Goal: Task Accomplishment & Management: Manage account settings

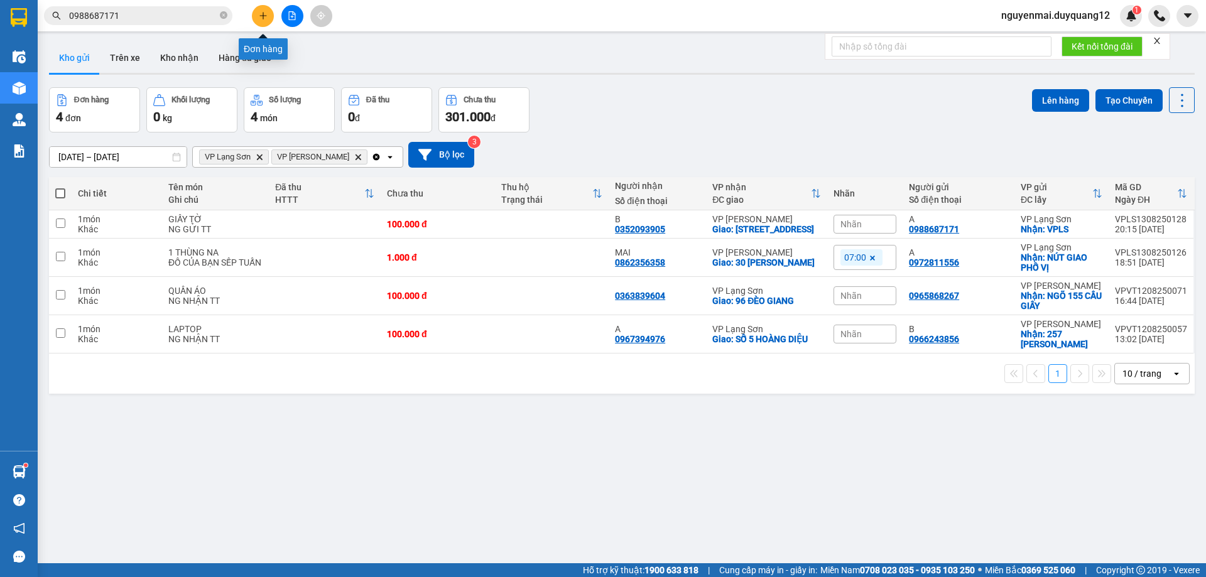
click at [266, 14] on icon "plus" at bounding box center [263, 15] width 9 height 9
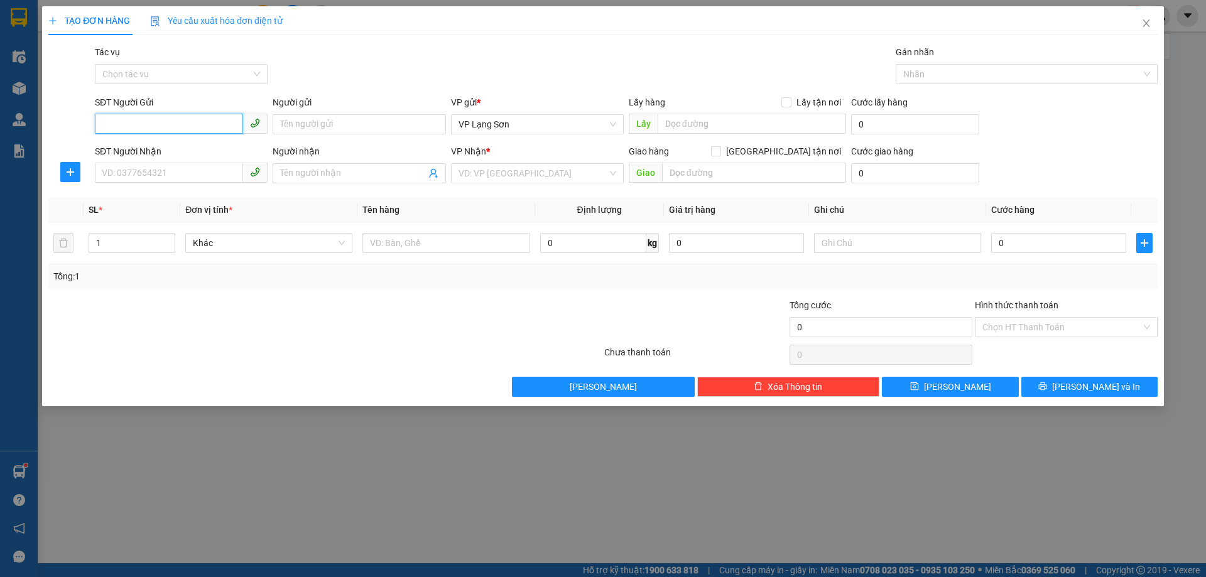
click at [141, 126] on input "SĐT Người Gửi" at bounding box center [169, 124] width 148 height 20
type input "0394330082"
click at [128, 173] on input "SĐT Người Nhận" at bounding box center [169, 173] width 148 height 20
click at [119, 126] on input "0394330082" at bounding box center [169, 124] width 148 height 20
click at [120, 126] on input "0394330082" at bounding box center [169, 124] width 148 height 20
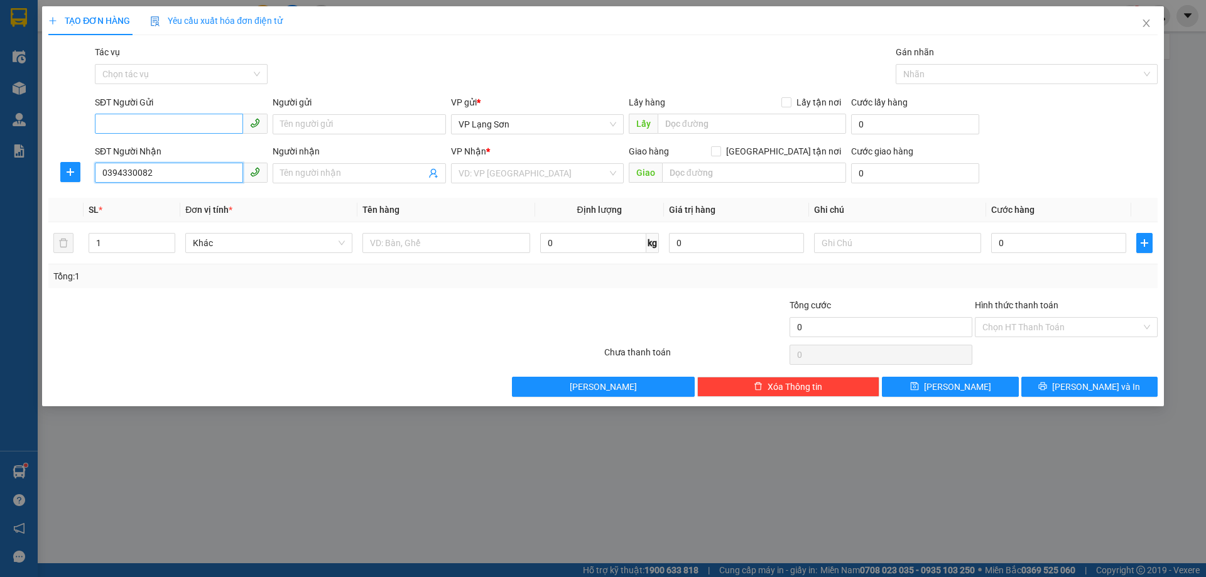
type input "0394330082"
click at [117, 126] on input "SĐT Người Gửi" at bounding box center [169, 124] width 148 height 20
type input "0947962155"
click at [308, 125] on input "Người gửi" at bounding box center [359, 124] width 173 height 20
type input "A"
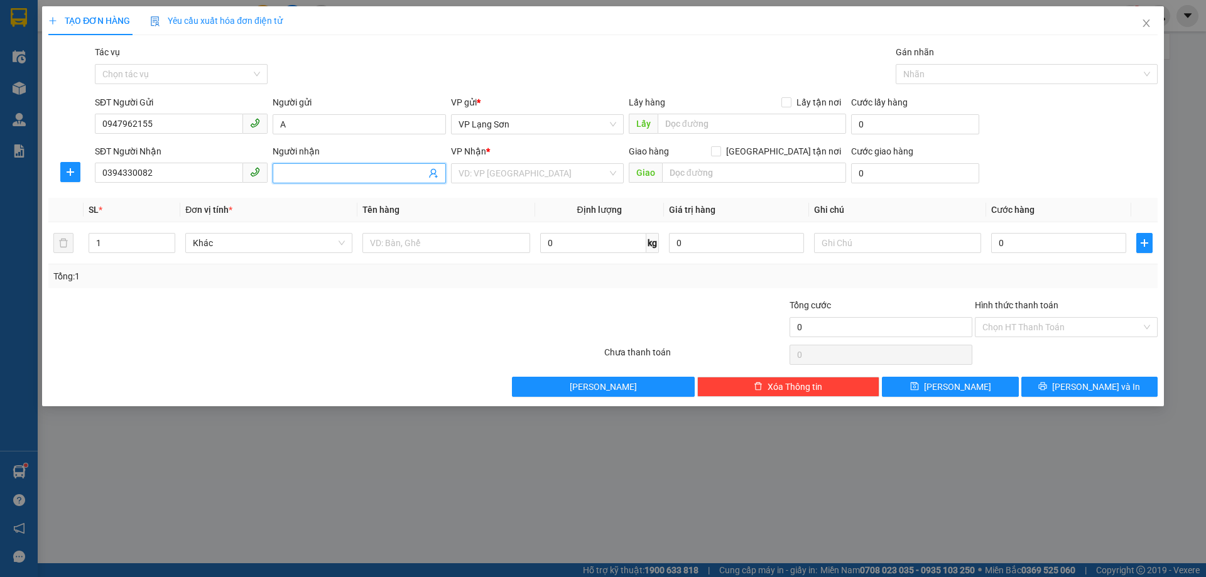
click at [309, 171] on input "Người nhận" at bounding box center [352, 173] width 145 height 14
click at [613, 174] on div "VD: VP [GEOGRAPHIC_DATA]" at bounding box center [537, 173] width 173 height 20
type input "B"
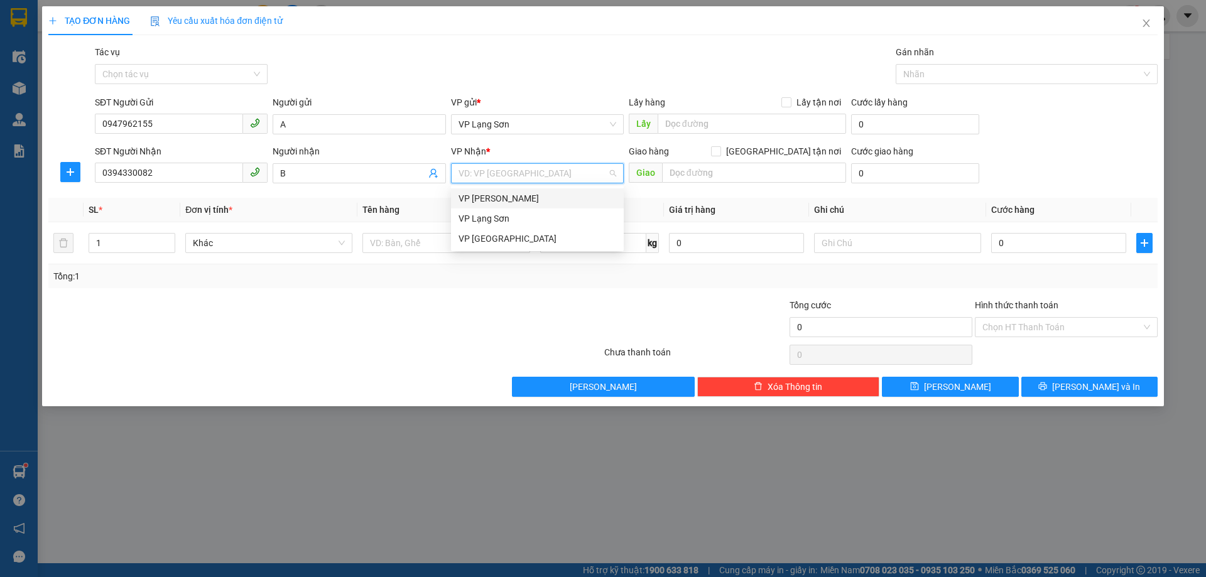
click at [544, 195] on div "VP [PERSON_NAME]" at bounding box center [537, 199] width 158 height 14
click at [789, 102] on input "Lấy tận nơi" at bounding box center [785, 101] width 9 height 9
checkbox input "true"
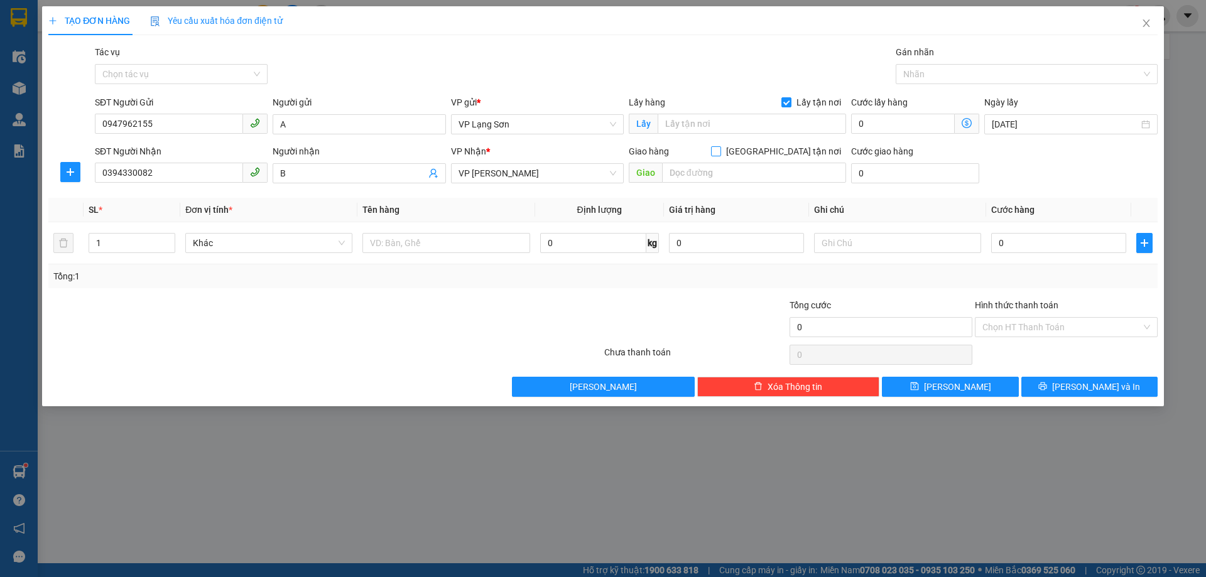
click at [721, 153] on span at bounding box center [716, 151] width 10 height 10
click at [720, 153] on input "[GEOGRAPHIC_DATA] tận nơi" at bounding box center [715, 150] width 9 height 9
checkbox input "true"
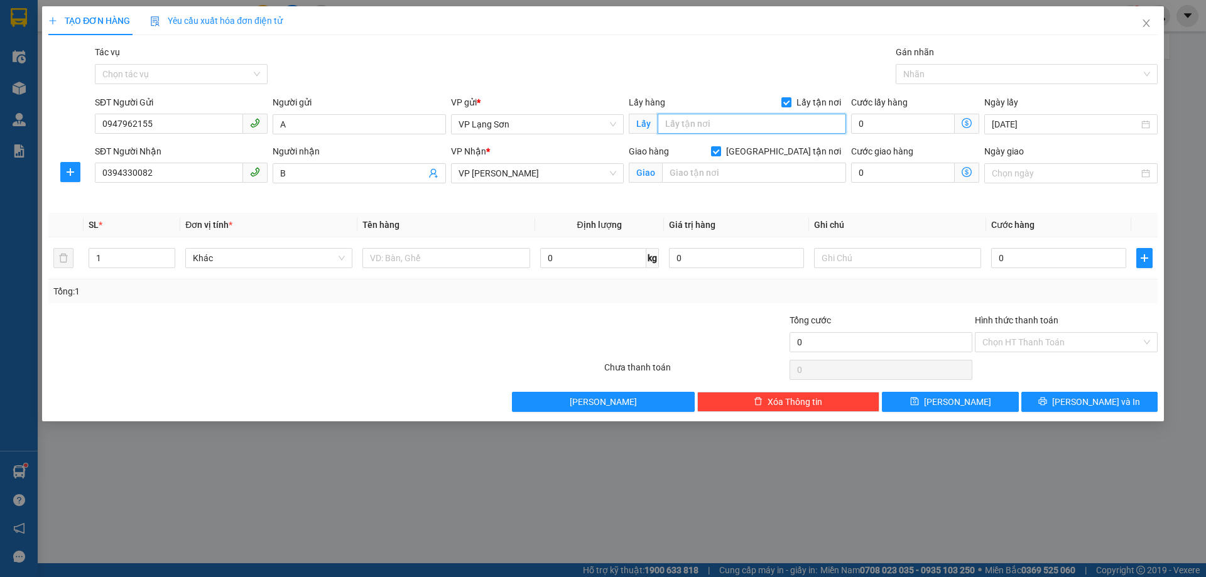
click at [720, 127] on input "text" at bounding box center [751, 124] width 188 height 20
type input "BV ƯNG BỨU THANH NHÀN"
click at [724, 130] on input "BV ƯNG BỨU THANH NHÀN" at bounding box center [751, 124] width 188 height 20
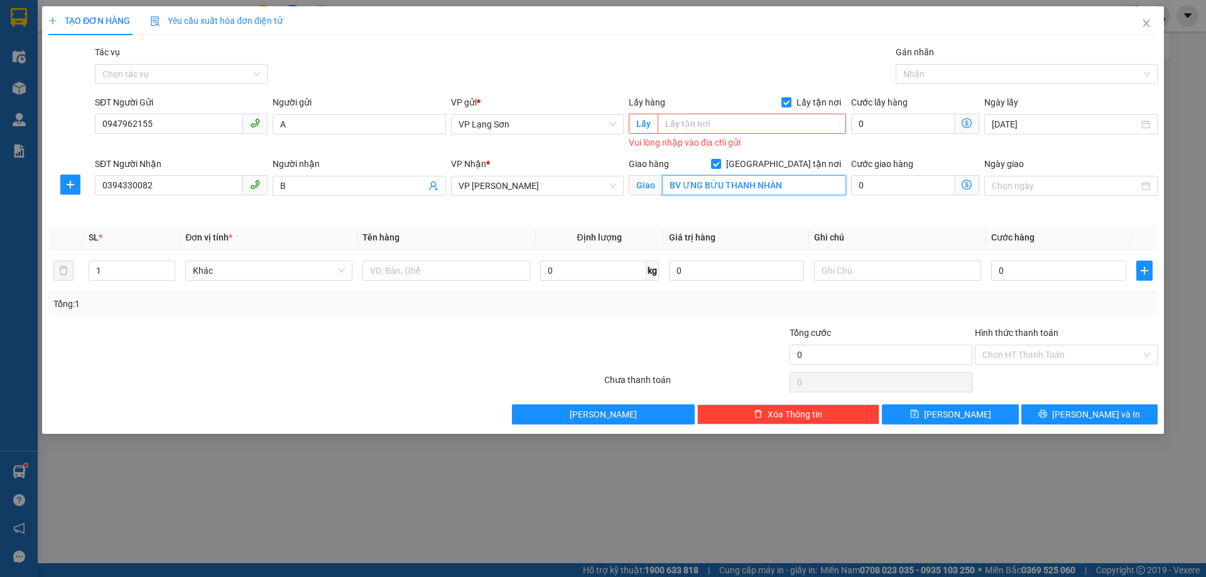
type input "BV ƯNG BỨU THANH NHÀN"
click at [716, 123] on input "text" at bounding box center [751, 124] width 188 height 20
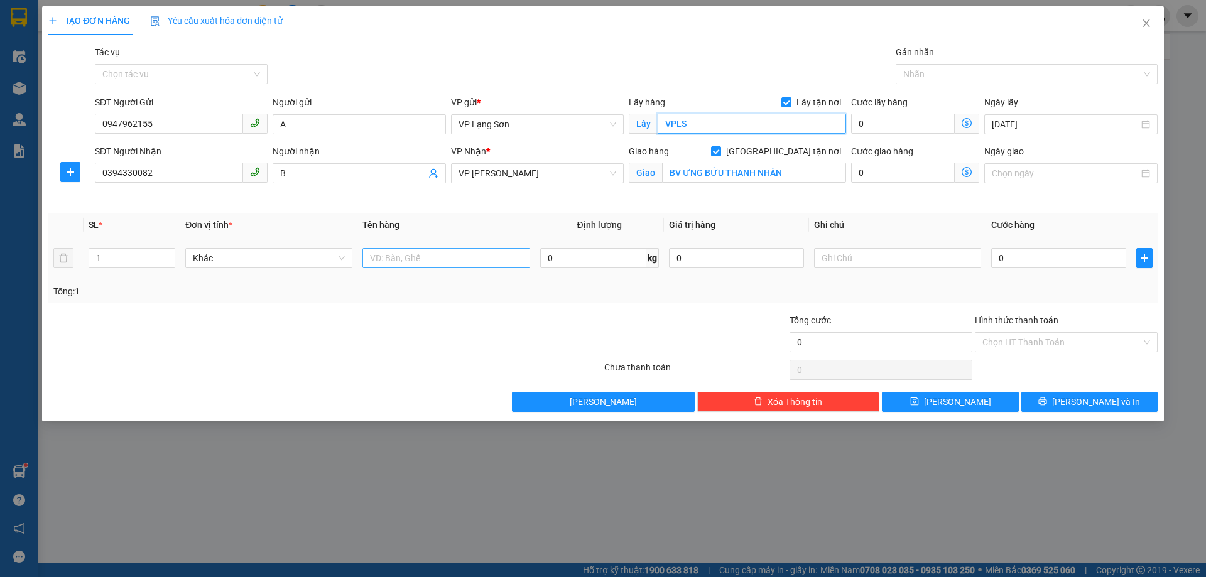
type input "VPLS"
click at [471, 265] on input "text" at bounding box center [445, 258] width 167 height 20
type input "THÙNG ĐỒ"
click at [829, 264] on input "text" at bounding box center [897, 258] width 167 height 20
type input "NG GỬI TT"
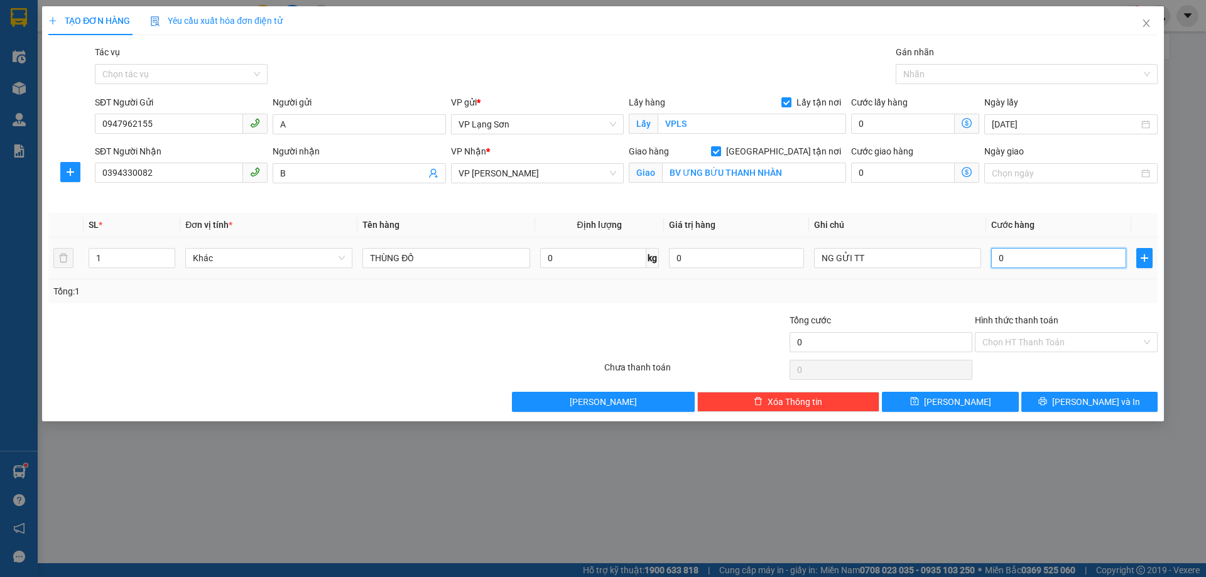
click at [1050, 249] on input "0" at bounding box center [1058, 258] width 135 height 20
type input "1"
type input "10"
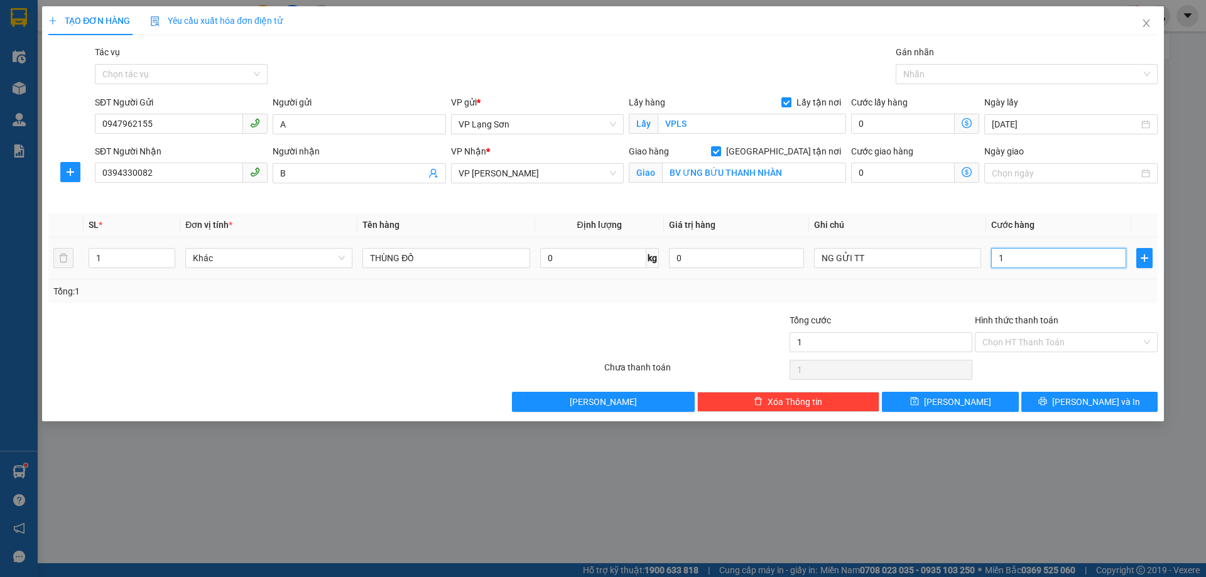
type input "10"
type input "100"
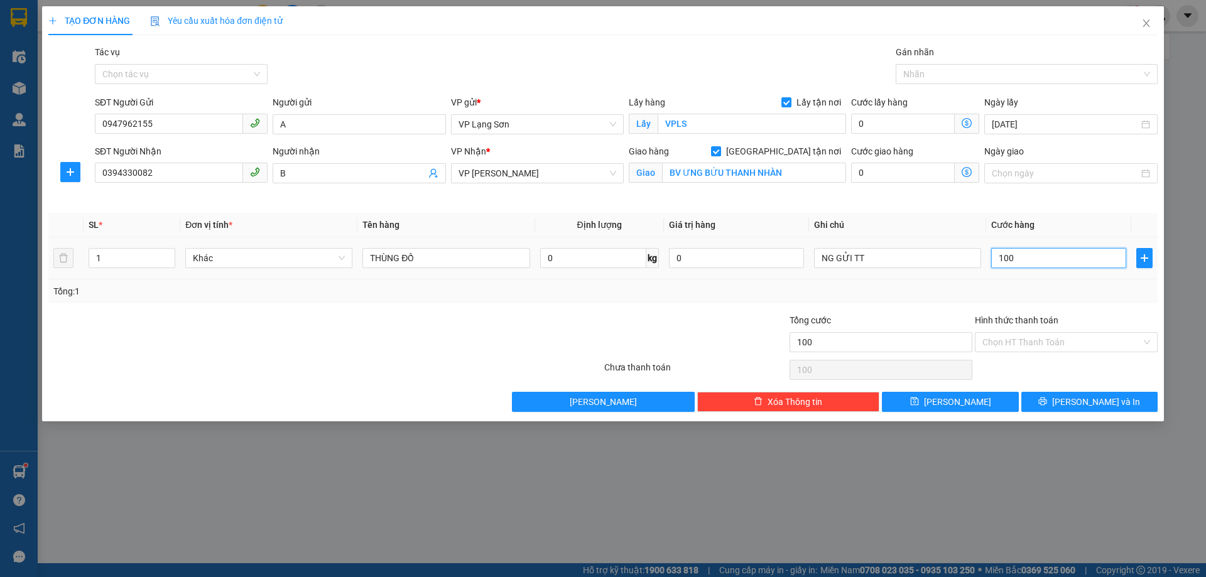
type input "1.000"
type input "10.000"
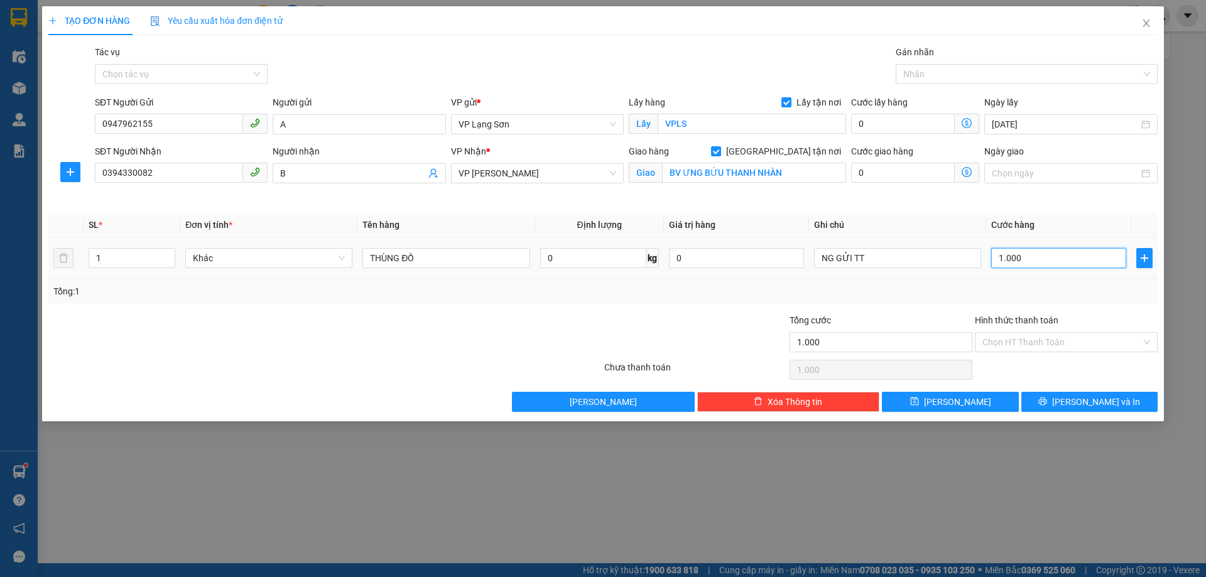
type input "10.000"
type input "100.000"
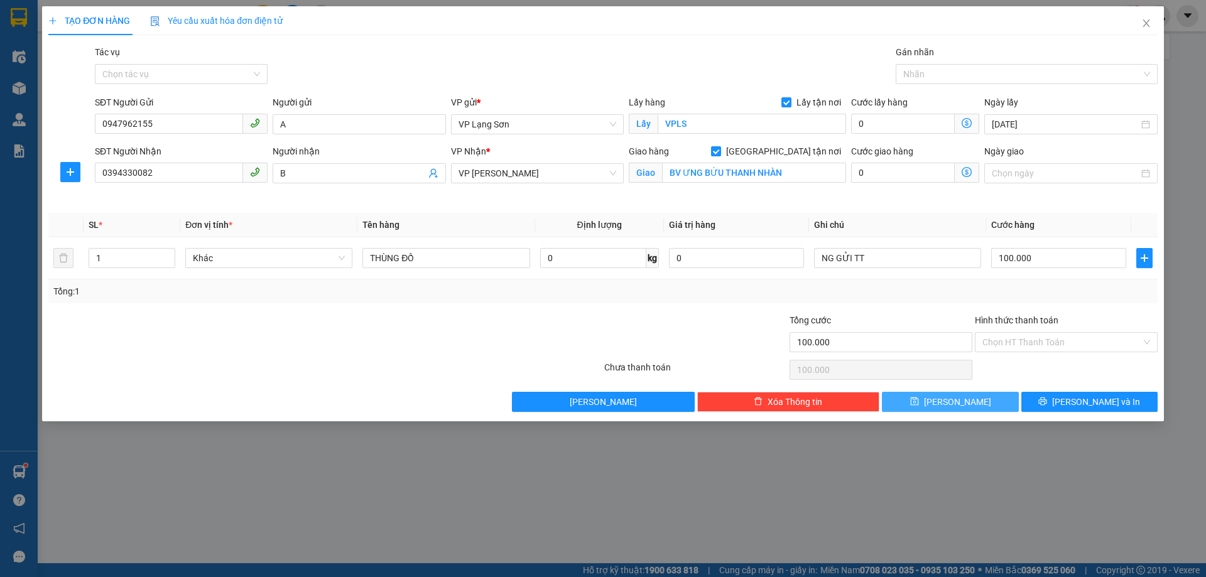
click at [919, 402] on icon "save" at bounding box center [914, 401] width 9 height 9
checkbox input "false"
type input "0"
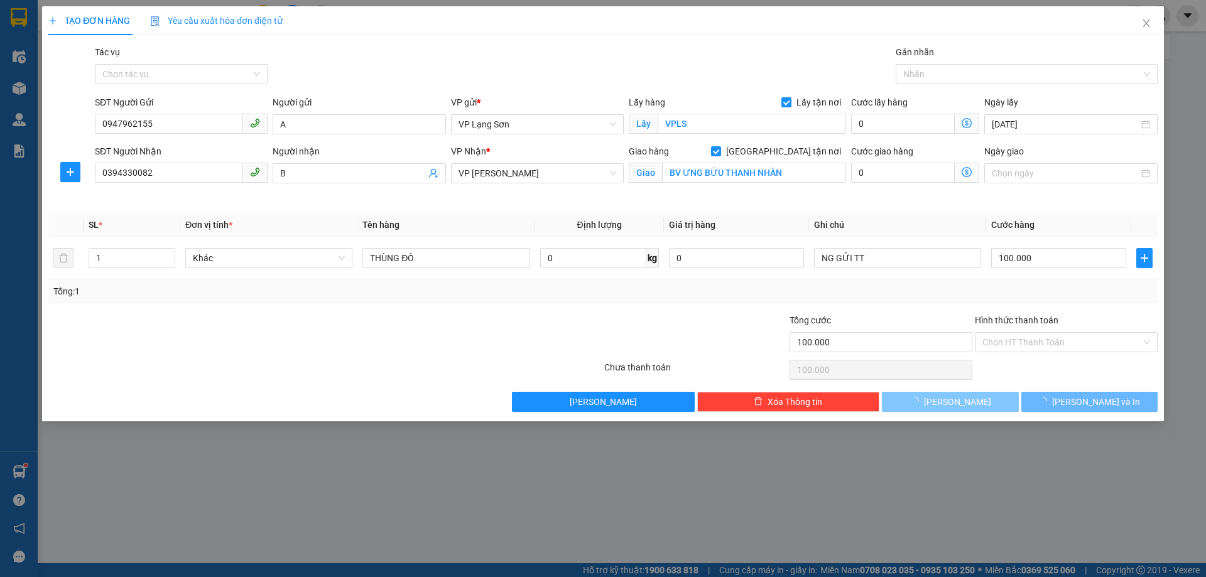
type input "0"
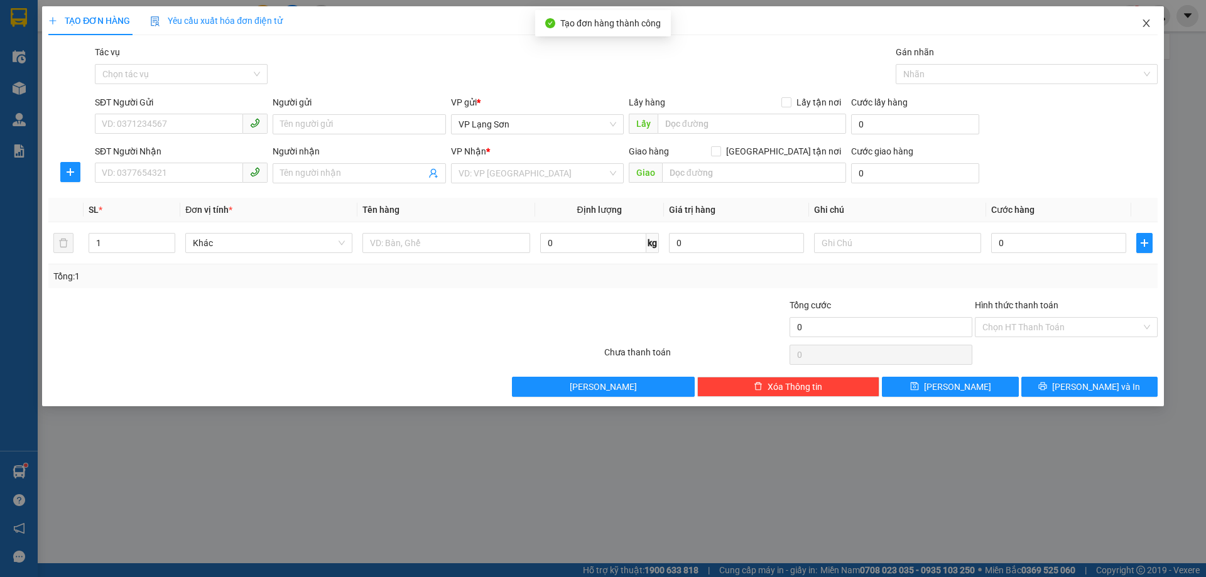
click at [1145, 26] on icon "close" at bounding box center [1146, 23] width 10 height 10
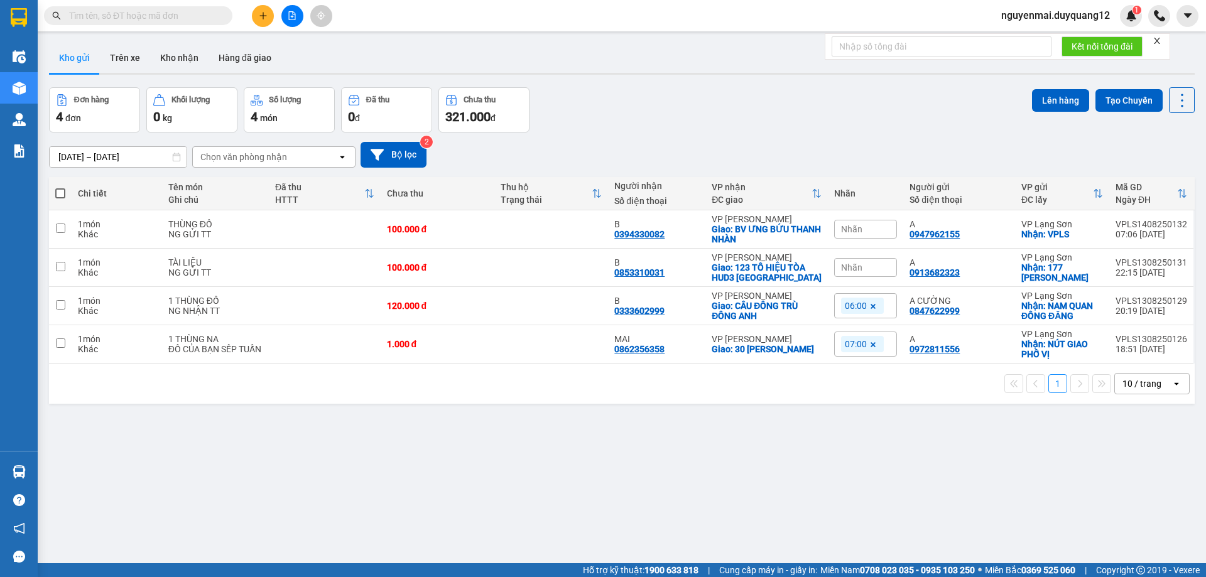
click at [863, 233] on div "Nhãn" at bounding box center [865, 229] width 63 height 19
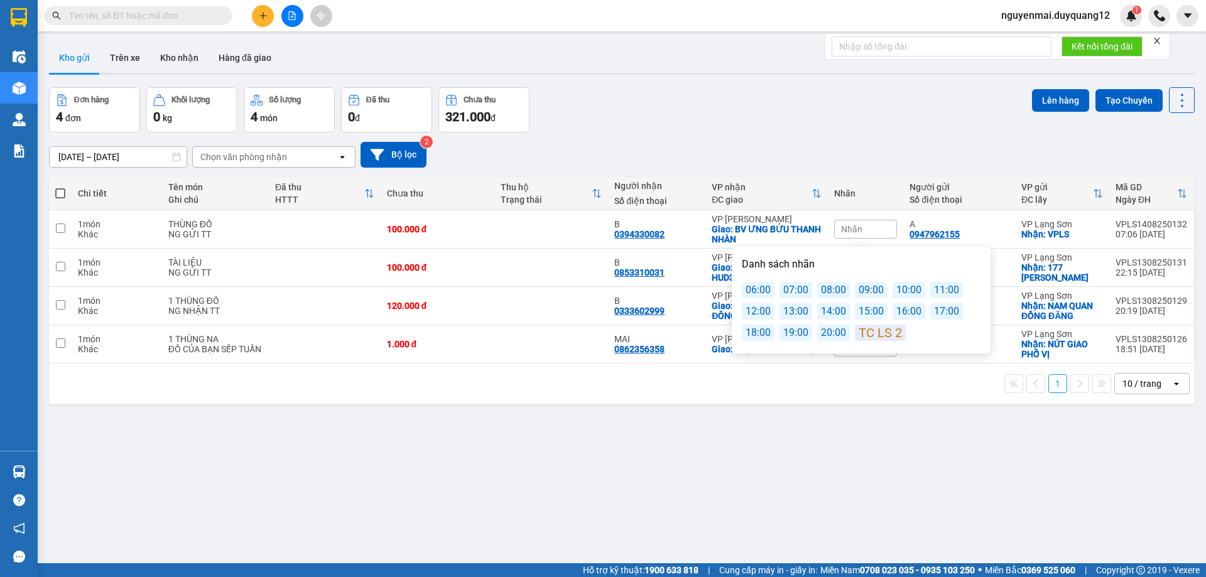
click at [835, 297] on div "08:00" at bounding box center [833, 290] width 33 height 16
click at [832, 113] on div "Đơn hàng 4 đơn Khối lượng 0 kg Số lượng 4 món Đã thu 0 đ Chưa thu 321.000 đ Lên…" at bounding box center [621, 109] width 1145 height 45
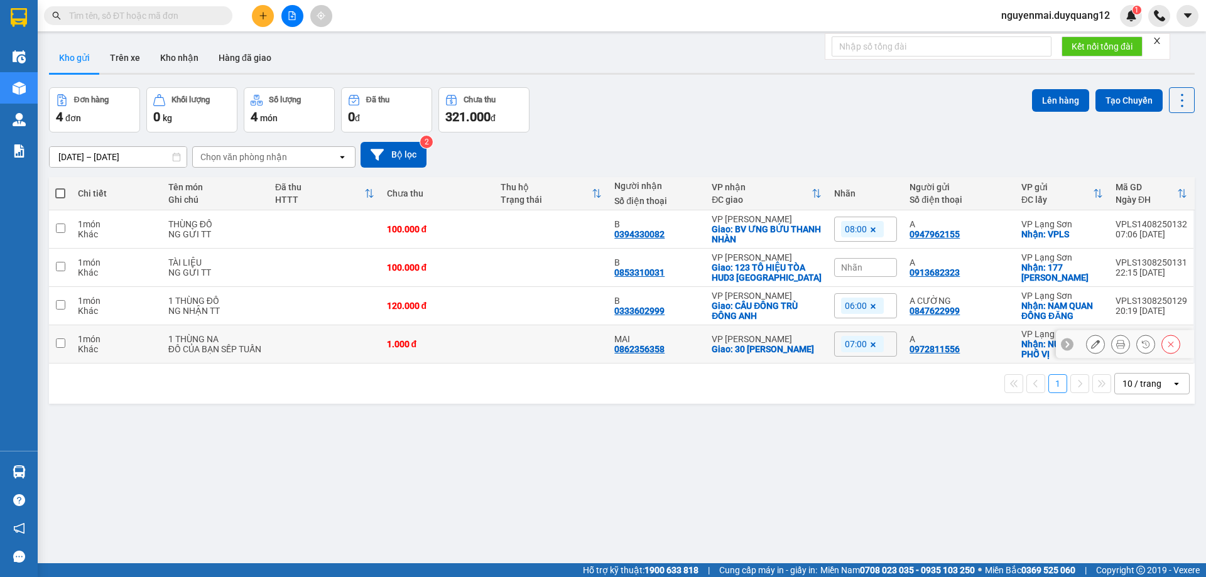
click at [58, 350] on td at bounding box center [60, 344] width 23 height 38
checkbox input "true"
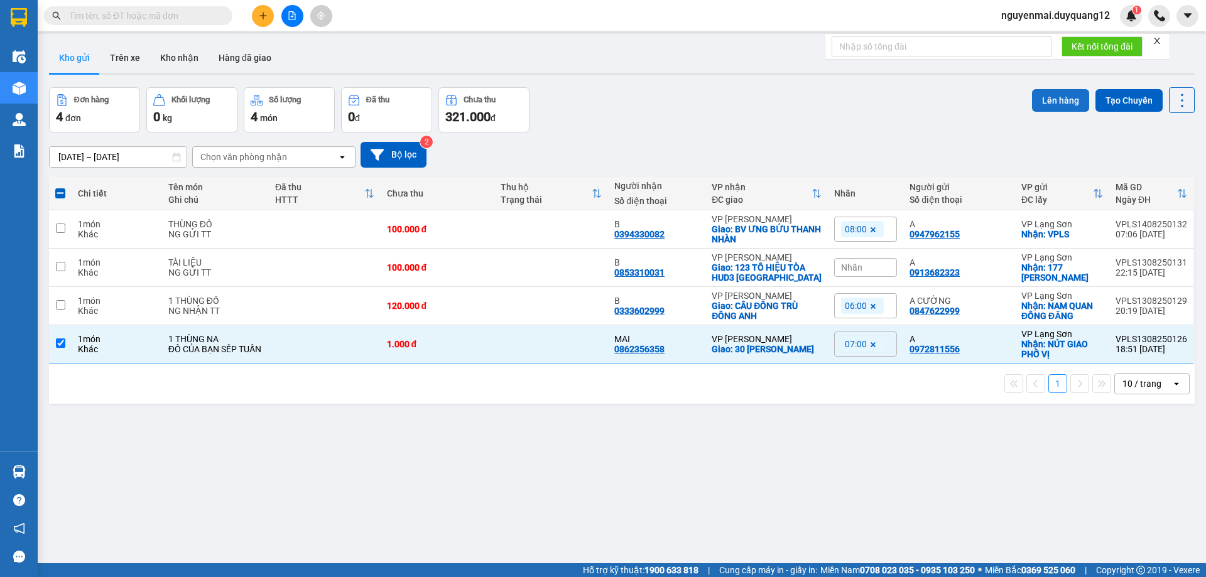
click at [1041, 95] on button "Lên hàng" at bounding box center [1060, 100] width 57 height 23
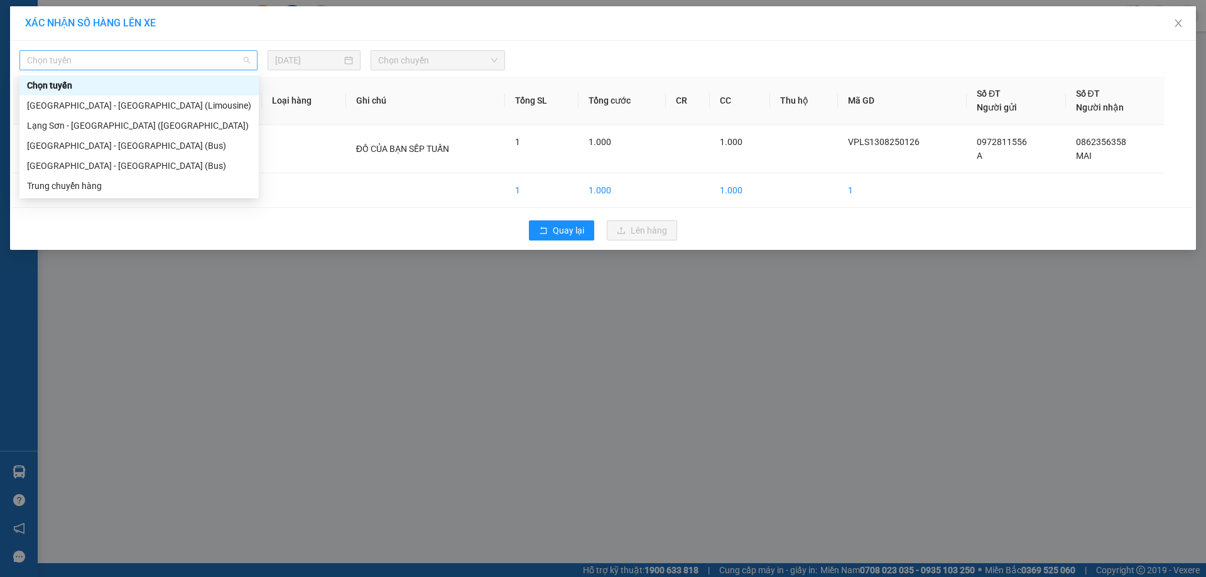
click at [246, 58] on span "Chọn tuyến" at bounding box center [138, 60] width 223 height 19
click at [184, 125] on div "Lạng Sơn - [GEOGRAPHIC_DATA] ([GEOGRAPHIC_DATA])" at bounding box center [139, 126] width 224 height 14
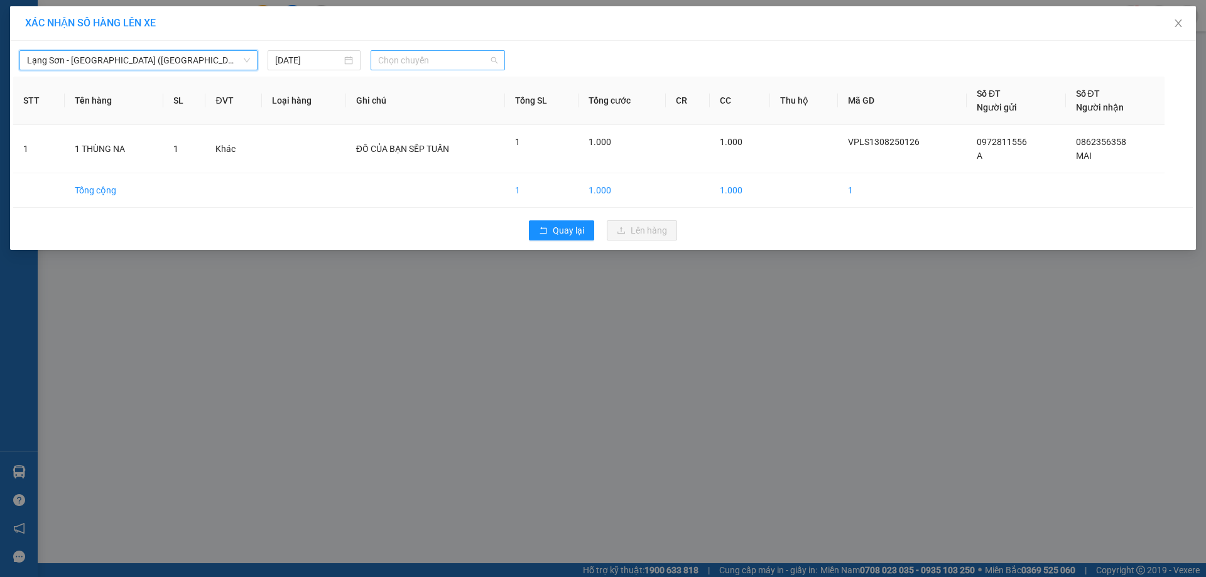
click at [497, 59] on span "Chọn chuyến" at bounding box center [437, 60] width 119 height 19
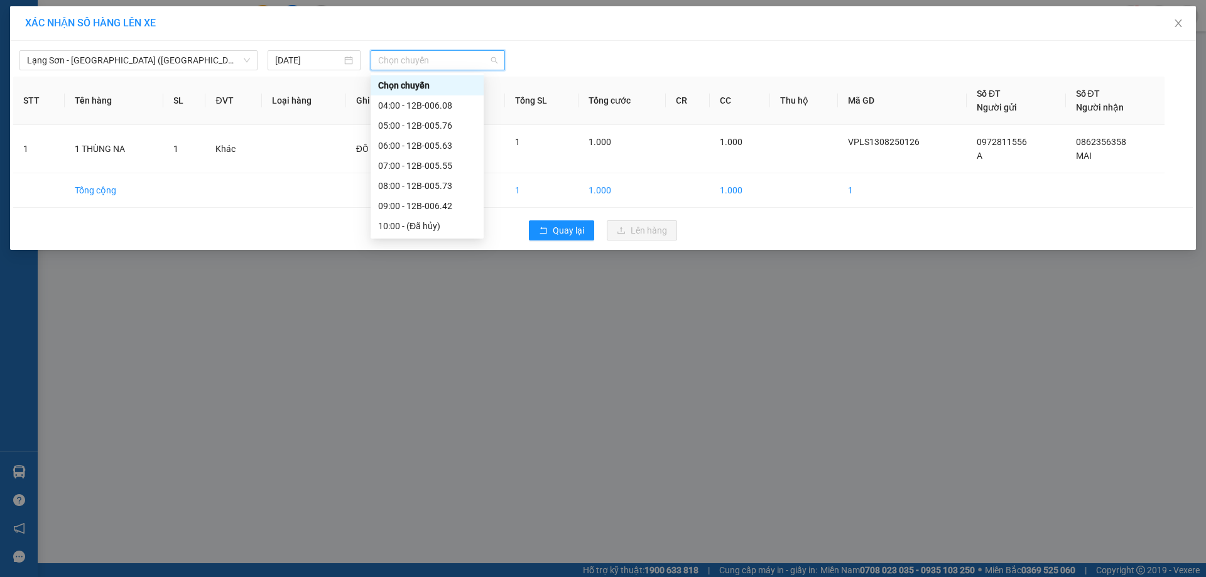
scroll to position [13, 0]
click at [451, 151] on div "07:00 - 12B-005.55" at bounding box center [427, 153] width 98 height 14
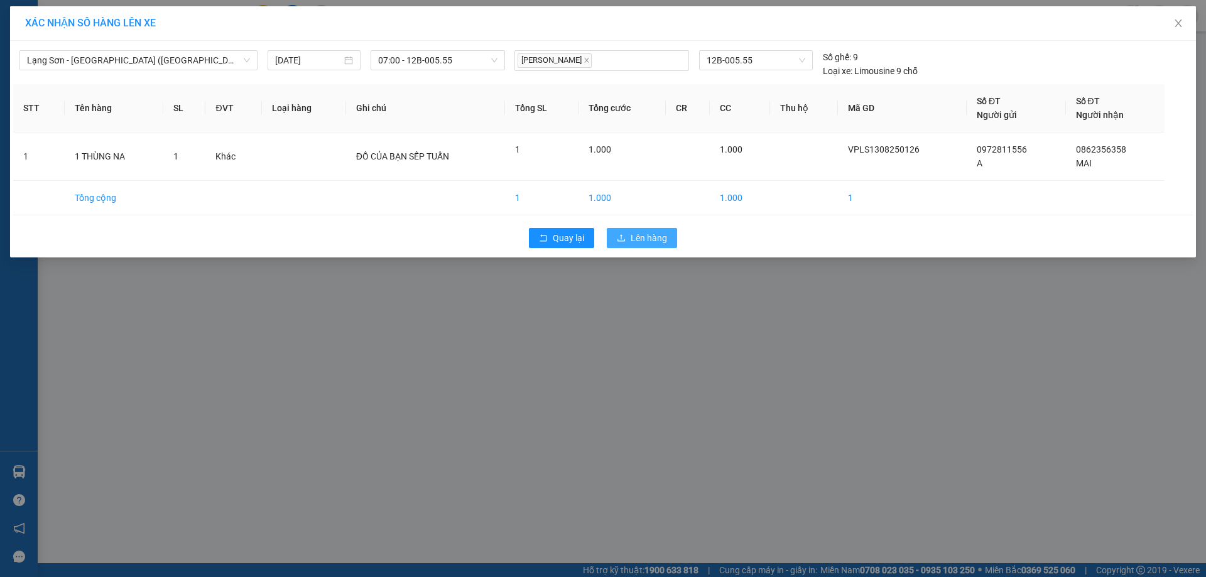
click at [652, 242] on span "Lên hàng" at bounding box center [648, 238] width 36 height 14
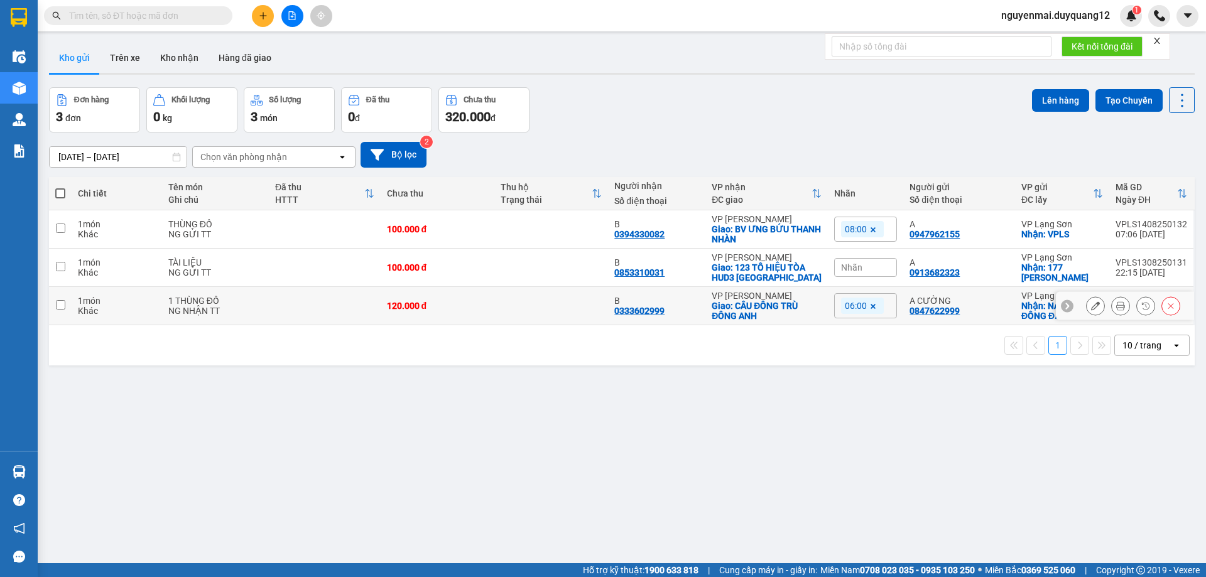
drag, startPoint x: 61, startPoint y: 310, endPoint x: 68, endPoint y: 306, distance: 7.9
click at [62, 310] on td at bounding box center [60, 306] width 23 height 38
checkbox input "true"
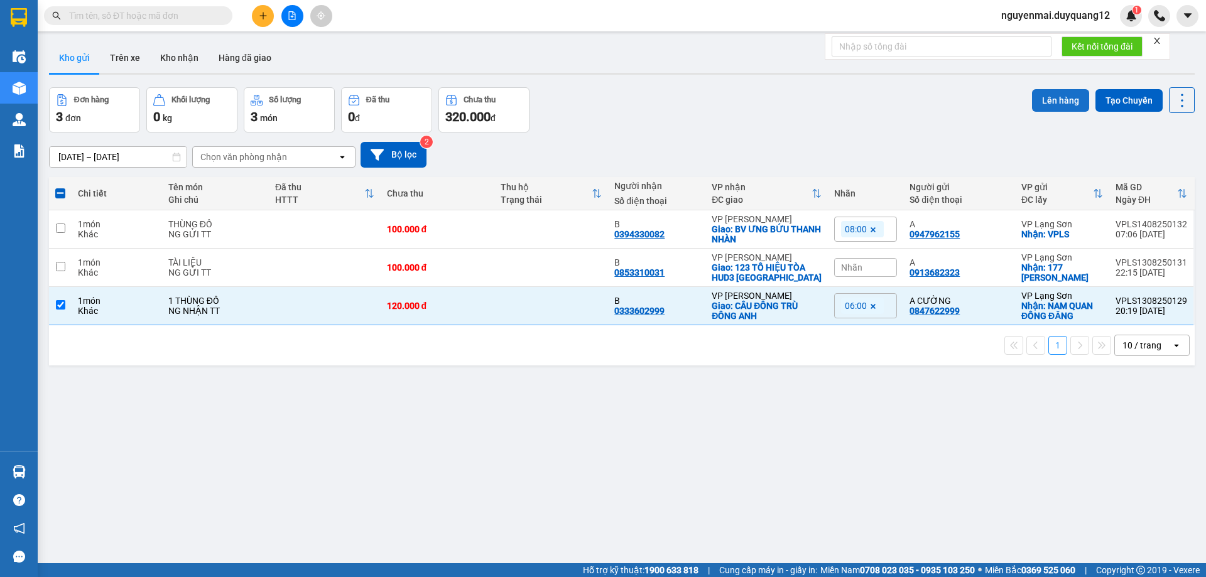
click at [1067, 99] on button "Lên hàng" at bounding box center [1060, 100] width 57 height 23
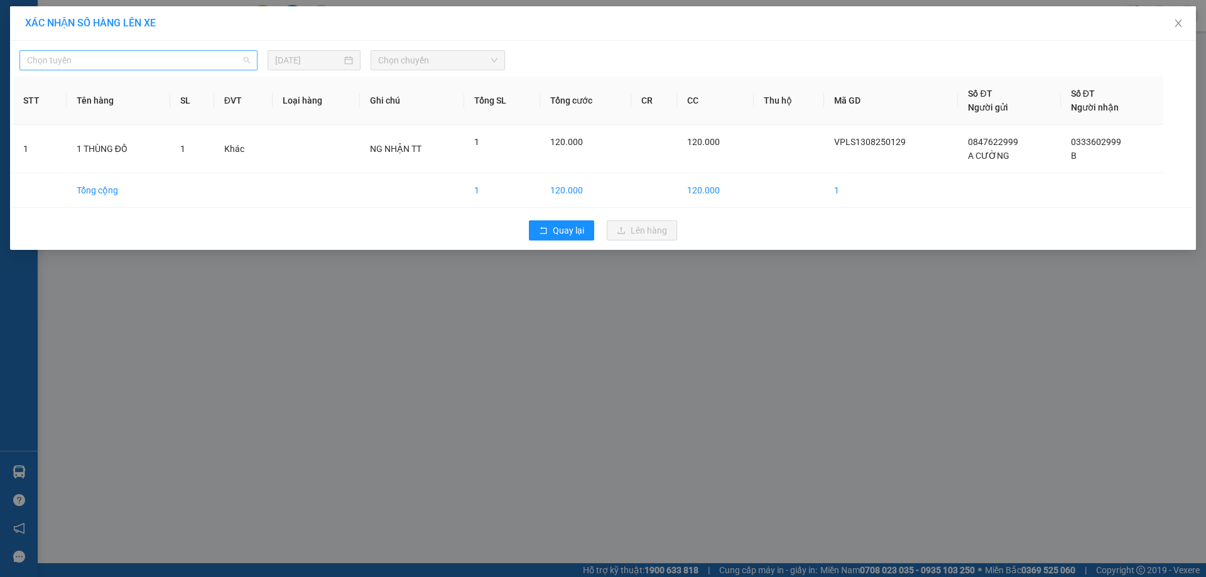
click at [250, 61] on div "Chọn tuyến" at bounding box center [138, 60] width 238 height 20
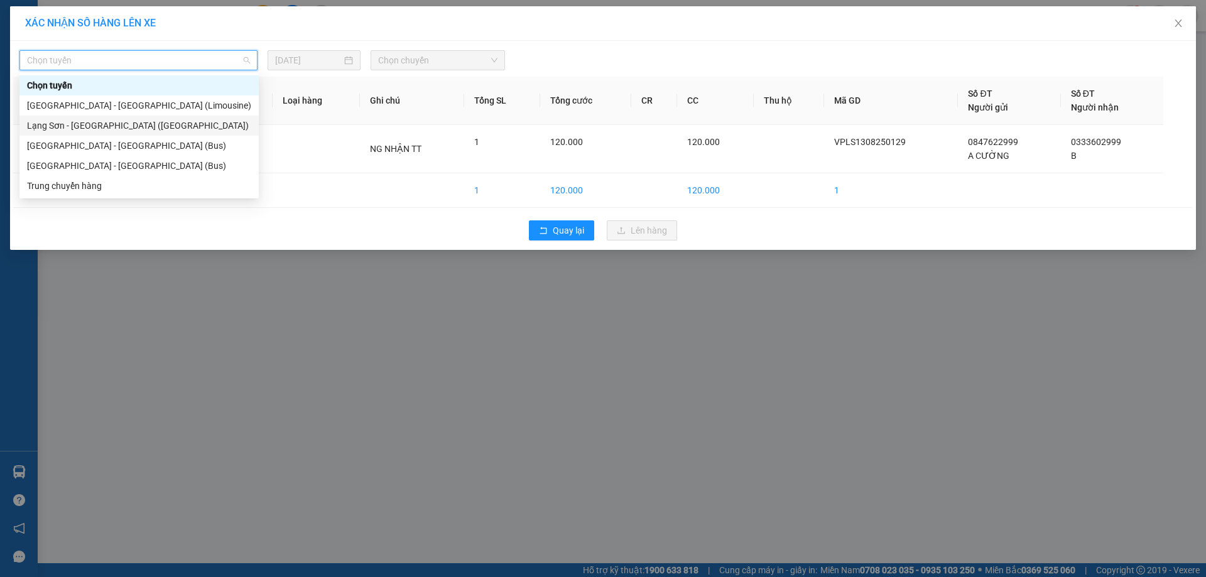
click at [161, 121] on div "Lạng Sơn - [GEOGRAPHIC_DATA] ([GEOGRAPHIC_DATA])" at bounding box center [139, 126] width 224 height 14
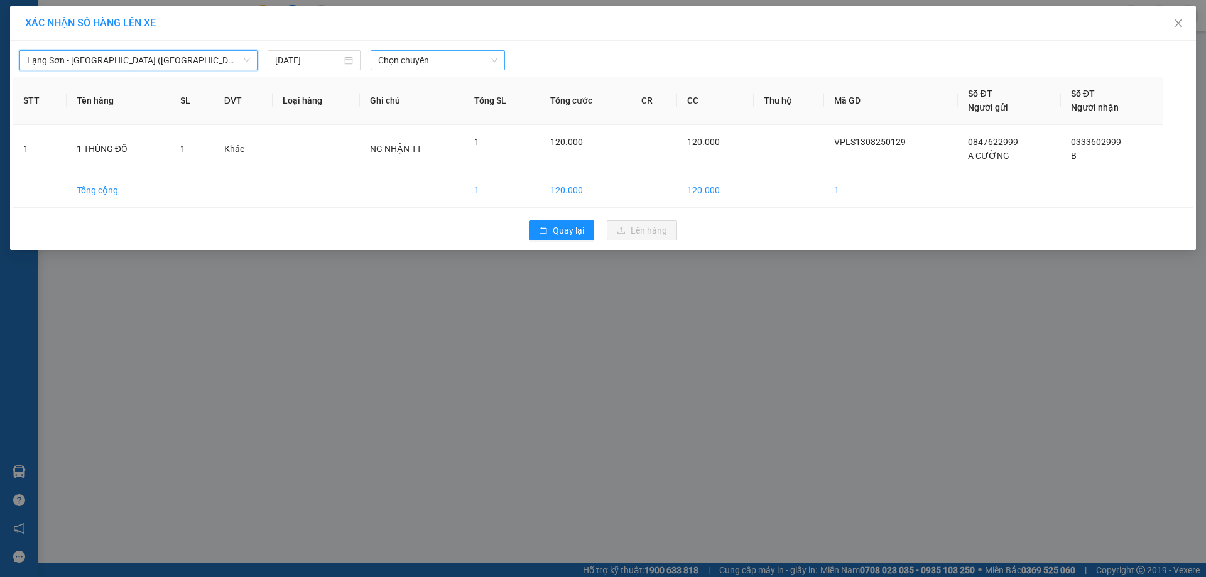
click at [495, 59] on span "Chọn chuyến" at bounding box center [437, 60] width 119 height 19
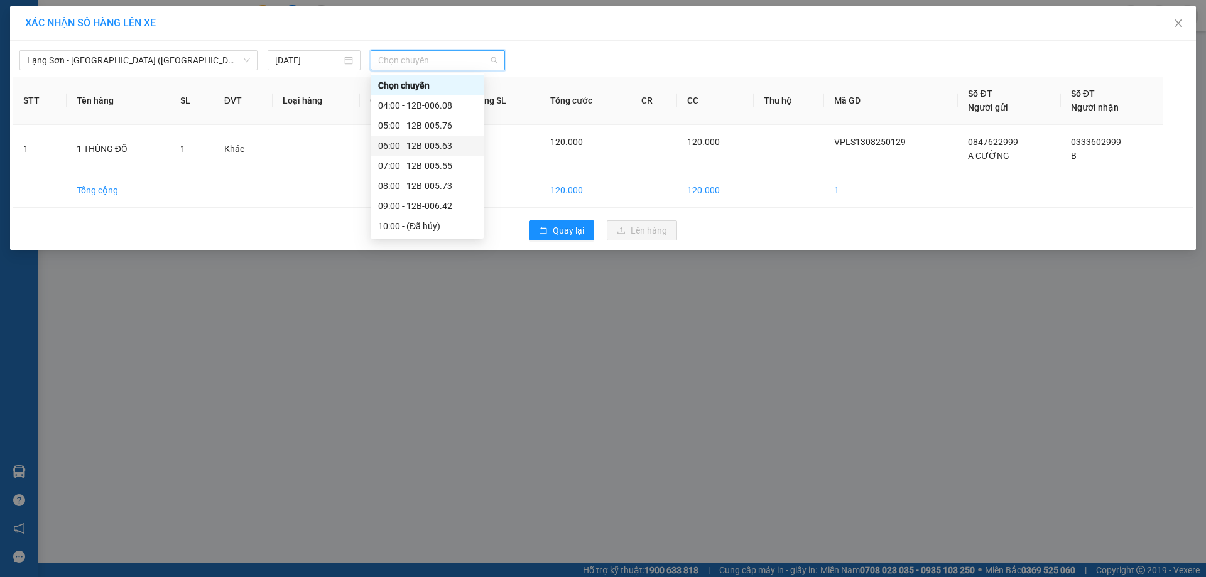
click at [447, 139] on div "06:00 - 12B-005.63" at bounding box center [427, 146] width 98 height 14
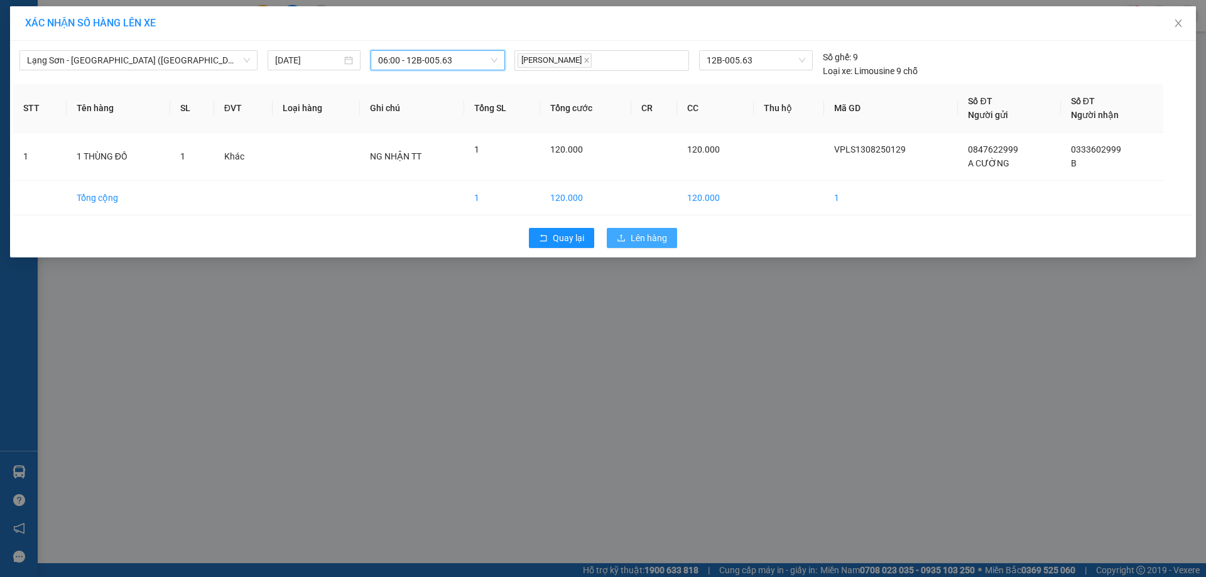
click at [645, 235] on span "Lên hàng" at bounding box center [648, 238] width 36 height 14
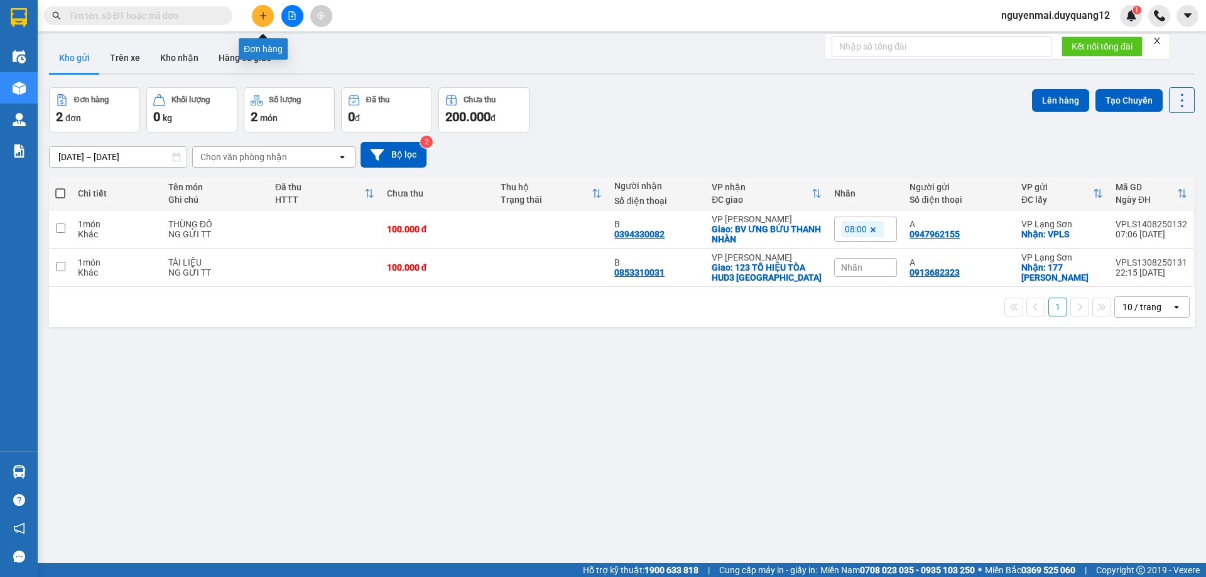
click at [267, 18] on button at bounding box center [263, 16] width 22 height 22
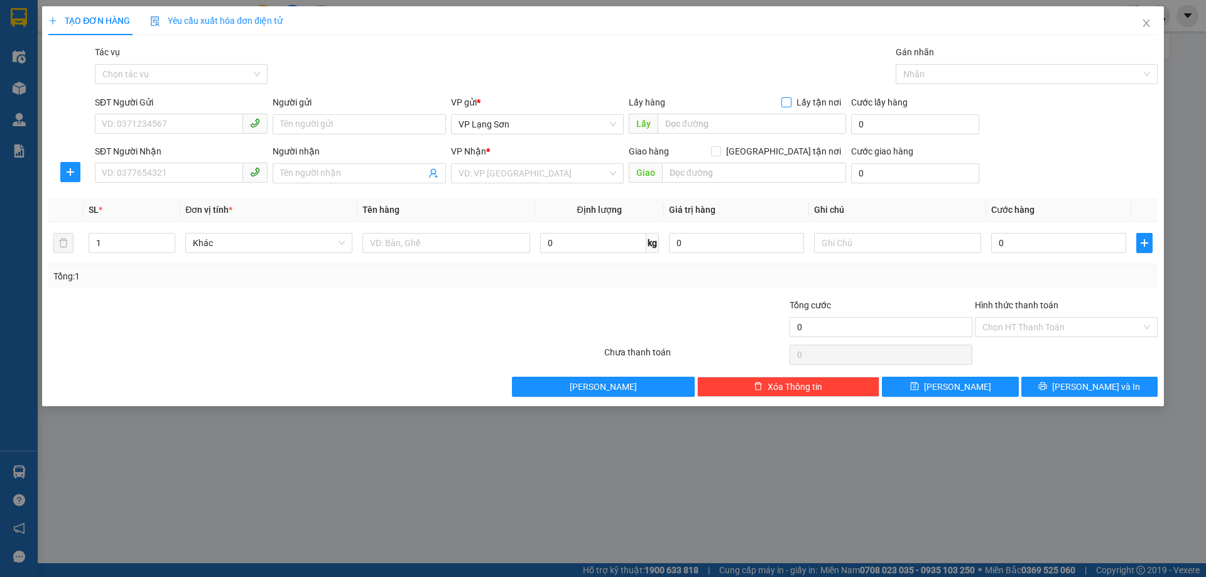
click at [790, 100] on input "Lấy tận nơi" at bounding box center [785, 101] width 9 height 9
checkbox input "true"
click at [230, 130] on input "SĐT Người Gửi" at bounding box center [169, 124] width 148 height 20
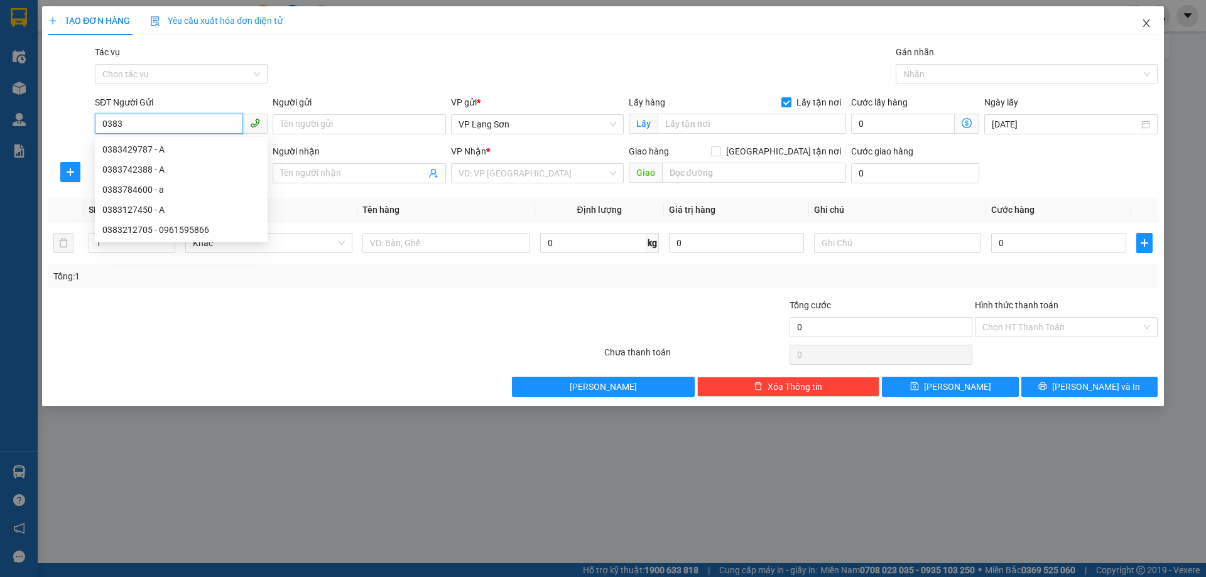
type input "0383"
click at [1145, 26] on icon "close" at bounding box center [1145, 23] width 7 height 8
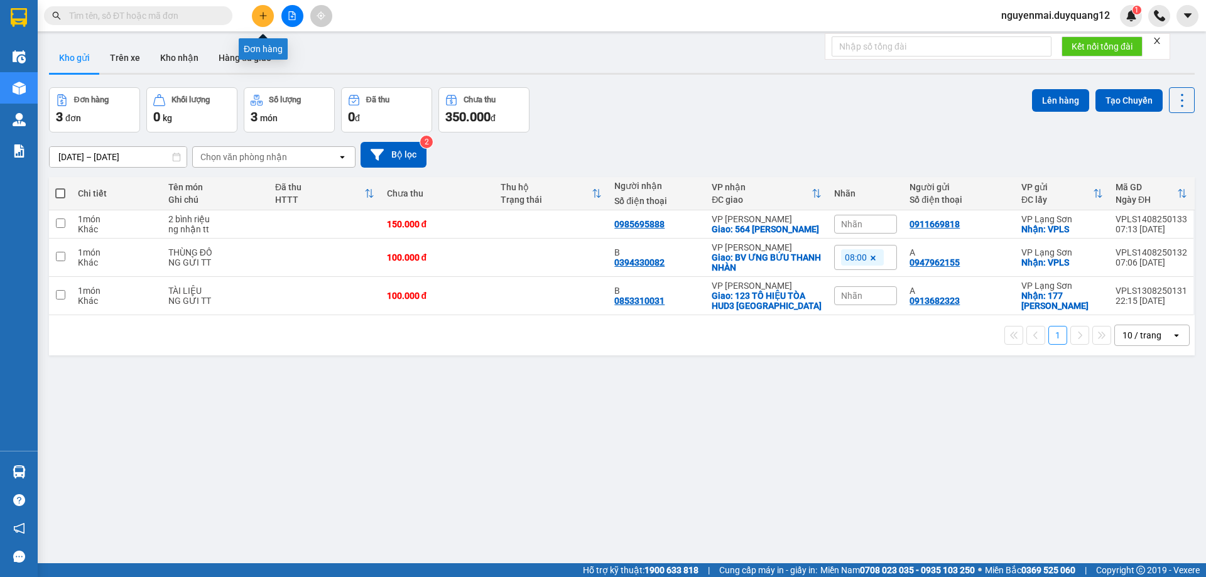
click at [264, 16] on icon "plus" at bounding box center [262, 15] width 7 height 1
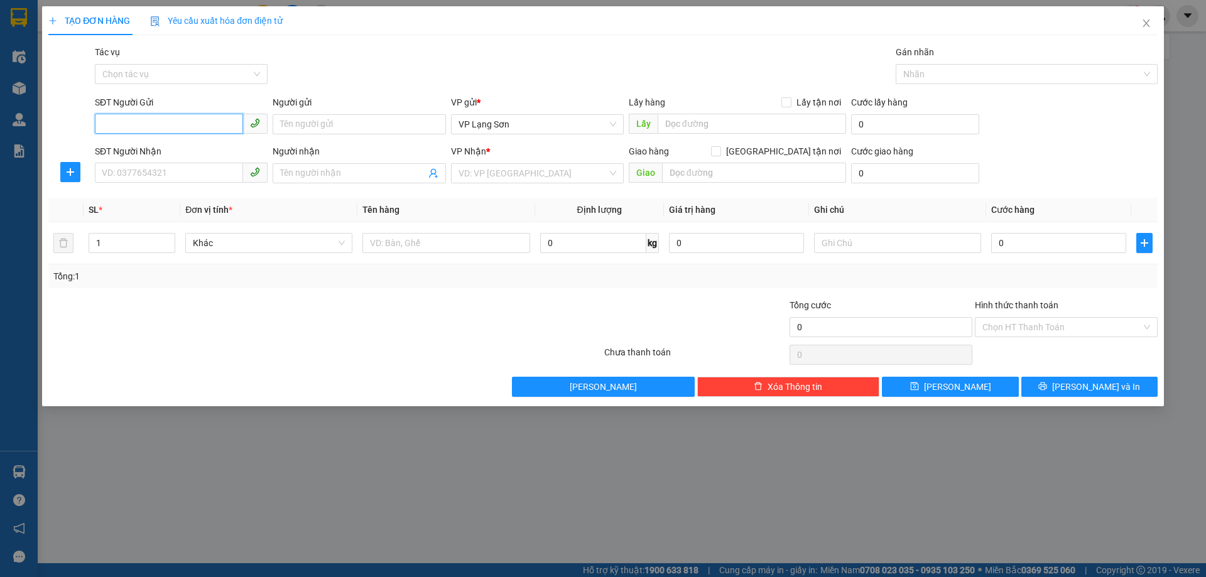
click at [135, 126] on input "SĐT Người Gửi" at bounding box center [169, 124] width 148 height 20
click at [124, 122] on input "0922086" at bounding box center [169, 124] width 148 height 20
click at [121, 124] on input "0922086" at bounding box center [169, 124] width 148 height 20
click at [240, 152] on div "0922908686 - a" at bounding box center [181, 150] width 158 height 14
type input "0922908686"
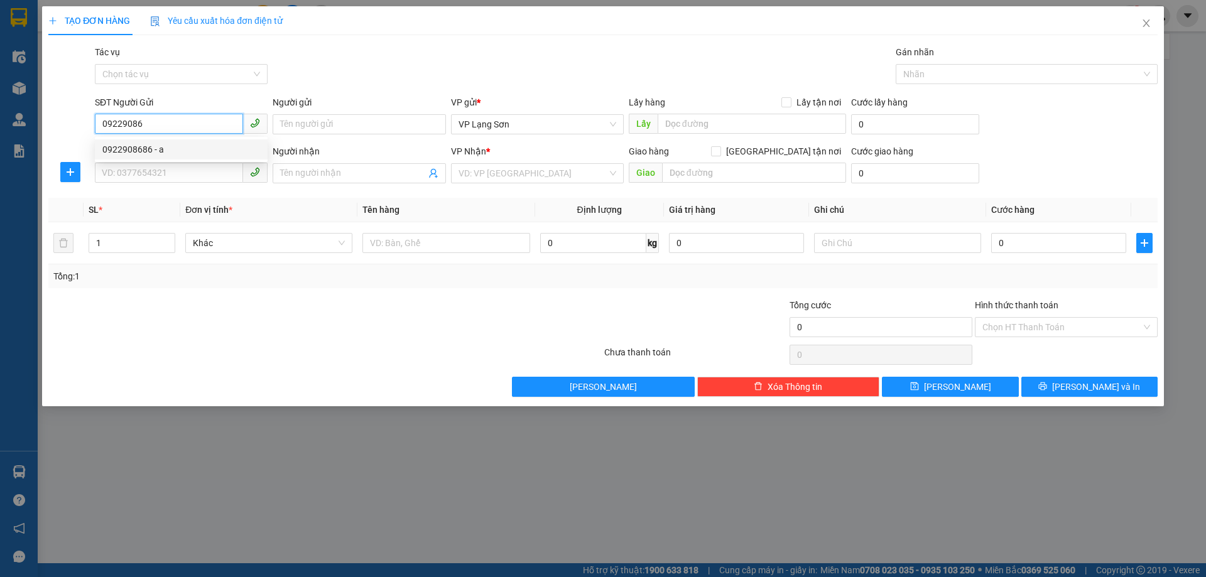
type input "a"
checkbox input "true"
type input "VPHN"
type input "0922908686"
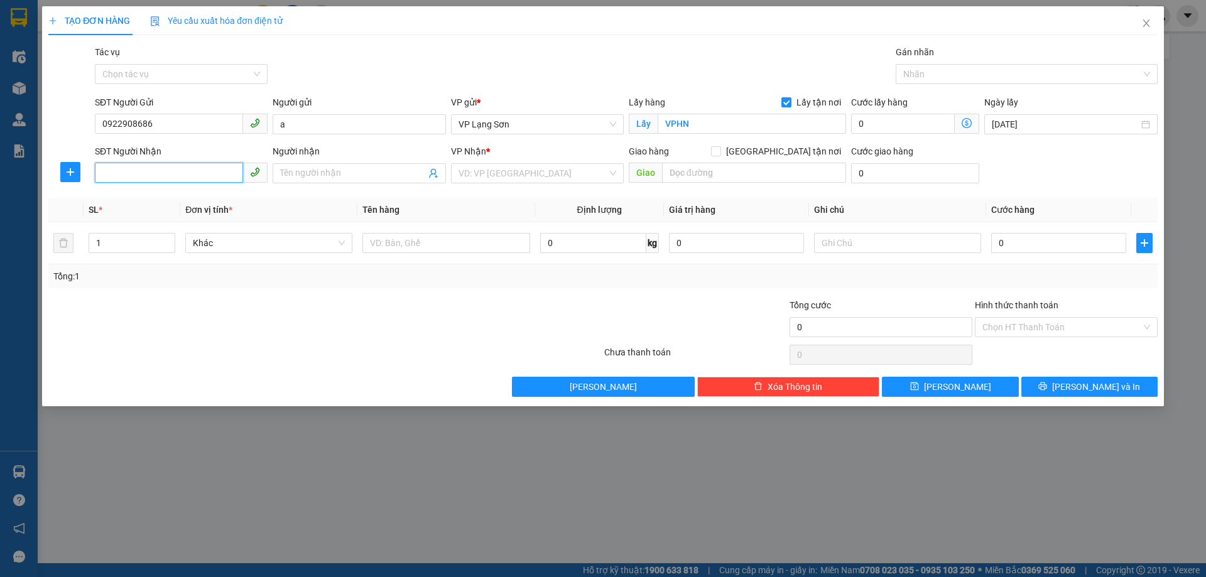
click at [172, 165] on input "SĐT Người Nhận" at bounding box center [169, 173] width 148 height 20
click at [141, 175] on input "SĐT Người Nhận" at bounding box center [169, 173] width 148 height 20
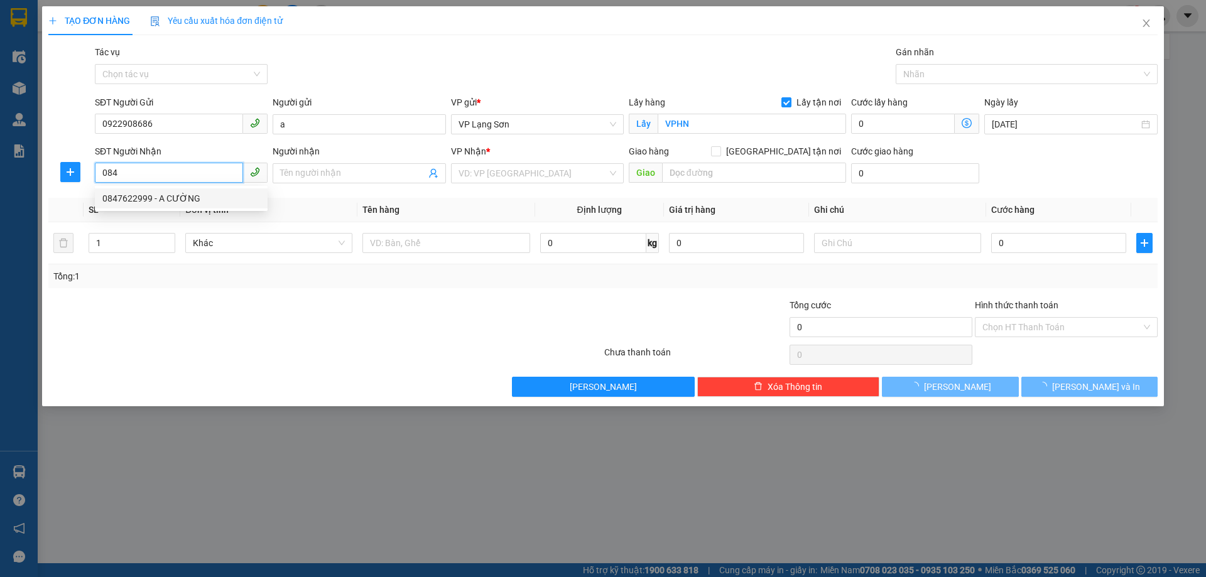
type input "0847622999"
type input "A CƯỜNG"
checkbox input "true"
type input "CỐC NAM ĐỒNG ĐĂNG"
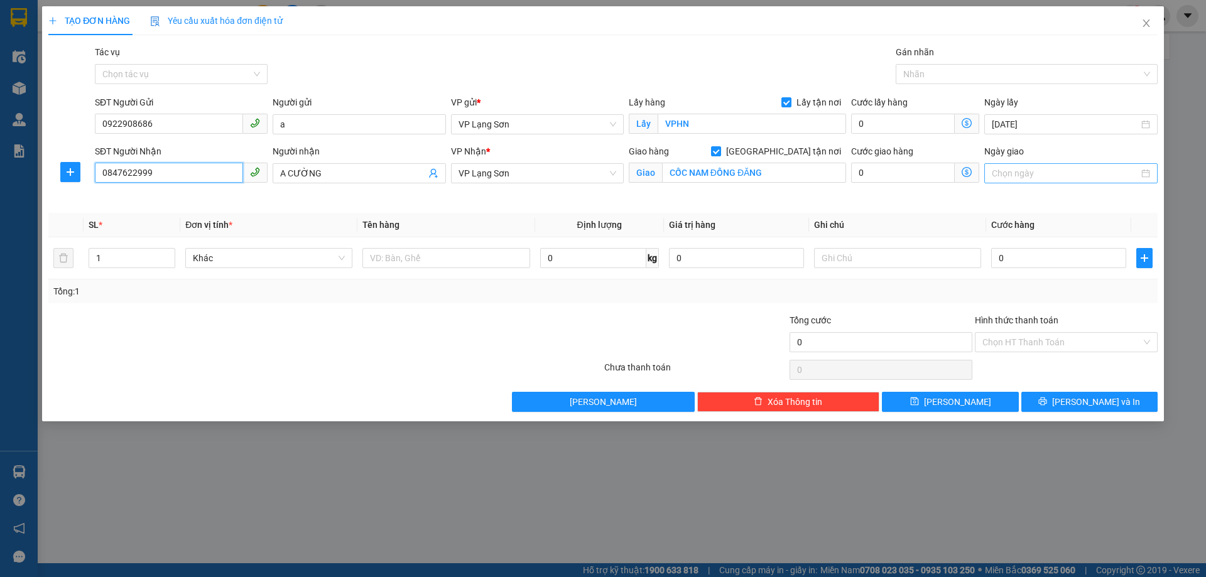
type input "0847622999"
click at [1032, 175] on input "Ngày giao" at bounding box center [1064, 173] width 146 height 14
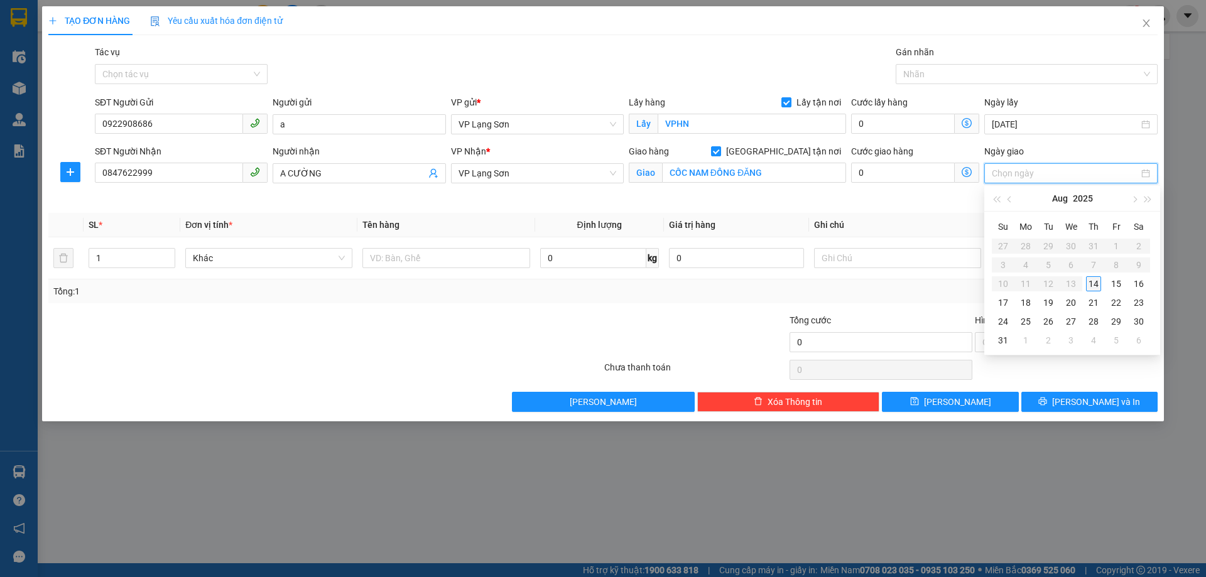
type input "[DATE]"
click at [1091, 281] on div "14" at bounding box center [1093, 283] width 15 height 15
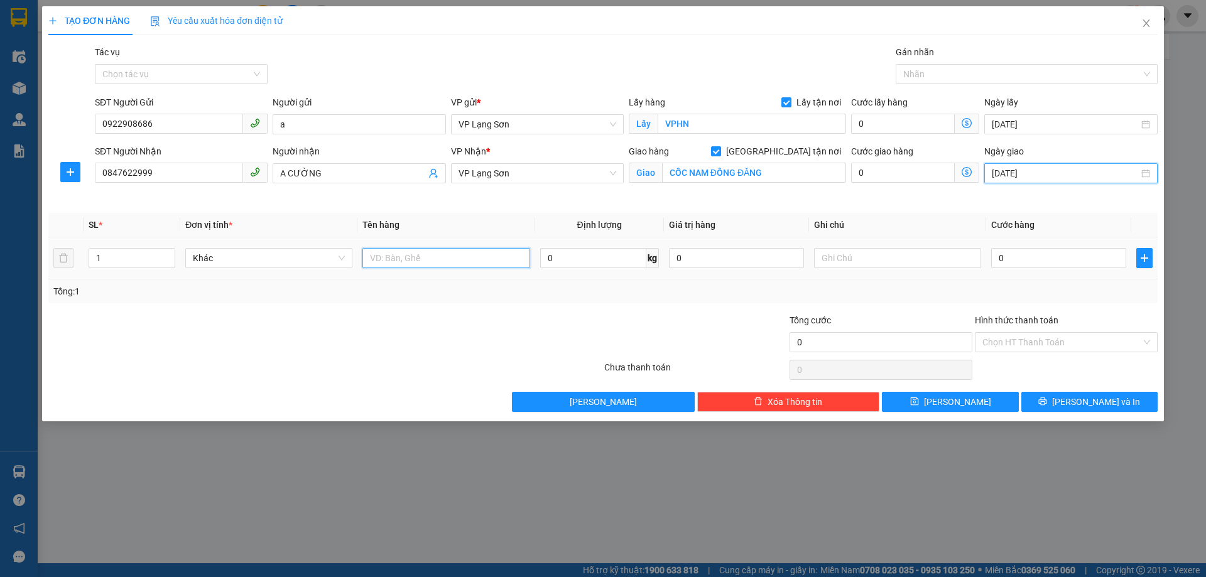
click at [401, 262] on input "text" at bounding box center [445, 258] width 167 height 20
type input "1 thùng đồ"
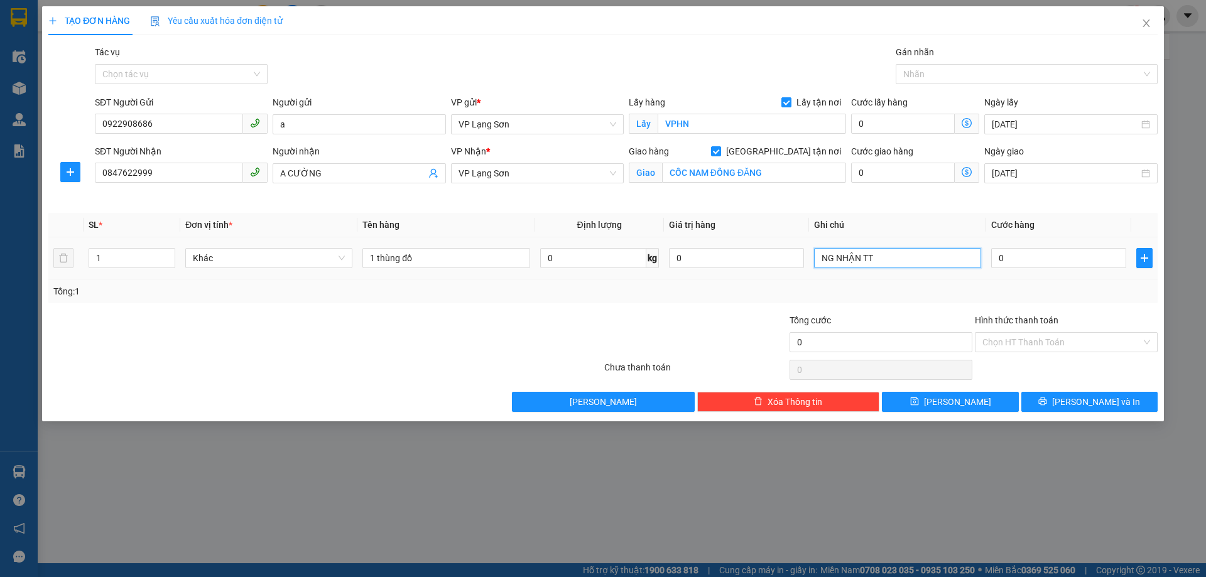
type input "NG NHẬN TT"
type input "1"
type input "12"
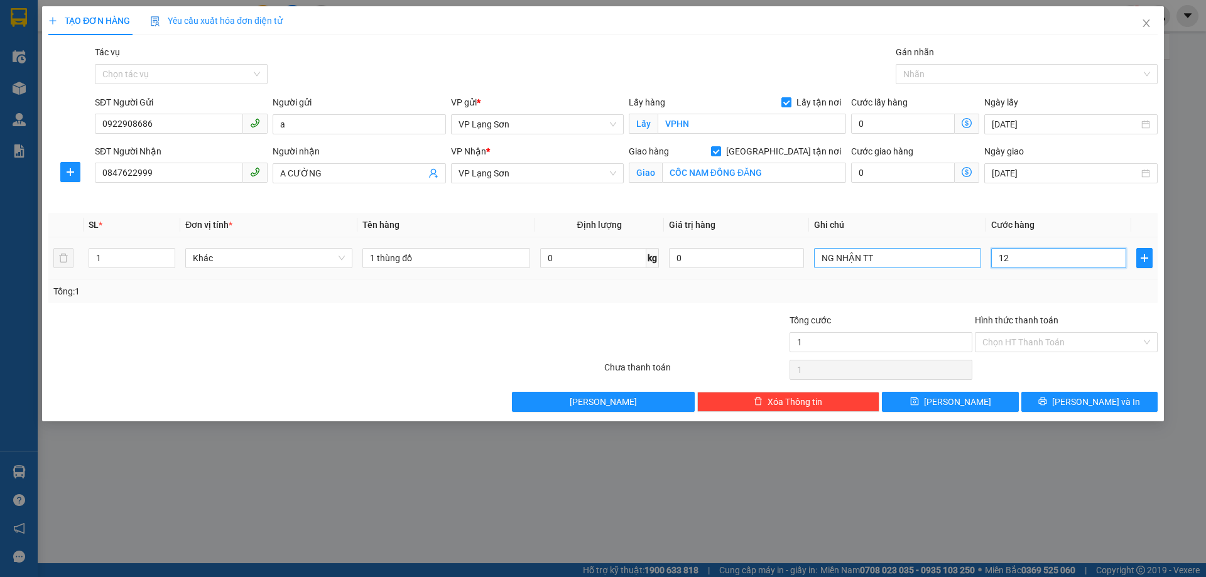
type input "12"
type input "120"
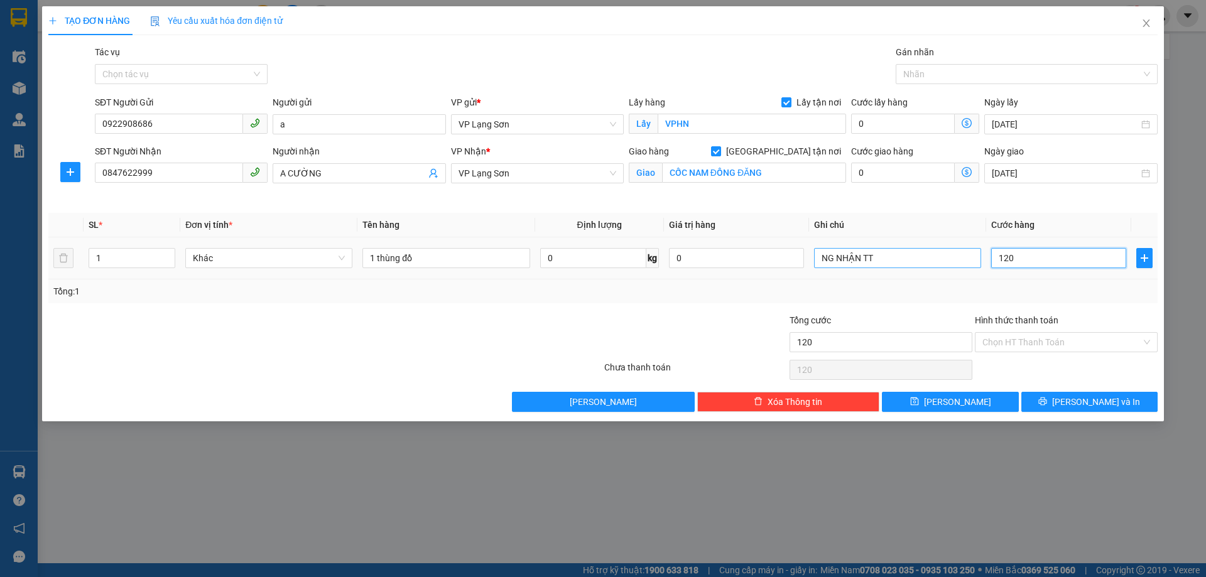
type input "1.200"
type input "12.000"
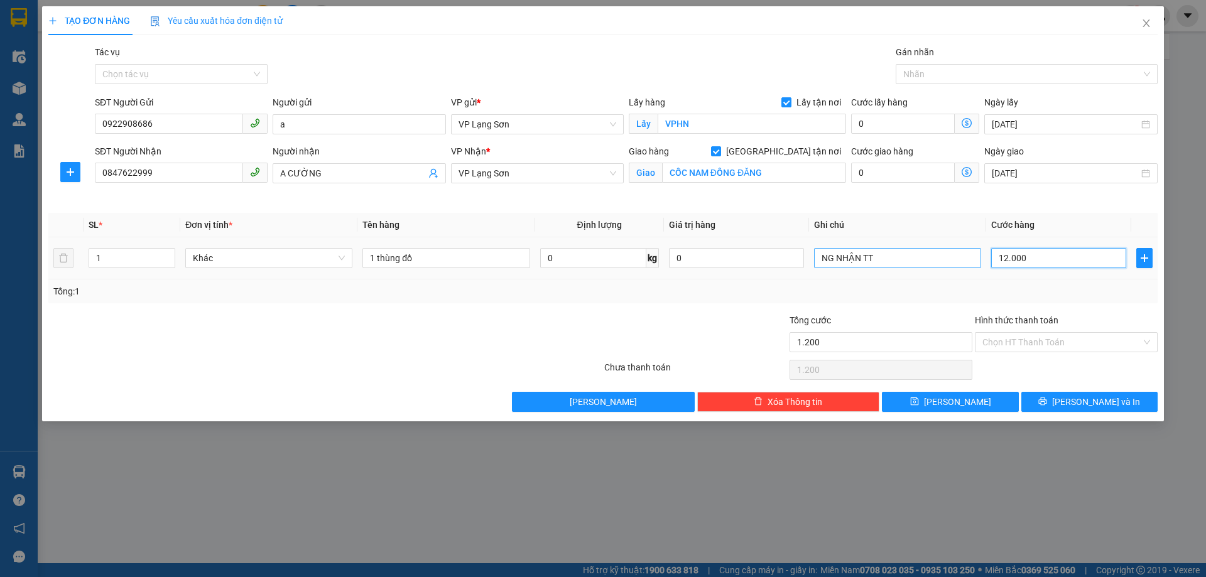
type input "12.000"
type input "120.000"
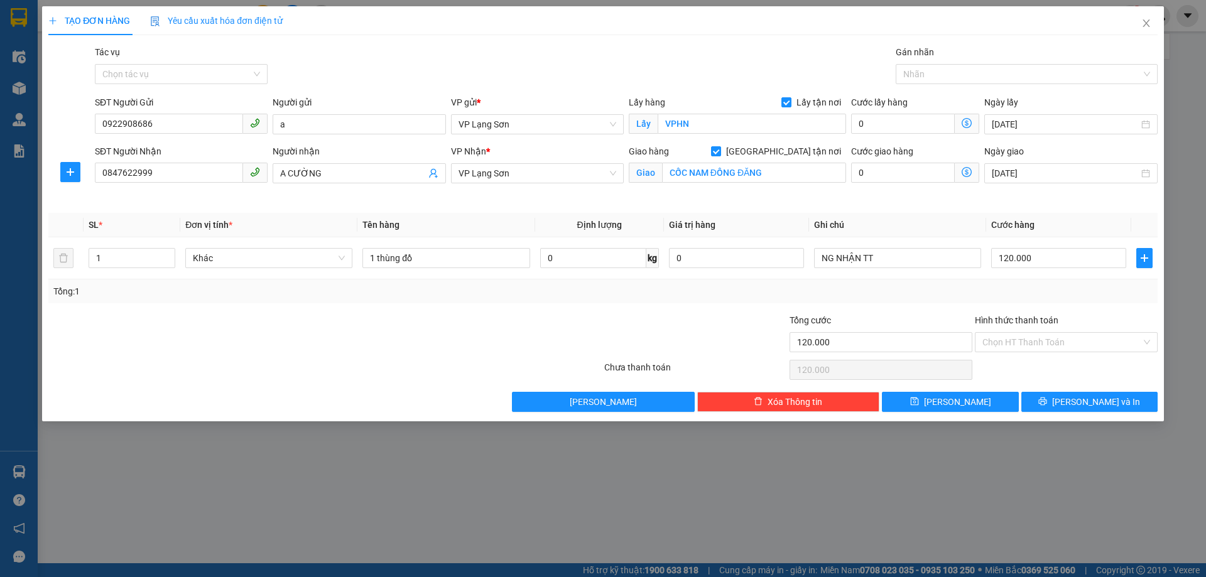
drag, startPoint x: 898, startPoint y: 302, endPoint x: 902, endPoint y: 296, distance: 7.3
click at [897, 301] on div "Tổng: 1" at bounding box center [602, 291] width 1109 height 24
click at [953, 402] on span "[PERSON_NAME]" at bounding box center [957, 402] width 67 height 14
checkbox input "false"
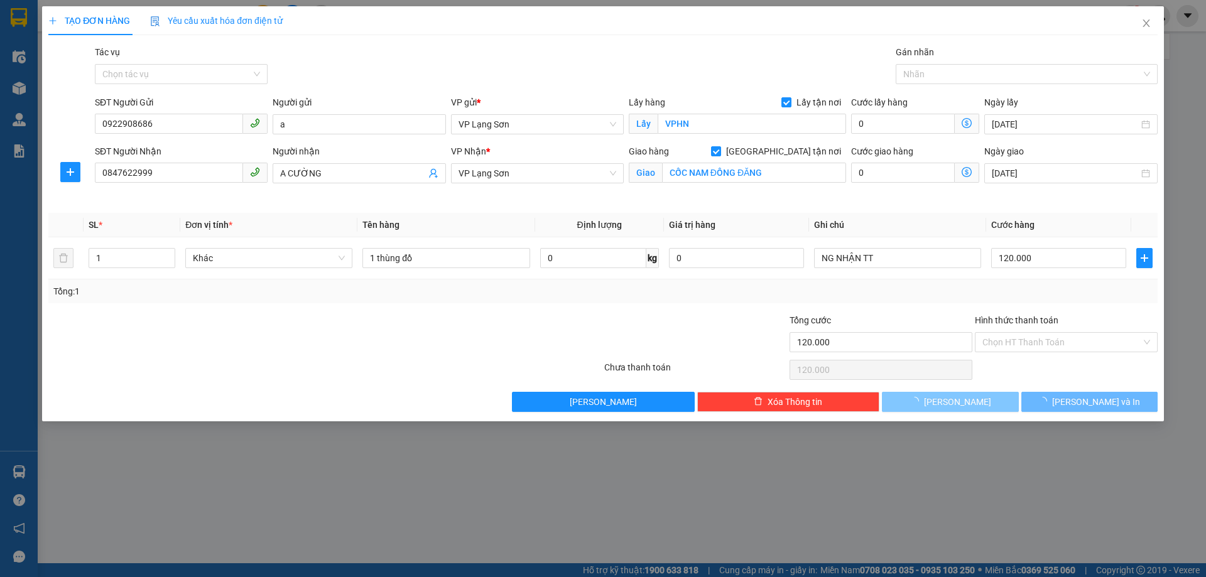
type input "0"
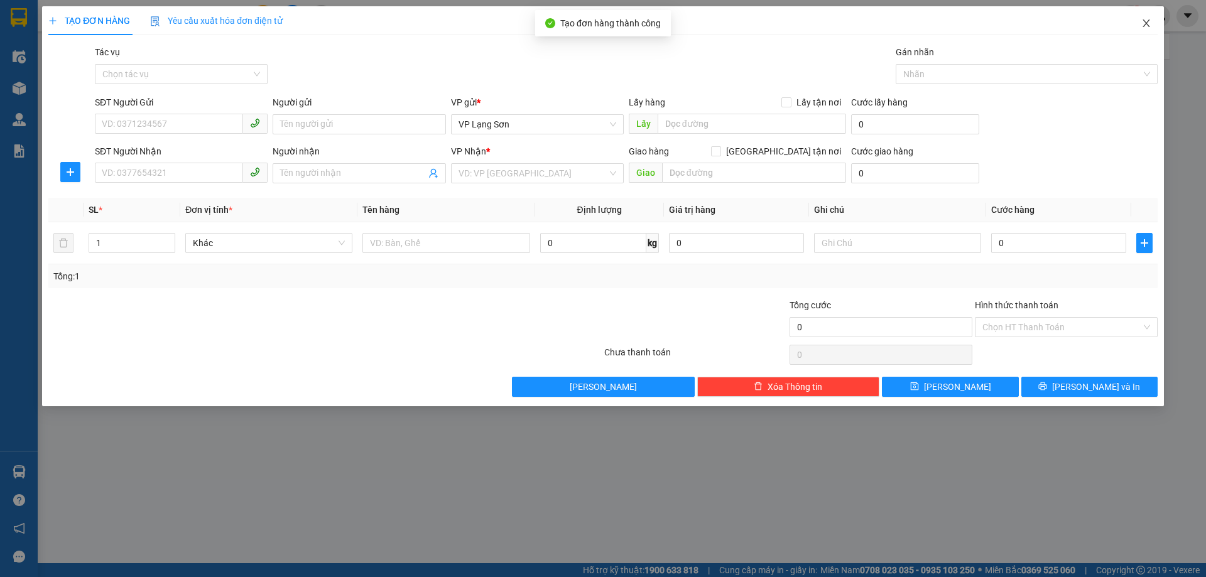
click at [1145, 24] on icon "close" at bounding box center [1146, 23] width 10 height 10
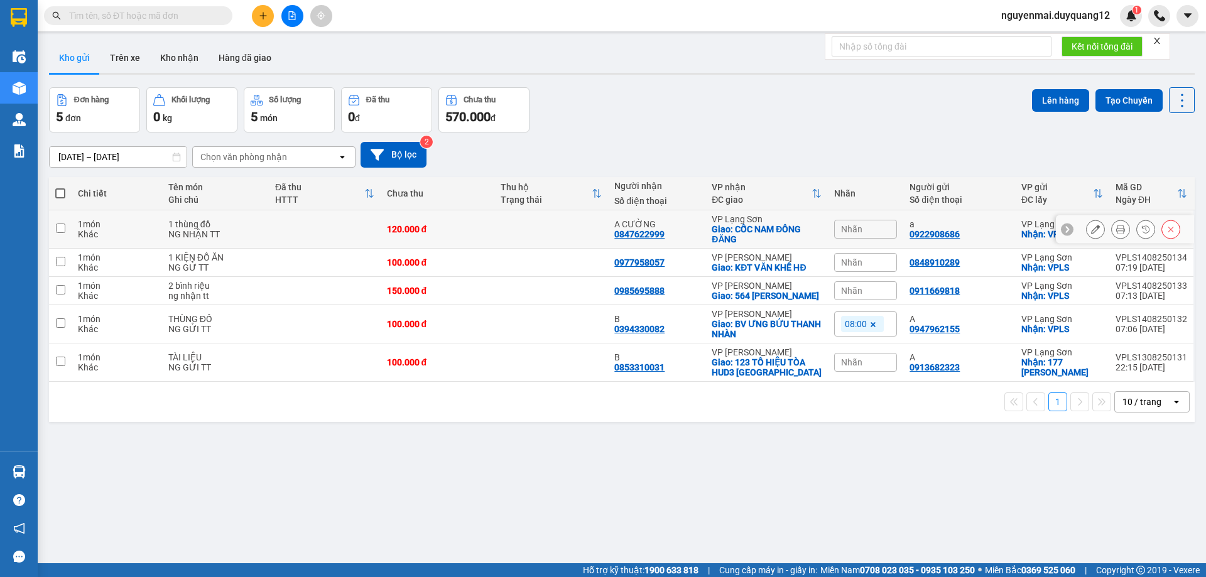
click at [66, 224] on td at bounding box center [60, 229] width 23 height 38
checkbox input "true"
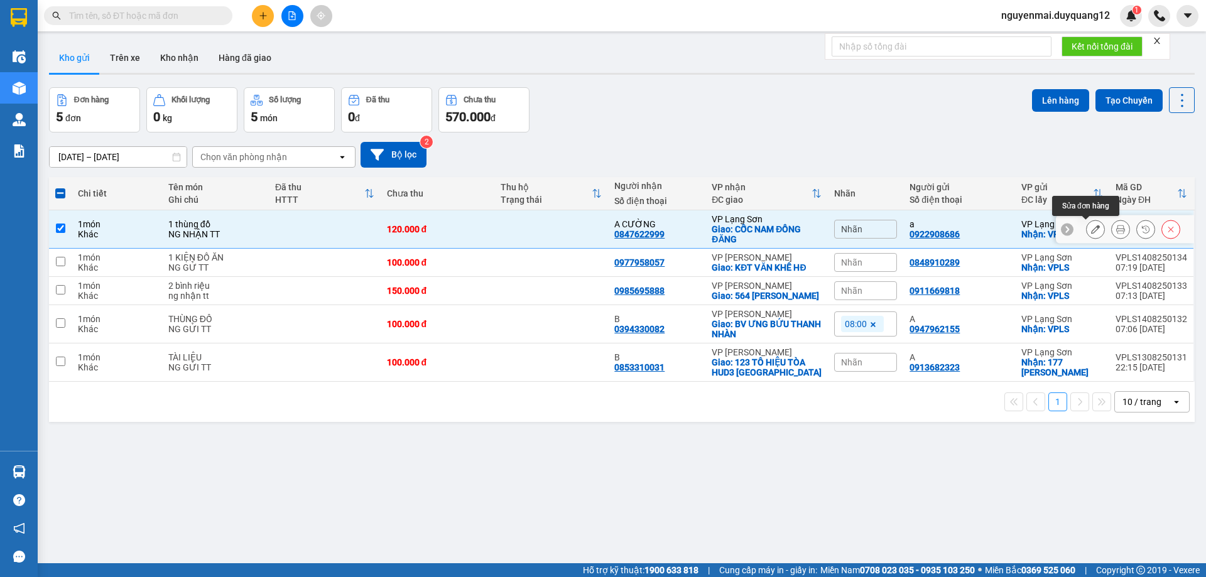
click at [1091, 227] on button at bounding box center [1095, 230] width 18 height 22
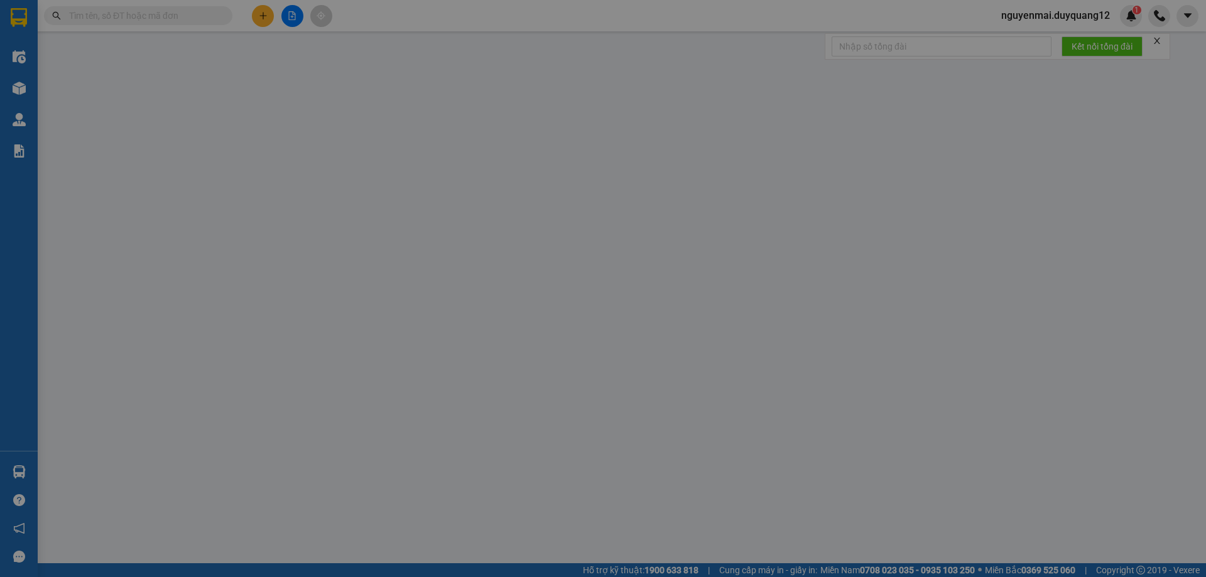
type input "0922908686"
type input "a"
checkbox input "true"
type input "VPHN"
type input "0847622999"
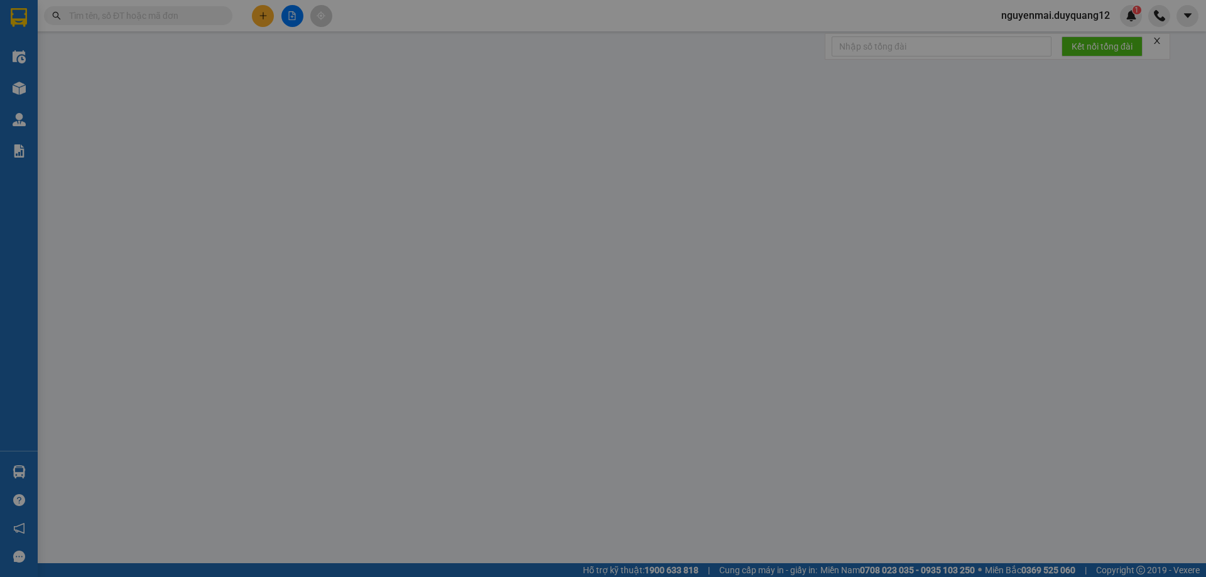
type input "A CƯỜNG"
checkbox input "true"
type input "CỐC NAM ĐỒNG ĐĂNG"
type input "120.000"
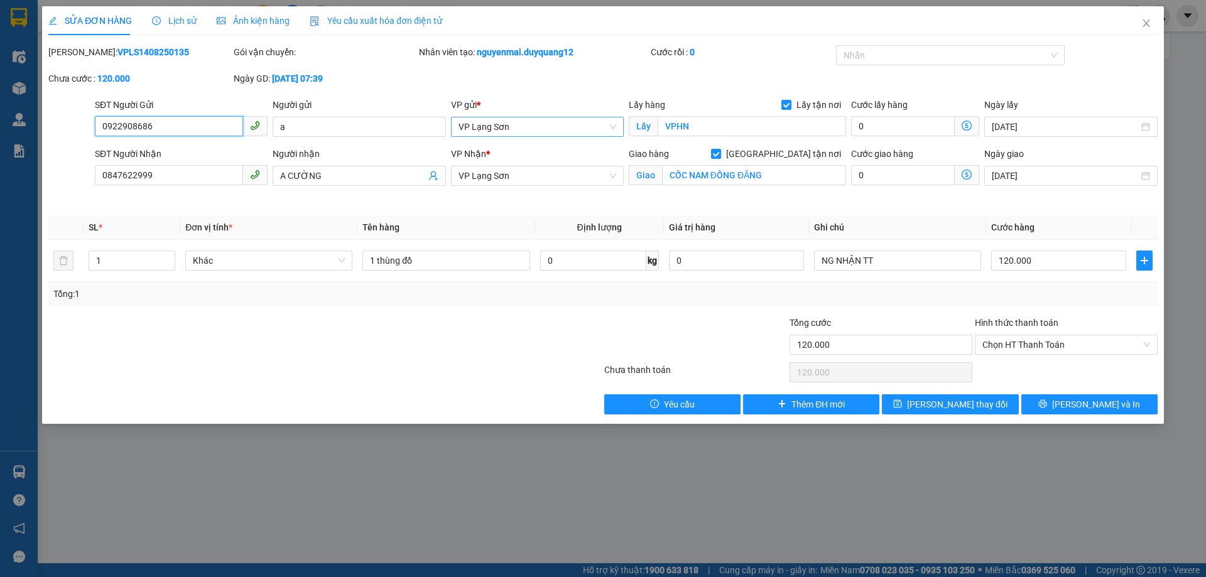
click at [541, 129] on span "VP Lạng Sơn" at bounding box center [537, 126] width 158 height 19
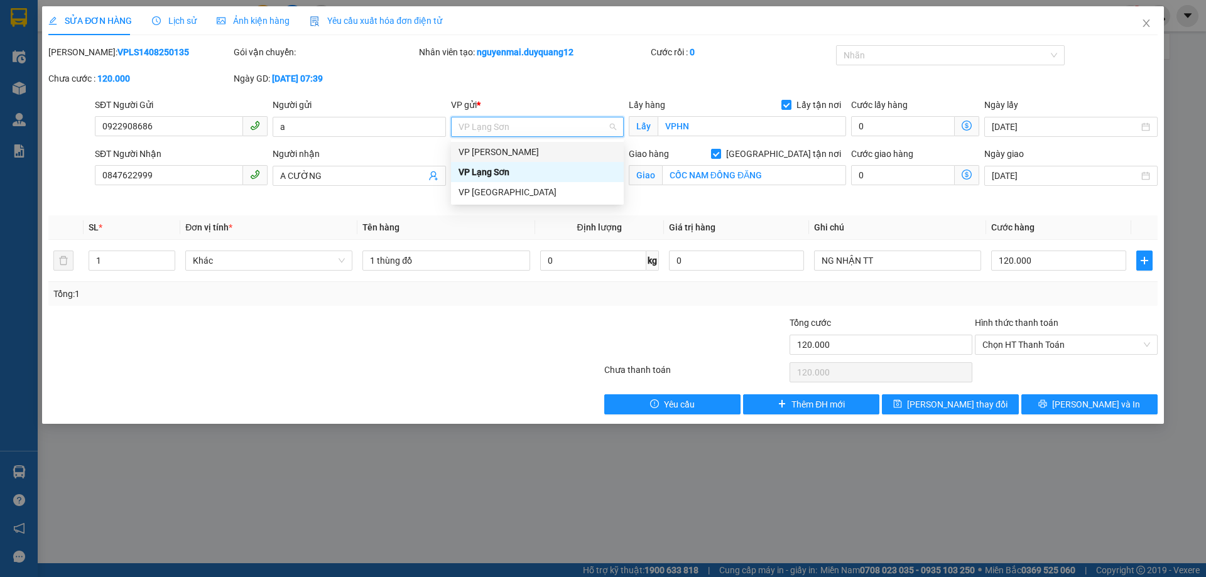
click at [526, 154] on div "VP [PERSON_NAME]" at bounding box center [537, 152] width 158 height 14
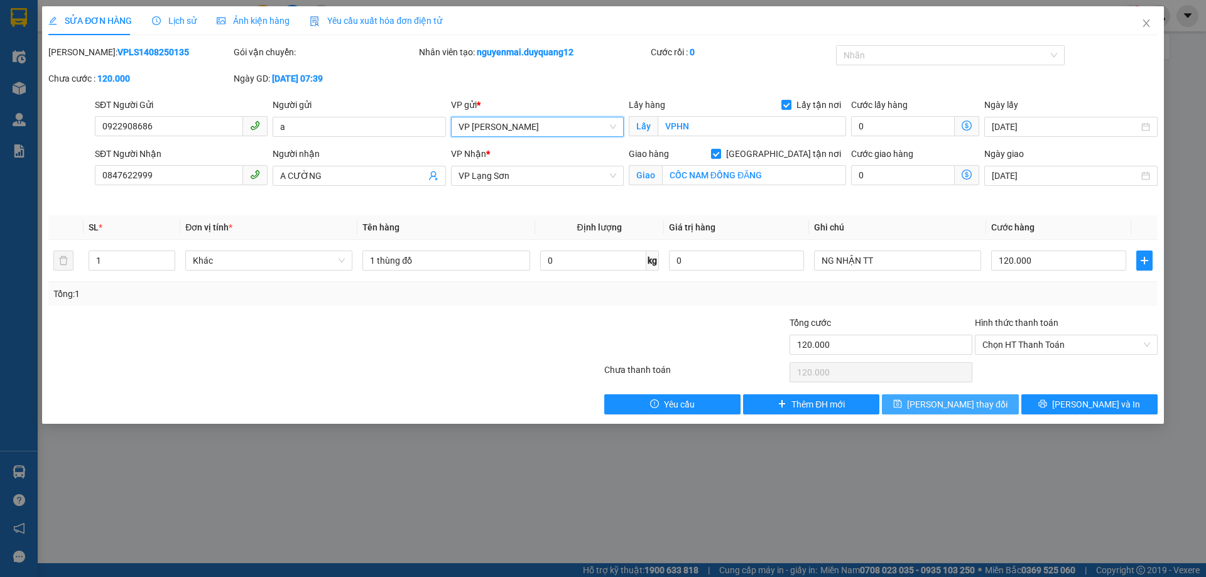
click at [963, 405] on span "[PERSON_NAME] thay đổi" at bounding box center [957, 404] width 100 height 14
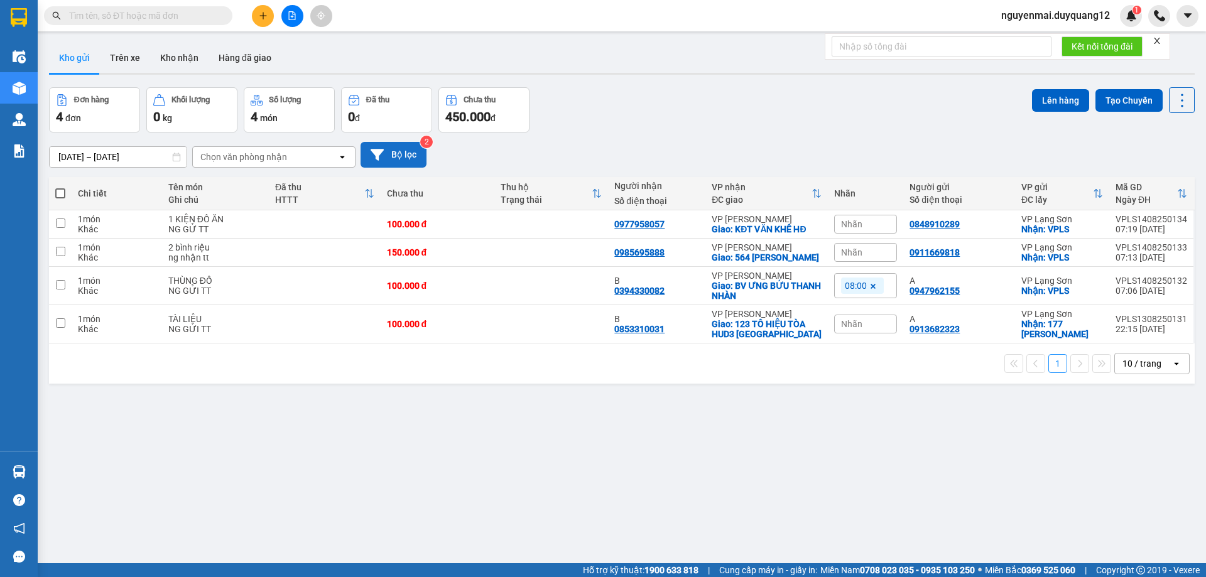
click at [391, 145] on button "Bộ lọc" at bounding box center [393, 155] width 66 height 26
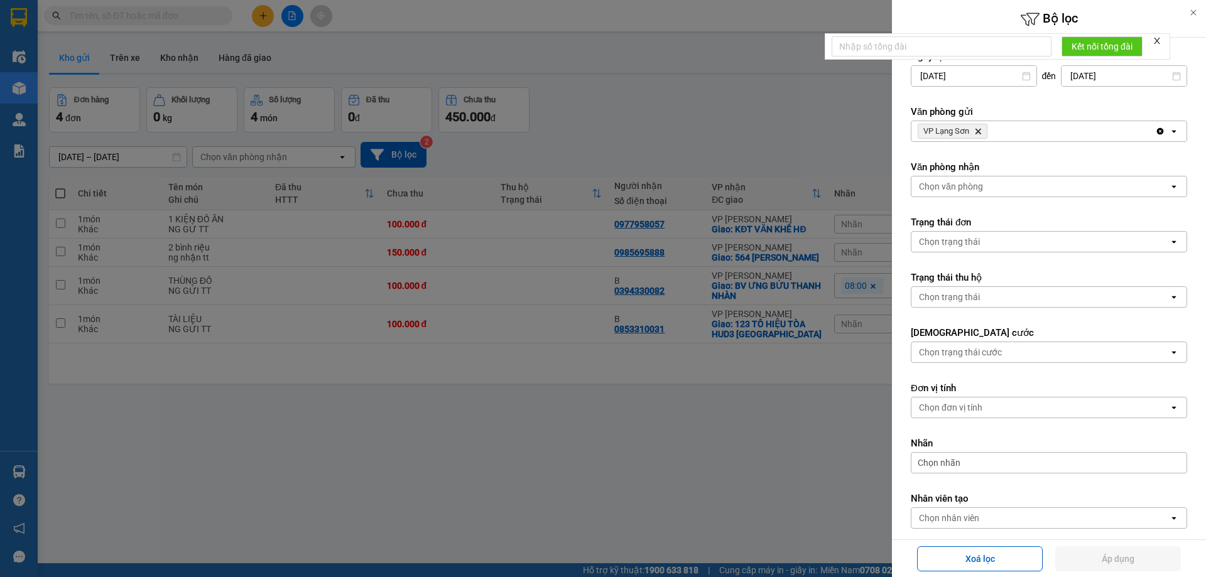
click at [767, 495] on div at bounding box center [603, 288] width 1206 height 577
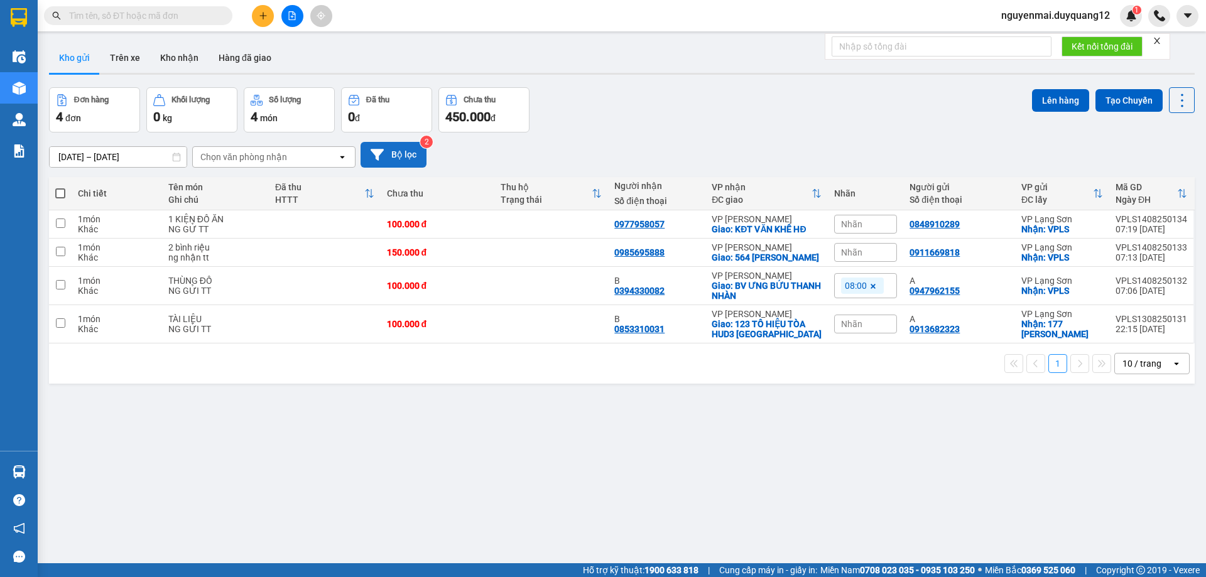
click at [395, 147] on button "Bộ lọc" at bounding box center [393, 155] width 66 height 26
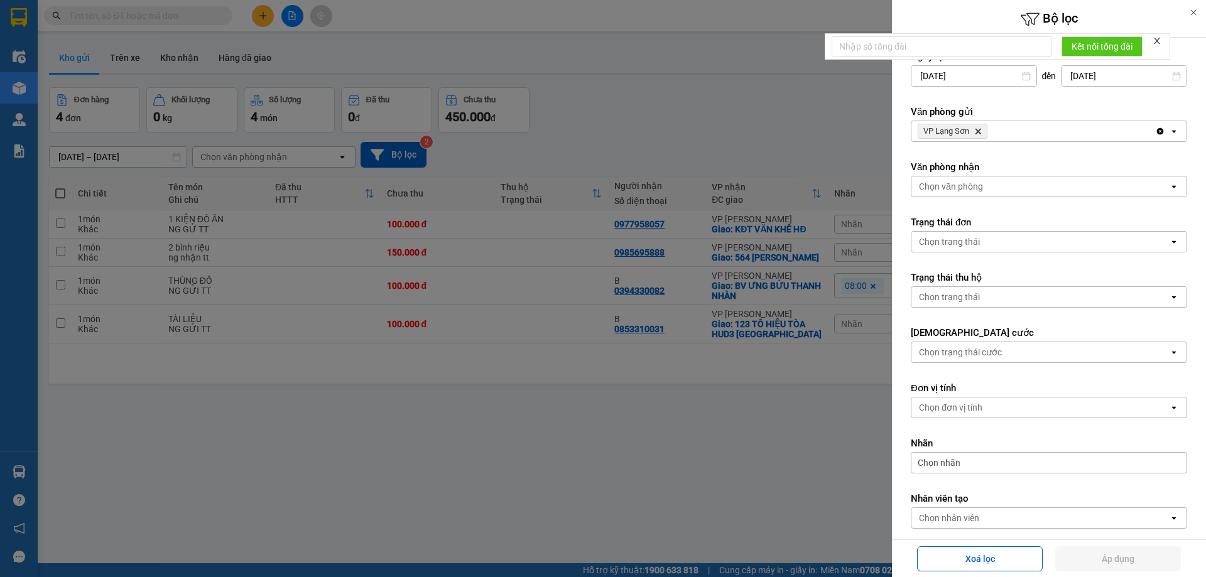
click at [1012, 132] on div "VP Lạng Sơn Delete" at bounding box center [1033, 131] width 244 height 20
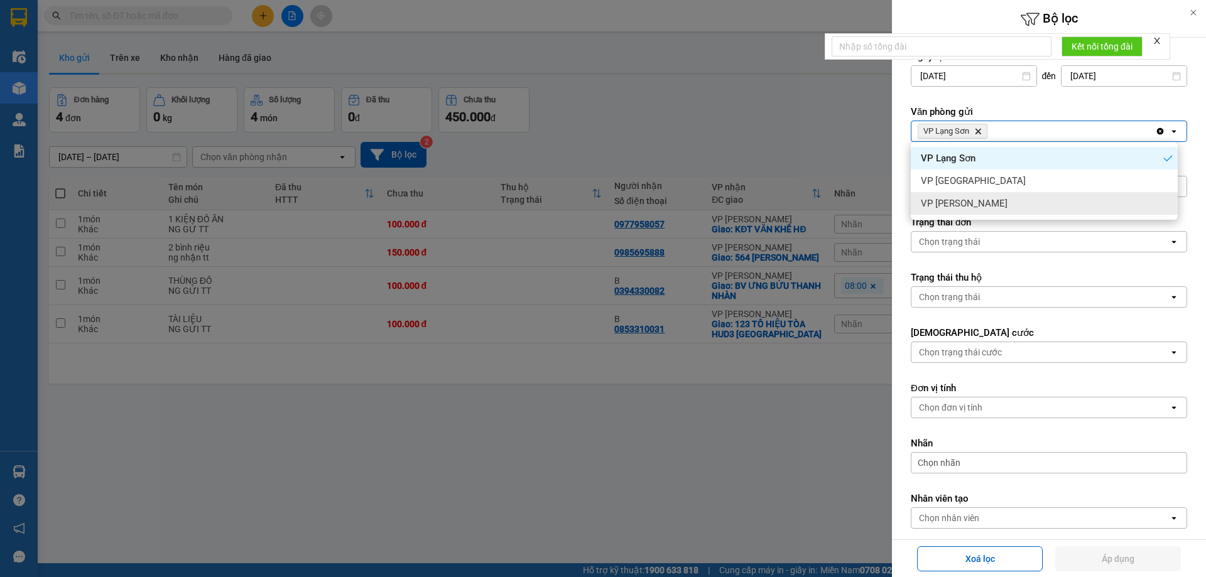
click at [973, 200] on span "VP [PERSON_NAME]" at bounding box center [964, 203] width 87 height 13
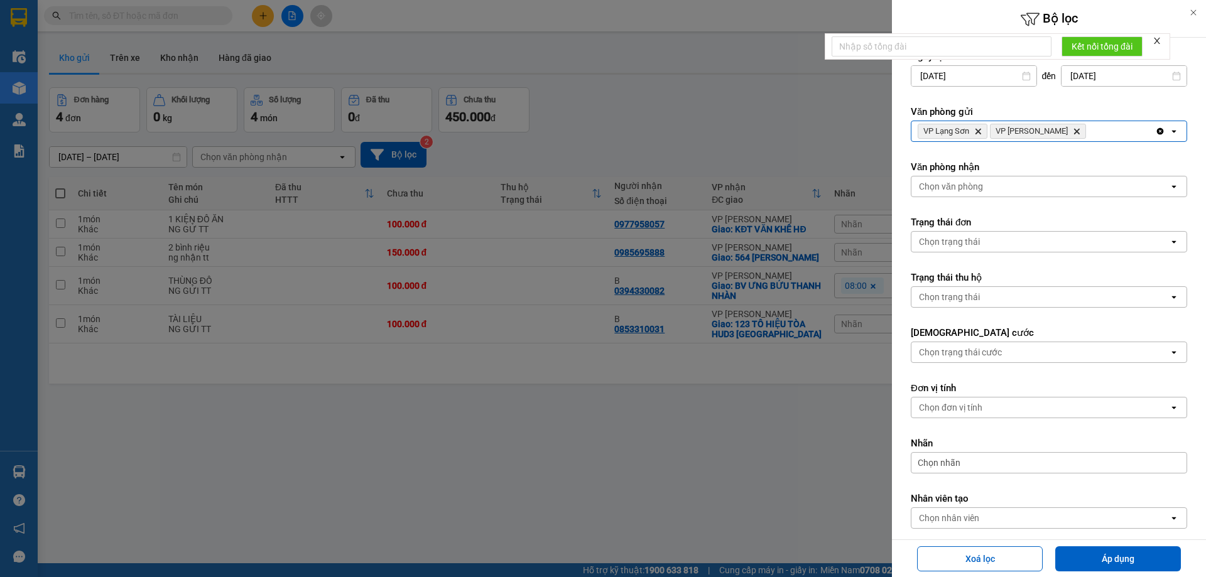
click at [1082, 129] on div "VP Lạng Sơn Delete VP Minh Khai Delete" at bounding box center [1033, 131] width 244 height 20
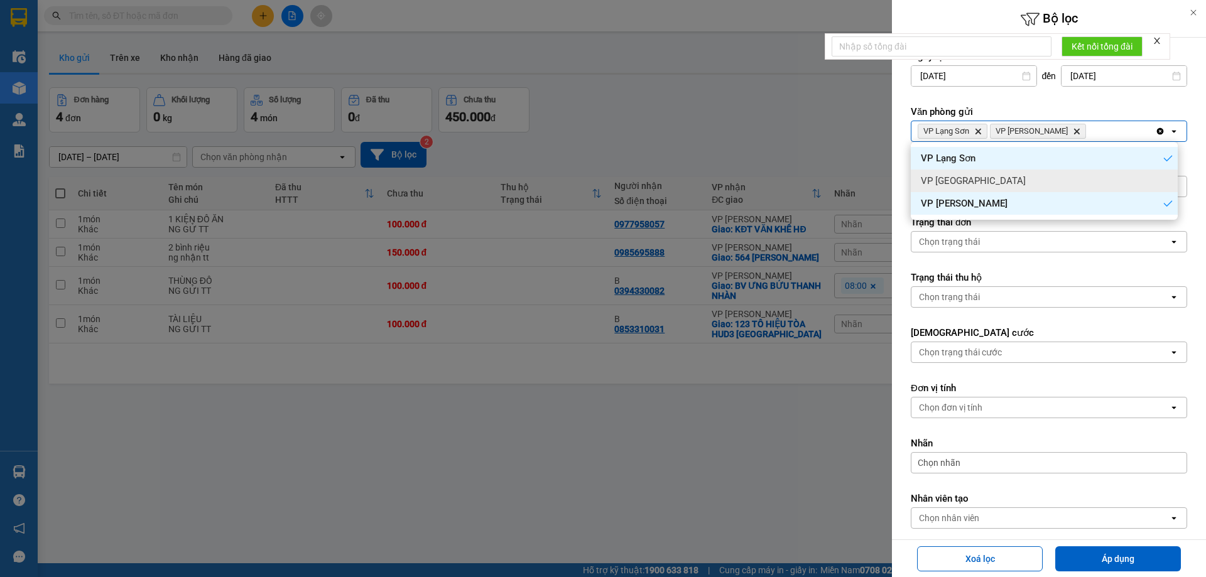
click at [995, 186] on div "VP [GEOGRAPHIC_DATA]" at bounding box center [1043, 181] width 267 height 23
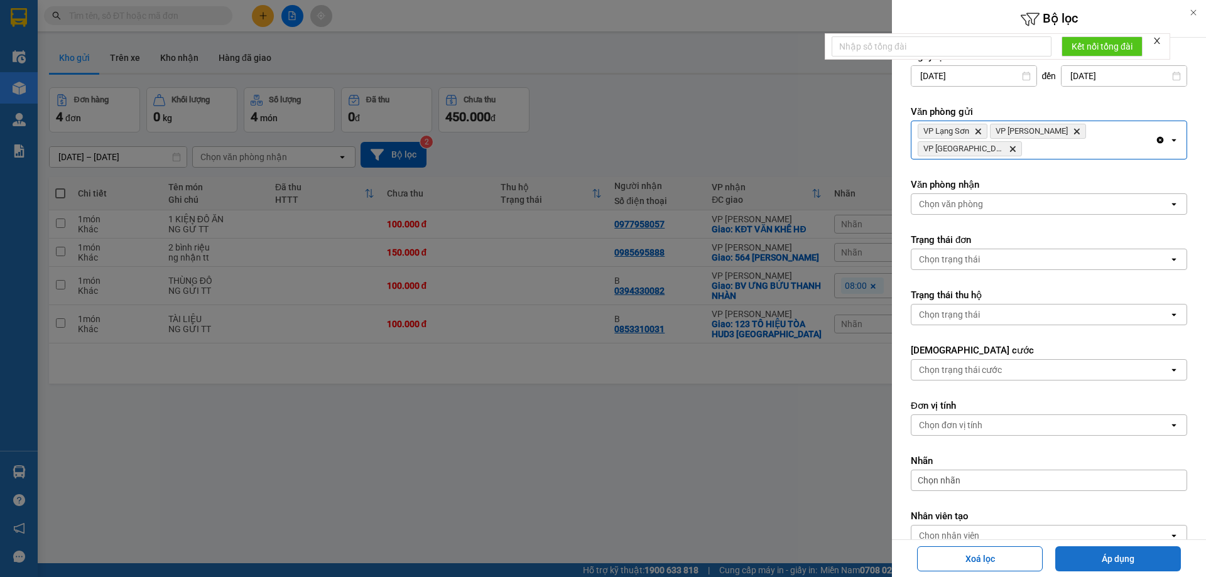
click at [1140, 555] on button "Áp dụng" at bounding box center [1118, 558] width 126 height 25
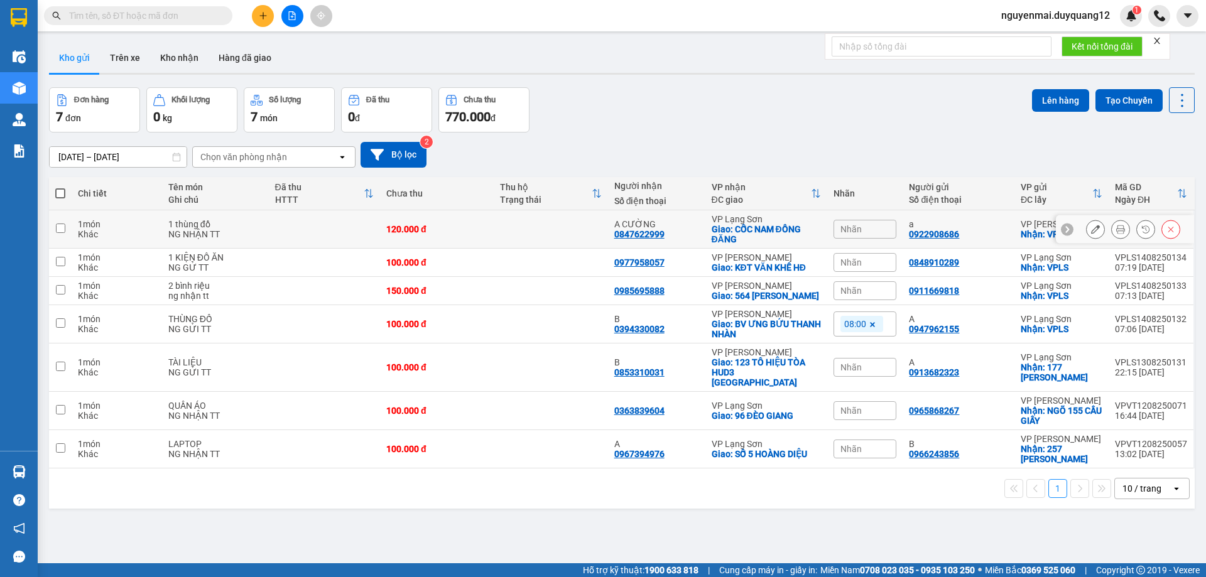
click at [63, 228] on input "checkbox" at bounding box center [60, 228] width 9 height 9
checkbox input "true"
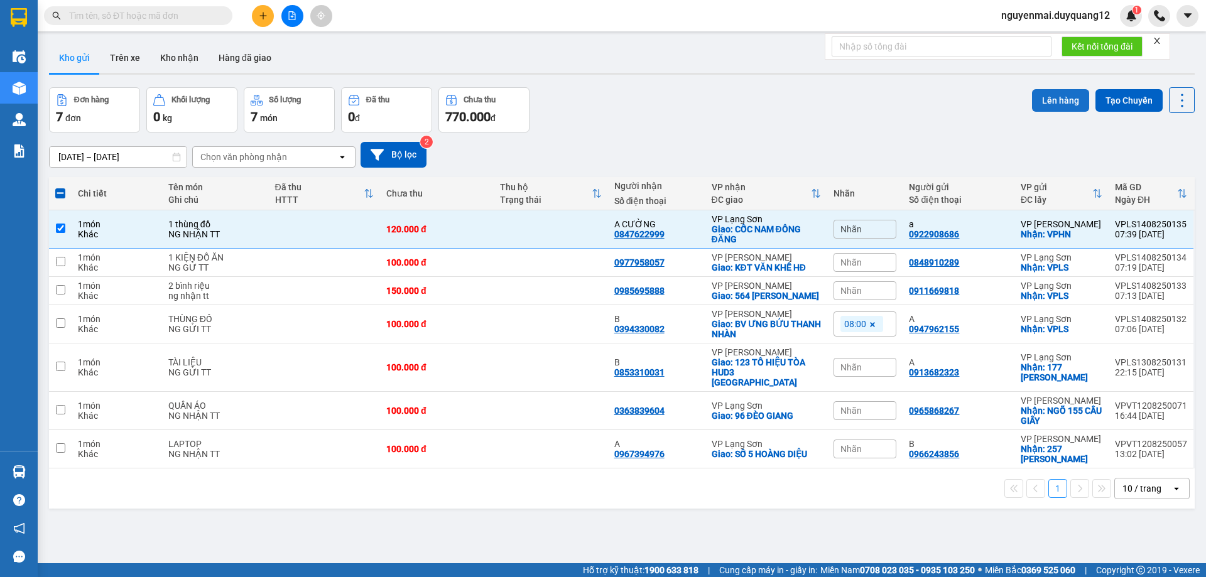
click at [1061, 106] on button "Lên hàng" at bounding box center [1060, 100] width 57 height 23
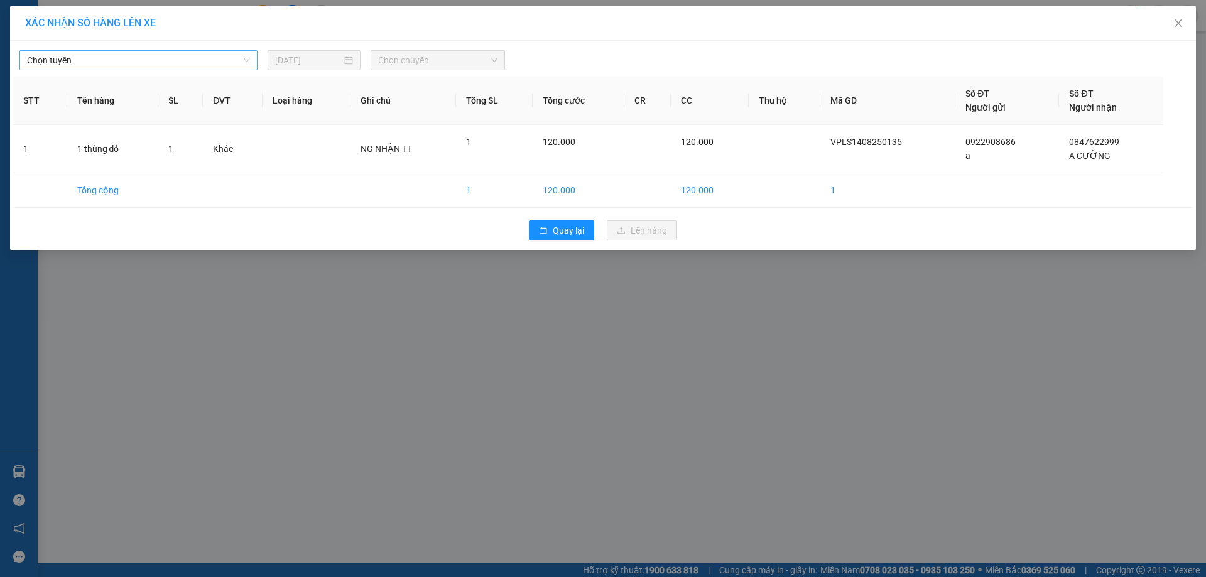
click at [168, 63] on span "Chọn tuyến" at bounding box center [138, 60] width 223 height 19
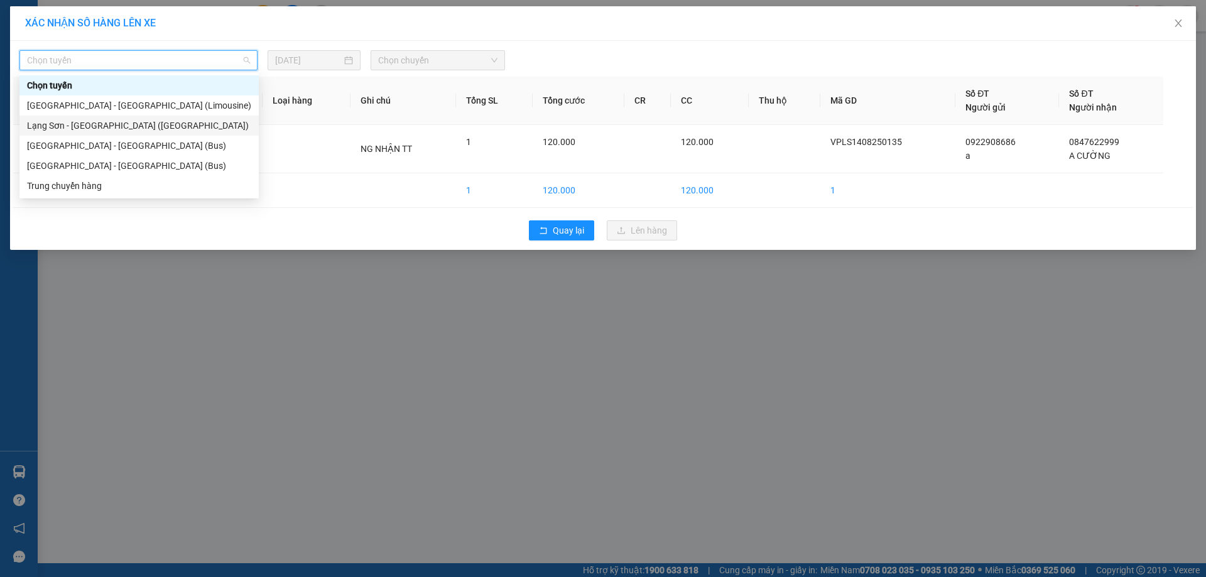
click at [141, 126] on div "Lạng Sơn - Hà Nội (Limousine)" at bounding box center [139, 126] width 224 height 14
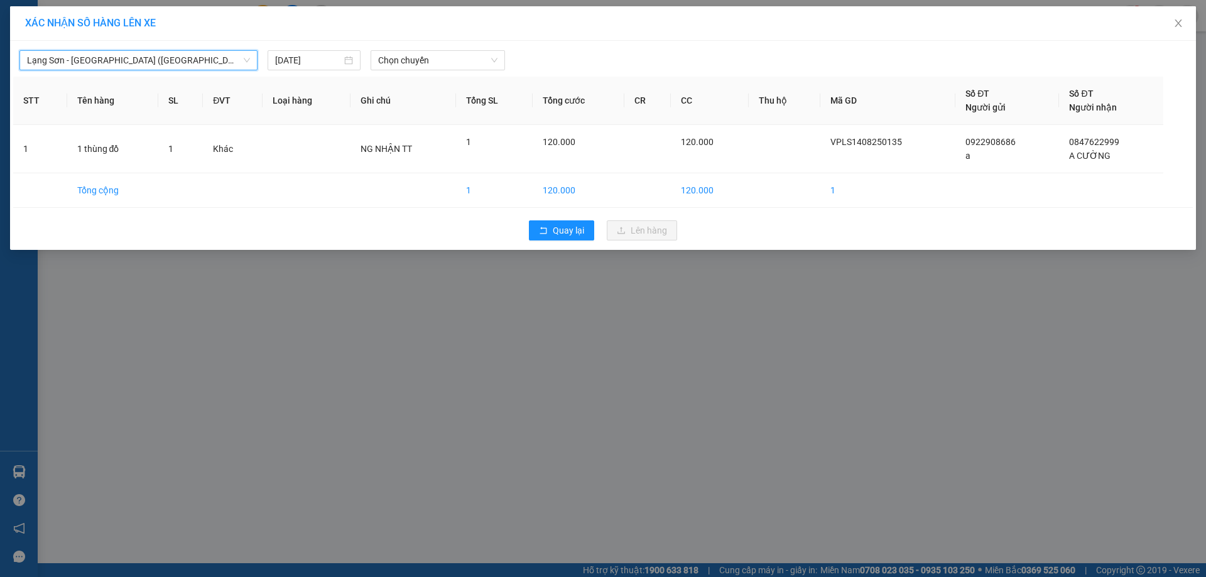
click at [121, 60] on span "Lạng Sơn - Hà Nội (Limousine)" at bounding box center [138, 60] width 223 height 19
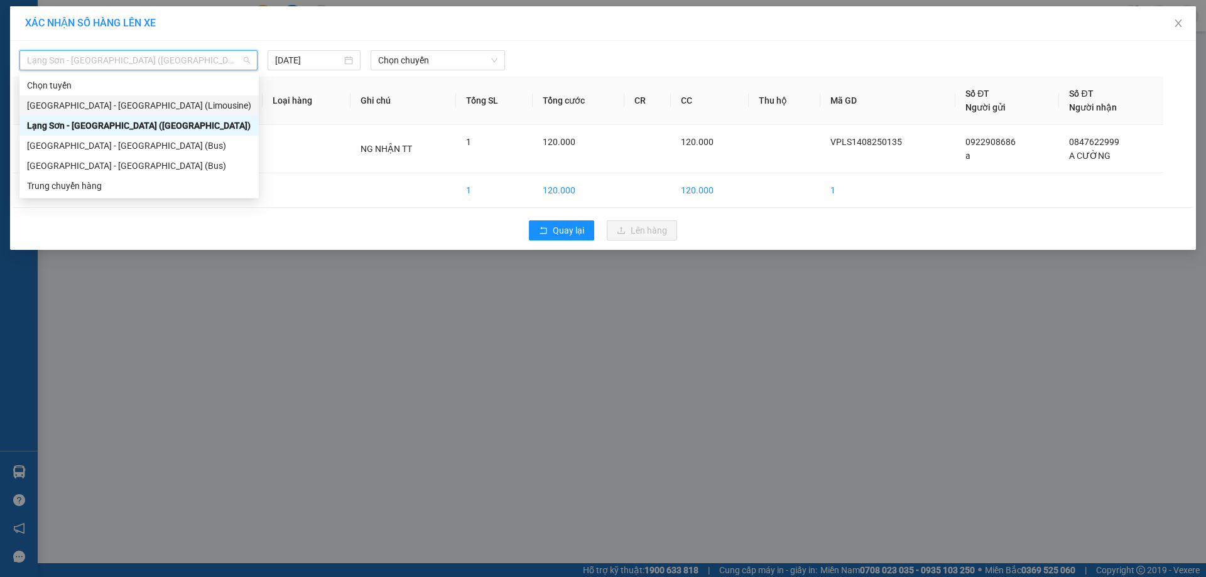
click at [134, 105] on div "Hà Nội - Lạng Sơn (Limousine)" at bounding box center [139, 106] width 224 height 14
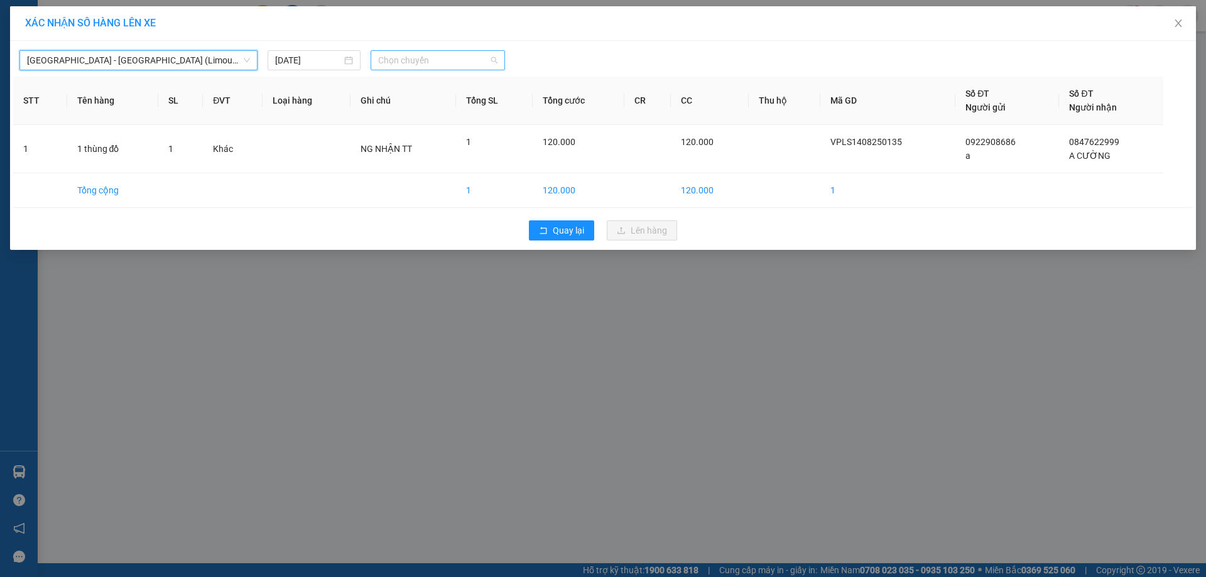
click at [467, 60] on span "Chọn chuyến" at bounding box center [437, 60] width 119 height 19
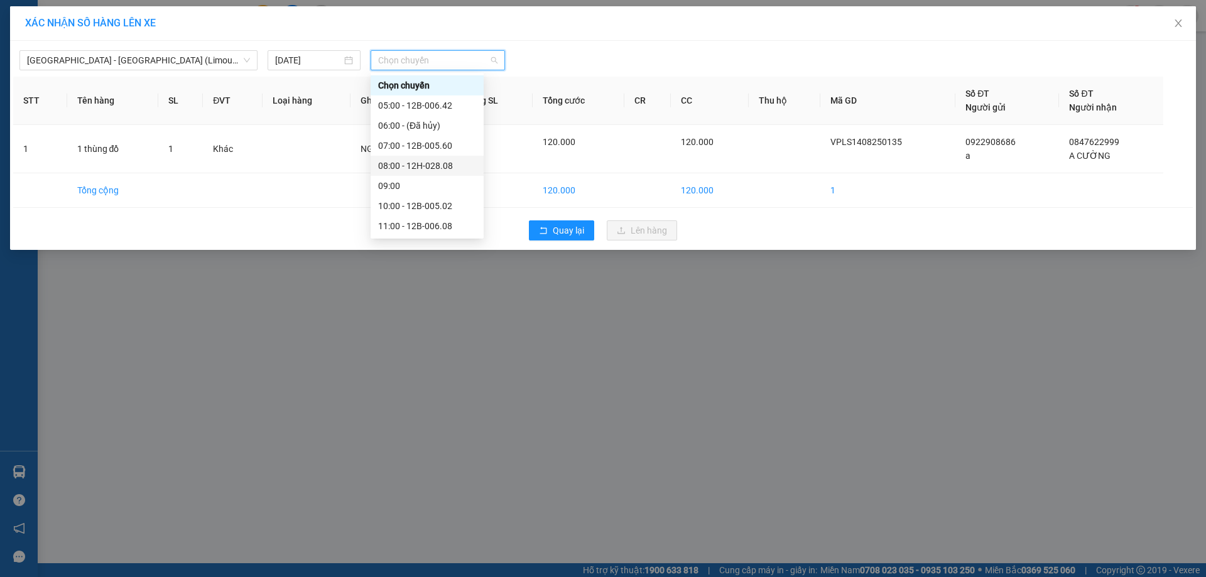
click at [440, 160] on div "08:00 - 12H-028.08" at bounding box center [427, 166] width 98 height 14
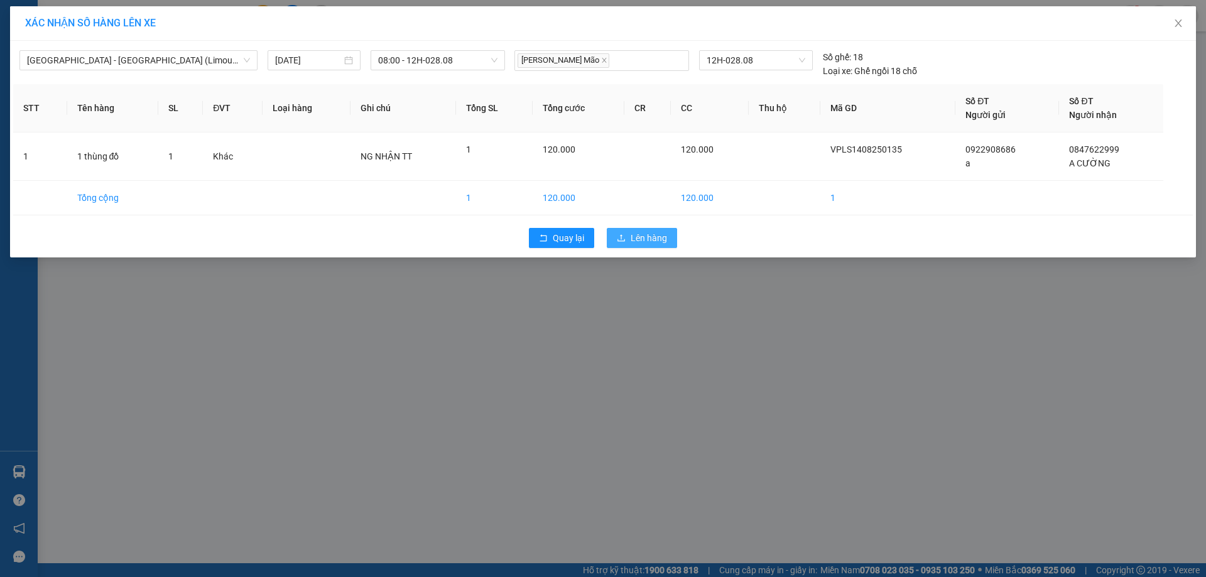
click at [622, 238] on icon "upload" at bounding box center [621, 238] width 9 height 9
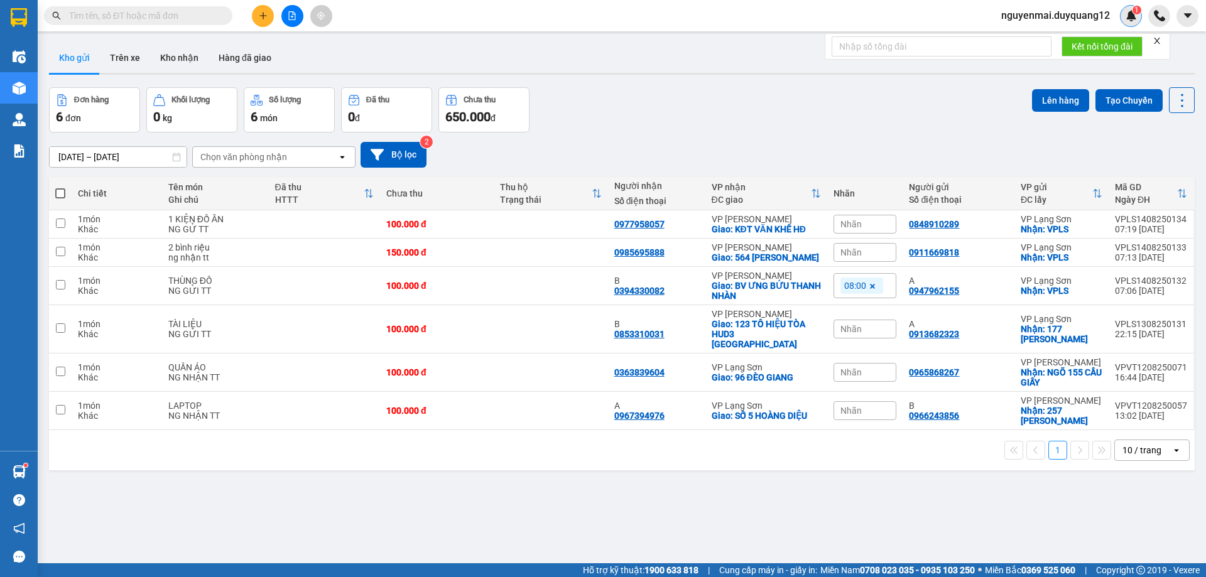
click at [1134, 13] on span "1" at bounding box center [1136, 10] width 4 height 9
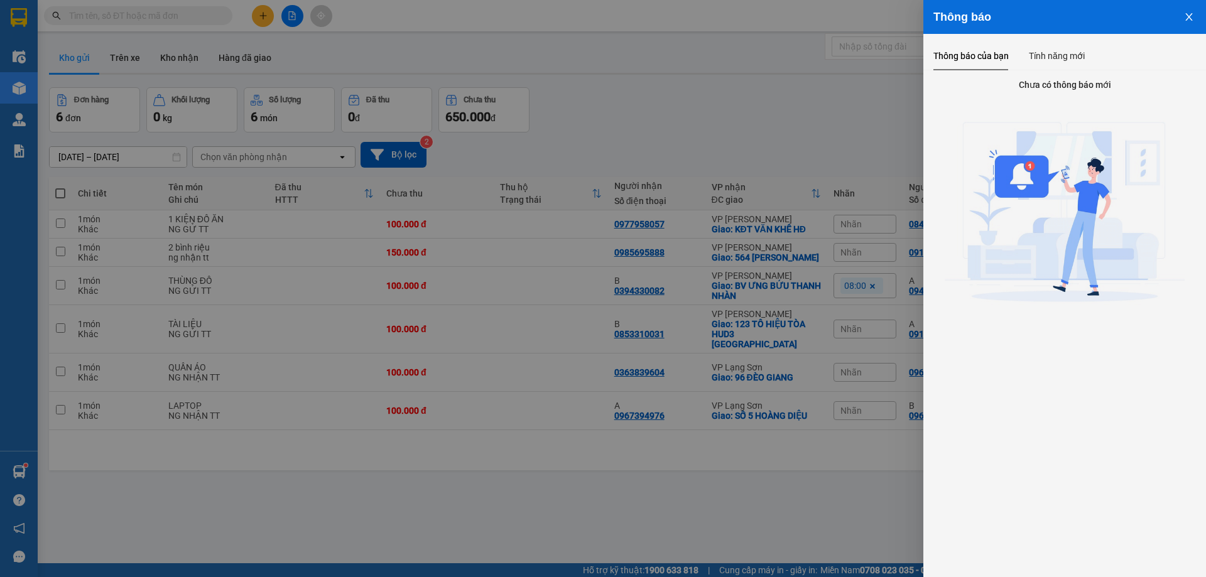
click at [1188, 14] on icon "close" at bounding box center [1189, 17] width 10 height 10
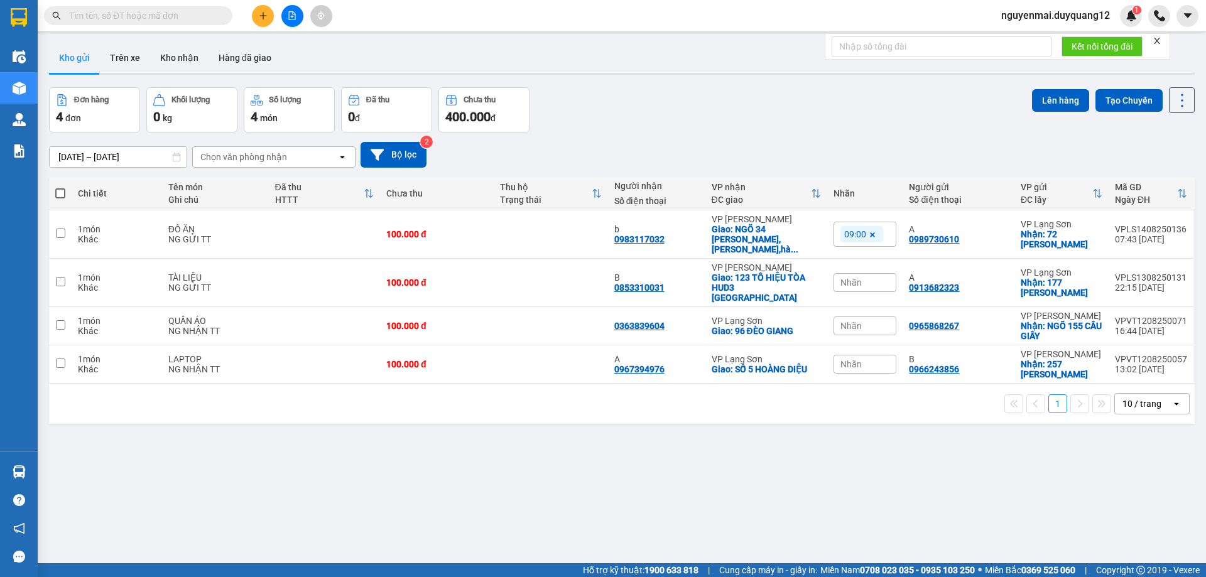
click at [91, 7] on span at bounding box center [138, 15] width 188 height 19
click at [99, 20] on input "text" at bounding box center [143, 16] width 148 height 14
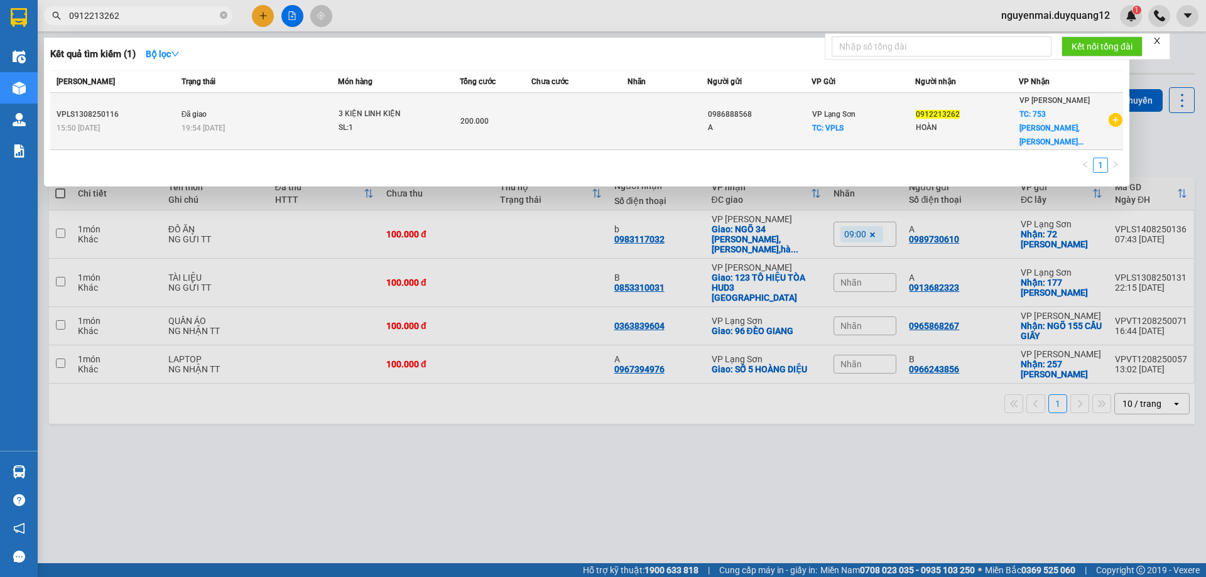
type input "0912213262"
click at [588, 124] on td at bounding box center [579, 121] width 96 height 57
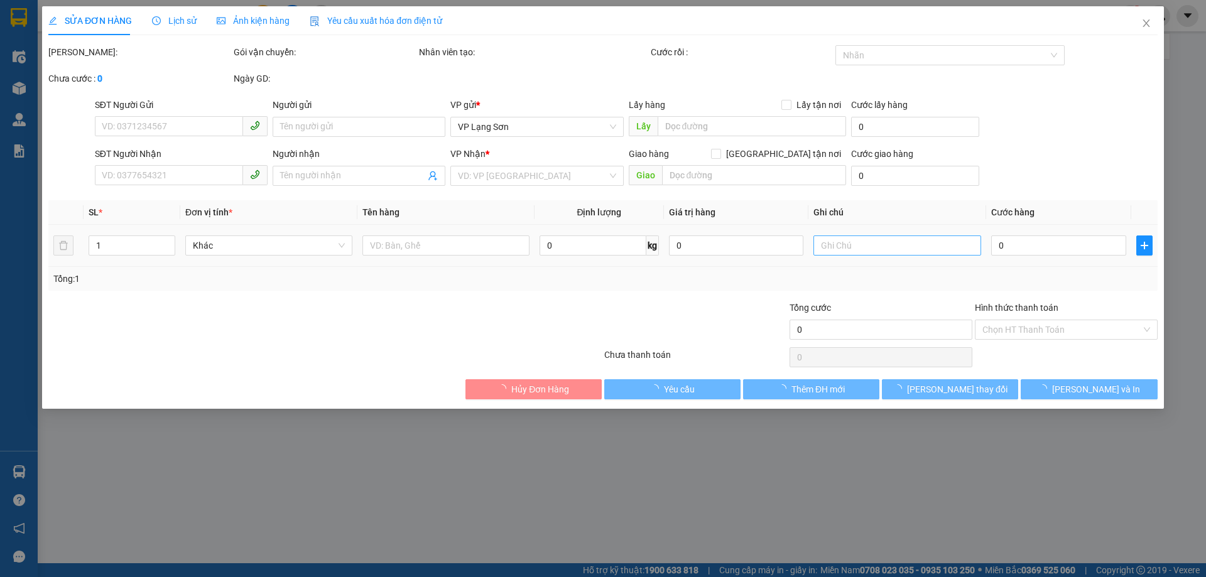
type input "0986888568"
type input "A"
checkbox input "true"
type input "VPLS"
type input "0912213262"
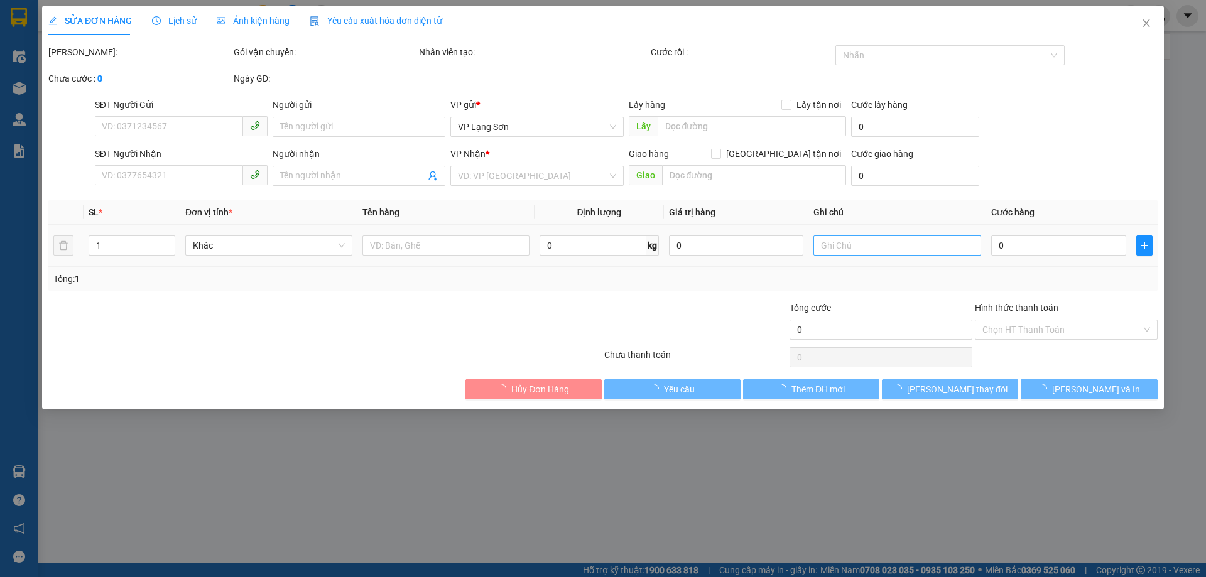
type input "HOÀN"
checkbox input "true"
type input "753 NGUYỄN KHOÁI,HOÀNG MAI,HÀ NỘI"
type input "200.000"
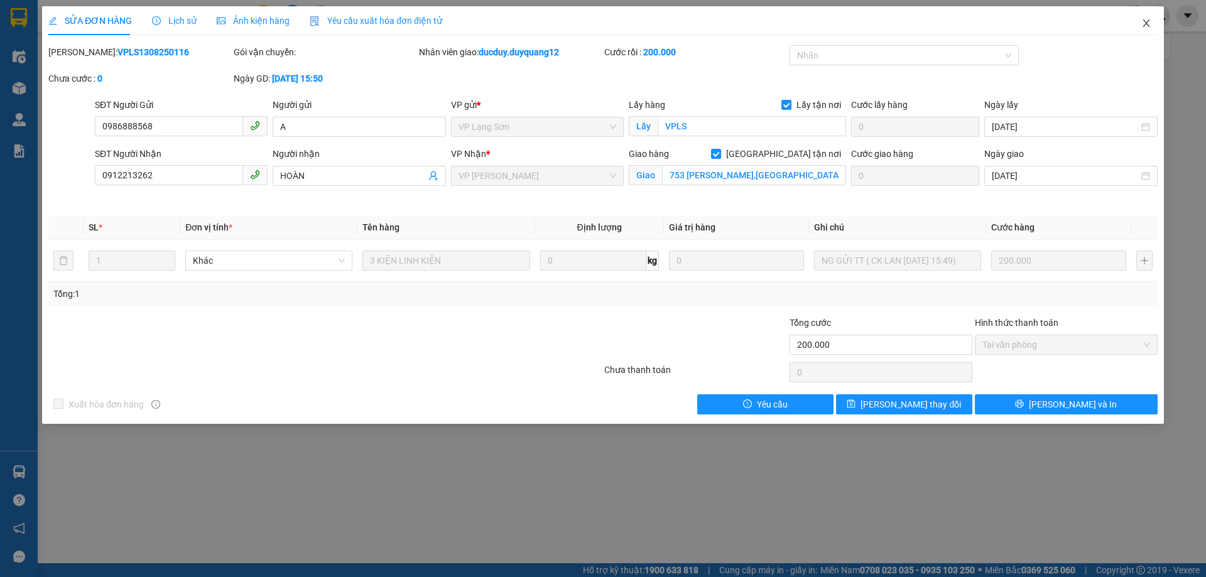
click at [1147, 21] on icon "close" at bounding box center [1146, 23] width 10 height 10
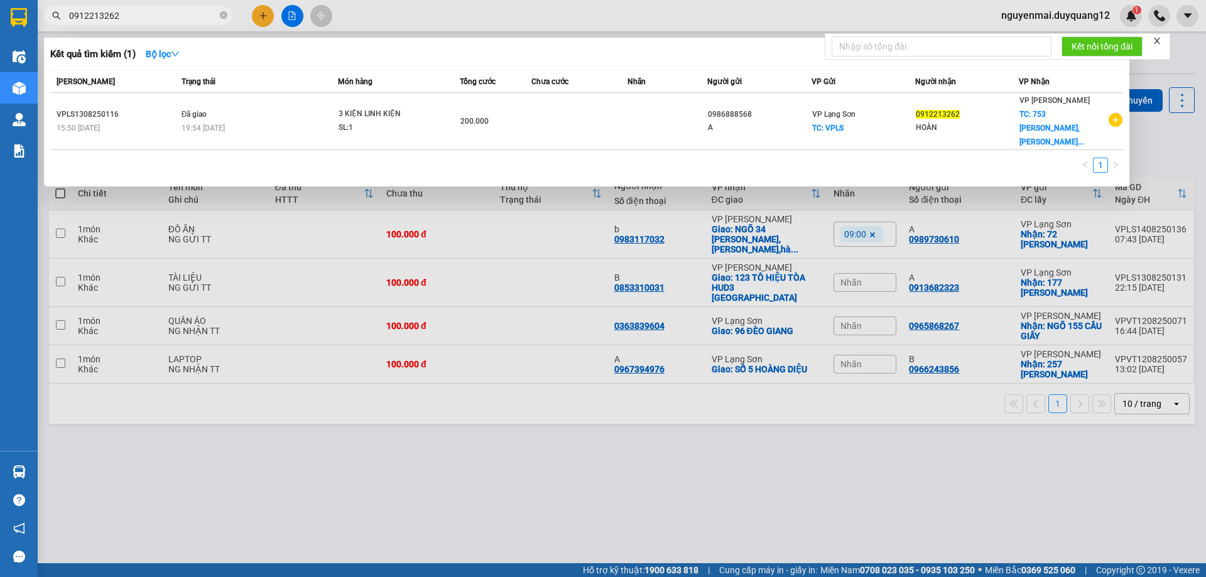
click at [125, 14] on input "0912213262" at bounding box center [143, 16] width 148 height 14
click at [450, 427] on div at bounding box center [603, 288] width 1206 height 577
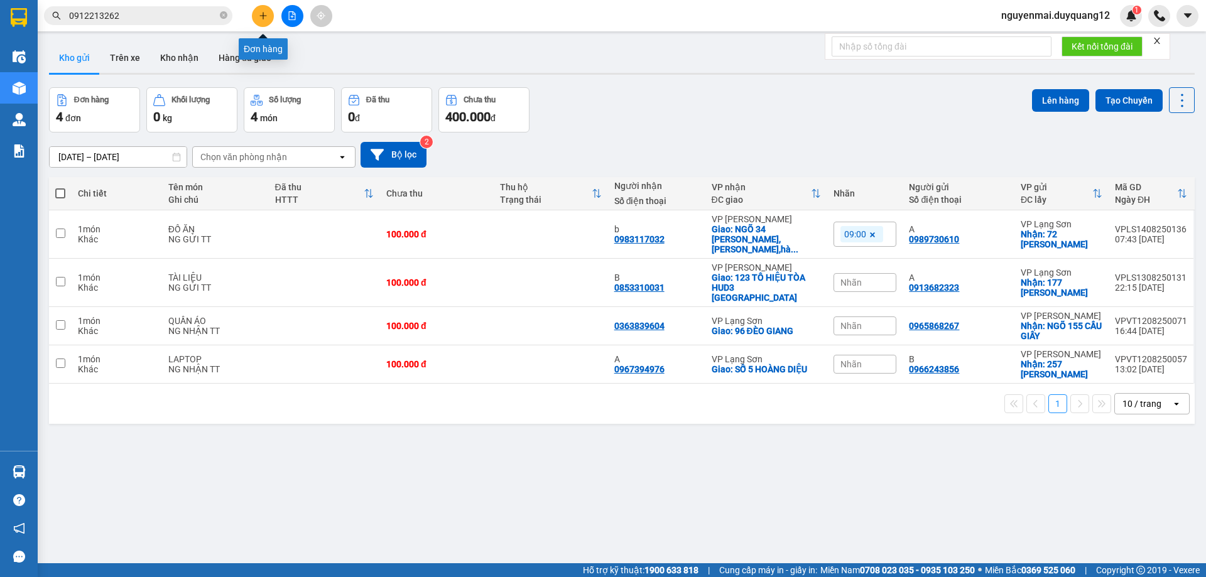
click at [259, 18] on icon "plus" at bounding box center [263, 15] width 9 height 9
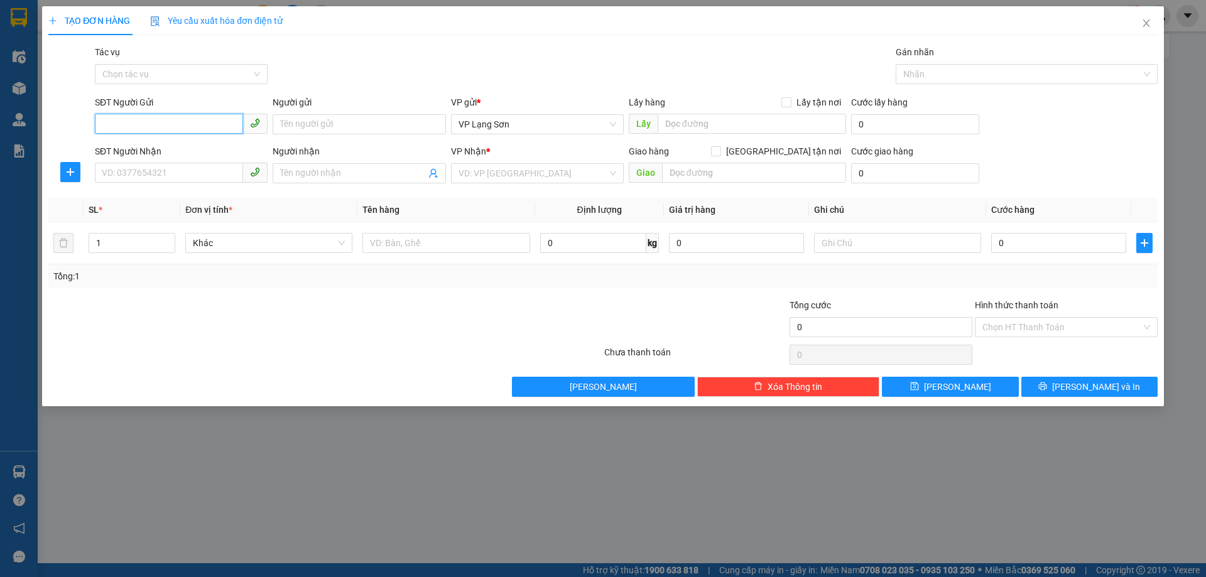
click at [161, 119] on input "SĐT Người Gửi" at bounding box center [169, 124] width 148 height 20
click at [791, 102] on span at bounding box center [786, 102] width 10 height 10
click at [790, 102] on input "Lấy tận nơi" at bounding box center [785, 101] width 9 height 9
checkbox input "true"
click at [712, 126] on input "text" at bounding box center [751, 124] width 188 height 20
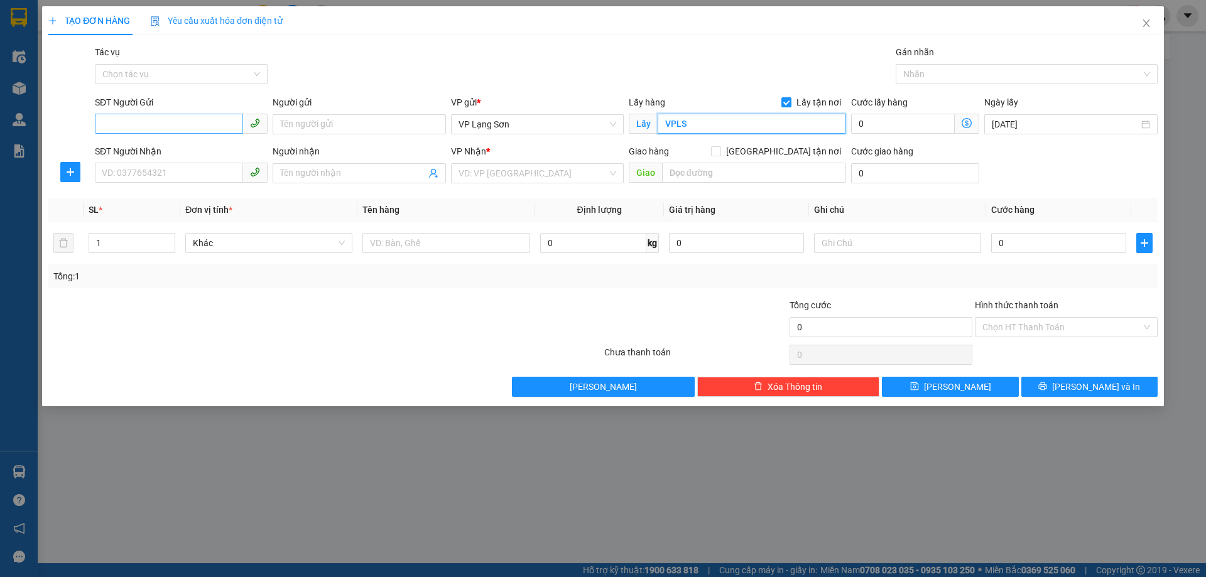
type input "VPLS"
click at [163, 126] on input "SĐT Người Gửi" at bounding box center [169, 124] width 148 height 20
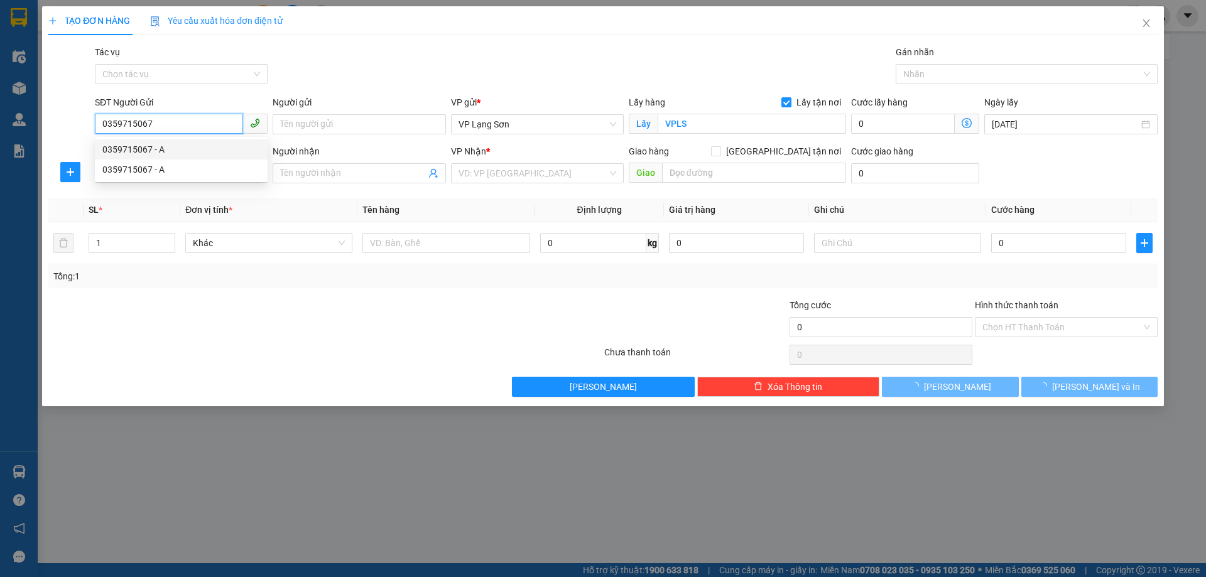
click at [164, 149] on div "0359715067 - A" at bounding box center [181, 150] width 158 height 14
type input "0359715067"
type input "A"
type input "GIẾNG VUÔNG TRẦN ĐĂNG NINH"
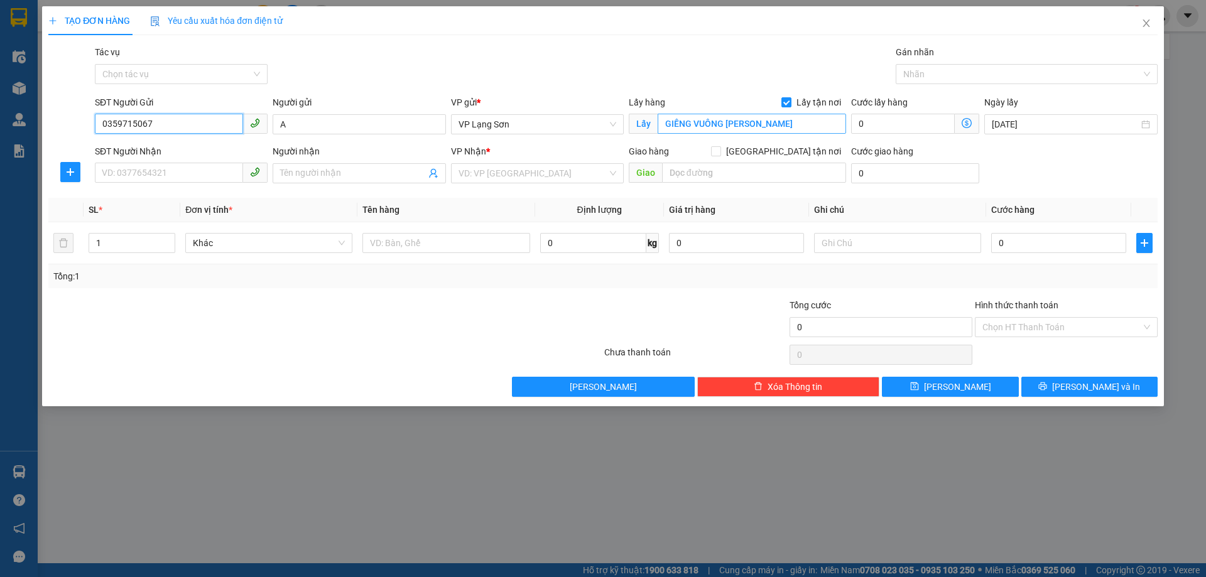
type input "0359715067"
click at [802, 131] on input "GIẾNG VUÔNG TRẦN ĐĂNG NINH" at bounding box center [751, 124] width 188 height 20
type input "VPLS"
click at [164, 171] on input "SĐT Người Nhận" at bounding box center [169, 173] width 148 height 20
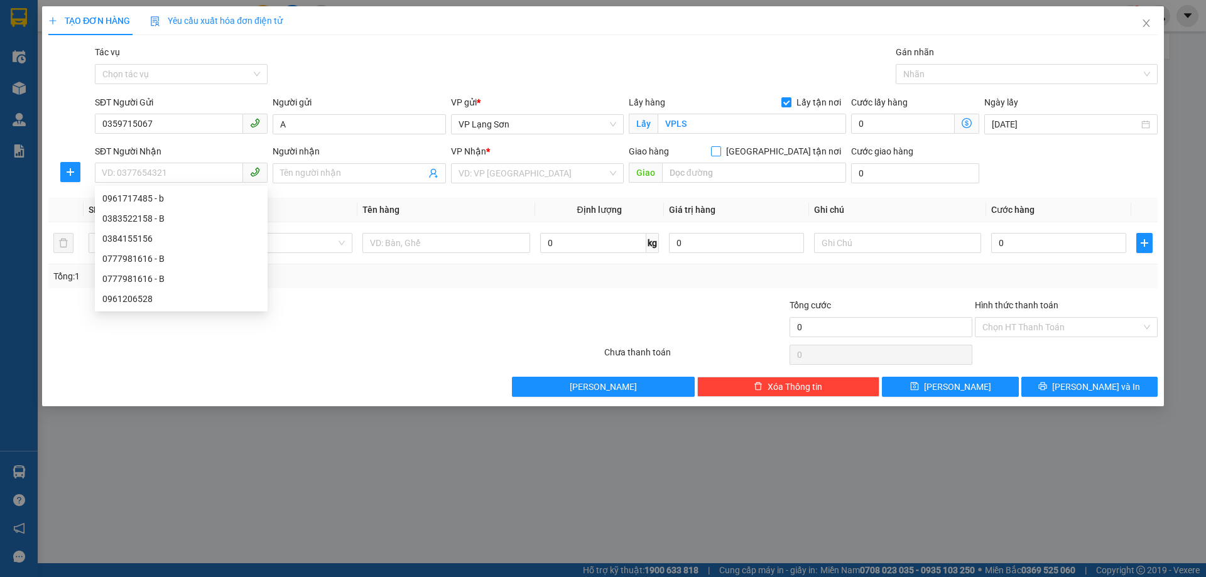
click at [720, 154] on input "[GEOGRAPHIC_DATA] tận nơi" at bounding box center [715, 150] width 9 height 9
checkbox input "true"
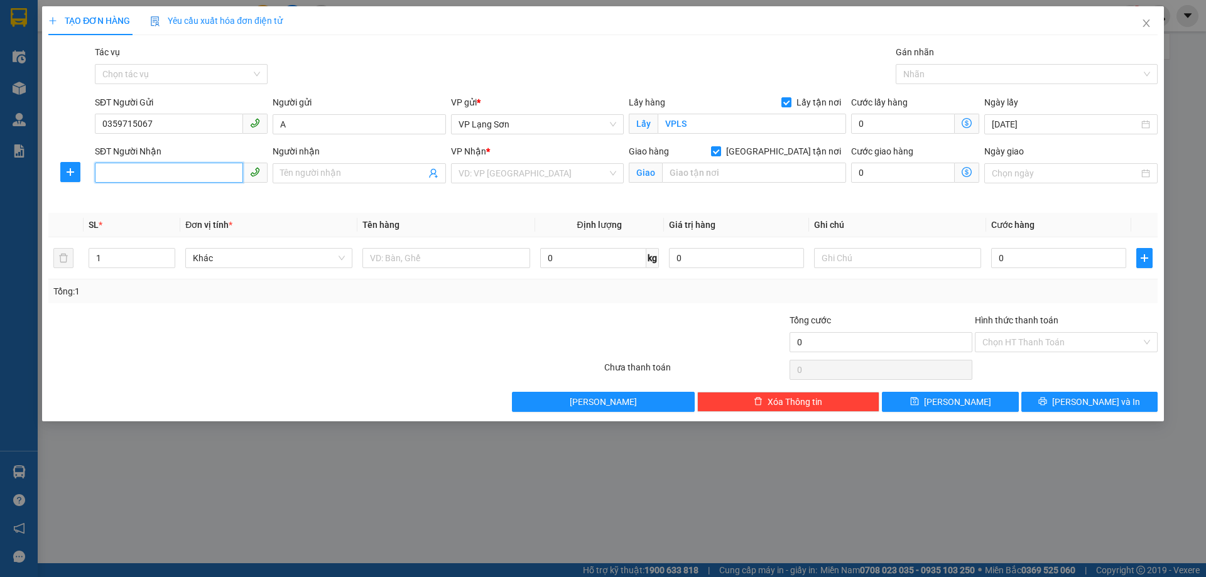
click at [146, 171] on input "SĐT Người Nhận" at bounding box center [169, 173] width 148 height 20
type input "0369255826"
click at [316, 171] on input "Người nhận" at bounding box center [352, 173] width 145 height 14
type input "B"
click at [505, 170] on input "search" at bounding box center [532, 173] width 149 height 19
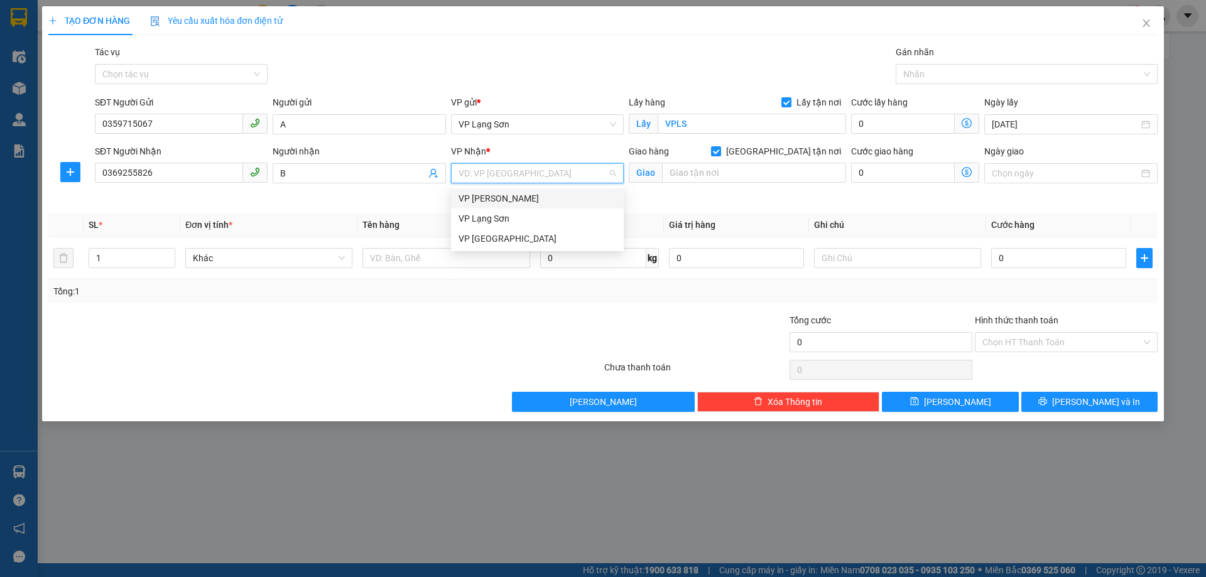
click at [517, 200] on div "VP [PERSON_NAME]" at bounding box center [537, 199] width 158 height 14
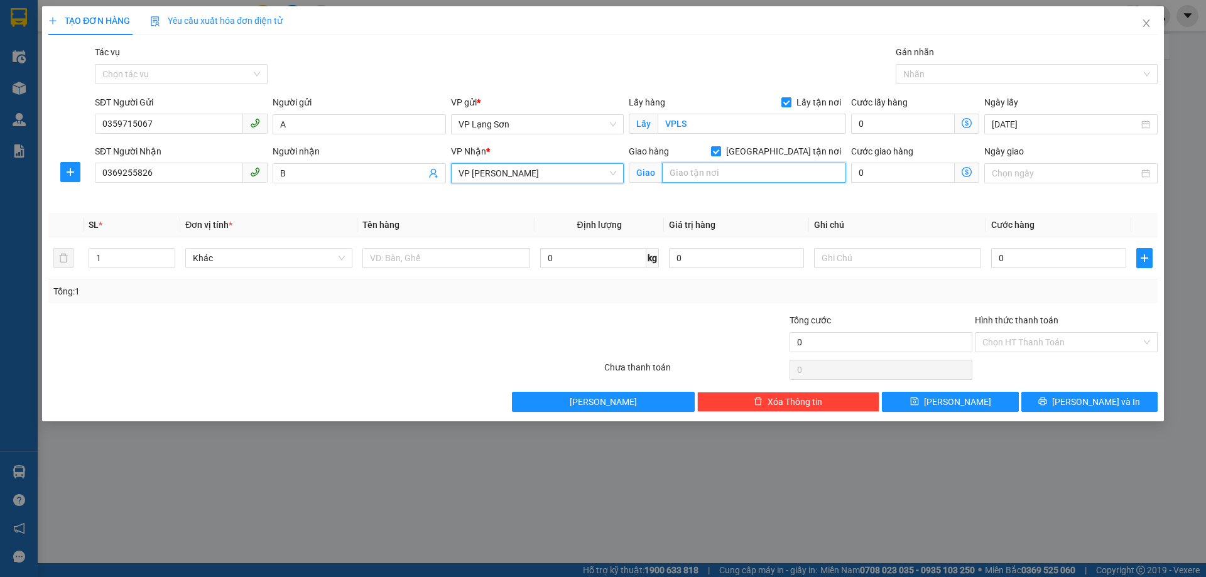
click at [771, 165] on input "text" at bounding box center [754, 173] width 184 height 20
type input "56 CHIẾN THẮNG HÀ ĐÔNG"
click at [1087, 185] on div "Ngày giao" at bounding box center [1070, 166] width 173 height 44
click at [1087, 184] on div "Ngày giao" at bounding box center [1070, 166] width 173 height 44
click at [1111, 175] on input "Ngày giao" at bounding box center [1064, 173] width 146 height 14
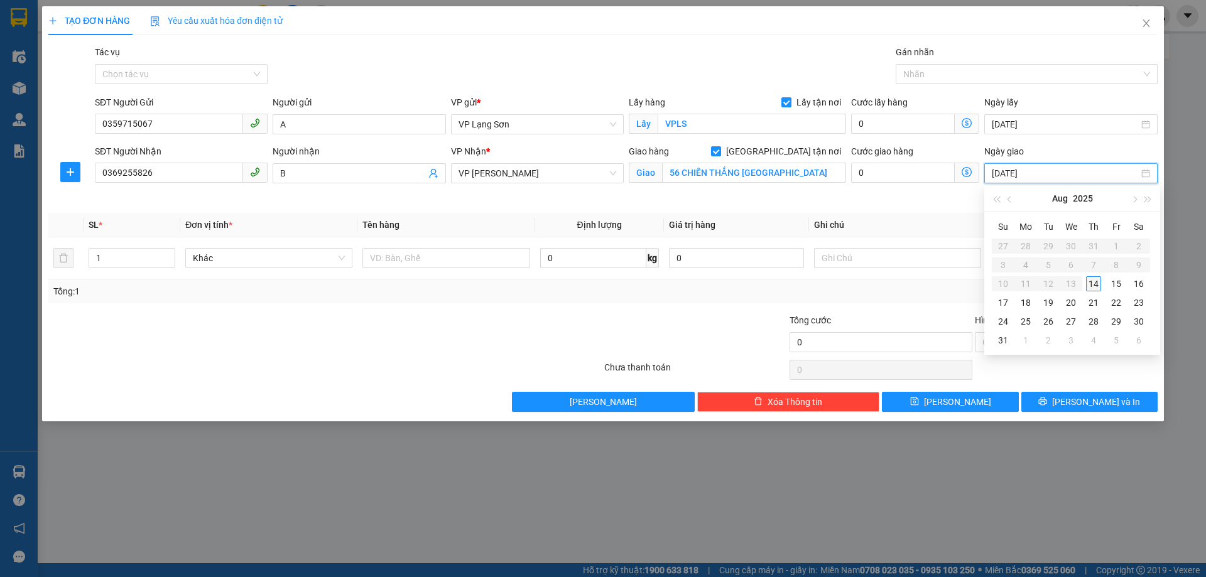
type input "[DATE]"
click at [1099, 284] on div "14" at bounding box center [1093, 283] width 15 height 15
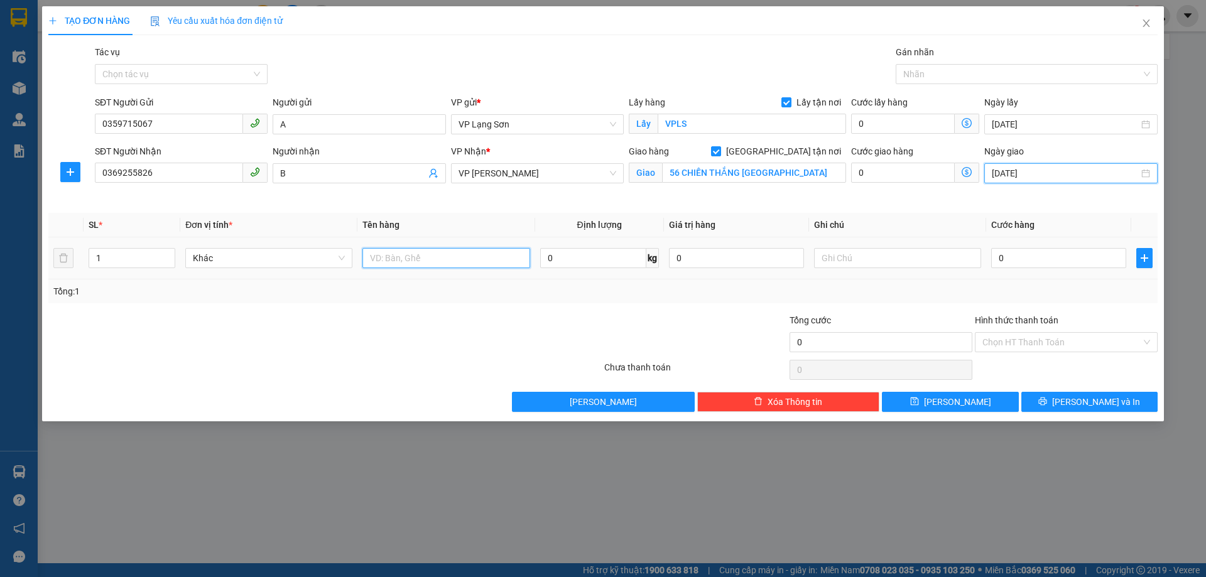
click at [473, 257] on input "text" at bounding box center [445, 258] width 167 height 20
type input "D"
type input "ĐỒ ĂN"
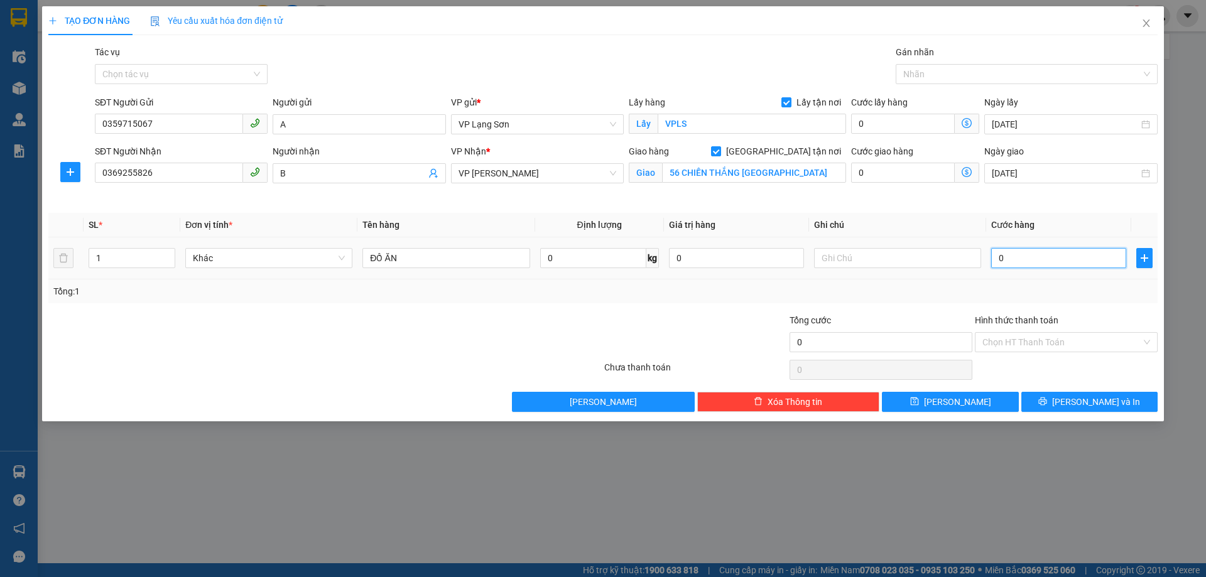
click at [1021, 259] on input "0" at bounding box center [1058, 258] width 135 height 20
click at [872, 256] on input "text" at bounding box center [897, 258] width 167 height 20
type input "NG GỬI TT"
click at [1014, 256] on input "0" at bounding box center [1058, 258] width 135 height 20
type input "1"
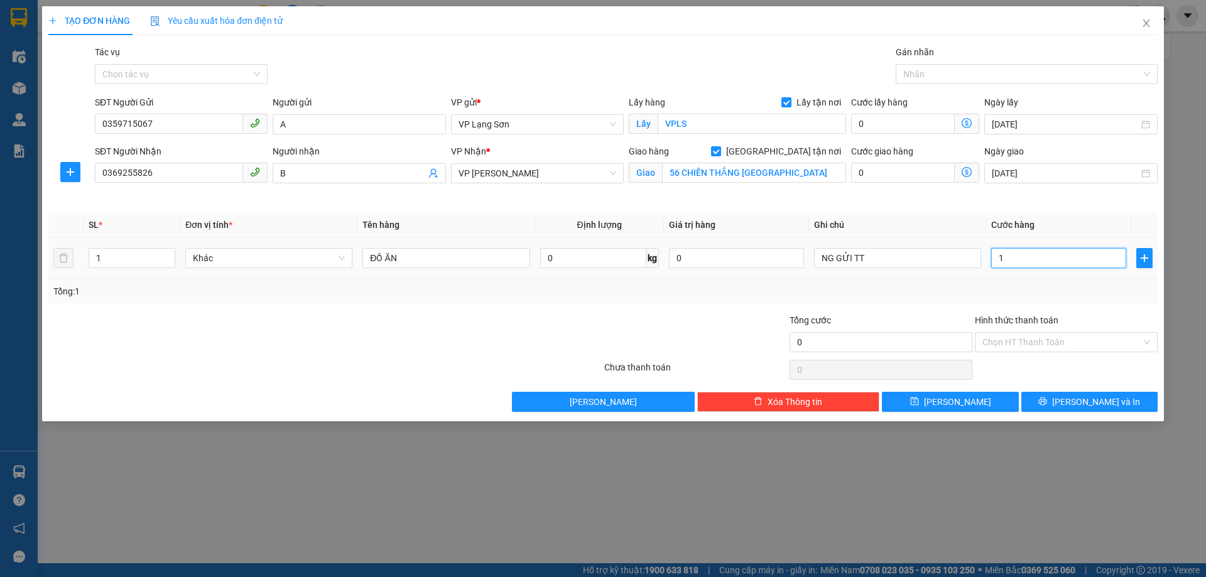
type input "1"
type input "10"
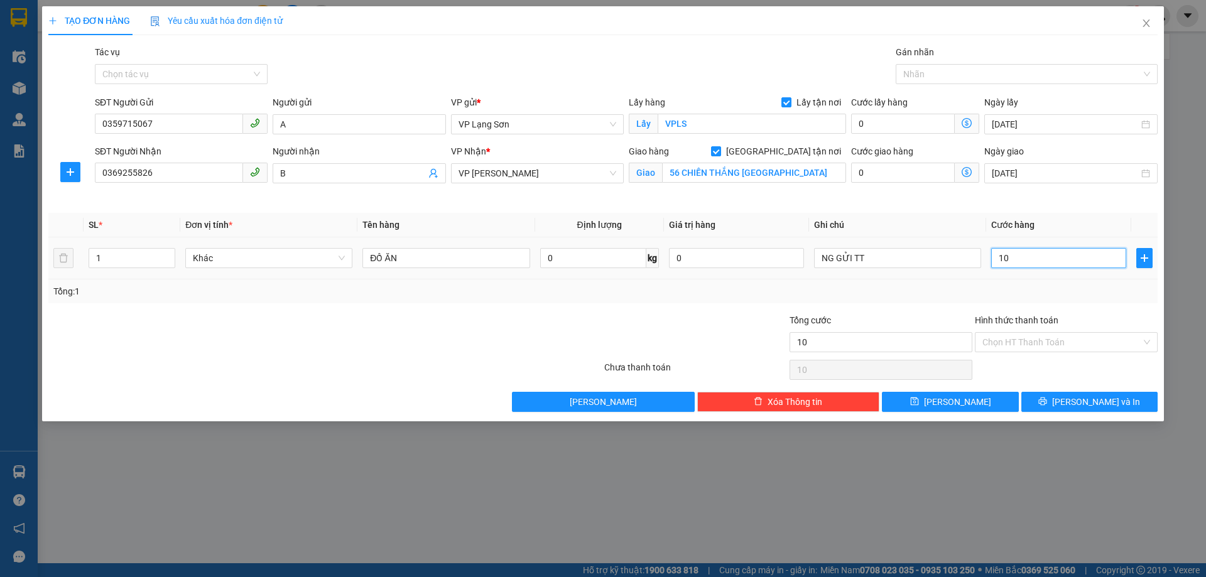
type input "100"
type input "1.000"
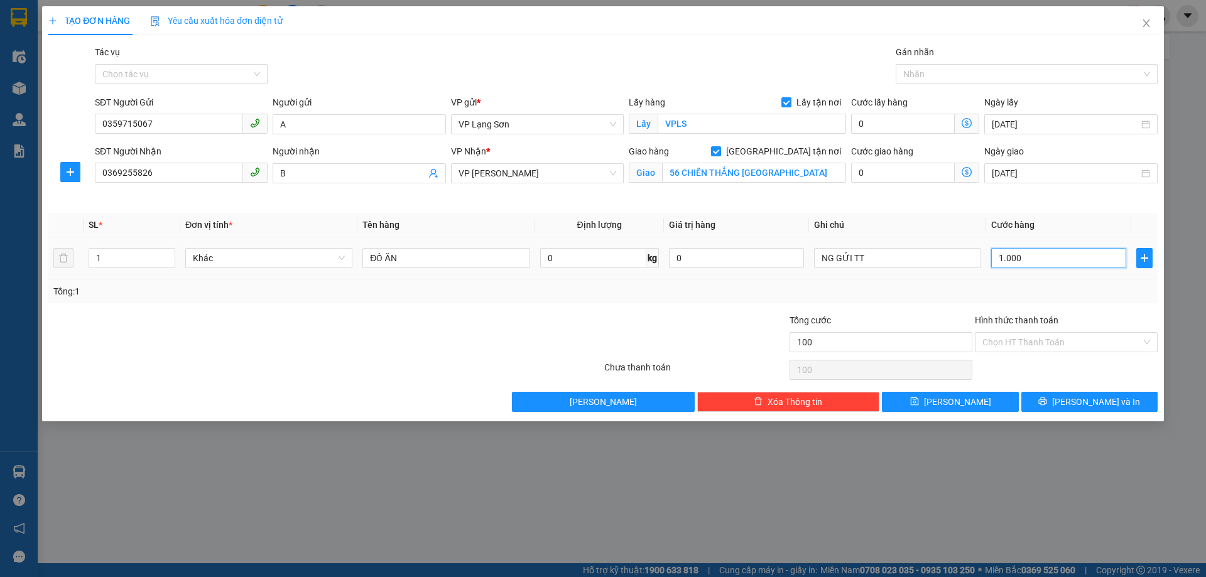
type input "1.000"
type input "10.000"
type input "100.000"
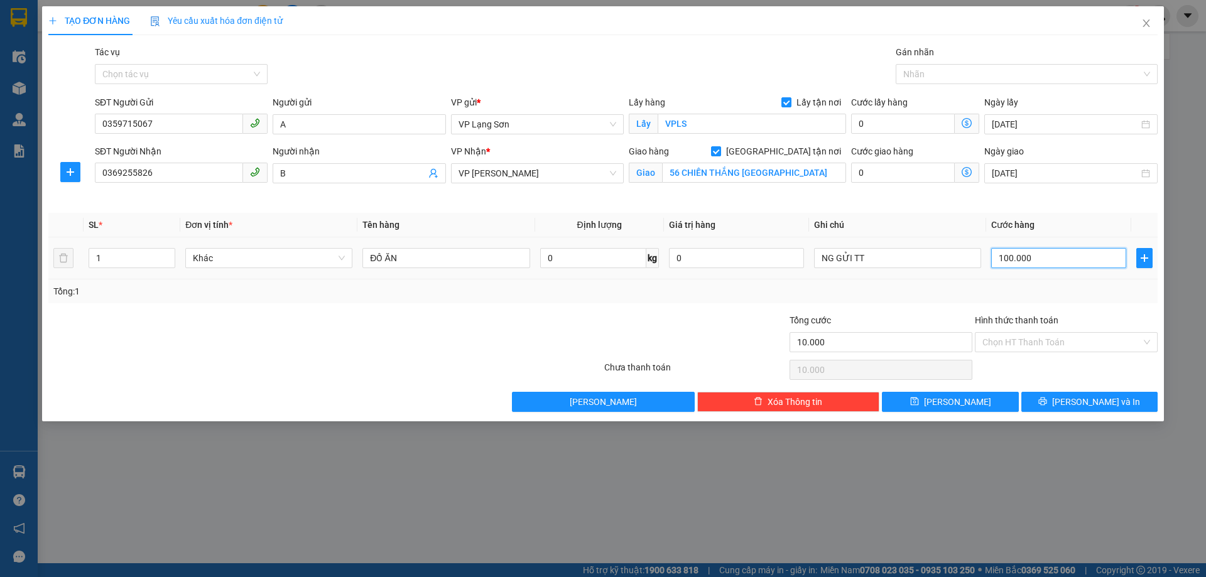
type input "100.000"
click at [952, 292] on div "Tổng: 1" at bounding box center [602, 291] width 1099 height 14
click at [891, 257] on input "NG GỬI TT" at bounding box center [897, 258] width 167 height 20
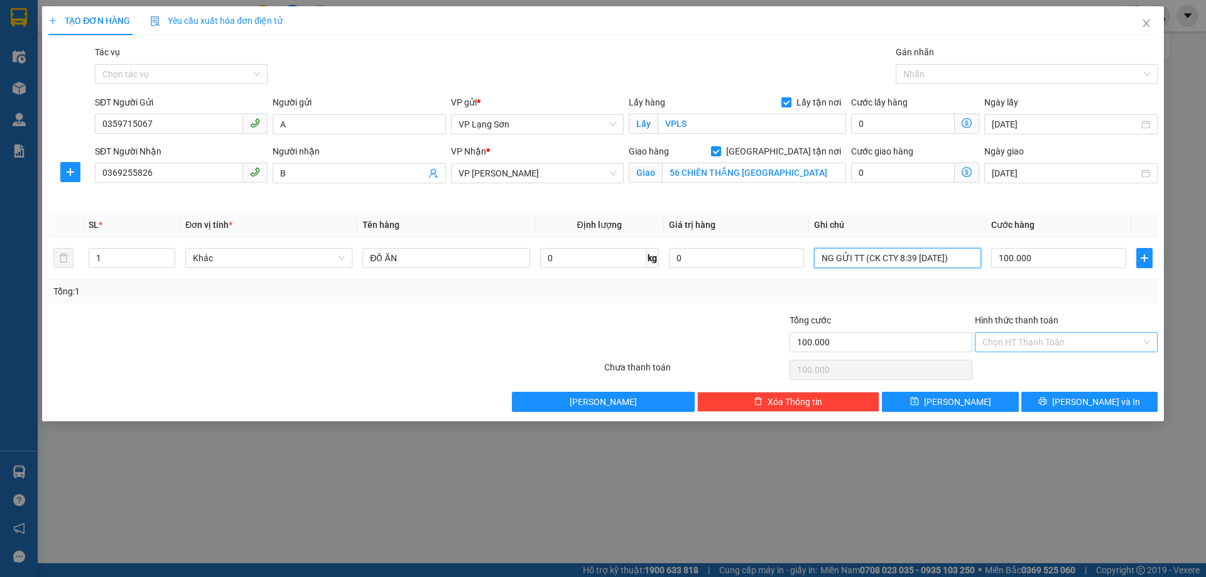
type input "NG GỬI TT (CK CTY 8:39 14/8)"
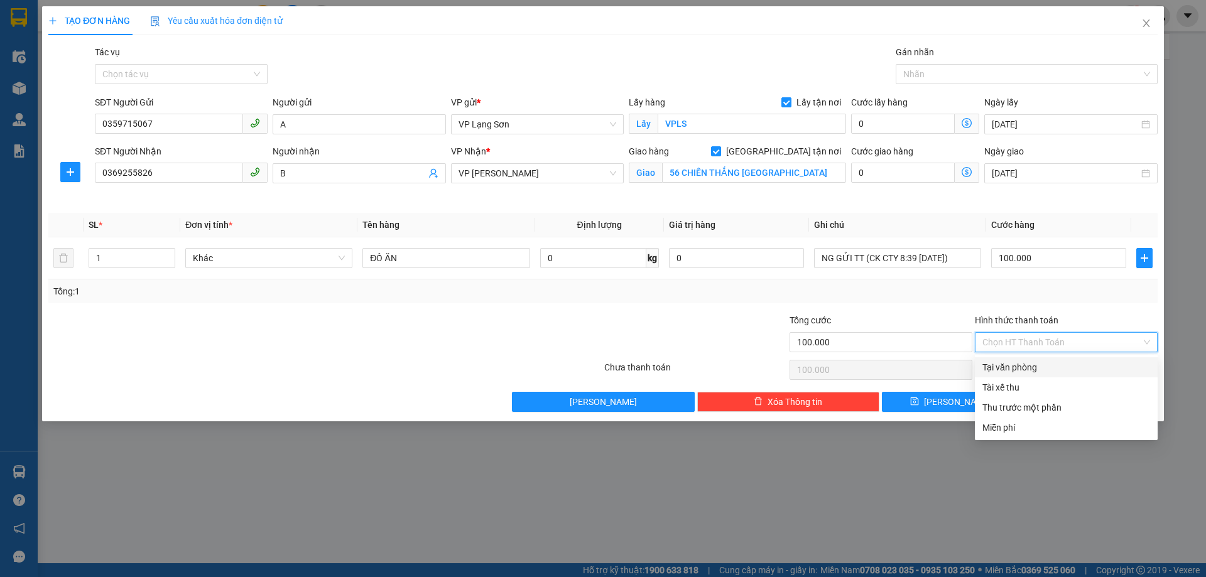
click at [997, 341] on input "Hình thức thanh toán" at bounding box center [1061, 342] width 159 height 19
click at [1034, 372] on div "Tại văn phòng" at bounding box center [1066, 367] width 168 height 14
type input "0"
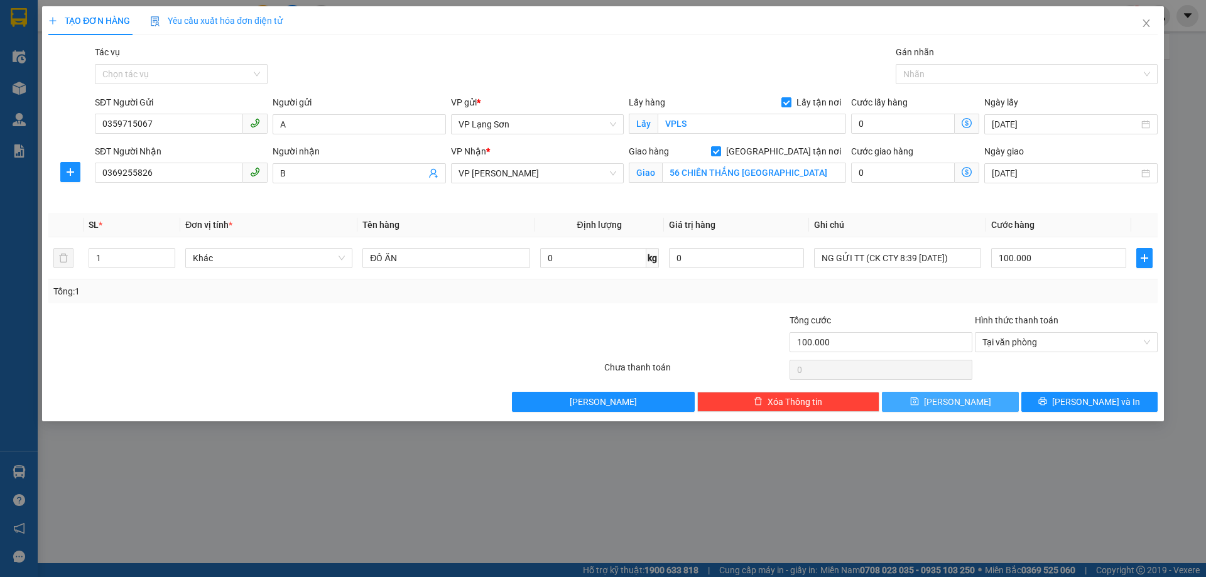
click at [933, 404] on button "[PERSON_NAME]" at bounding box center [950, 402] width 136 height 20
checkbox input "false"
type input "0"
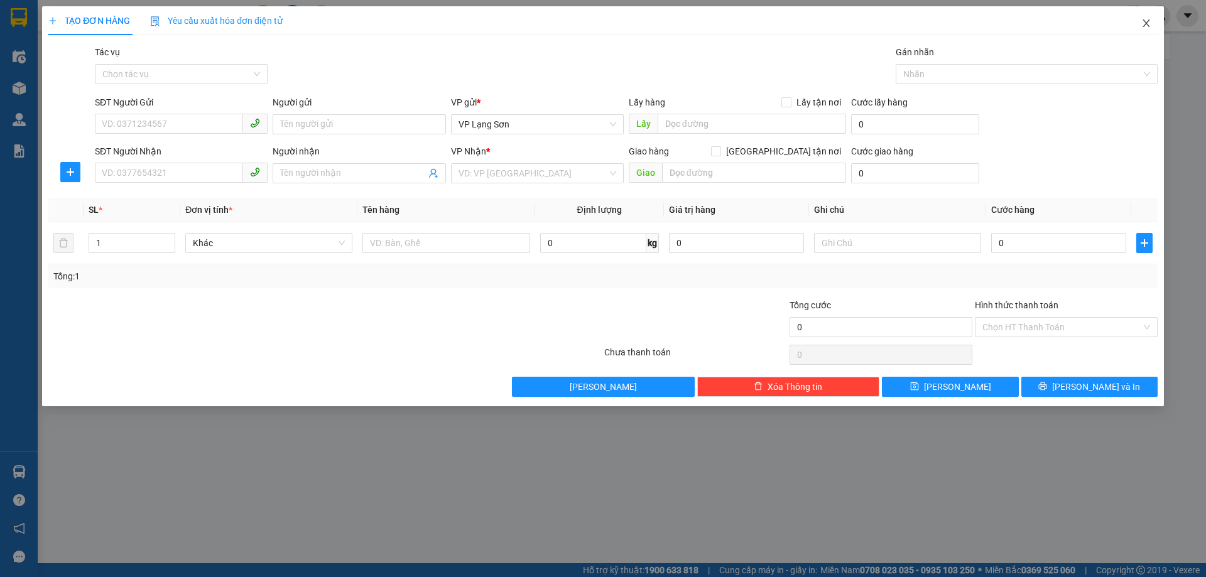
click at [1152, 19] on span "Close" at bounding box center [1145, 23] width 35 height 35
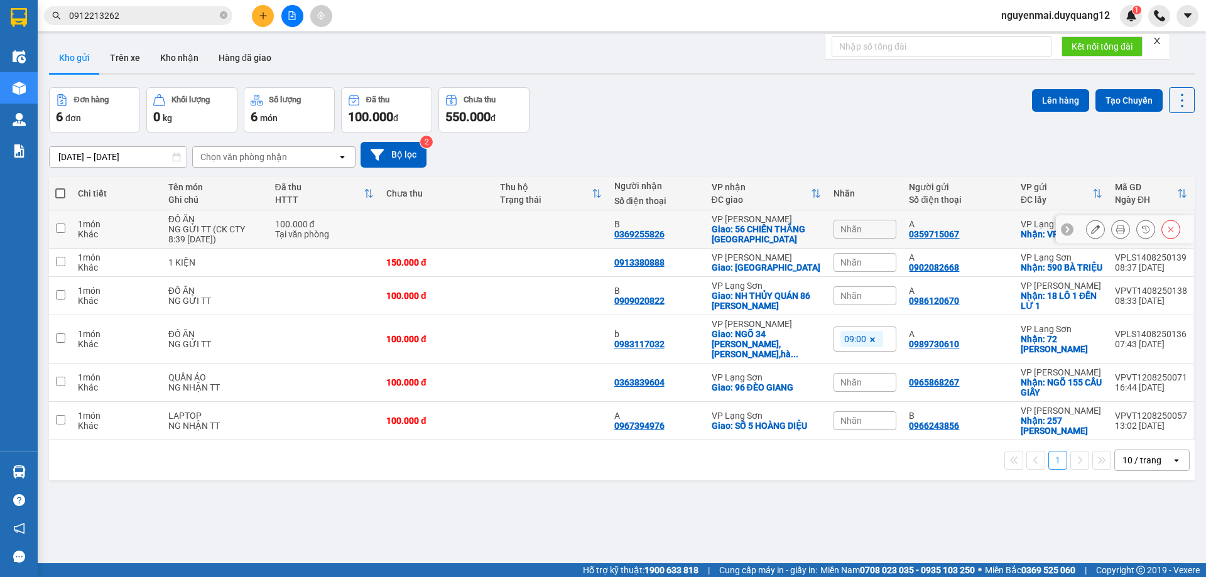
click at [63, 229] on input "checkbox" at bounding box center [60, 228] width 9 height 9
checkbox input "true"
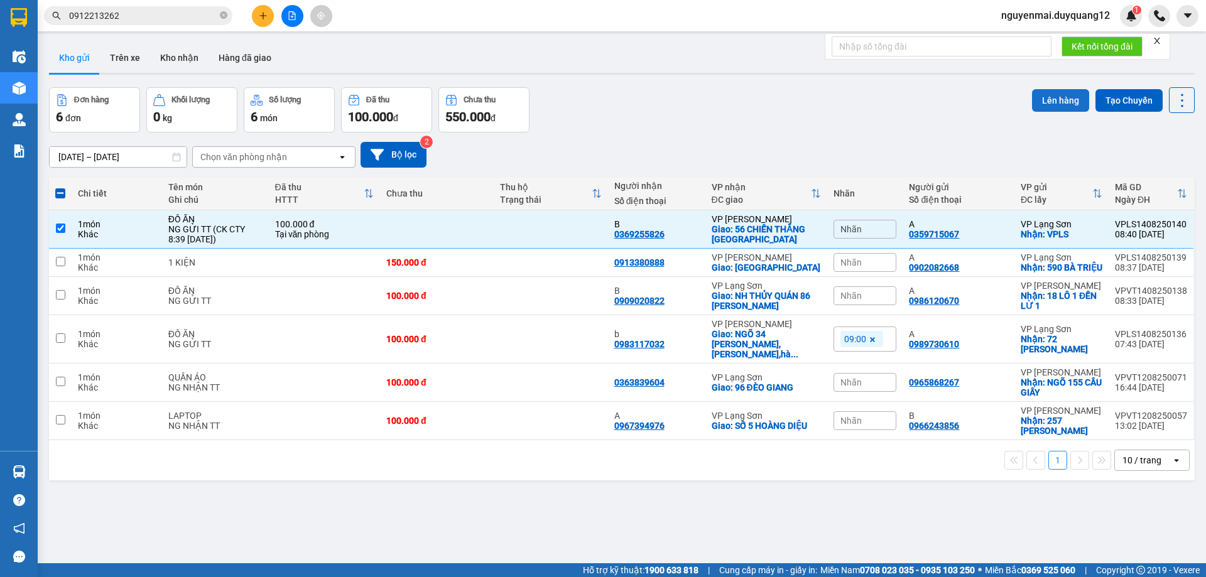
click at [1045, 100] on button "Lên hàng" at bounding box center [1060, 100] width 57 height 23
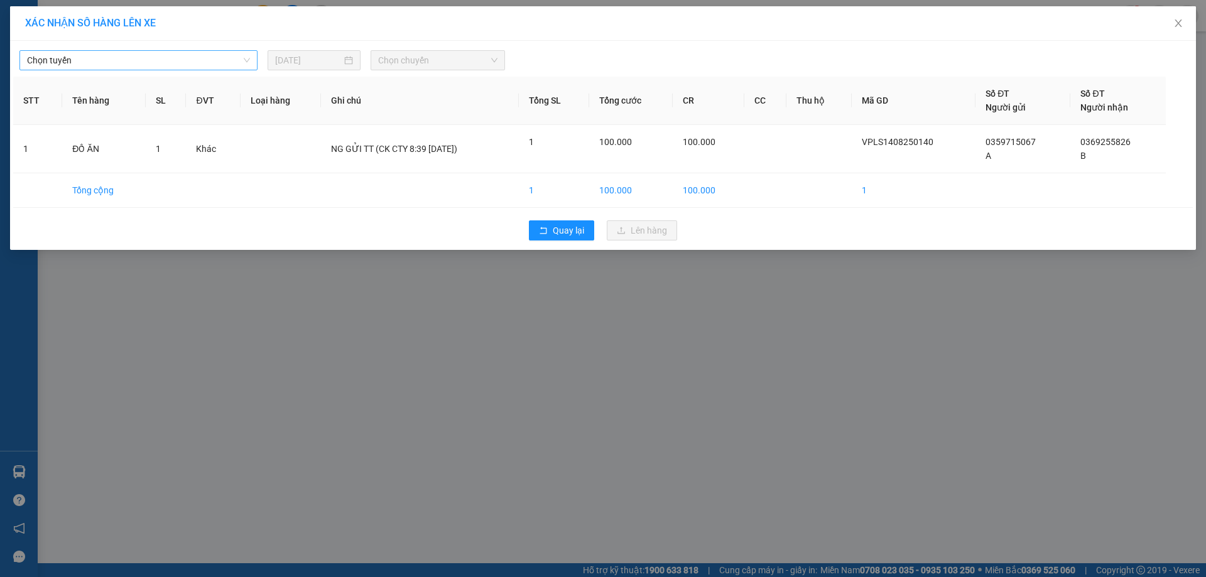
click at [175, 60] on span "Chọn tuyến" at bounding box center [138, 60] width 223 height 19
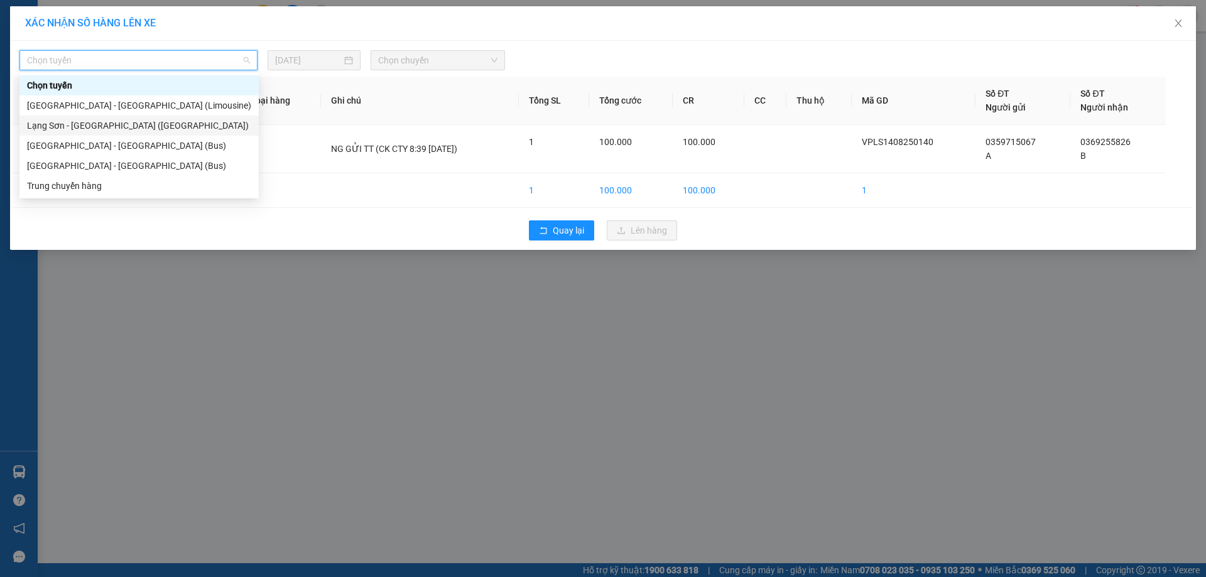
click at [156, 132] on div "Lạng Sơn - Hà Nội (Limousine)" at bounding box center [139, 126] width 224 height 14
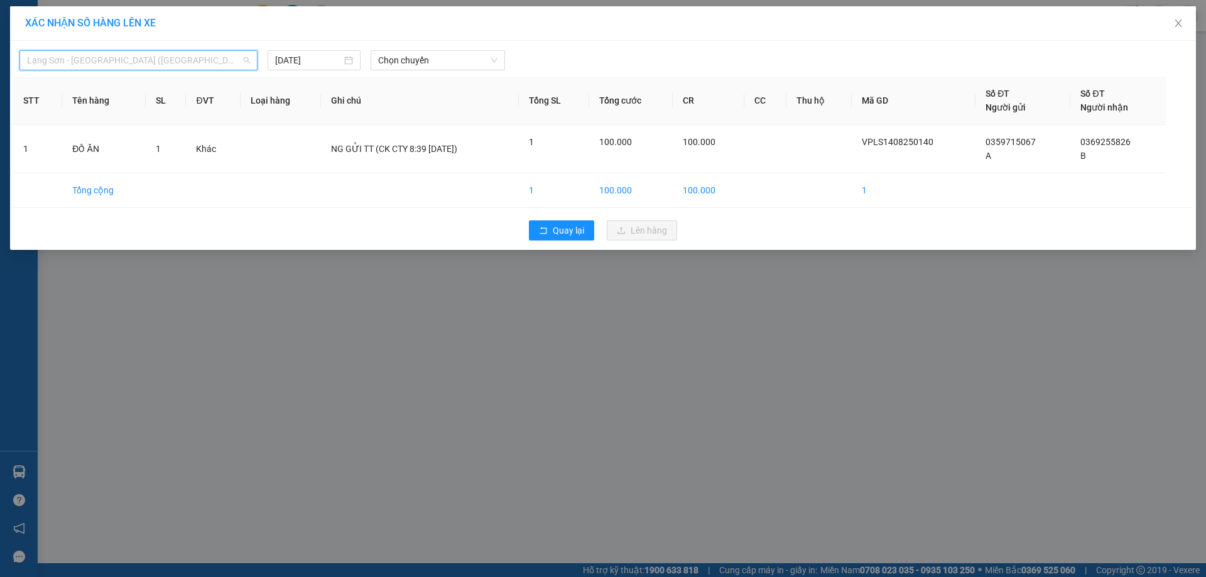
click at [149, 58] on span "Lạng Sơn - Hà Nội (Limousine)" at bounding box center [138, 60] width 223 height 19
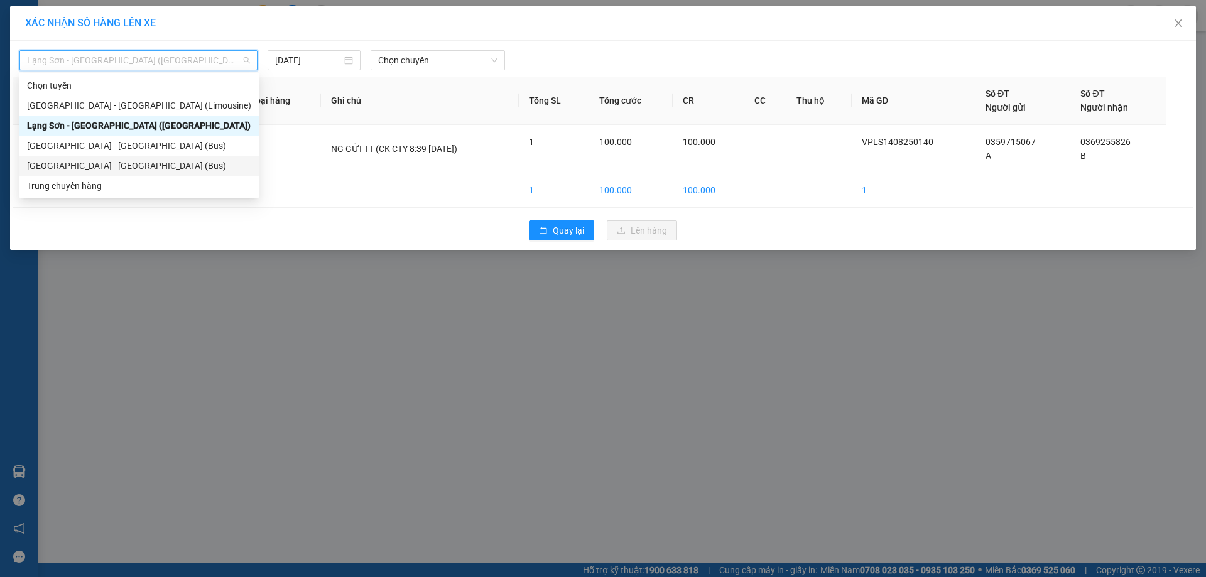
click at [115, 162] on div "Lạng Sơn - Hà Nội (Bus)" at bounding box center [139, 166] width 224 height 14
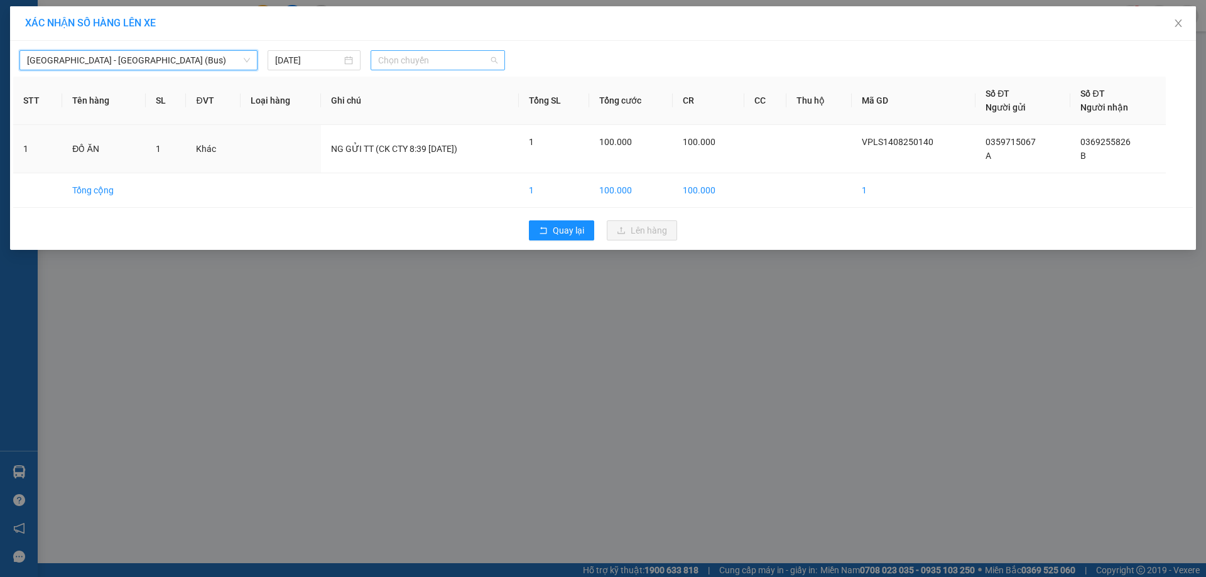
click at [480, 58] on span "Chọn chuyến" at bounding box center [437, 60] width 119 height 19
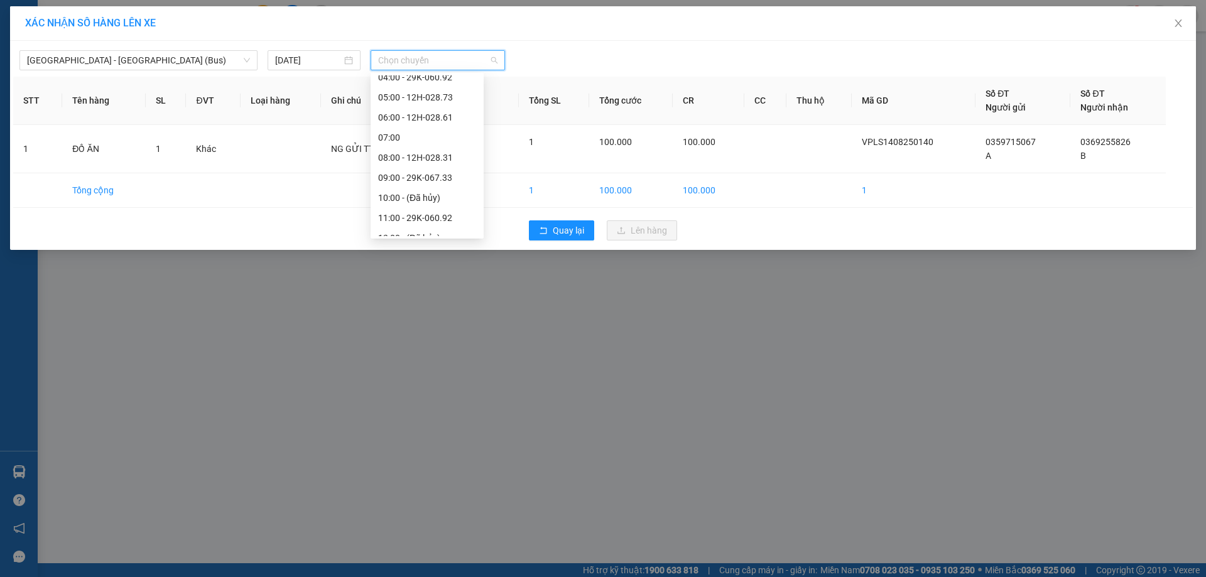
scroll to position [22, 0]
click at [420, 183] on div "09:00 - 29K-067.33" at bounding box center [427, 184] width 98 height 14
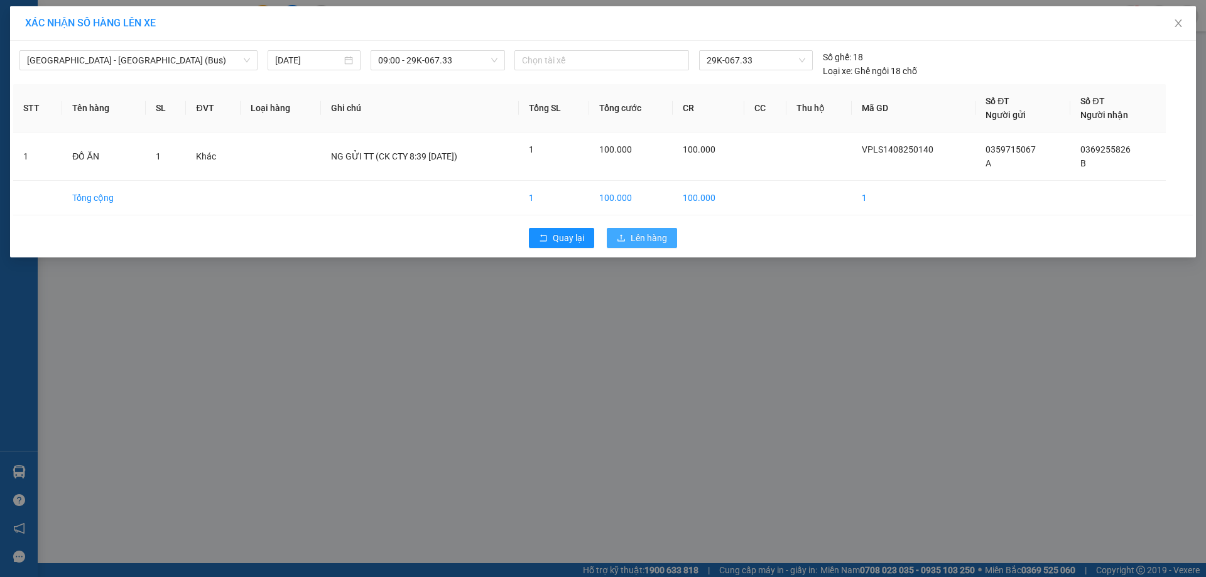
click at [637, 237] on span "Lên hàng" at bounding box center [648, 238] width 36 height 14
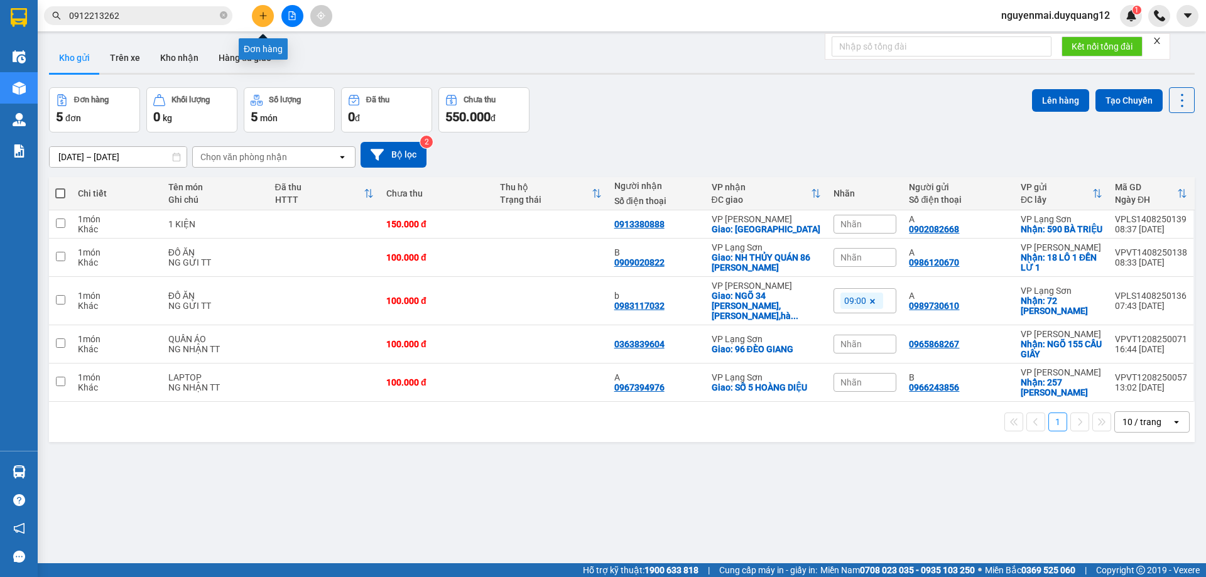
click at [255, 15] on button at bounding box center [263, 16] width 22 height 22
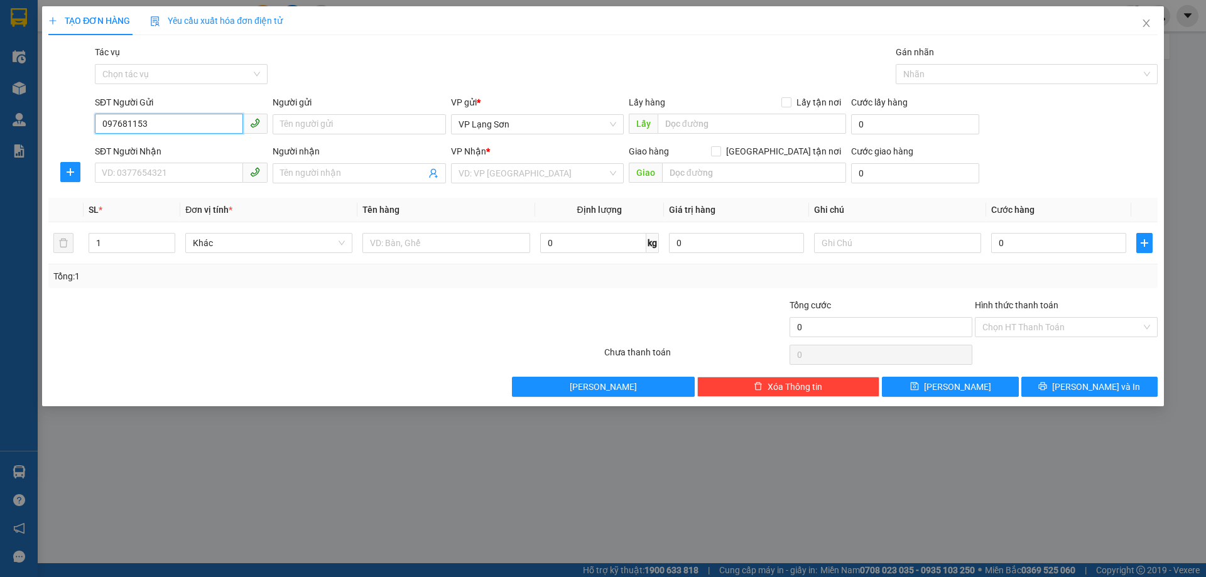
type input "0976811535"
click at [187, 153] on div "0976811535 - a" at bounding box center [181, 150] width 158 height 14
type input "a"
checkbox input "true"
type input "1 TRƯNG NHỊ"
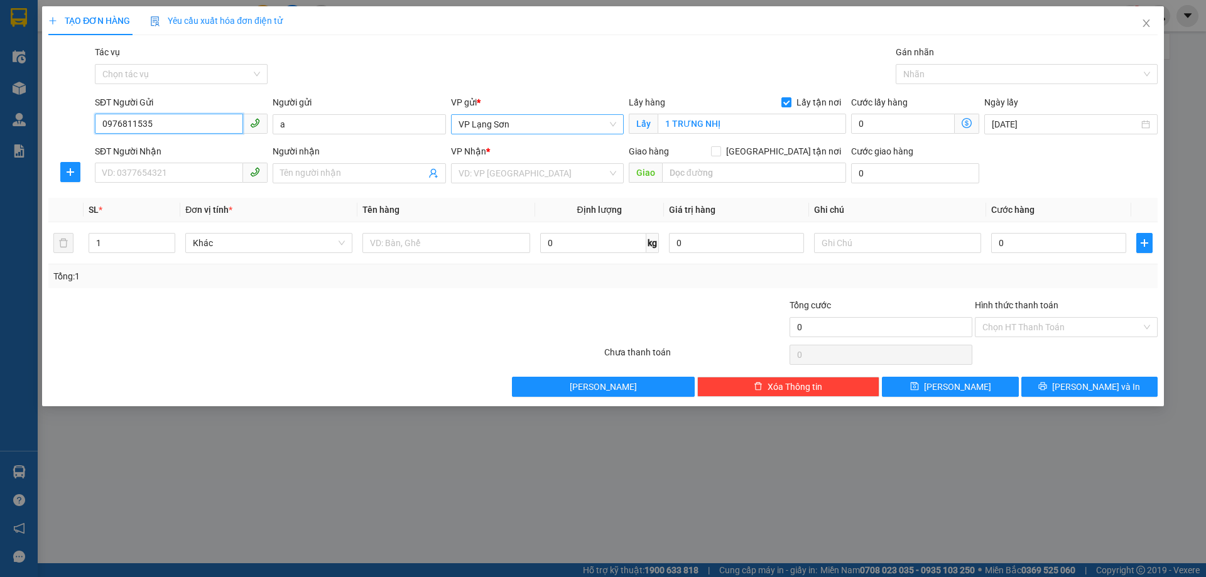
click at [509, 123] on span "VP Lạng Sơn" at bounding box center [537, 124] width 158 height 19
type input "0976811535"
click at [558, 88] on div "Tác vụ Chọn tác vụ Gán nhãn Nhãn" at bounding box center [625, 67] width 1067 height 44
drag, startPoint x: 216, startPoint y: 121, endPoint x: 8, endPoint y: 85, distance: 210.8
click at [14, 85] on div "TẠO ĐƠN HÀNG Yêu cầu xuất hóa đơn điện tử Transit Pickup Surcharge Ids Transit …" at bounding box center [603, 288] width 1206 height 577
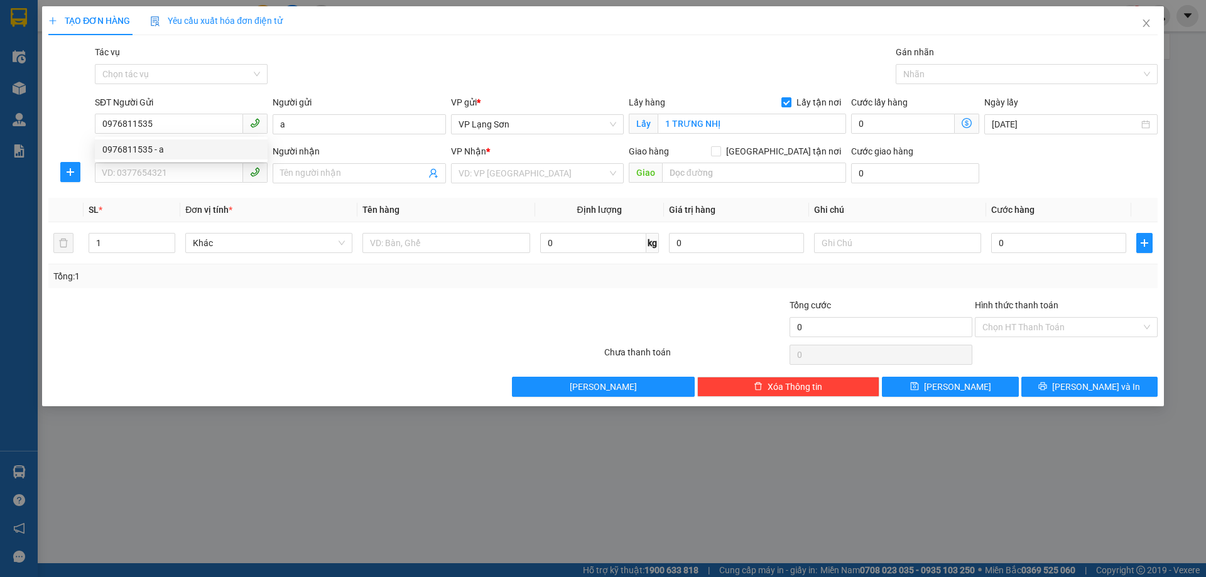
click at [354, 89] on div "Tác vụ Chọn tác vụ Gán nhãn Nhãn" at bounding box center [625, 67] width 1067 height 44
drag, startPoint x: 165, startPoint y: 124, endPoint x: 0, endPoint y: 104, distance: 165.7
click at [0, 109] on div "TẠO ĐƠN HÀNG Yêu cầu xuất hóa đơn điện tử Transit Pickup Surcharge Ids Transit …" at bounding box center [603, 288] width 1206 height 577
click at [1152, 23] on span "Close" at bounding box center [1145, 23] width 35 height 35
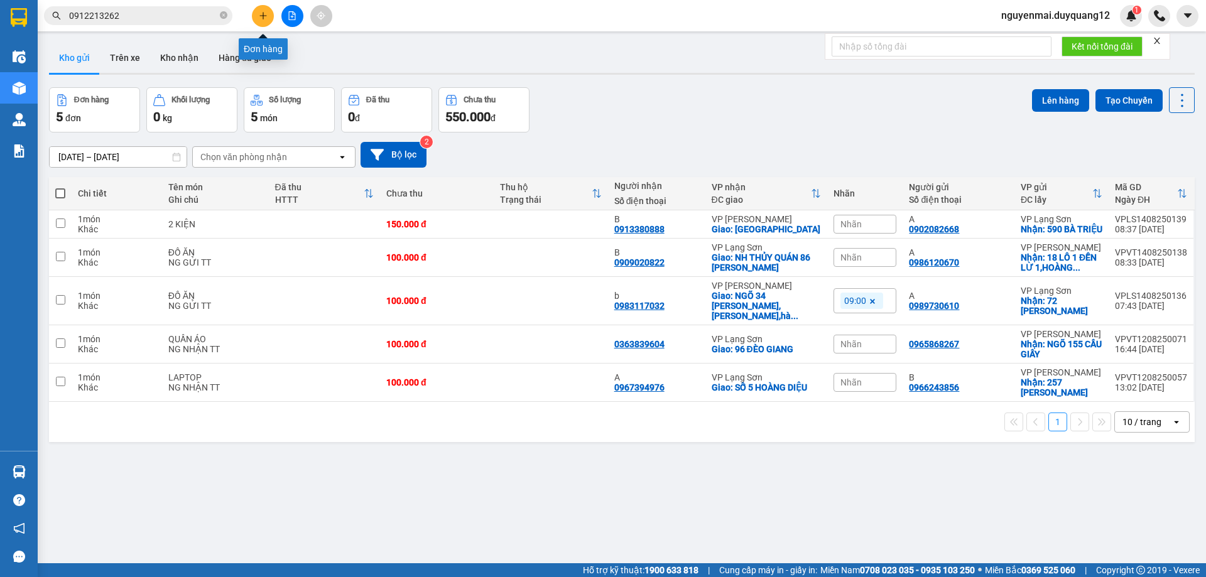
click at [254, 16] on button at bounding box center [263, 16] width 22 height 22
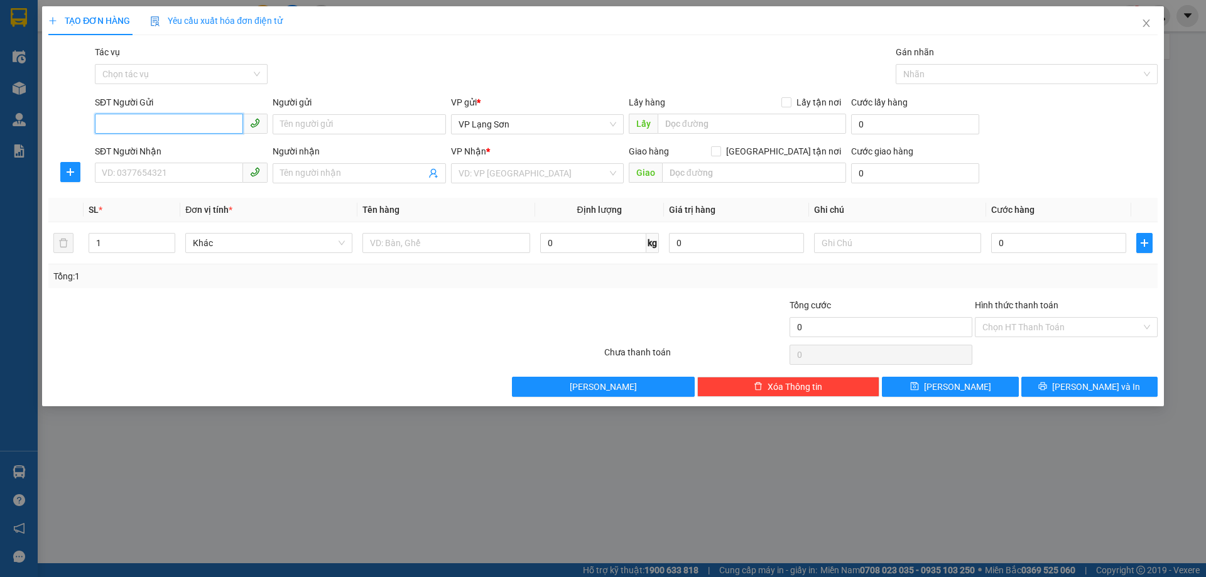
click at [153, 119] on input "SĐT Người Gửi" at bounding box center [169, 124] width 148 height 20
type input "0983196342"
click at [176, 145] on div "0983196342 - A" at bounding box center [181, 150] width 158 height 14
type input "A"
checkbox input "true"
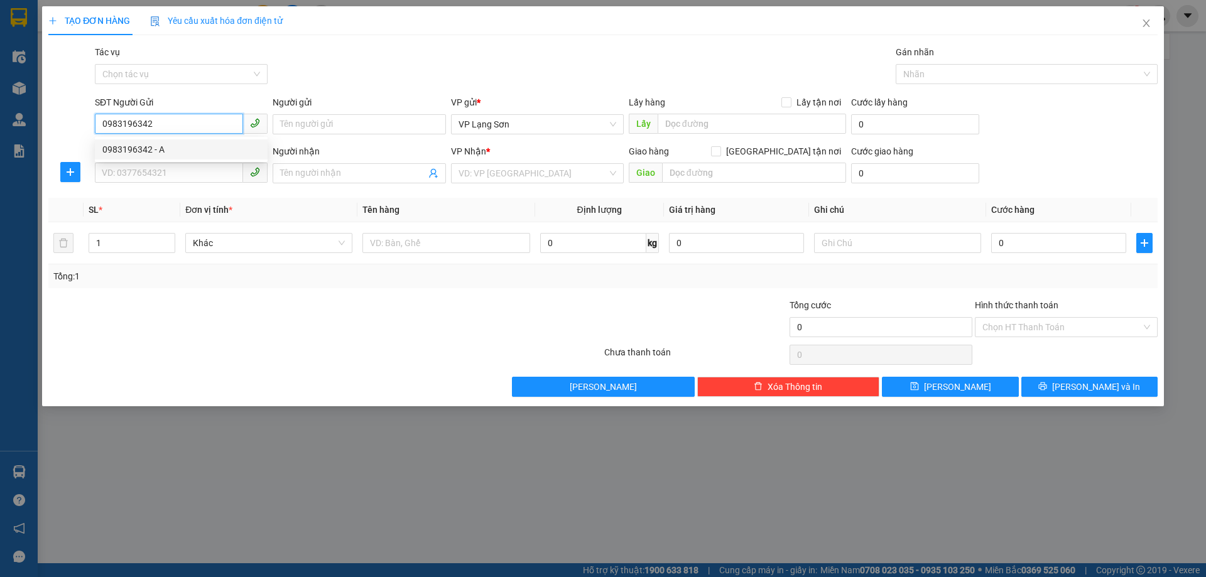
type input "128 HOÀNG QUỐC VIỆT"
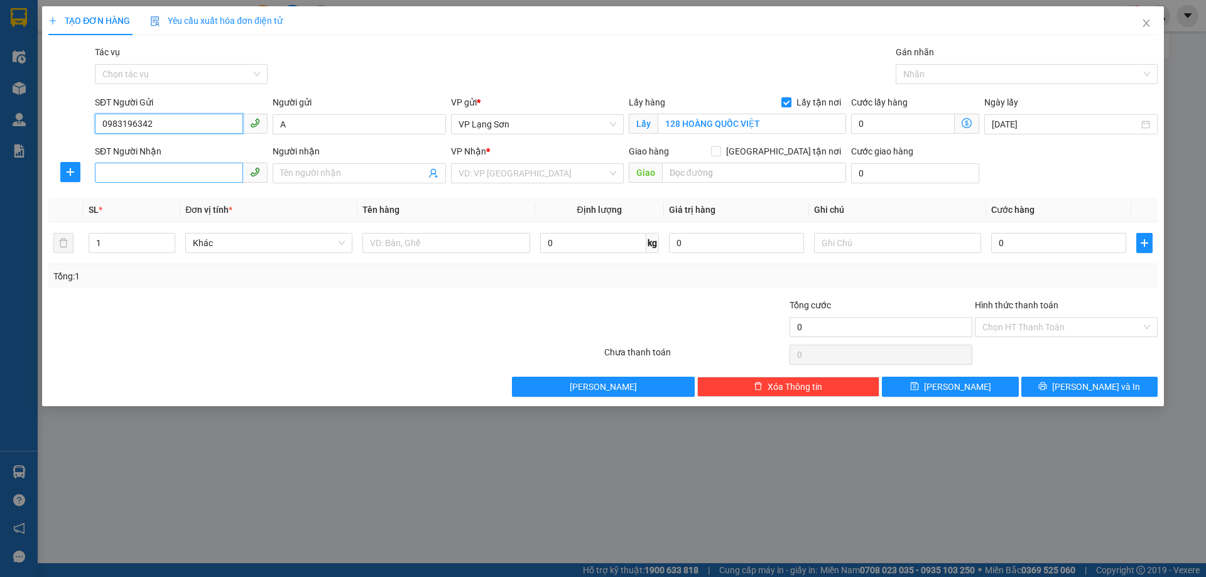
type input "0983196342"
click at [190, 165] on input "SĐT Người Nhận" at bounding box center [169, 173] width 148 height 20
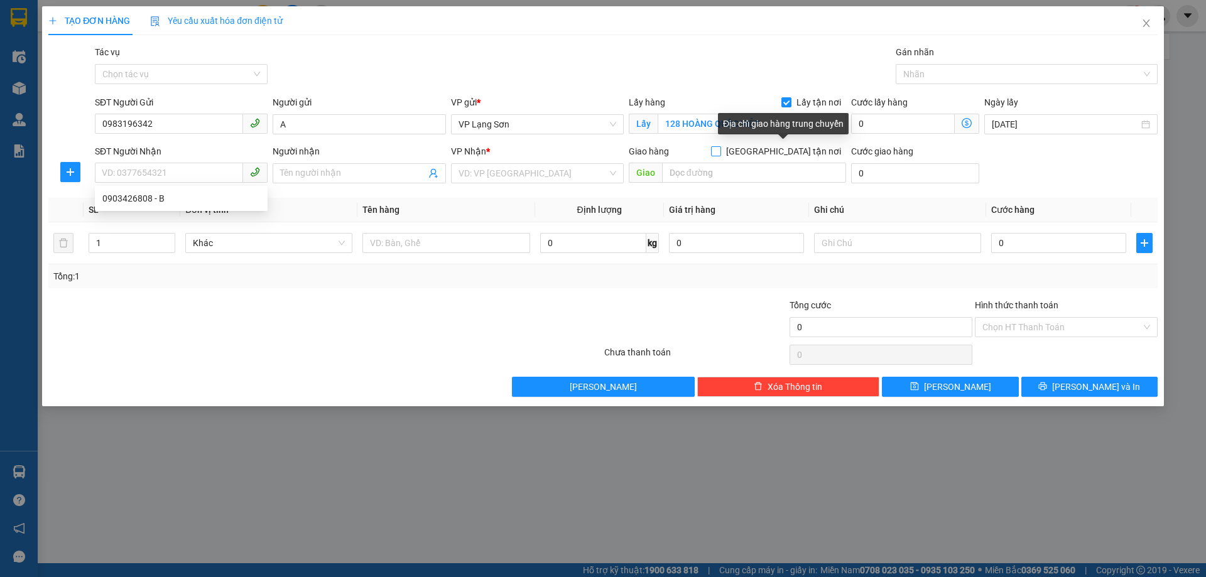
click at [720, 151] on input "[GEOGRAPHIC_DATA] tận nơi" at bounding box center [715, 150] width 9 height 9
checkbox input "true"
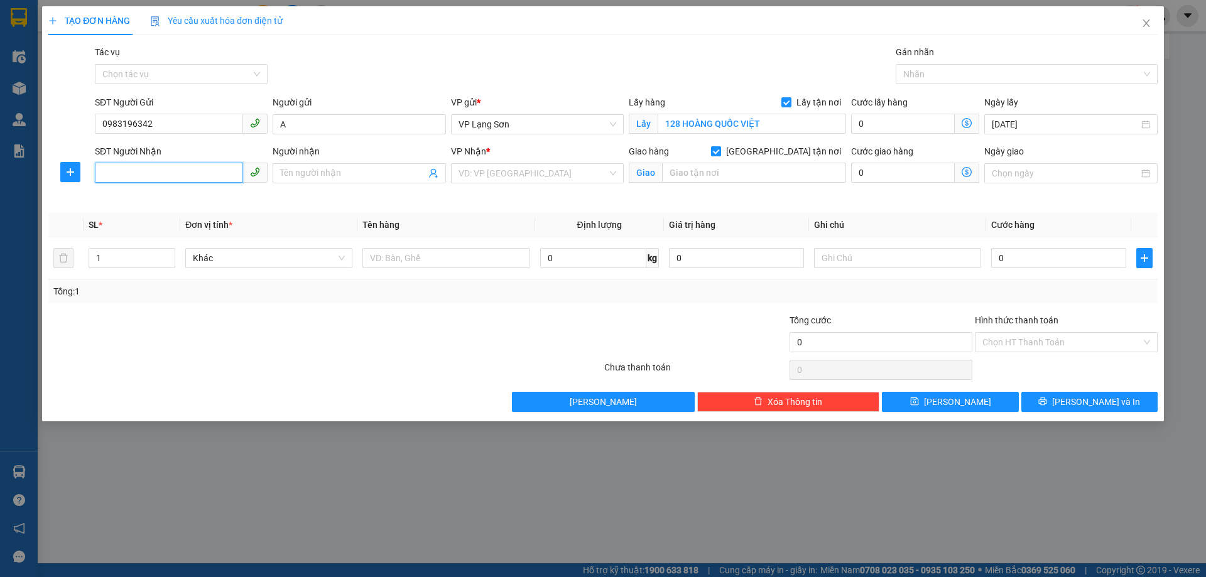
click at [179, 171] on input "SĐT Người Nhận" at bounding box center [169, 173] width 148 height 20
click at [151, 198] on div "0903426808 - B" at bounding box center [181, 199] width 158 height 14
type input "0903426808"
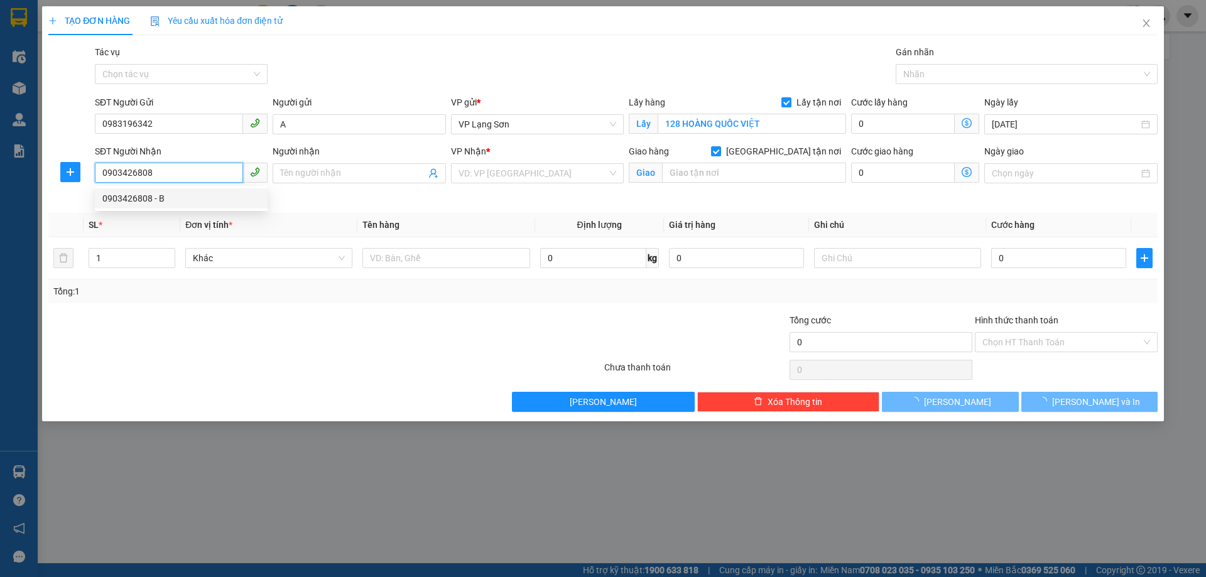
type input "B"
type input "6 ĐƯỜNG HOÀNG VĂN THỤ"
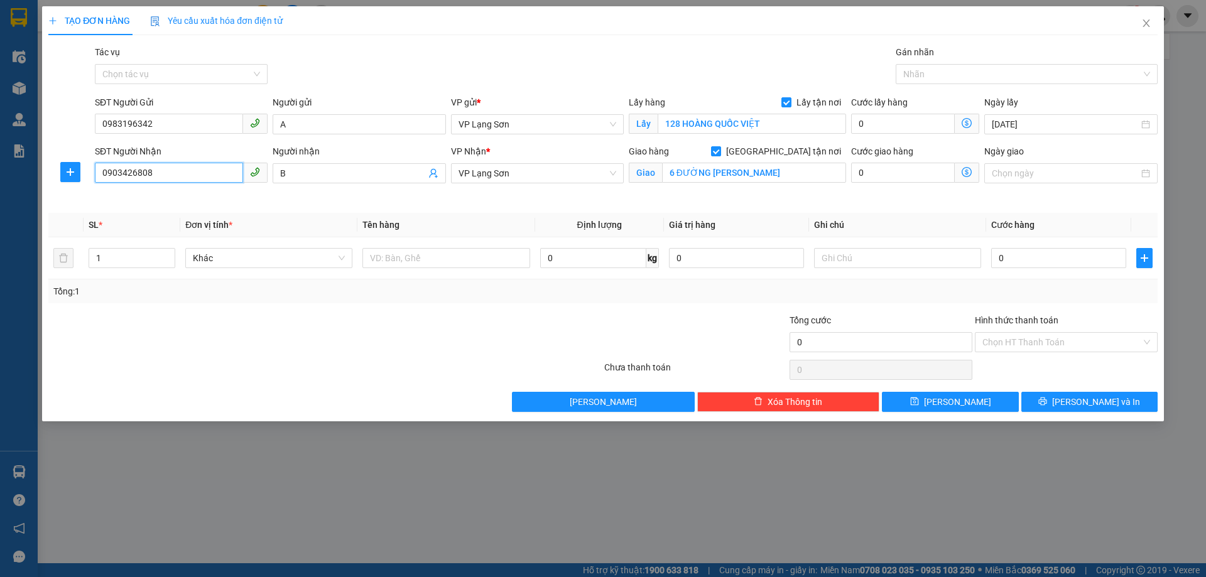
drag, startPoint x: 167, startPoint y: 170, endPoint x: 0, endPoint y: 91, distance: 184.5
click at [0, 112] on div "TẠO ĐƠN HÀNG Yêu cầu xuất hóa đơn điện tử Transit Pickup Surcharge Ids Transit …" at bounding box center [603, 288] width 1206 height 577
type input "0976925389"
click at [546, 128] on span "VP Lạng Sơn" at bounding box center [537, 124] width 158 height 19
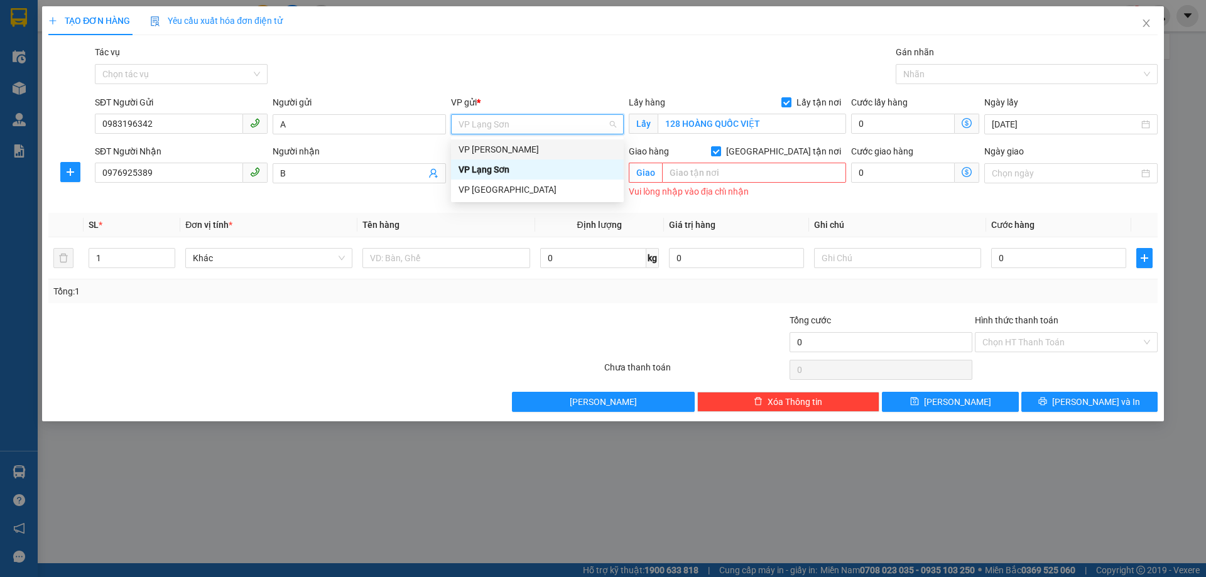
click at [531, 149] on div "VP [PERSON_NAME]" at bounding box center [537, 150] width 158 height 14
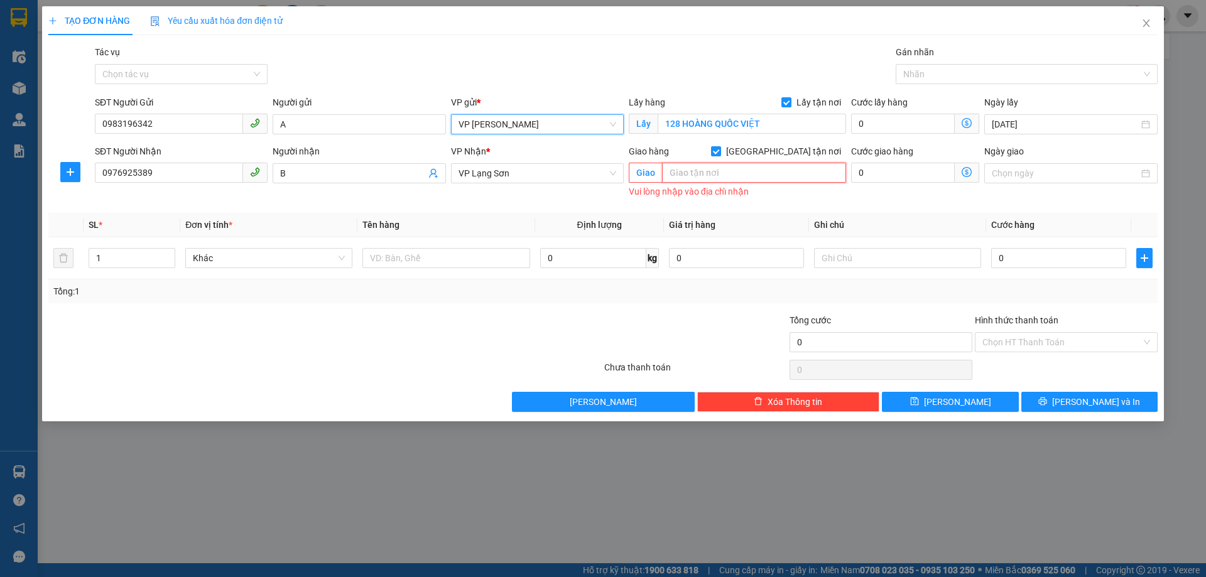
click at [711, 173] on input "text" at bounding box center [754, 173] width 184 height 20
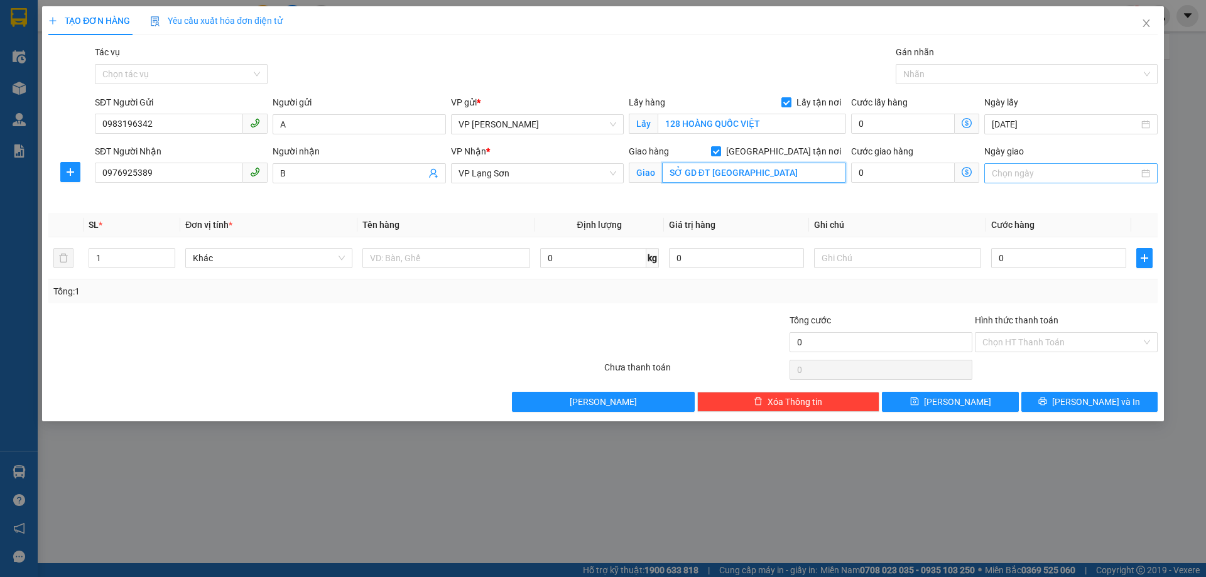
type input "SỞ GD ĐT LẠNG SƠN"
click at [1069, 182] on div at bounding box center [1070, 173] width 173 height 20
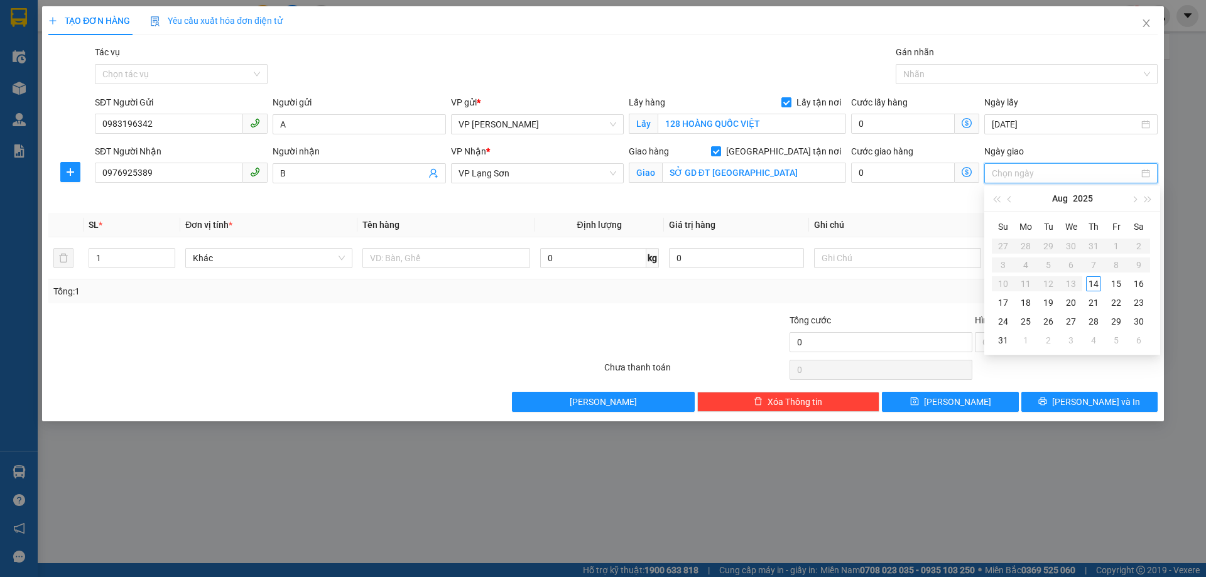
click at [1075, 175] on input "Ngày giao" at bounding box center [1064, 173] width 146 height 14
type input "[DATE]"
click at [1091, 286] on div "14" at bounding box center [1093, 283] width 15 height 15
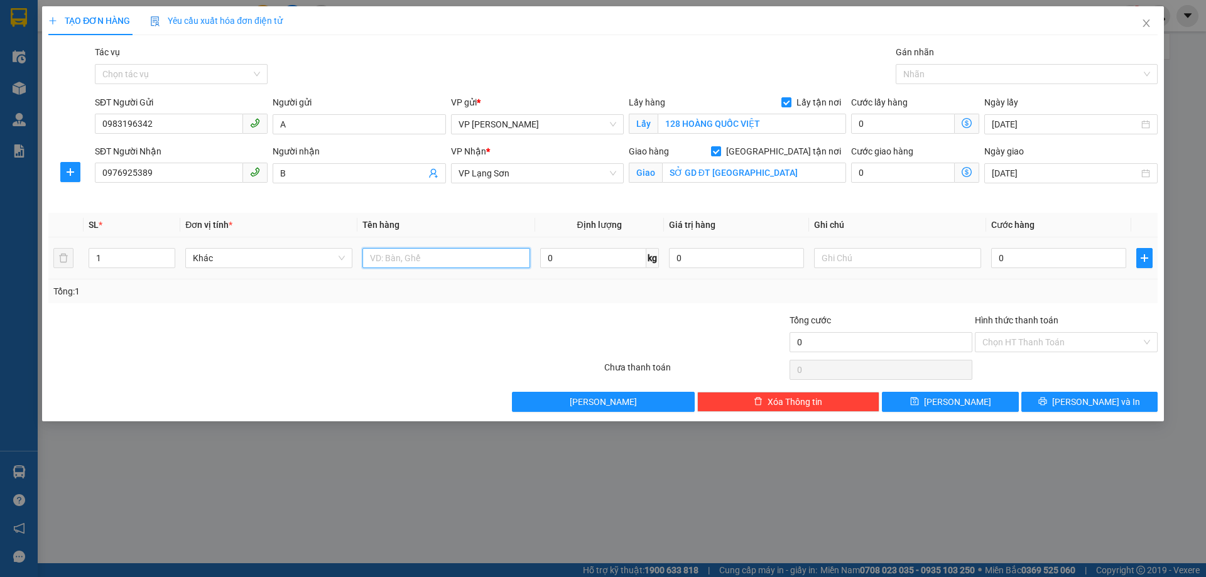
click at [468, 265] on input "text" at bounding box center [445, 258] width 167 height 20
type input "GIẤY TỜ"
click at [933, 258] on input "text" at bounding box center [897, 258] width 167 height 20
type input "NG GỬI TT"
click at [1050, 253] on input "0" at bounding box center [1058, 258] width 135 height 20
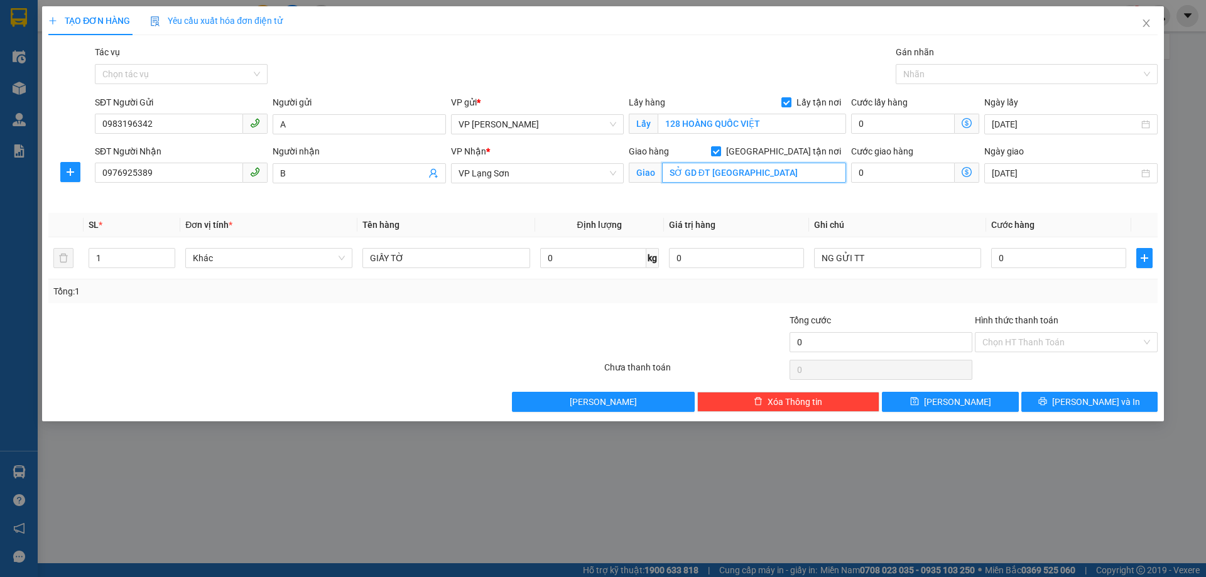
click at [797, 176] on input "SỞ GD ĐT LẠNG SƠN" at bounding box center [754, 173] width 184 height 20
type input "SỞ GD ĐT LẠNG SƠN SỐ 6 HOÀNG VĂN THỤ"
click at [999, 254] on input "0" at bounding box center [1058, 258] width 135 height 20
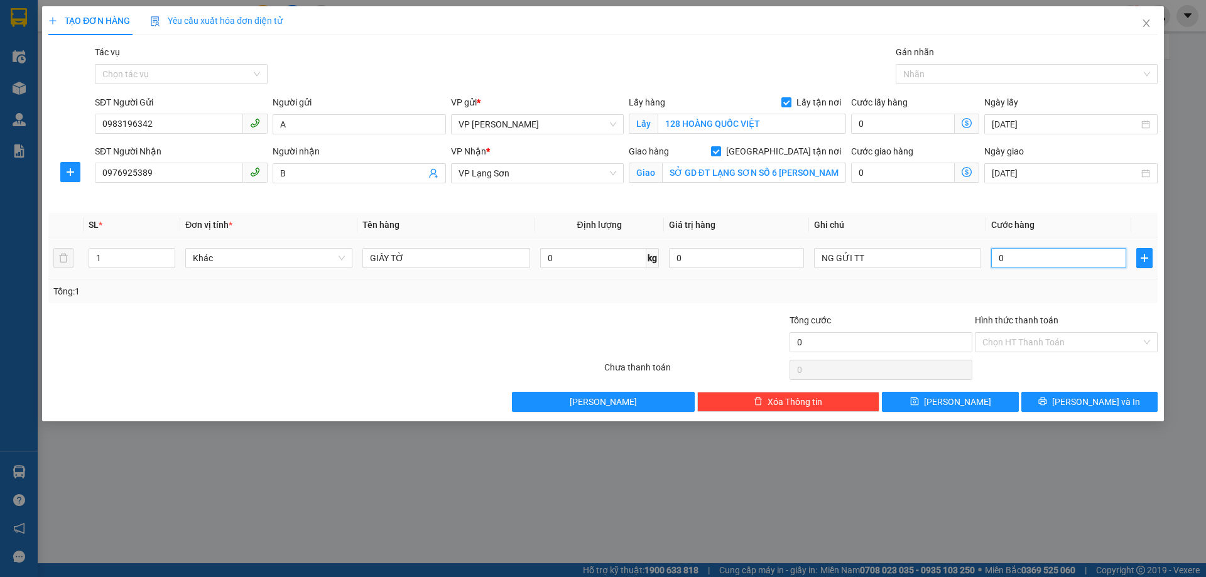
type input "1"
type input "10"
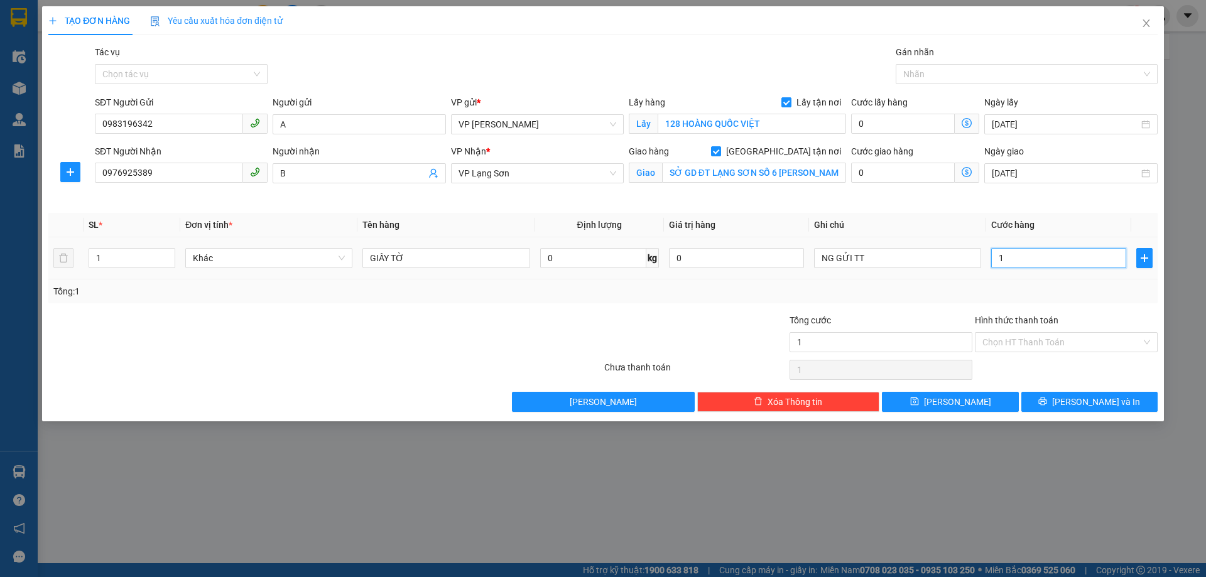
type input "10"
type input "100"
type input "1.000"
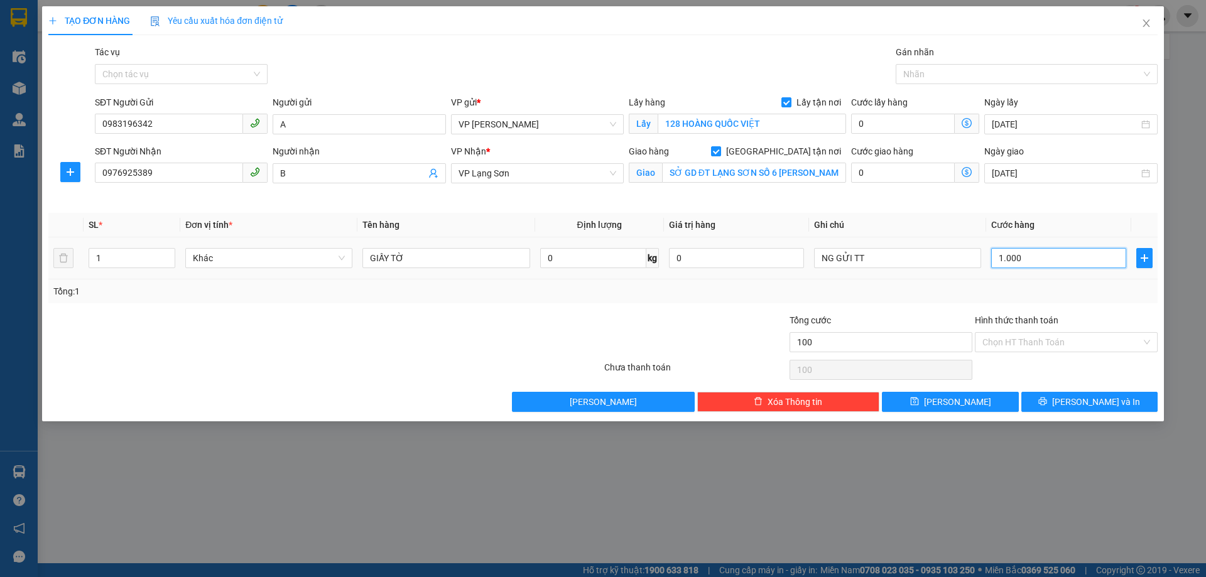
type input "1.000"
type input "10.000"
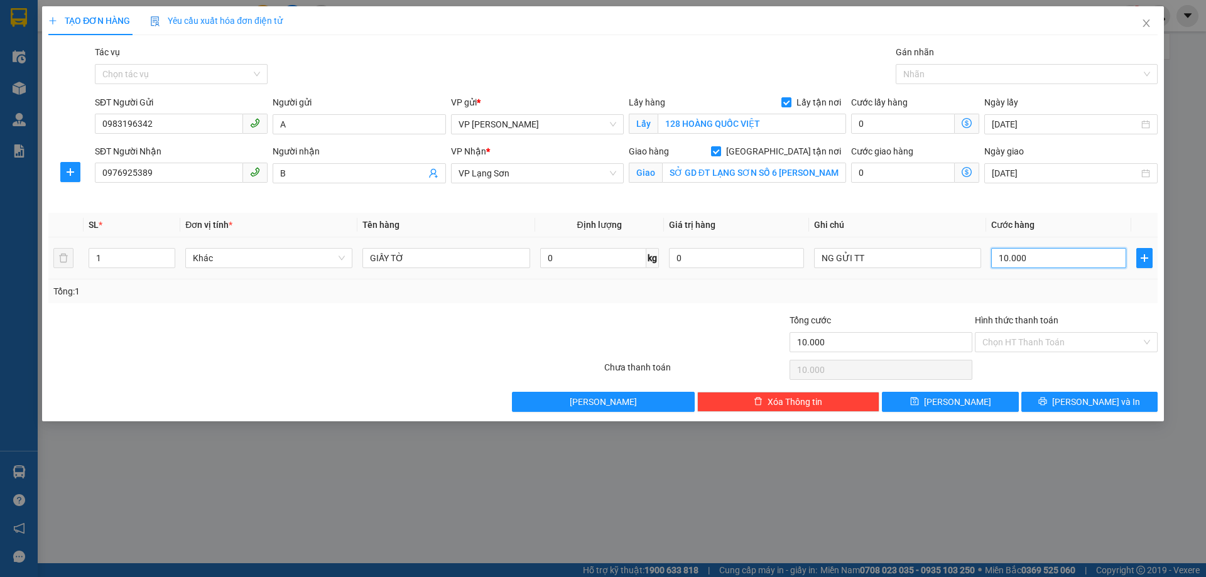
type input "100.000"
click at [902, 318] on div "Tổng cước" at bounding box center [880, 322] width 183 height 19
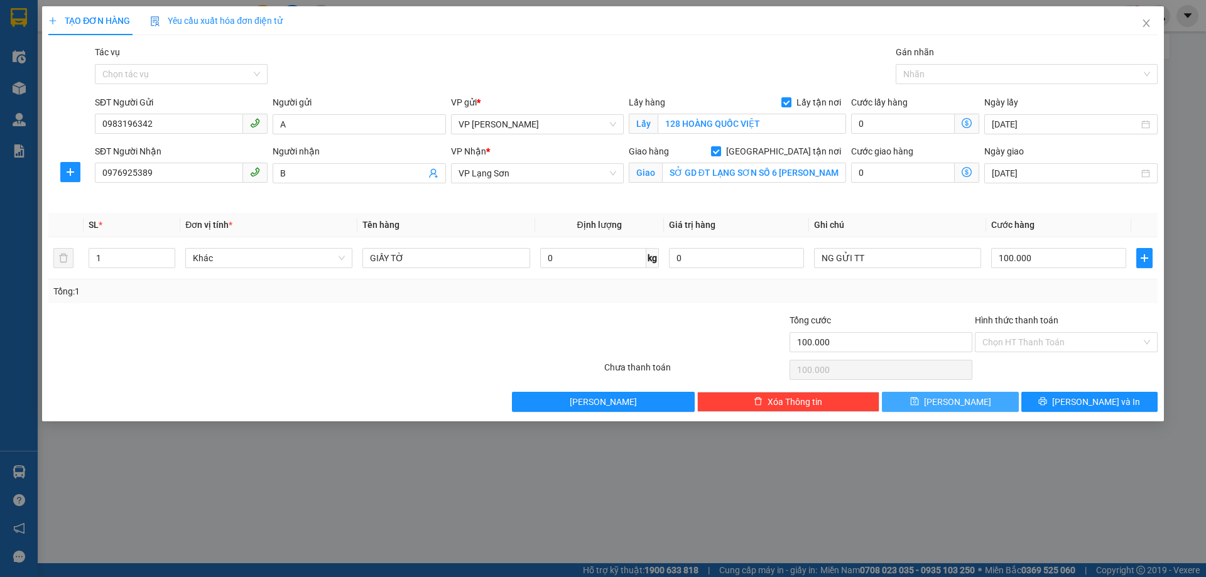
click at [919, 402] on icon "save" at bounding box center [914, 401] width 9 height 9
checkbox input "false"
type input "0"
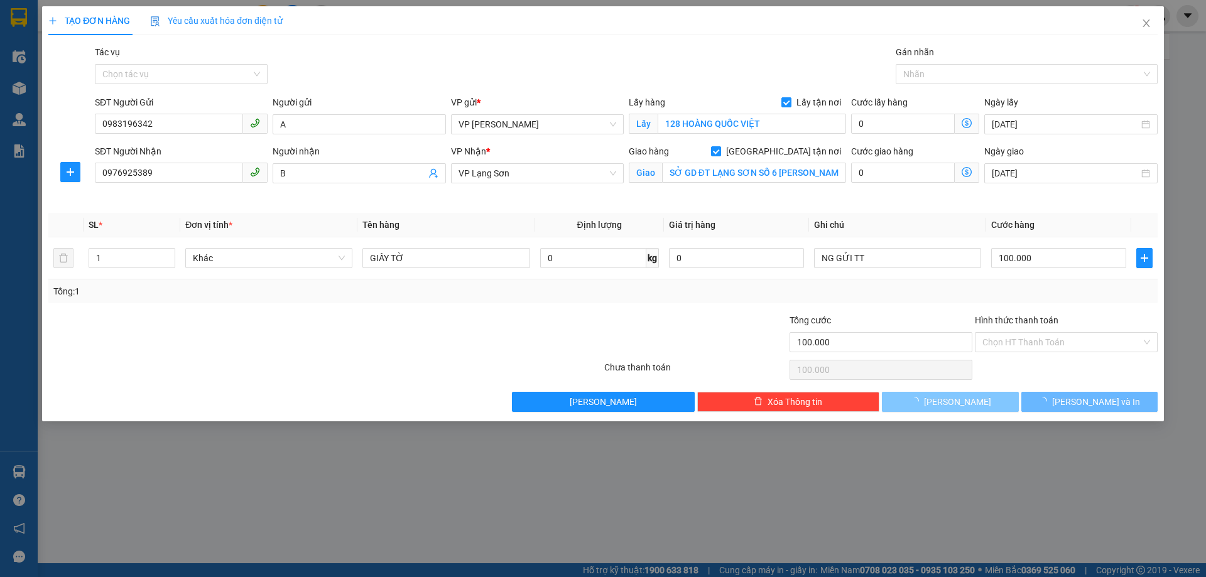
type input "0"
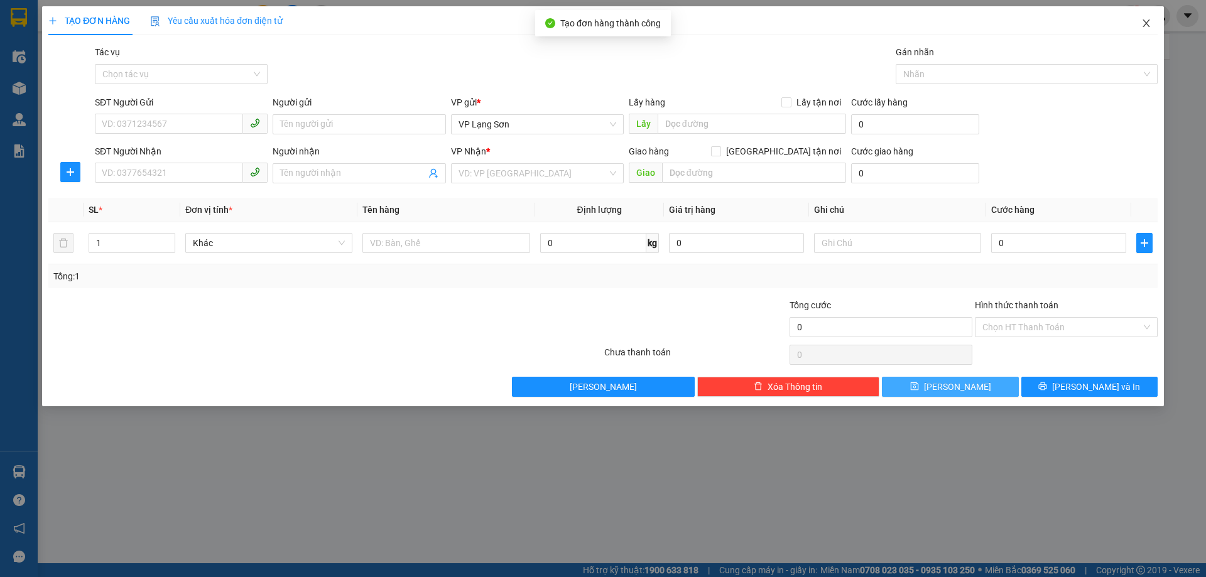
click at [1145, 23] on icon "close" at bounding box center [1146, 23] width 10 height 10
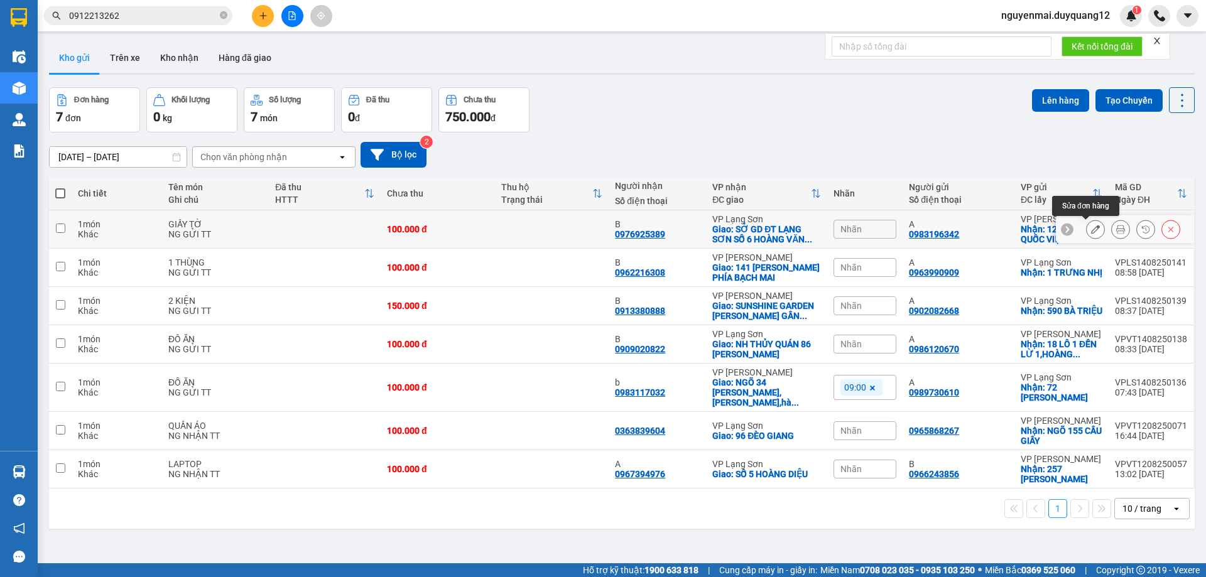
click at [1091, 234] on icon at bounding box center [1095, 229] width 9 height 9
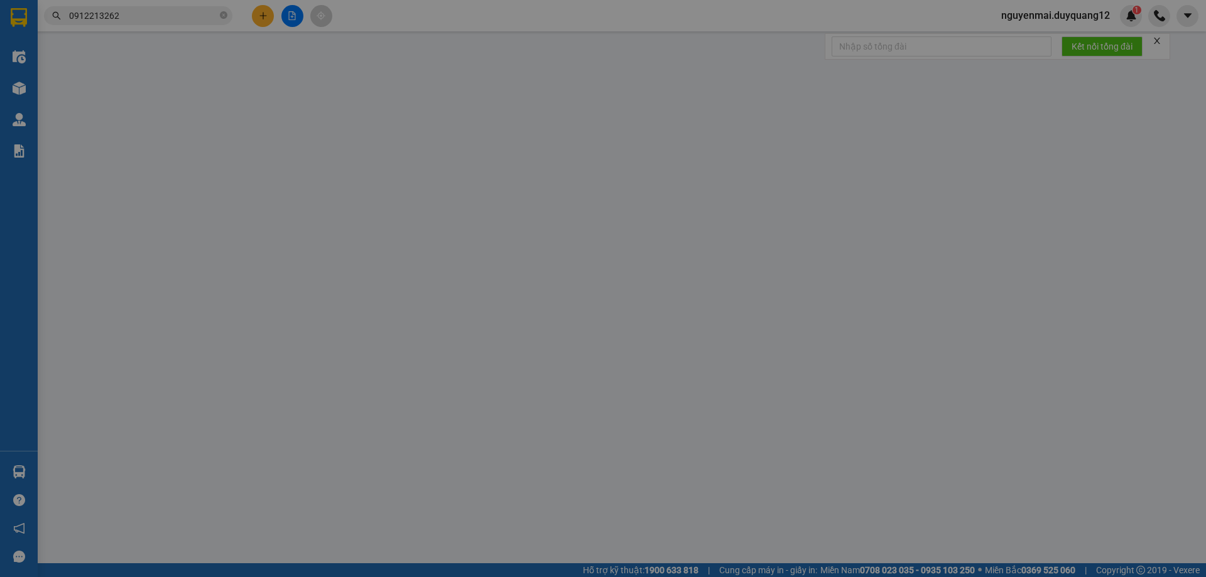
type input "0983196342"
type input "A"
checkbox input "true"
type input "128 HOÀNG QUỐC VIỆT"
type input "0976925389"
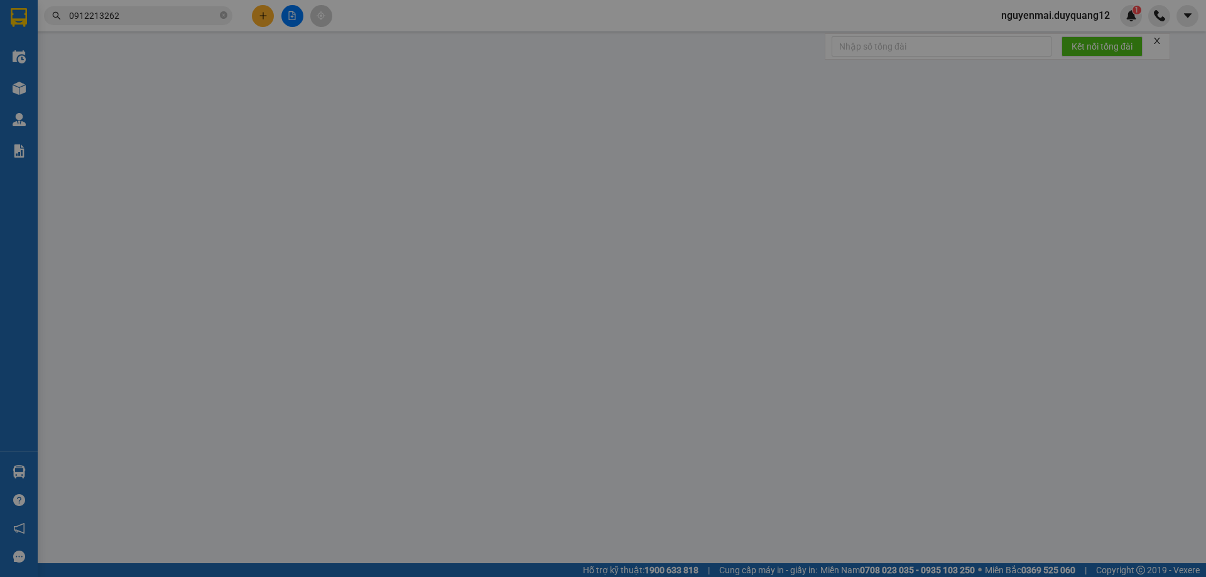
type input "B"
checkbox input "true"
type input "SỞ GD ĐT LẠNG SƠN SỐ 6 HOÀNG VĂN THỤ"
type input "100.000"
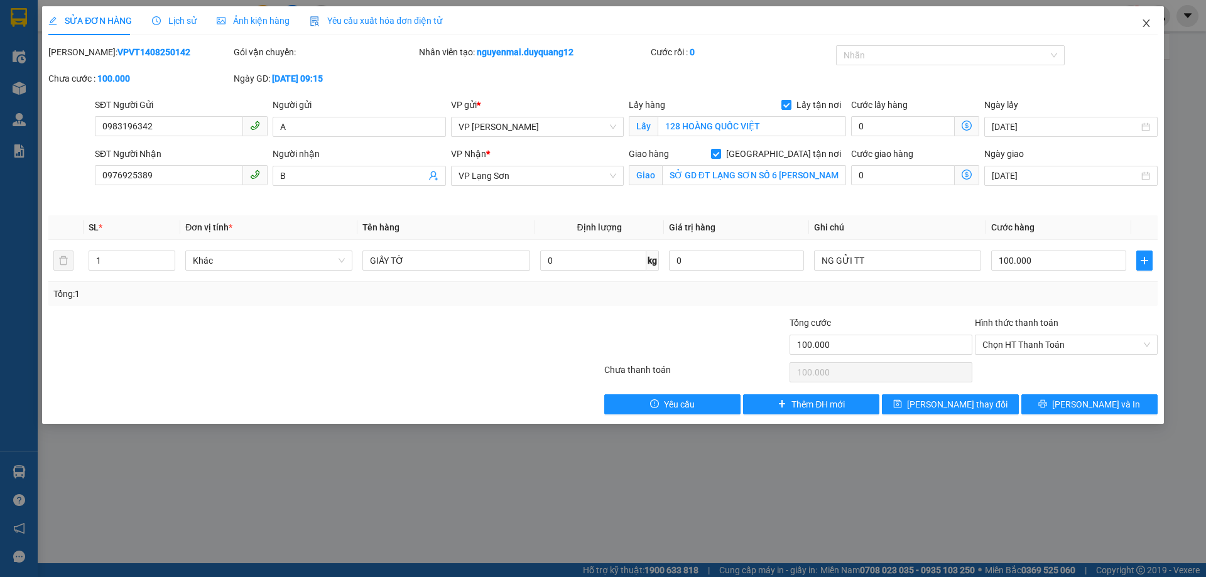
click at [1148, 26] on icon "close" at bounding box center [1146, 23] width 10 height 10
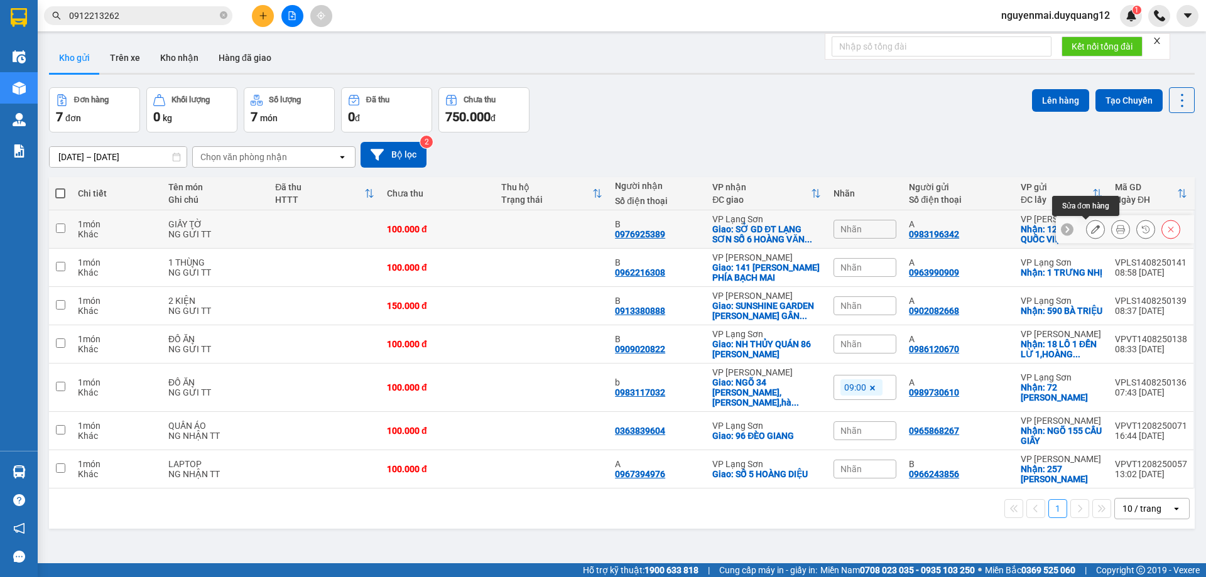
click at [1086, 229] on button at bounding box center [1095, 230] width 18 height 22
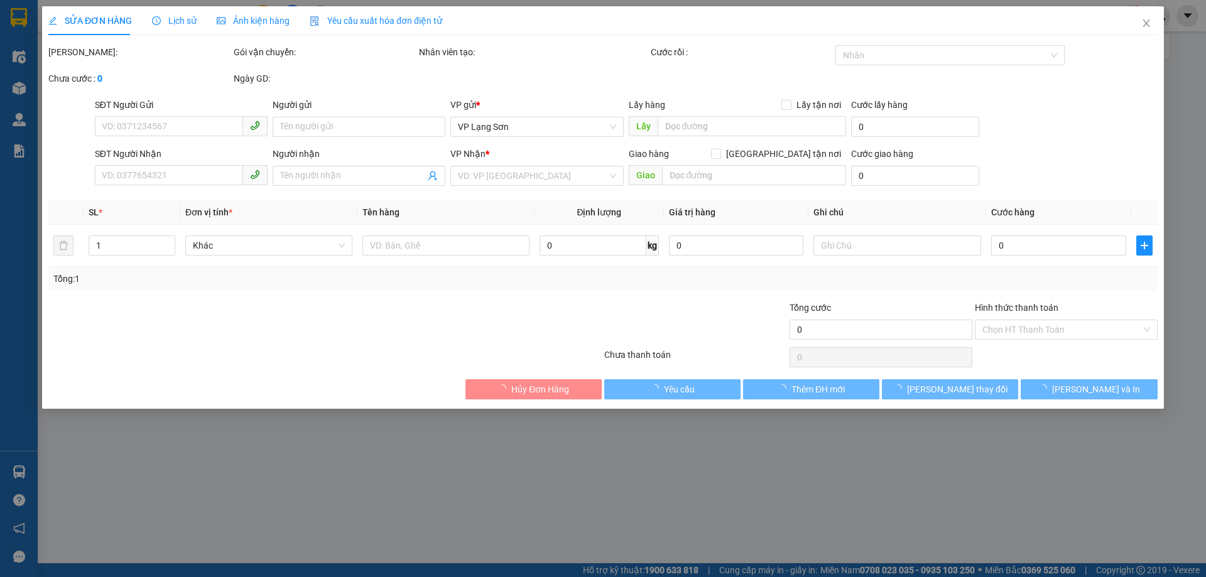
type input "0983196342"
type input "A"
checkbox input "true"
type input "128 HOÀNG QUỐC VIỆT"
type input "0976925389"
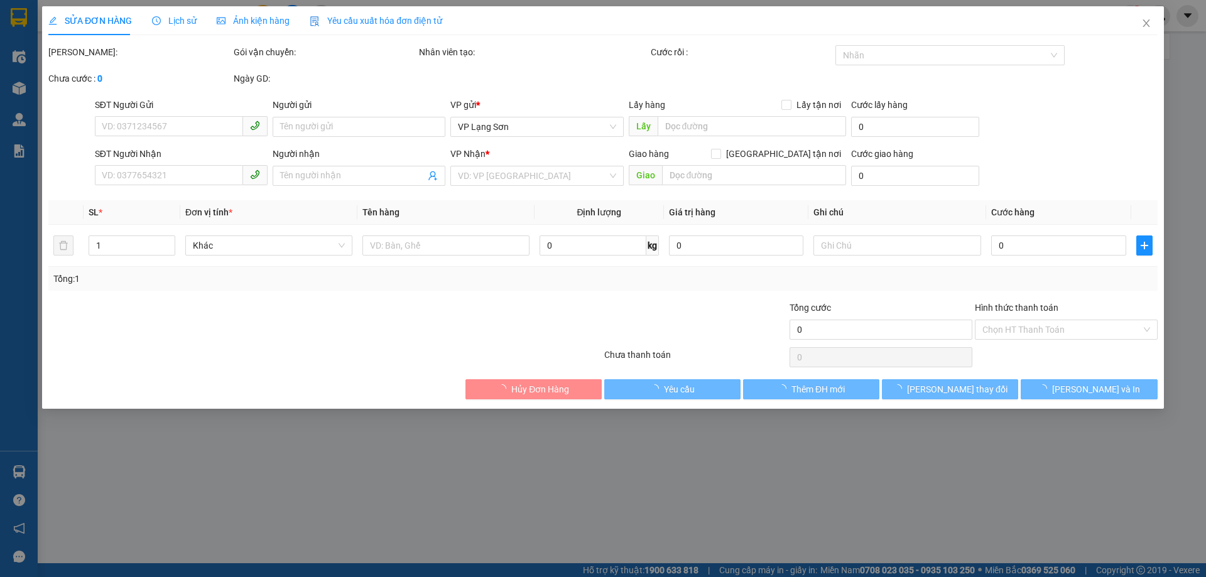
type input "B"
checkbox input "true"
type input "SỞ GD ĐT LẠNG SƠN SỐ 6 HOÀNG VĂN THỤ"
type input "100.000"
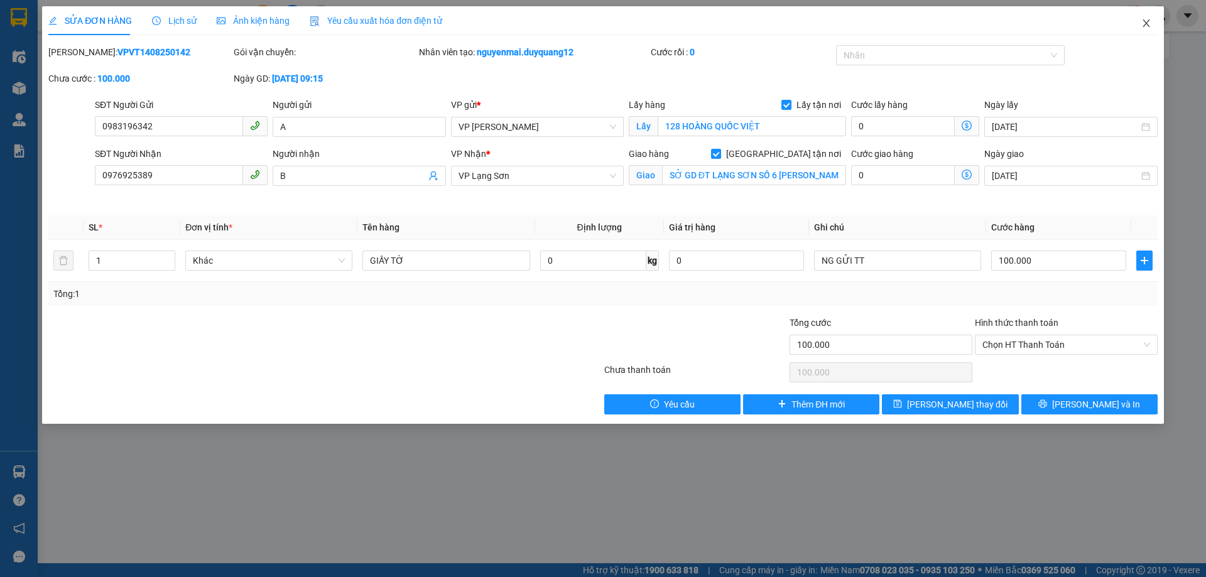
click at [1152, 25] on span "Close" at bounding box center [1145, 23] width 35 height 35
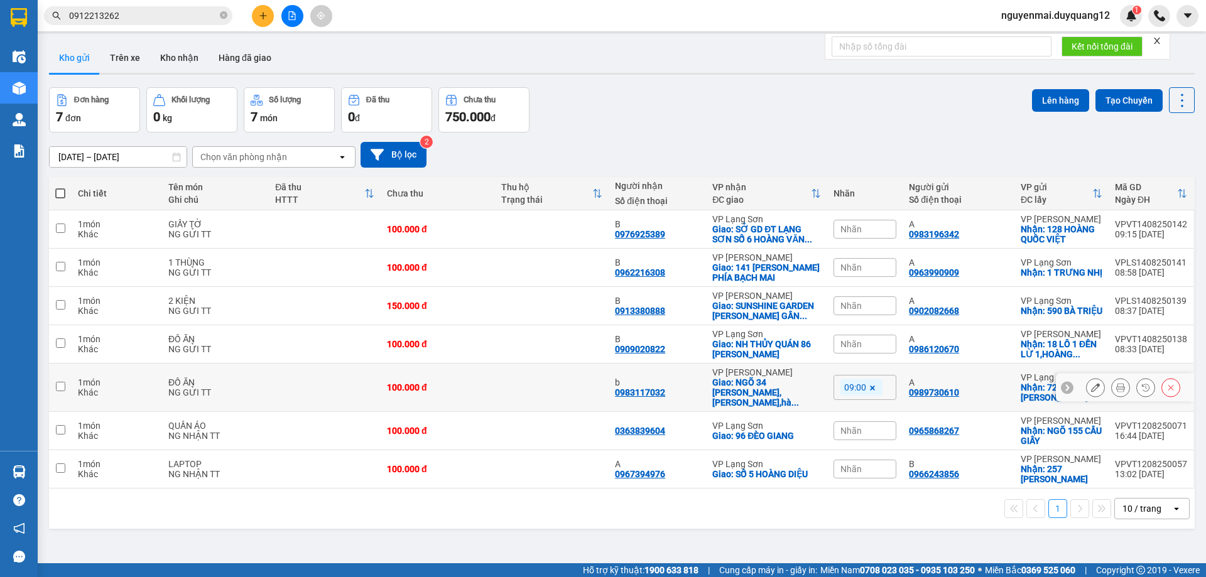
click at [62, 382] on input "checkbox" at bounding box center [60, 386] width 9 height 9
checkbox input "true"
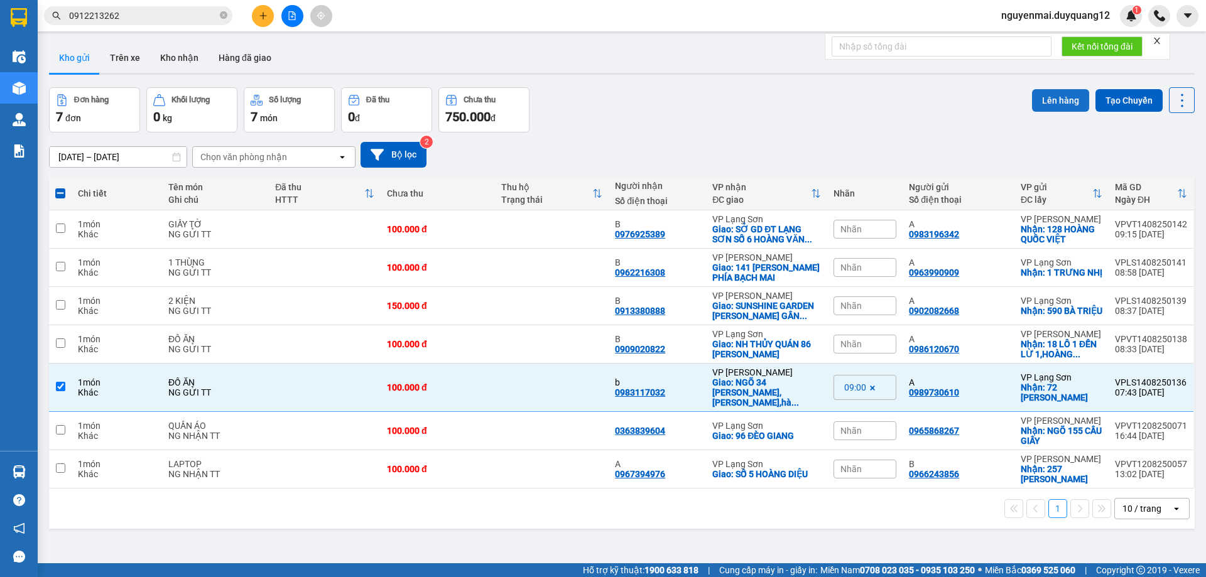
click at [1061, 97] on button "Lên hàng" at bounding box center [1060, 100] width 57 height 23
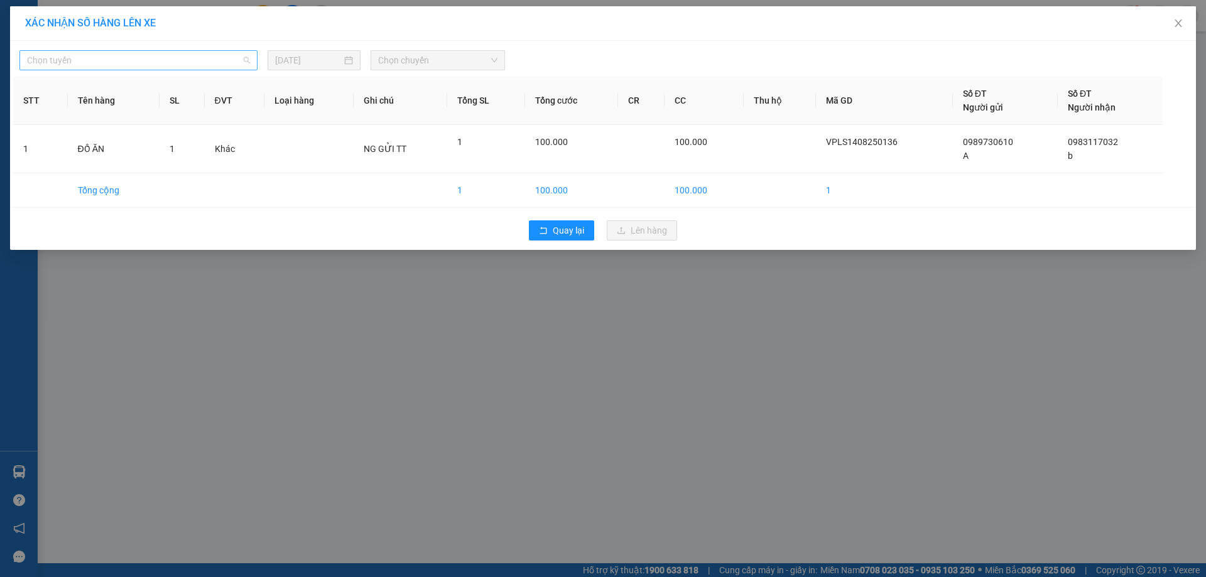
click at [134, 67] on span "Chọn tuyến" at bounding box center [138, 60] width 223 height 19
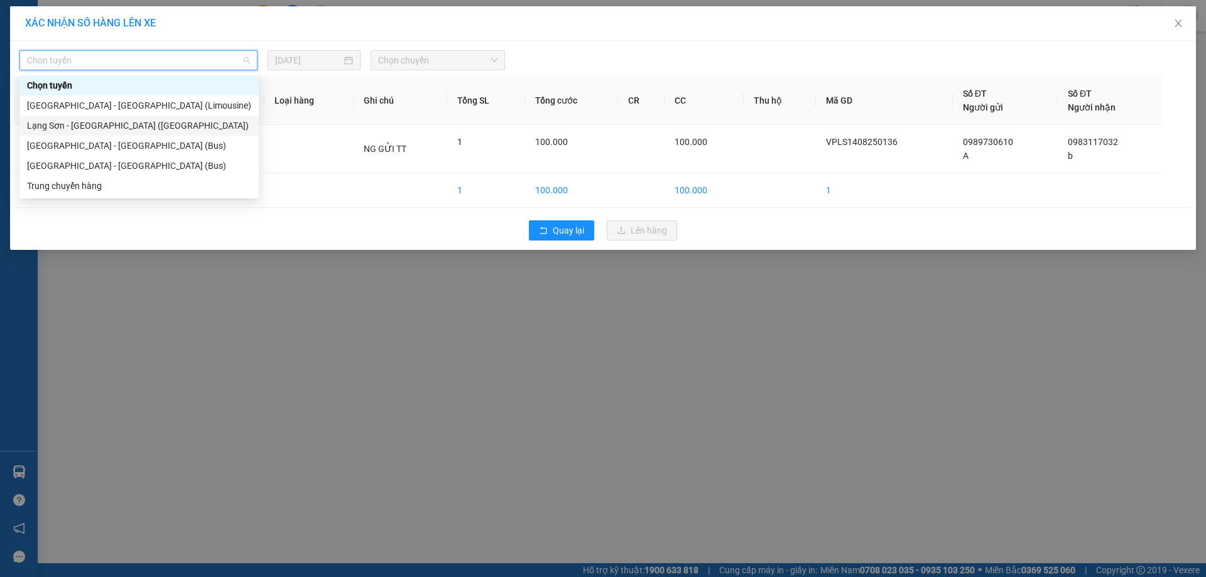
click at [152, 122] on div "Lạng Sơn - Hà Nội (Limousine)" at bounding box center [139, 126] width 224 height 14
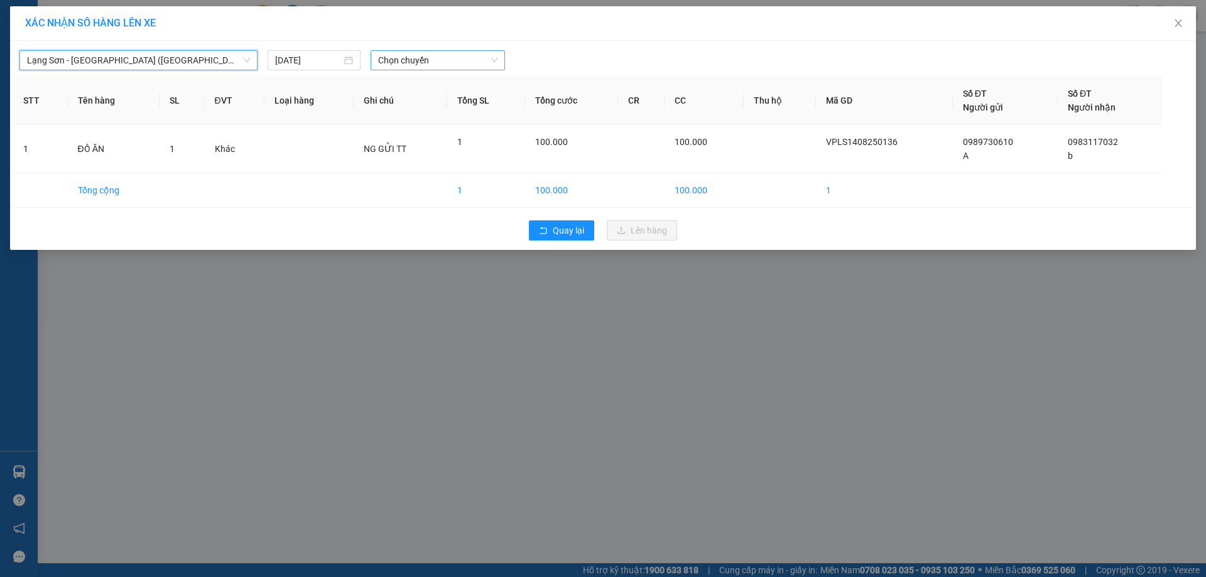
click at [463, 68] on span "Chọn chuyến" at bounding box center [437, 60] width 119 height 19
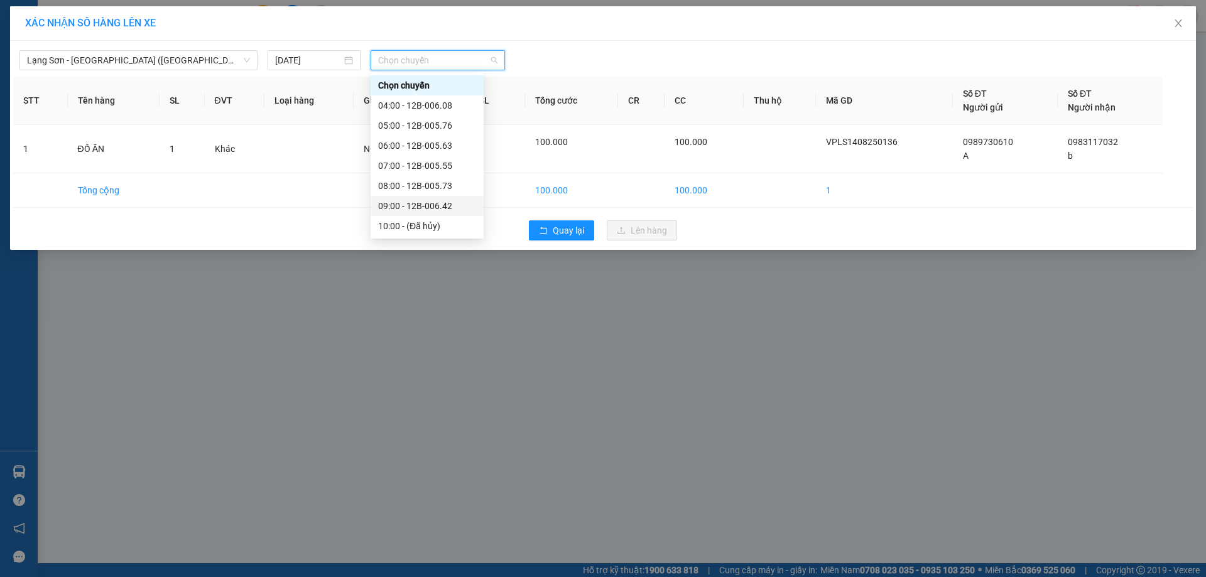
click at [435, 210] on div "09:00 - 12B-006.42" at bounding box center [427, 206] width 98 height 14
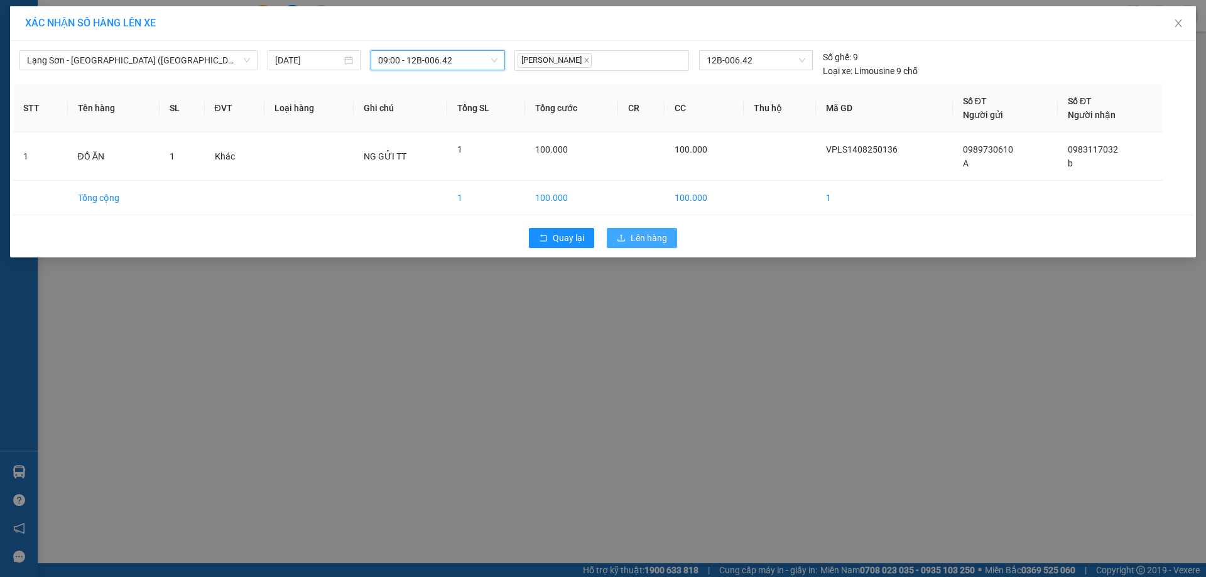
click at [660, 240] on span "Lên hàng" at bounding box center [648, 238] width 36 height 14
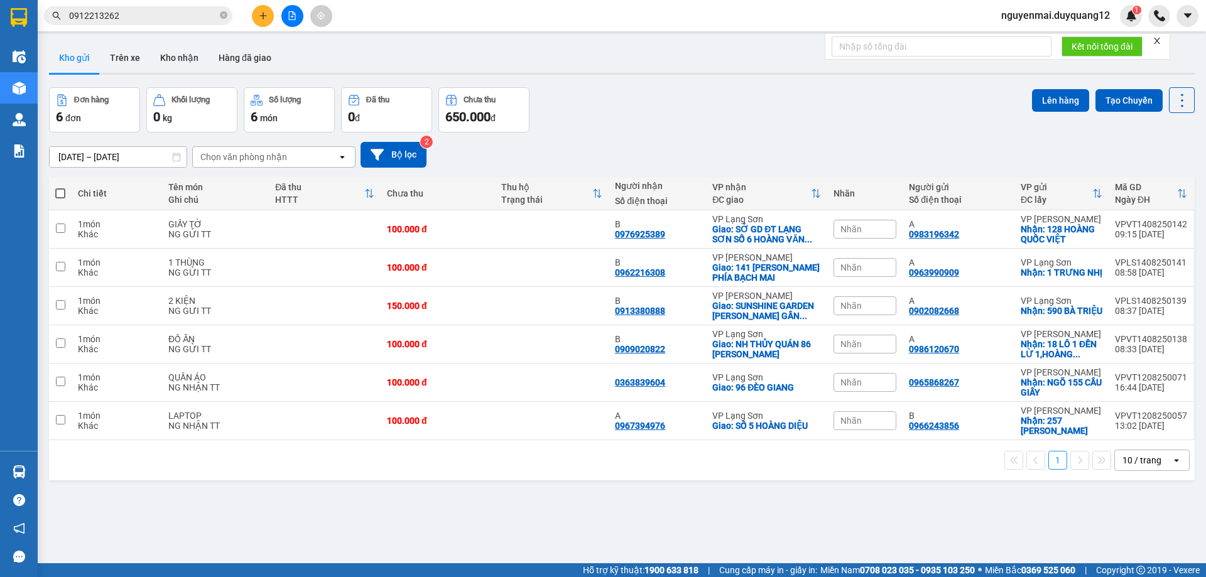
click at [868, 298] on div "Nhãn" at bounding box center [864, 305] width 63 height 19
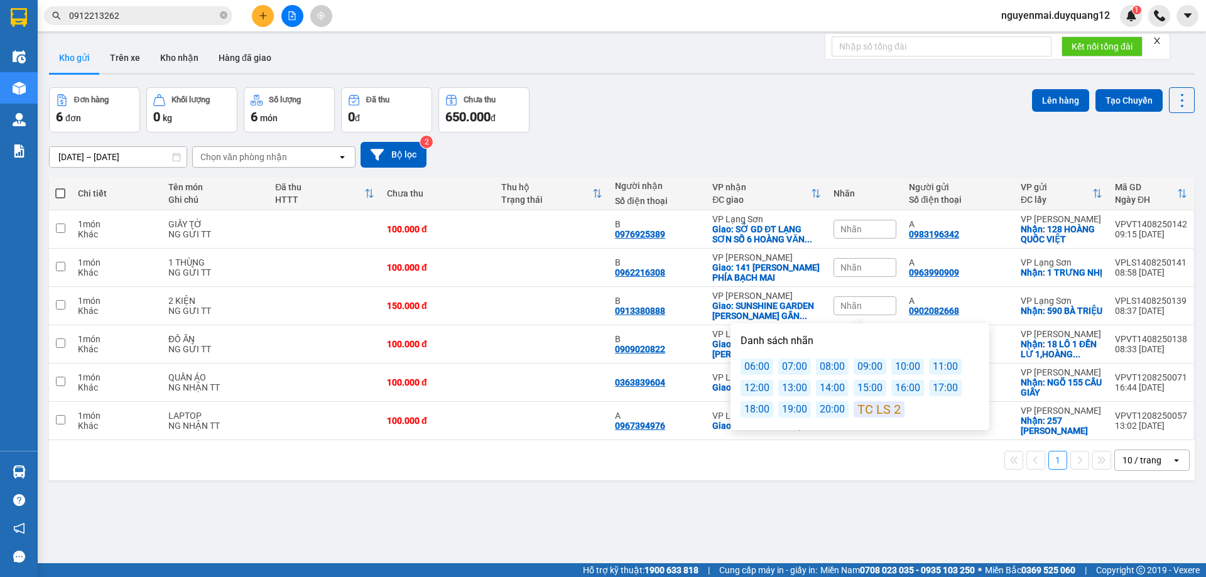
click at [939, 370] on div "11:00" at bounding box center [945, 367] width 33 height 16
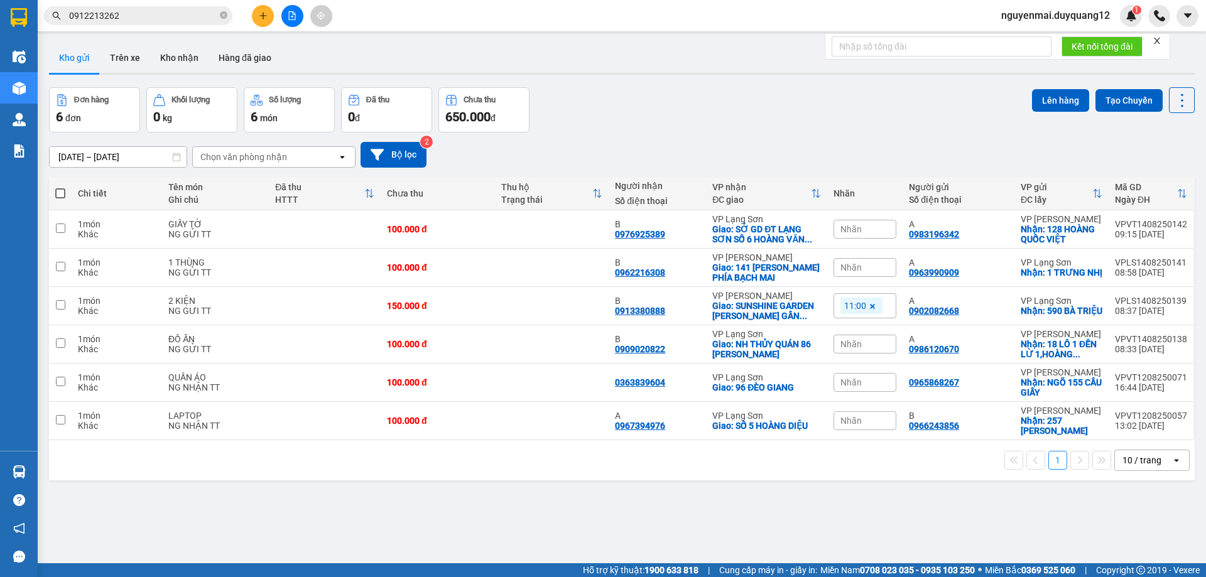
click at [829, 524] on div "ver 1.8.138 Kho gửi Trên xe Kho nhận Hàng đã giao Đơn hàng 6 đơn Khối lượng 0 k…" at bounding box center [621, 326] width 1155 height 577
click at [255, 17] on button at bounding box center [263, 16] width 22 height 22
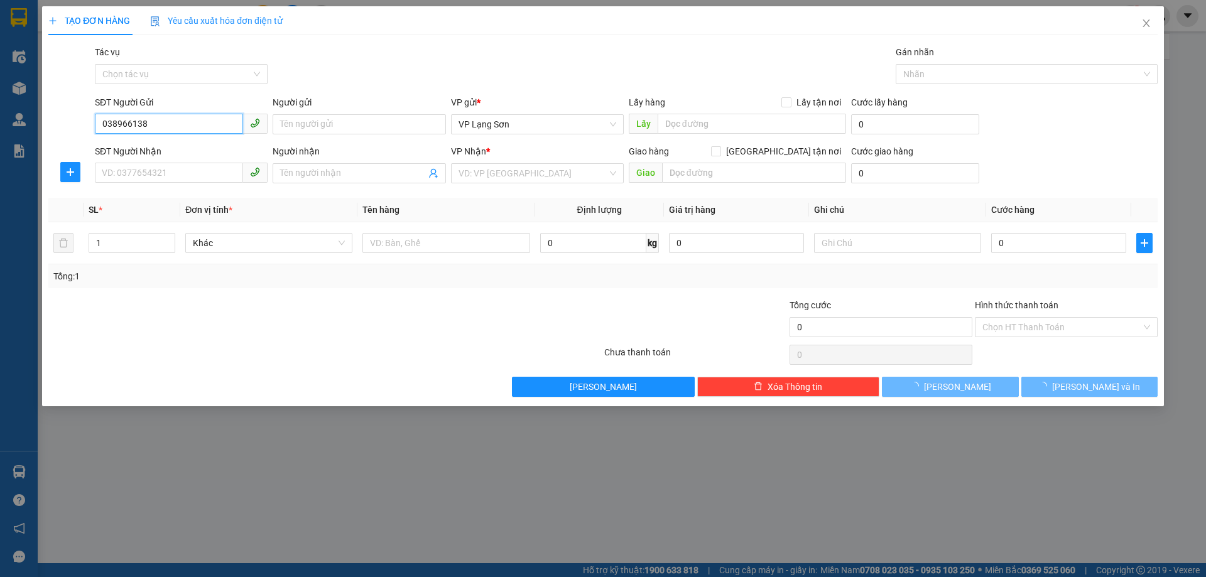
type input "0389661388"
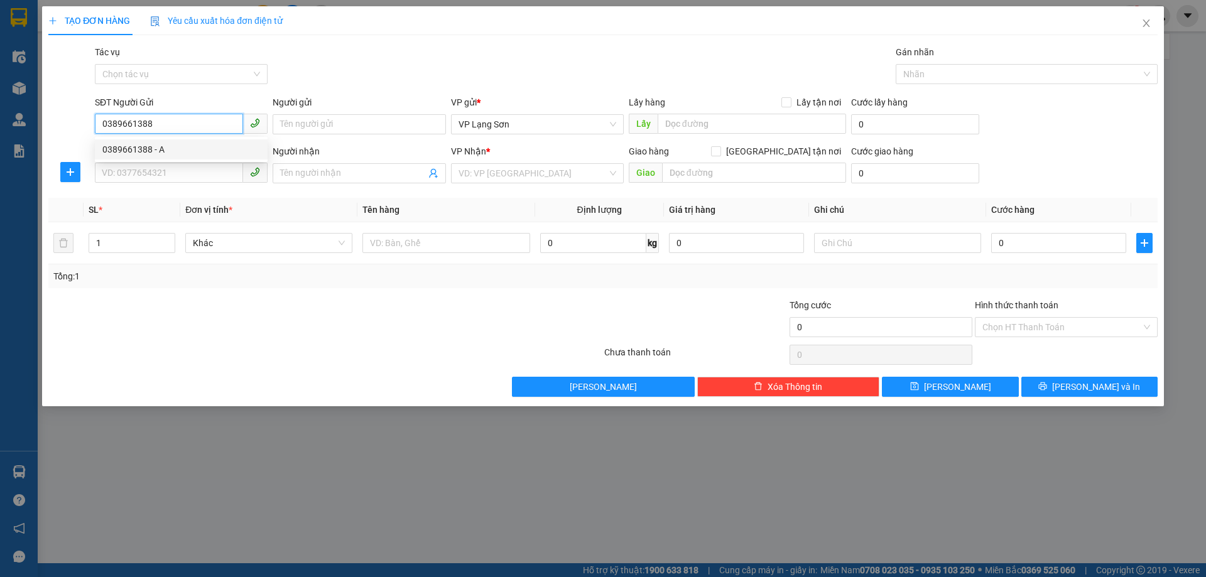
click at [172, 141] on div "0389661388 - A" at bounding box center [181, 149] width 173 height 20
type input "A"
checkbox input "true"
type input "VPLS"
type input "0389661388"
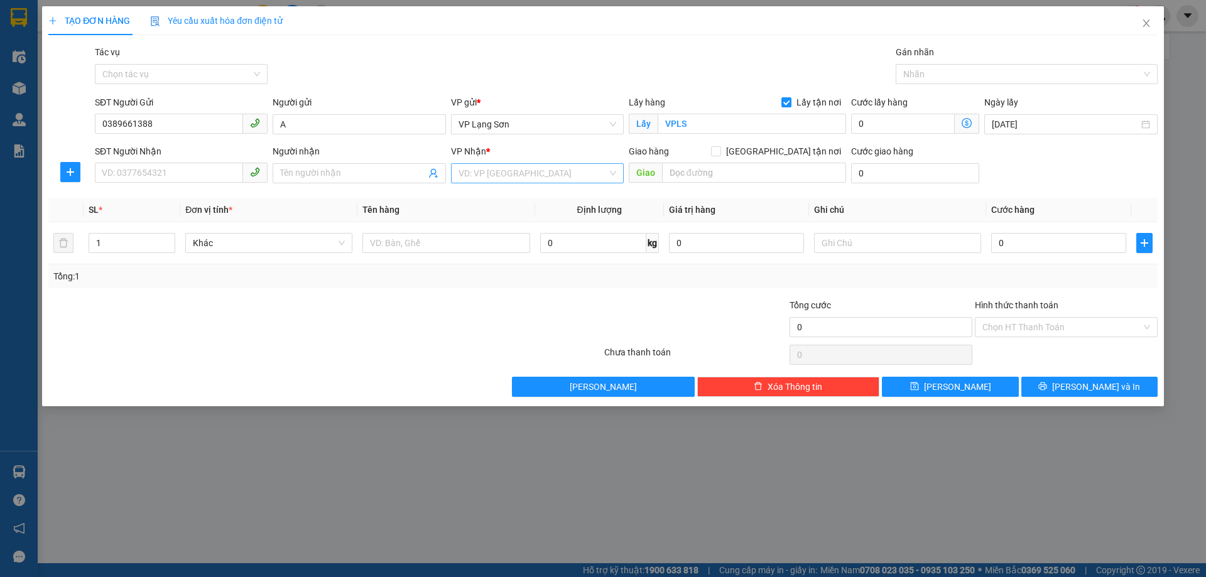
click at [502, 168] on input "search" at bounding box center [532, 173] width 149 height 19
click at [527, 201] on div "VP [PERSON_NAME]" at bounding box center [537, 199] width 158 height 14
click at [147, 170] on input "SĐT Người Nhận" at bounding box center [169, 173] width 148 height 20
type input "0946822785"
click at [319, 170] on input "Người nhận" at bounding box center [352, 173] width 145 height 14
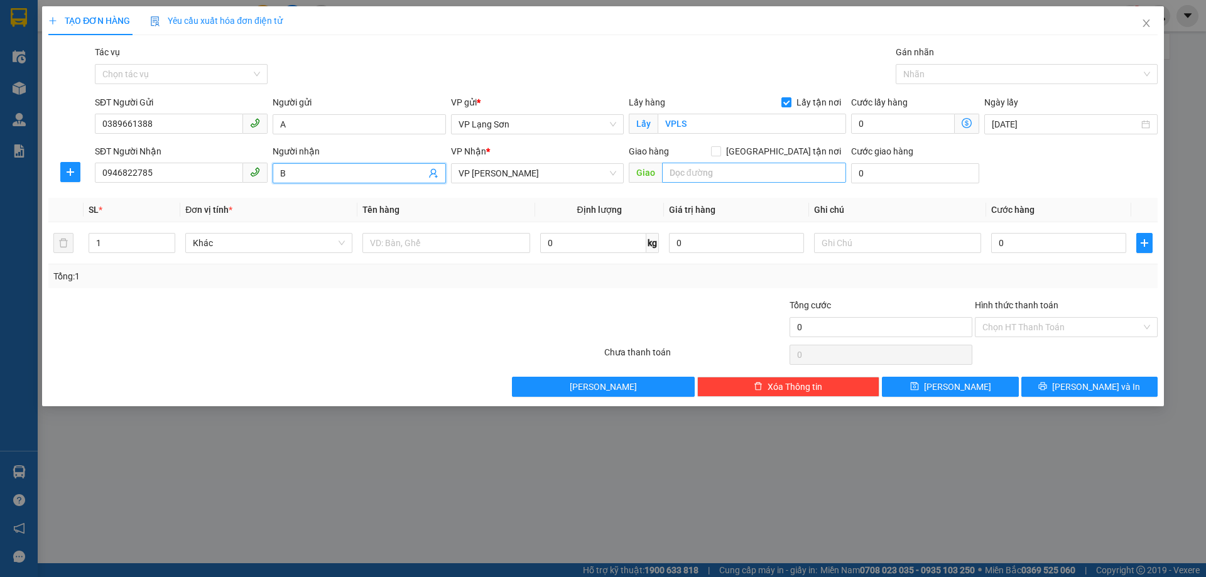
type input "B"
click at [720, 152] on input "[GEOGRAPHIC_DATA] tận nơi" at bounding box center [715, 150] width 9 height 9
checkbox input "true"
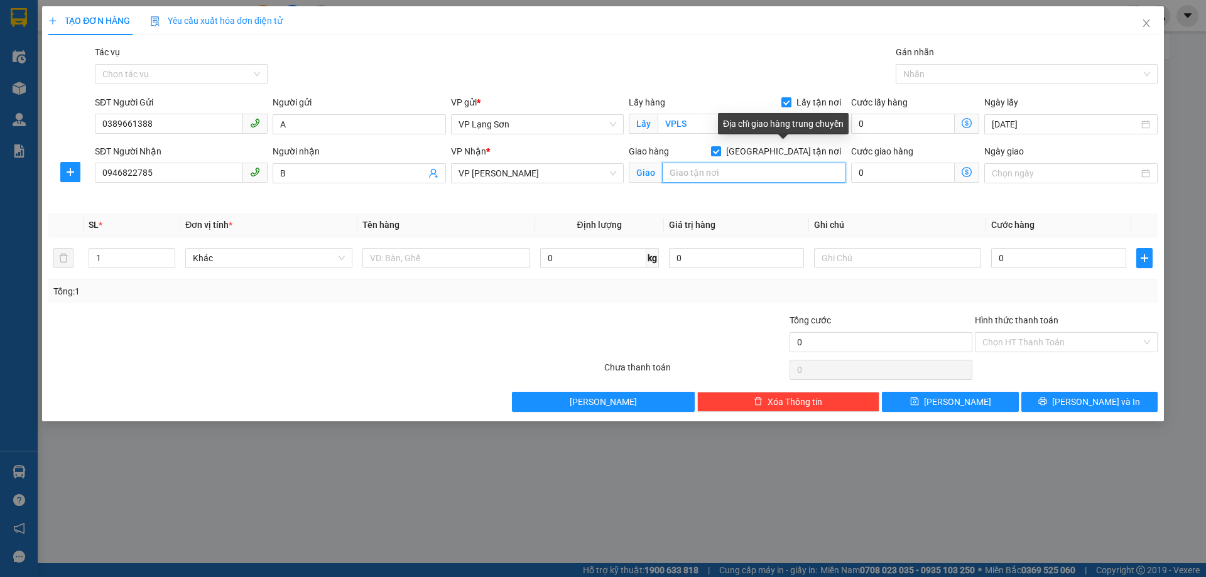
click at [772, 171] on input "text" at bounding box center [754, 173] width 184 height 20
type input "438/4 TÂY SƠN"
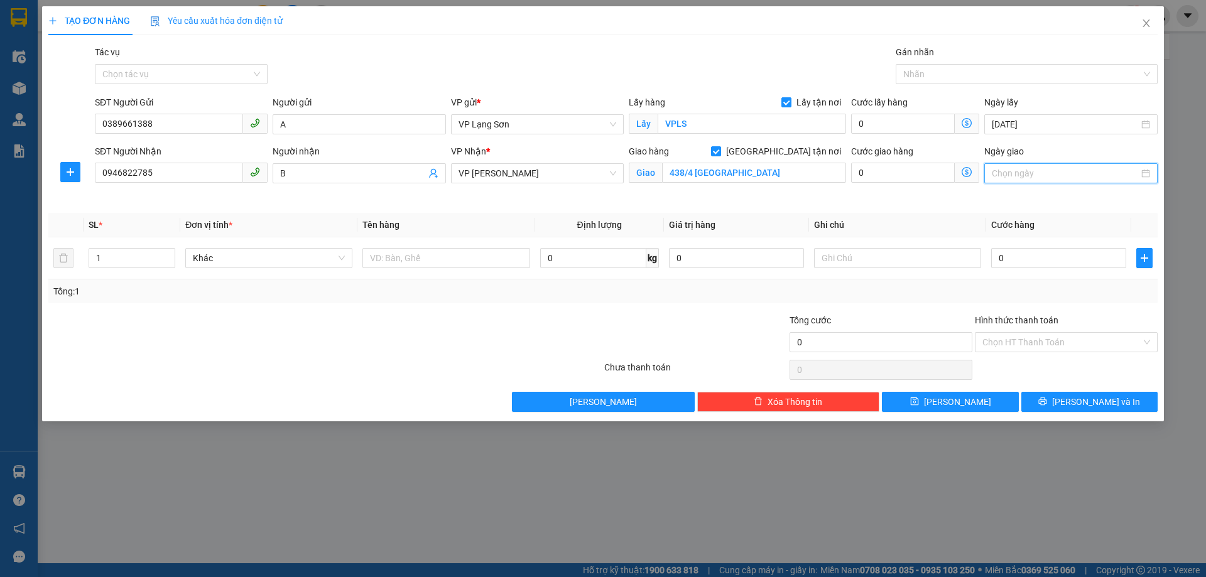
click at [1045, 173] on input "Ngày giao" at bounding box center [1064, 173] width 146 height 14
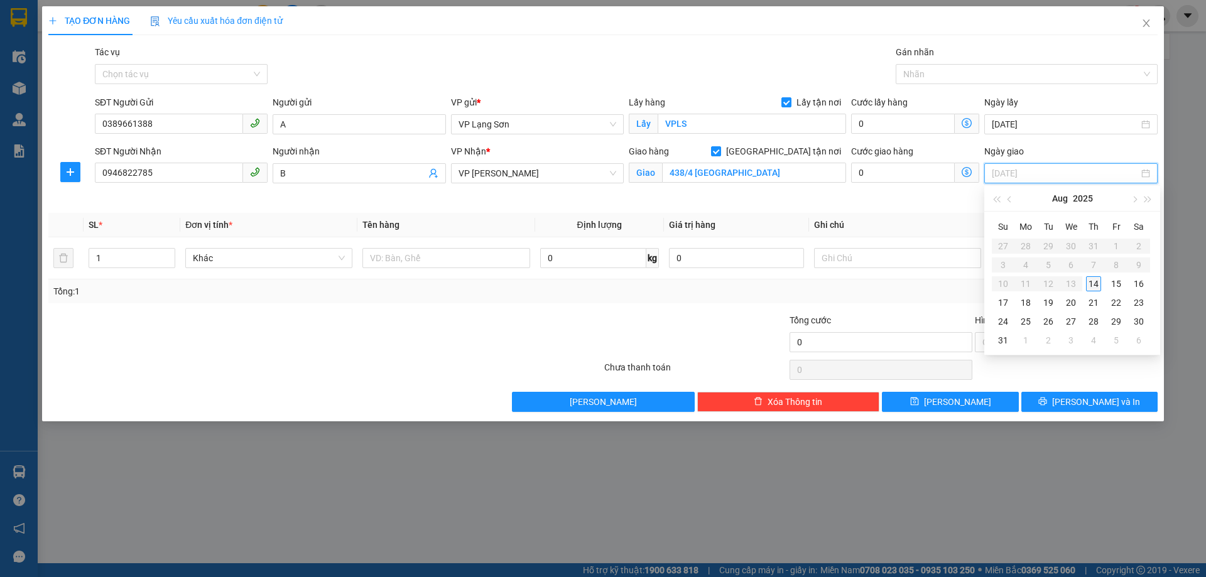
type input "[DATE]"
click at [1098, 286] on div "14" at bounding box center [1093, 283] width 15 height 15
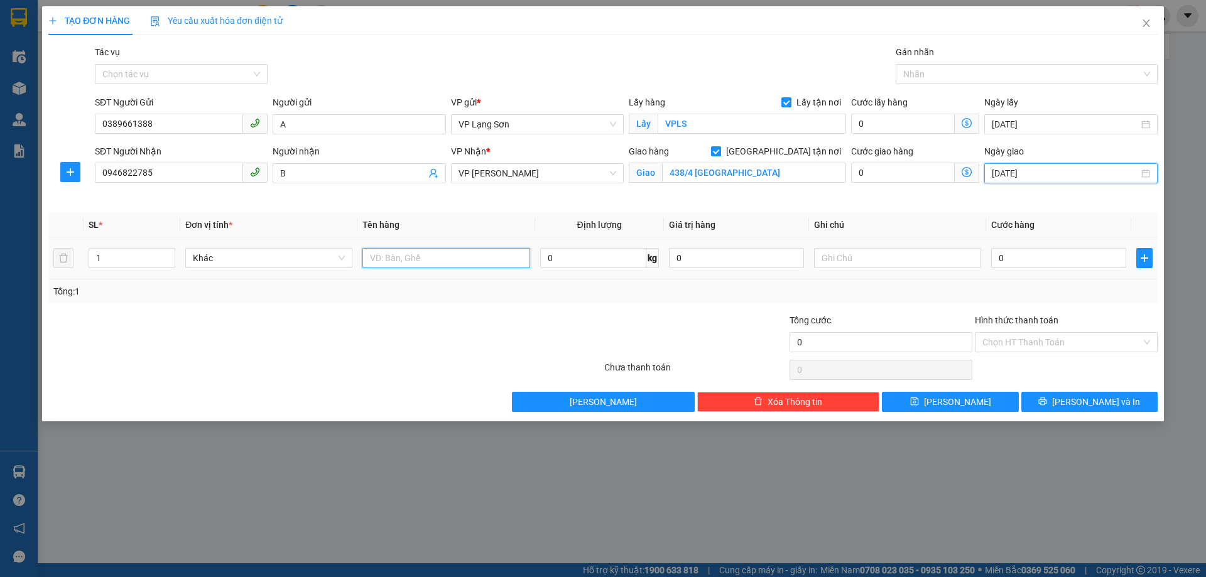
click at [443, 258] on input "text" at bounding box center [445, 258] width 167 height 20
type input "2 CON VỊT"
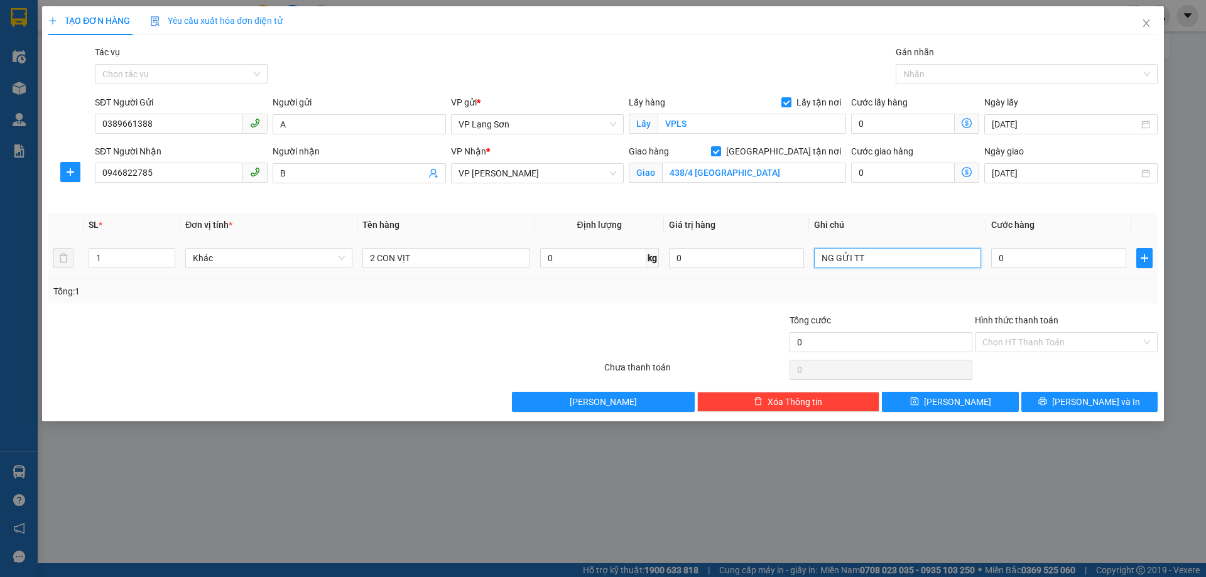
type input "NG GỬI TT"
type input "1"
type input "10"
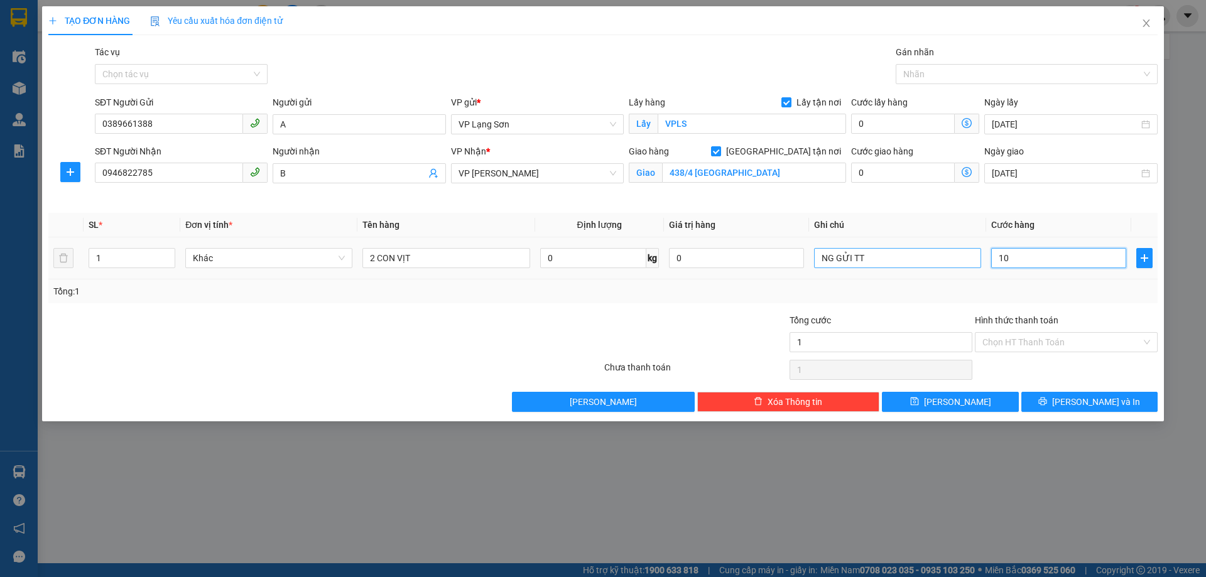
type input "10"
type input "100"
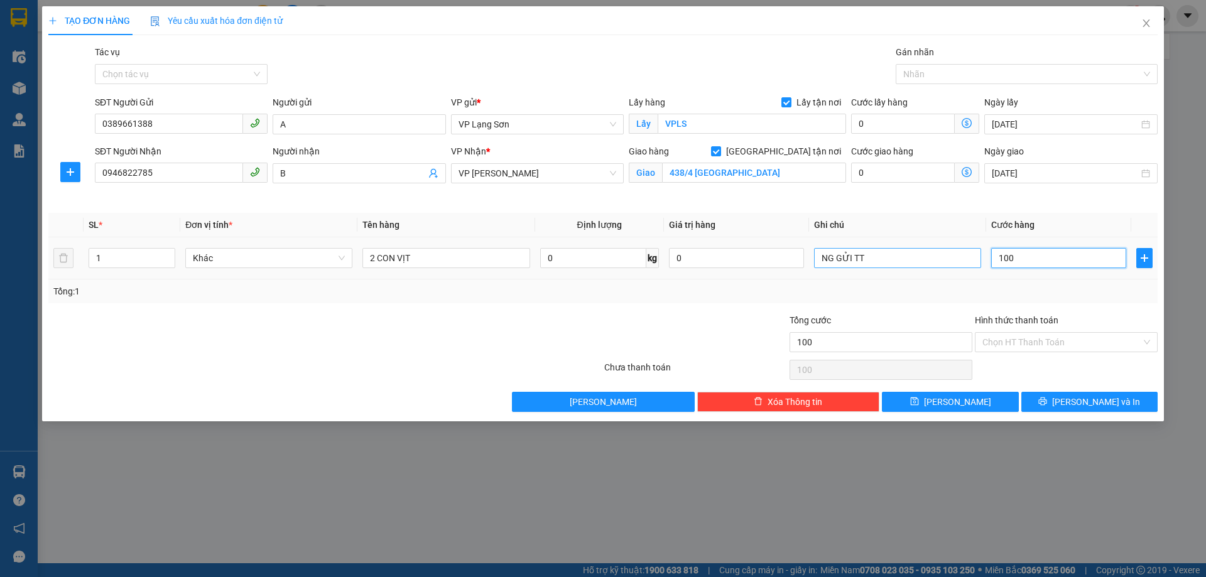
type input "1.000"
type input "10.000"
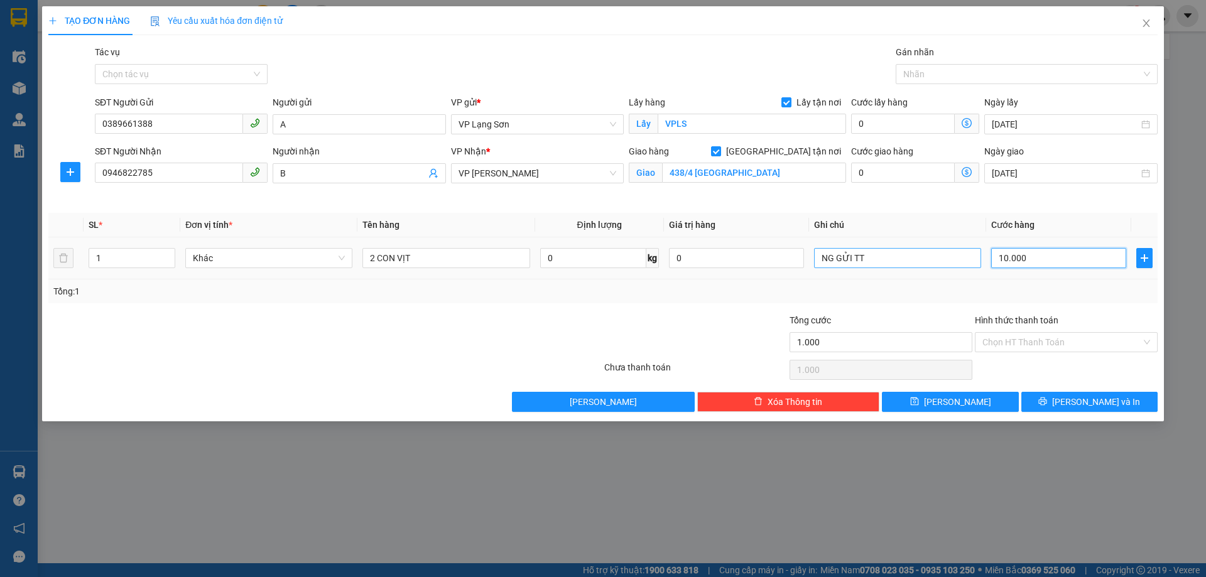
type input "10.000"
type input "100.000"
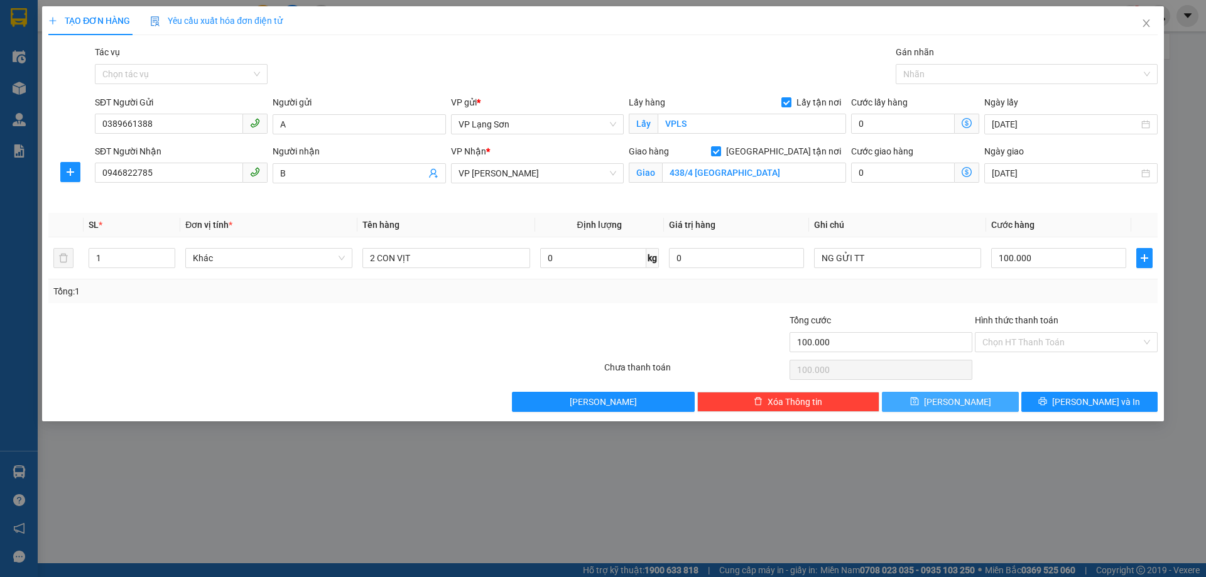
click at [948, 401] on button "[PERSON_NAME]" at bounding box center [950, 402] width 136 height 20
checkbox input "false"
type input "0"
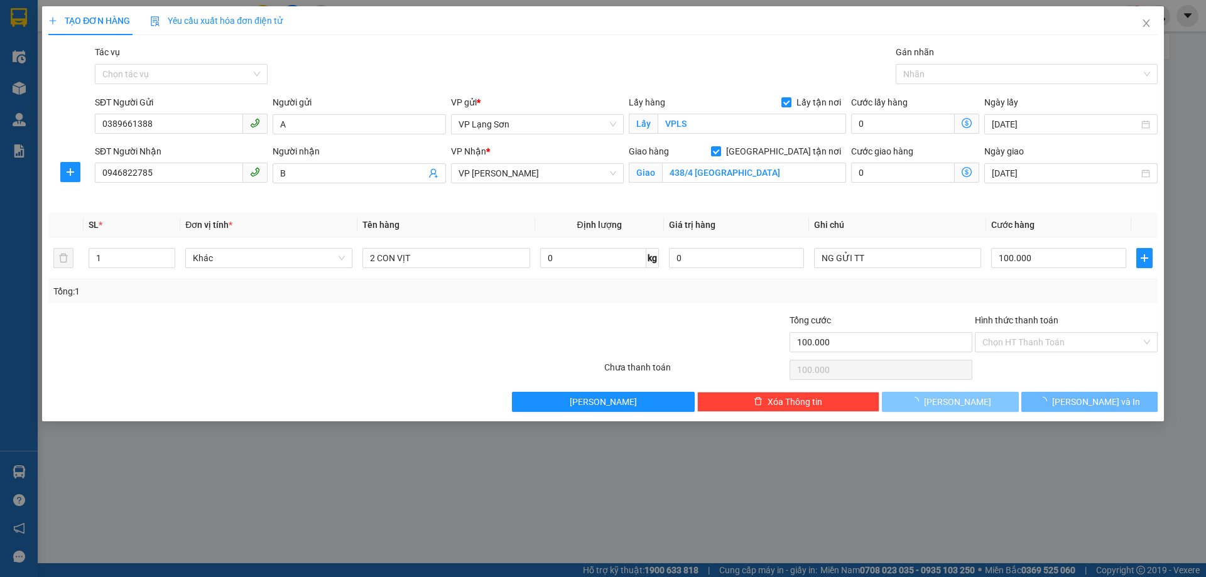
type input "0"
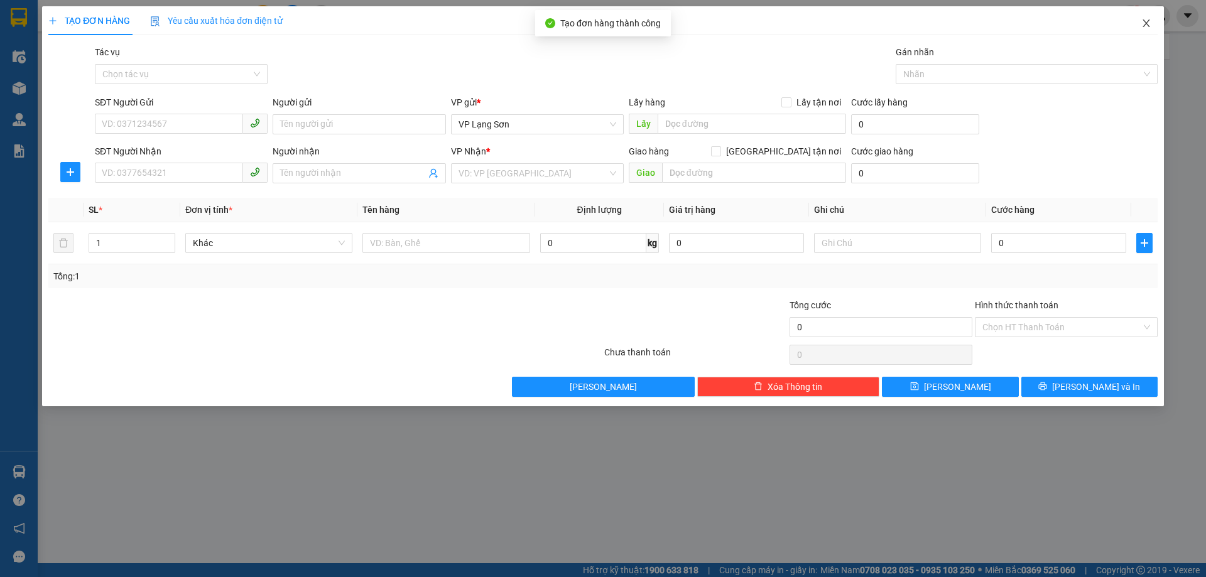
click at [1147, 24] on icon "close" at bounding box center [1146, 23] width 10 height 10
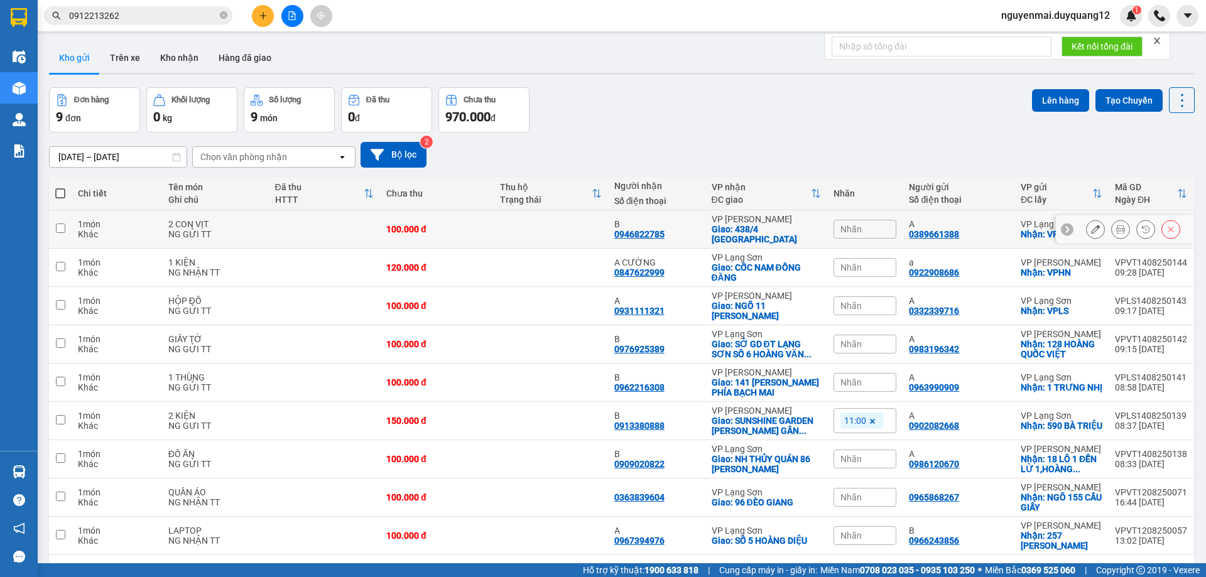
click at [863, 232] on div "Nhãn" at bounding box center [864, 229] width 63 height 19
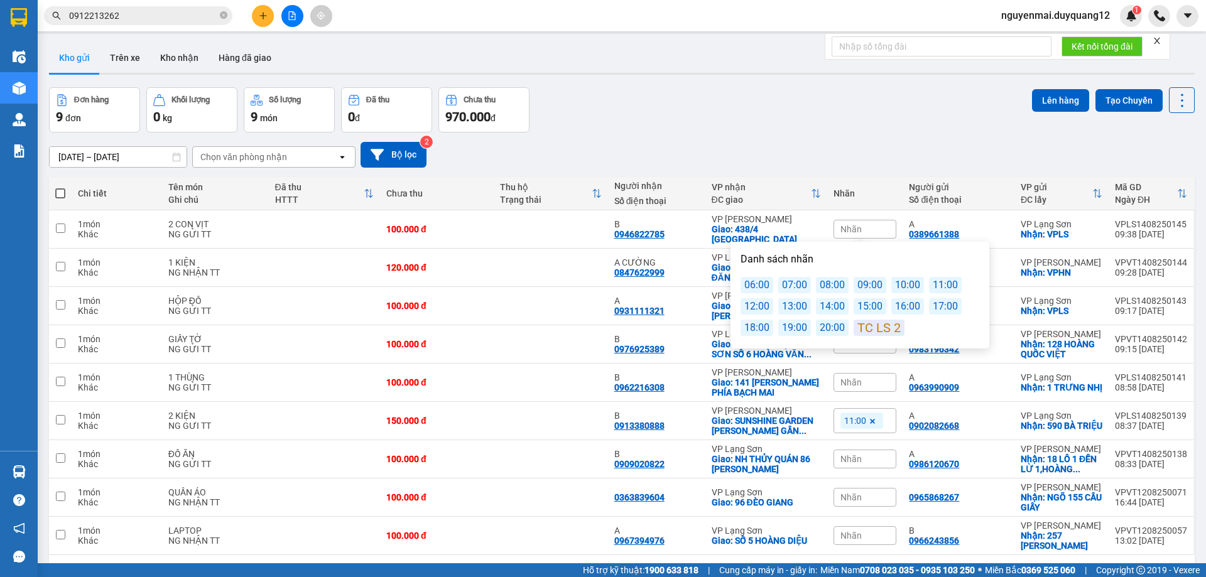
click at [909, 286] on div "10:00" at bounding box center [907, 285] width 33 height 16
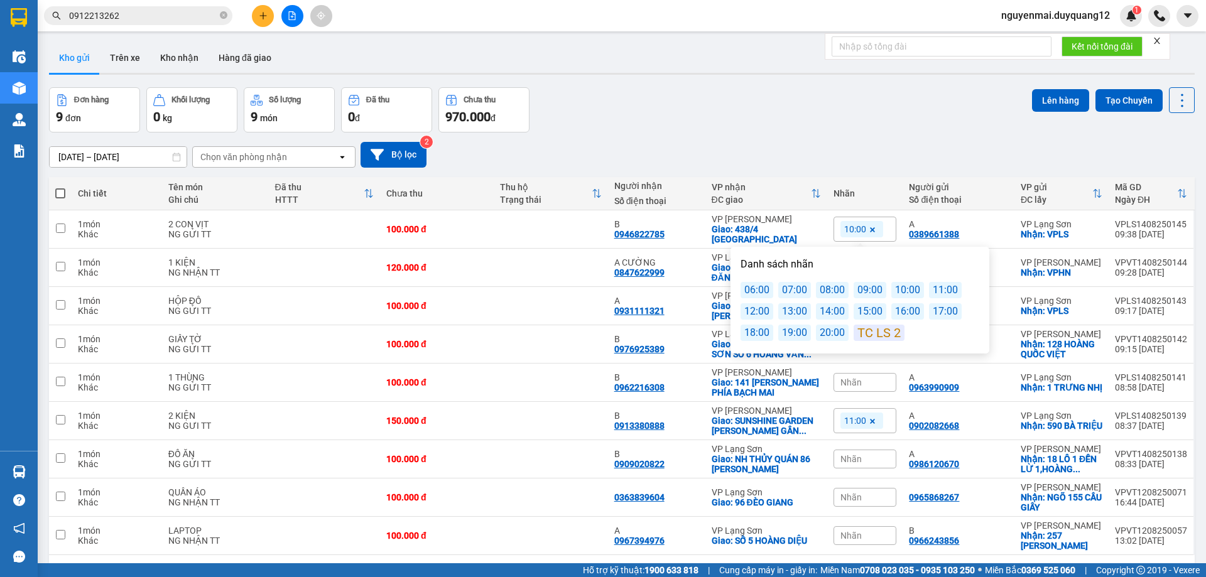
click at [942, 290] on div "11:00" at bounding box center [945, 290] width 33 height 16
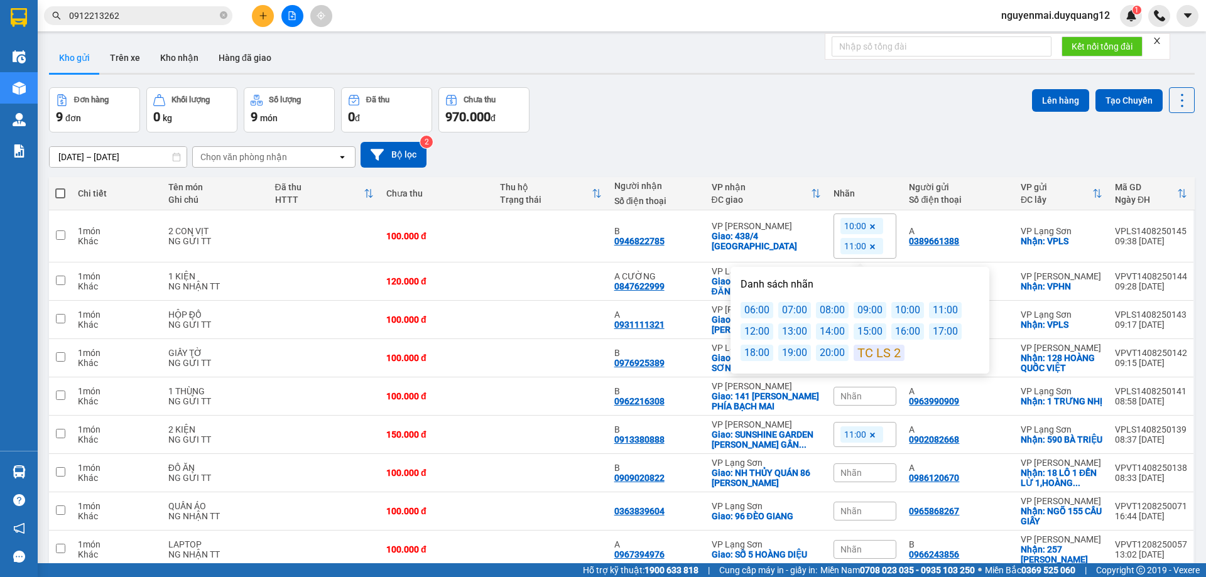
click at [870, 227] on icon at bounding box center [872, 227] width 8 height 8
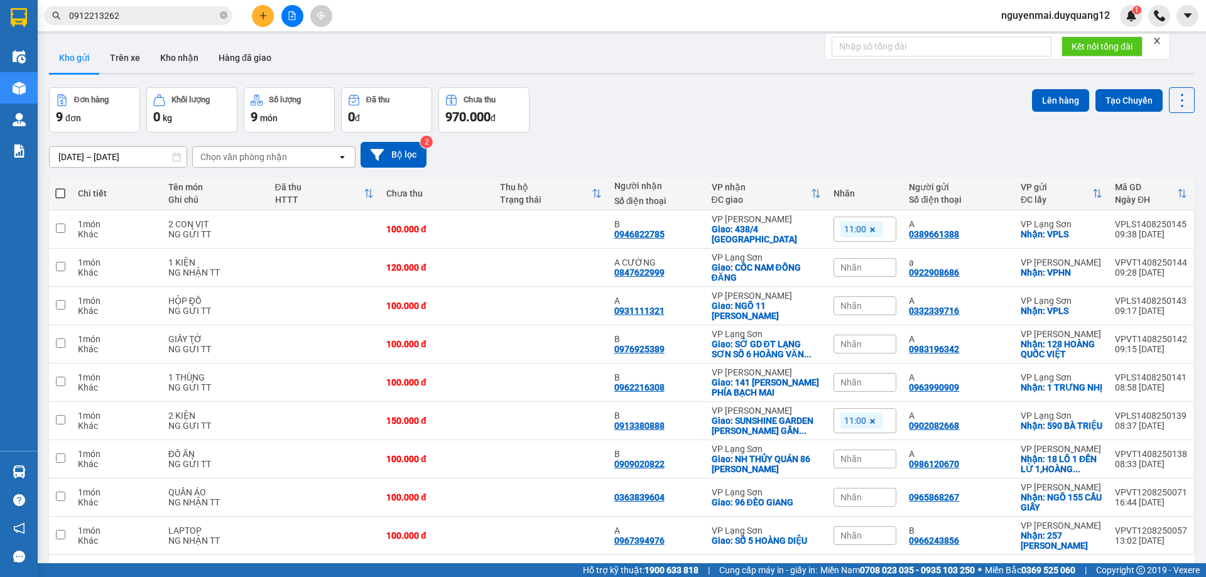
click at [814, 94] on div "Đơn hàng 9 đơn Khối lượng 0 kg Số lượng 9 món Đã thu 0 đ Chưa thu 970.000 đ Lên…" at bounding box center [621, 109] width 1145 height 45
click at [259, 17] on icon "plus" at bounding box center [263, 15] width 9 height 9
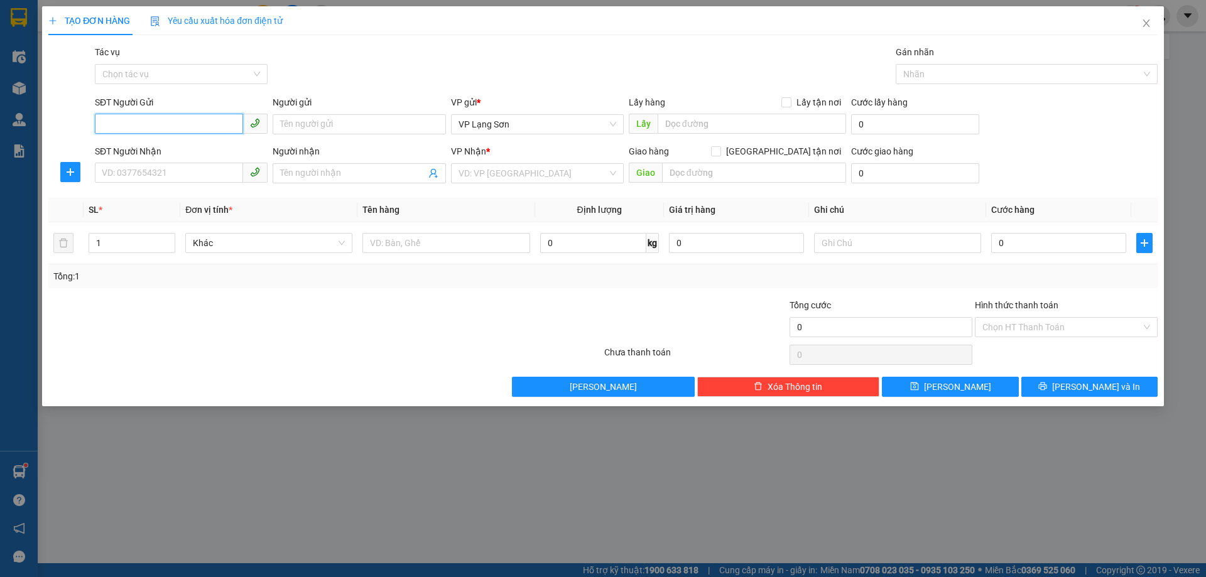
click at [145, 128] on input "SĐT Người Gửi" at bounding box center [169, 124] width 148 height 20
type input "0822691431"
click at [343, 125] on input "Người gửi" at bounding box center [359, 124] width 173 height 20
type input "A"
drag, startPoint x: 792, startPoint y: 103, endPoint x: 782, endPoint y: 115, distance: 15.6
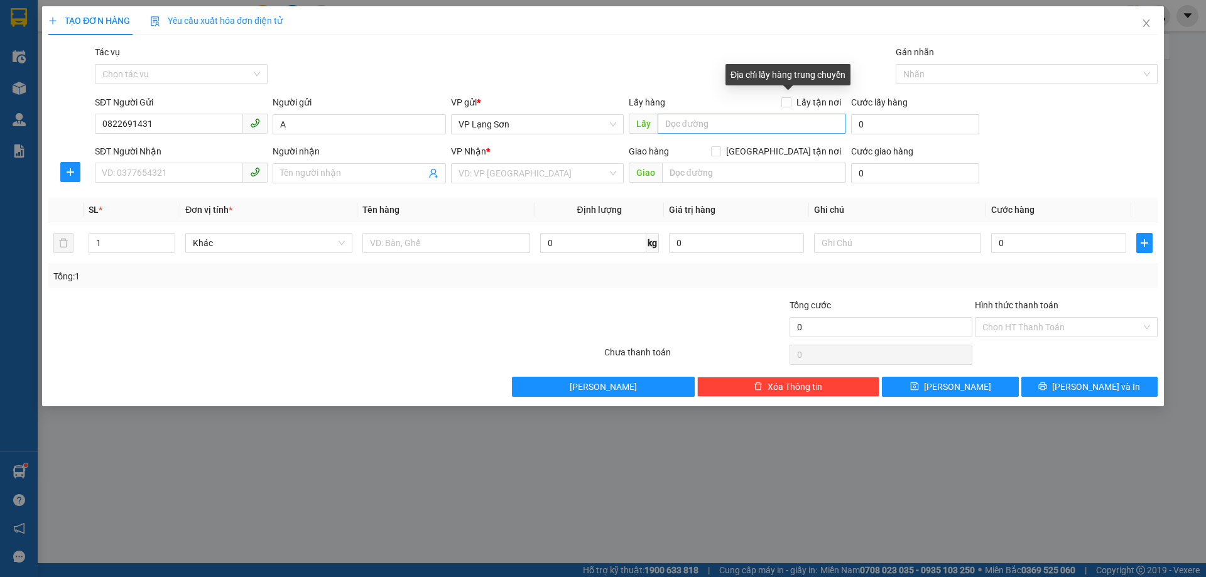
click at [791, 103] on span at bounding box center [786, 102] width 10 height 10
click at [790, 99] on input "Lấy tận nơi" at bounding box center [785, 101] width 9 height 9
checkbox input "true"
click at [772, 119] on input "text" at bounding box center [751, 124] width 188 height 20
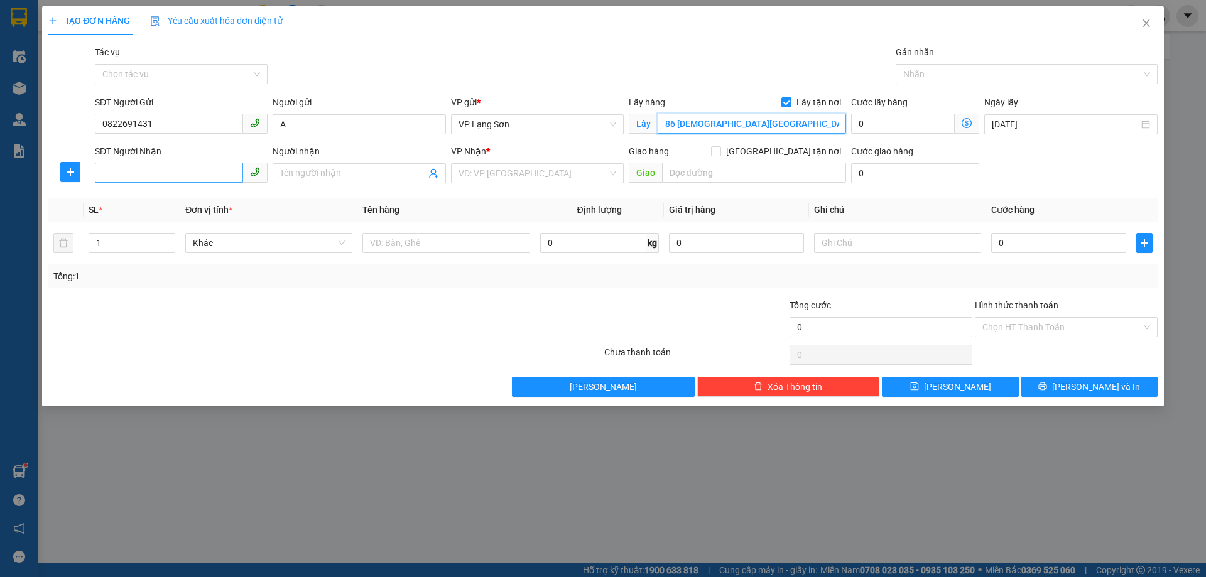
type input "86 CHÙA TIÊN"
click at [134, 178] on input "SĐT Người Nhận" at bounding box center [169, 173] width 148 height 20
click at [375, 175] on input "Người nhận" at bounding box center [352, 173] width 145 height 14
type input "THANH THẢO"
click at [720, 153] on input "[GEOGRAPHIC_DATA] tận nơi" at bounding box center [715, 150] width 9 height 9
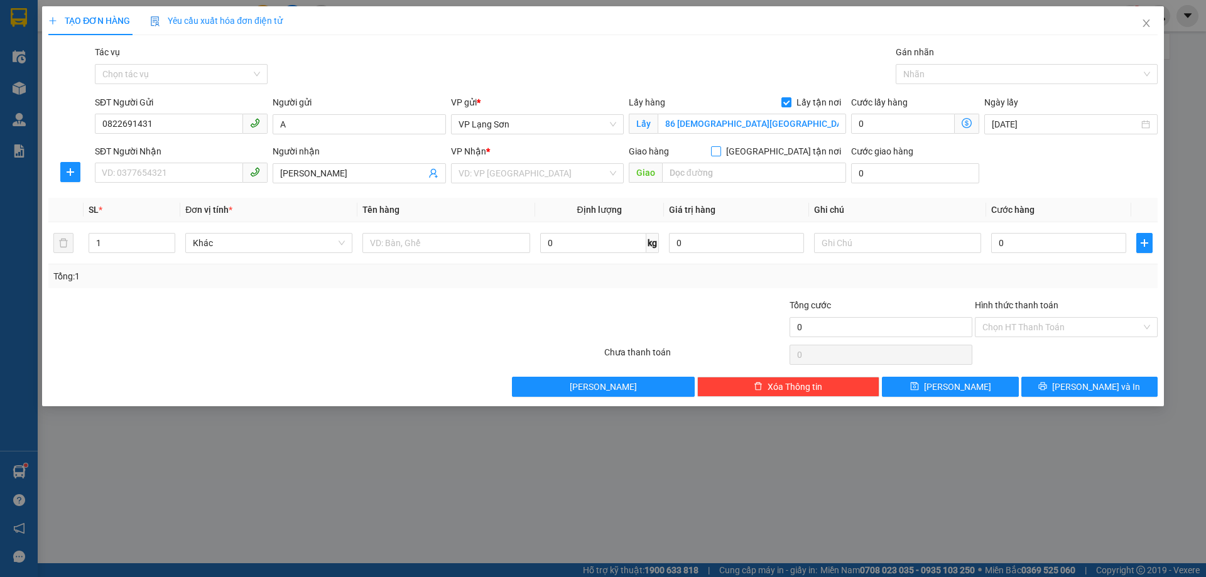
checkbox input "true"
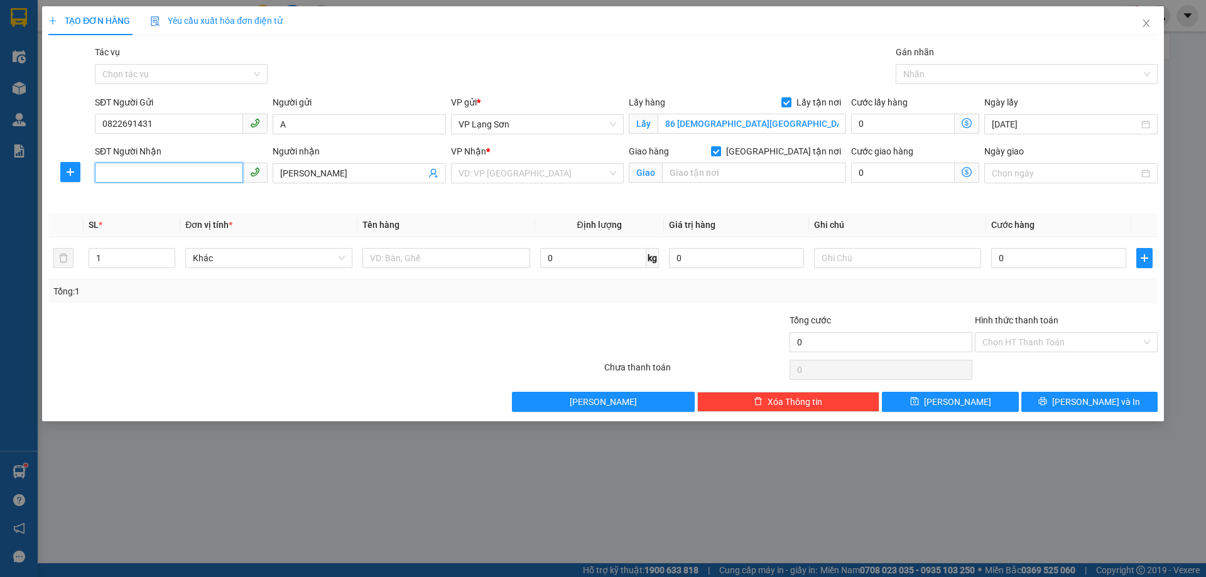
click at [167, 178] on input "SĐT Người Nhận" at bounding box center [169, 173] width 148 height 20
type input "0373820265"
click at [566, 171] on input "search" at bounding box center [532, 173] width 149 height 19
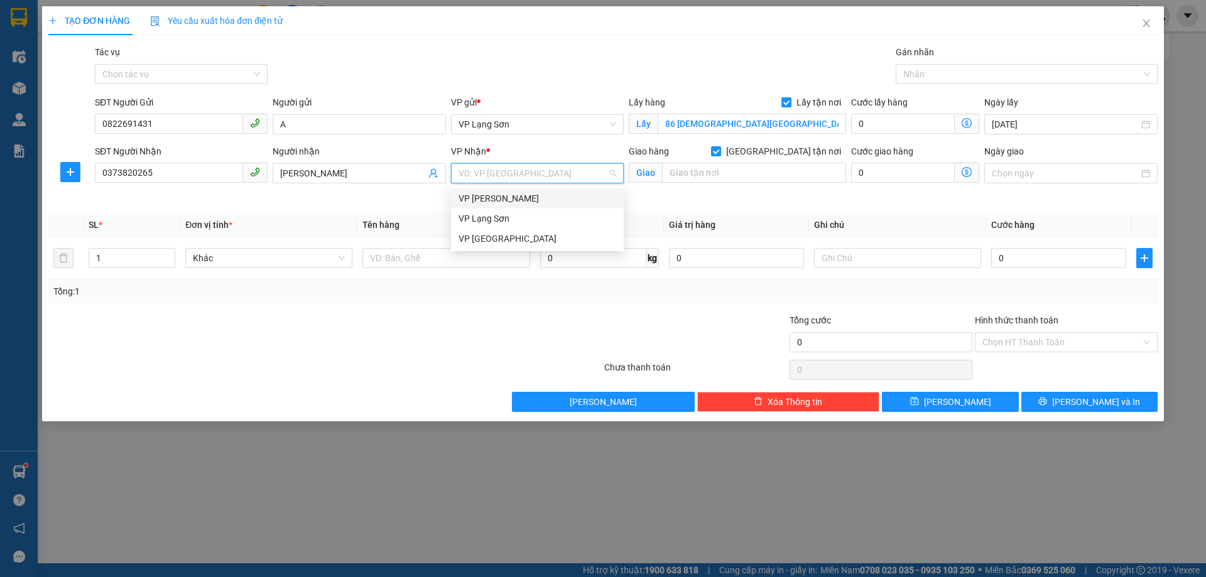
click at [546, 204] on div "VP [PERSON_NAME]" at bounding box center [537, 199] width 158 height 14
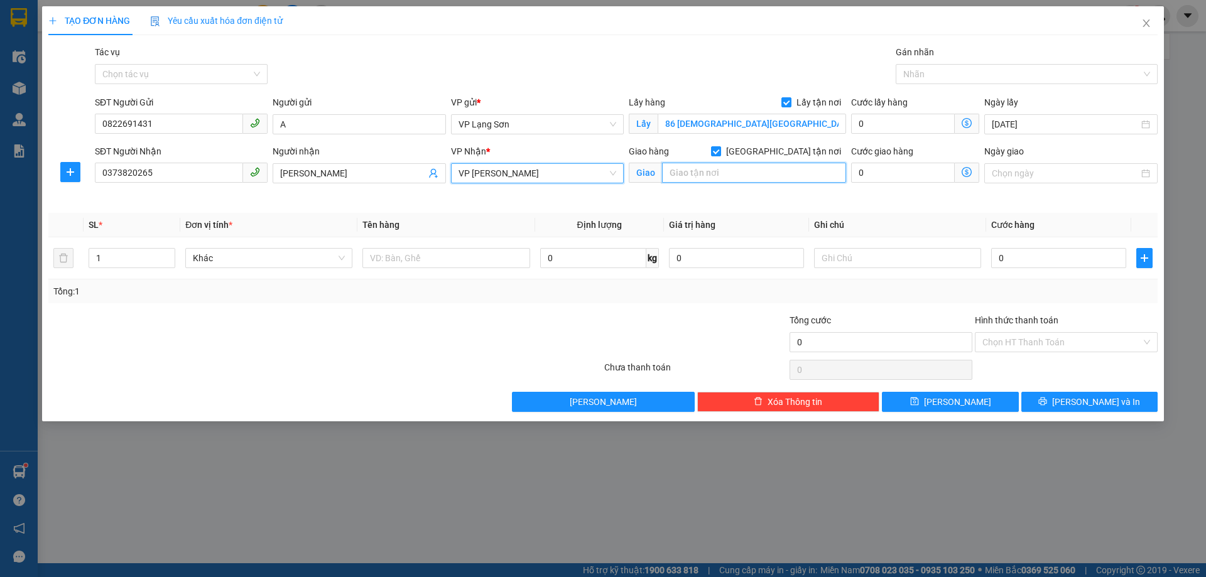
click at [750, 171] on input "text" at bounding box center [754, 173] width 184 height 20
type input "KS MƯỜNG THANH XALA"
click at [1020, 177] on input "Ngày giao" at bounding box center [1064, 173] width 146 height 14
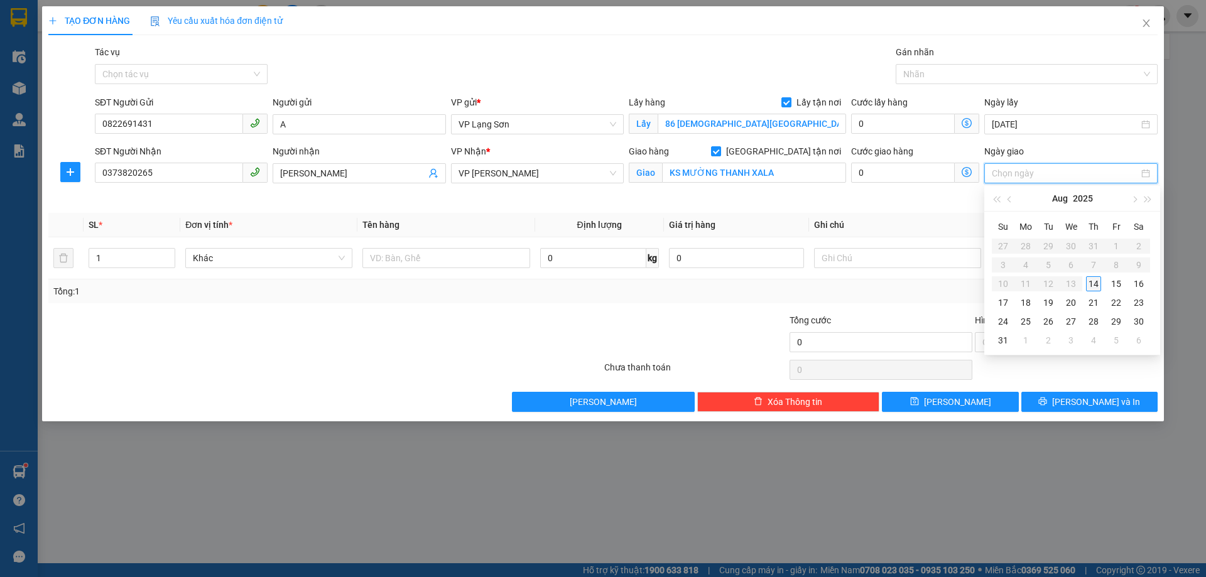
type input "[DATE]"
click at [1093, 285] on div "14" at bounding box center [1093, 283] width 15 height 15
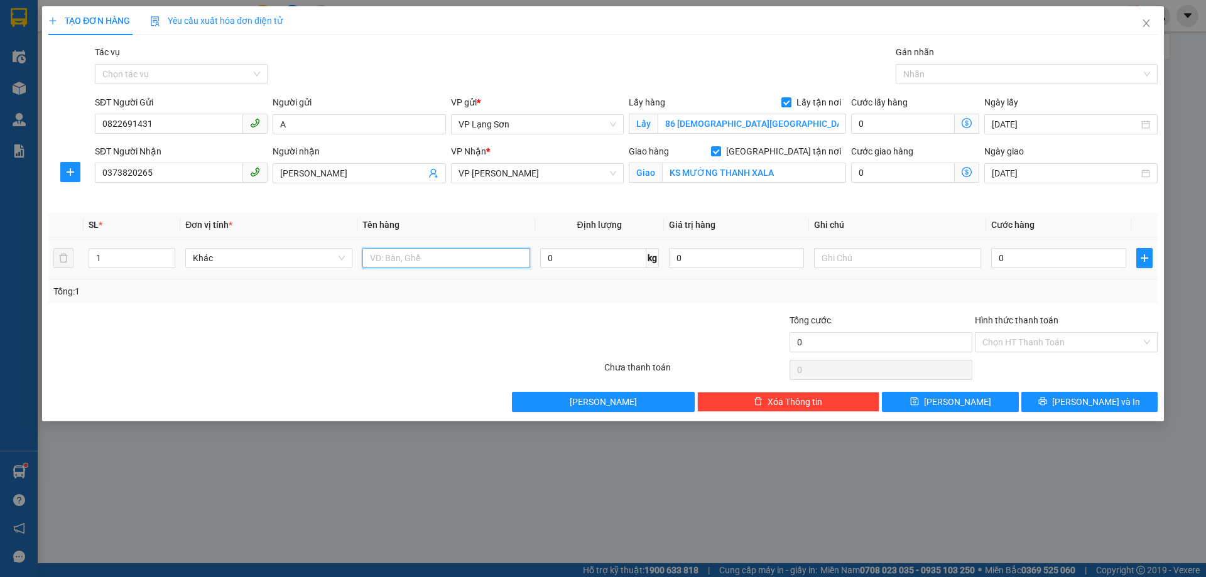
click at [460, 263] on input "text" at bounding box center [445, 258] width 167 height 20
type input "1"
type input "B"
type input "1 KIỆN BA LÔ"
click at [1020, 259] on input "0" at bounding box center [1058, 258] width 135 height 20
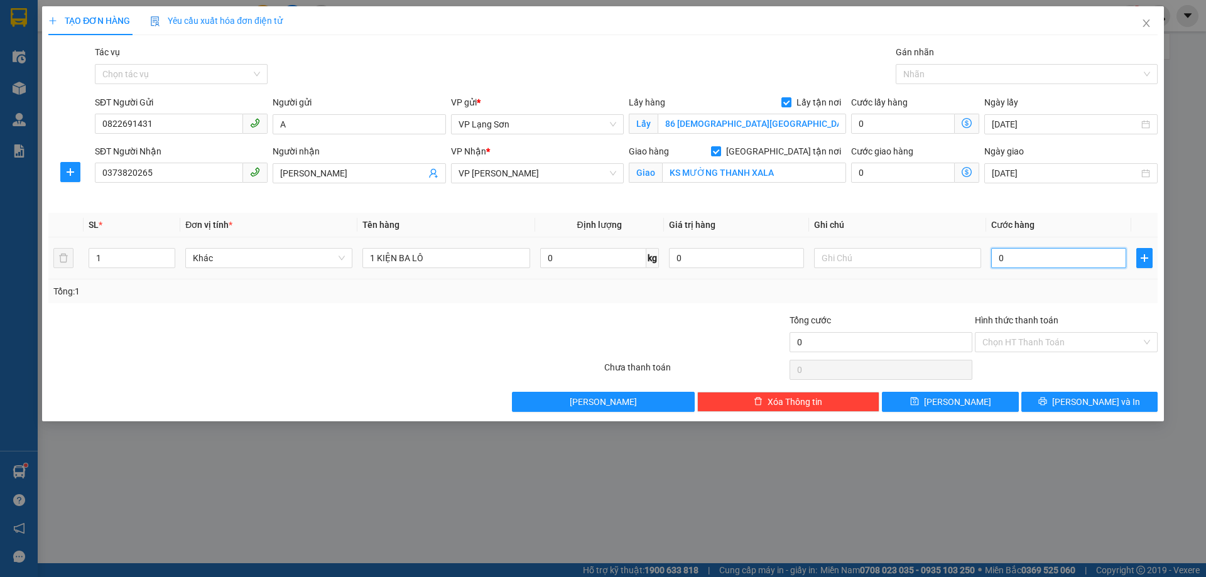
type input "1"
type input "11"
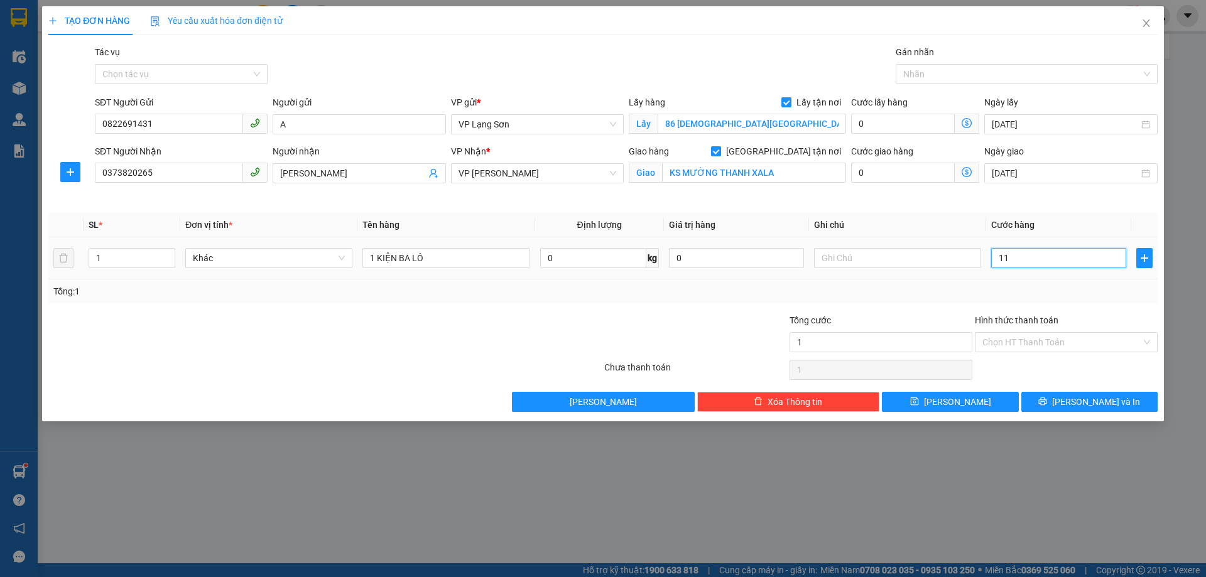
type input "11"
type input "110"
type input "1.100"
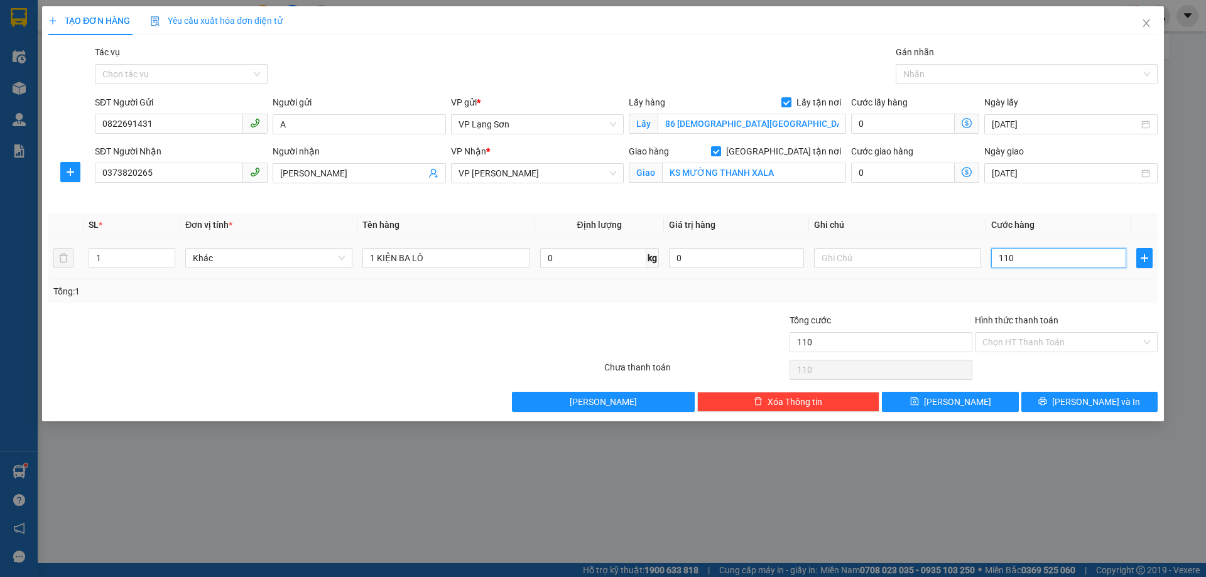
type input "1.100"
click at [915, 259] on input "text" at bounding box center [897, 258] width 167 height 20
click at [966, 405] on button "[PERSON_NAME]" at bounding box center [950, 402] width 136 height 20
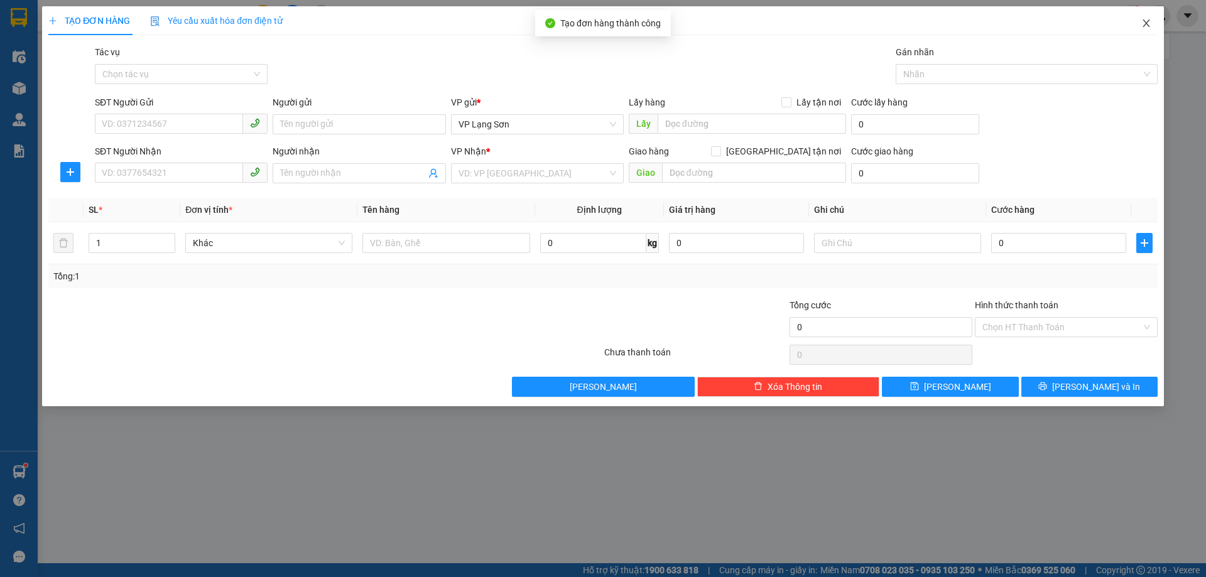
click at [1149, 24] on icon "close" at bounding box center [1146, 23] width 10 height 10
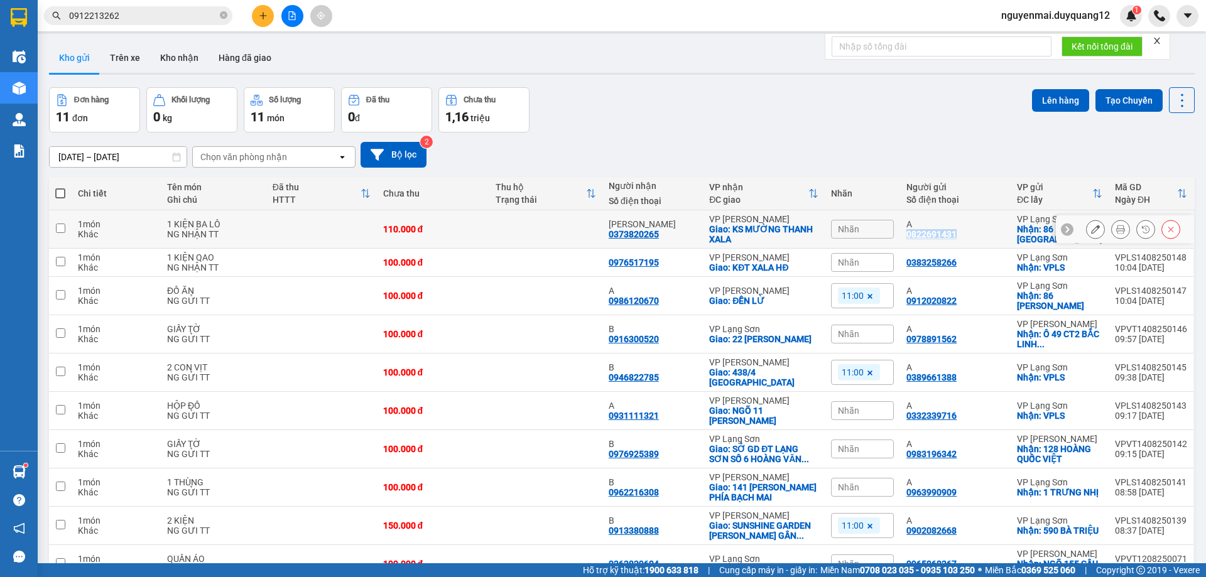
drag, startPoint x: 972, startPoint y: 236, endPoint x: 899, endPoint y: 236, distance: 73.5
click at [900, 236] on td "A 0822691431" at bounding box center [955, 229] width 111 height 38
copy div "0822691431"
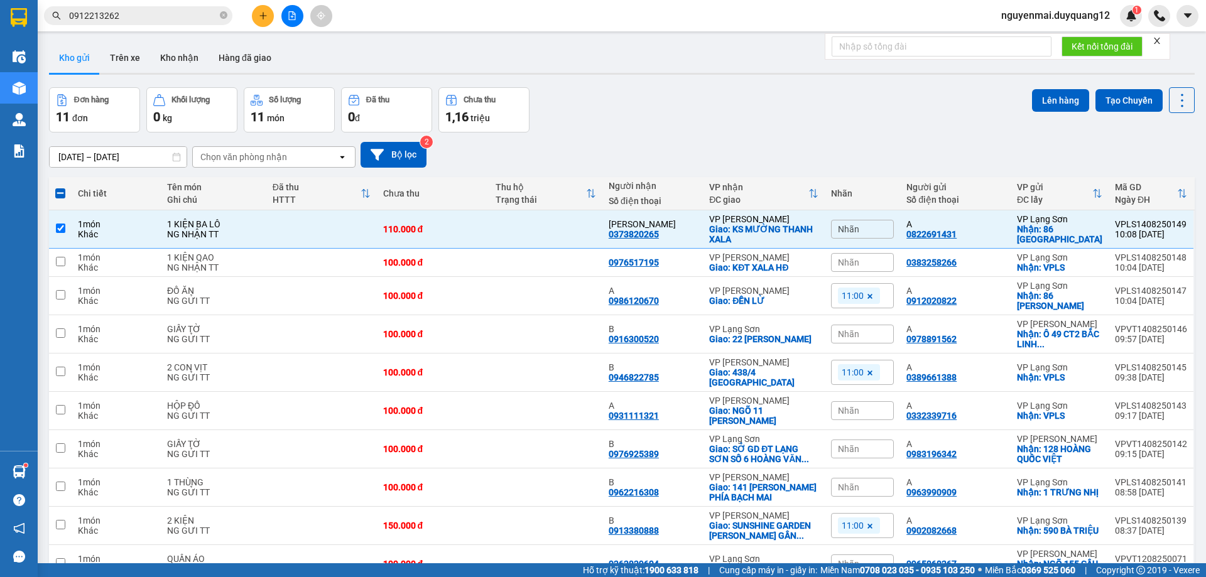
click at [871, 232] on div "Nhãn" at bounding box center [862, 229] width 63 height 19
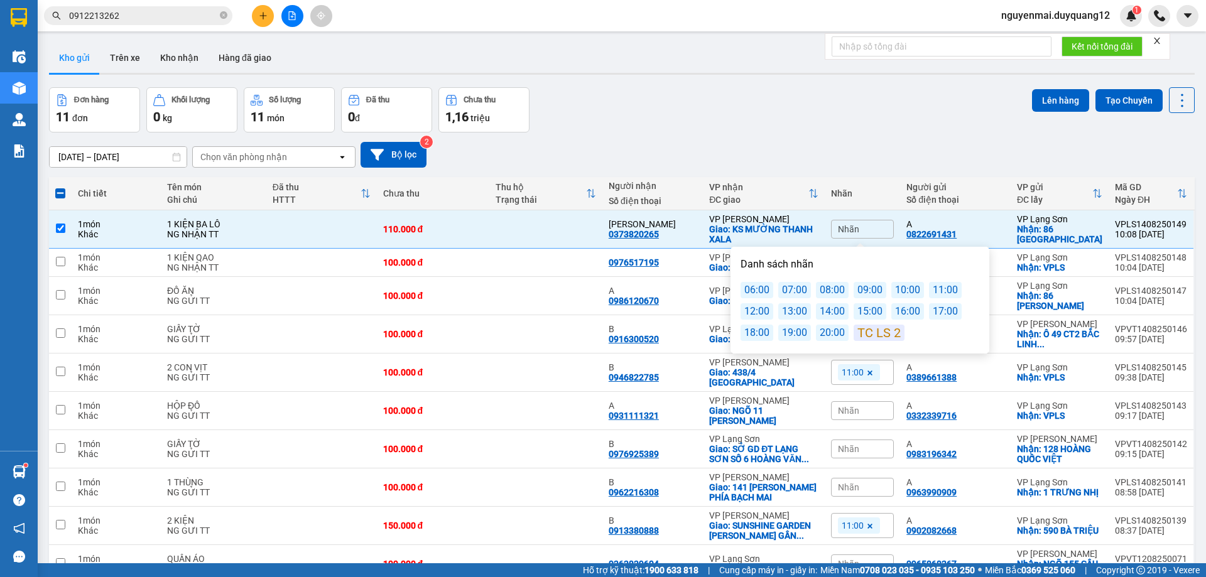
click at [945, 290] on div "11:00" at bounding box center [945, 290] width 33 height 16
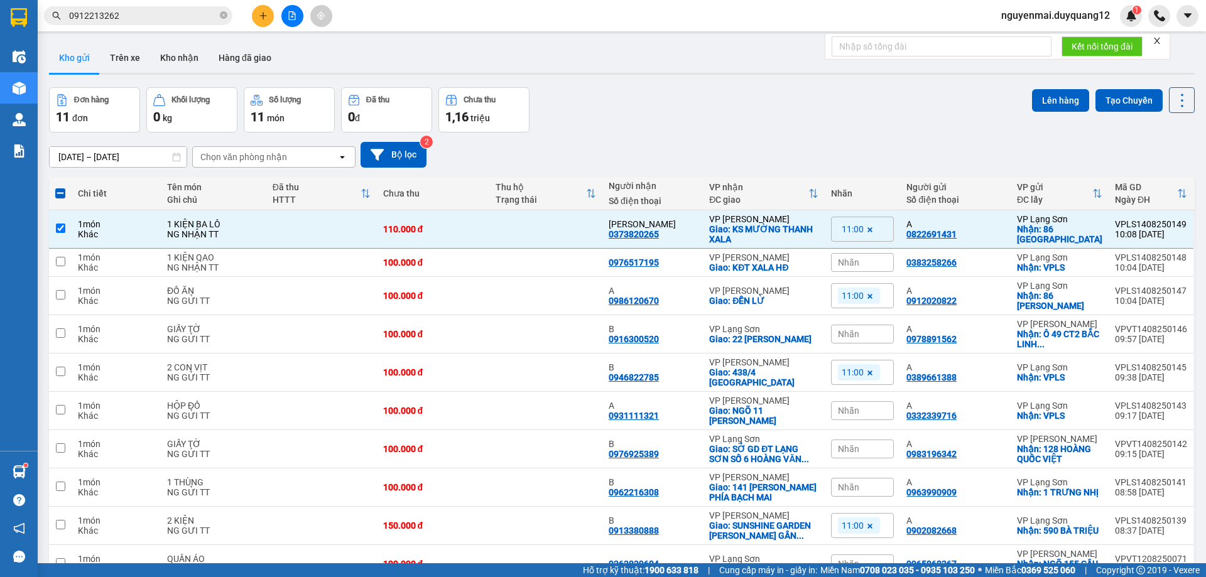
click at [767, 124] on div "Đơn hàng 11 đơn Khối lượng 0 kg Số lượng 11 món Đã thu 0 đ Chưa thu 1,16 triệu …" at bounding box center [621, 109] width 1145 height 45
click at [639, 130] on div "Đơn hàng 11 đơn Khối lượng 0 kg Số lượng 11 món Đã thu 0 đ Chưa thu 1,16 triệu …" at bounding box center [621, 109] width 1145 height 45
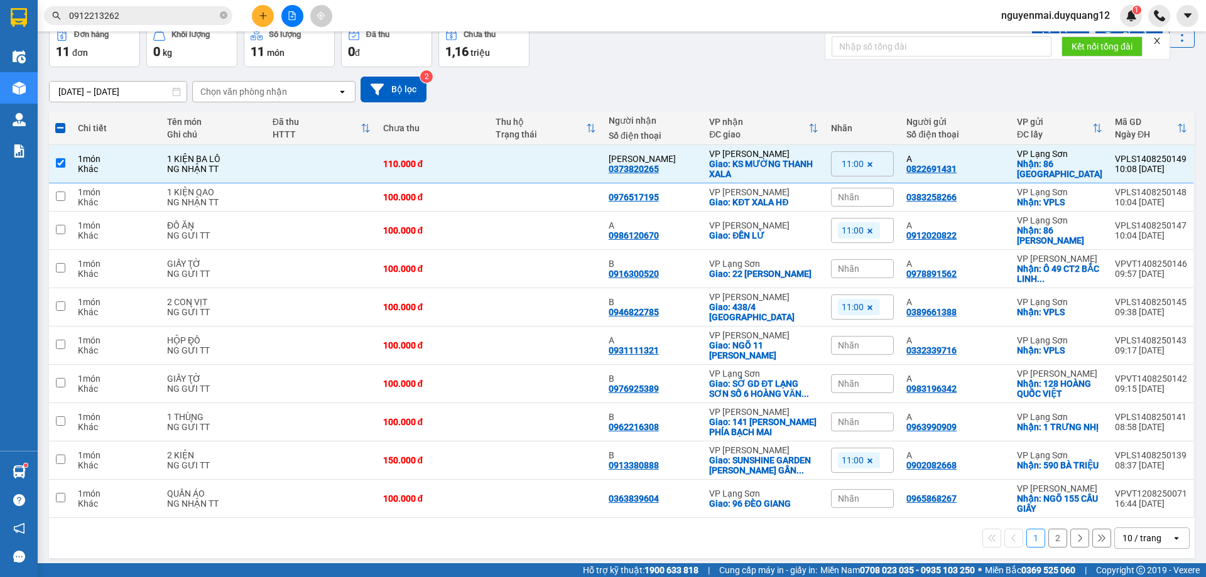
click at [643, 92] on div "12/08/2025 – 14/08/2025 Press the down arrow key to interact with the calendar …" at bounding box center [621, 90] width 1145 height 26
click at [852, 340] on span "Nhãn" at bounding box center [848, 345] width 21 height 10
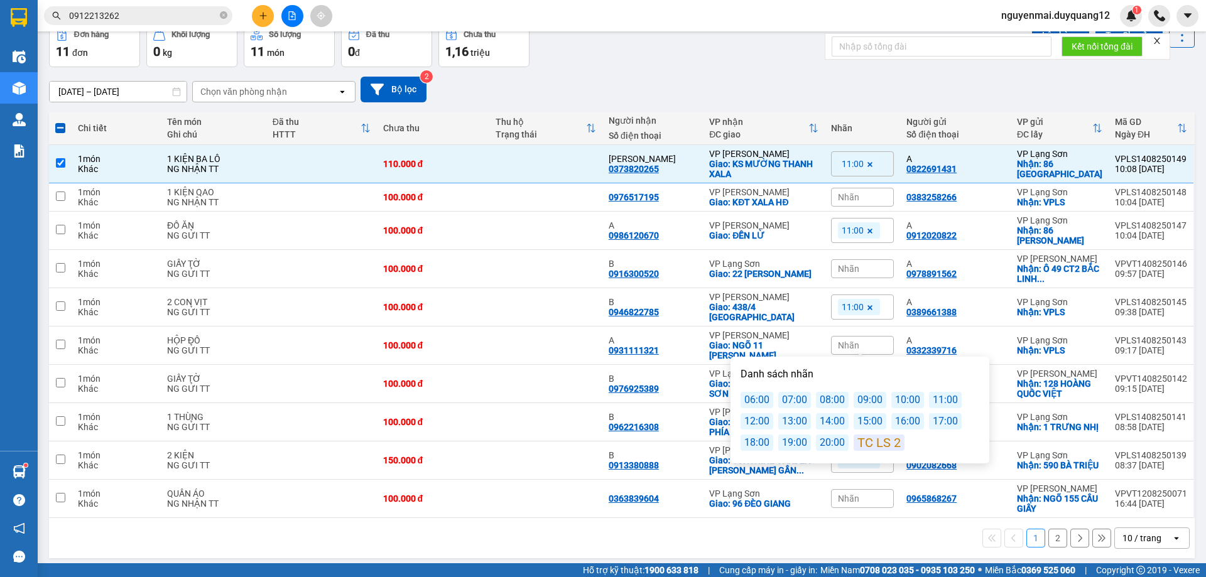
click at [936, 398] on div "11:00" at bounding box center [945, 400] width 33 height 16
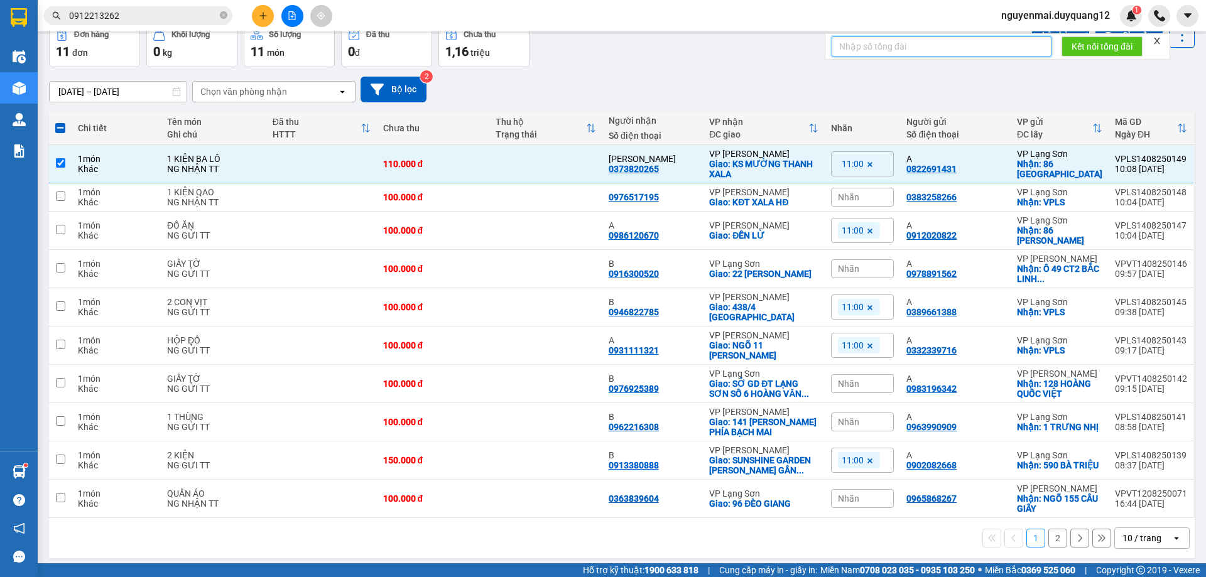
click at [902, 41] on input "text" at bounding box center [941, 46] width 220 height 20
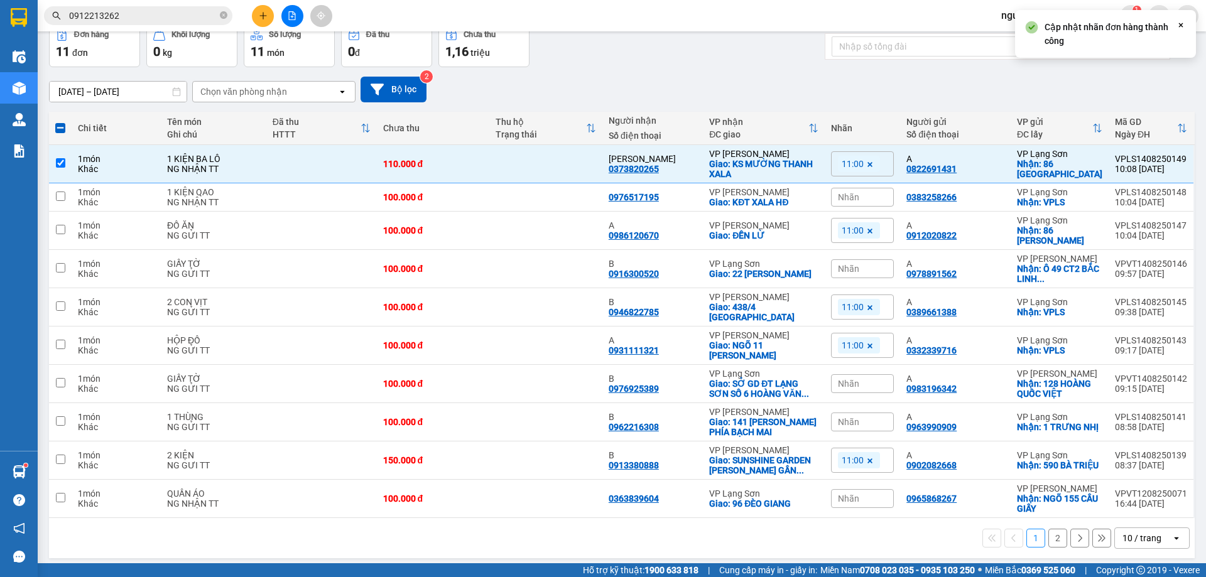
click at [633, 90] on div "12/08/2025 – 14/08/2025 Press the down arrow key to interact with the calendar …" at bounding box center [621, 90] width 1145 height 26
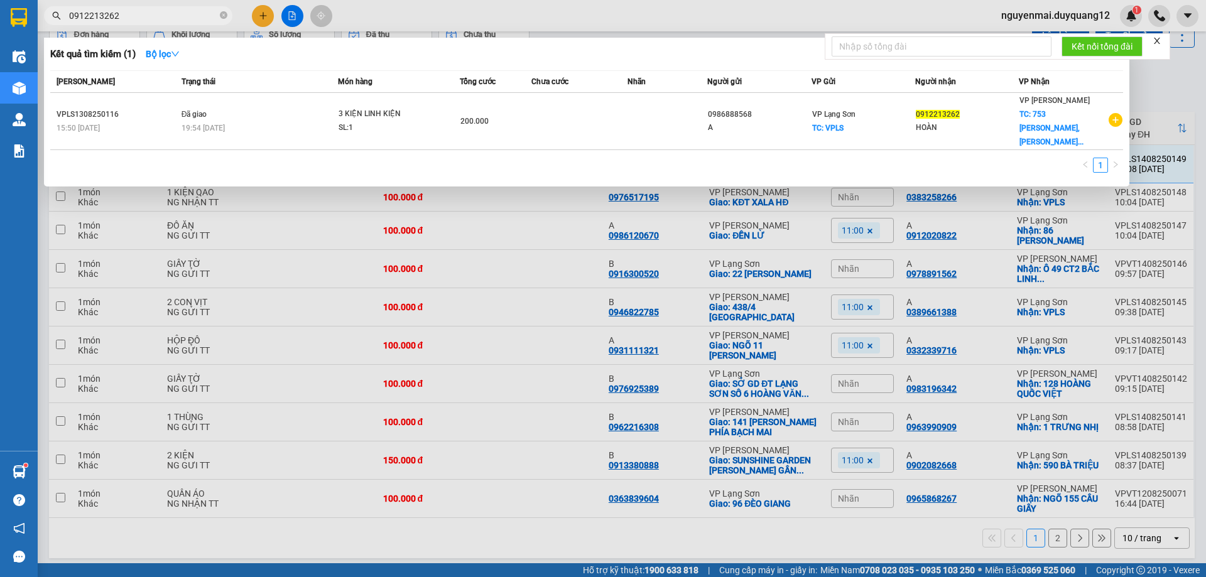
click at [133, 18] on input "0912213262" at bounding box center [143, 16] width 148 height 14
drag, startPoint x: 133, startPoint y: 18, endPoint x: 8, endPoint y: 9, distance: 125.3
click at [9, 10] on section "Kết quả tìm kiếm ( 1 ) Bộ lọc Mã ĐH Trạng thái Món hàng Tổng cước Chưa cước Nhã…" at bounding box center [603, 288] width 1206 height 577
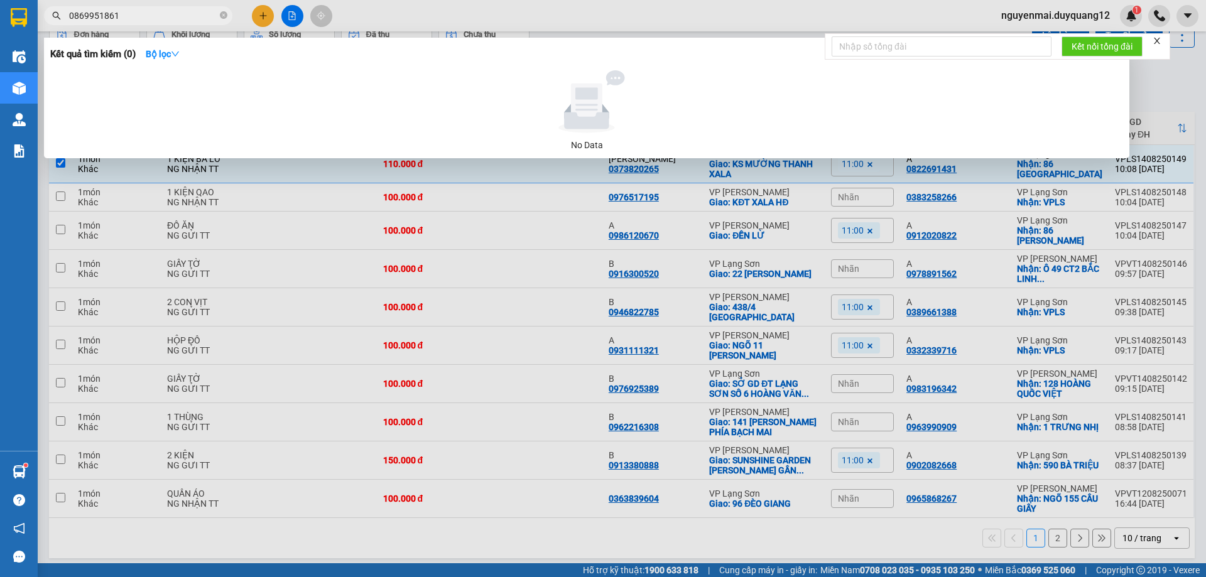
drag, startPoint x: 115, startPoint y: 14, endPoint x: 13, endPoint y: 14, distance: 101.7
click at [13, 14] on section "Kết quả tìm kiếm ( 0 ) Bộ lọc No Data 0869951861 nguyenmai.duyquang12 1 Điều hà…" at bounding box center [603, 288] width 1206 height 577
click at [768, 19] on div at bounding box center [603, 288] width 1206 height 577
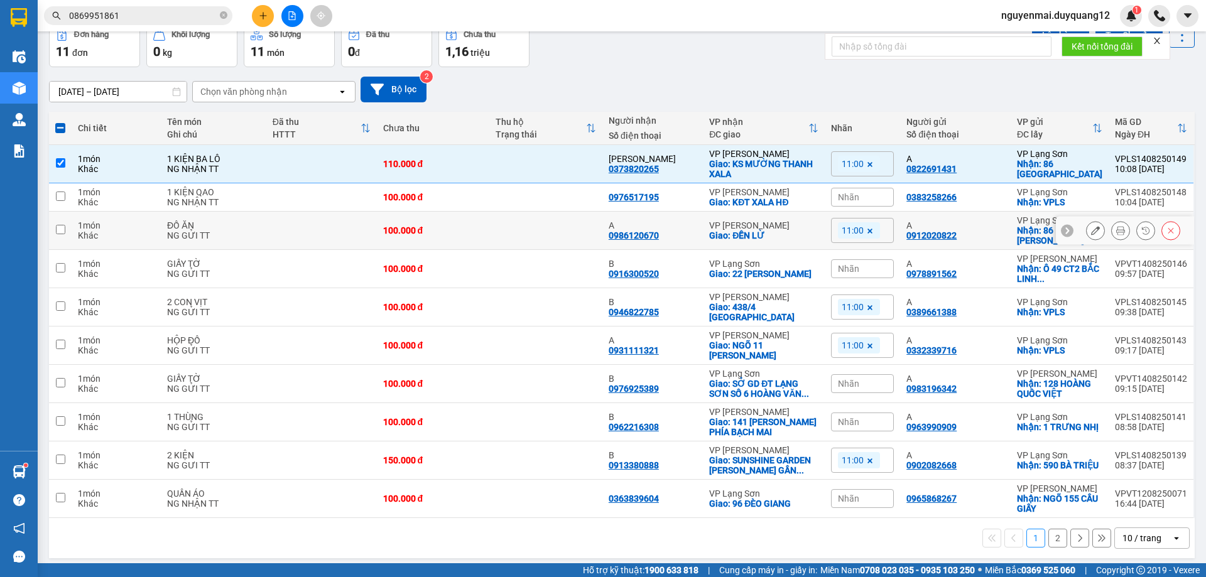
click at [61, 229] on input "checkbox" at bounding box center [60, 229] width 9 height 9
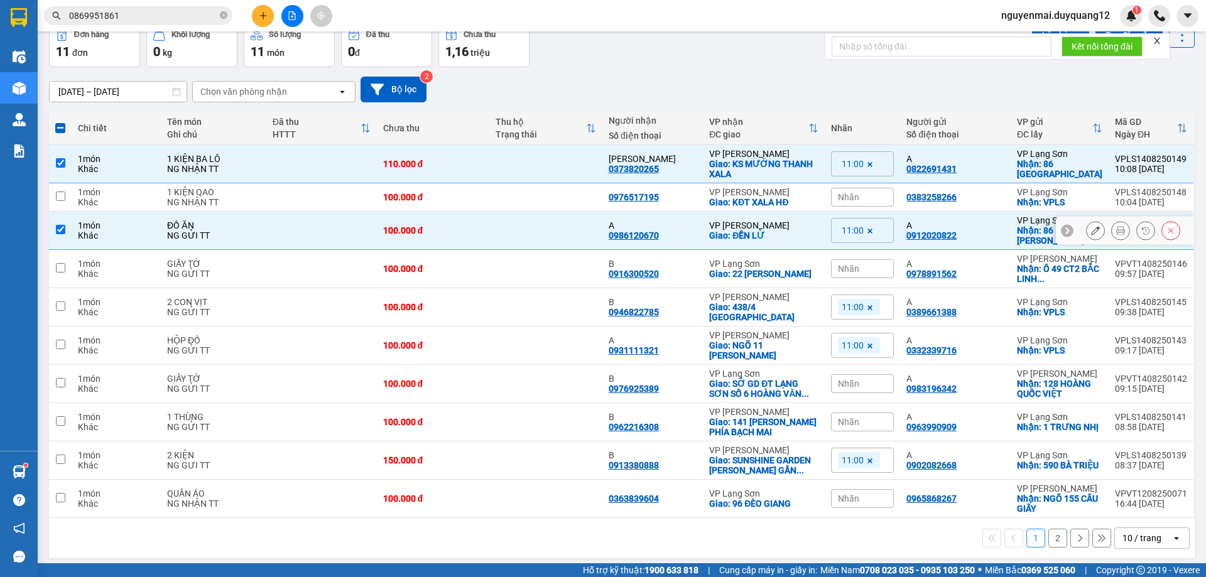
click at [61, 230] on input "checkbox" at bounding box center [60, 229] width 9 height 9
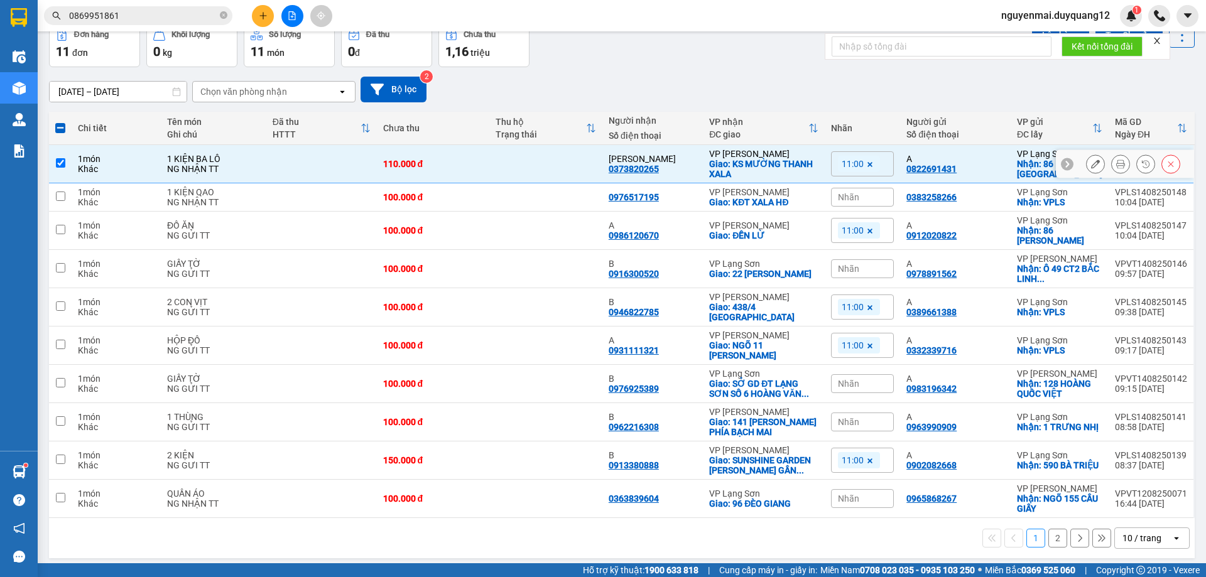
click at [58, 164] on input "checkbox" at bounding box center [60, 162] width 9 height 9
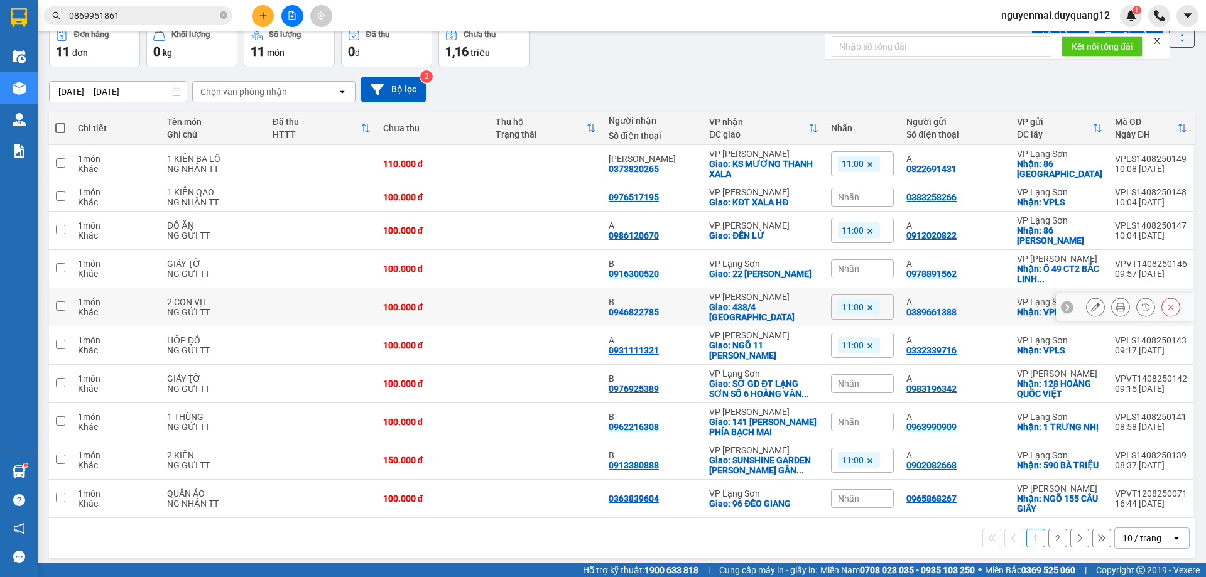
click at [65, 301] on input "checkbox" at bounding box center [60, 305] width 9 height 9
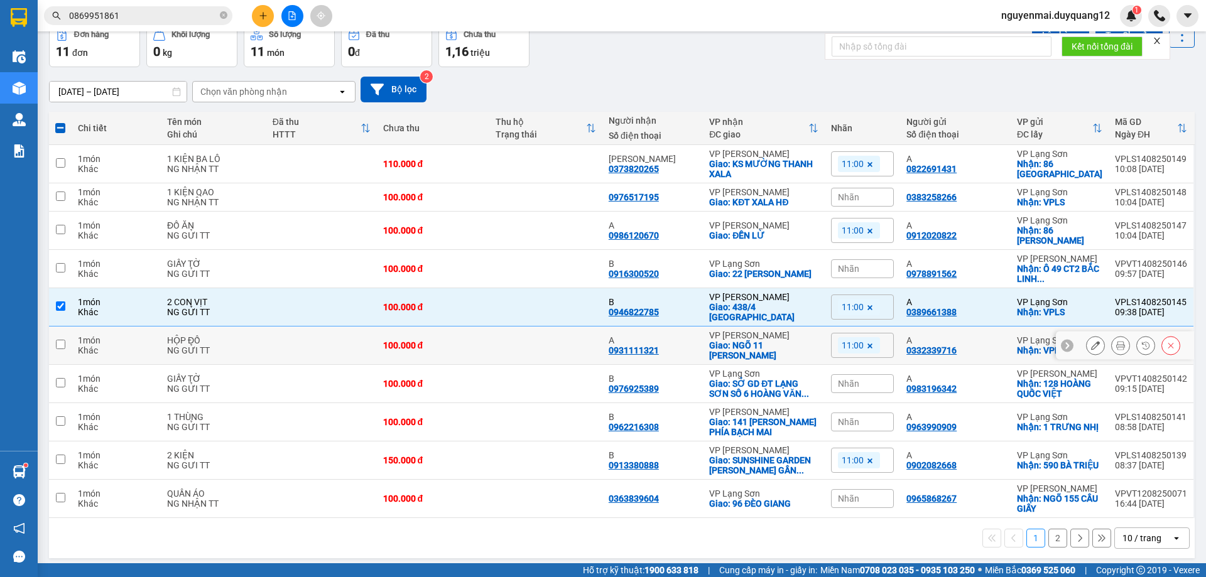
click at [60, 340] on input "checkbox" at bounding box center [60, 344] width 9 height 9
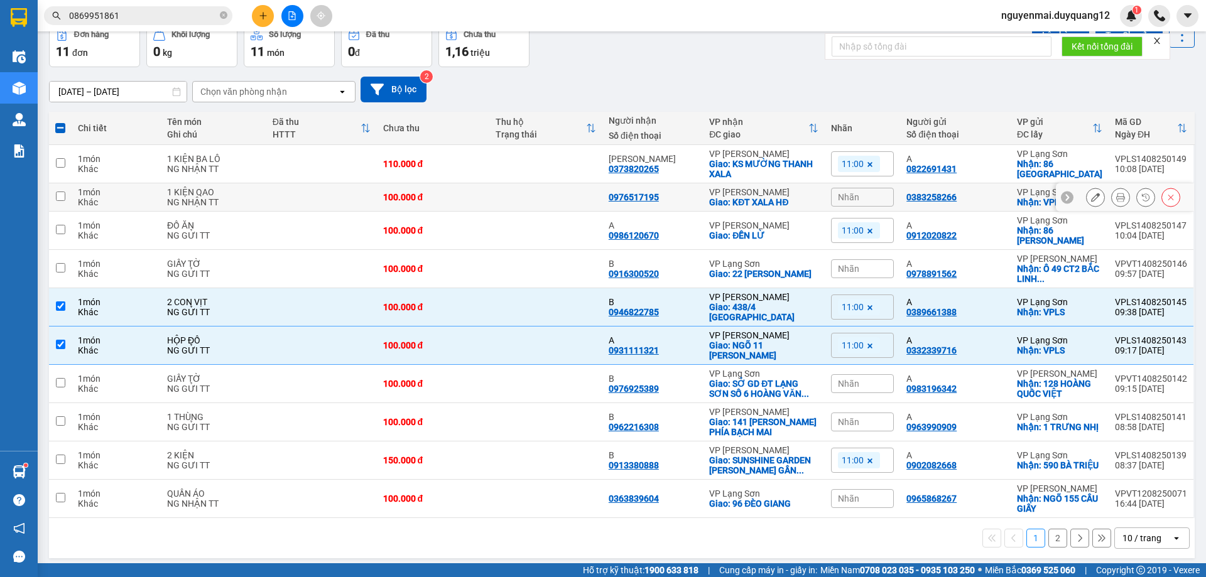
click at [63, 193] on input "checkbox" at bounding box center [60, 196] width 9 height 9
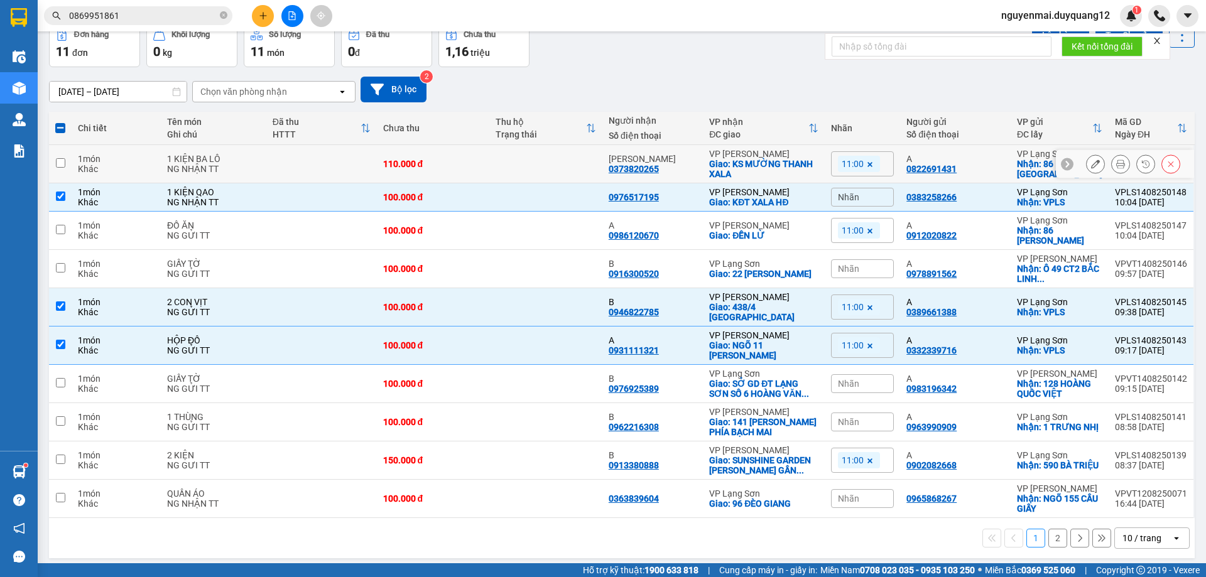
scroll to position [0, 0]
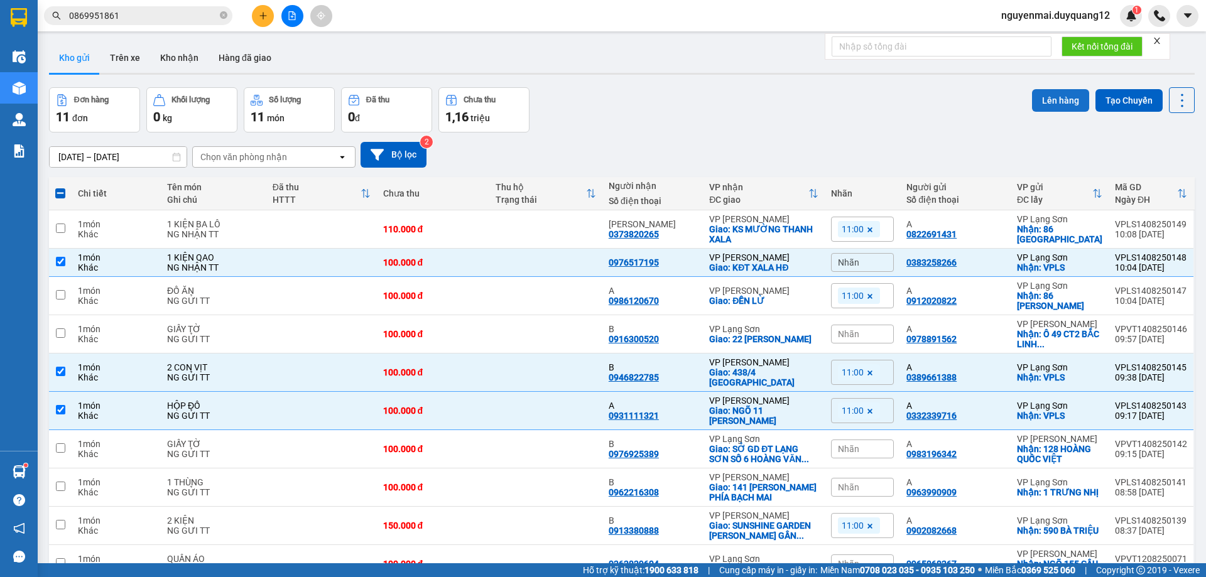
click at [1060, 100] on button "Lên hàng" at bounding box center [1060, 100] width 57 height 23
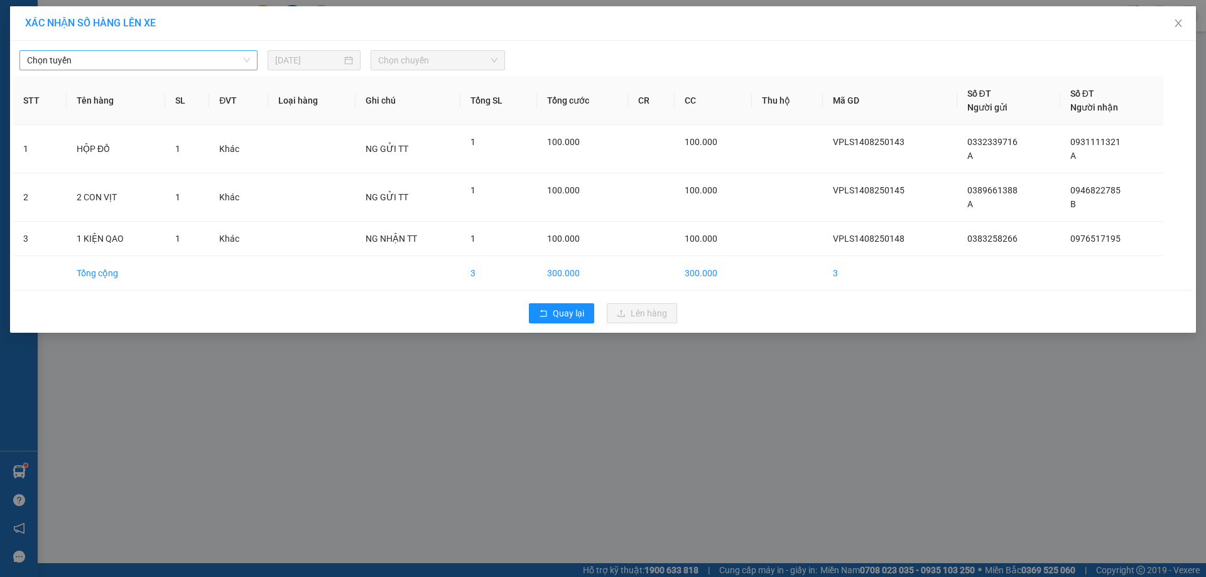
click at [191, 59] on span "Chọn tuyến" at bounding box center [138, 60] width 223 height 19
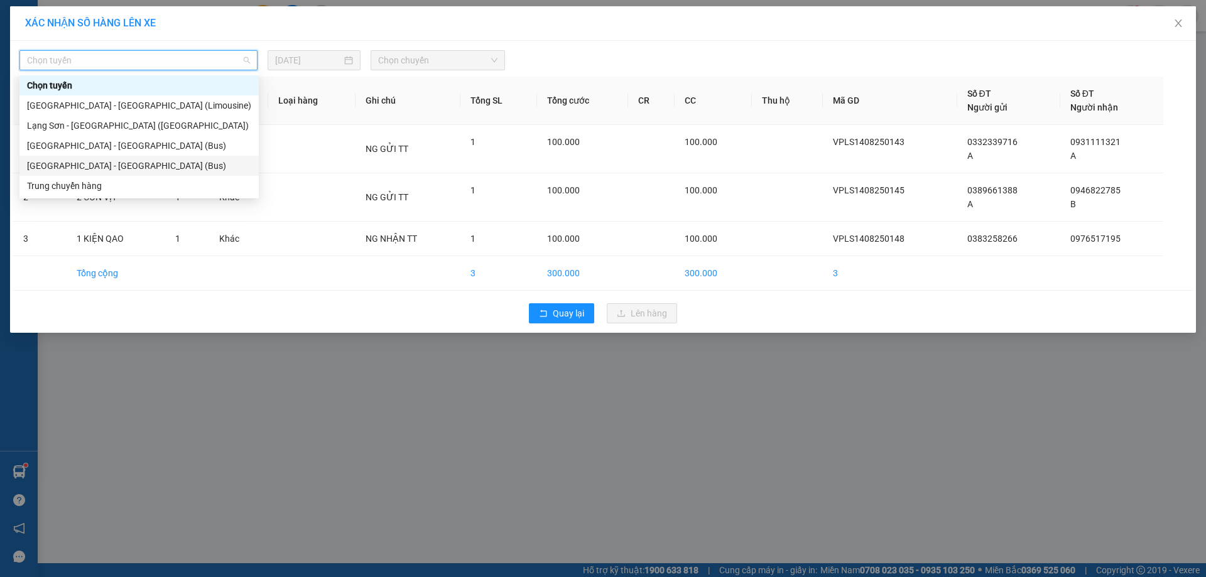
click at [122, 165] on div "Lạng Sơn - Hà Nội (Bus)" at bounding box center [139, 166] width 224 height 14
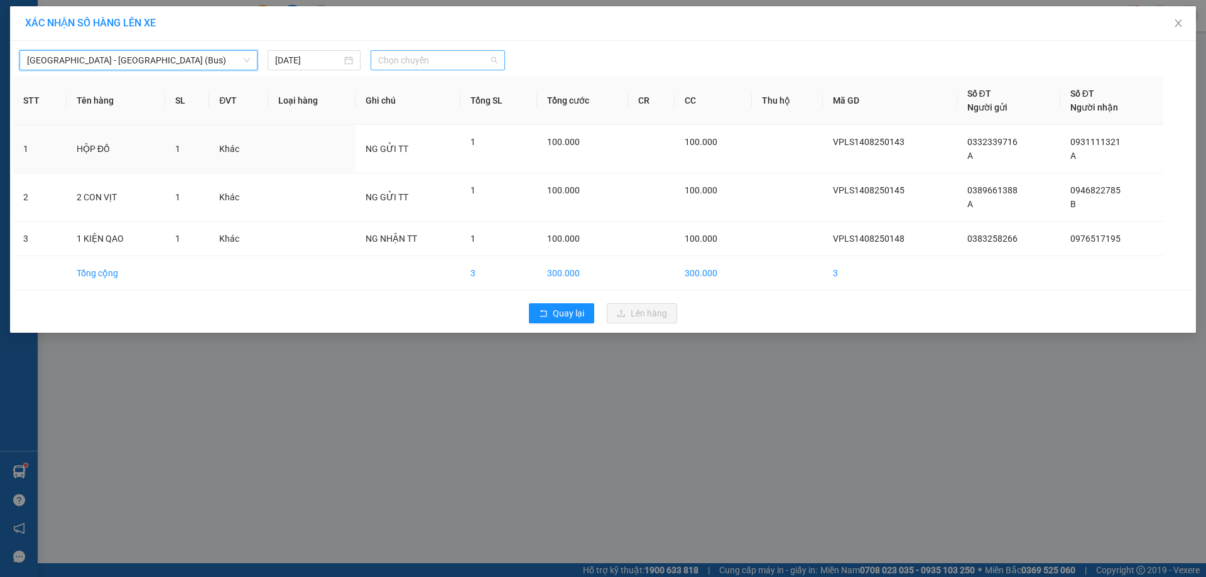
click at [435, 62] on span "Chọn chuyến" at bounding box center [437, 60] width 119 height 19
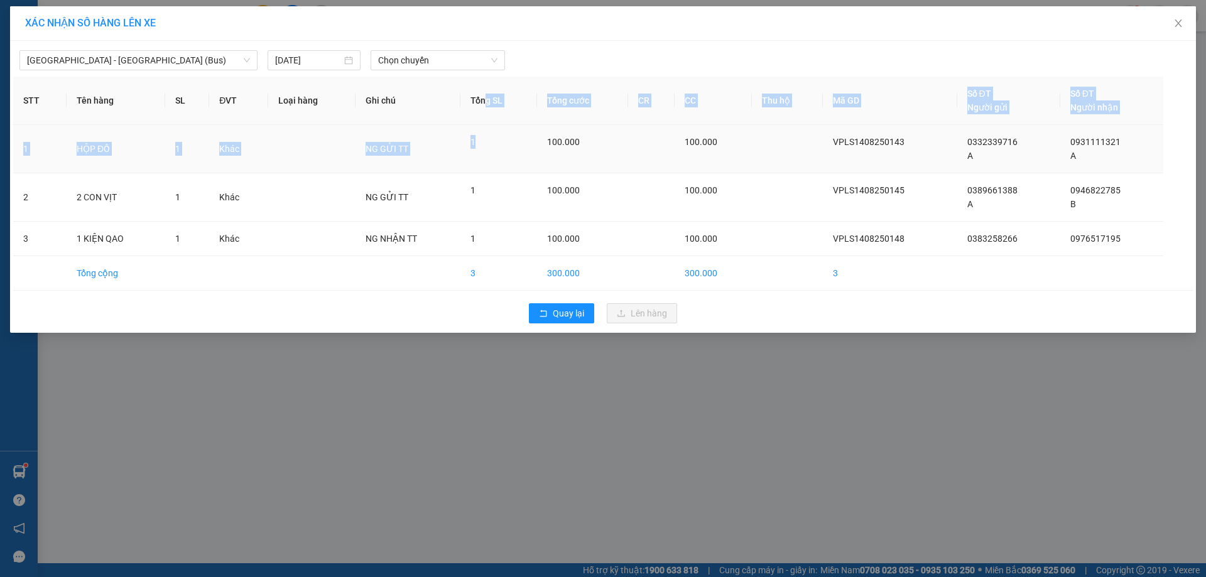
drag, startPoint x: 487, startPoint y: 111, endPoint x: 495, endPoint y: 157, distance: 47.3
click at [495, 157] on table "STT Tên hàng SL ĐVT Loại hàng Ghi chú Tổng SL Tổng cước CR CC Thu hộ Mã GD Số Đ…" at bounding box center [602, 184] width 1179 height 214
click at [467, 58] on span "Chọn chuyến" at bounding box center [437, 60] width 119 height 19
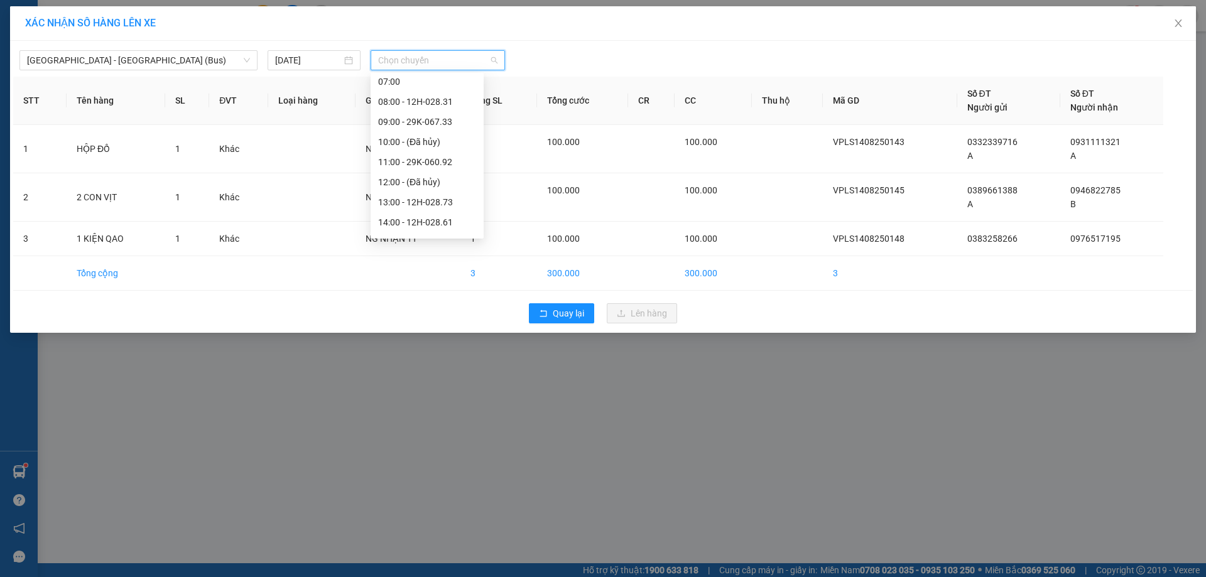
scroll to position [117, 0]
click at [450, 126] on div "11:00 - 29K-060.92" at bounding box center [427, 129] width 98 height 14
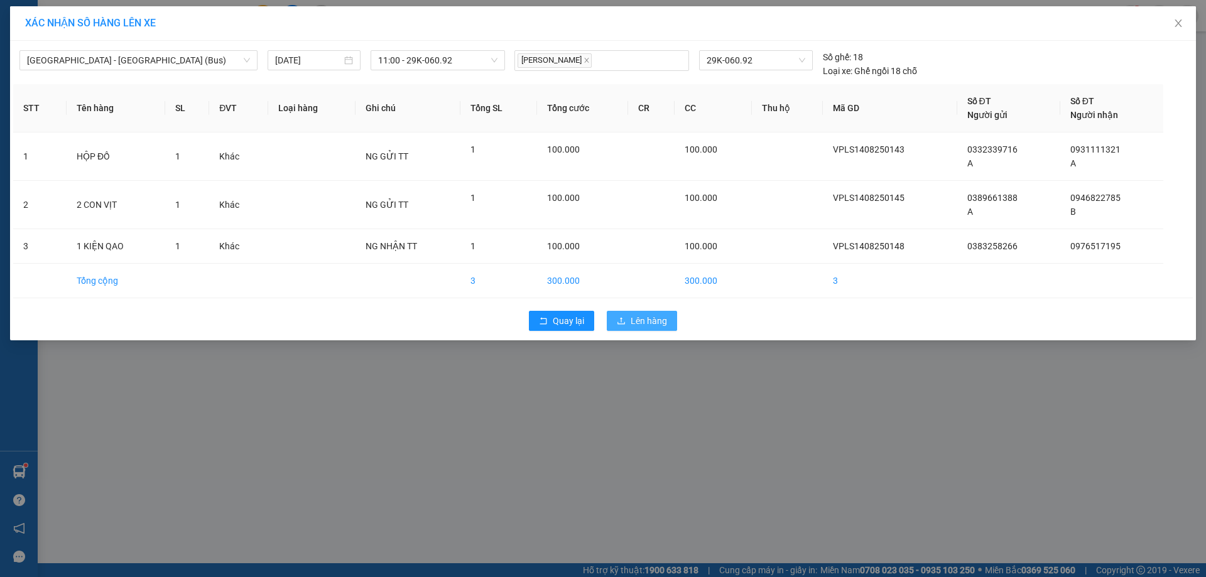
click at [639, 322] on span "Lên hàng" at bounding box center [648, 321] width 36 height 14
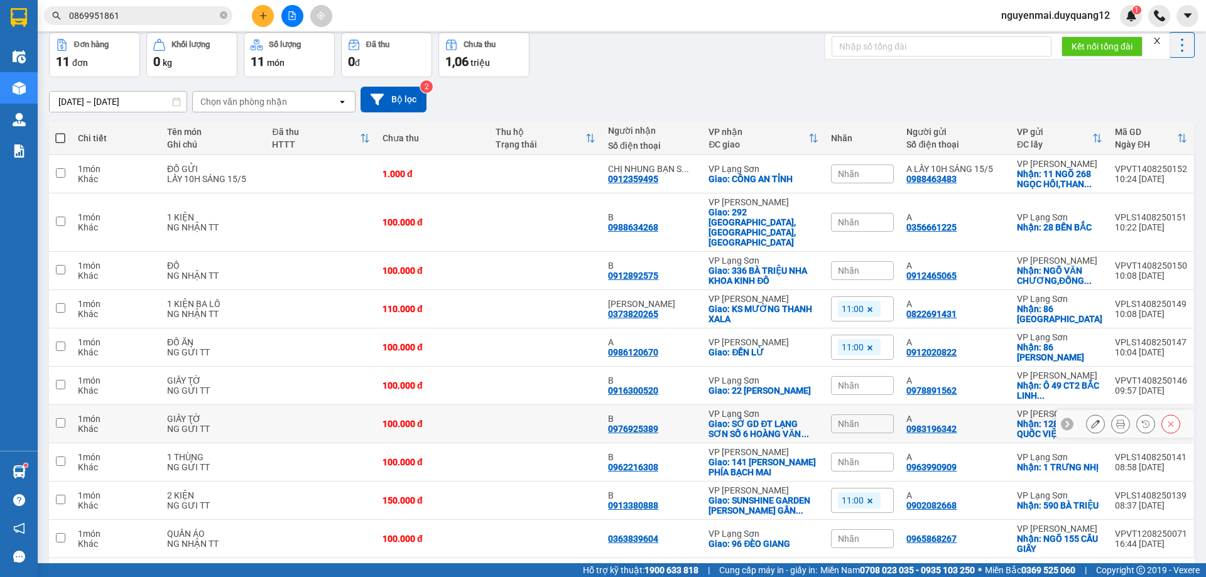
scroll to position [82, 0]
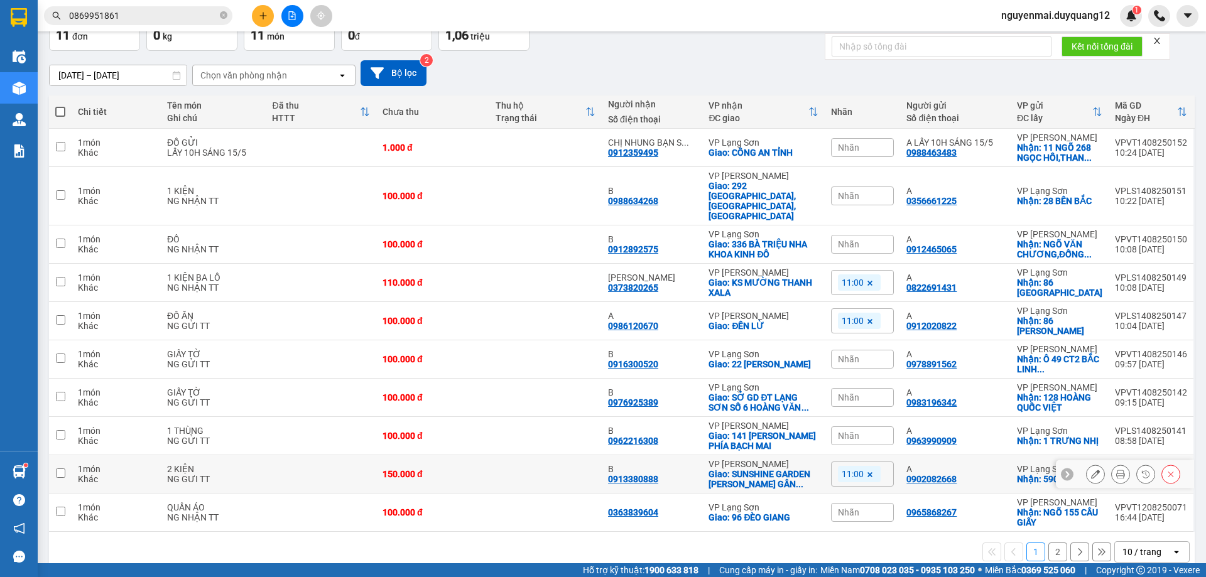
click at [63, 468] on input "checkbox" at bounding box center [60, 472] width 9 height 9
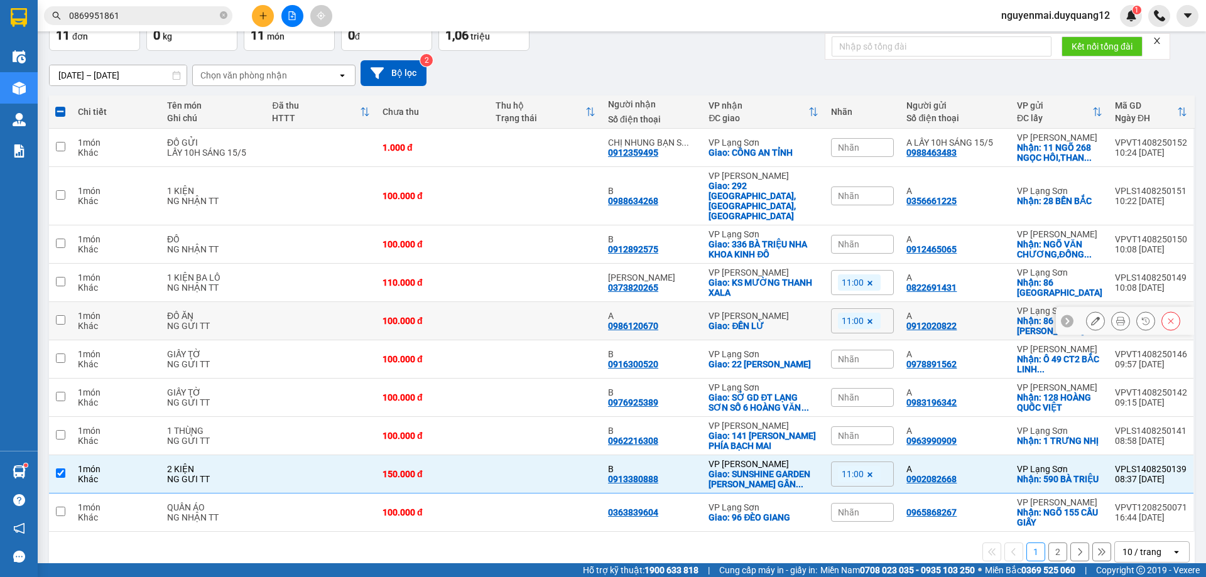
click at [57, 315] on input "checkbox" at bounding box center [60, 319] width 9 height 9
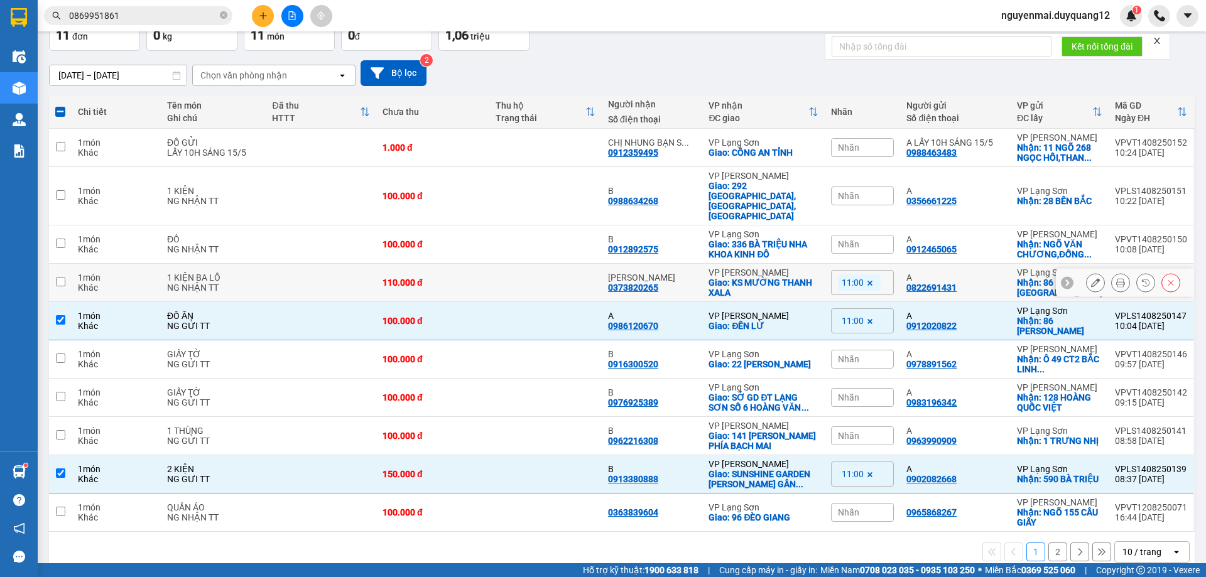
click at [58, 277] on input "checkbox" at bounding box center [60, 281] width 9 height 9
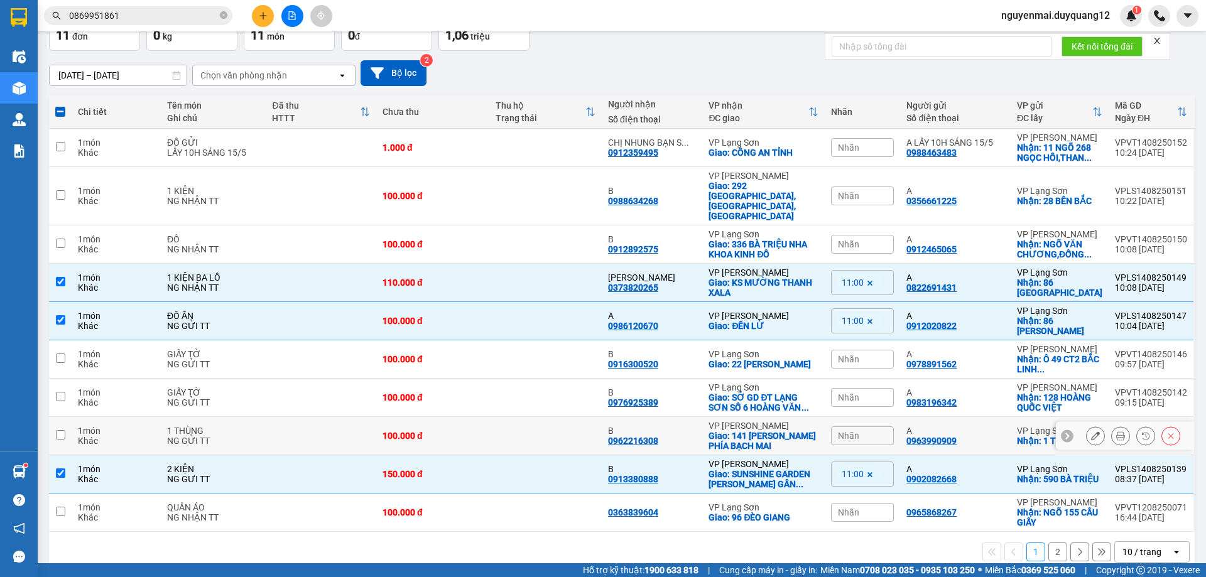
click at [61, 430] on input "checkbox" at bounding box center [60, 434] width 9 height 9
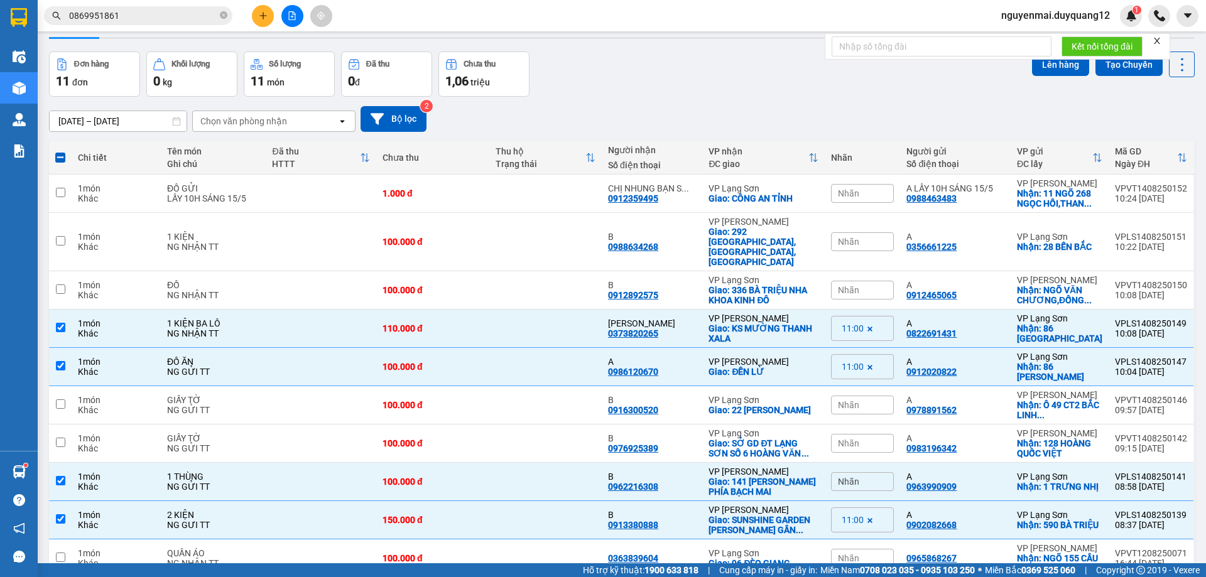
scroll to position [0, 0]
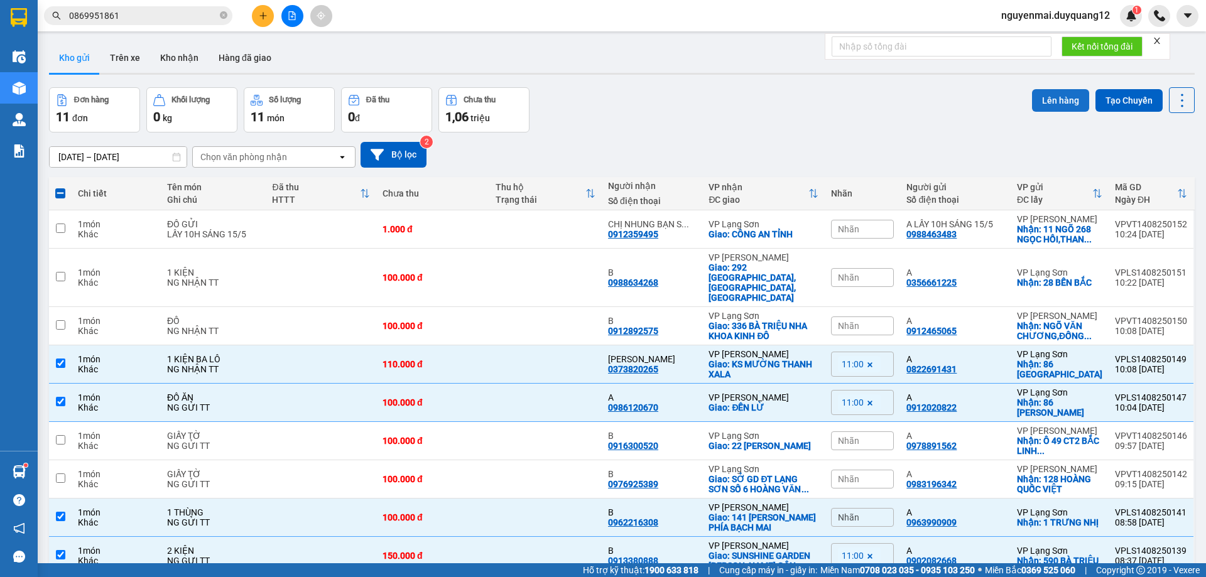
click at [1057, 100] on button "Lên hàng" at bounding box center [1060, 100] width 57 height 23
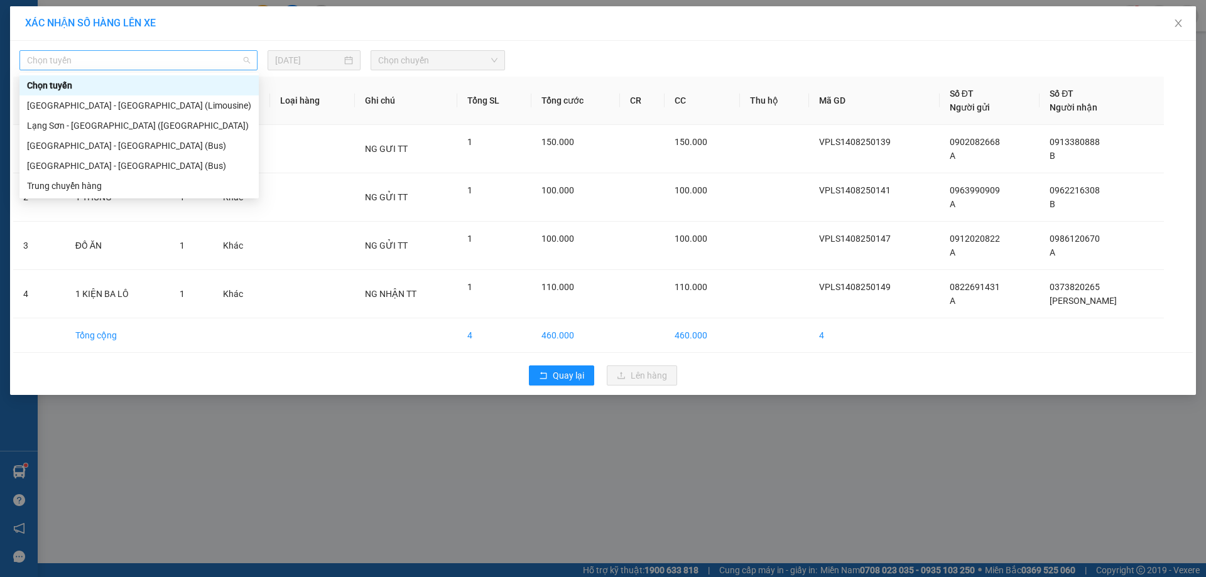
click at [186, 67] on span "Chọn tuyến" at bounding box center [138, 60] width 223 height 19
click at [126, 166] on div "Lạng Sơn - Hà Nội (Bus)" at bounding box center [139, 166] width 224 height 14
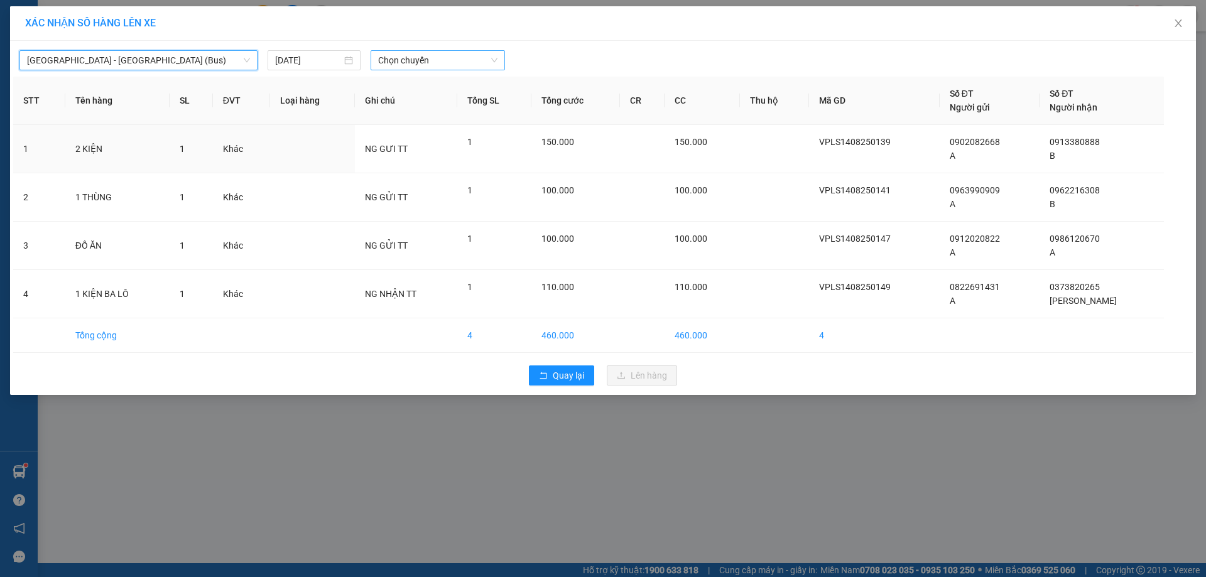
click at [468, 60] on span "Chọn chuyến" at bounding box center [437, 60] width 119 height 19
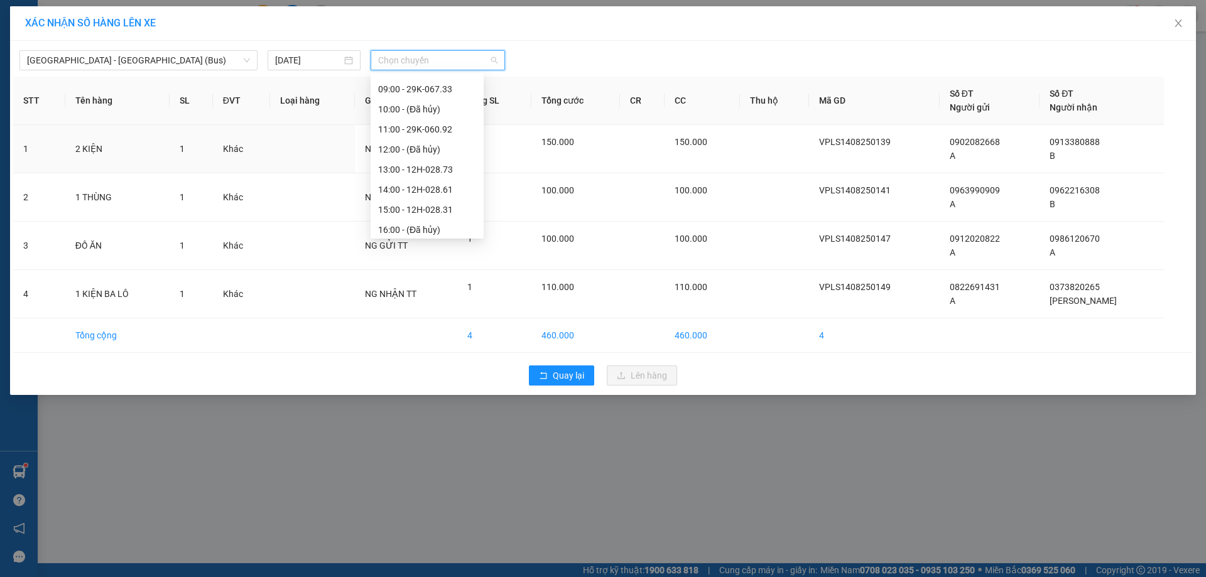
scroll to position [122, 0]
click at [451, 122] on div "11:00 - 29K-060.92" at bounding box center [427, 124] width 98 height 14
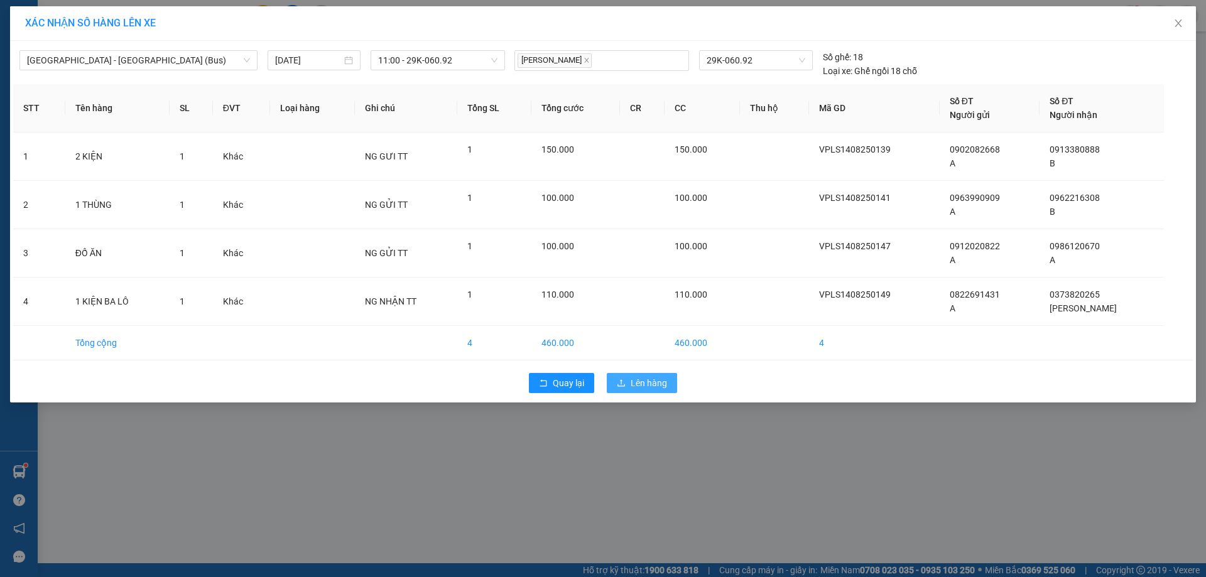
click at [645, 381] on span "Lên hàng" at bounding box center [648, 383] width 36 height 14
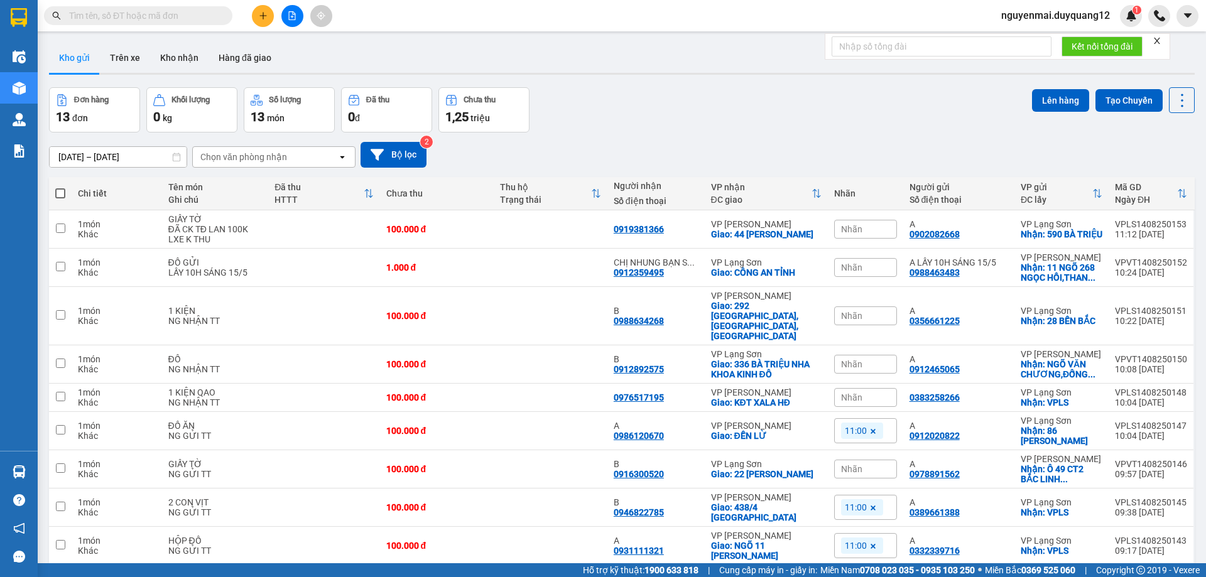
click at [142, 22] on input "text" at bounding box center [143, 16] width 148 height 14
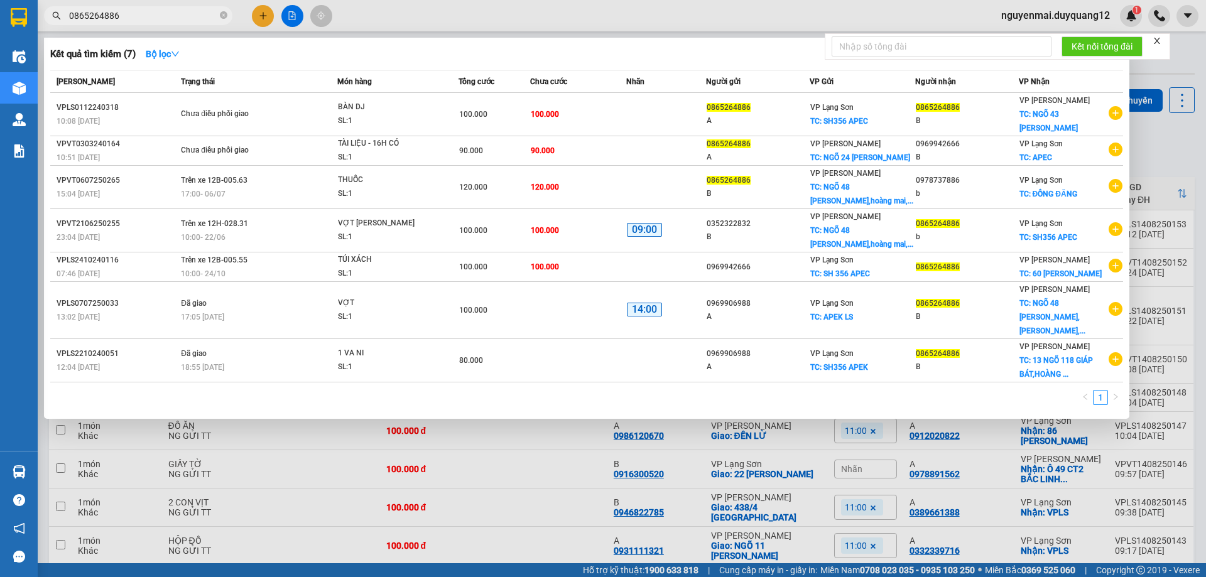
type input "0865264886"
click at [261, 18] on div at bounding box center [603, 288] width 1206 height 577
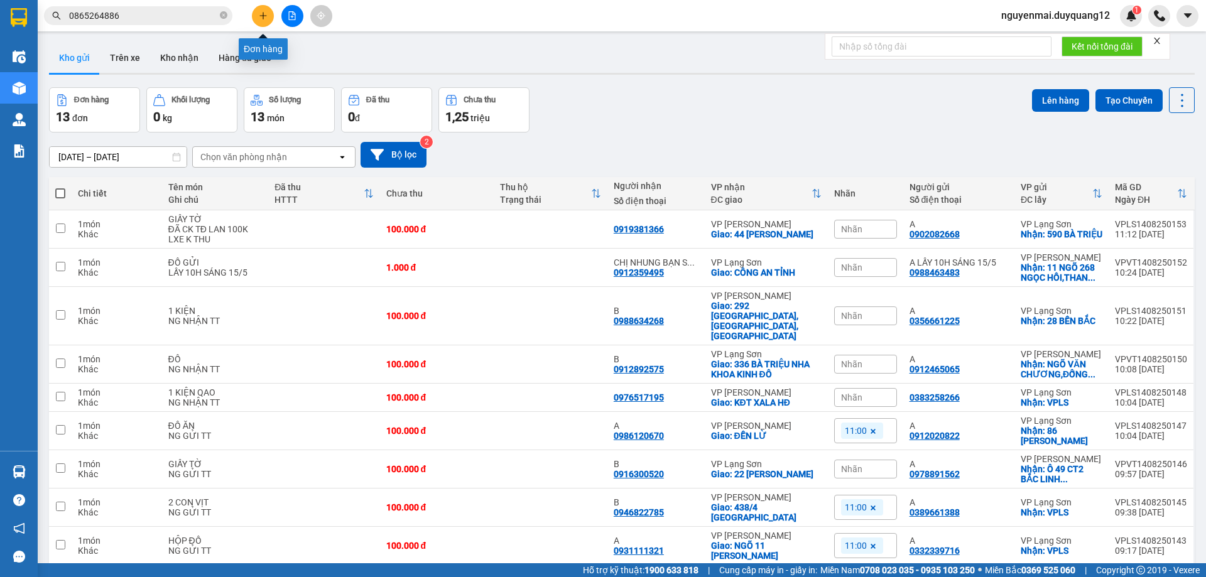
click at [261, 18] on icon "plus" at bounding box center [263, 15] width 9 height 9
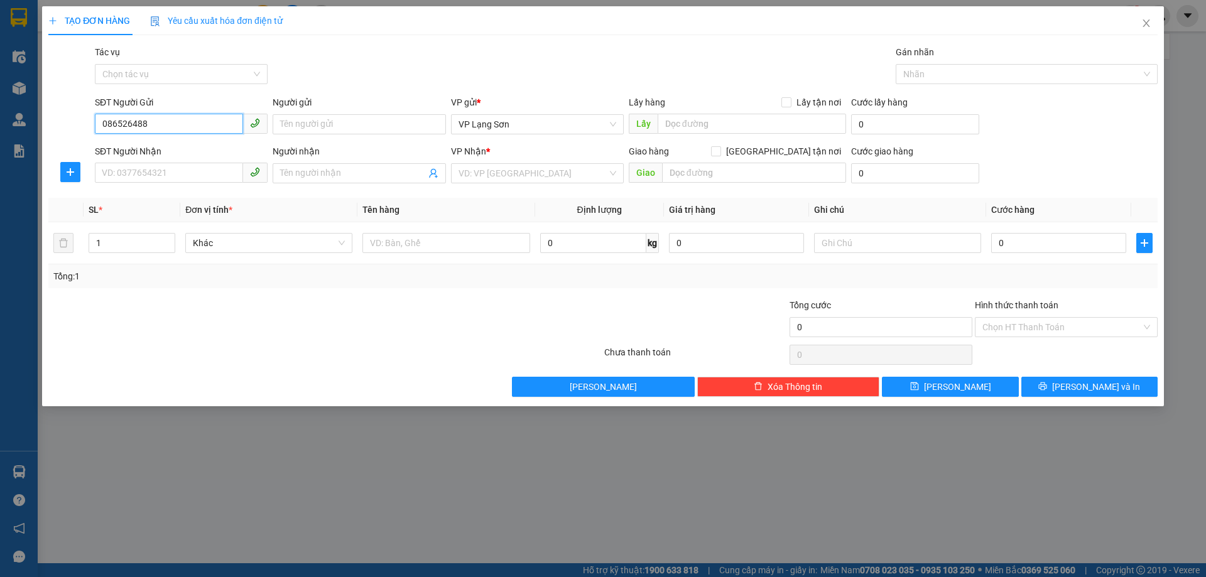
type input "0865264886"
click at [187, 152] on div "0865264886 - B" at bounding box center [181, 150] width 158 height 14
type input "B"
checkbox input "true"
type input "NGÕ 48 [PERSON_NAME],hoàng mai,[GEOGRAPHIC_DATA]"
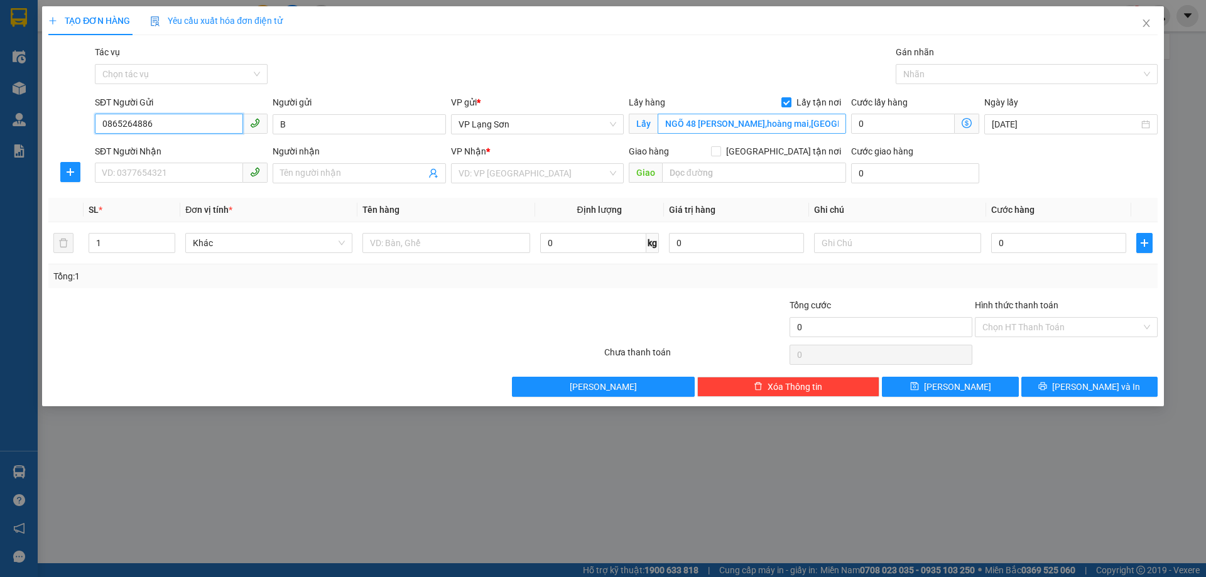
type input "0865264886"
type input "0"
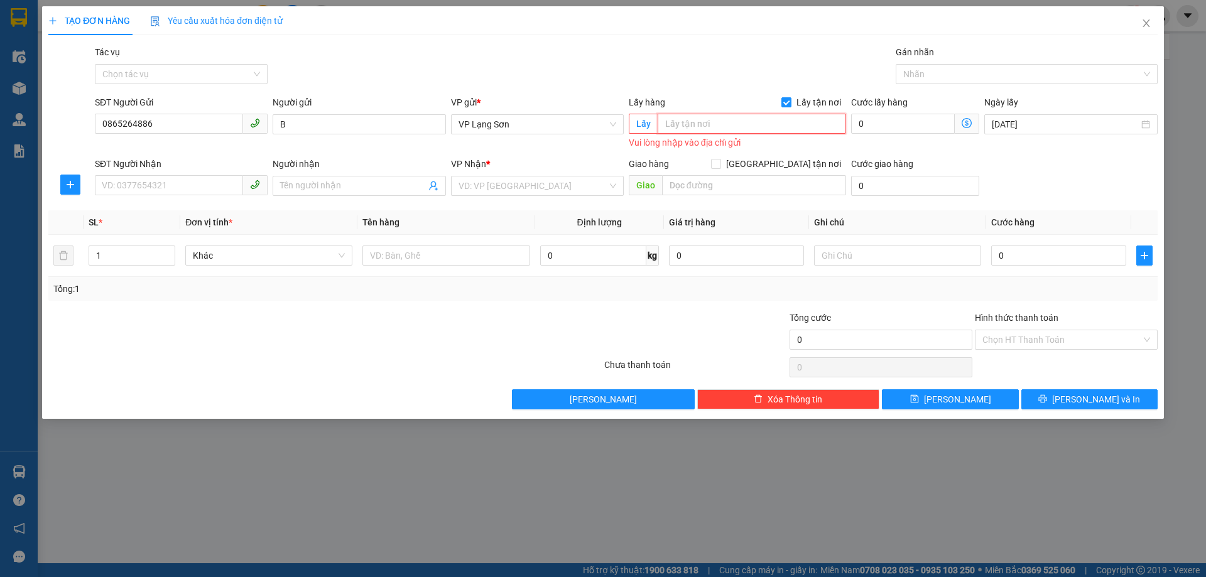
click at [767, 128] on input "text" at bounding box center [751, 124] width 188 height 20
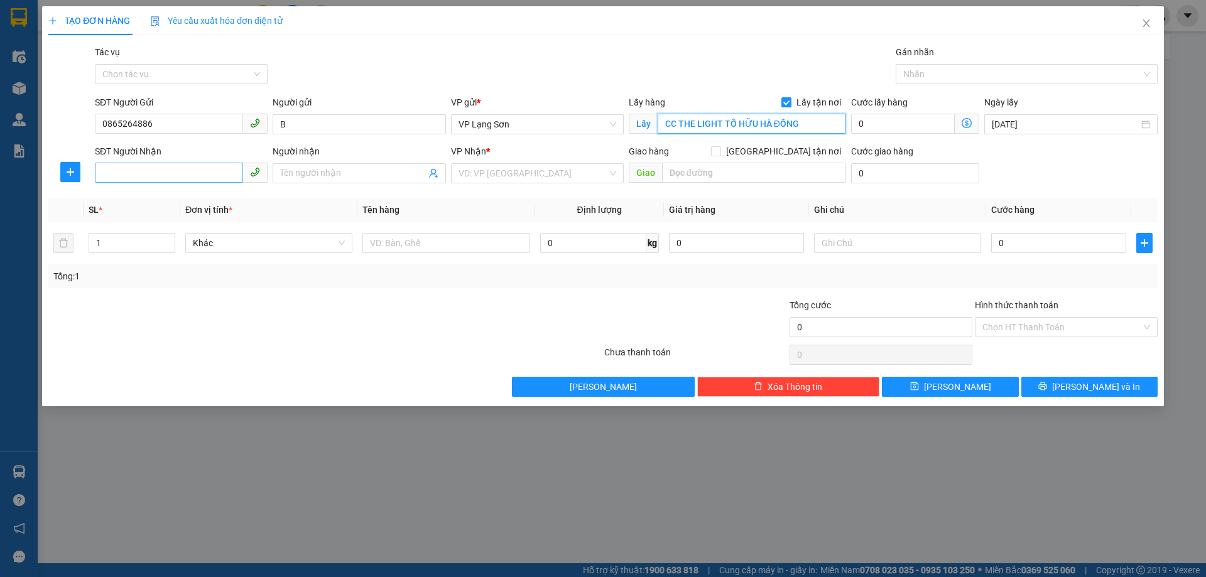
type input "CC THE LIGHT TỐ HỮU HÀ ĐÔNG"
click at [186, 177] on input "SĐT Người Nhận" at bounding box center [169, 173] width 148 height 20
click at [720, 149] on input "[GEOGRAPHIC_DATA] tận nơi" at bounding box center [715, 150] width 9 height 9
checkbox input "true"
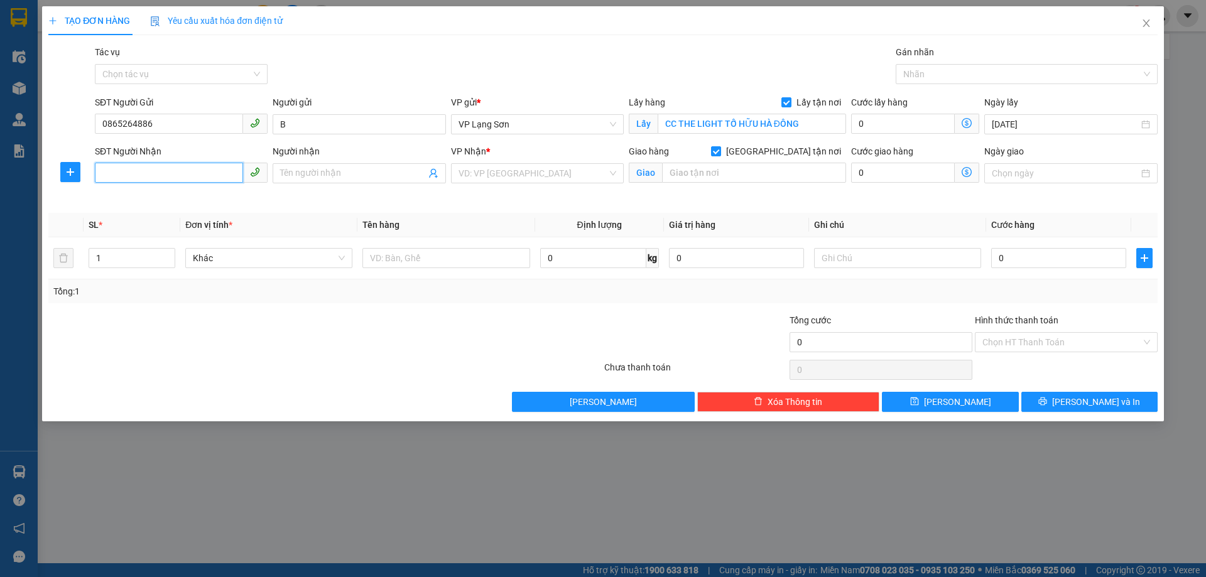
click at [192, 163] on input "SĐT Người Nhận" at bounding box center [169, 173] width 148 height 20
click at [161, 198] on div "0978737886 - b" at bounding box center [181, 199] width 158 height 14
type input "0978737886"
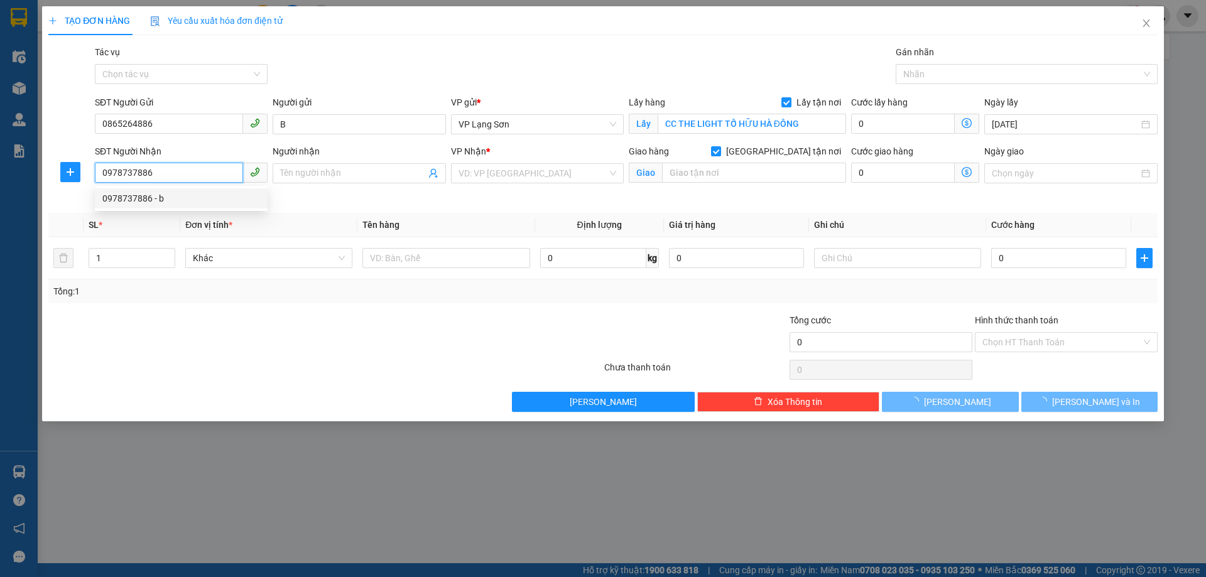
type input "b"
type input "ĐỒNG ĐĂNG"
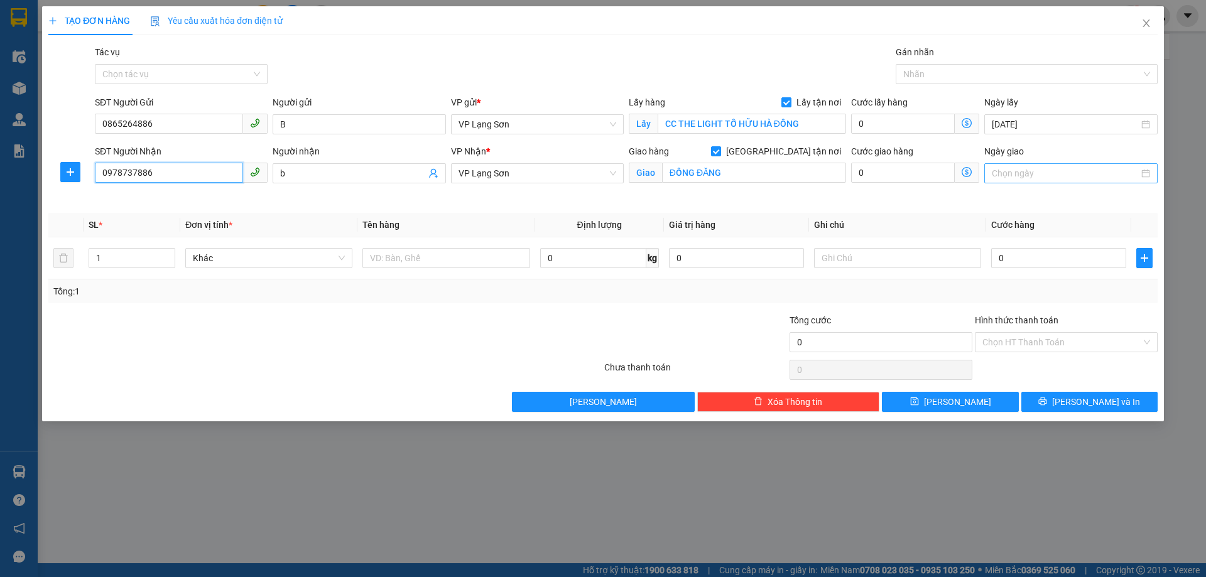
type input "0978737886"
click at [1081, 171] on input "Ngày giao" at bounding box center [1064, 173] width 146 height 14
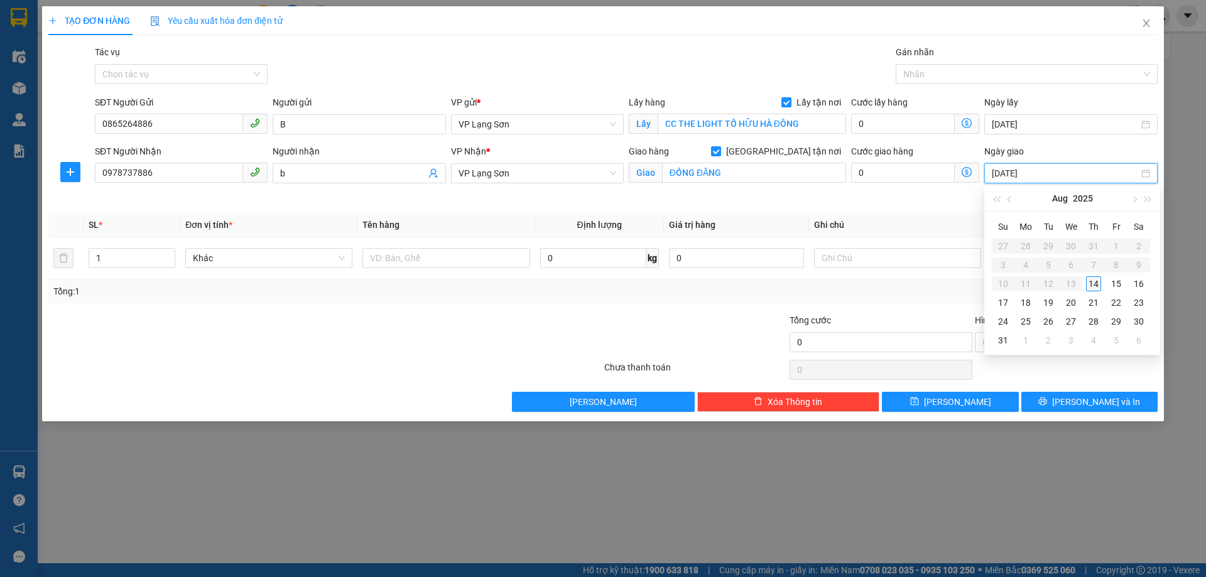
type input "[DATE]"
click at [1095, 283] on div "14" at bounding box center [1093, 283] width 15 height 15
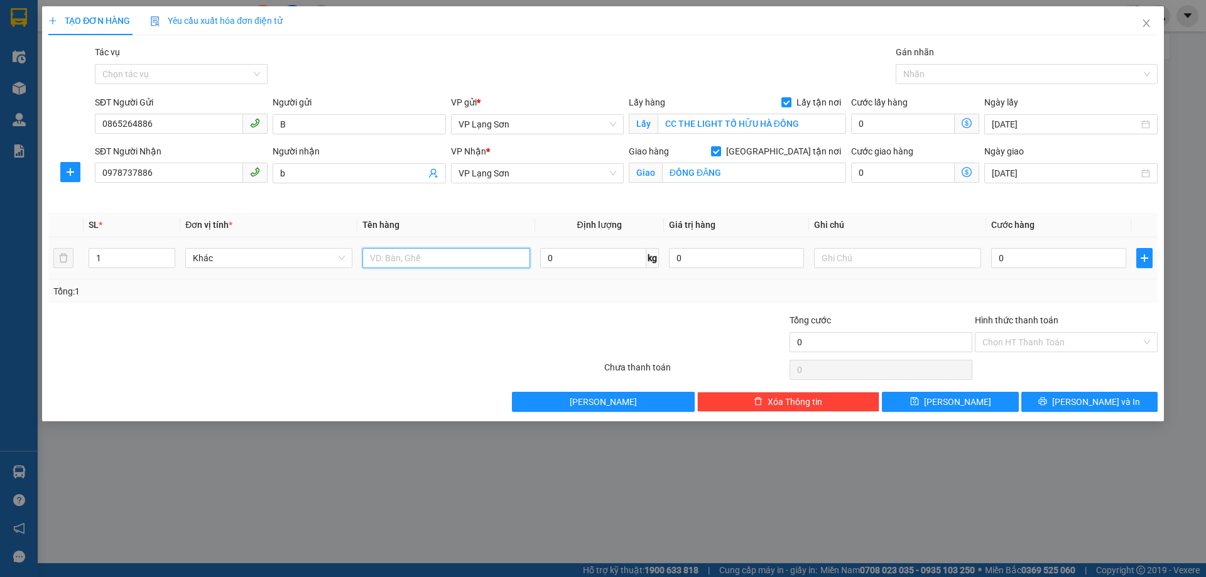
click at [419, 251] on input "text" at bounding box center [445, 258] width 167 height 20
type input "TÀI LIỆU"
click at [864, 253] on input "text" at bounding box center [897, 258] width 167 height 20
click at [1067, 264] on input "0" at bounding box center [1058, 258] width 135 height 20
type input "1"
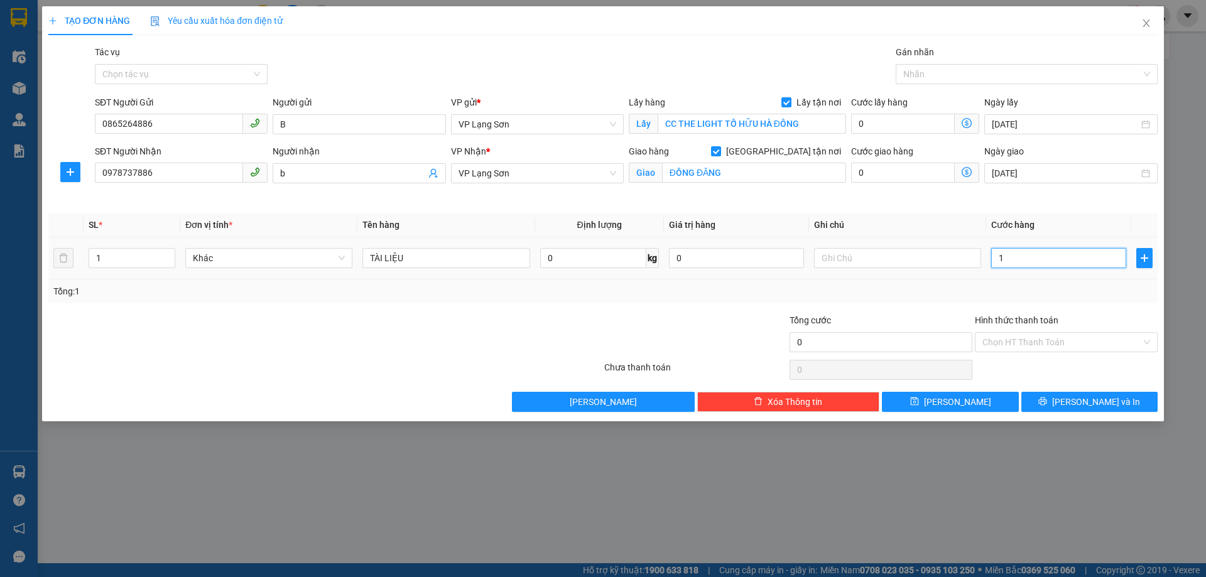
type input "1"
type input "10"
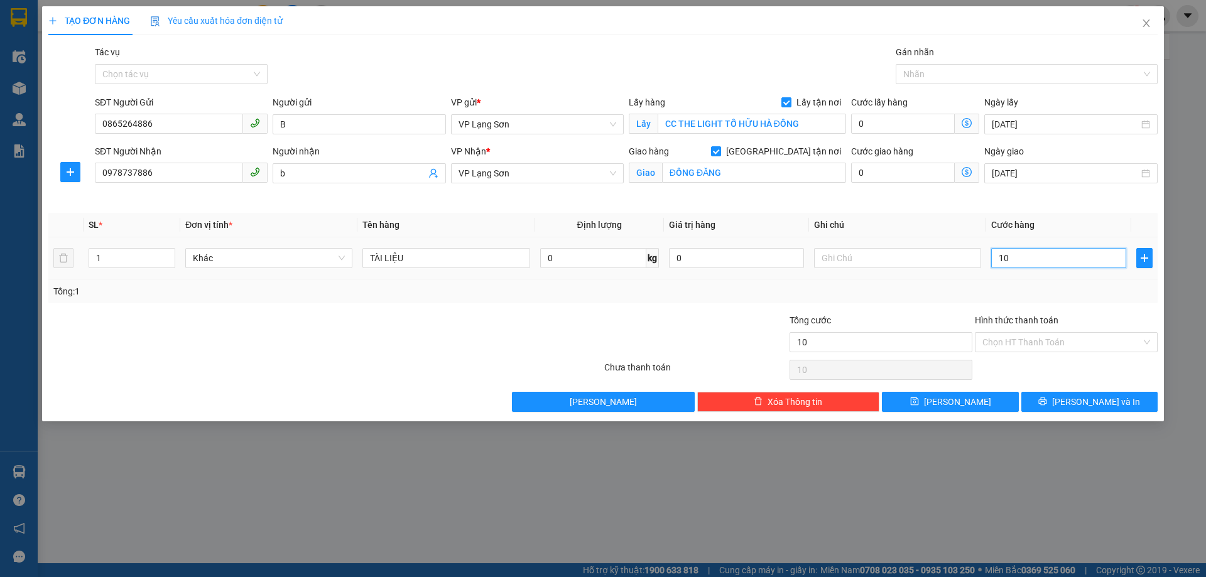
type input "100"
type input "1.000"
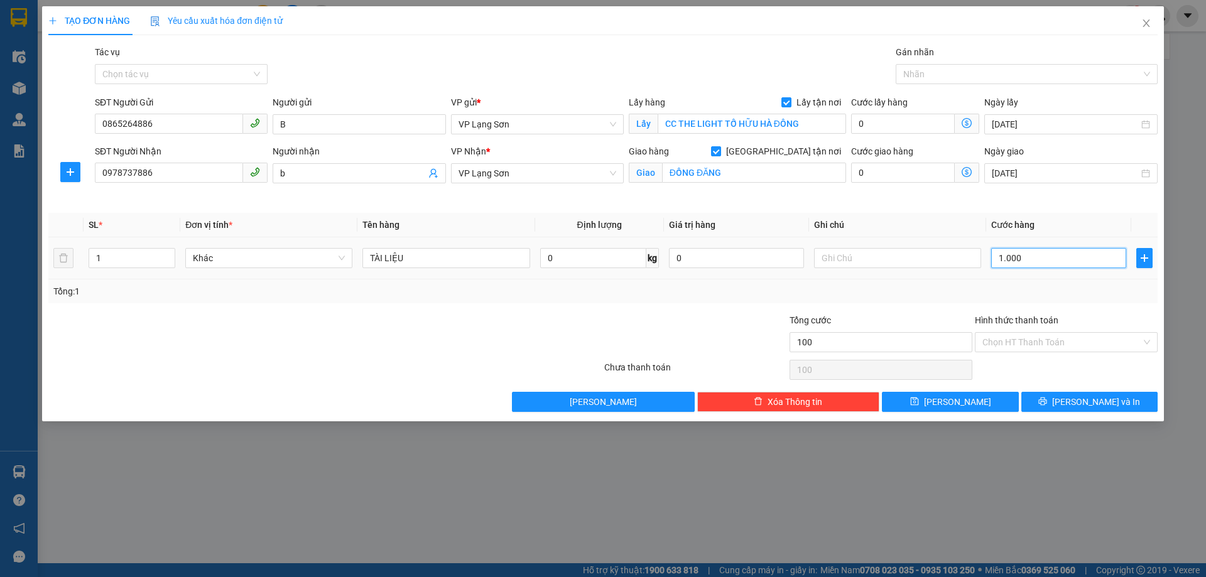
type input "1.000"
type input "10.000"
type input "100.000"
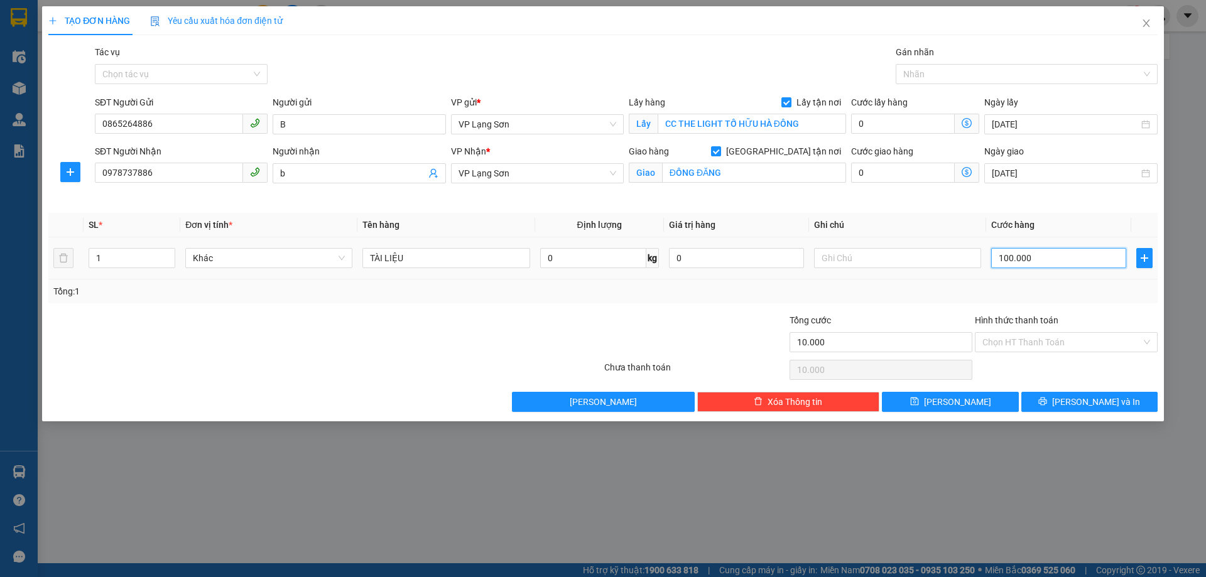
type input "100.000"
click at [889, 260] on input "text" at bounding box center [897, 258] width 167 height 20
type input "N"
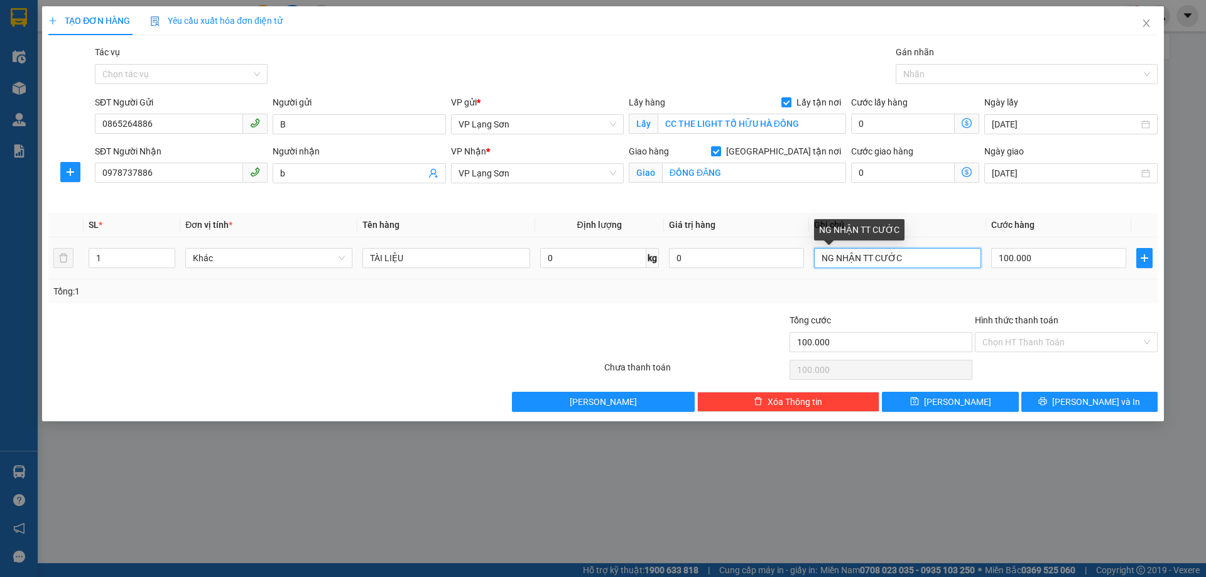
click at [929, 266] on input "NG NHẬN TT CƯỚC" at bounding box center [897, 258] width 167 height 20
type input "NG NHẬN TT"
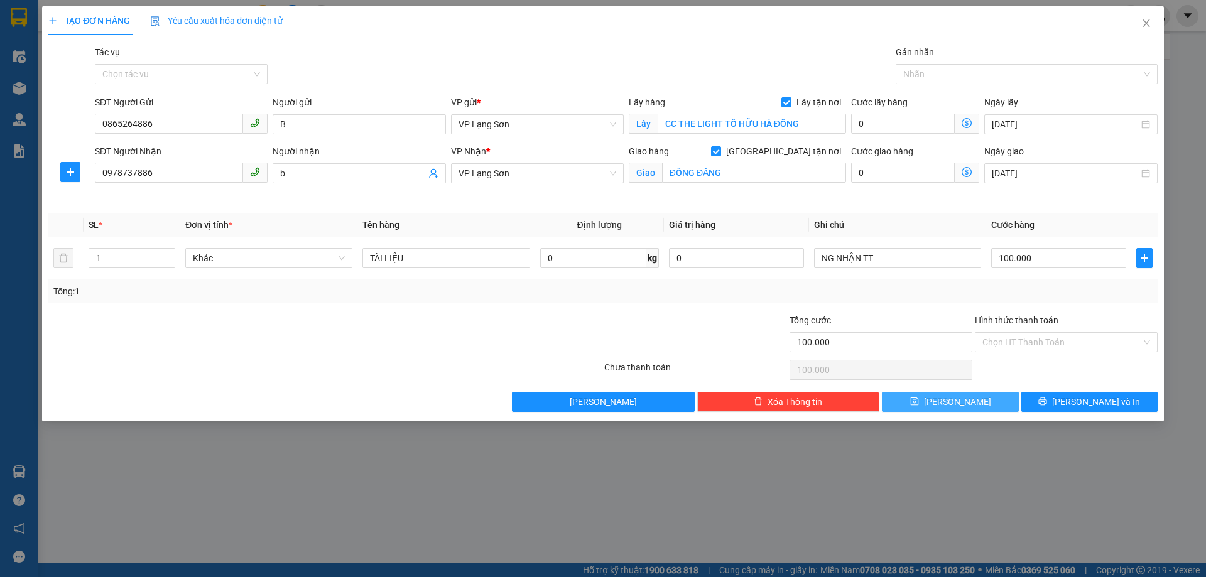
click at [947, 404] on button "[PERSON_NAME]" at bounding box center [950, 402] width 136 height 20
checkbox input "false"
type input "0"
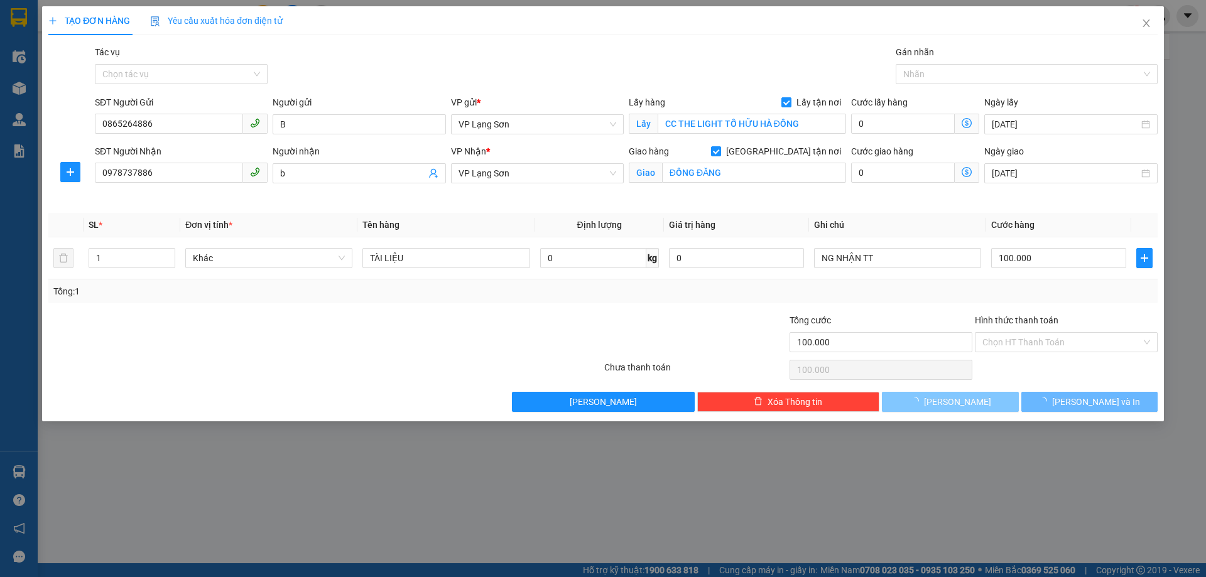
type input "0"
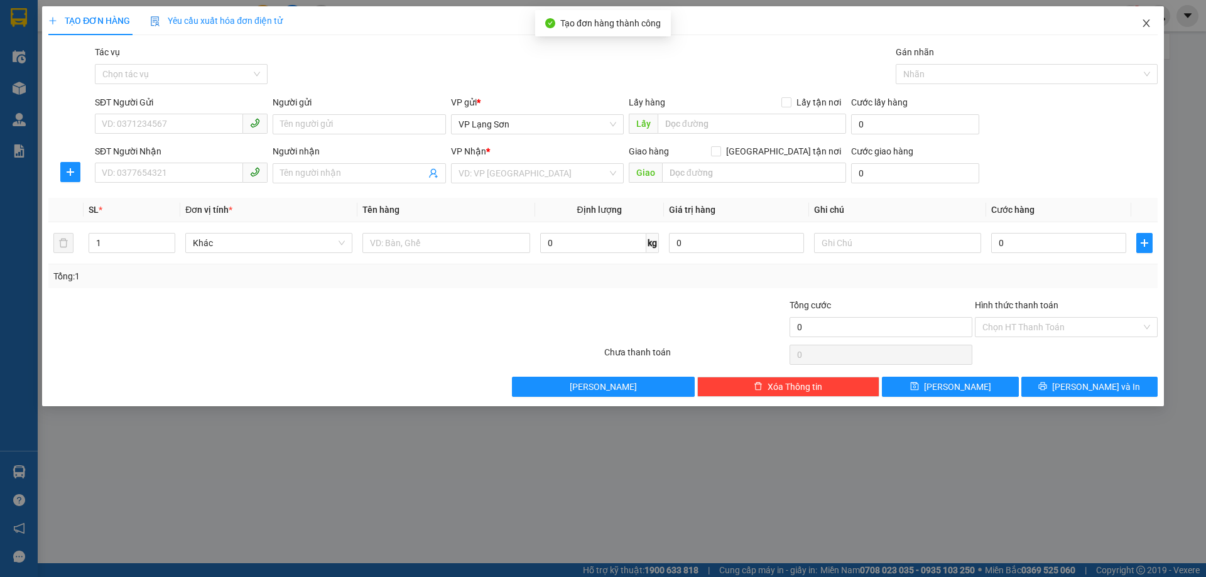
click at [1142, 21] on icon "close" at bounding box center [1146, 23] width 10 height 10
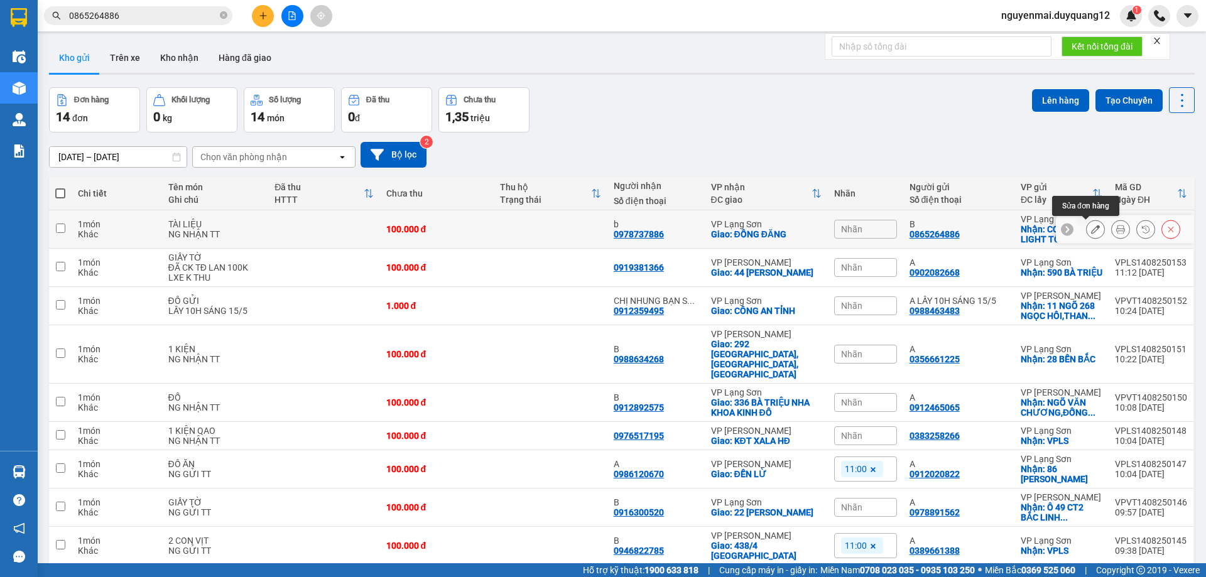
click at [1091, 232] on icon at bounding box center [1095, 229] width 9 height 9
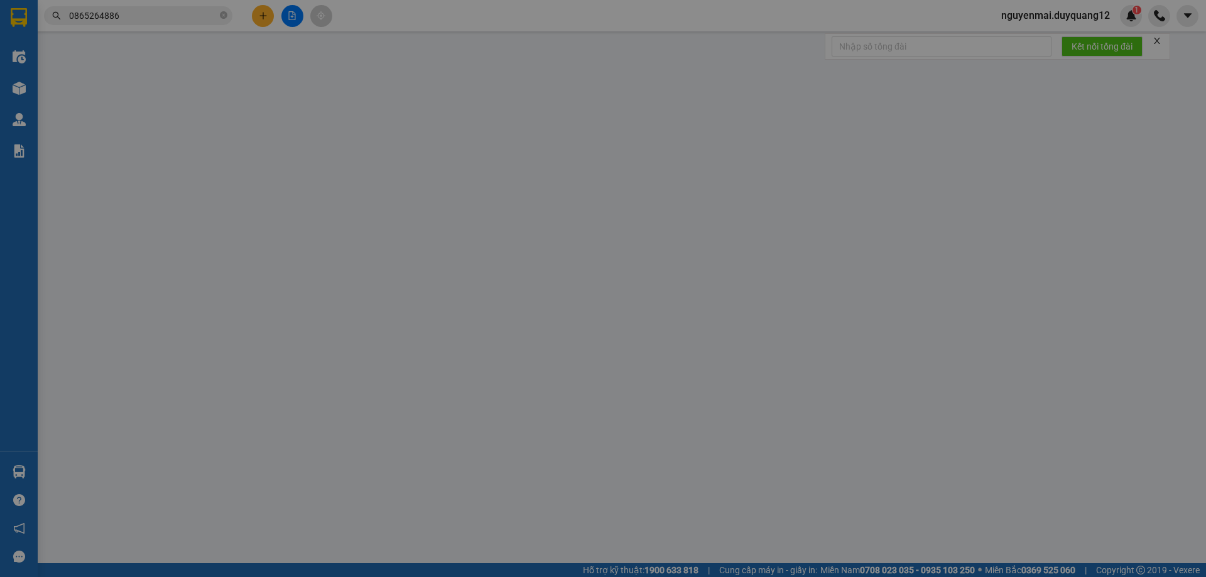
type input "0865264886"
type input "B"
checkbox input "true"
type input "CC THE LIGHT TỐ HỮU HÀ ĐÔNG"
type input "0978737886"
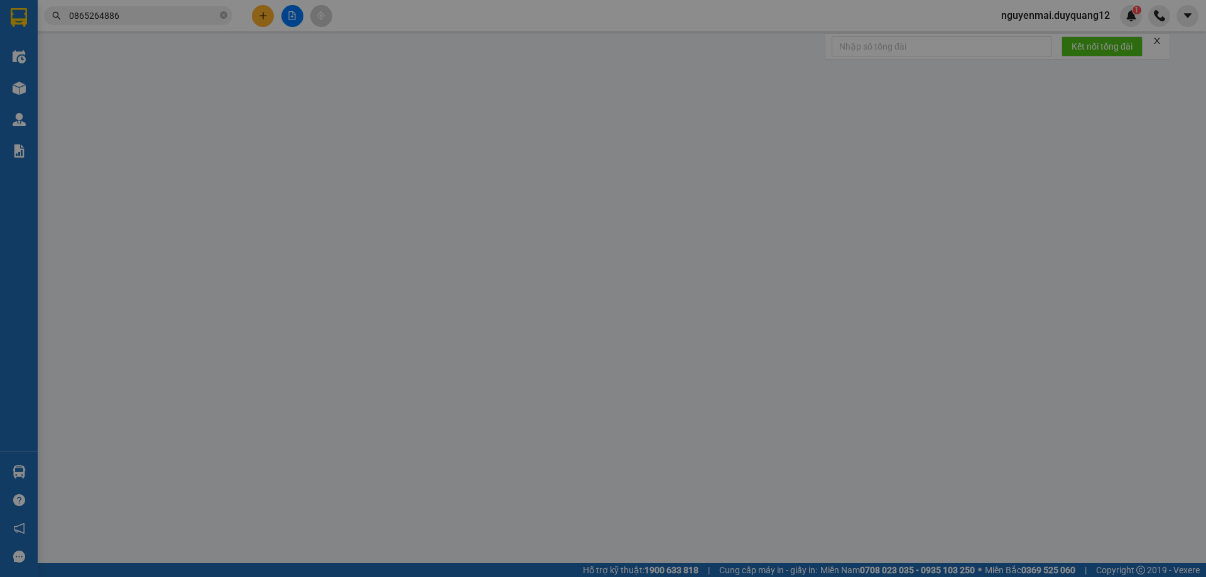
type input "b"
checkbox input "true"
type input "ĐỒNG ĐĂNG"
type input "100.000"
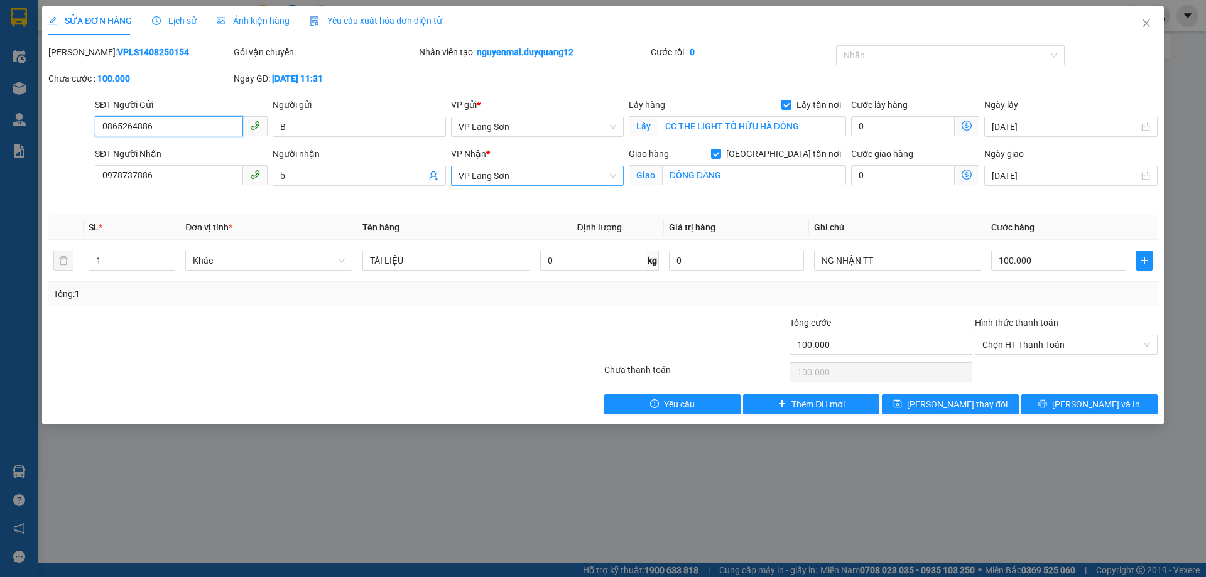
click at [577, 176] on span "VP Lạng Sơn" at bounding box center [537, 175] width 158 height 19
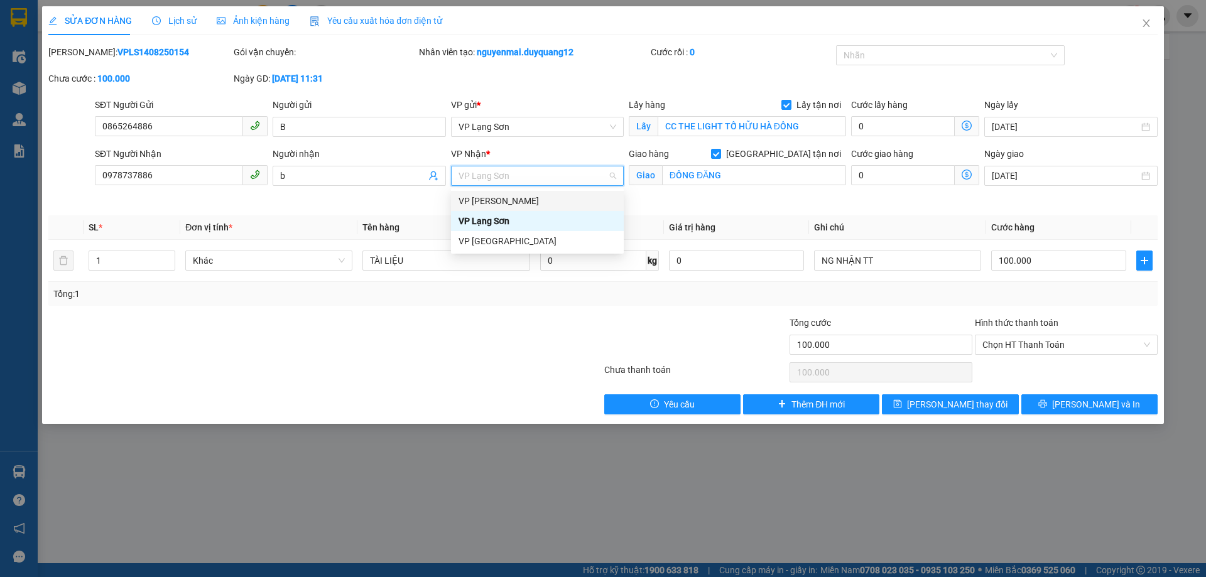
click at [529, 204] on div "VP [PERSON_NAME]" at bounding box center [537, 201] width 158 height 14
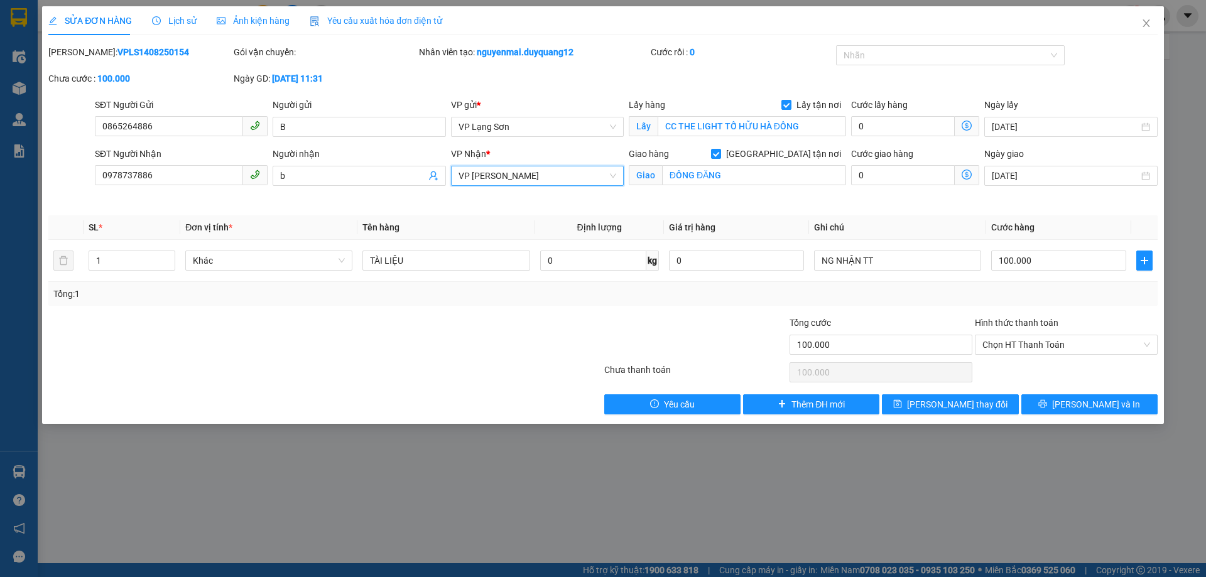
click at [529, 181] on span "VP [PERSON_NAME]" at bounding box center [537, 175] width 158 height 19
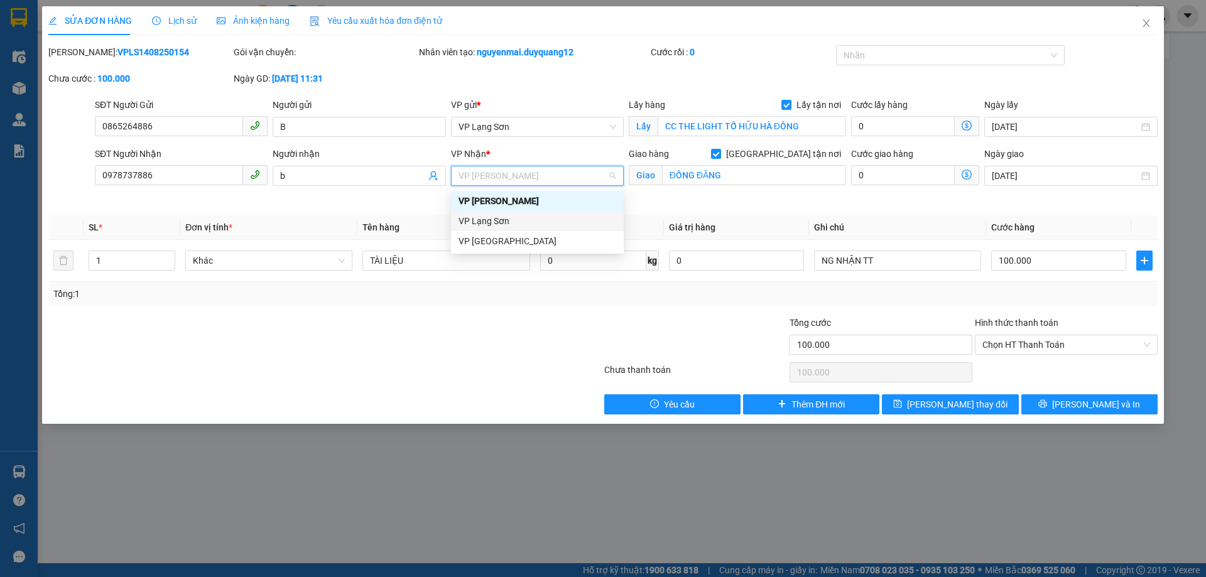
click at [513, 220] on div "VP Lạng Sơn" at bounding box center [537, 221] width 158 height 14
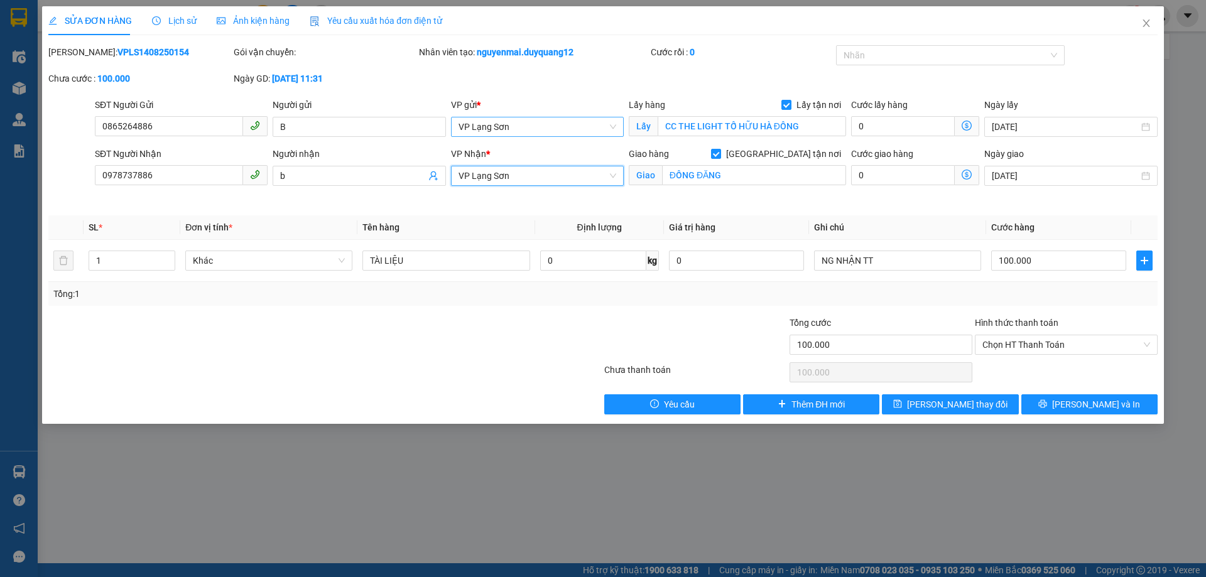
click at [544, 129] on span "VP Lạng Sơn" at bounding box center [537, 126] width 158 height 19
click at [522, 153] on div "VP [PERSON_NAME]" at bounding box center [537, 152] width 158 height 14
click at [975, 405] on span "[PERSON_NAME] thay đổi" at bounding box center [957, 404] width 100 height 14
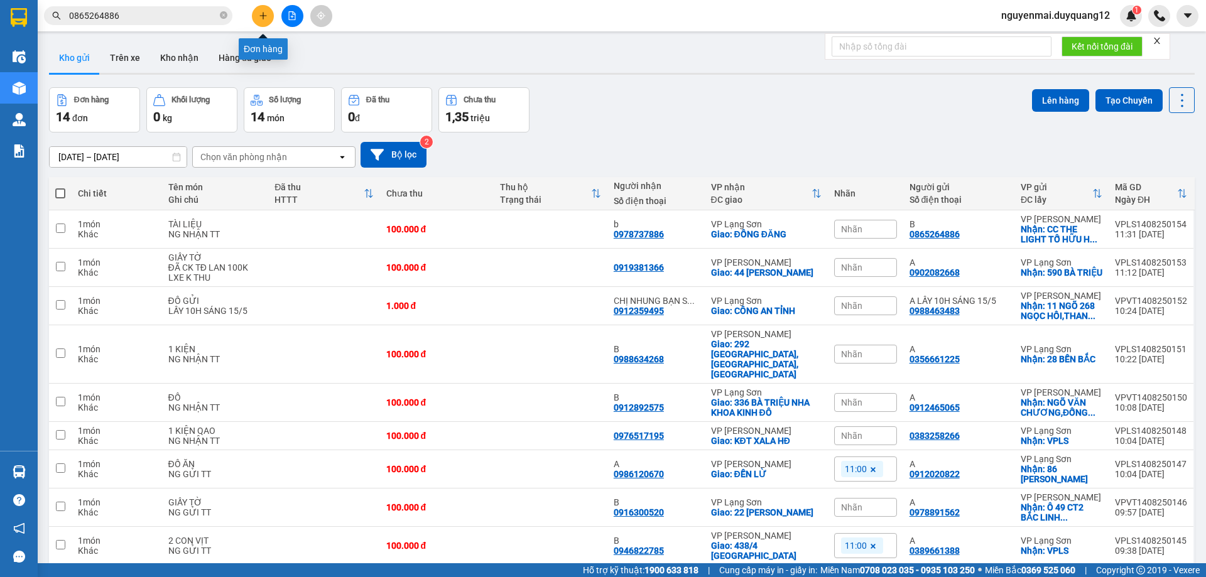
click at [266, 16] on icon "plus" at bounding box center [263, 15] width 9 height 9
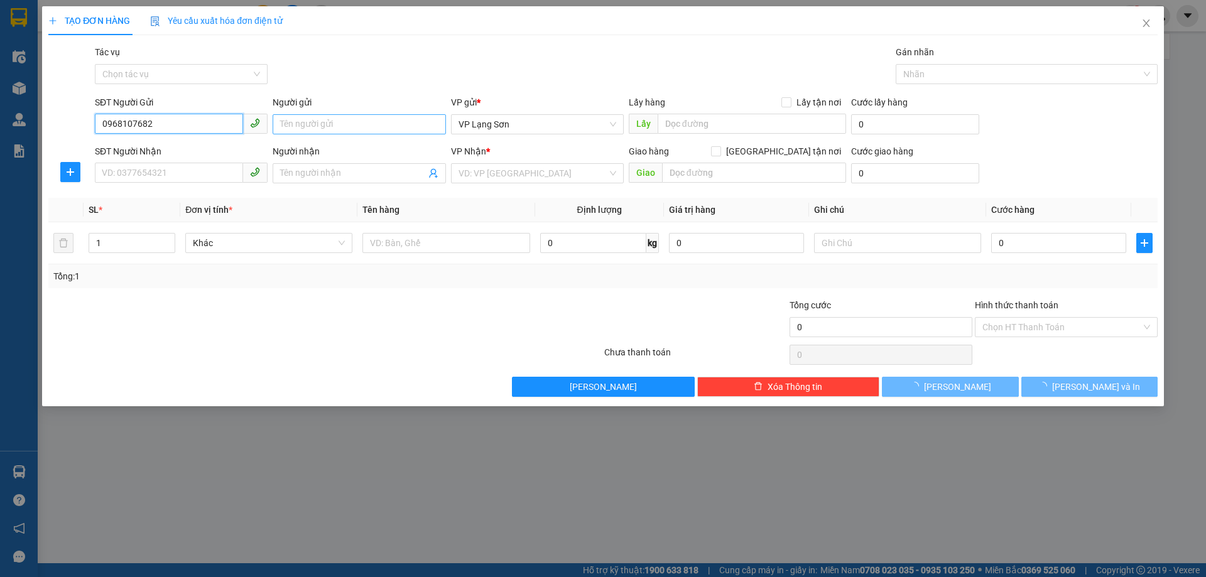
type input "0968107682"
click at [313, 117] on input "Người gửi" at bounding box center [359, 124] width 173 height 20
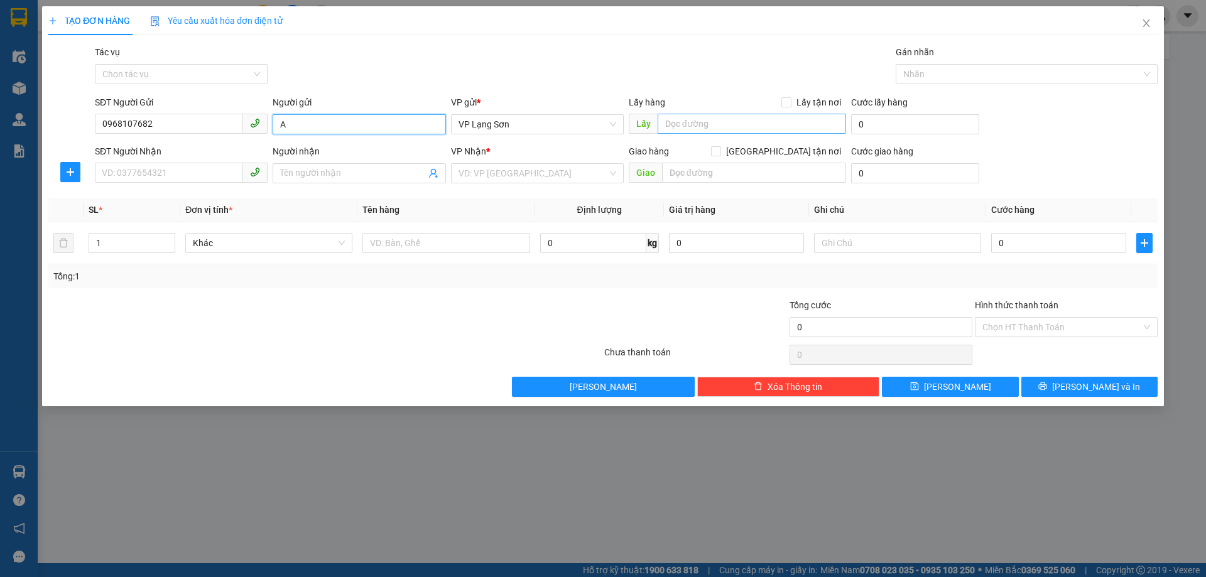
type input "A"
click at [789, 100] on input "Lấy tận nơi" at bounding box center [785, 101] width 9 height 9
checkbox input "true"
click at [771, 118] on input "text" at bounding box center [751, 124] width 188 height 20
type input "P"
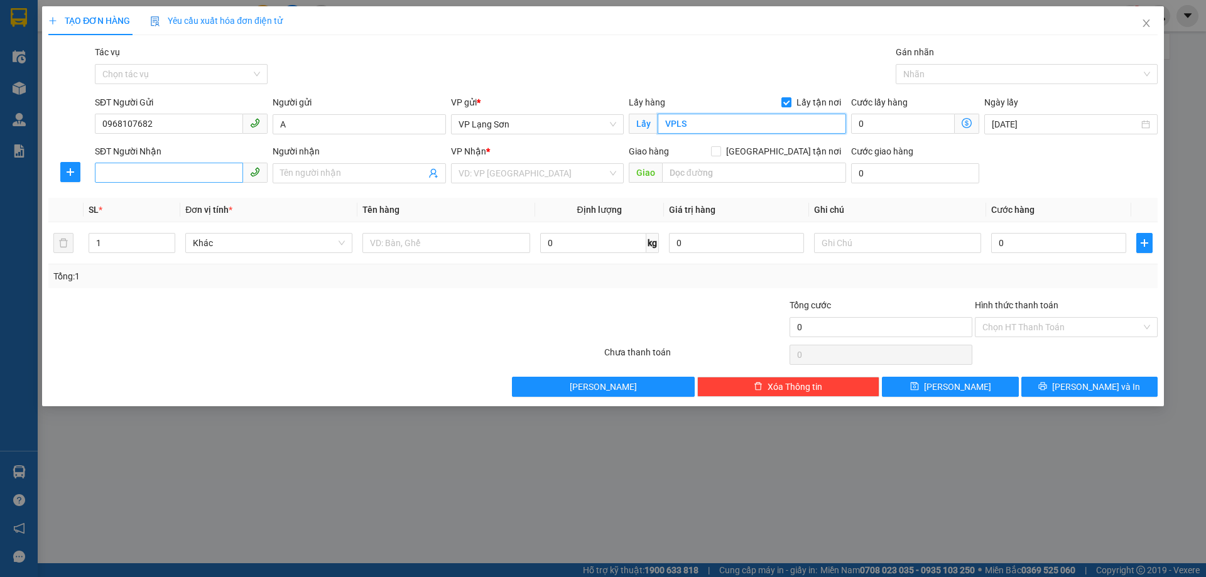
type input "VPLS"
click at [131, 172] on input "SĐT Người Nhận" at bounding box center [169, 173] width 148 height 20
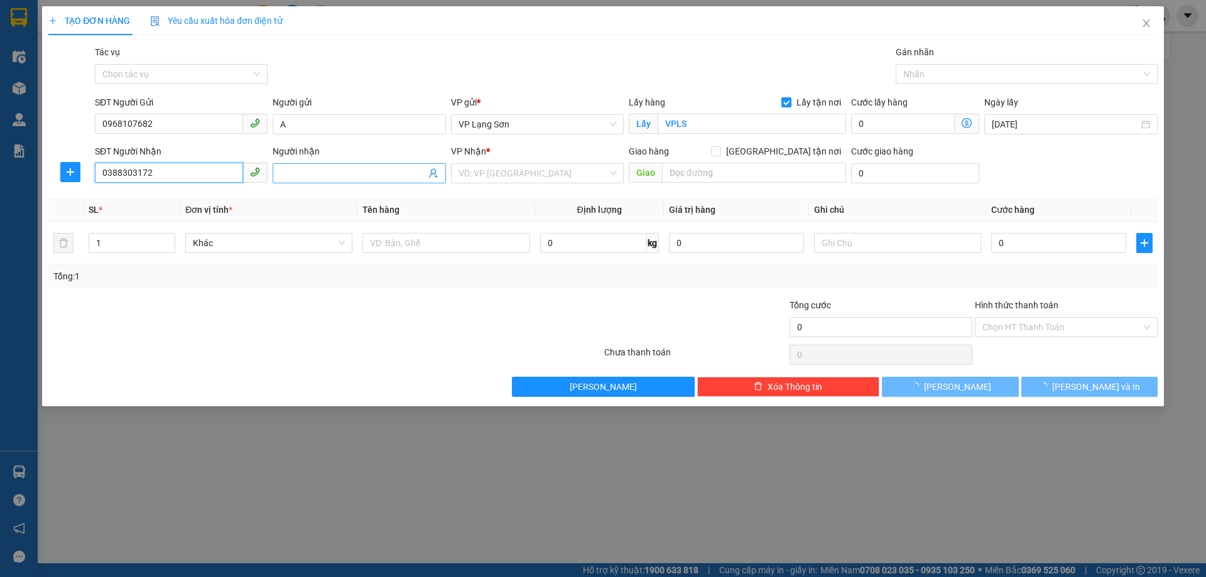
type input "0388303172"
click at [308, 173] on input "Người nhận" at bounding box center [352, 173] width 145 height 14
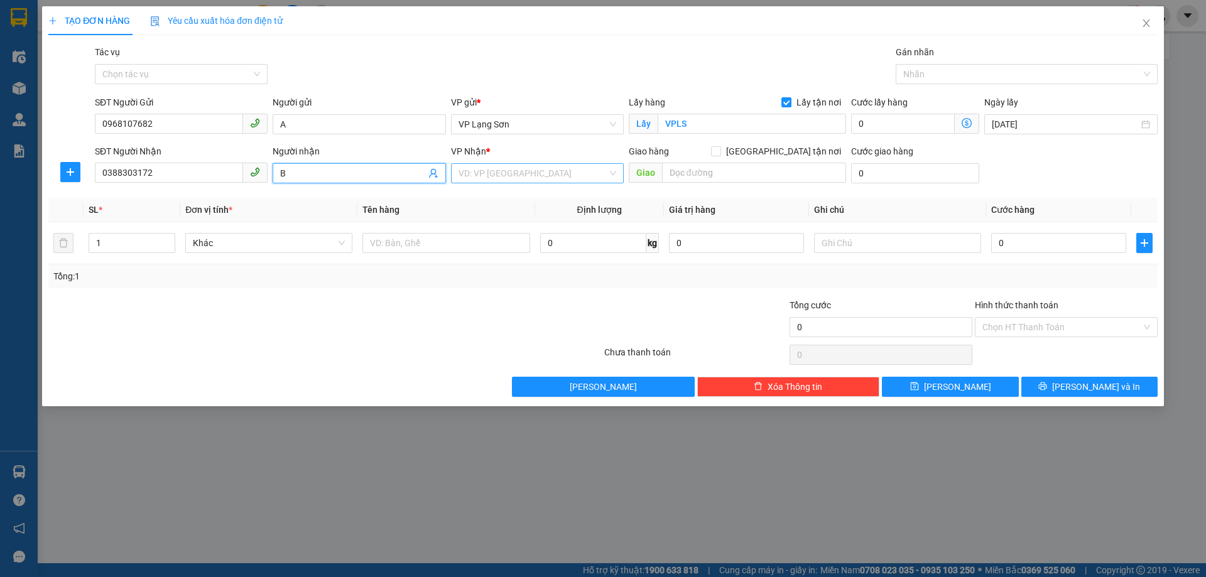
type input "B"
click at [720, 150] on input "[GEOGRAPHIC_DATA] tận nơi" at bounding box center [715, 150] width 9 height 9
checkbox input "true"
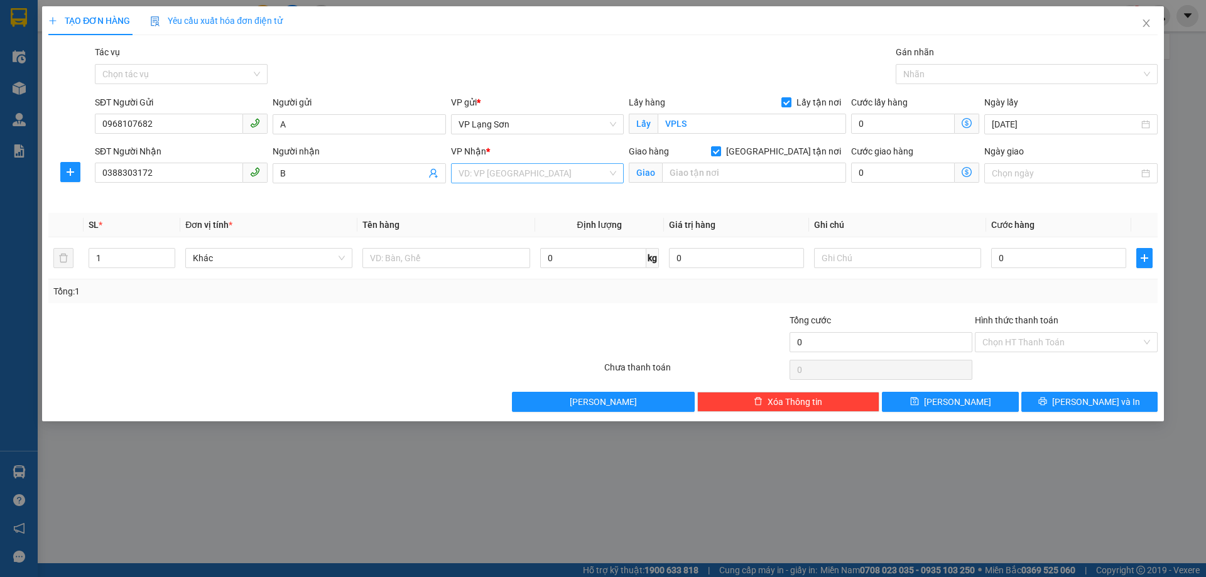
drag, startPoint x: 563, startPoint y: 154, endPoint x: 551, endPoint y: 167, distance: 18.2
click at [553, 165] on div "VP Nhận * VD: VP Sài Gòn" at bounding box center [537, 166] width 173 height 44
click at [548, 169] on input "search" at bounding box center [532, 173] width 149 height 19
click at [527, 199] on div "VP [PERSON_NAME]" at bounding box center [537, 199] width 158 height 14
click at [699, 174] on input "text" at bounding box center [754, 173] width 184 height 20
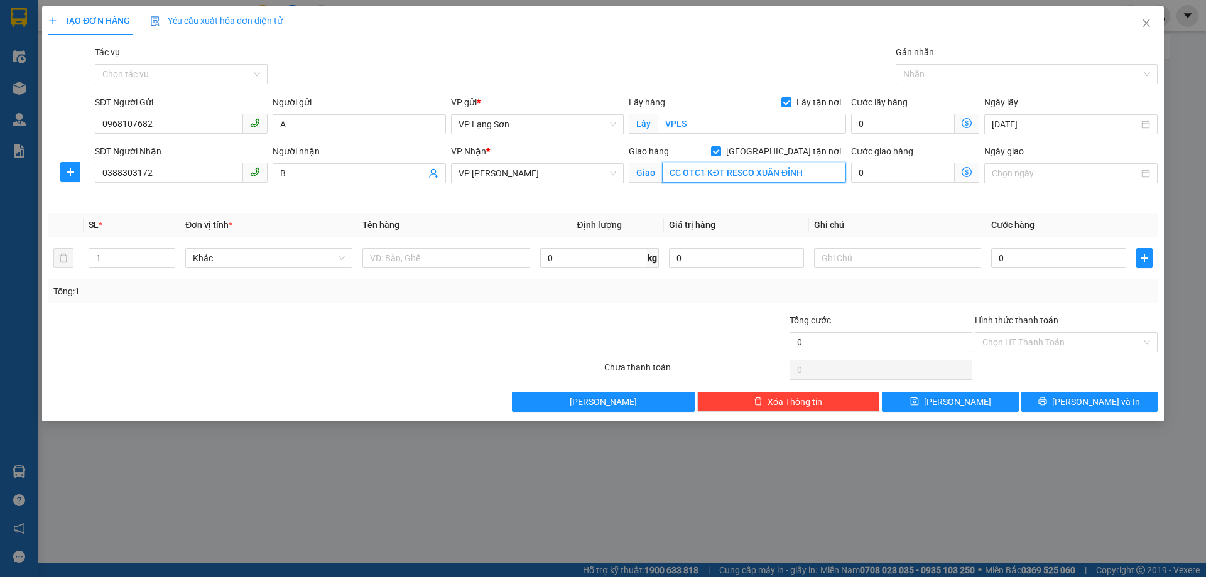
type input "CC OTC1 KĐT RESCO XUÂN ĐỈNH"
click at [996, 159] on div "Ngày giao" at bounding box center [1070, 153] width 173 height 19
click at [1005, 166] on div at bounding box center [1070, 173] width 173 height 20
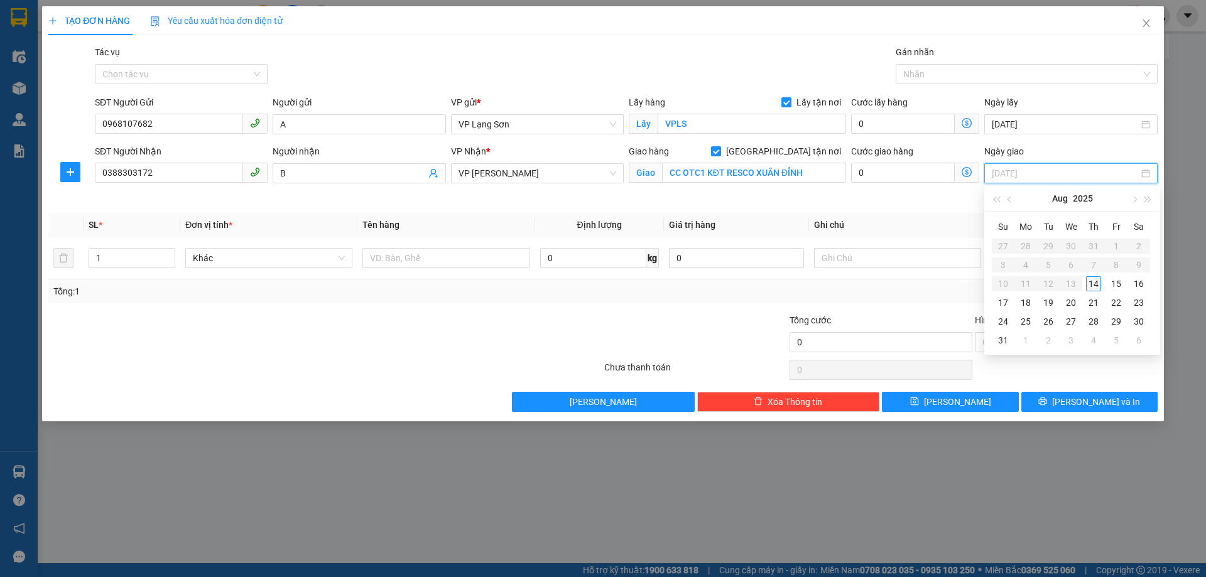
type input "[DATE]"
click at [1099, 290] on div "14" at bounding box center [1093, 283] width 15 height 15
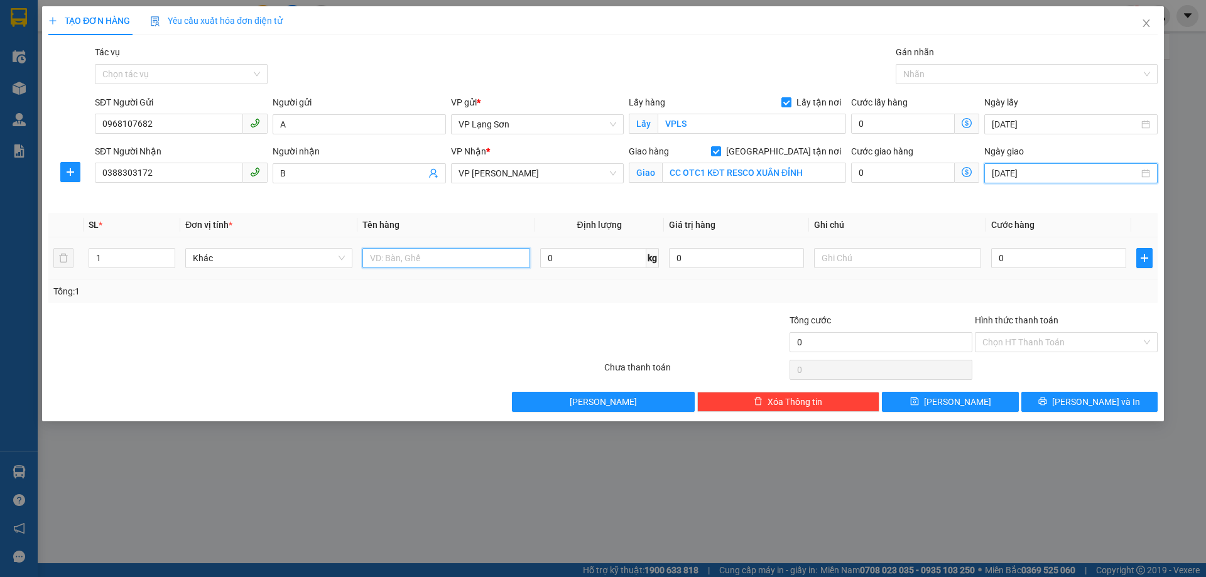
click at [464, 265] on input "text" at bounding box center [445, 258] width 167 height 20
type input "A"
type input "ẢNH"
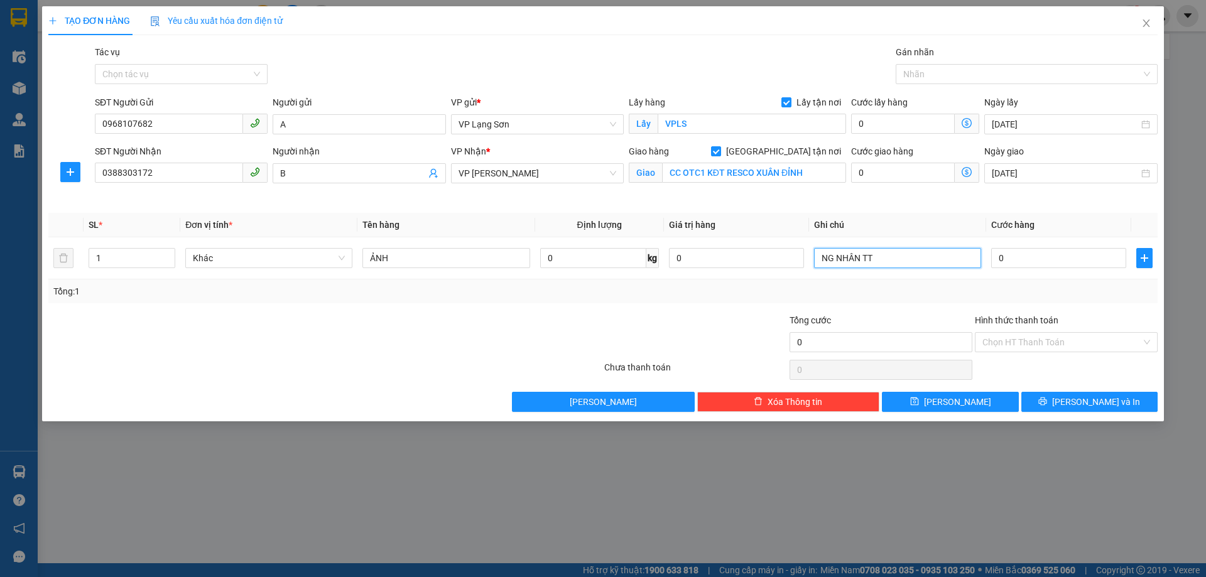
type input "NG NHÂN TT"
type input "1"
type input "10"
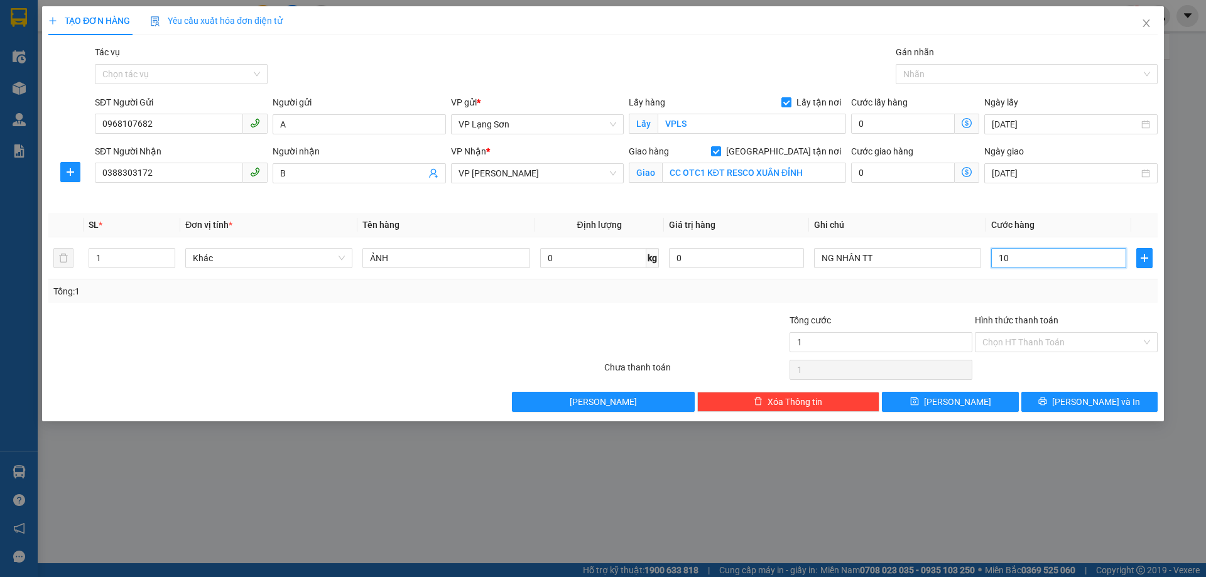
type input "10"
type input "100"
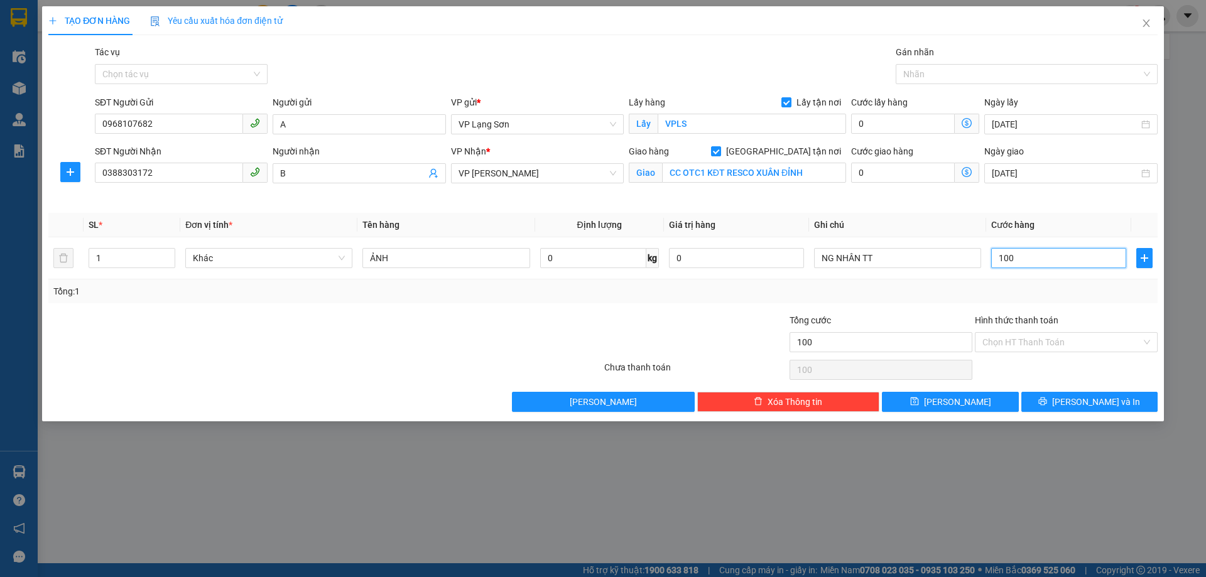
type input "1.000"
type input "10.000"
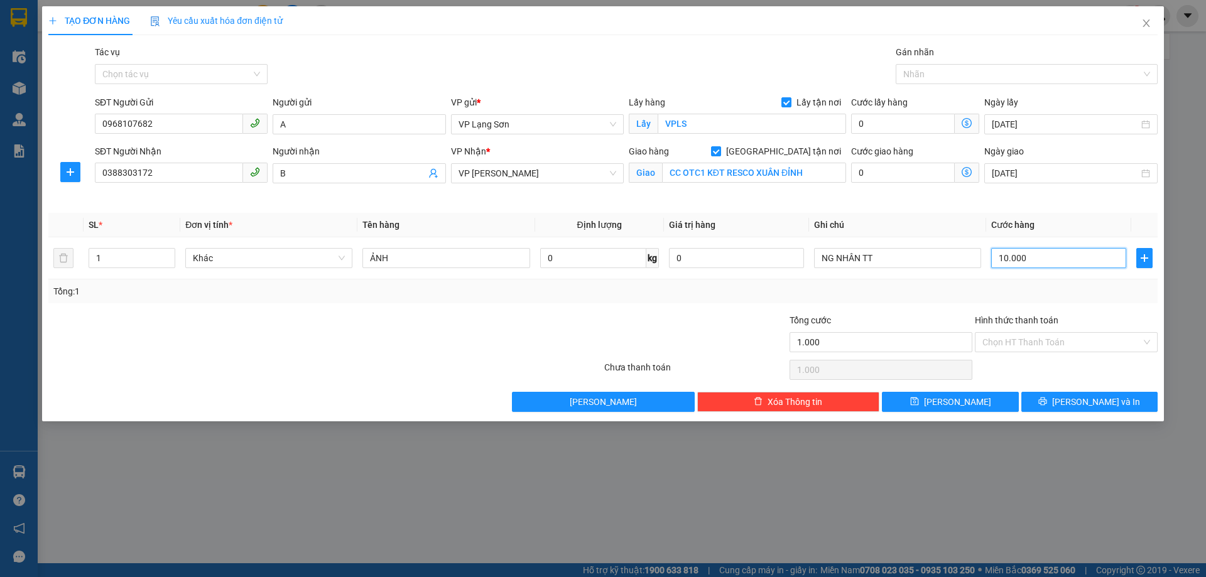
type input "10.000"
type input "100.000"
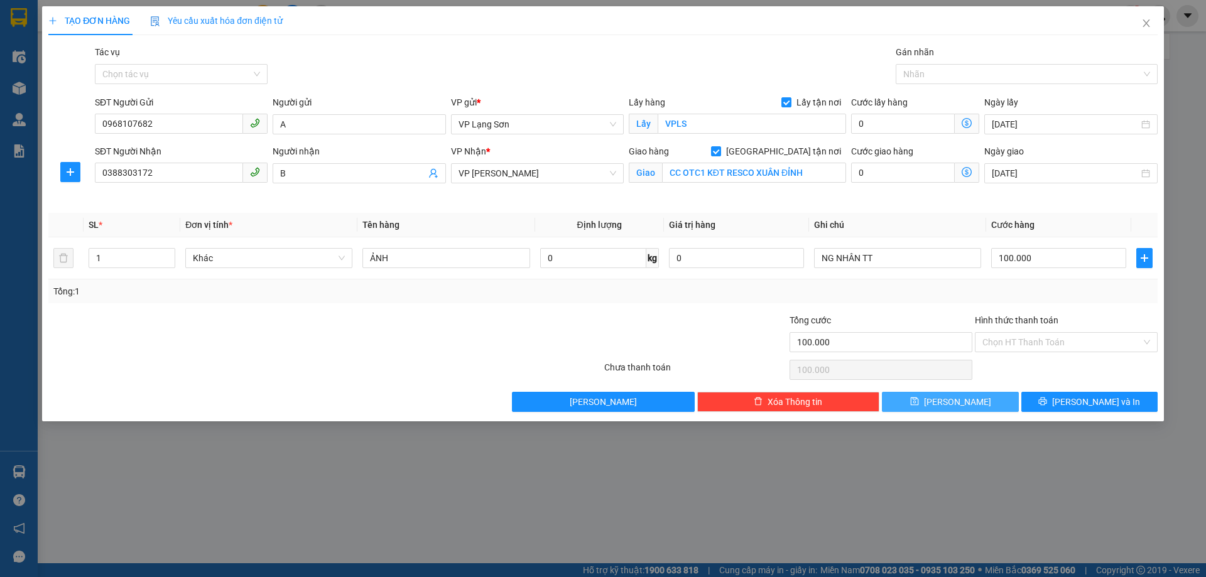
click at [962, 397] on span "[PERSON_NAME]" at bounding box center [957, 402] width 67 height 14
checkbox input "false"
type input "0"
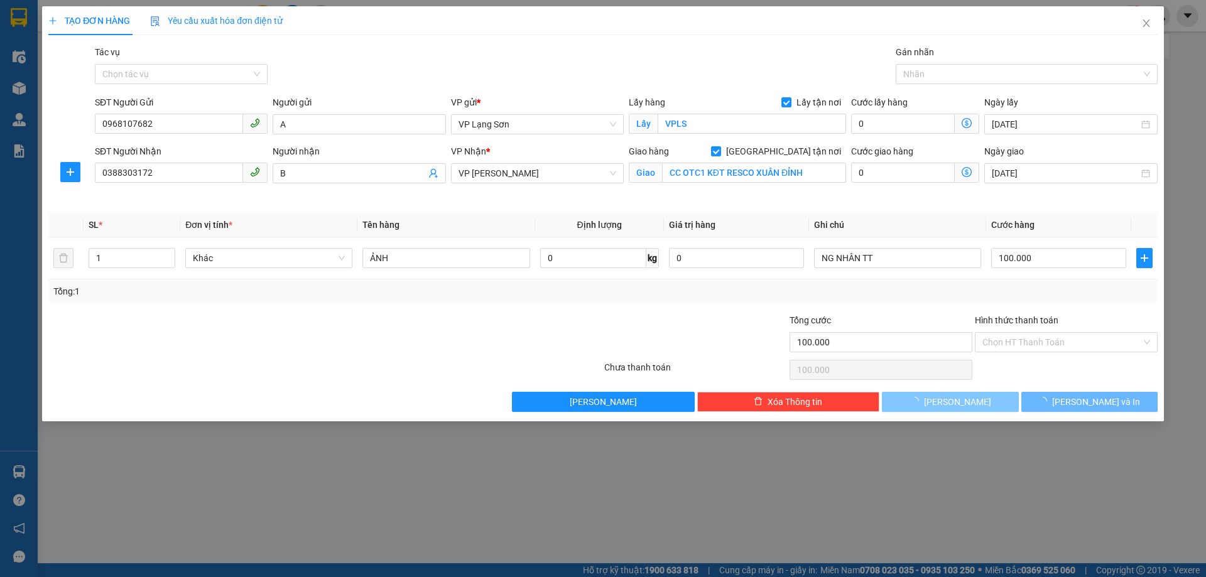
type input "0"
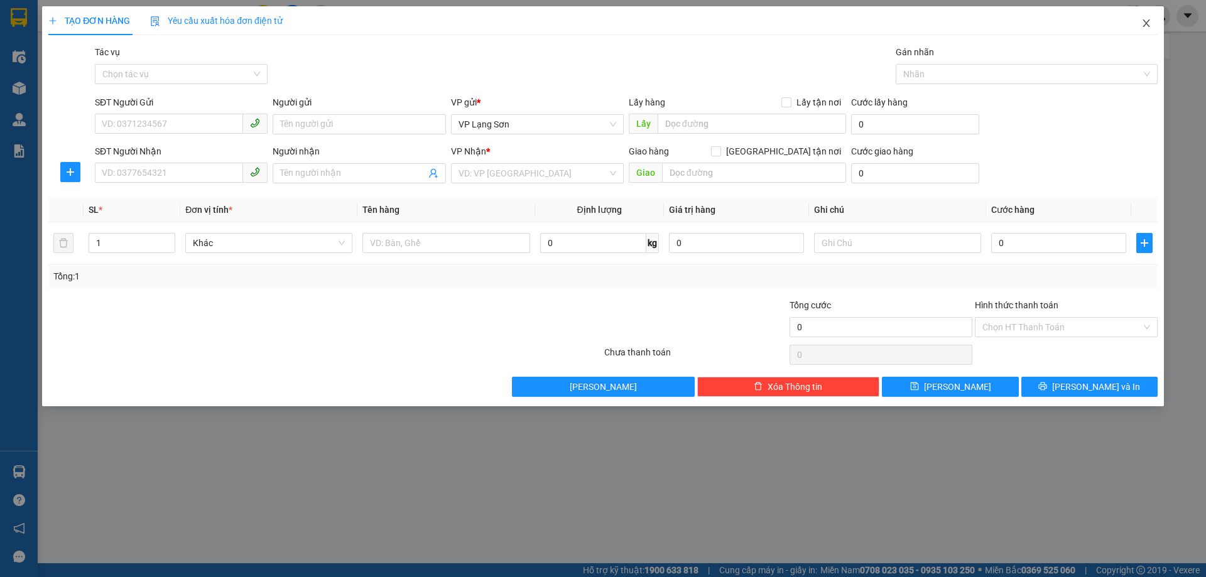
click at [1142, 23] on icon "close" at bounding box center [1146, 23] width 10 height 10
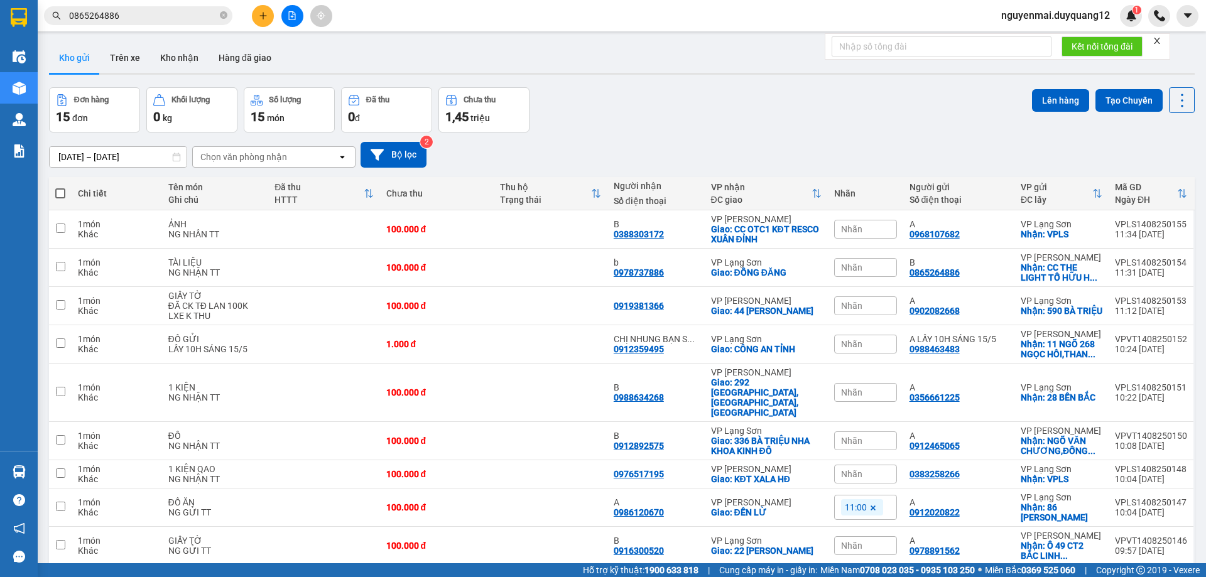
click at [861, 230] on div "Nhãn" at bounding box center [865, 229] width 63 height 19
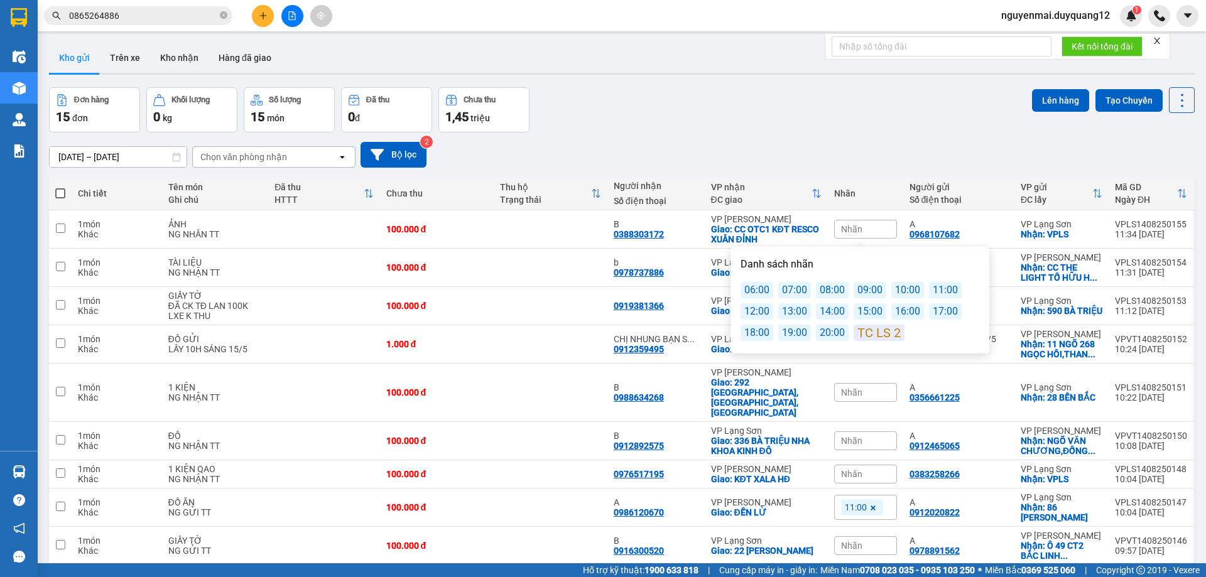
click at [791, 313] on div "13:00" at bounding box center [794, 311] width 33 height 16
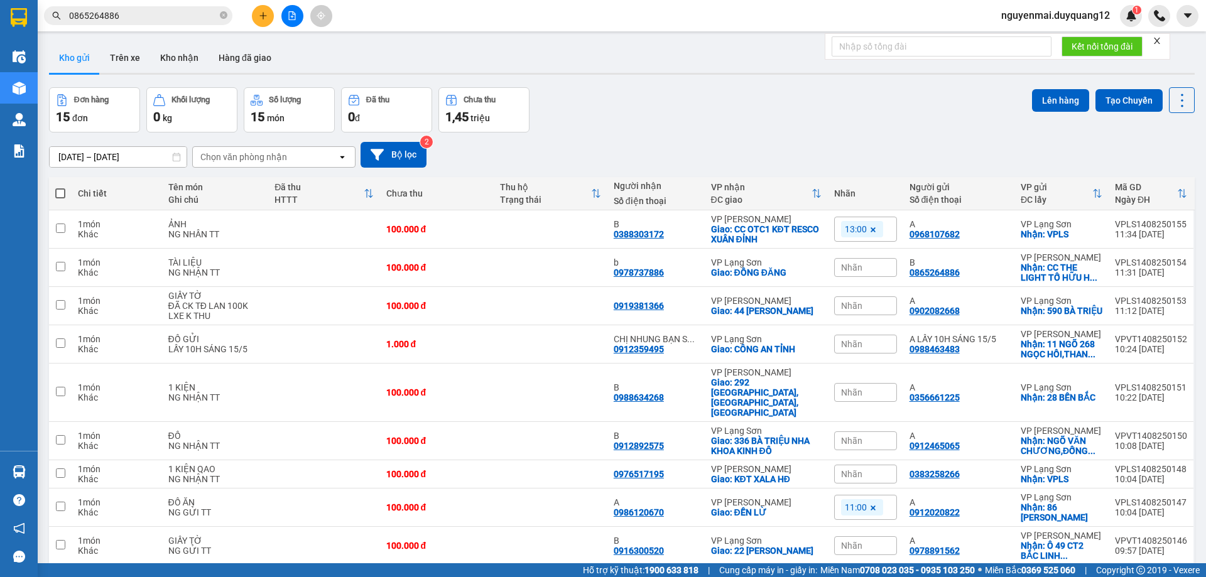
click at [818, 132] on div "12/08/2025 – 14/08/2025 Press the down arrow key to interact with the calendar …" at bounding box center [621, 154] width 1145 height 45
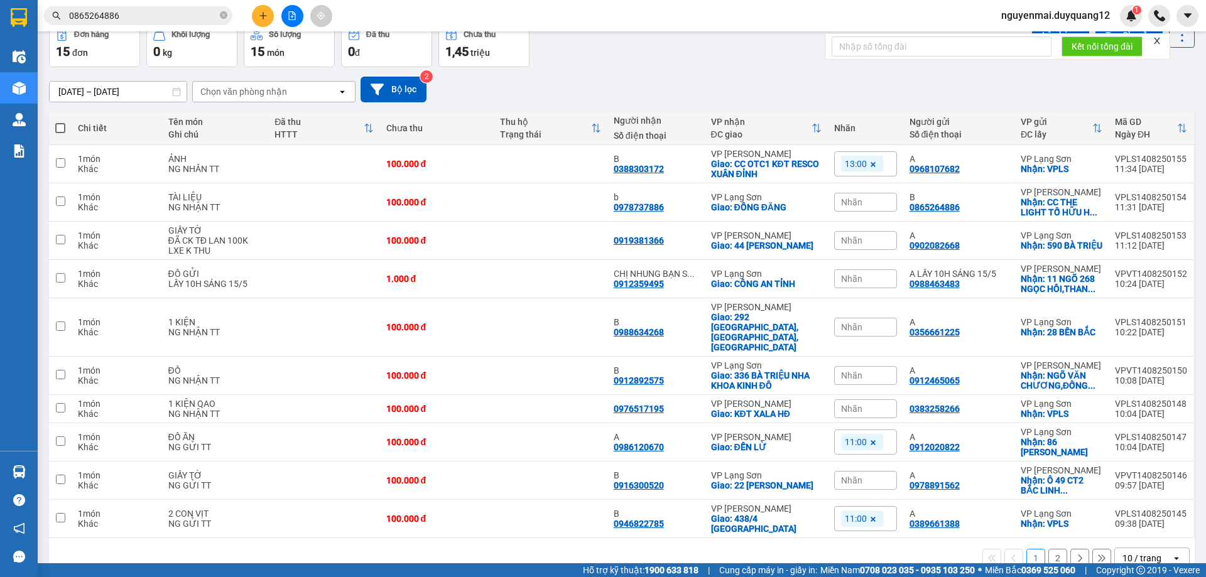
click at [216, 14] on input "0865264886" at bounding box center [143, 16] width 148 height 14
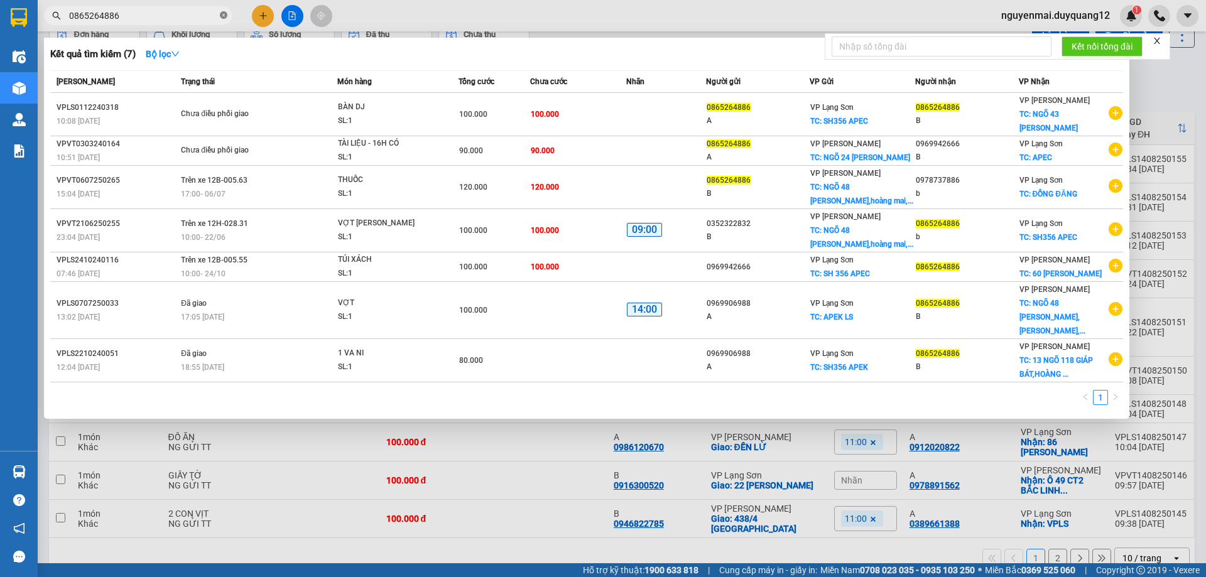
click at [224, 16] on icon "close-circle" at bounding box center [224, 15] width 8 height 8
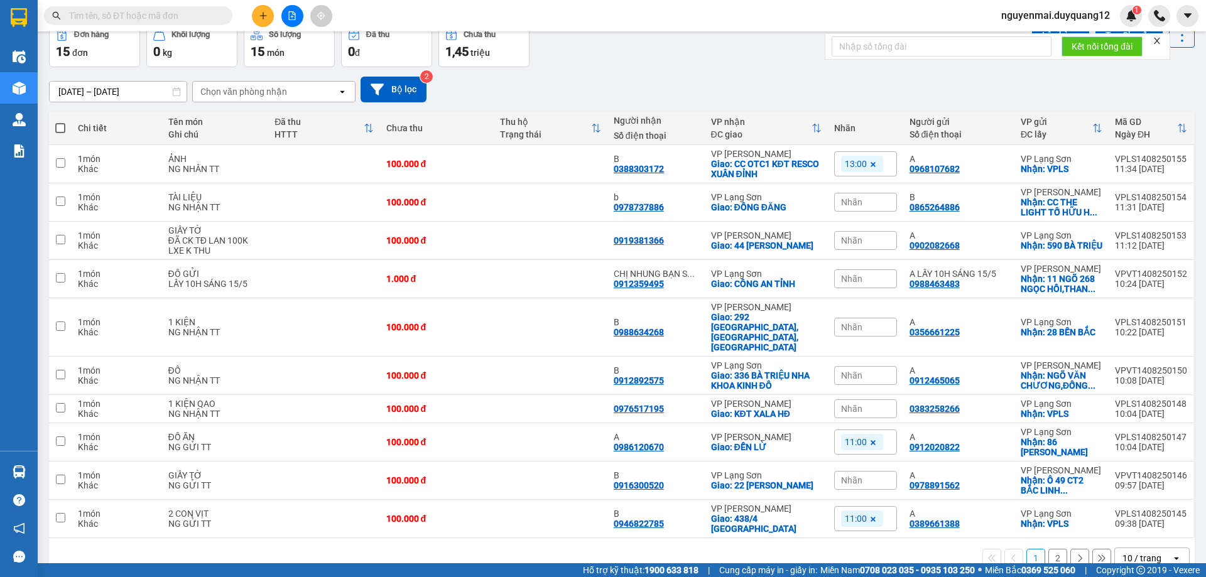
click at [743, 77] on div "12/08/2025 – 14/08/2025 Press the down arrow key to interact with the calendar …" at bounding box center [621, 90] width 1145 height 26
click at [728, 78] on div "12/08/2025 – 14/08/2025 Press the down arrow key to interact with the calendar …" at bounding box center [621, 90] width 1145 height 26
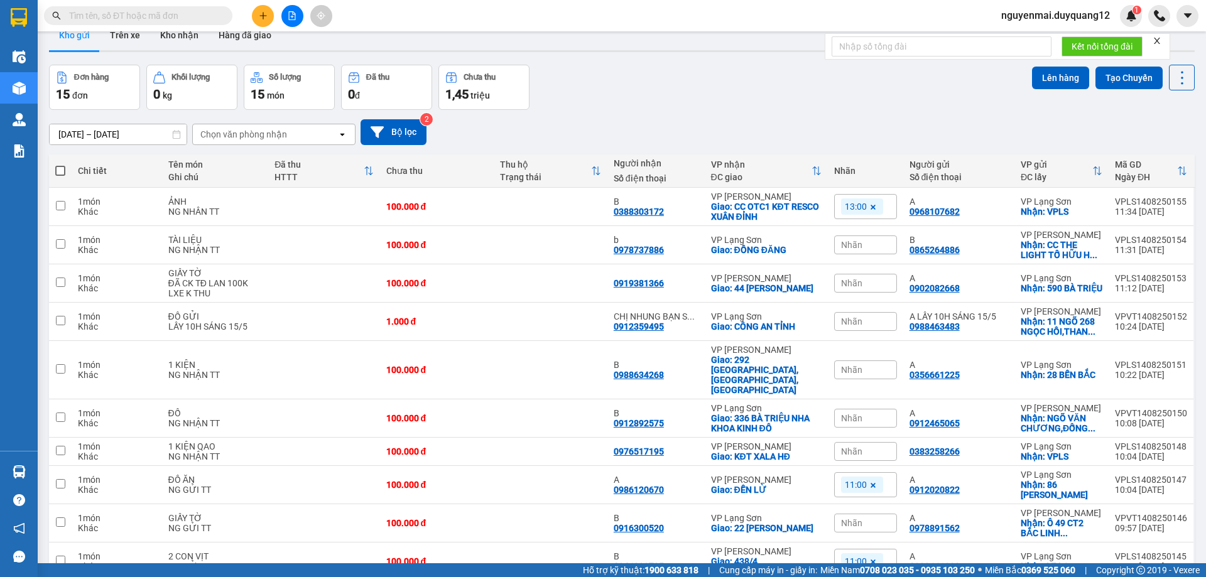
scroll to position [0, 0]
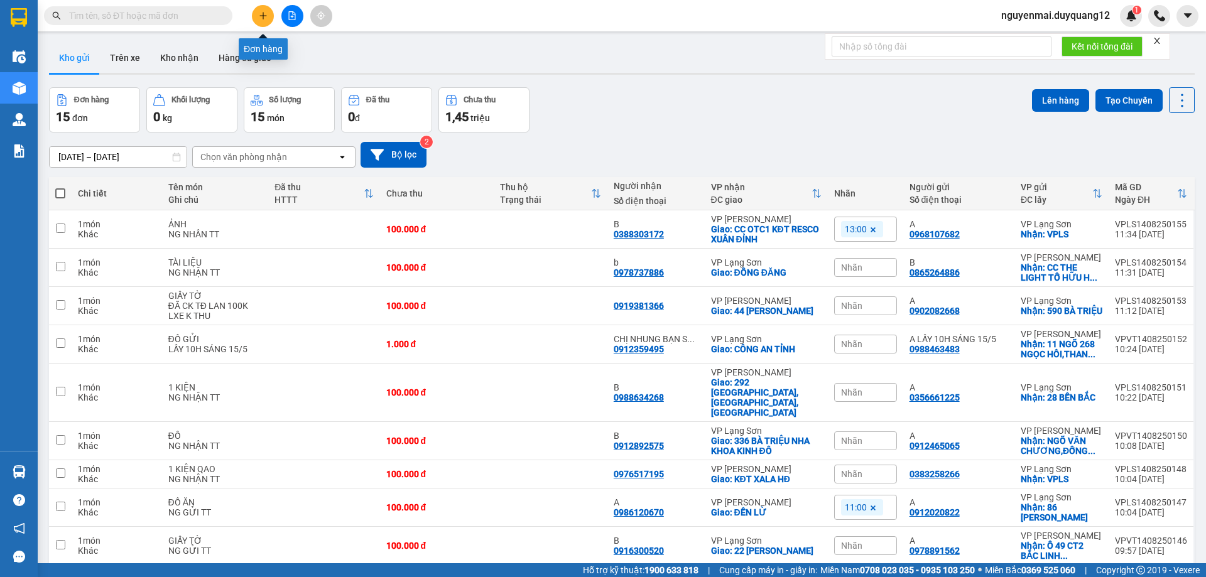
click at [262, 19] on icon "plus" at bounding box center [263, 15] width 9 height 9
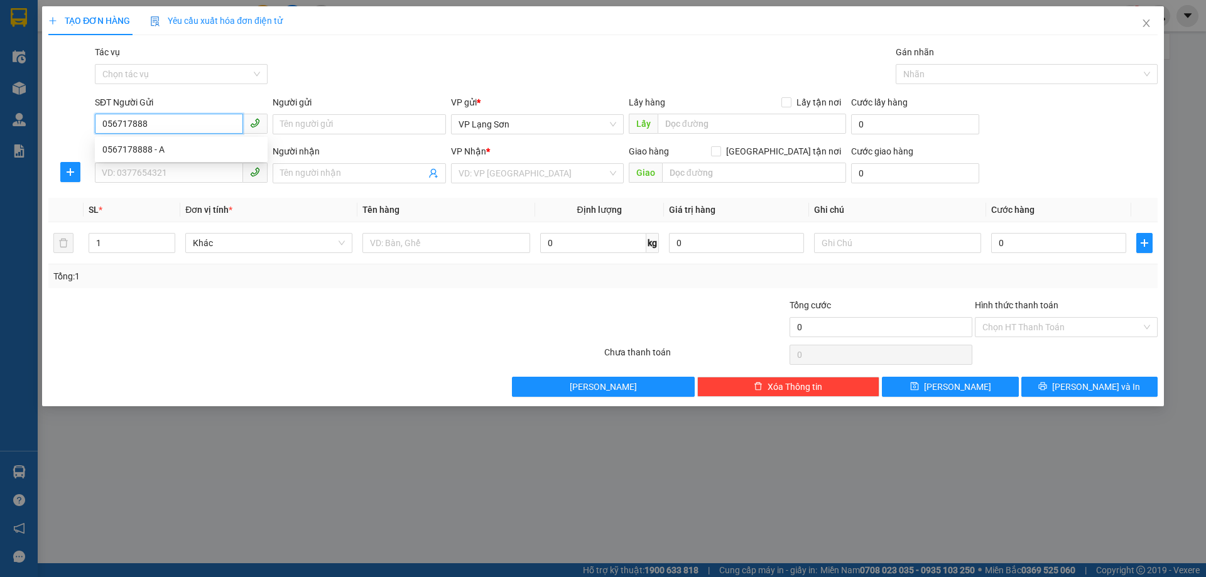
type input "0567178888"
click at [166, 158] on div "0567178888 - A" at bounding box center [181, 149] width 173 height 20
type input "A"
checkbox input "true"
type input "25 TRUNG PHỤNG"
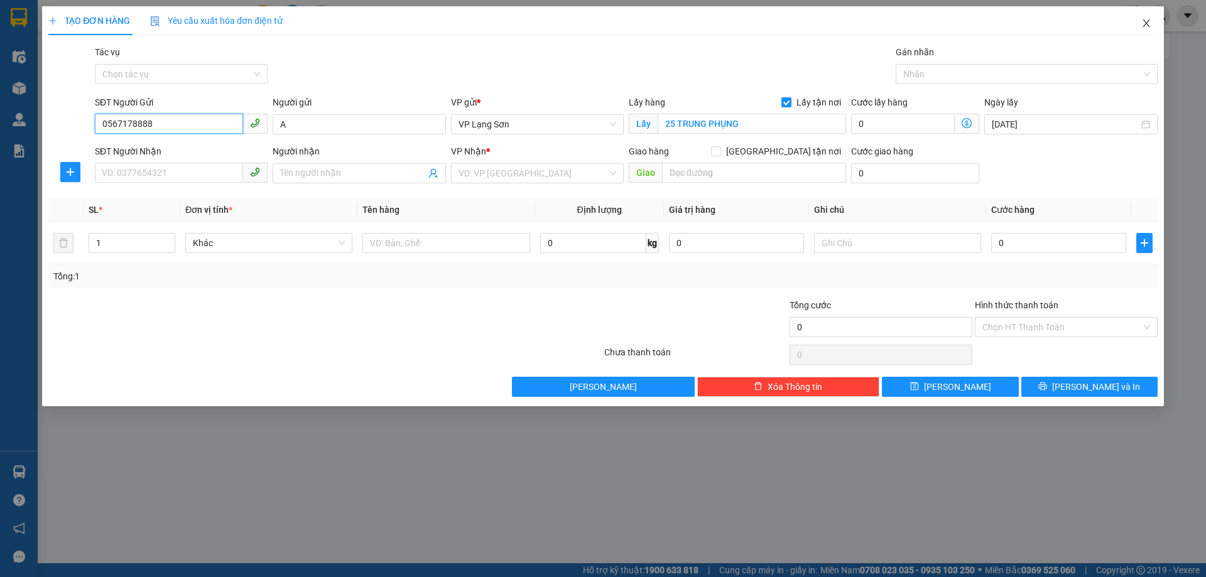
type input "0567178888"
click at [1146, 23] on icon "close" at bounding box center [1145, 23] width 7 height 8
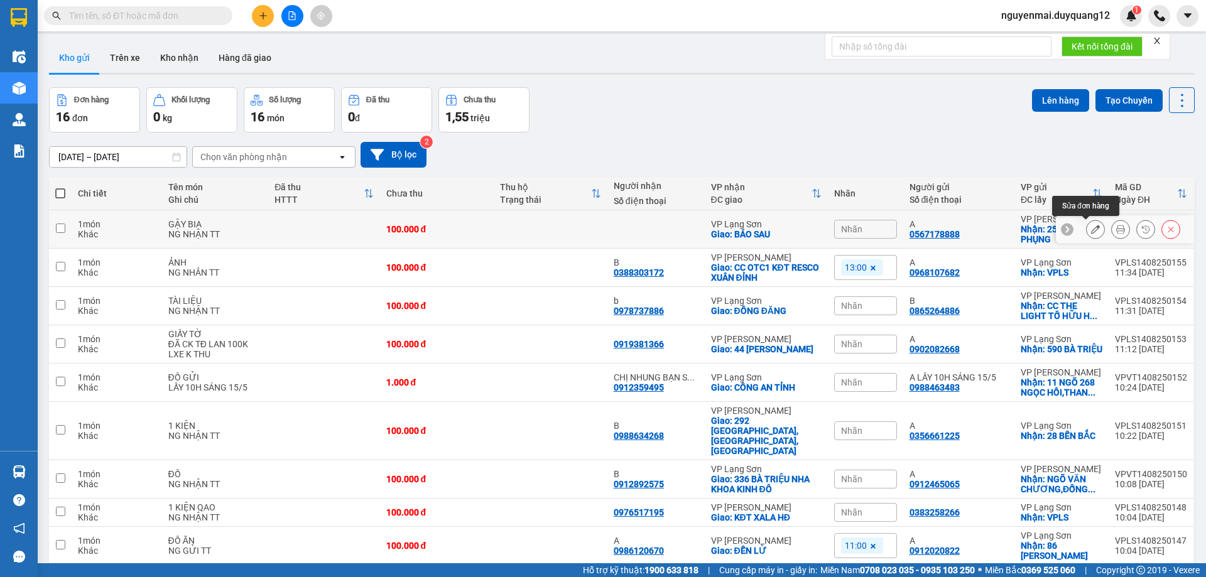
click at [1094, 230] on button at bounding box center [1095, 230] width 18 height 22
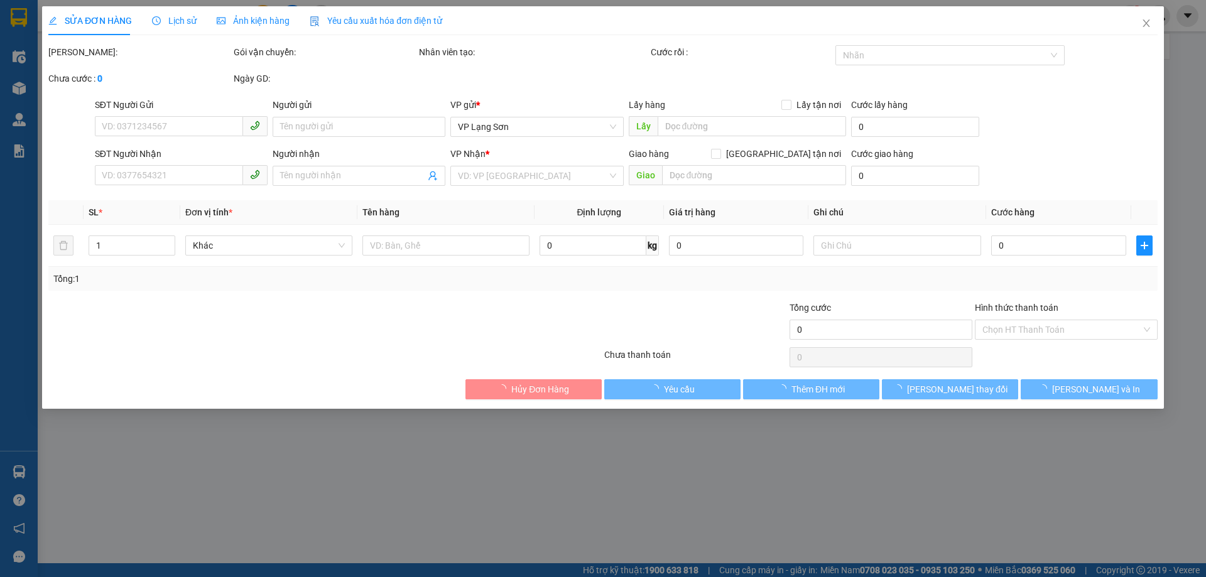
type input "0567178888"
type input "A"
checkbox input "true"
type input "25 TRUNG PHỤNG"
checkbox input "true"
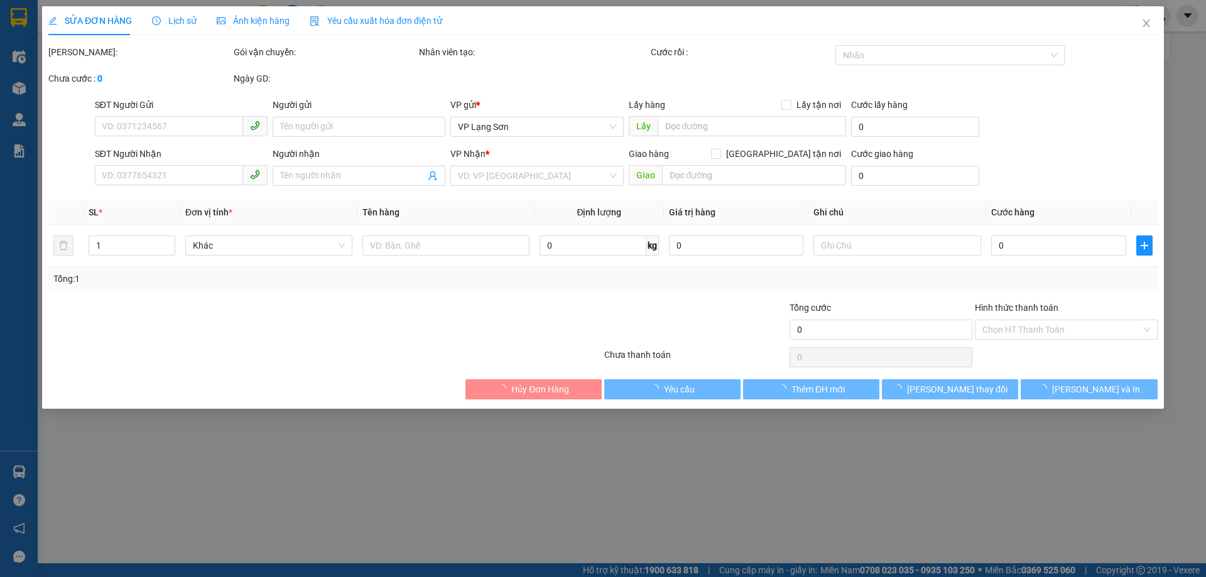
type input "BÁO SAU"
type input "100.000"
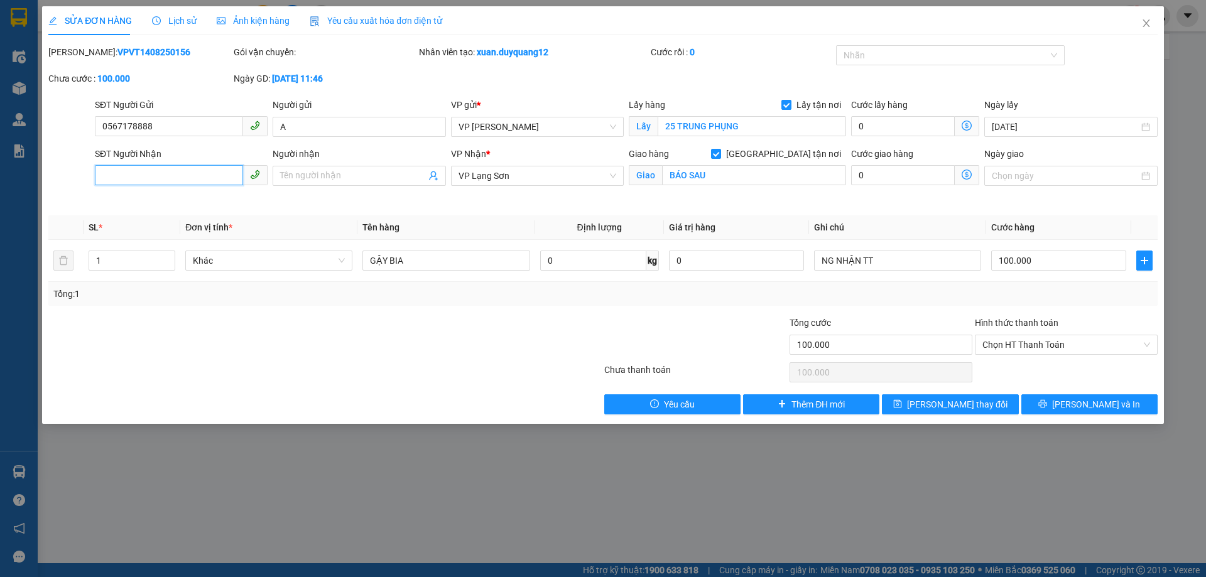
click at [193, 175] on input "SĐT Người Nhận" at bounding box center [169, 175] width 148 height 20
type input "0343086754"
click at [311, 173] on input "Người nhận" at bounding box center [352, 176] width 145 height 14
type input "B"
click at [742, 169] on input "BÁO SAU" at bounding box center [754, 175] width 184 height 20
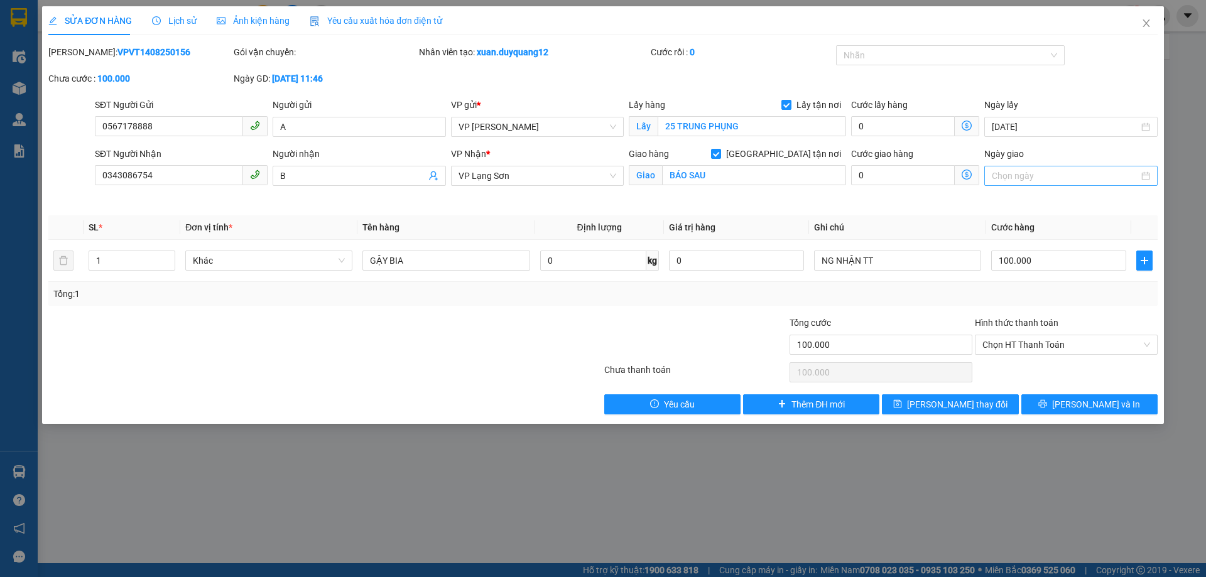
click at [1055, 178] on input "Ngày giao" at bounding box center [1064, 176] width 146 height 14
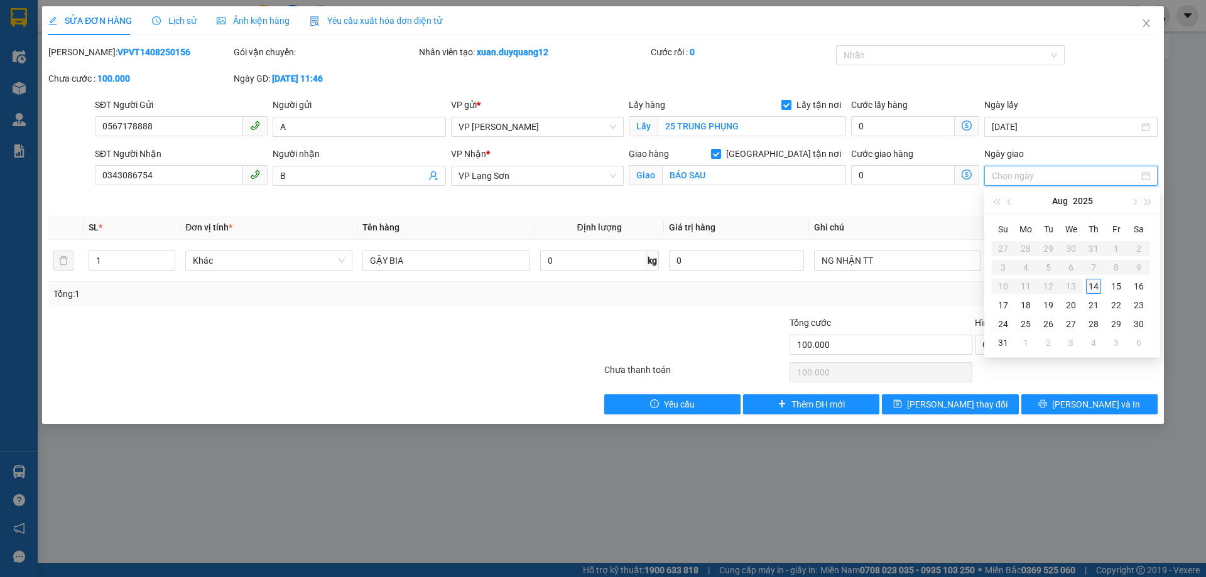
type input "[DATE]"
click at [1098, 286] on div "14" at bounding box center [1093, 286] width 15 height 15
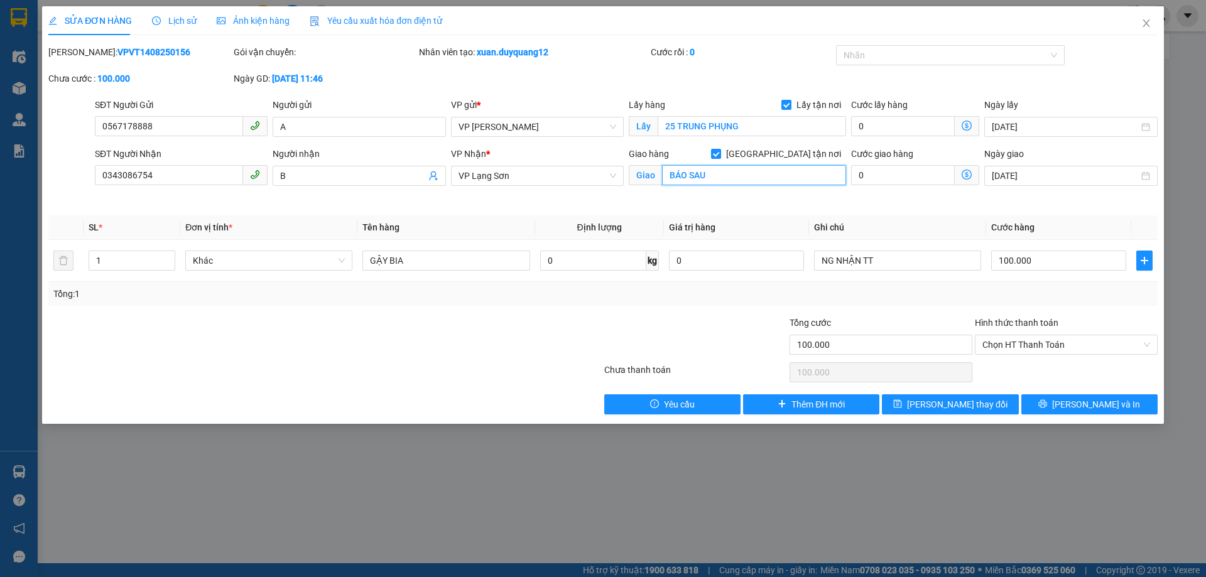
click at [739, 170] on input "BÁO SAU" at bounding box center [754, 175] width 184 height 20
type input "2"
type input "319A TRẦN ĐĂNG NINH"
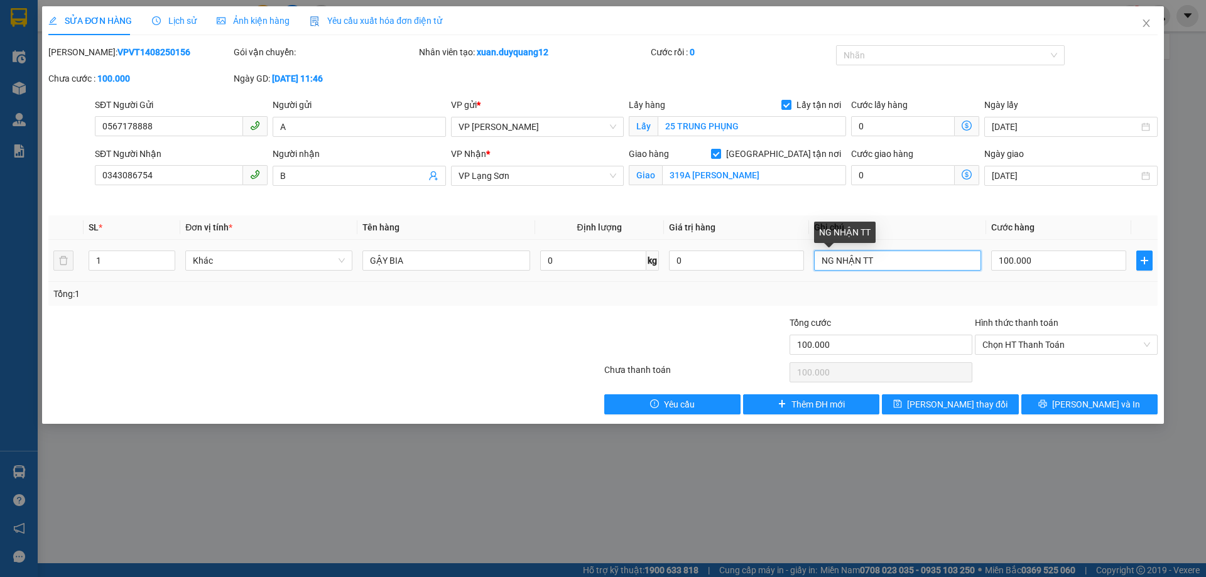
click at [882, 262] on input "NG NHẬN TT" at bounding box center [897, 261] width 167 height 20
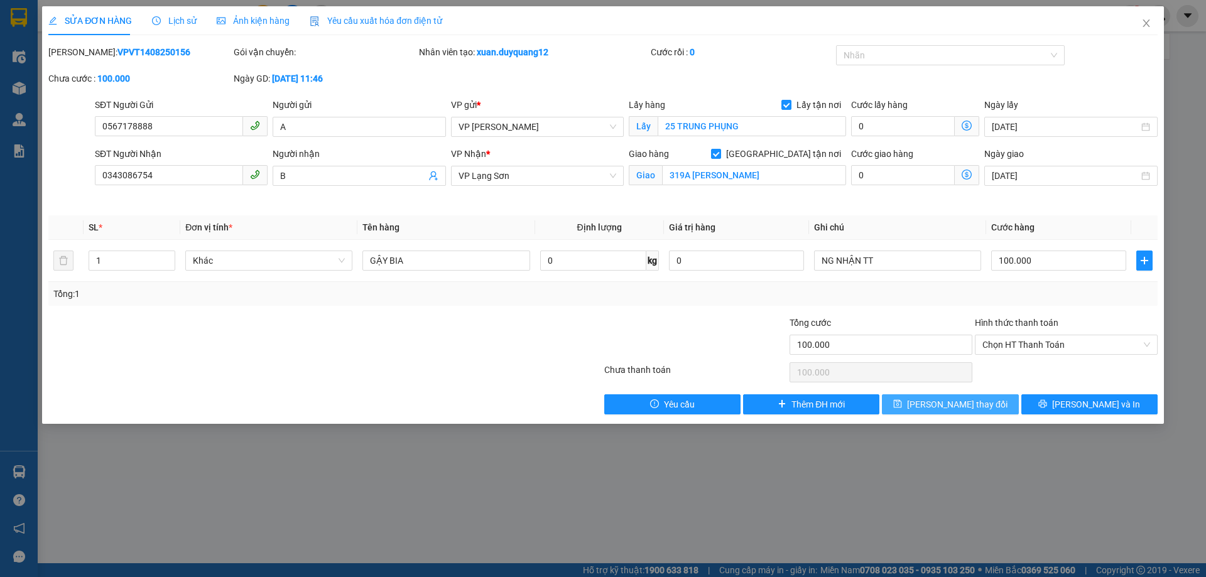
click at [957, 398] on span "[PERSON_NAME] thay đổi" at bounding box center [957, 404] width 100 height 14
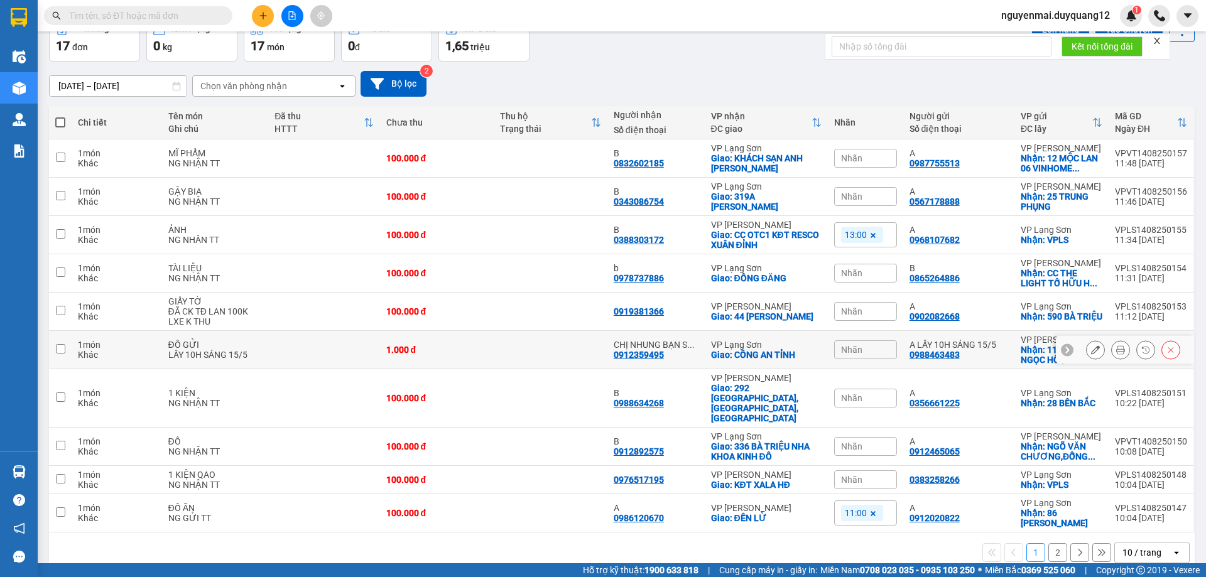
scroll to position [72, 0]
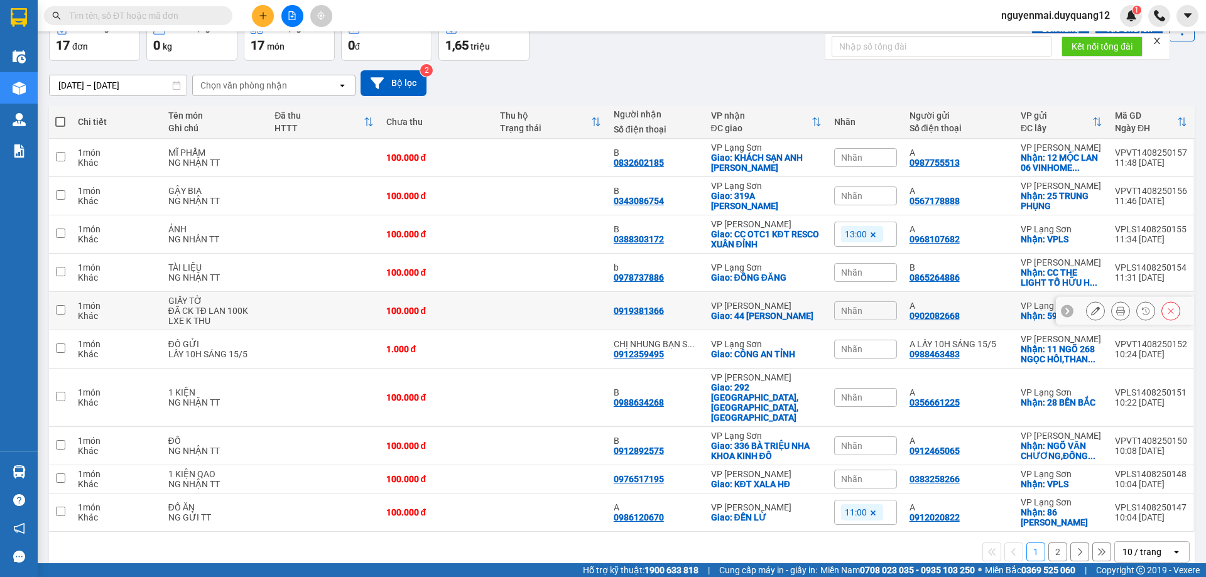
click at [60, 310] on input "checkbox" at bounding box center [60, 309] width 9 height 9
checkbox input "true"
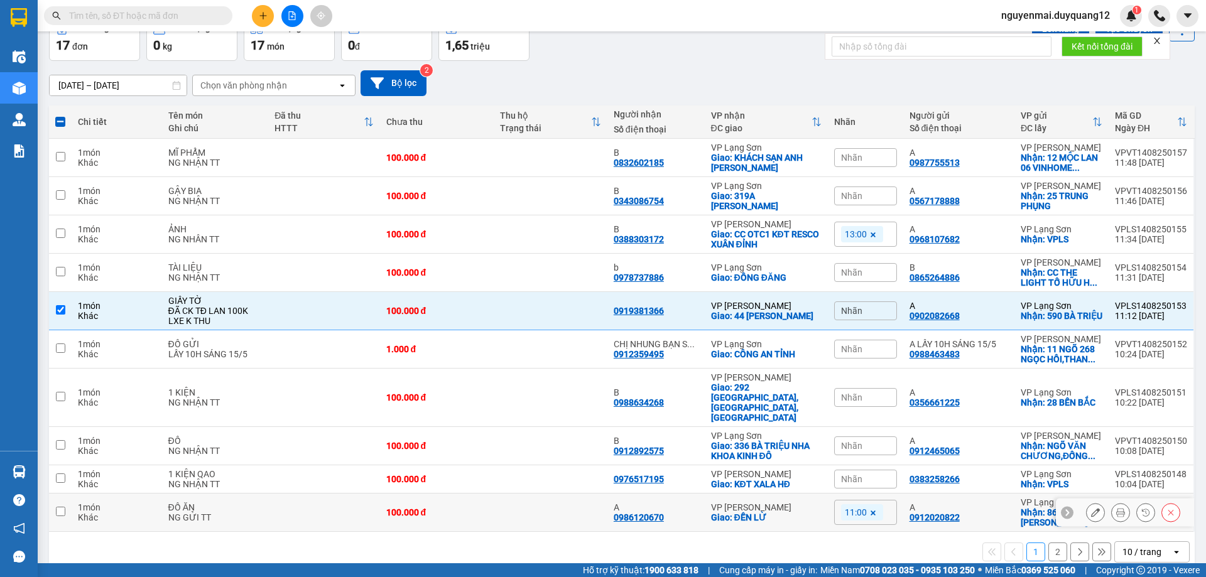
click at [62, 507] on input "checkbox" at bounding box center [60, 511] width 9 height 9
checkbox input "true"
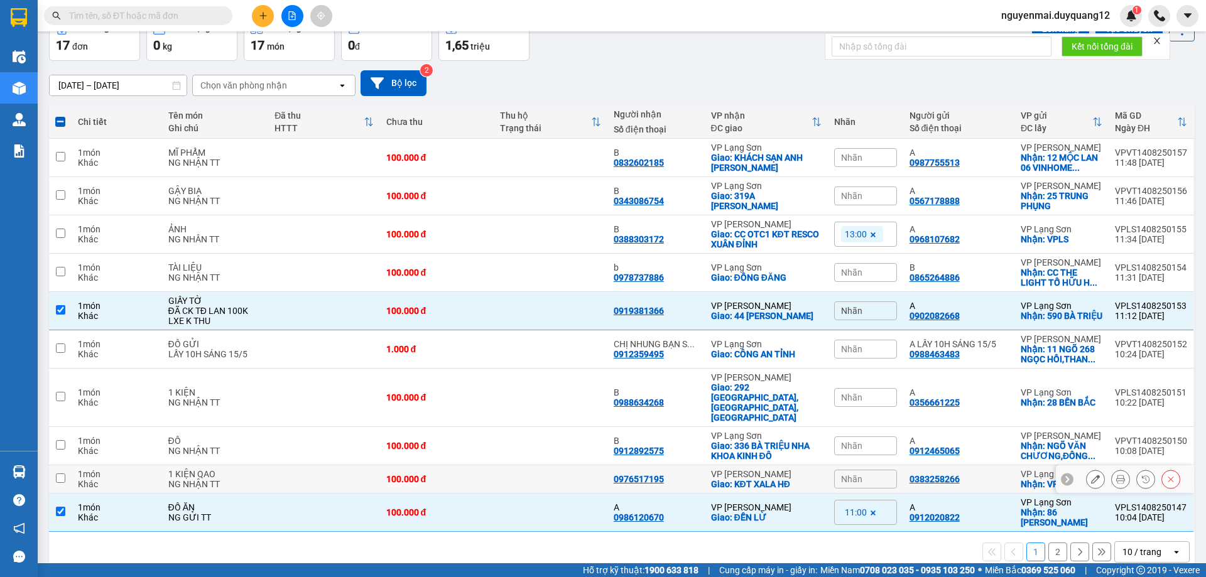
click at [62, 473] on input "checkbox" at bounding box center [60, 477] width 9 height 9
checkbox input "true"
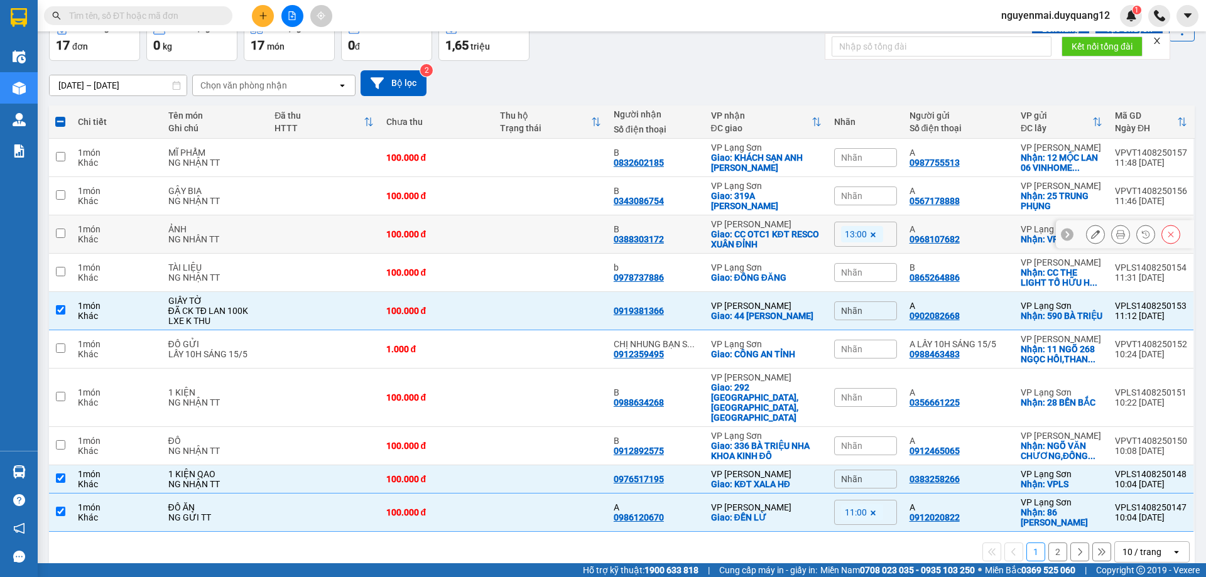
click at [58, 235] on input "checkbox" at bounding box center [60, 233] width 9 height 9
checkbox input "true"
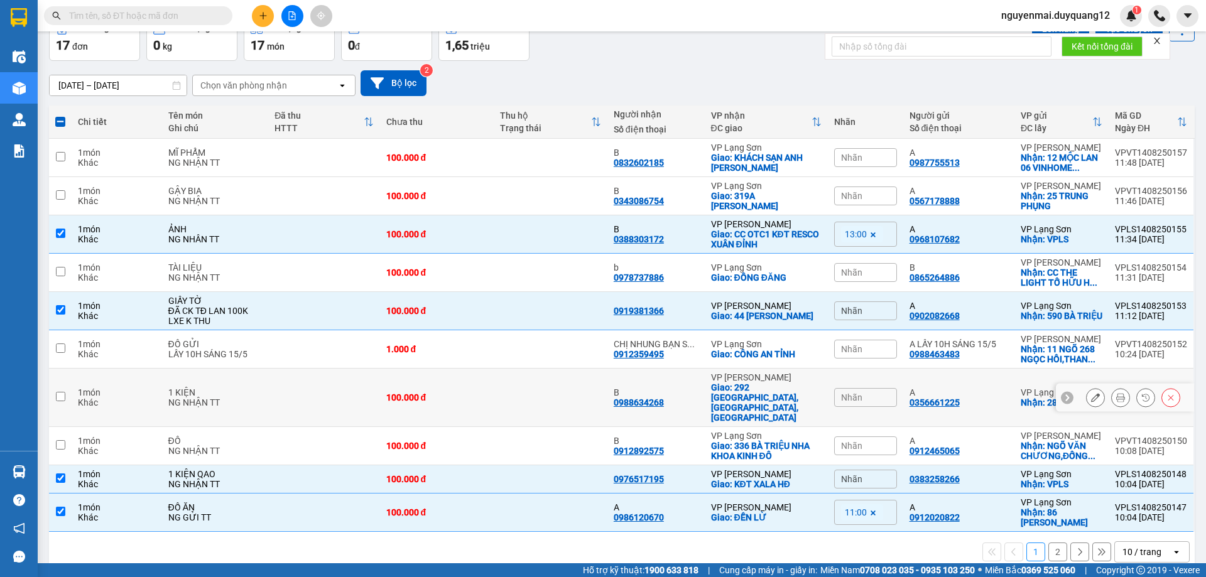
click at [60, 392] on input "checkbox" at bounding box center [60, 396] width 9 height 9
checkbox input "true"
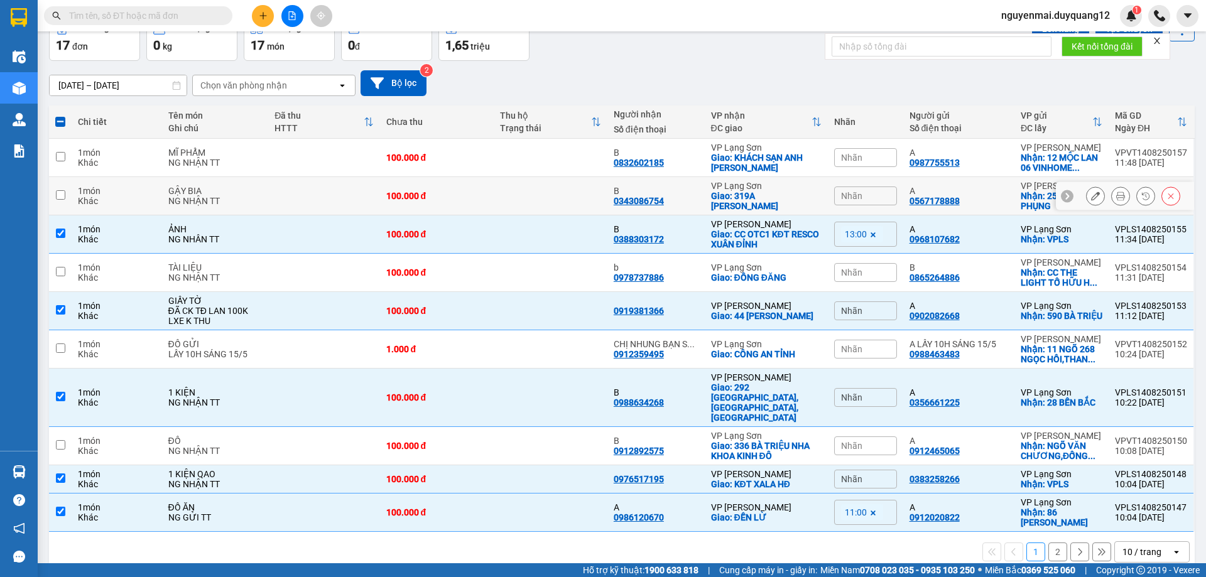
scroll to position [0, 0]
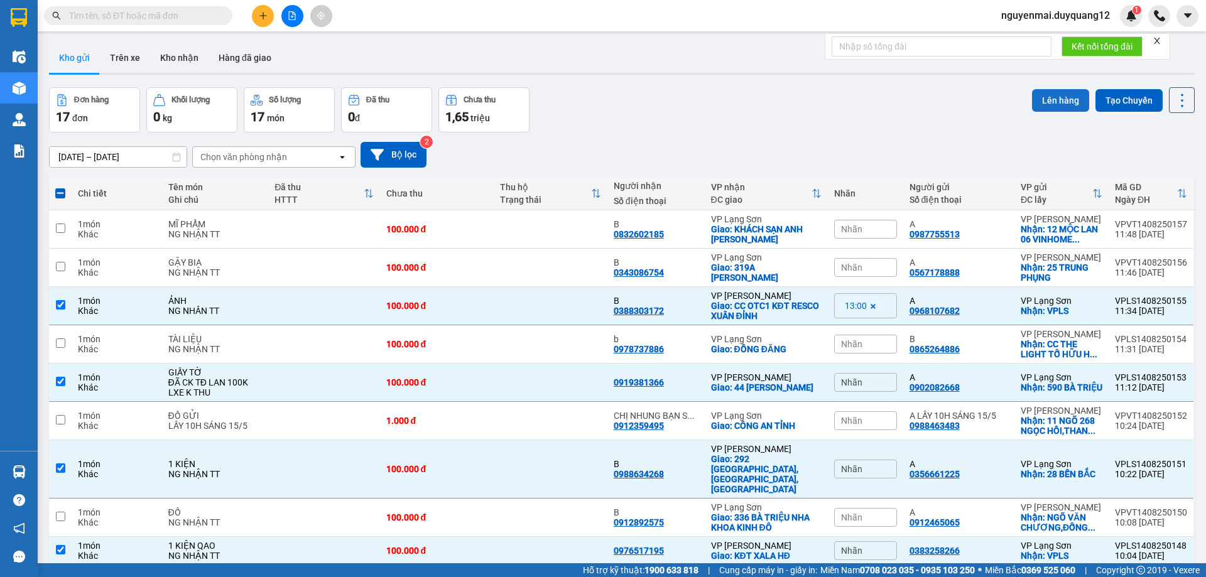
click at [1050, 102] on button "Lên hàng" at bounding box center [1060, 100] width 57 height 23
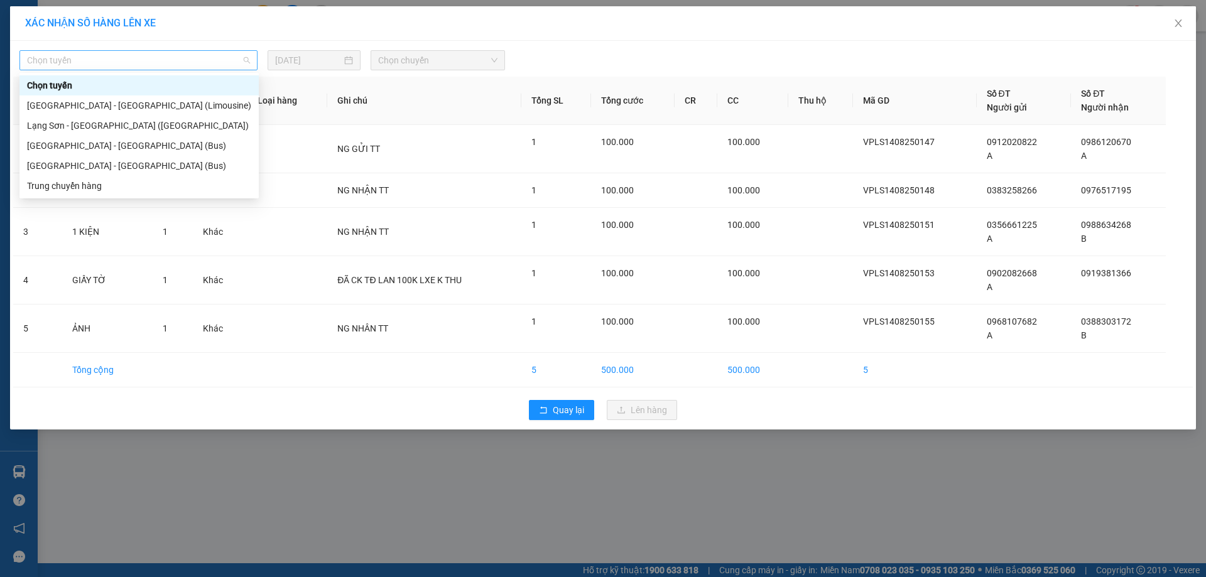
click at [120, 55] on span "Chọn tuyến" at bounding box center [138, 60] width 223 height 19
click at [116, 62] on span "Chọn tuyến" at bounding box center [138, 60] width 223 height 19
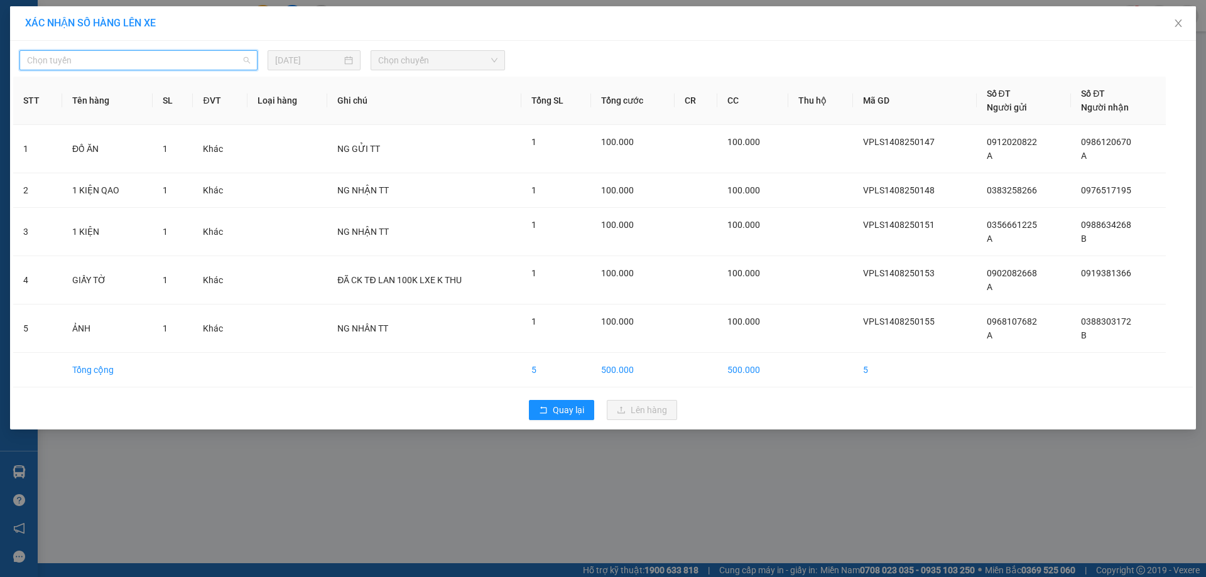
click at [124, 64] on span "Chọn tuyến" at bounding box center [138, 60] width 223 height 19
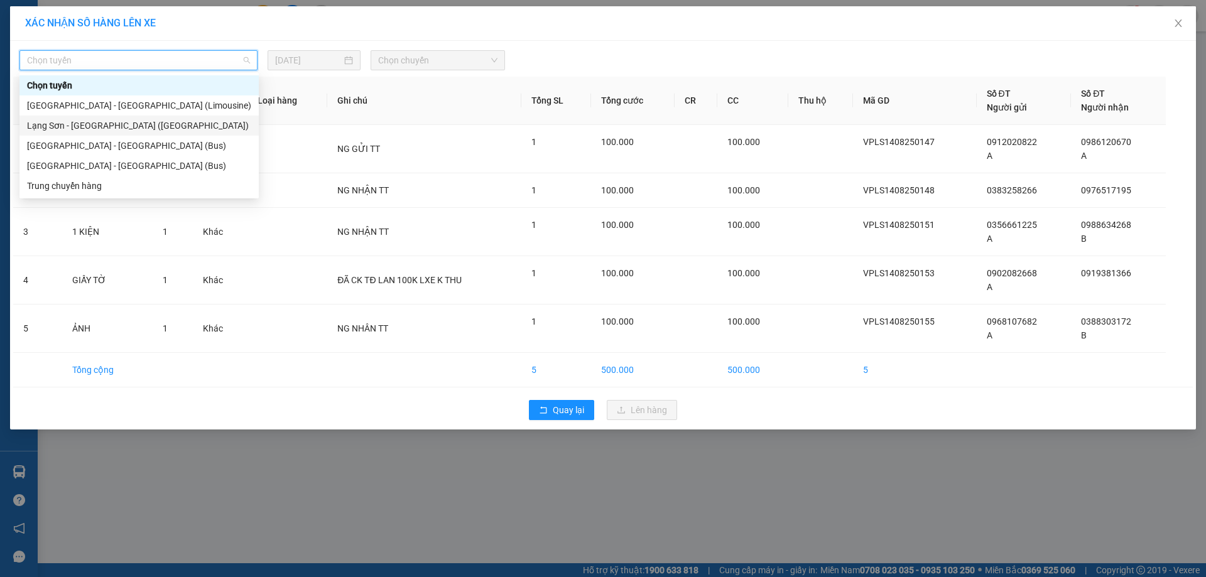
click at [115, 122] on div "Lạng Sơn - Hà Nội (Limousine)" at bounding box center [139, 126] width 224 height 14
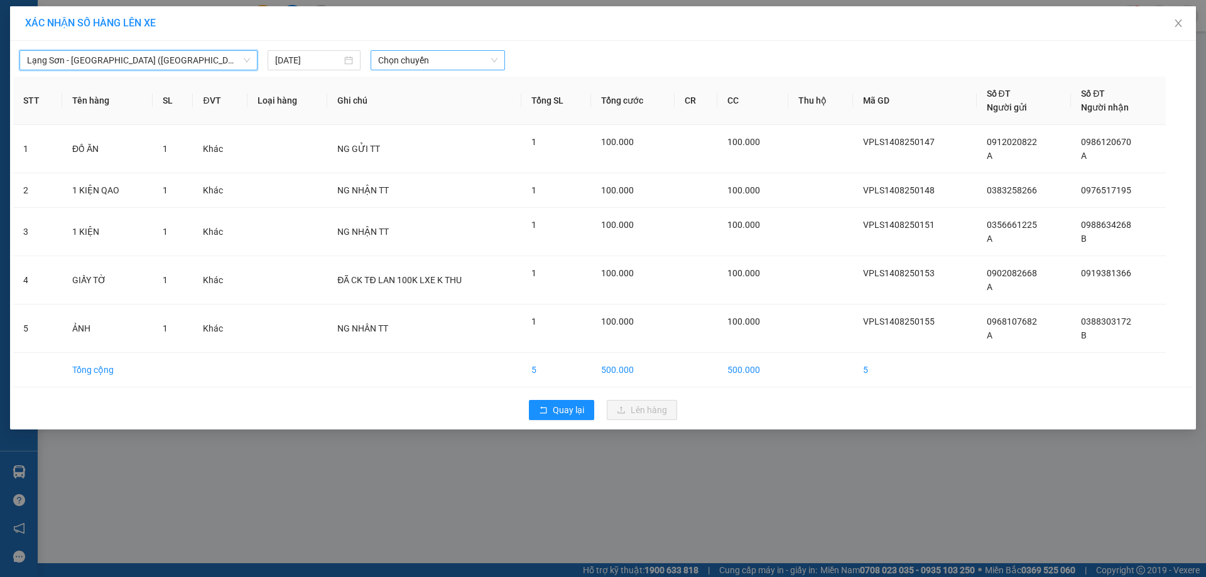
click at [478, 55] on span "Chọn chuyến" at bounding box center [437, 60] width 119 height 19
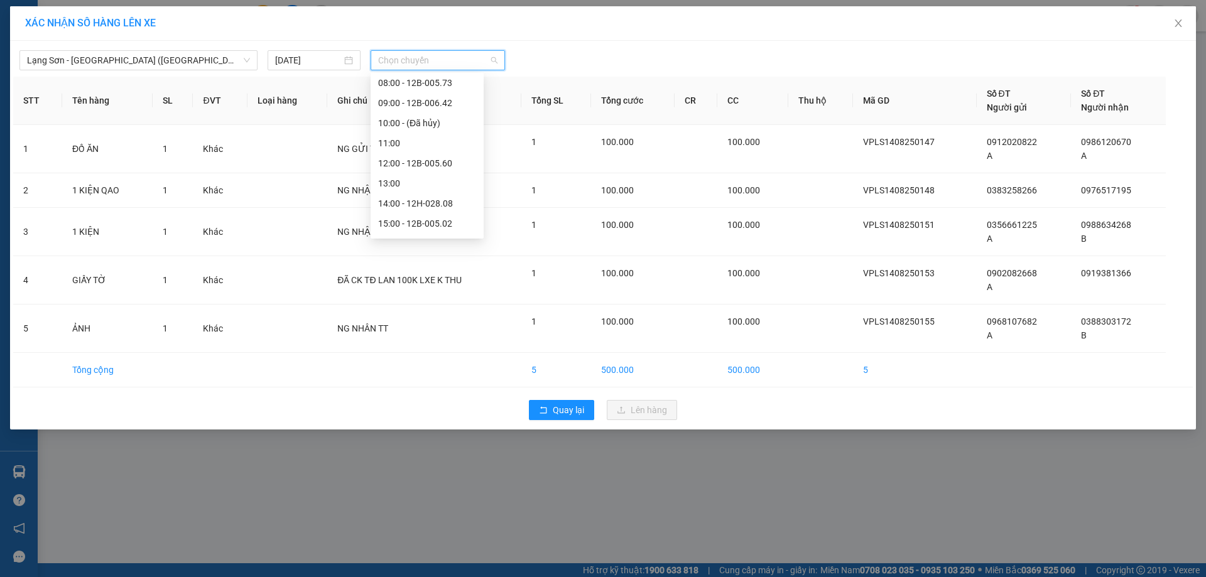
scroll to position [104, 0]
click at [440, 165] on div "12:00 - 12B-005.60" at bounding box center [427, 162] width 98 height 14
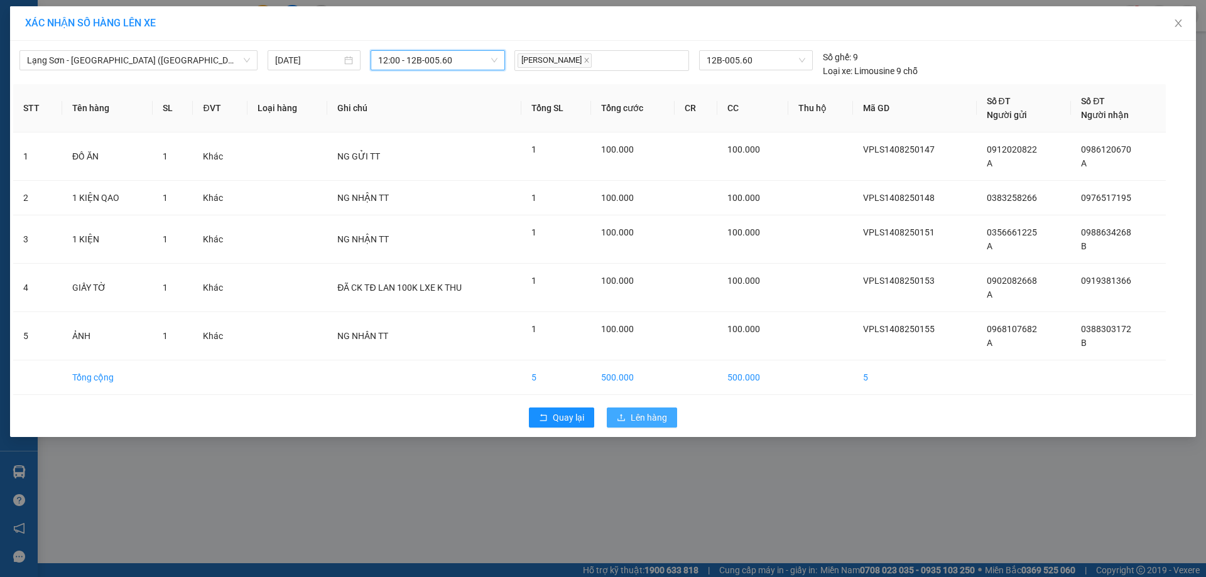
click at [641, 415] on span "Lên hàng" at bounding box center [648, 418] width 36 height 14
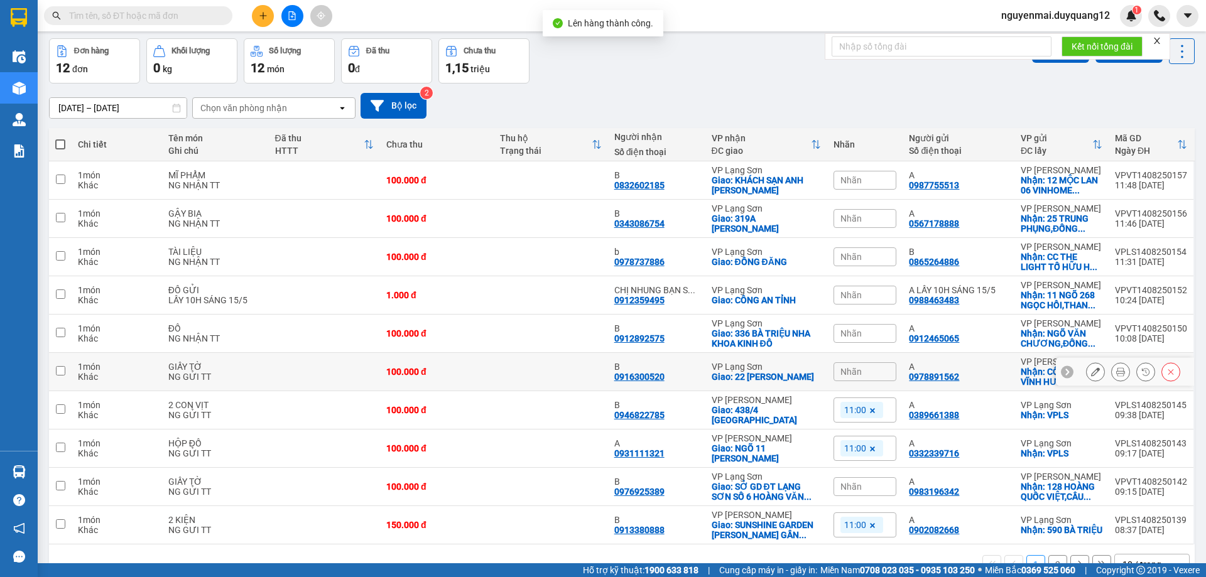
scroll to position [75, 0]
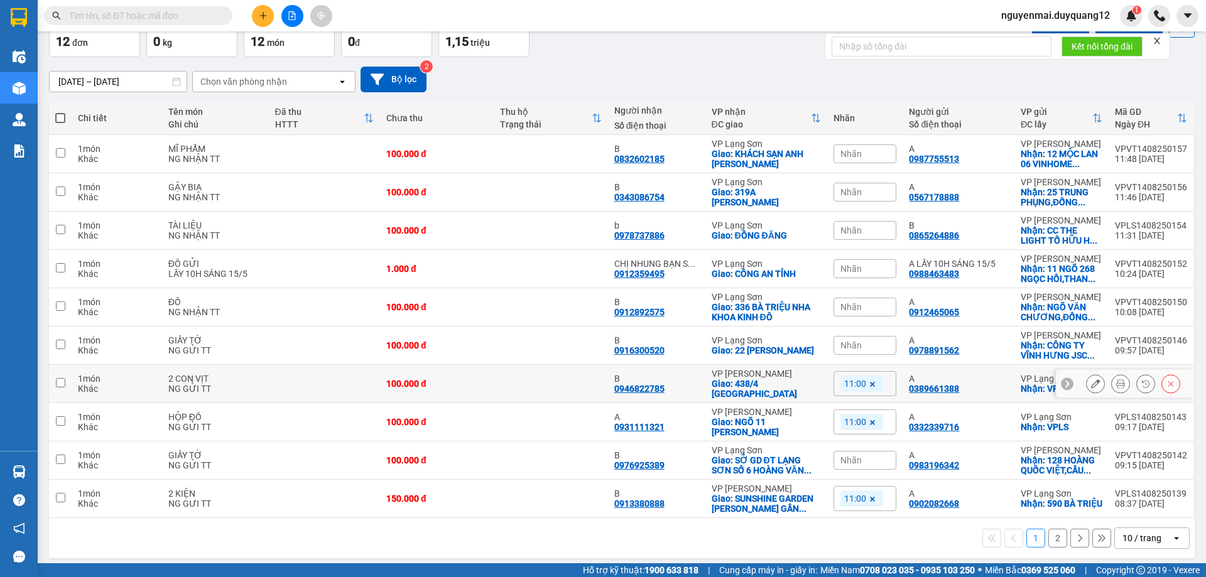
click at [63, 378] on input "checkbox" at bounding box center [60, 382] width 9 height 9
checkbox input "true"
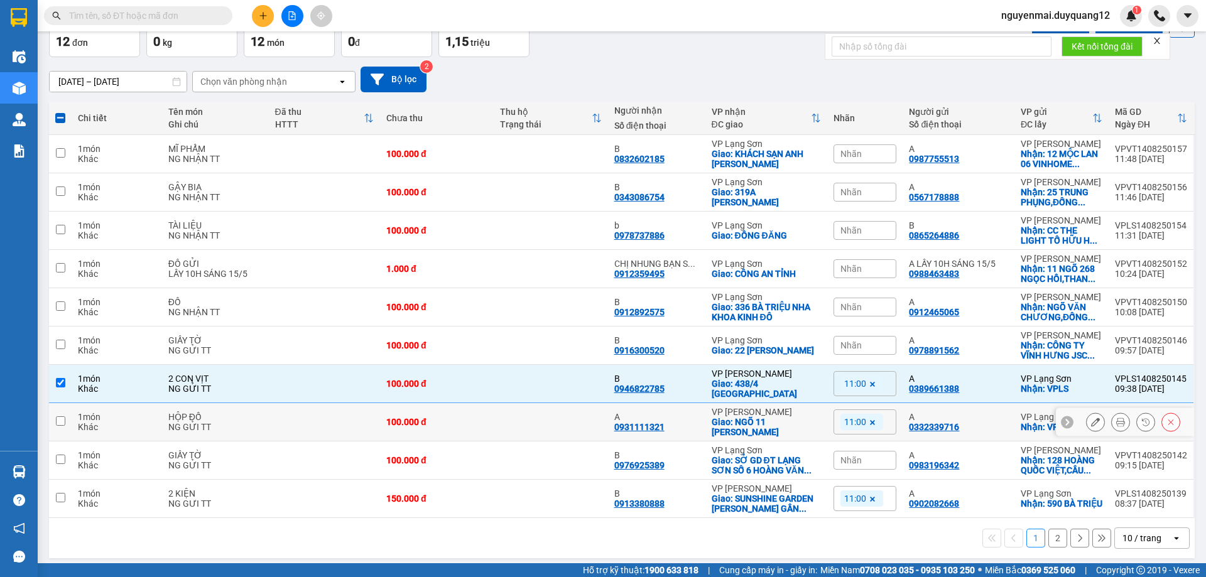
click at [65, 413] on td at bounding box center [60, 422] width 23 height 38
checkbox input "true"
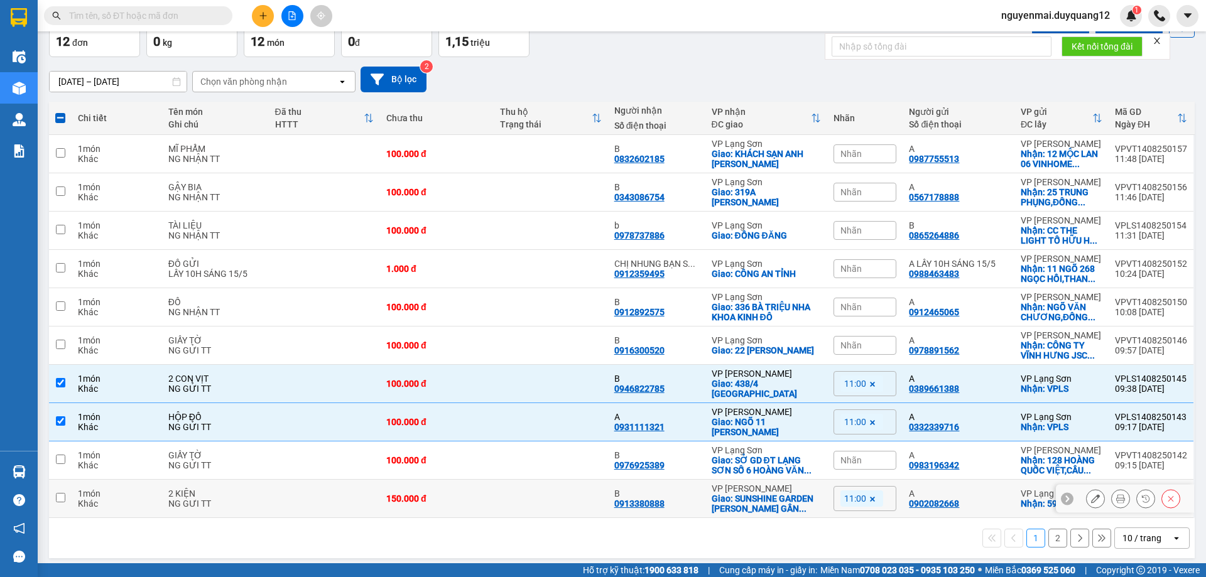
click at [60, 493] on input "checkbox" at bounding box center [60, 497] width 9 height 9
checkbox input "true"
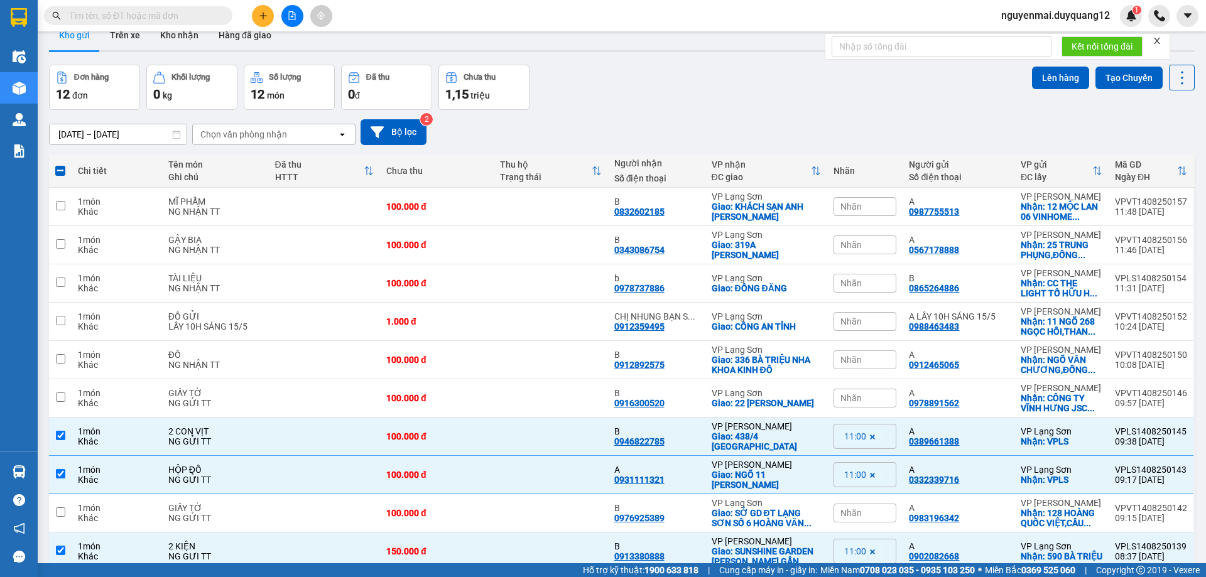
scroll to position [0, 0]
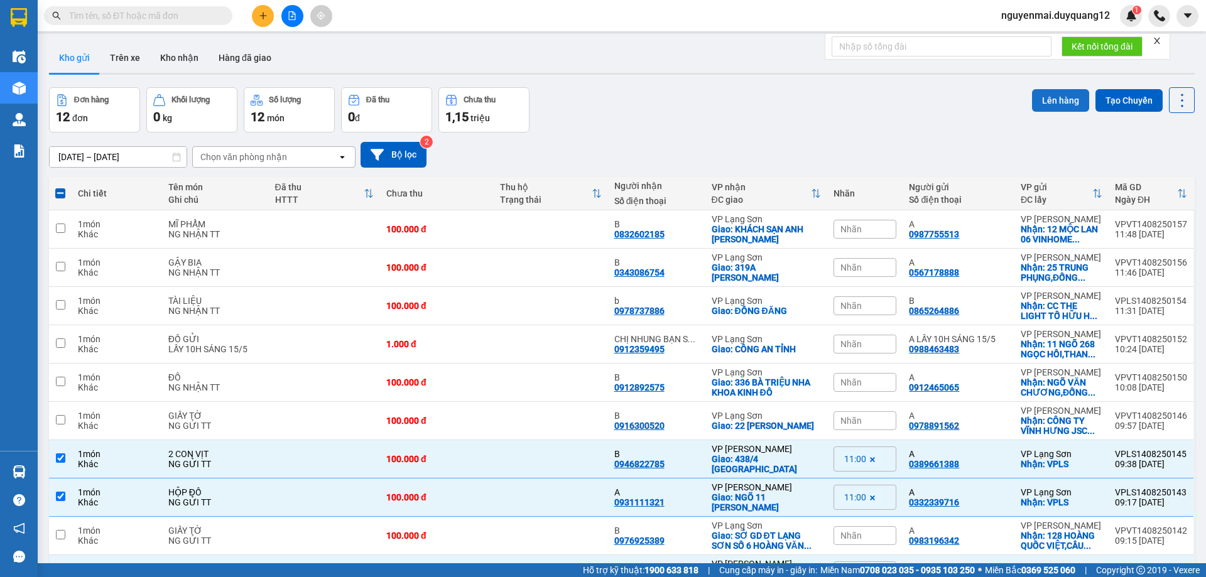
click at [1065, 100] on button "Lên hàng" at bounding box center [1060, 100] width 57 height 23
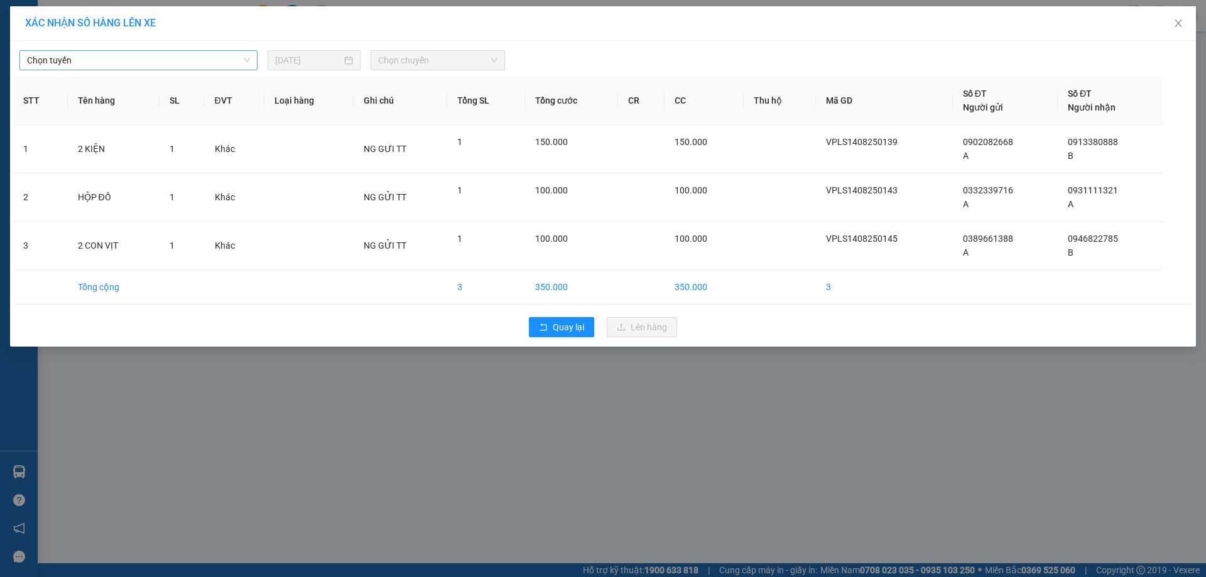
click at [126, 61] on span "Chọn tuyến" at bounding box center [138, 60] width 223 height 19
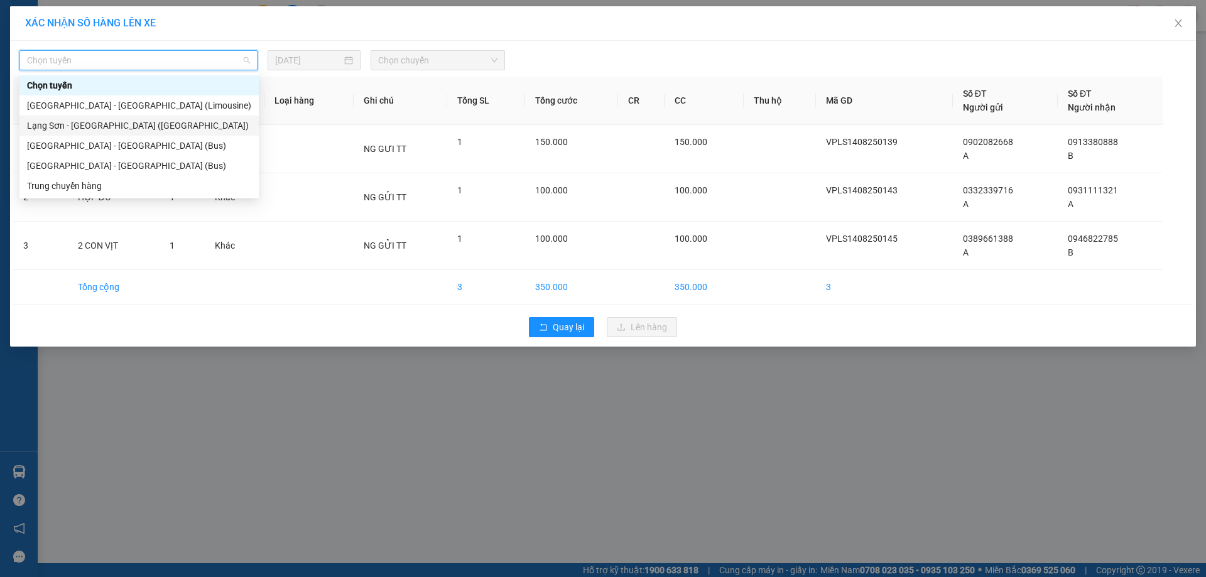
click at [127, 128] on div "Lạng Sơn - Hà Nội (Limousine)" at bounding box center [139, 126] width 224 height 14
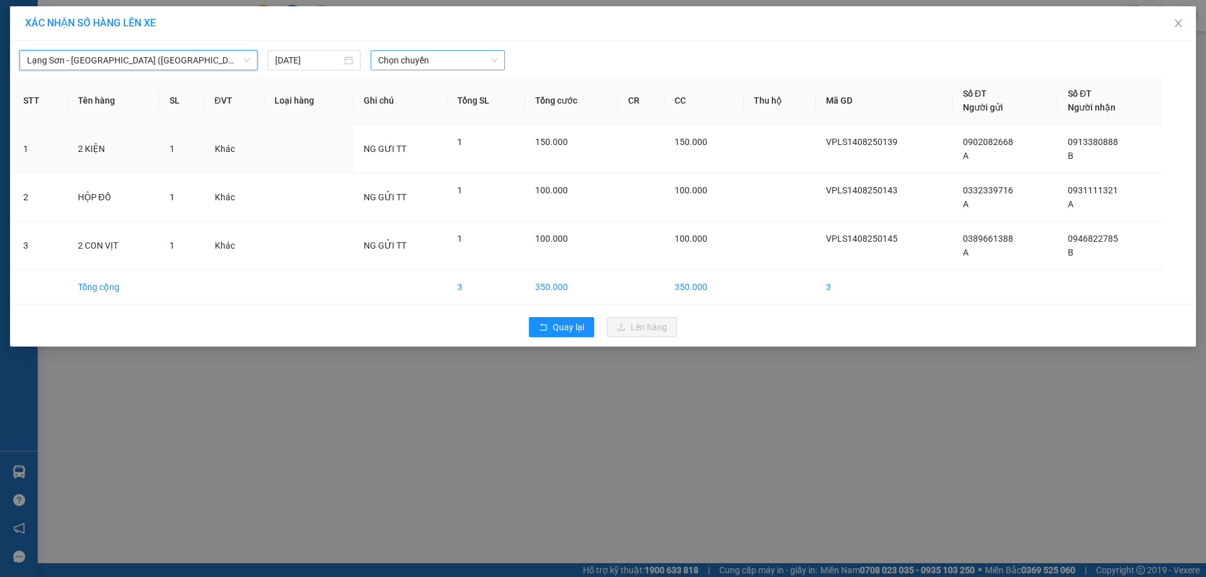
click at [441, 53] on span "Chọn chuyến" at bounding box center [437, 60] width 119 height 19
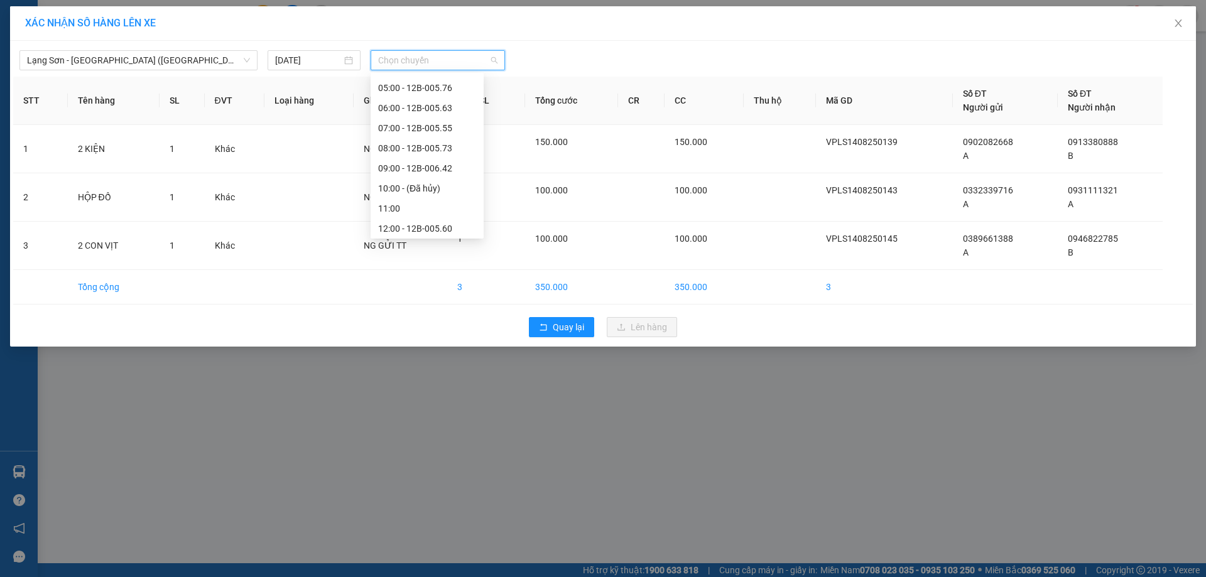
scroll to position [86, 0]
click at [414, 176] on div "12:00 - 12B-005.60" at bounding box center [427, 180] width 98 height 14
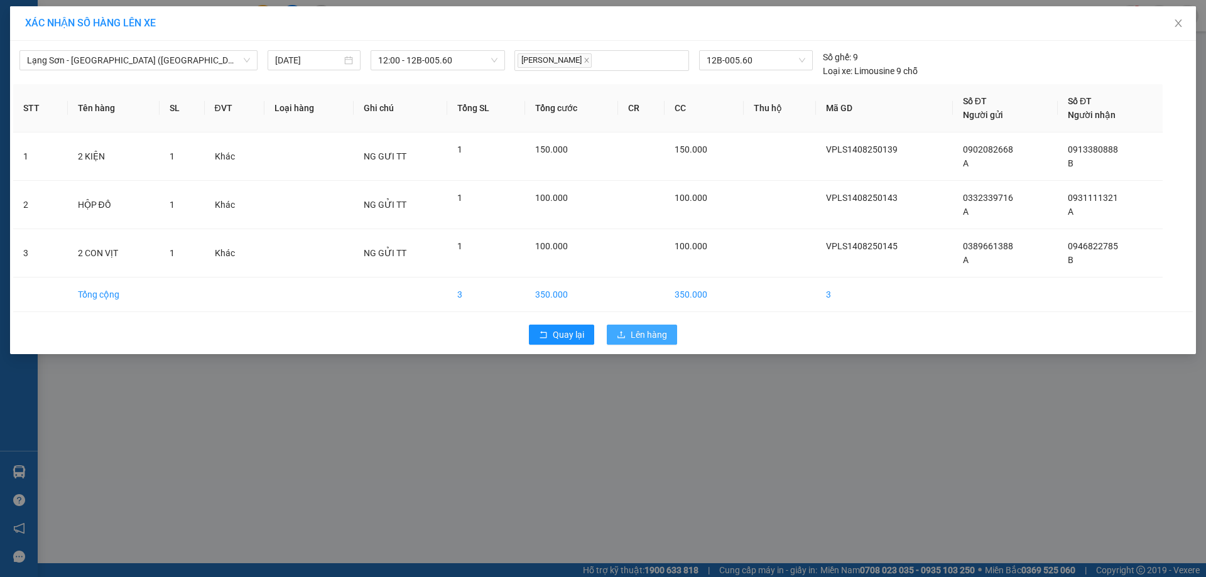
click at [639, 337] on span "Lên hàng" at bounding box center [648, 335] width 36 height 14
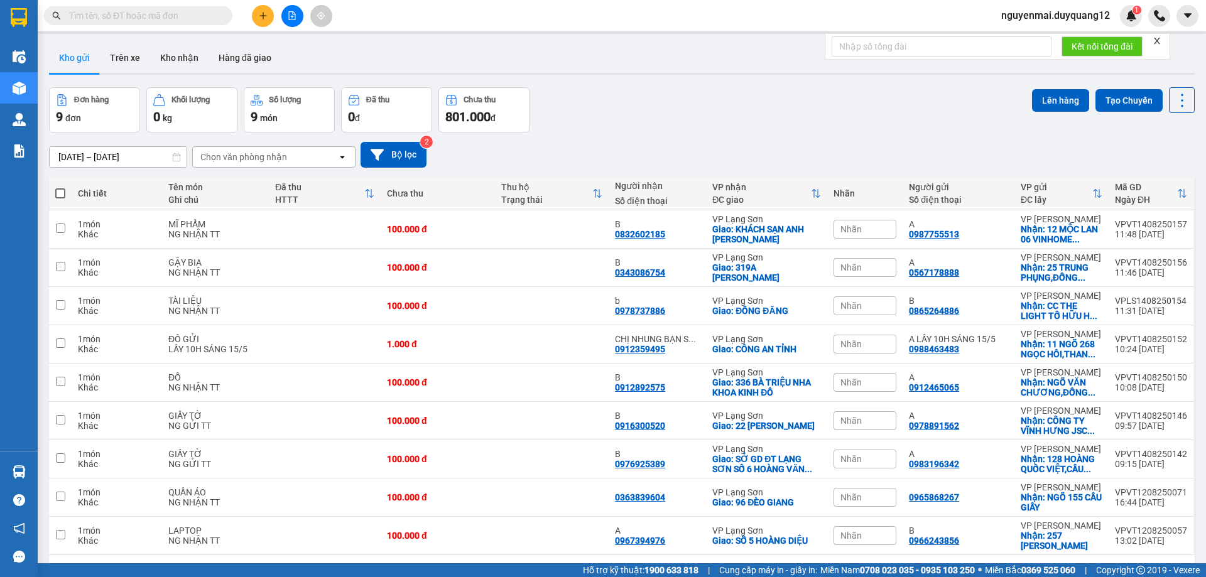
click at [255, 22] on button at bounding box center [263, 16] width 22 height 22
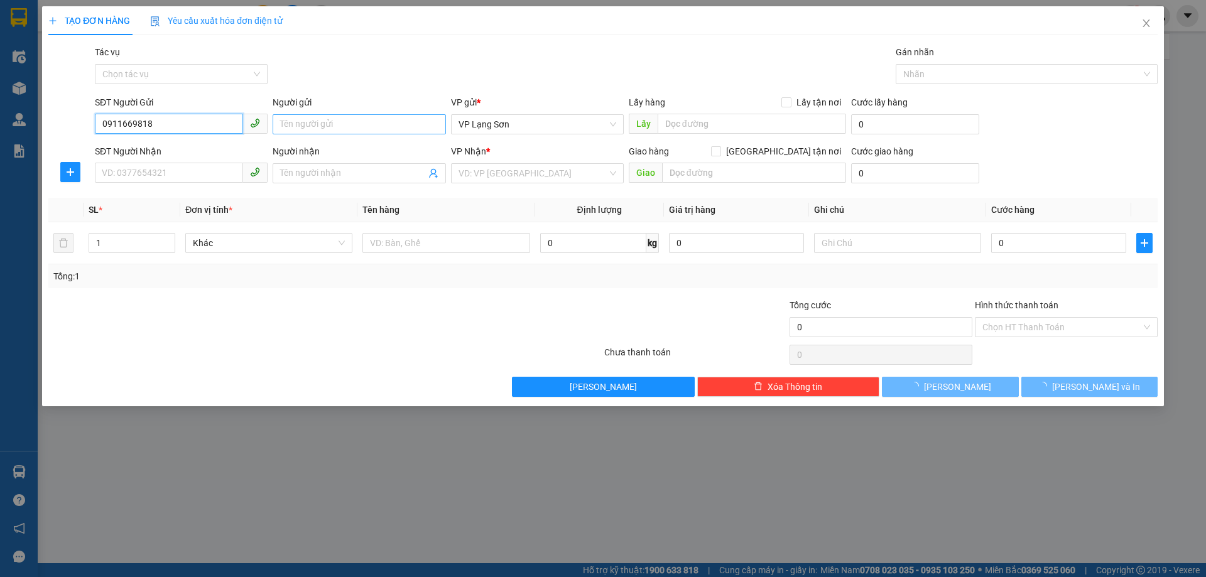
type input "0911669818"
click at [337, 121] on input "Người gửi" at bounding box center [359, 124] width 173 height 20
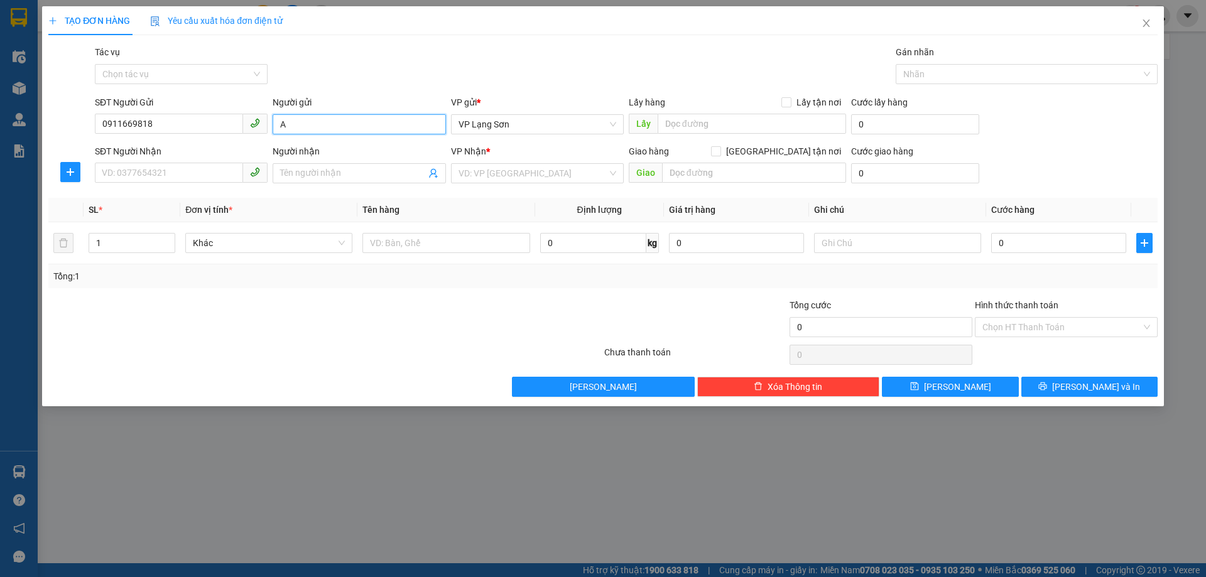
type input "A"
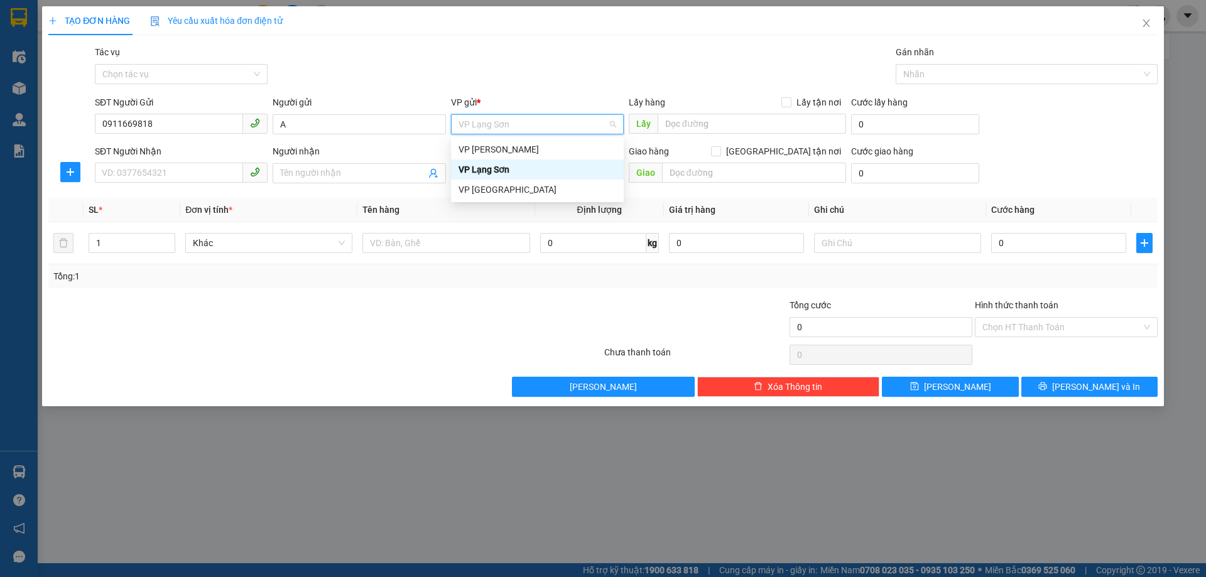
click at [507, 170] on div "VP Lạng Sơn" at bounding box center [537, 170] width 158 height 14
click at [785, 99] on input "Lấy tận nơi" at bounding box center [785, 101] width 9 height 9
checkbox input "true"
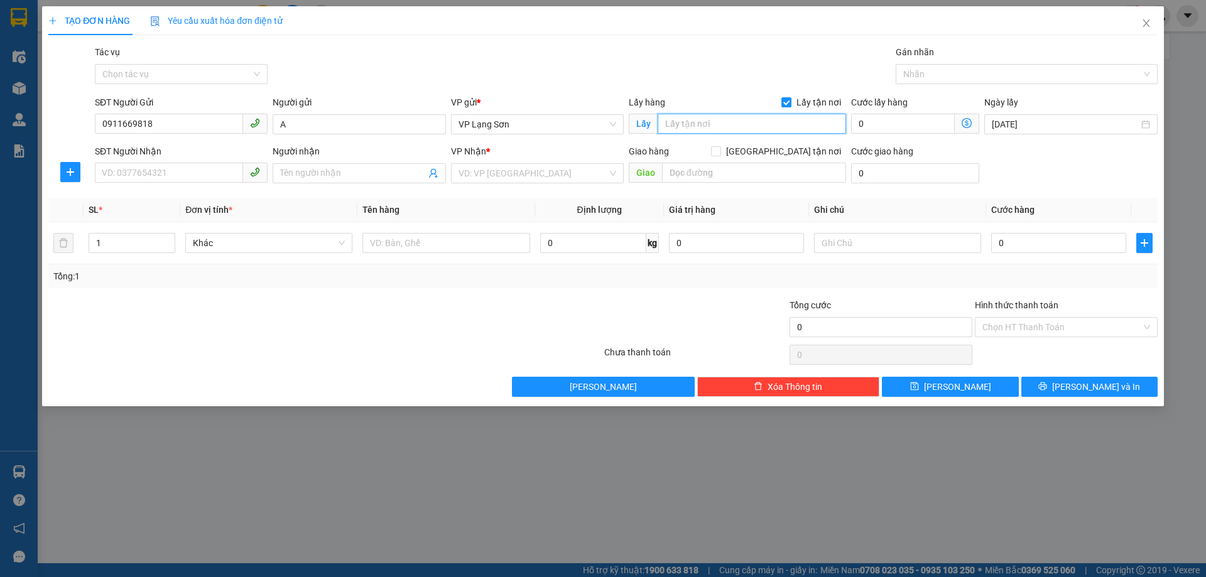
click at [755, 132] on input "text" at bounding box center [751, 124] width 188 height 20
type input "B"
type input "VPLS"
click at [166, 175] on input "SĐT Người Nhận" at bounding box center [169, 173] width 148 height 20
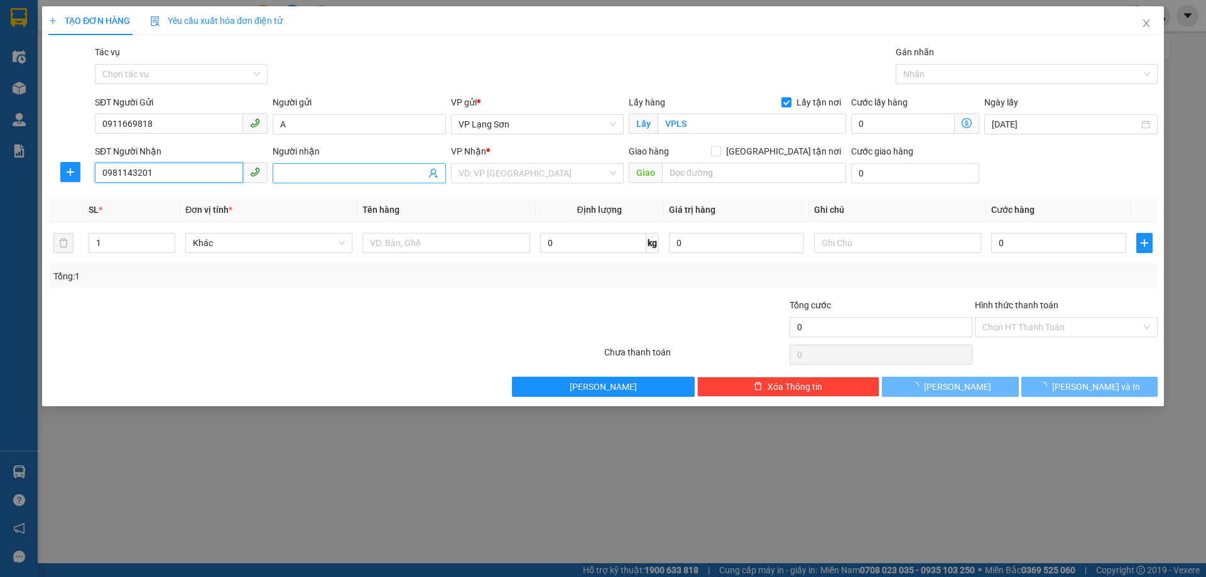
type input "0981143201"
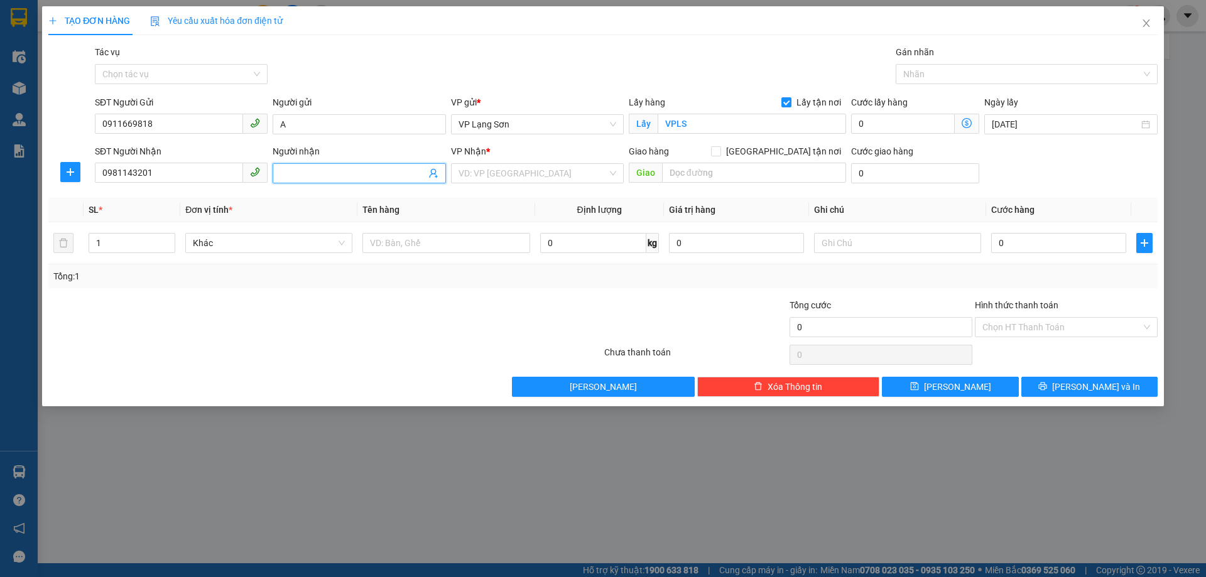
click at [358, 183] on span at bounding box center [359, 173] width 173 height 20
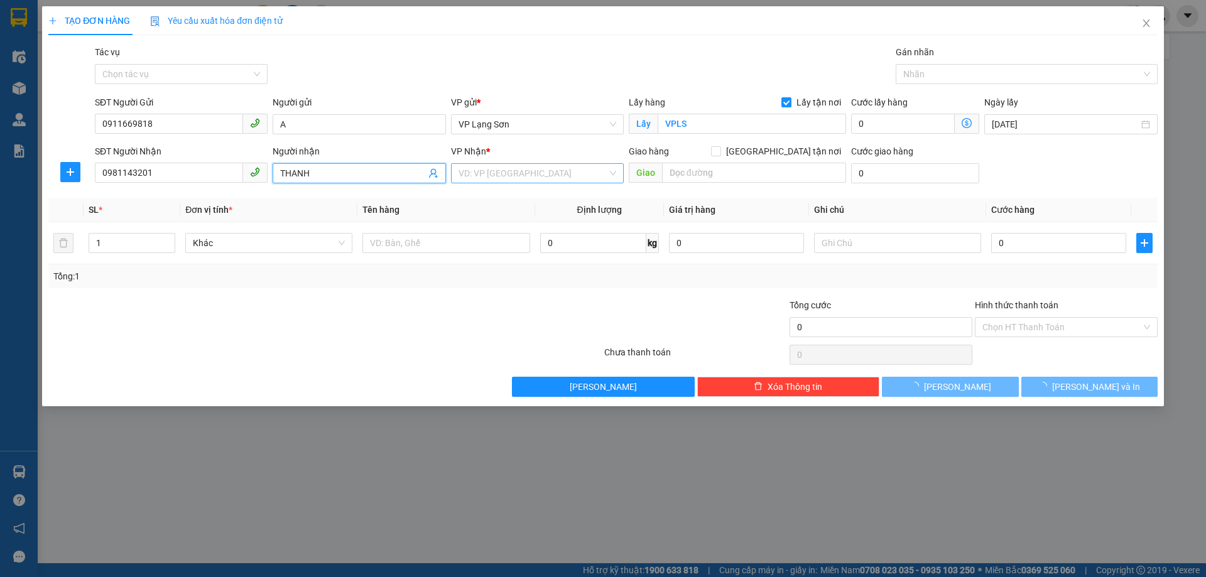
type input "THANH"
click at [486, 175] on input "search" at bounding box center [532, 173] width 149 height 19
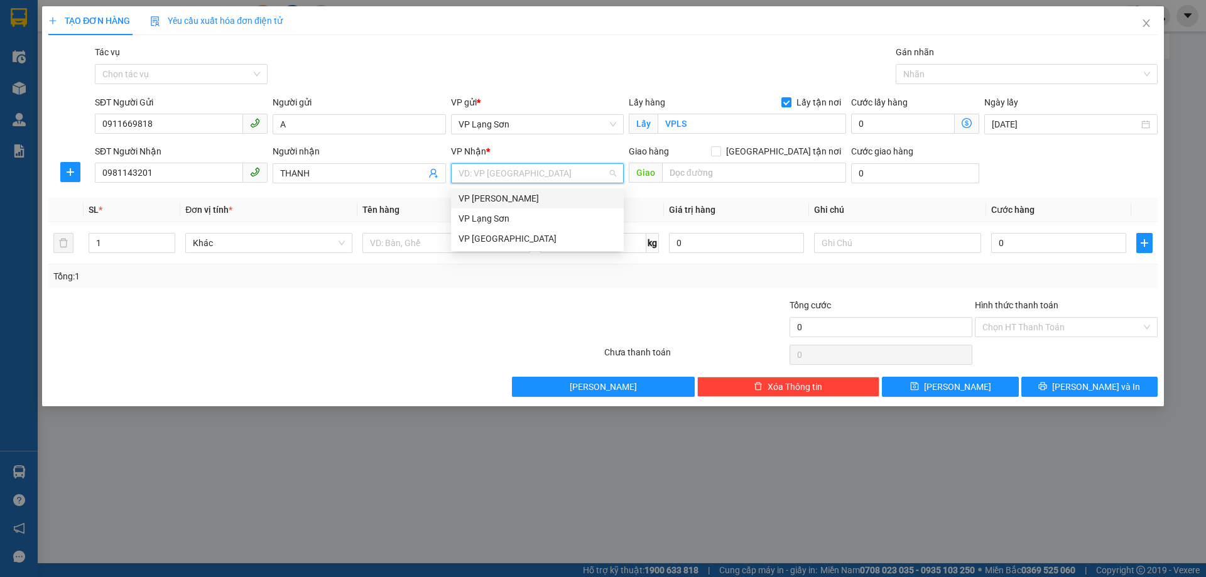
click at [507, 198] on div "VP [PERSON_NAME]" at bounding box center [537, 199] width 158 height 14
click at [720, 154] on input "[GEOGRAPHIC_DATA] tận nơi" at bounding box center [715, 150] width 9 height 9
checkbox input "true"
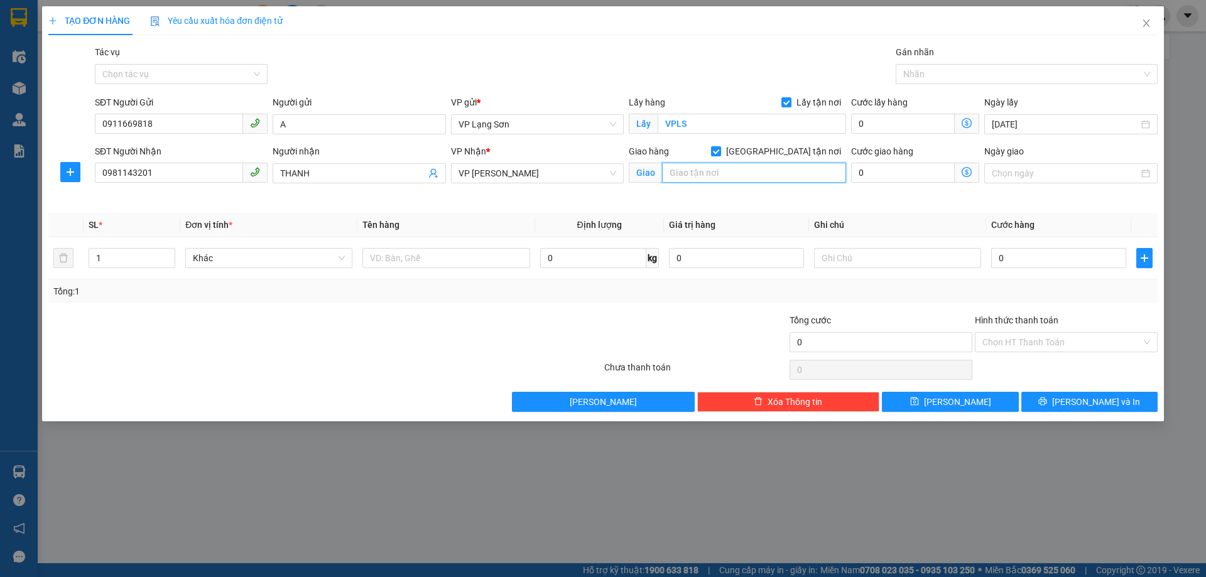
click at [765, 177] on input "text" at bounding box center [754, 173] width 184 height 20
type input "1252 ĐƯỜG LÁNG"
click at [1053, 176] on input "Ngày giao" at bounding box center [1064, 173] width 146 height 14
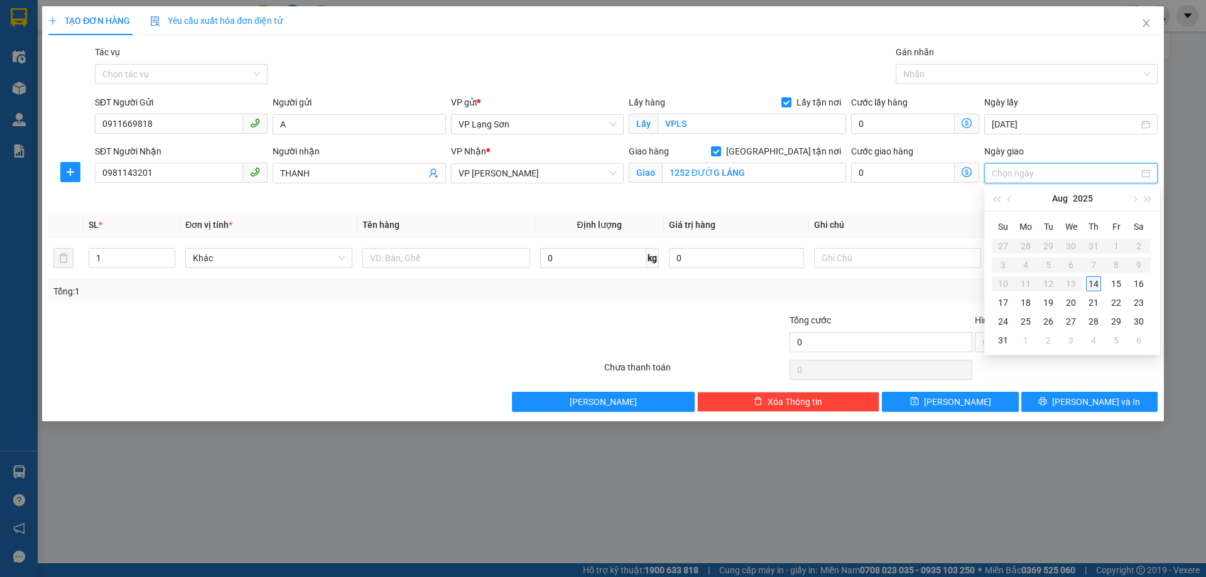
type input "[DATE]"
click at [1094, 283] on div "14" at bounding box center [1093, 283] width 15 height 15
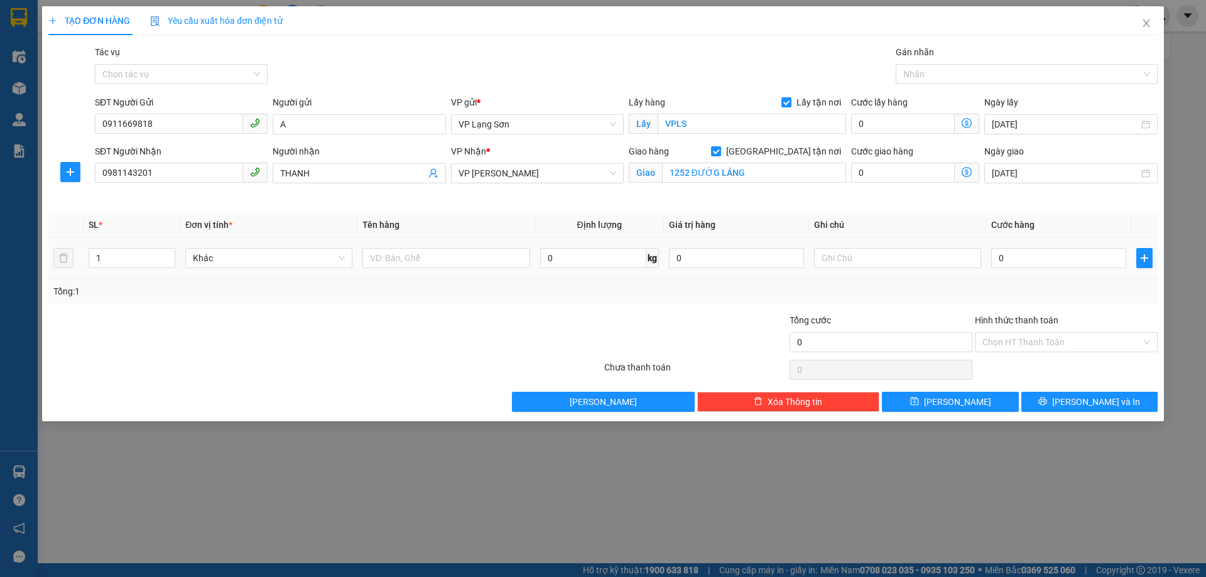
click at [389, 247] on div at bounding box center [445, 258] width 167 height 25
click at [393, 258] on input "text" at bounding box center [445, 258] width 167 height 20
type input "1 CAN PHỤ GIA"
click at [867, 261] on input "text" at bounding box center [897, 258] width 167 height 20
type input "NG GỬI TT (CK CTY 11:59 14/8)"
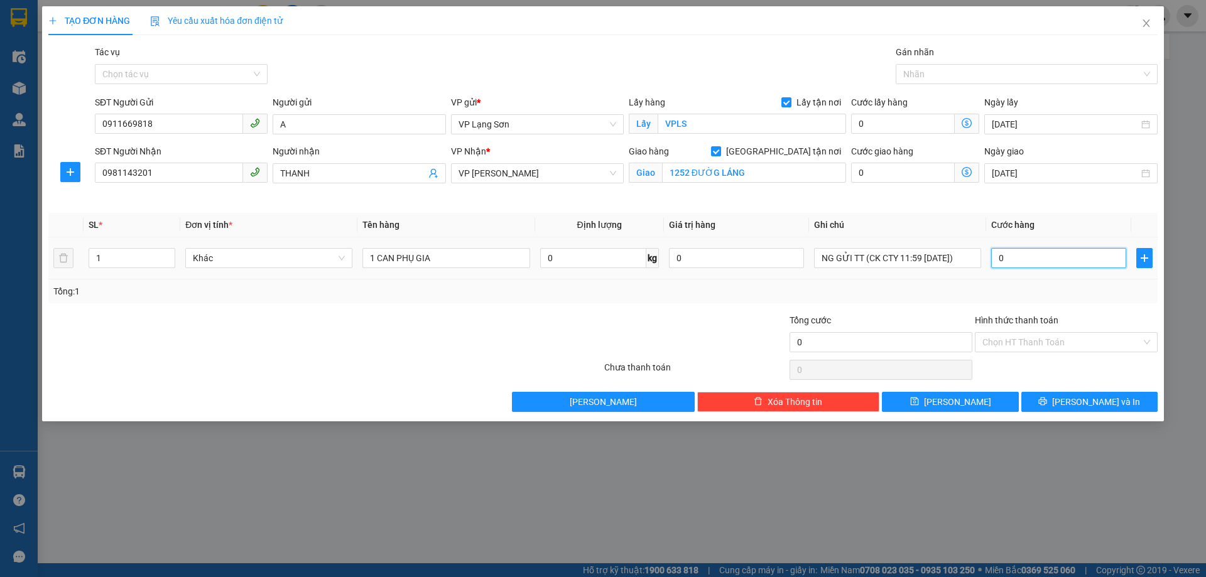
click at [1047, 252] on input "0" at bounding box center [1058, 258] width 135 height 20
type input "1"
type input "10"
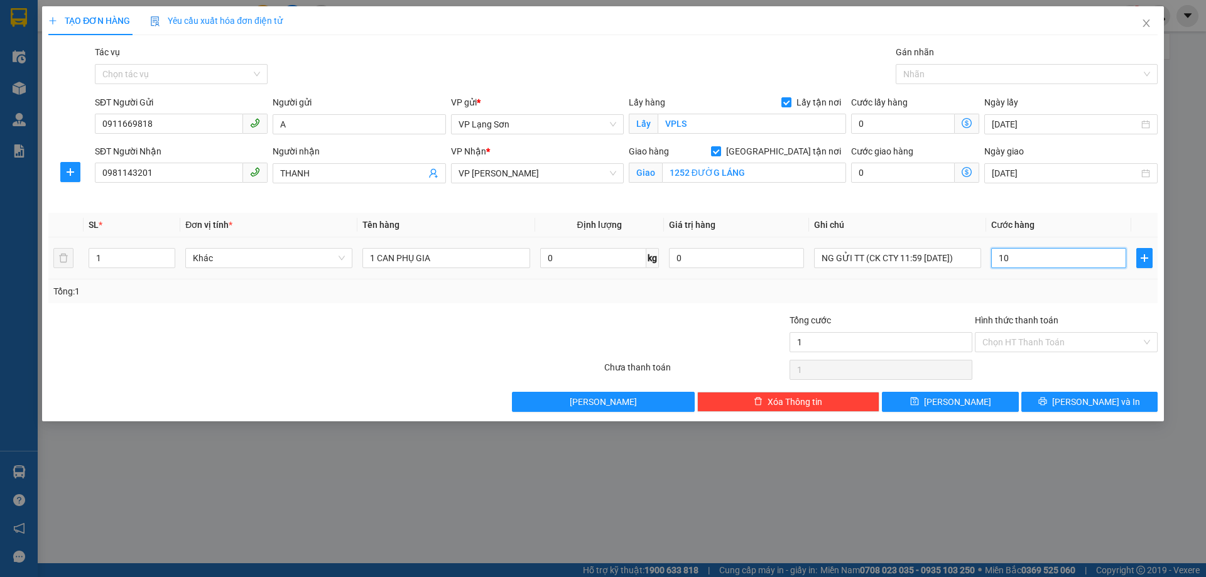
type input "10"
type input "100"
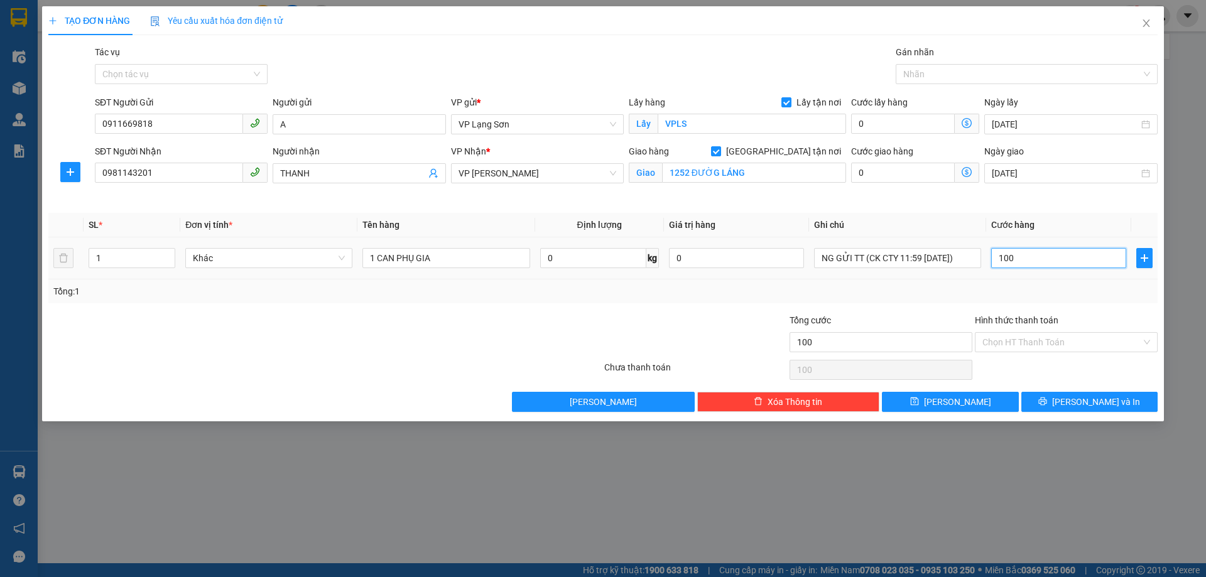
type input "1.000"
type input "10.000"
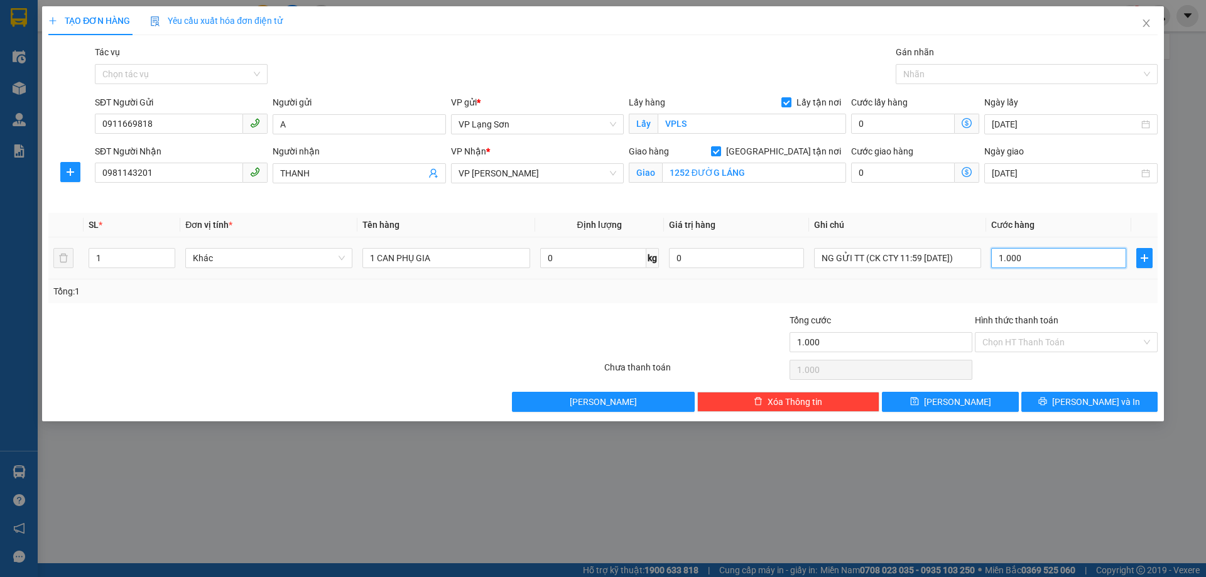
type input "10.000"
type input "100.000"
type input "1.000.000"
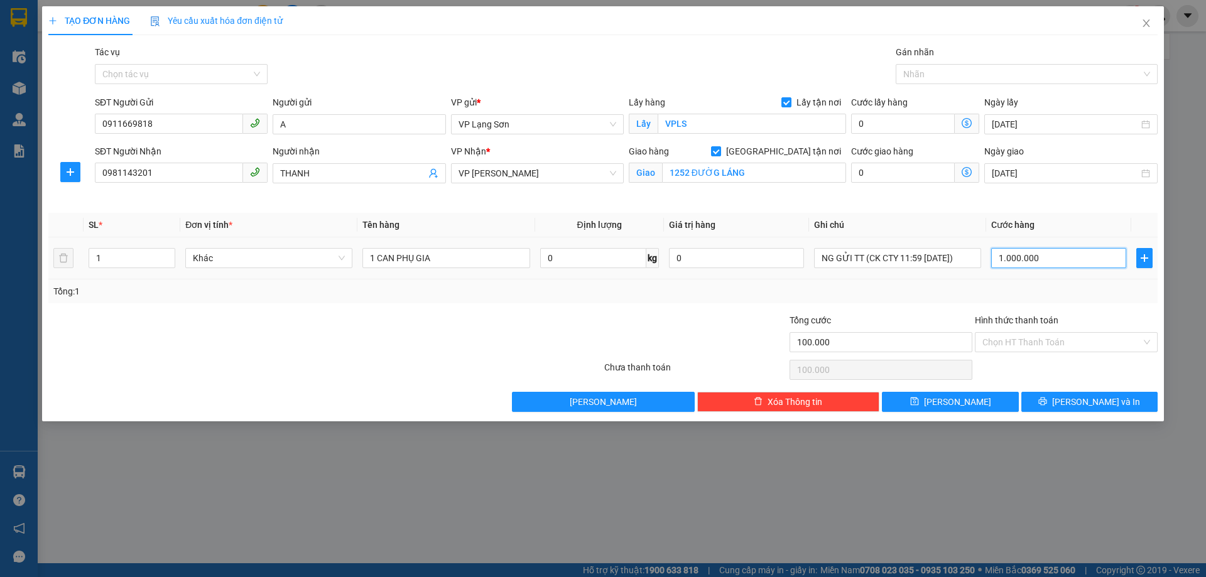
type input "1.000.000"
type input "100.000"
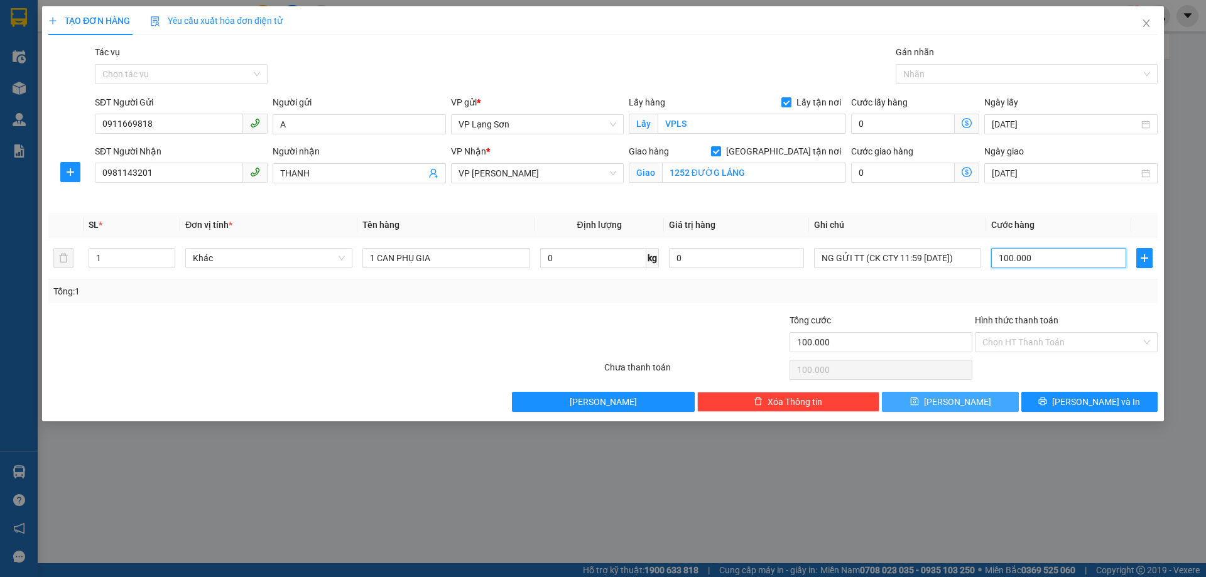
type input "100.000"
click at [977, 404] on button "[PERSON_NAME]" at bounding box center [950, 402] width 136 height 20
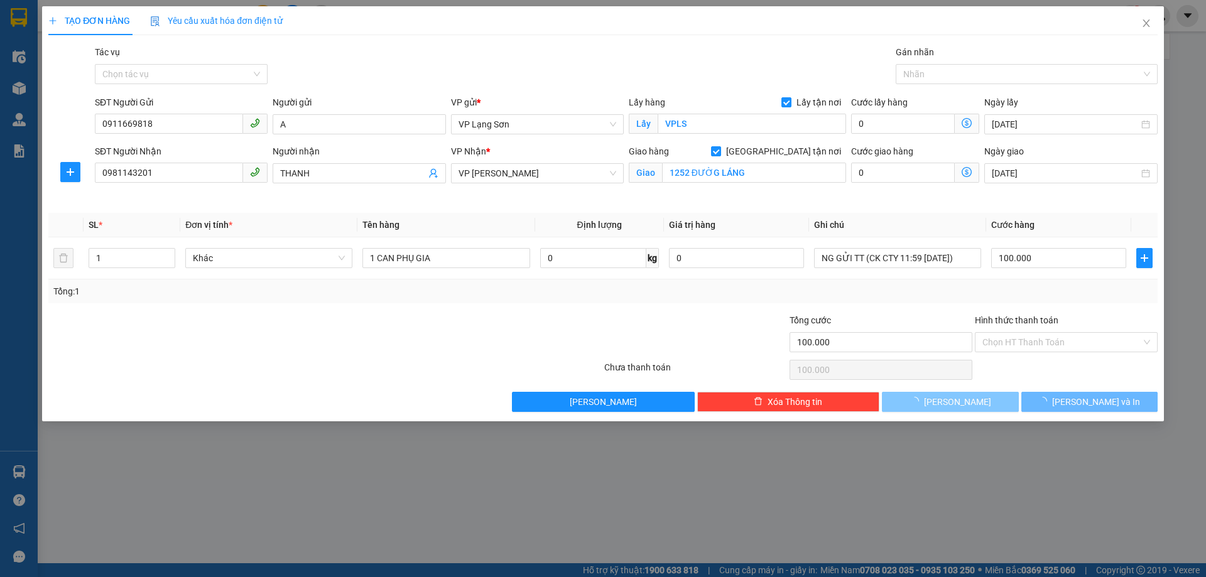
checkbox input "false"
type input "0"
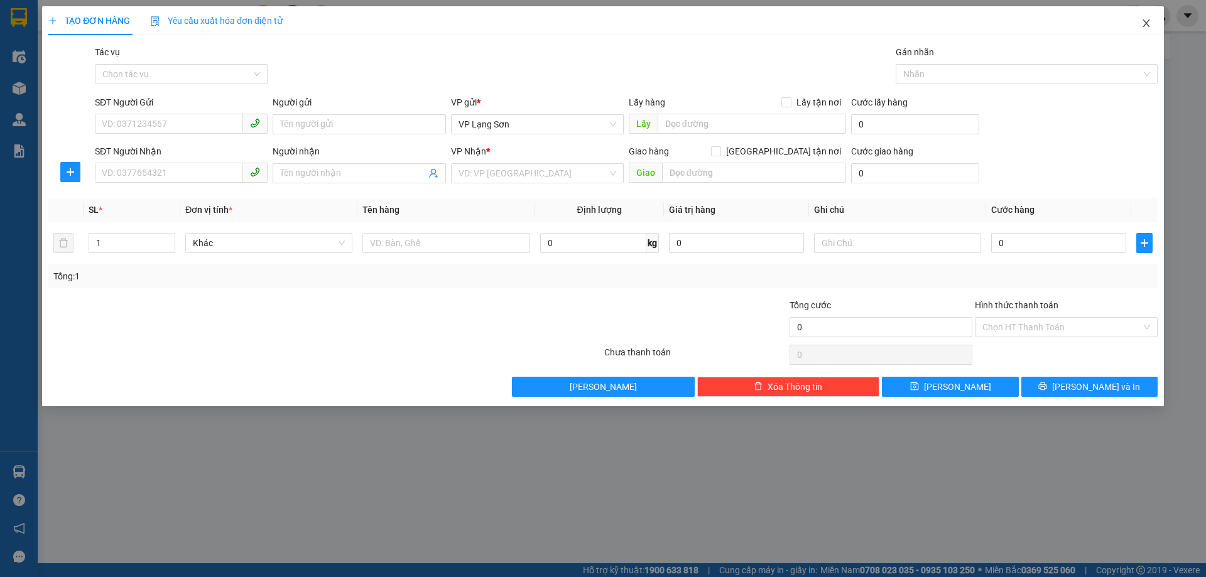
click at [1146, 21] on icon "close" at bounding box center [1146, 23] width 10 height 10
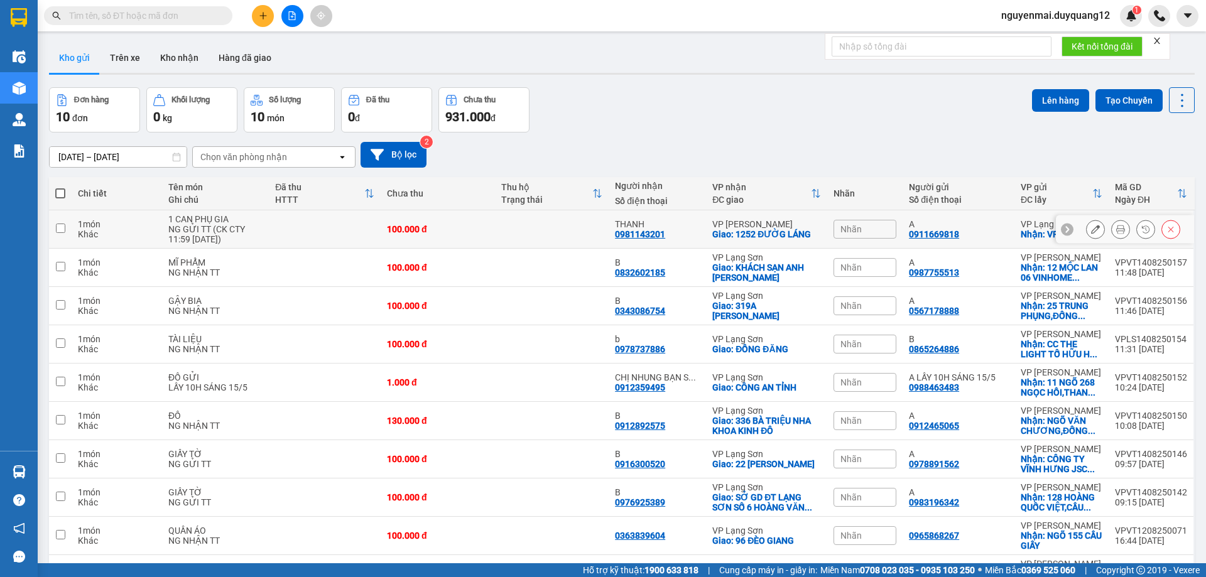
click at [1091, 229] on icon at bounding box center [1095, 229] width 9 height 9
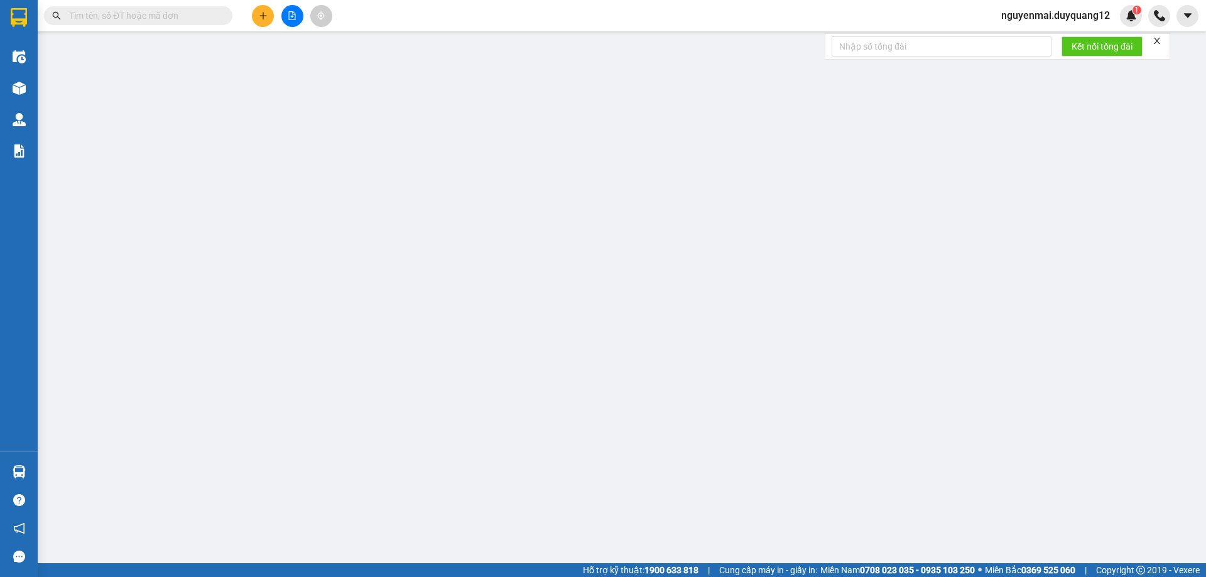
type input "0911669818"
type input "A"
checkbox input "true"
type input "VPLS"
type input "0981143201"
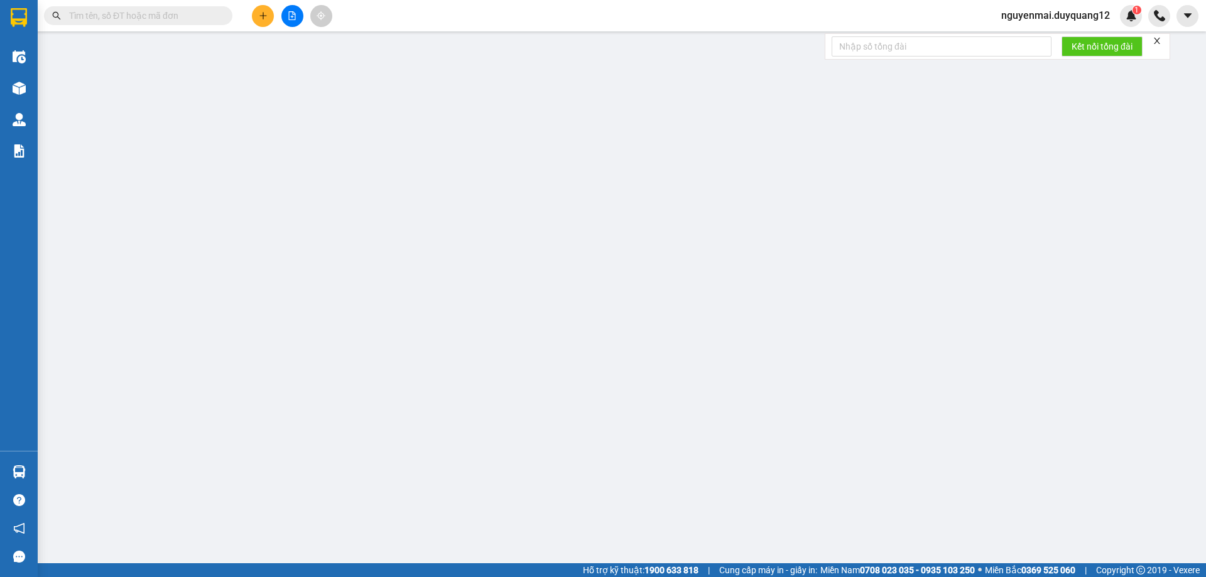
type input "THANH"
checkbox input "true"
type input "1252 ĐƯỜG LÁNG"
type input "100.000"
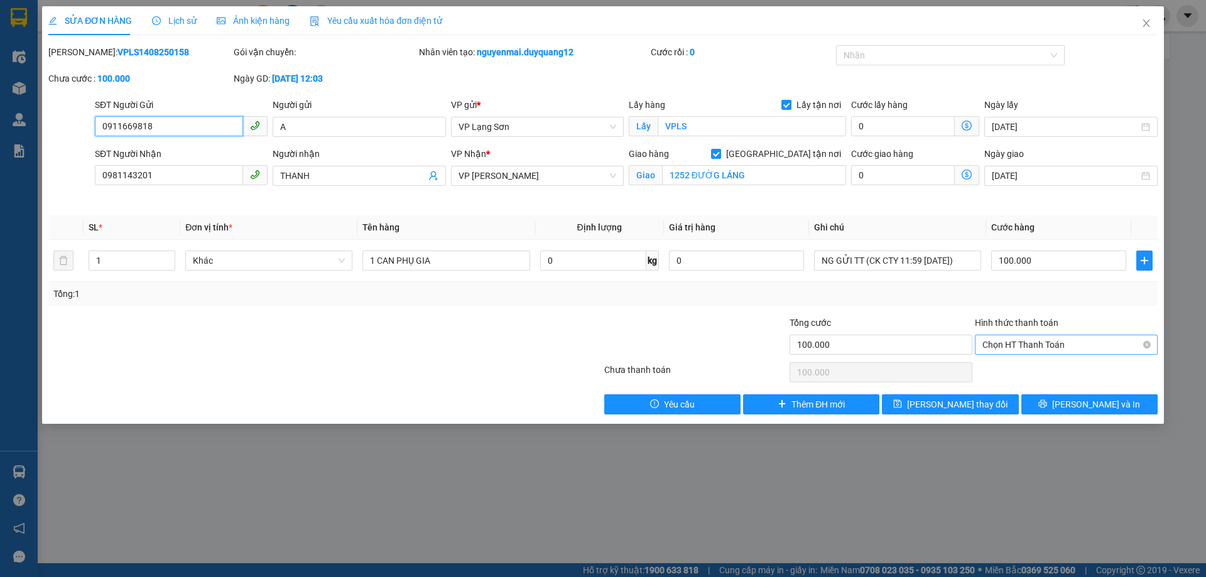
click at [1062, 348] on span "Chọn HT Thanh Toán" at bounding box center [1066, 344] width 168 height 19
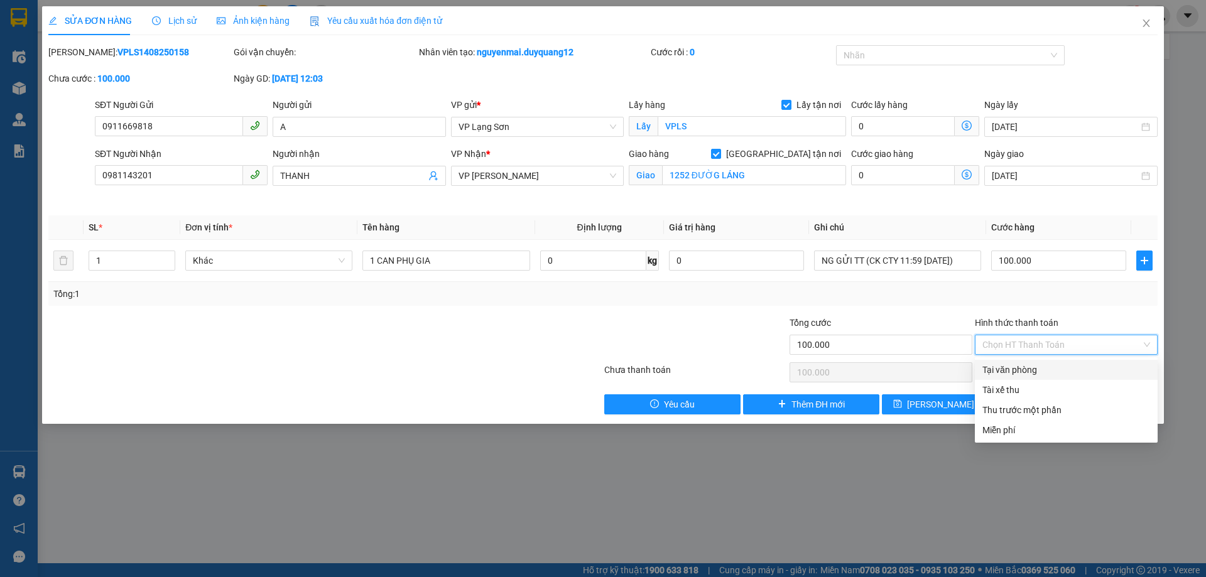
click at [1030, 370] on div "Tại văn phòng" at bounding box center [1066, 370] width 168 height 14
type input "0"
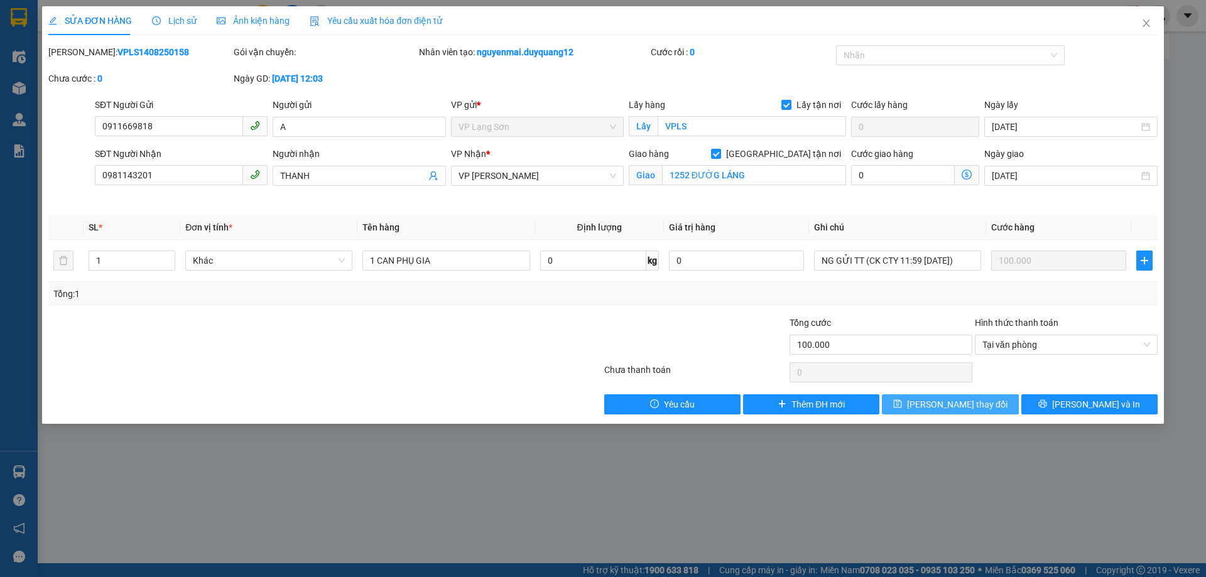
click at [902, 408] on icon "save" at bounding box center [897, 403] width 9 height 9
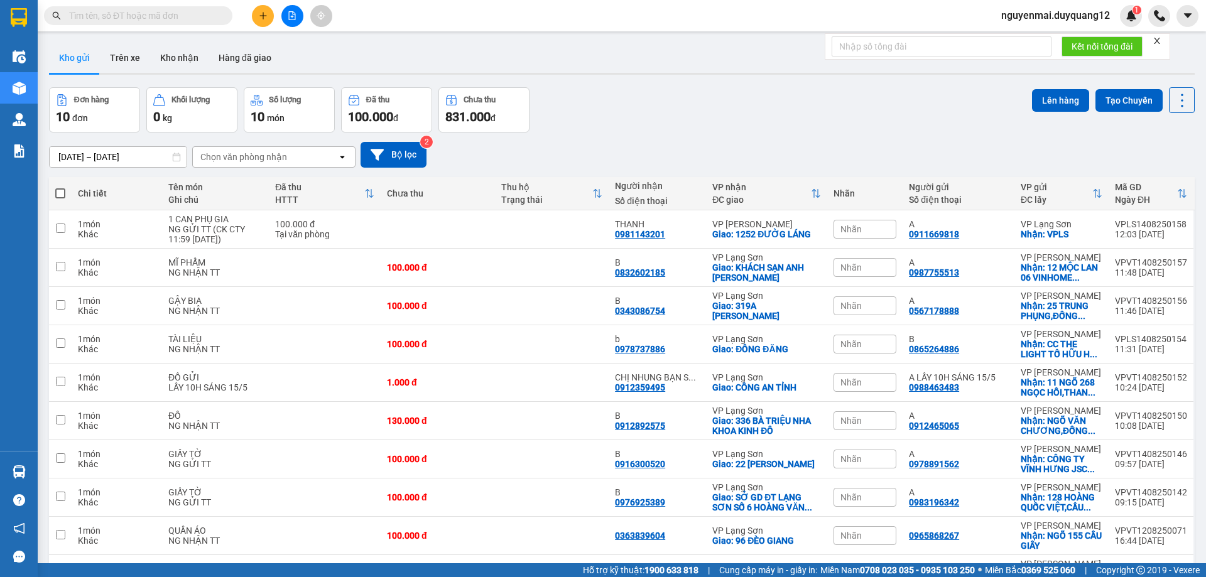
click at [254, 9] on button at bounding box center [263, 16] width 22 height 22
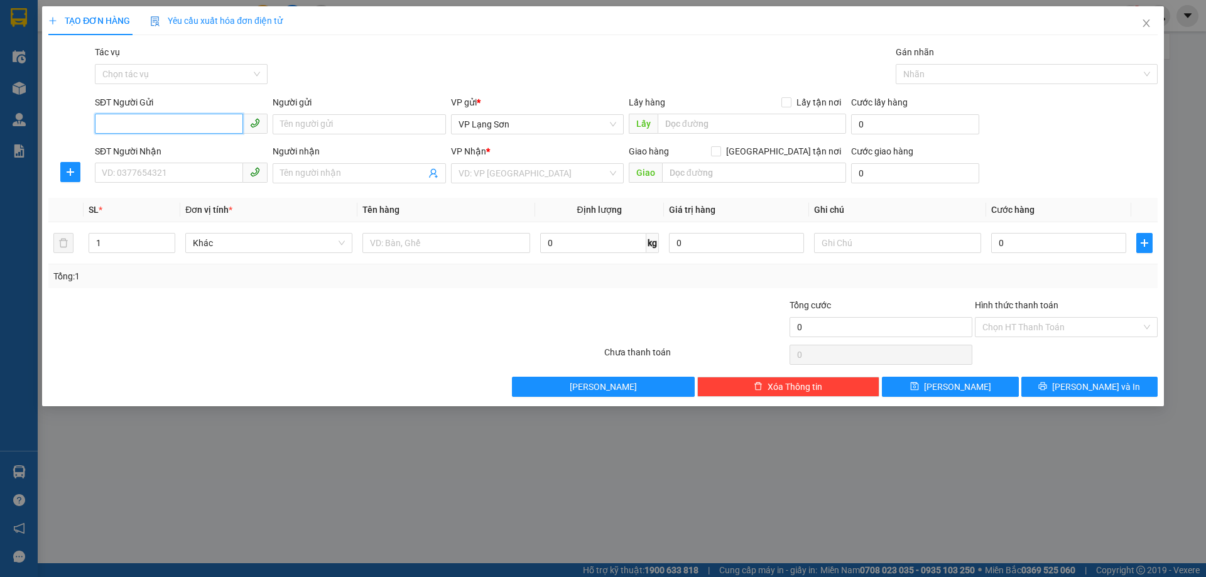
click at [171, 124] on input "SĐT Người Gửi" at bounding box center [169, 124] width 148 height 20
click at [790, 98] on input "Lấy tận nơi" at bounding box center [785, 101] width 9 height 9
checkbox input "true"
click at [726, 124] on input "text" at bounding box center [751, 124] width 188 height 20
type input "VPLS"
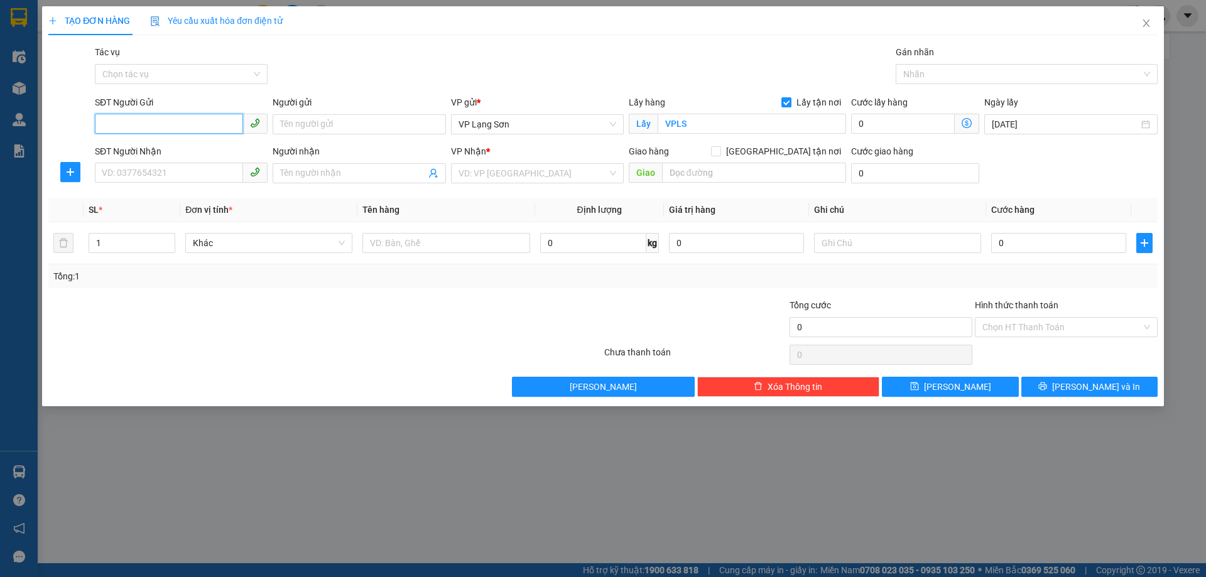
click at [218, 129] on input "SĐT Người Gửi" at bounding box center [169, 124] width 148 height 20
type input "0936515222"
click at [220, 152] on div "0936515222 - A" at bounding box center [181, 150] width 158 height 14
type input "A"
type input "0936515222"
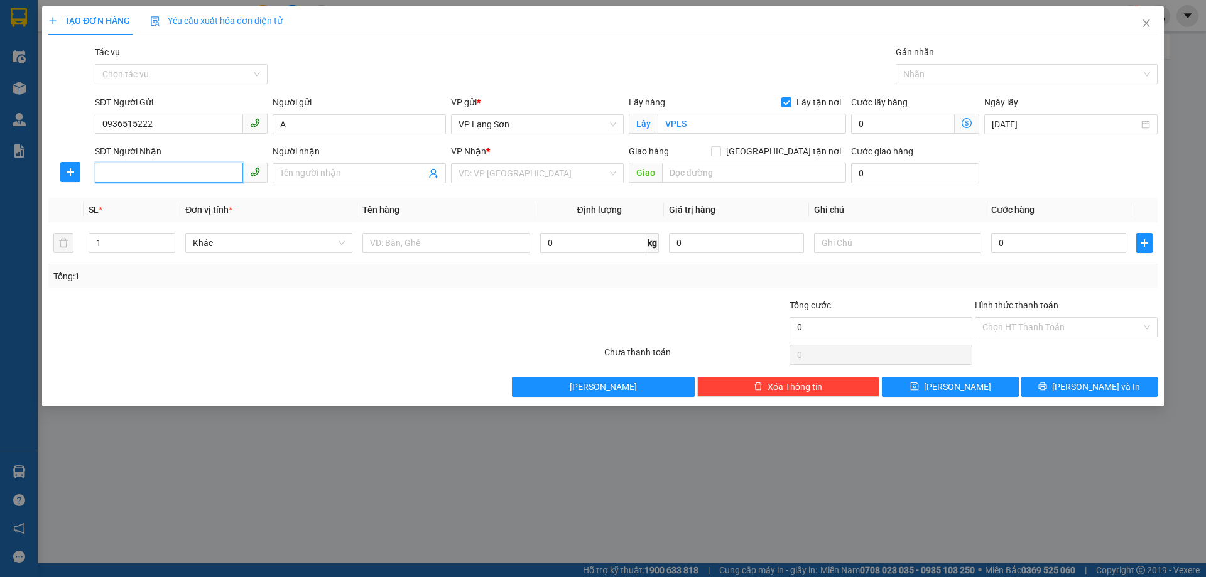
click at [166, 173] on input "SĐT Người Nhận" at bounding box center [169, 173] width 148 height 20
click at [720, 153] on input "[GEOGRAPHIC_DATA] tận nơi" at bounding box center [715, 150] width 9 height 9
checkbox input "true"
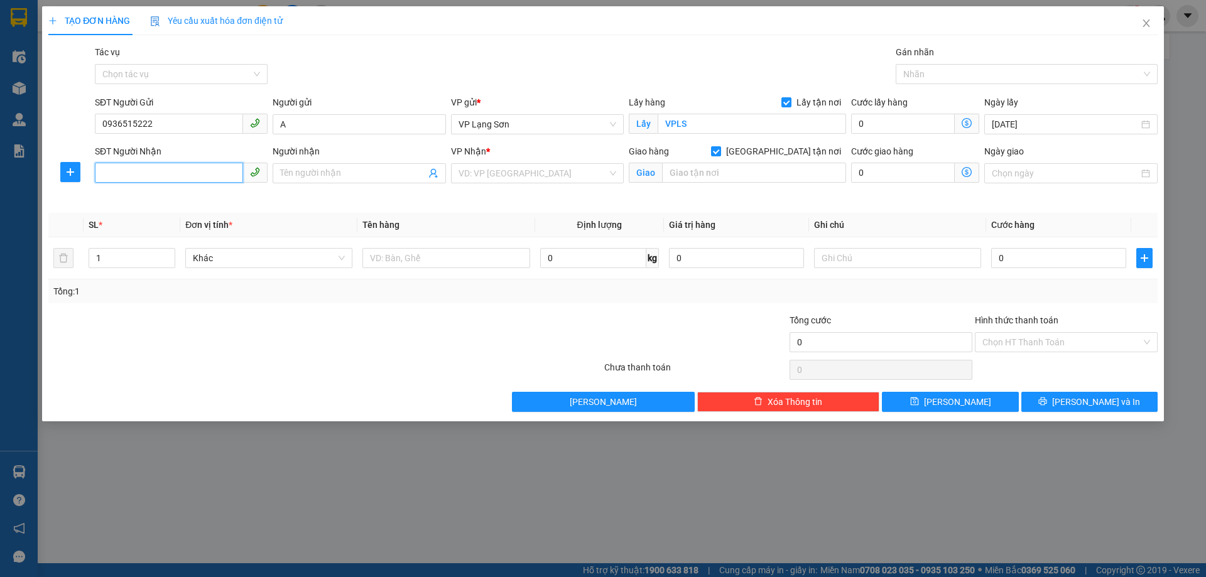
click at [146, 178] on input "SĐT Người Nhận" at bounding box center [169, 173] width 148 height 20
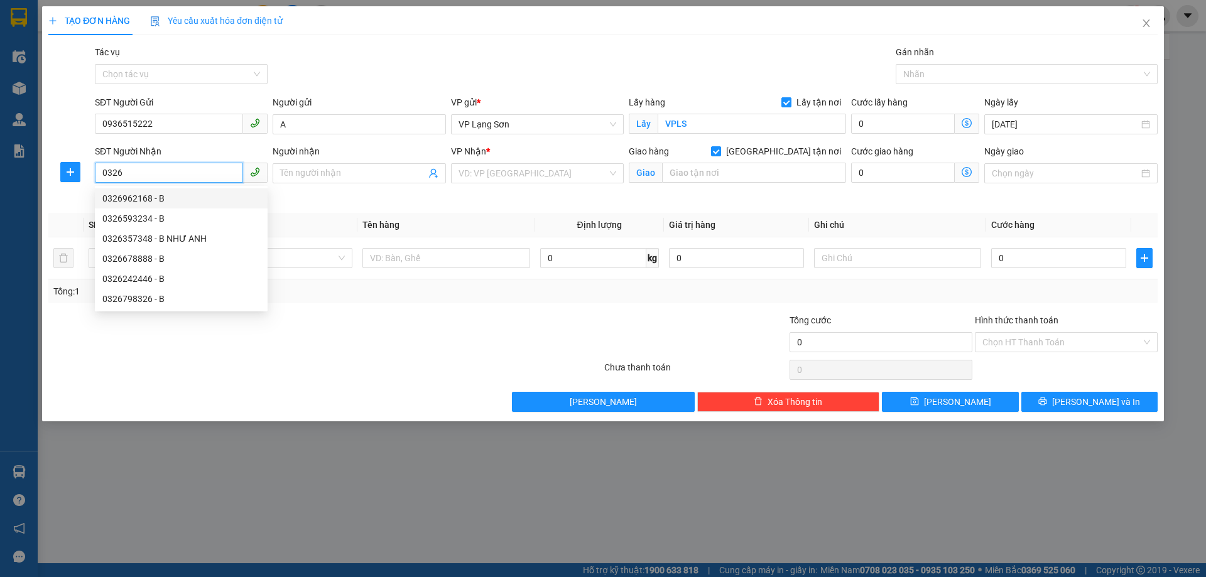
click at [157, 201] on div "0326962168 - B" at bounding box center [181, 199] width 158 height 14
type input "0326962168"
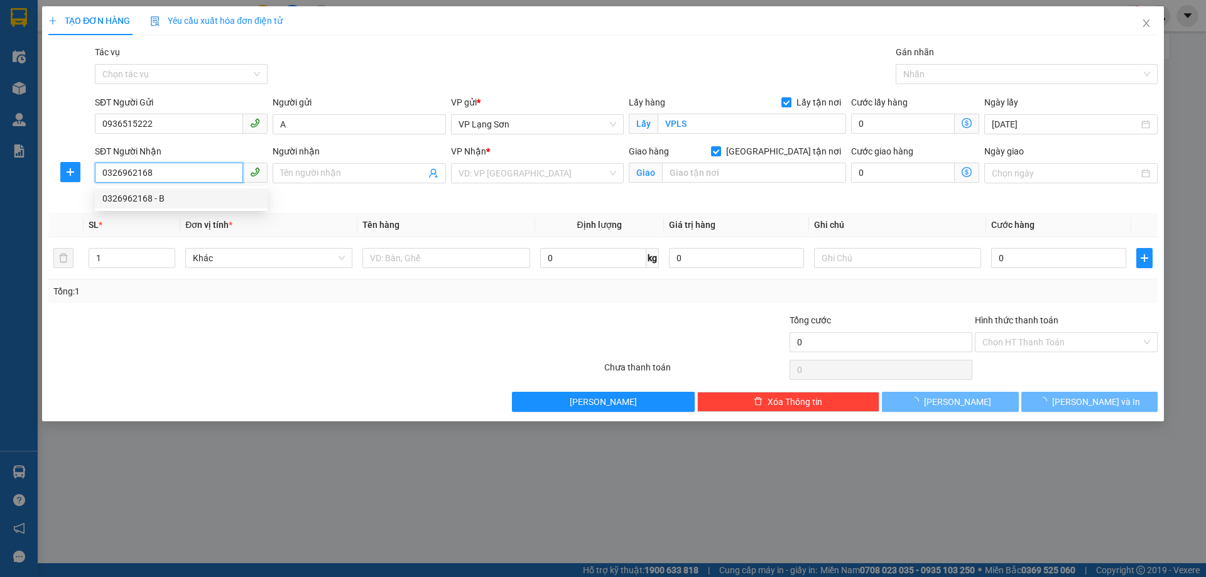
type input "B"
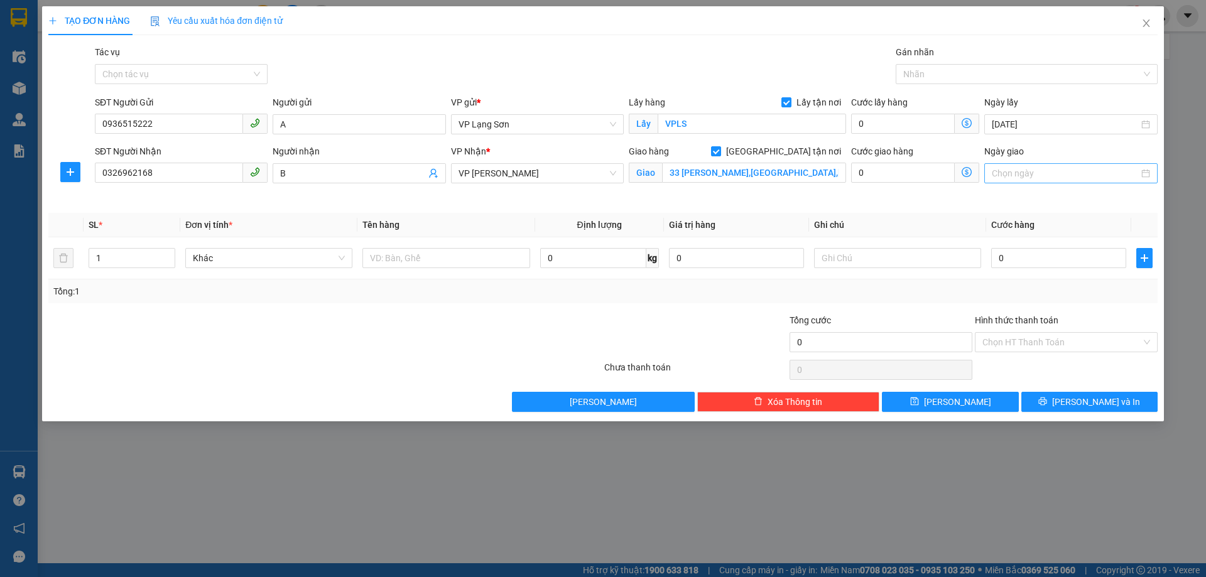
click at [1022, 170] on input "Ngày giao" at bounding box center [1064, 173] width 146 height 14
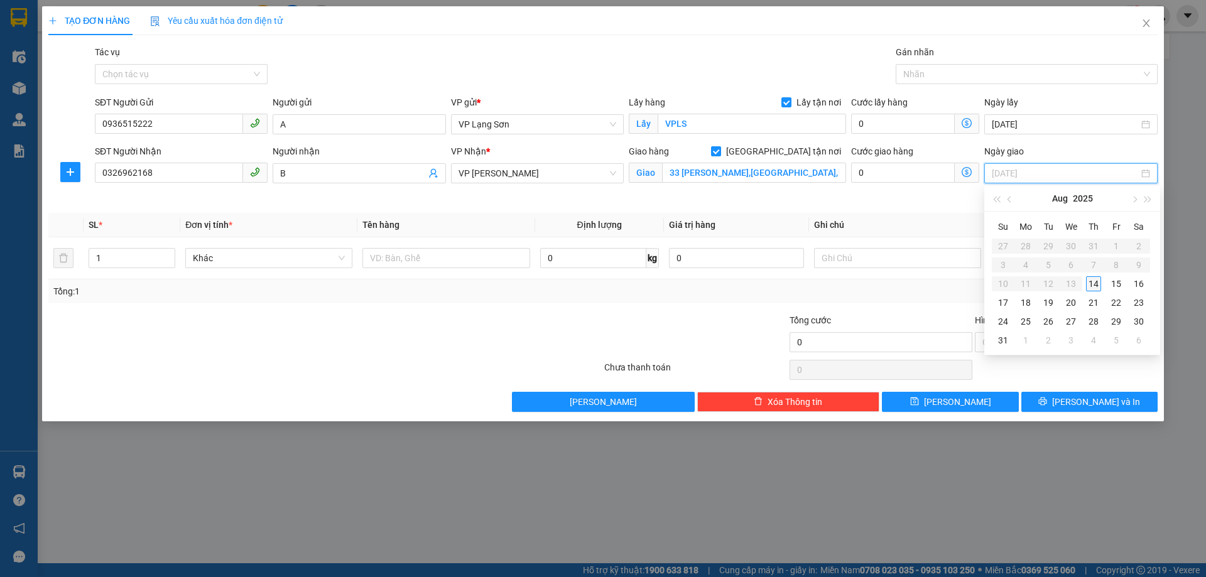
click at [1091, 288] on div "14" at bounding box center [1093, 283] width 15 height 15
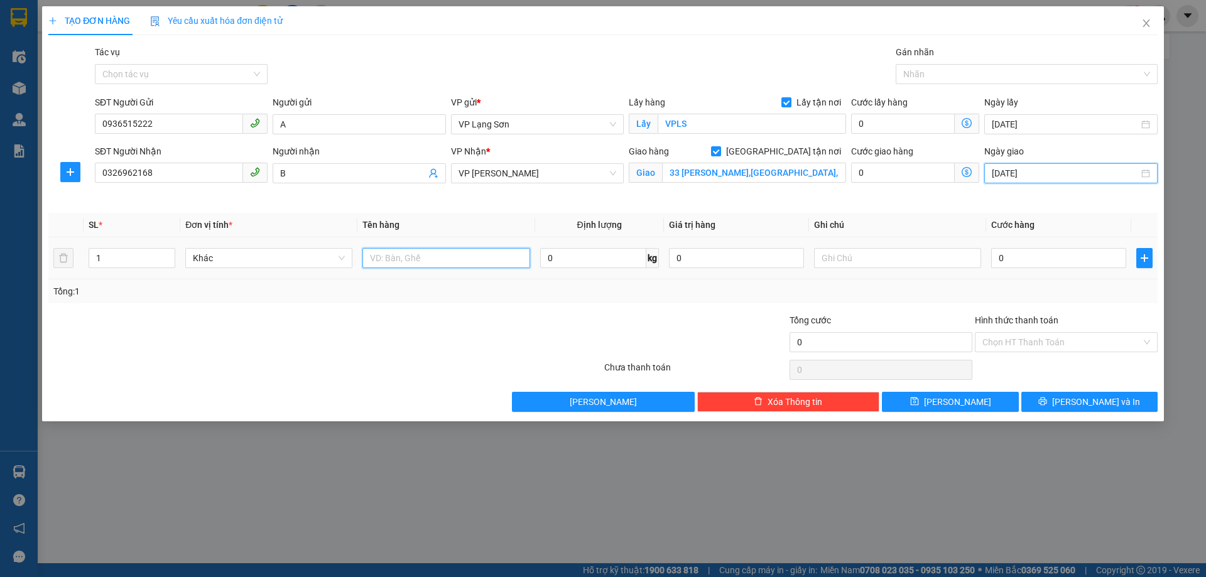
click at [416, 252] on input "text" at bounding box center [445, 258] width 167 height 20
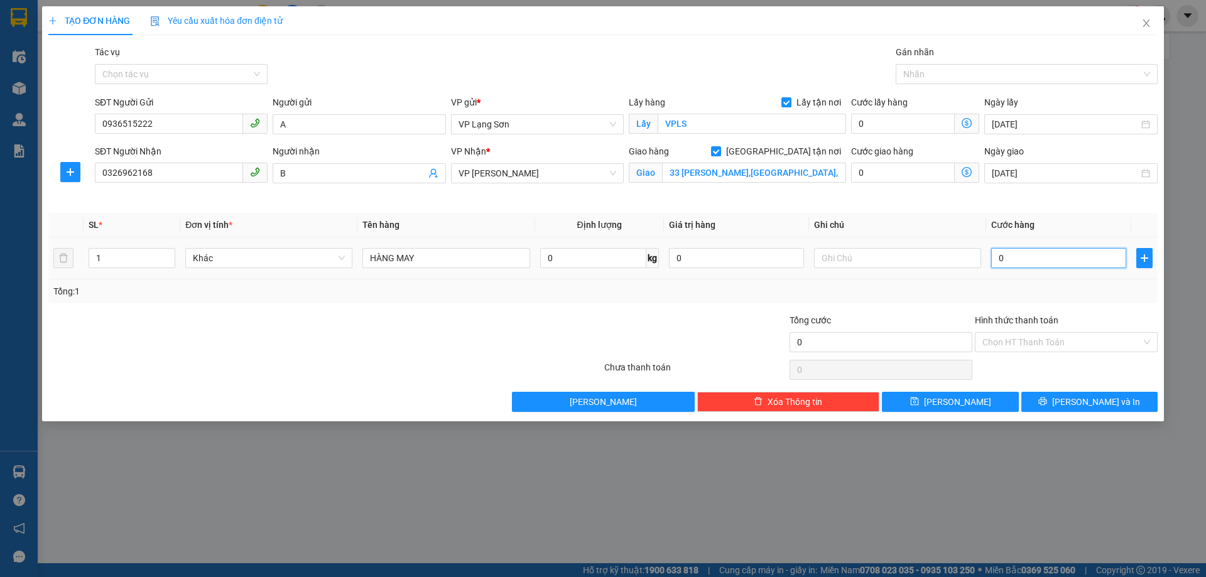
click at [1018, 267] on input "0" at bounding box center [1058, 258] width 135 height 20
drag, startPoint x: 1035, startPoint y: 259, endPoint x: 933, endPoint y: 242, distance: 103.6
click at [934, 244] on tr "1 Khác HÀNG MAY 0 kg 0 110.000" at bounding box center [602, 258] width 1109 height 42
click at [939, 296] on div "Tổng: 1" at bounding box center [602, 291] width 1099 height 14
click at [877, 255] on input "text" at bounding box center [897, 258] width 167 height 20
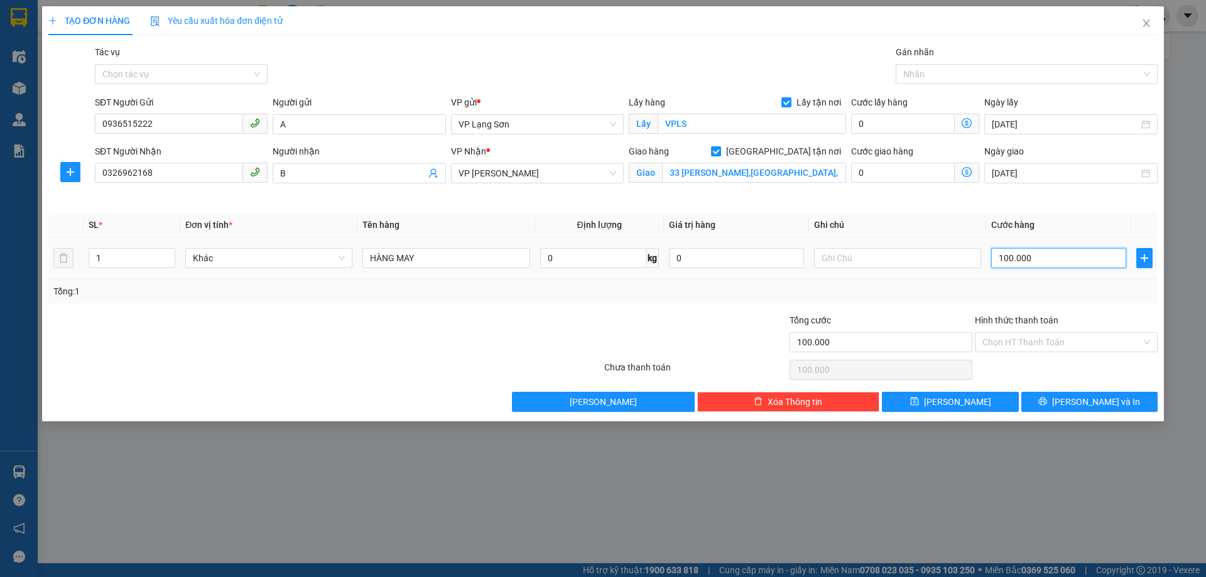
click at [1034, 261] on input "100.000" at bounding box center [1058, 258] width 135 height 20
click at [922, 313] on div at bounding box center [880, 313] width 185 height 1
click at [883, 263] on input "text" at bounding box center [897, 258] width 167 height 20
click at [1063, 334] on input "Hình thức thanh toán" at bounding box center [1061, 342] width 159 height 19
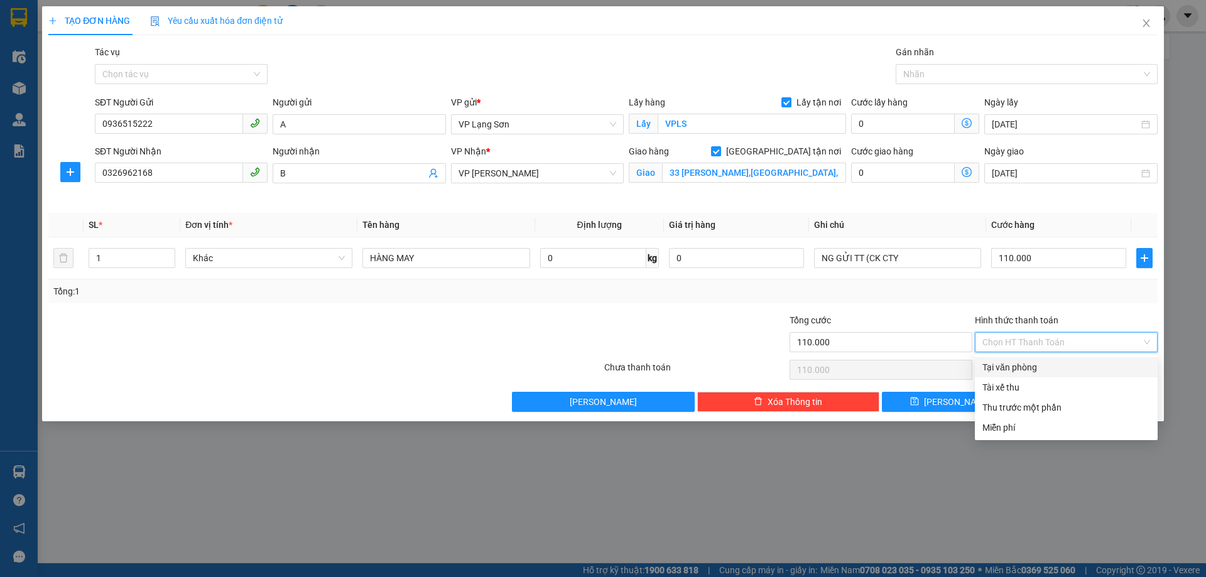
click at [1013, 368] on div "Tại văn phòng" at bounding box center [1066, 367] width 168 height 14
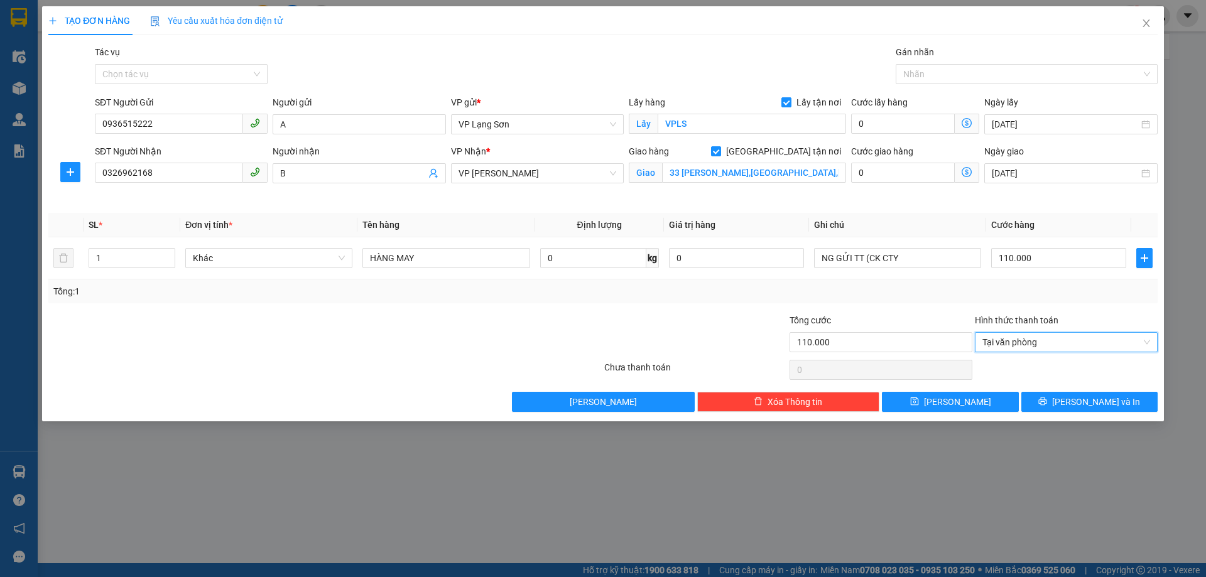
click at [832, 300] on div "Tổng: 1" at bounding box center [602, 291] width 1109 height 24
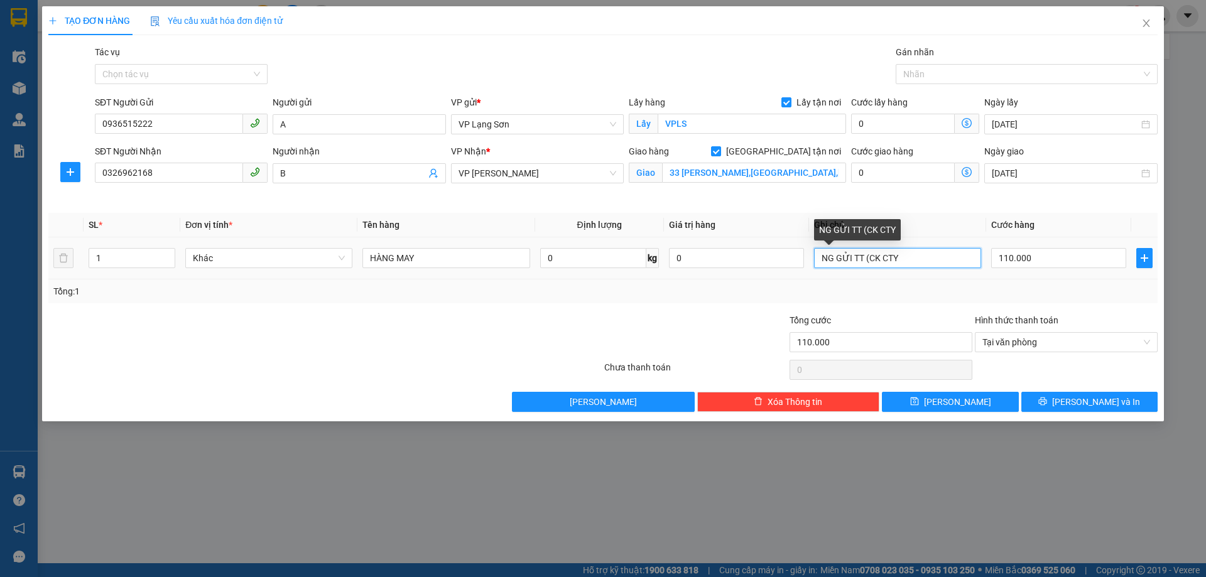
click at [919, 258] on input "NG GỬI TT (CK CTY" at bounding box center [897, 258] width 167 height 20
click at [958, 227] on th "Ghi chú" at bounding box center [897, 225] width 177 height 24
click at [936, 261] on input "NG GỬI TT (CK CTY" at bounding box center [897, 258] width 167 height 20
click at [892, 258] on input "NG GỬI TT (CK CTY 14/8)" at bounding box center [897, 258] width 167 height 20
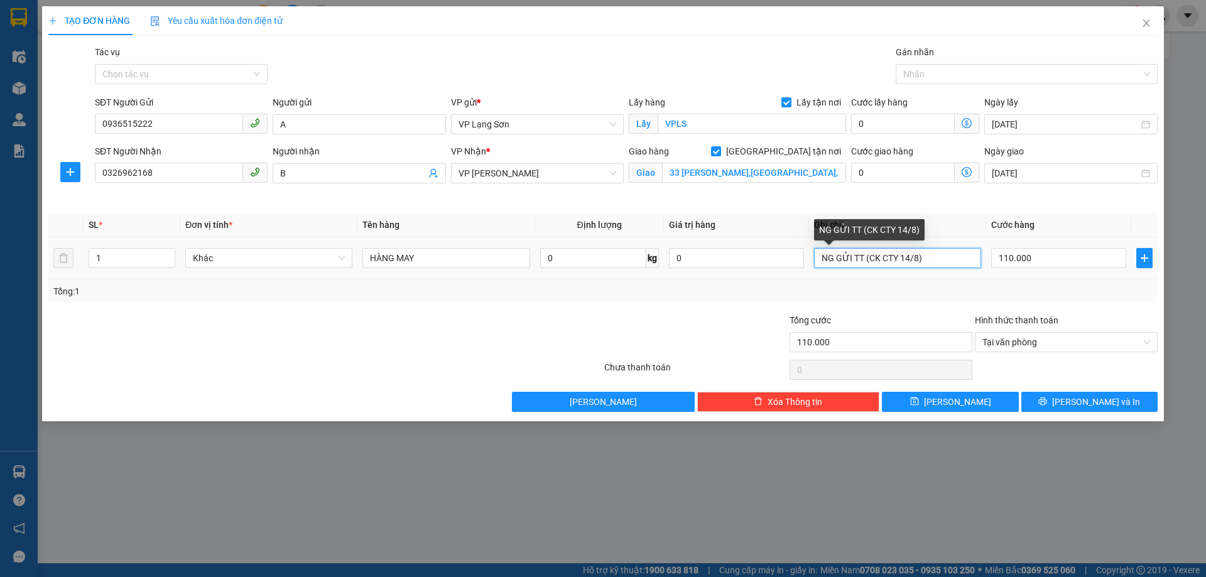
click at [897, 256] on input "NG GỬI TT (CK CTY 14/8)" at bounding box center [897, 258] width 167 height 20
click at [897, 258] on input "NG GỬI TT (CK CTY 14/8)" at bounding box center [897, 258] width 167 height 20
click at [899, 257] on input "NG GỬI TT (CK CTY 14/8)" at bounding box center [897, 258] width 167 height 20
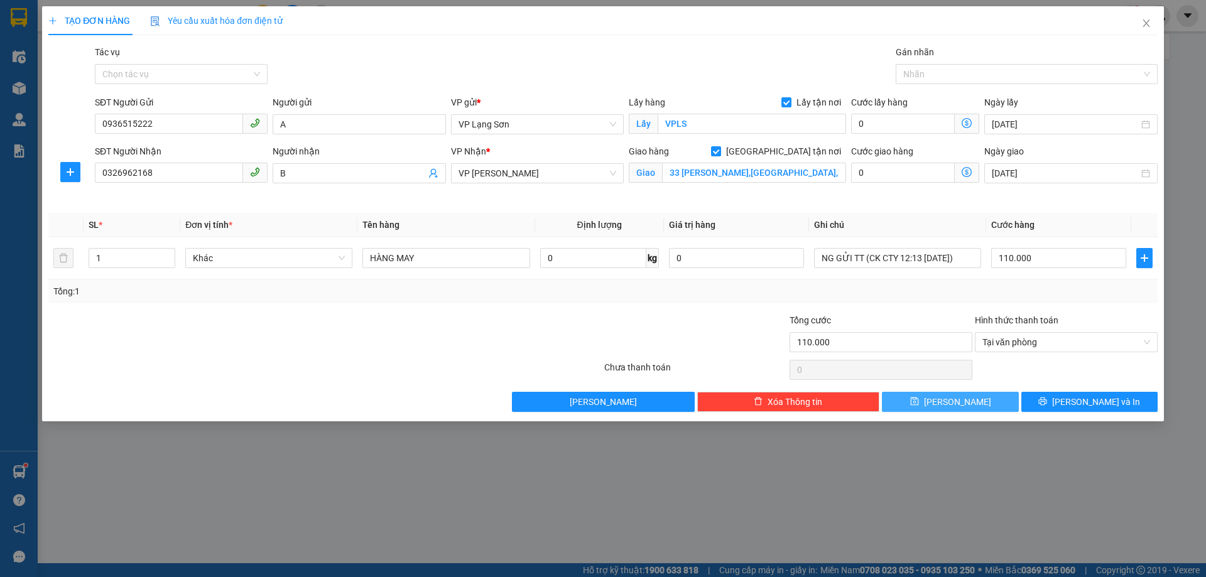
click at [945, 409] on button "[PERSON_NAME]" at bounding box center [950, 402] width 136 height 20
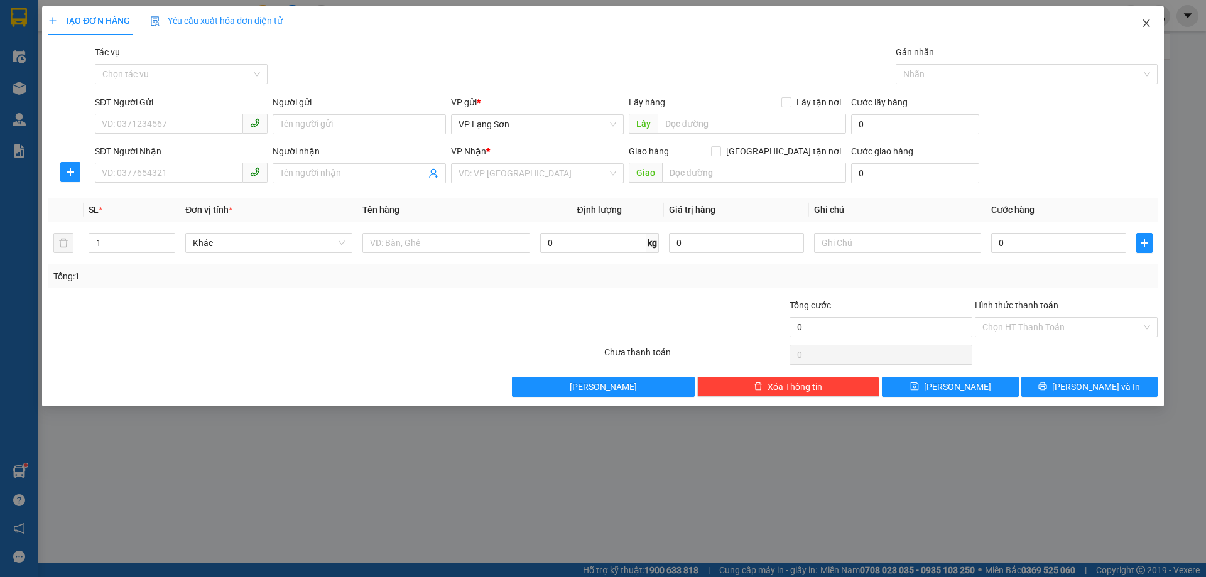
click at [1145, 21] on icon "close" at bounding box center [1146, 23] width 10 height 10
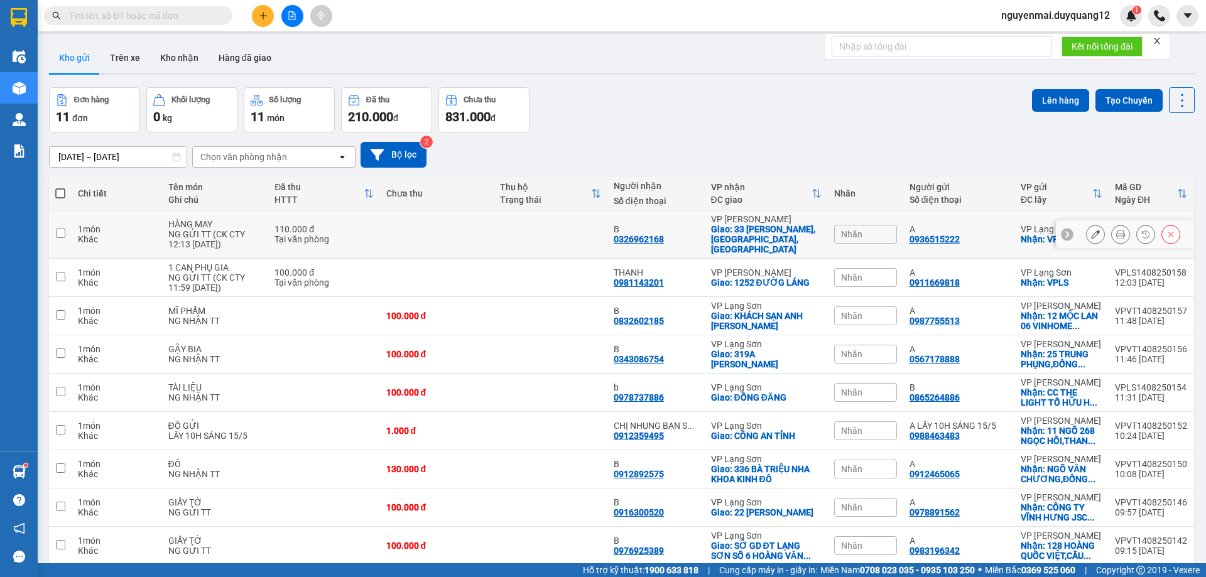
click at [58, 229] on input "checkbox" at bounding box center [60, 233] width 9 height 9
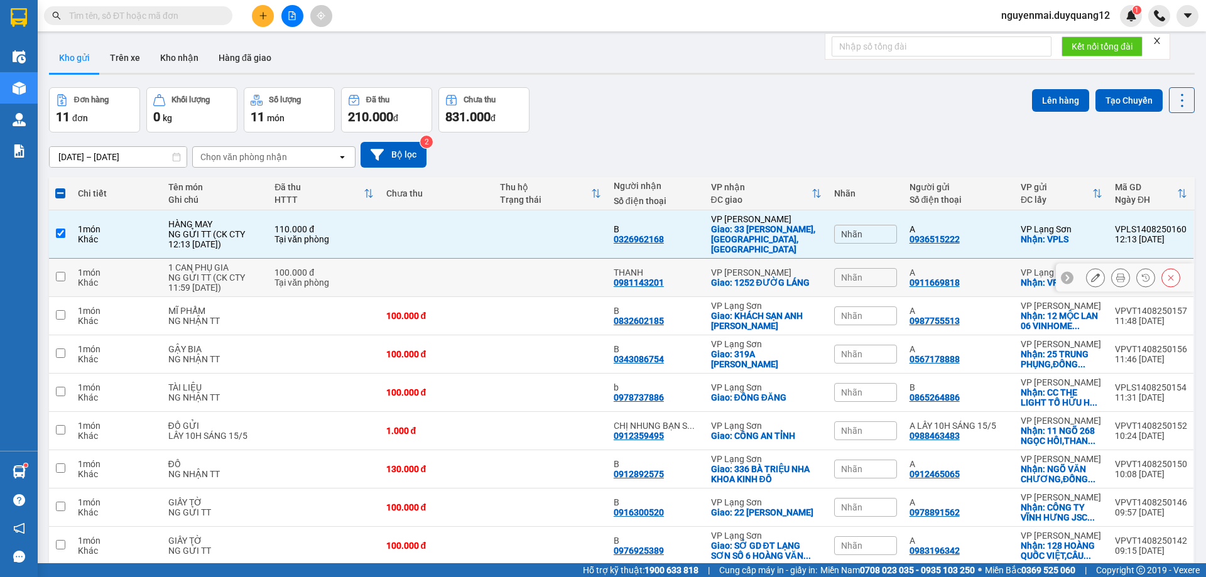
click at [60, 272] on input "checkbox" at bounding box center [60, 276] width 9 height 9
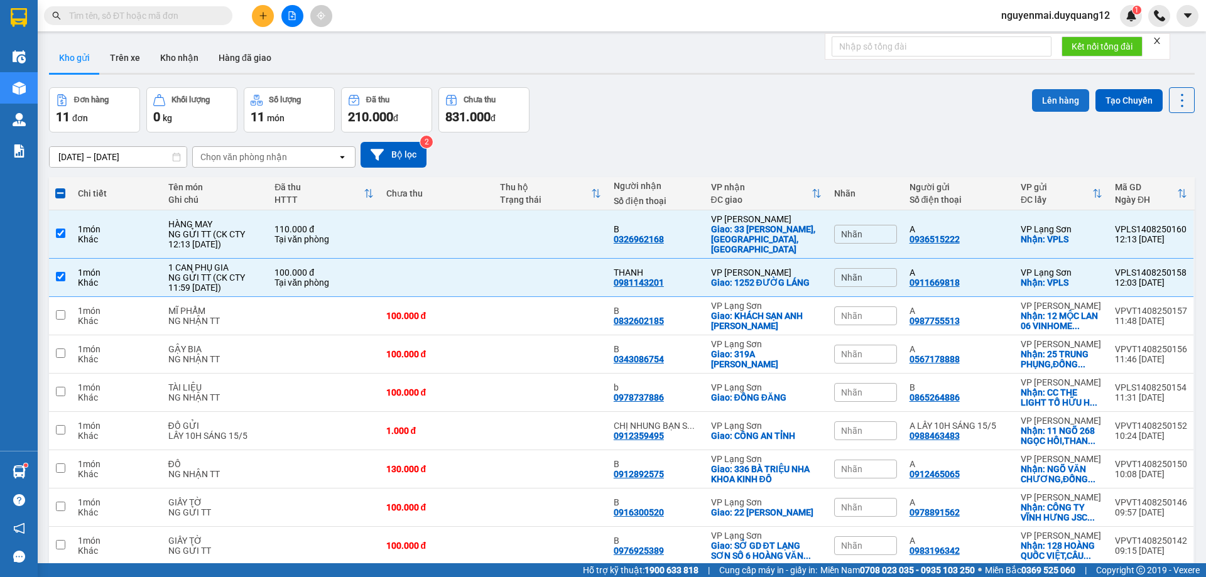
click at [1064, 107] on button "Lên hàng" at bounding box center [1060, 100] width 57 height 23
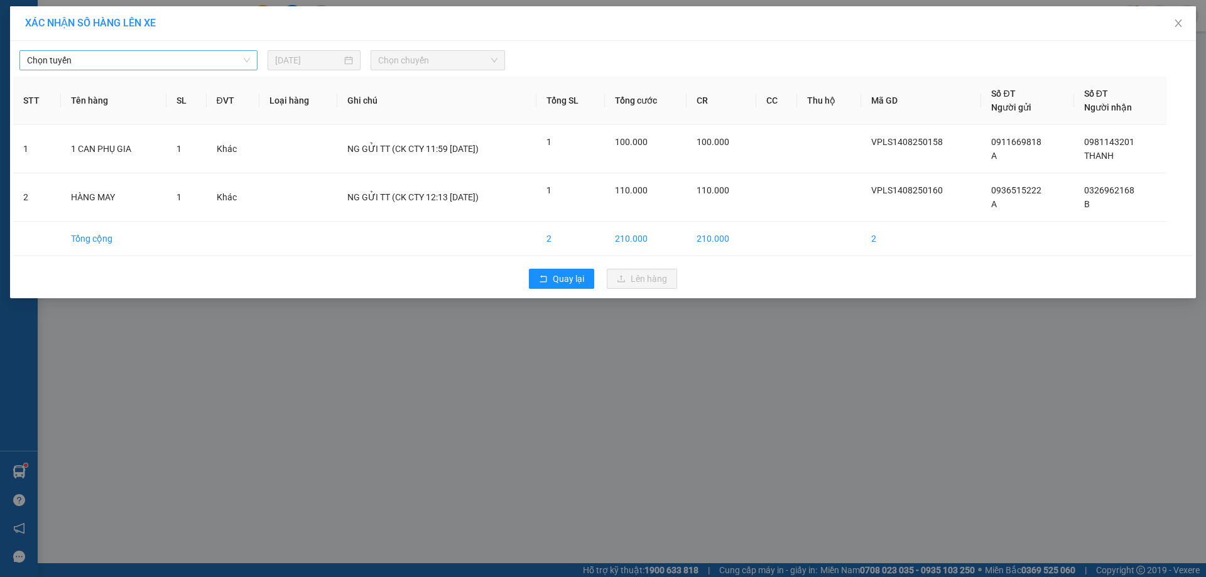
click at [163, 60] on span "Chọn tuyến" at bounding box center [138, 60] width 223 height 19
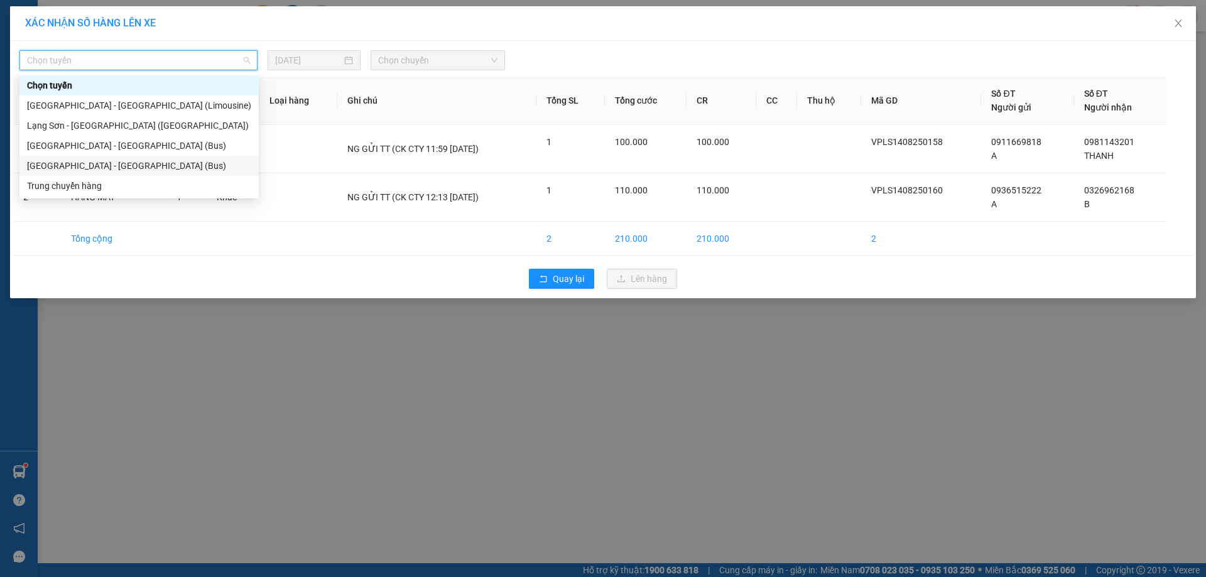
click at [147, 168] on div "Lạng Sơn - Hà Nội (Bus)" at bounding box center [139, 166] width 224 height 14
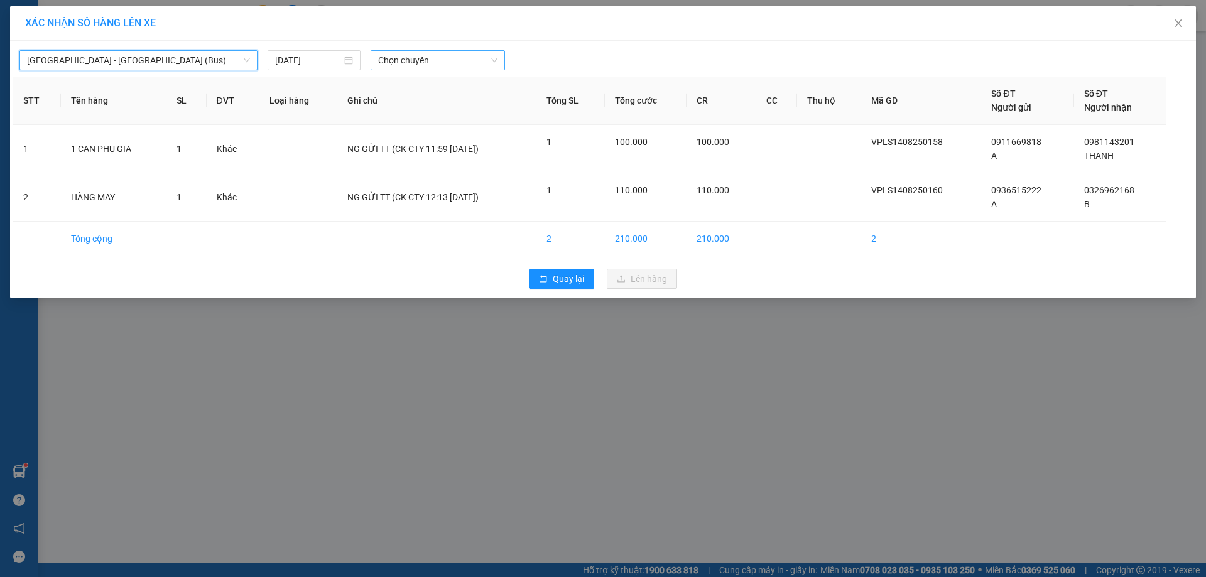
click at [448, 63] on span "Chọn chuyến" at bounding box center [437, 60] width 119 height 19
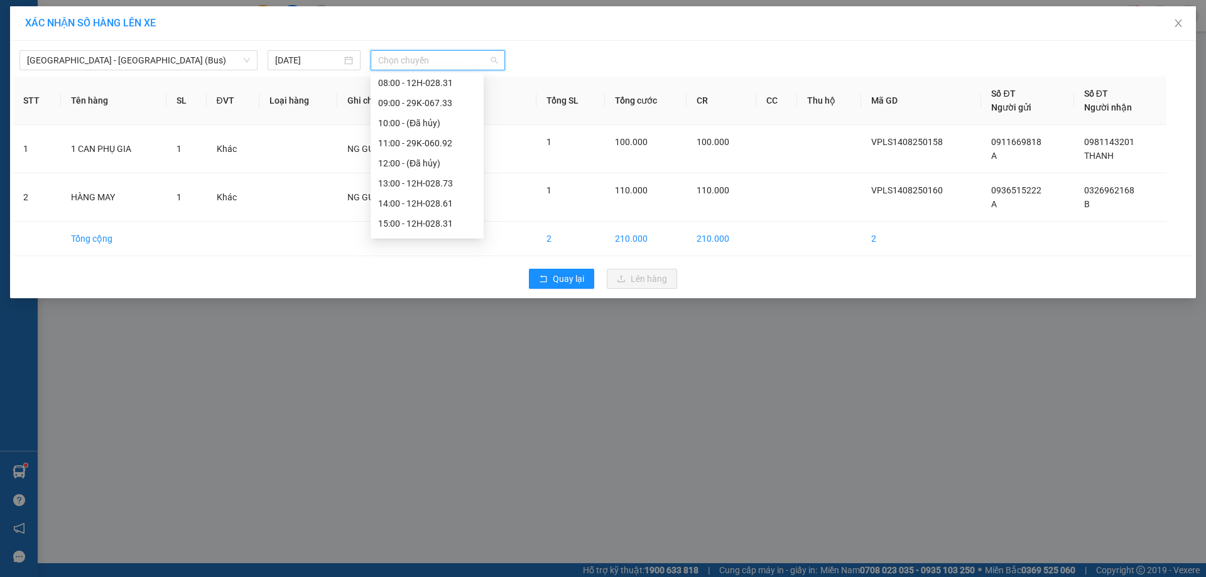
scroll to position [106, 0]
click at [431, 174] on div "13:00 - 12H-028.73" at bounding box center [427, 180] width 98 height 14
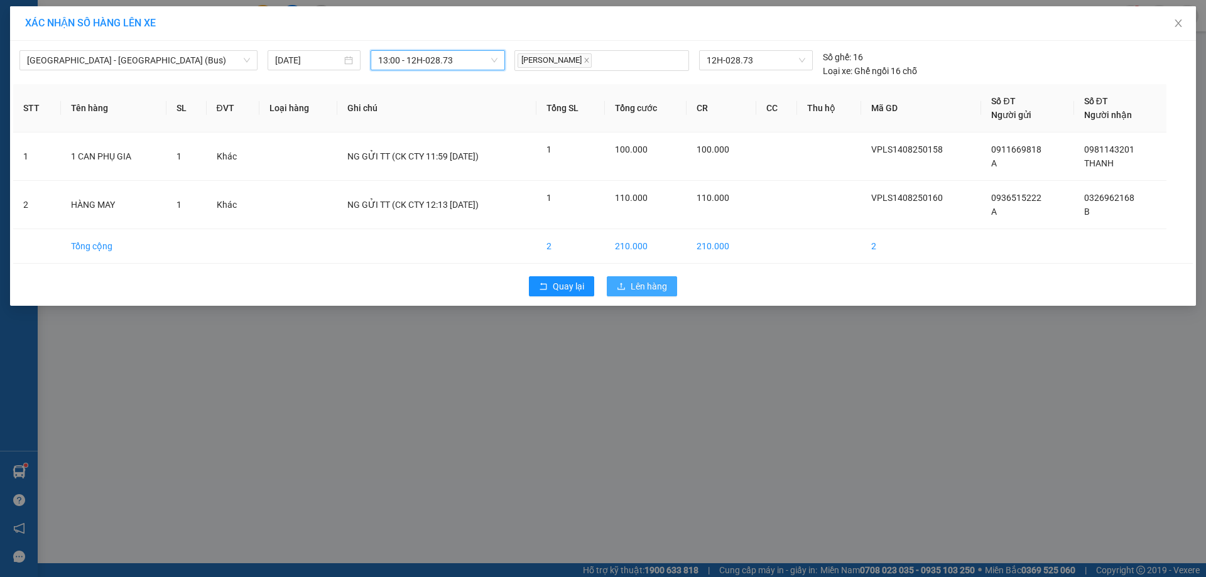
click at [642, 295] on button "Lên hàng" at bounding box center [642, 286] width 70 height 20
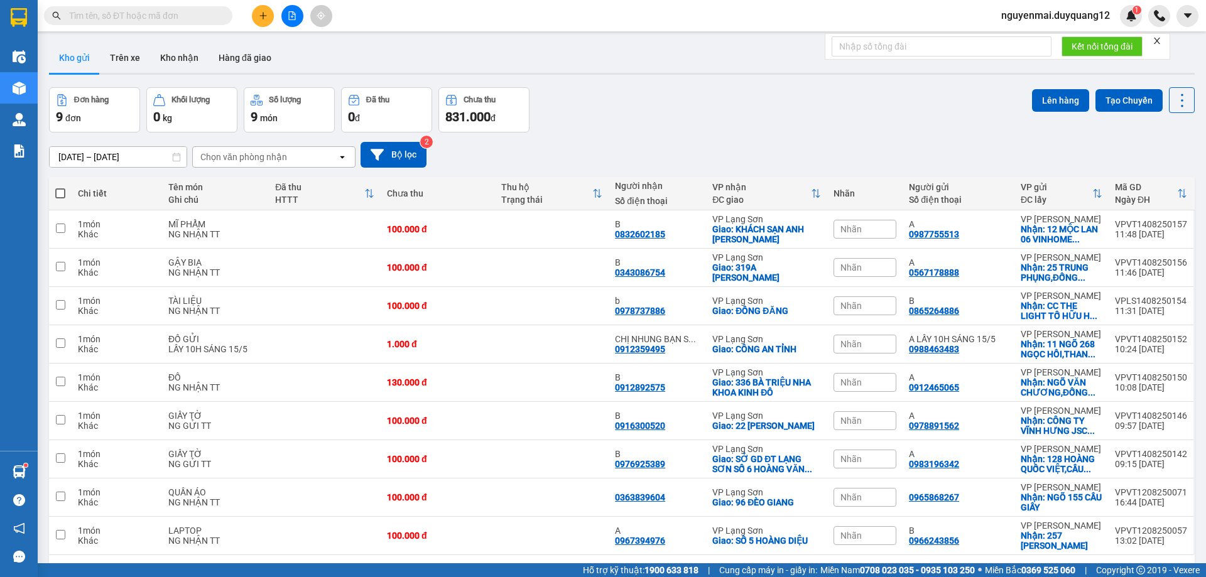
click at [730, 151] on div "12/08/2025 – 14/08/2025 Press the down arrow key to interact with the calendar …" at bounding box center [621, 155] width 1145 height 26
click at [264, 16] on icon "plus" at bounding box center [263, 15] width 9 height 9
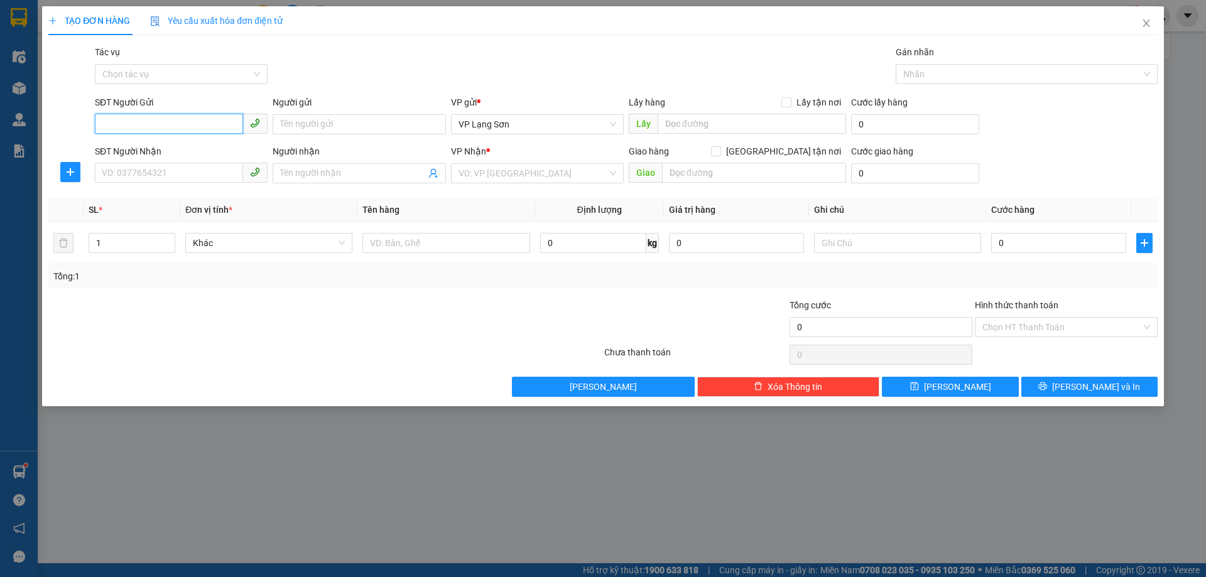
click at [166, 127] on input "SĐT Người Gửi" at bounding box center [169, 124] width 148 height 20
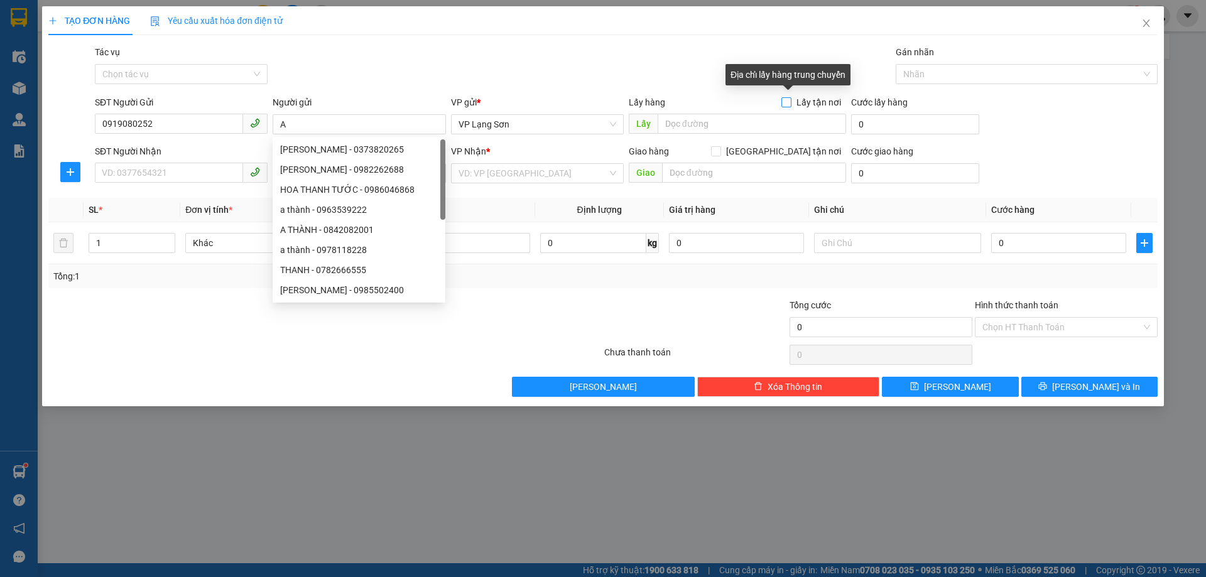
click at [790, 103] on input "Lấy tận nơi" at bounding box center [785, 101] width 9 height 9
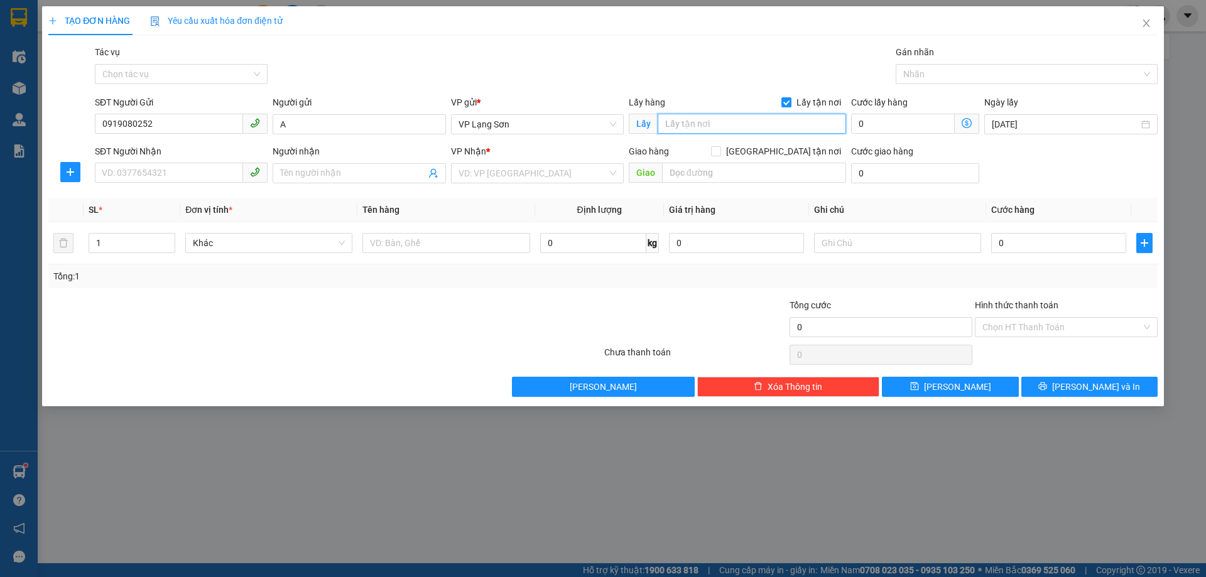
click at [729, 126] on input "text" at bounding box center [751, 124] width 188 height 20
click at [172, 173] on input "SĐT Người Nhận" at bounding box center [169, 173] width 148 height 20
click at [720, 152] on input "[GEOGRAPHIC_DATA] tận nơi" at bounding box center [715, 150] width 9 height 9
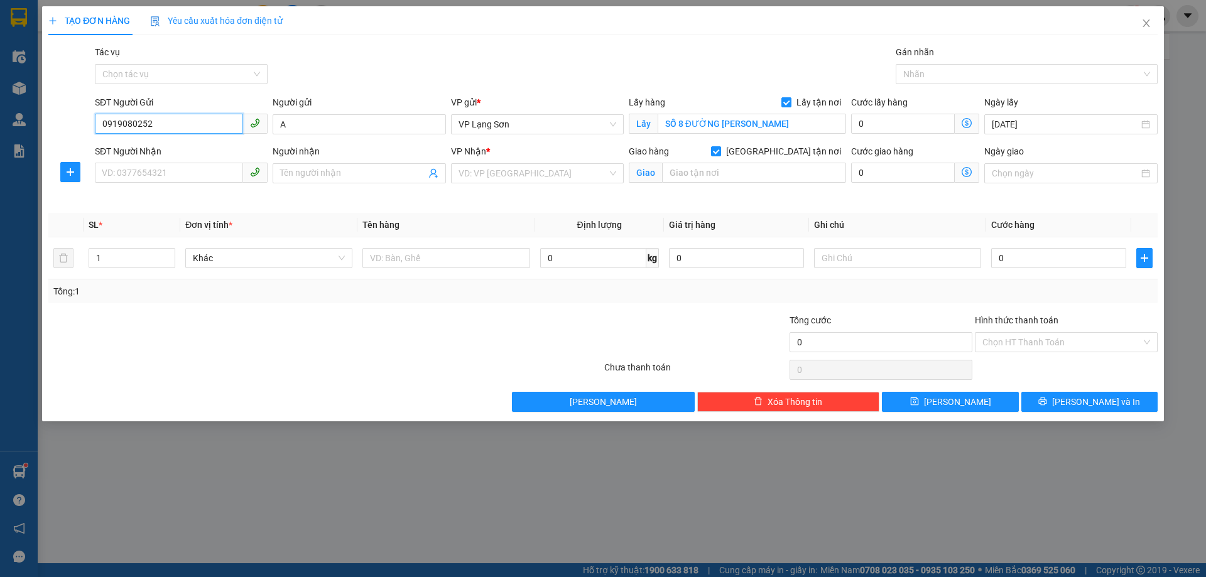
click at [142, 118] on input "0919080252" at bounding box center [169, 124] width 148 height 20
click at [141, 119] on input "0919080252" at bounding box center [169, 124] width 148 height 20
drag, startPoint x: 160, startPoint y: 126, endPoint x: 31, endPoint y: 124, distance: 128.7
click at [31, 124] on div "TẠO ĐƠN HÀNG Yêu cầu xuất hóa đơn điện tử Transit Pickup Surcharge Ids Transit …" at bounding box center [603, 288] width 1206 height 577
click at [182, 171] on input "SĐT Người Nhận" at bounding box center [169, 173] width 148 height 20
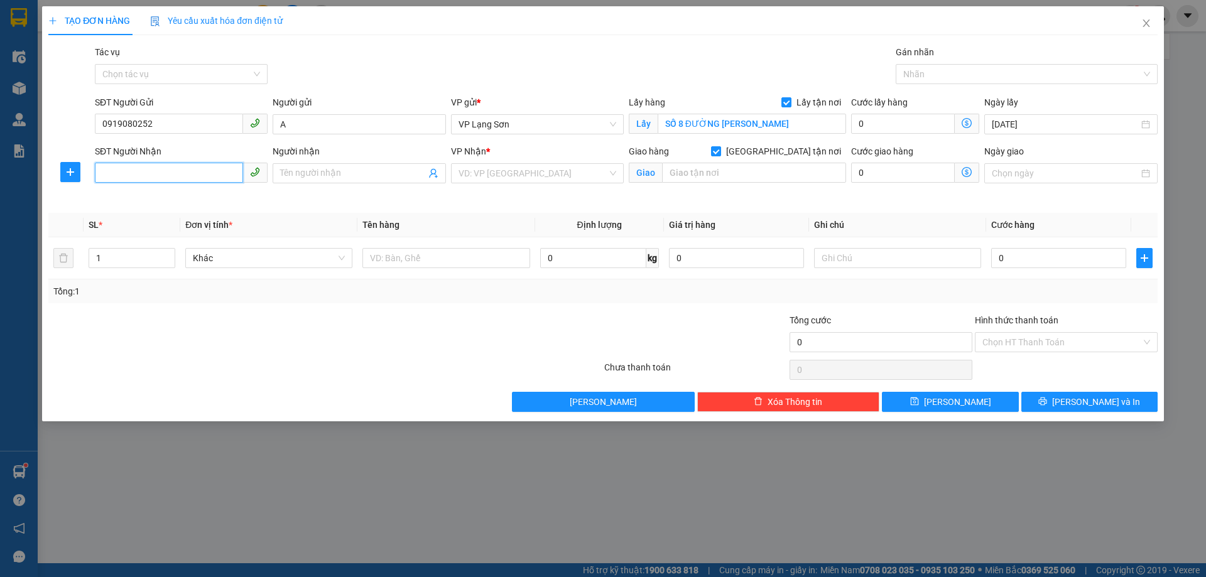
paste input "0919080252"
click at [337, 176] on input "Người nhận" at bounding box center [352, 173] width 145 height 14
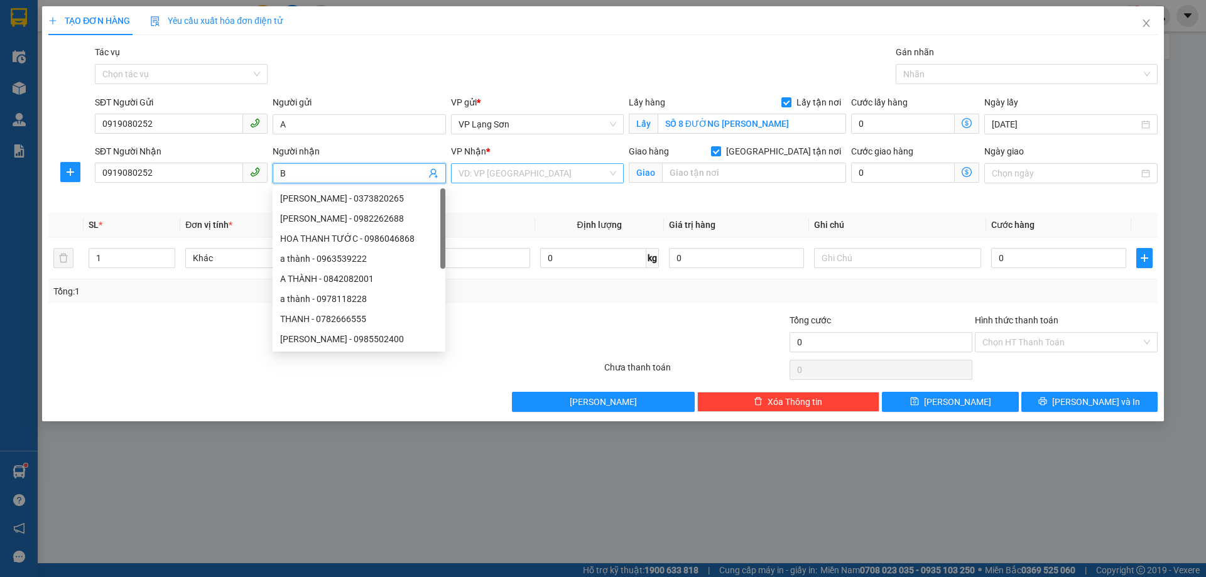
click at [494, 175] on input "search" at bounding box center [532, 173] width 149 height 19
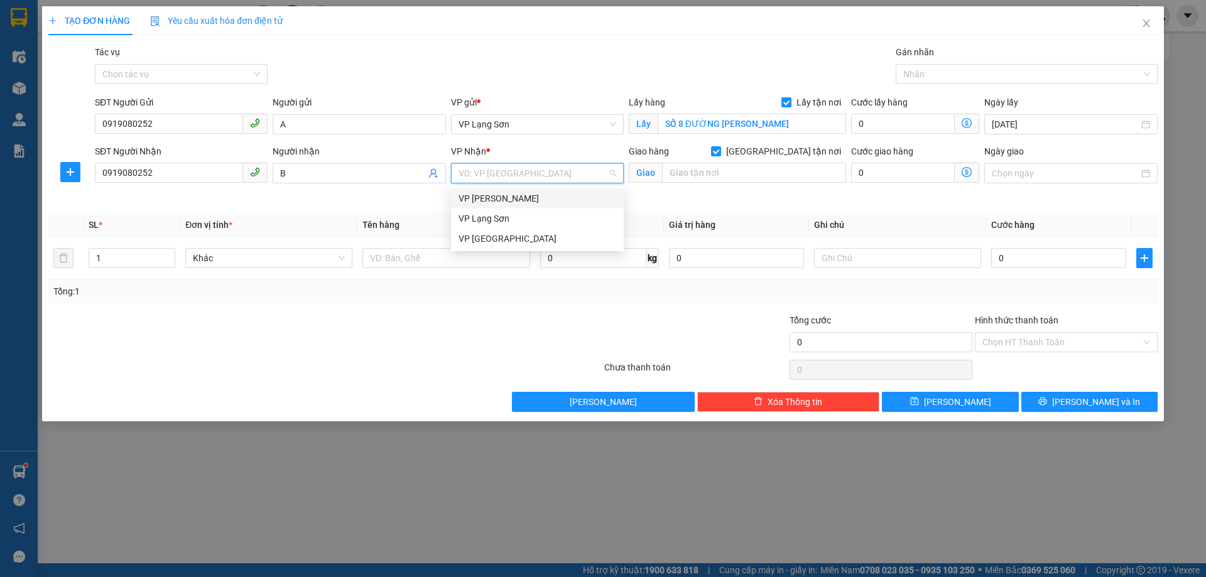
click at [551, 198] on div "VP [PERSON_NAME]" at bounding box center [537, 199] width 158 height 14
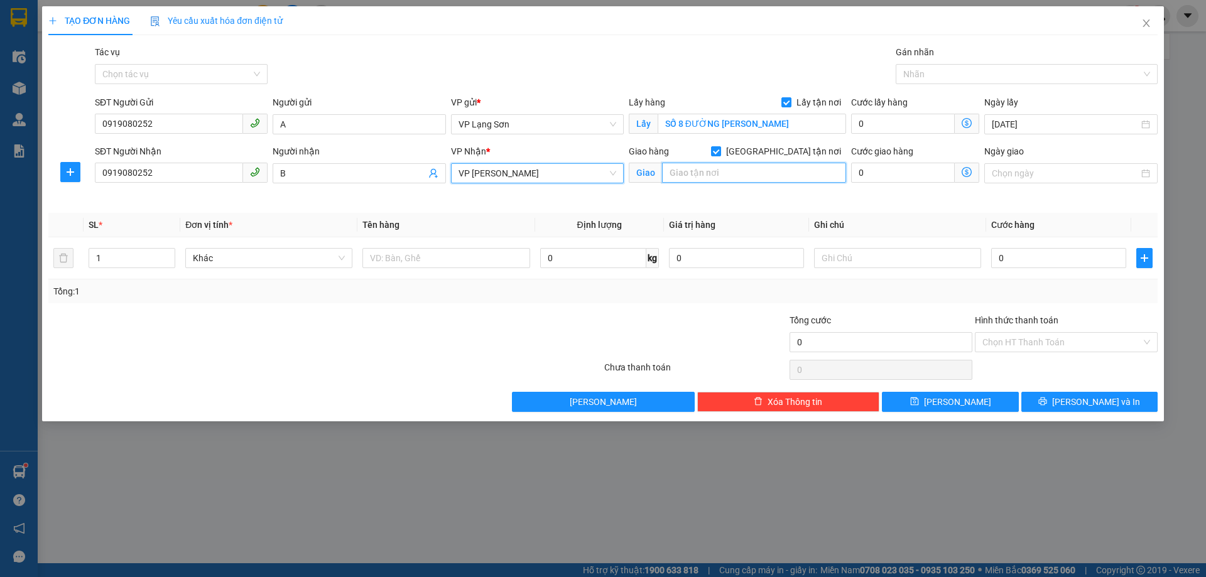
click at [721, 177] on input "text" at bounding box center [754, 173] width 184 height 20
click at [1042, 178] on input "Ngày giao" at bounding box center [1064, 173] width 146 height 14
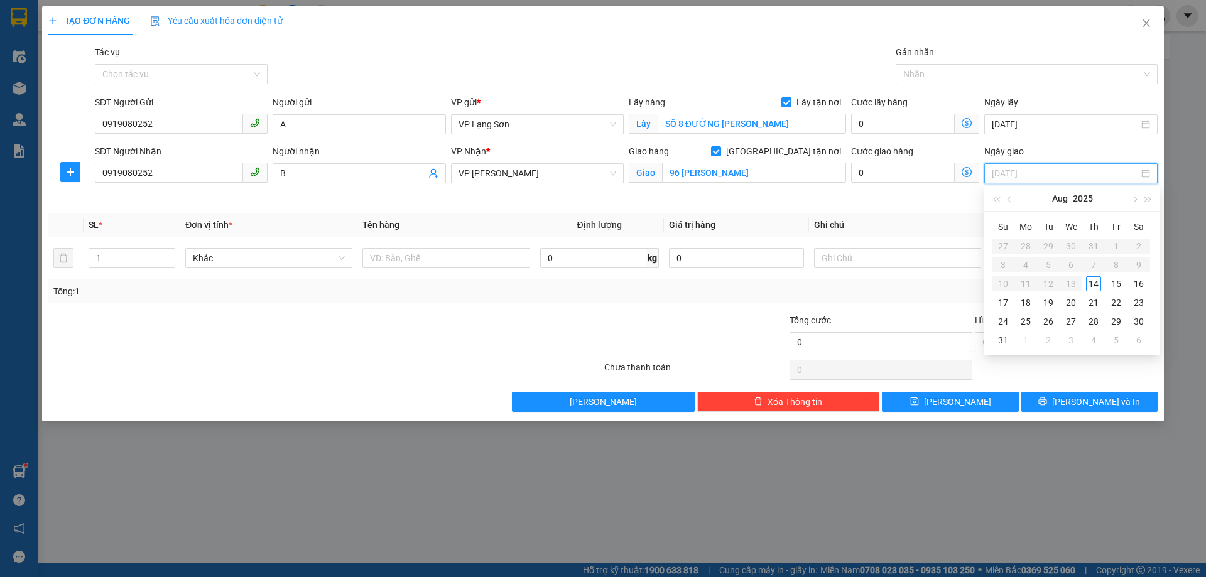
click at [1098, 283] on div "14" at bounding box center [1093, 283] width 15 height 15
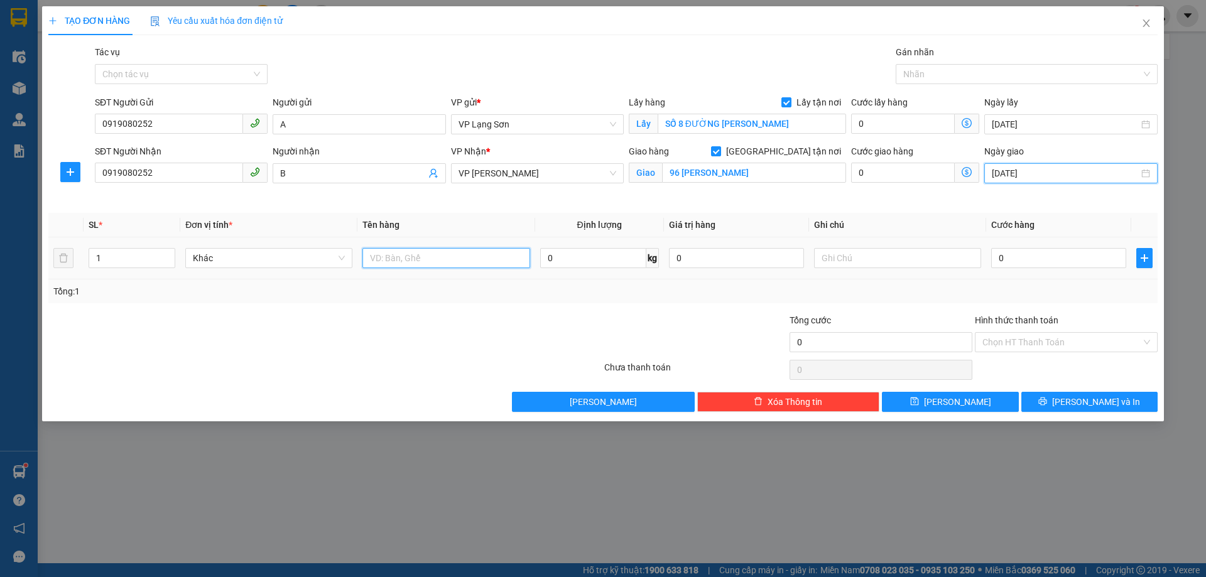
click at [445, 259] on input "text" at bounding box center [445, 258] width 167 height 20
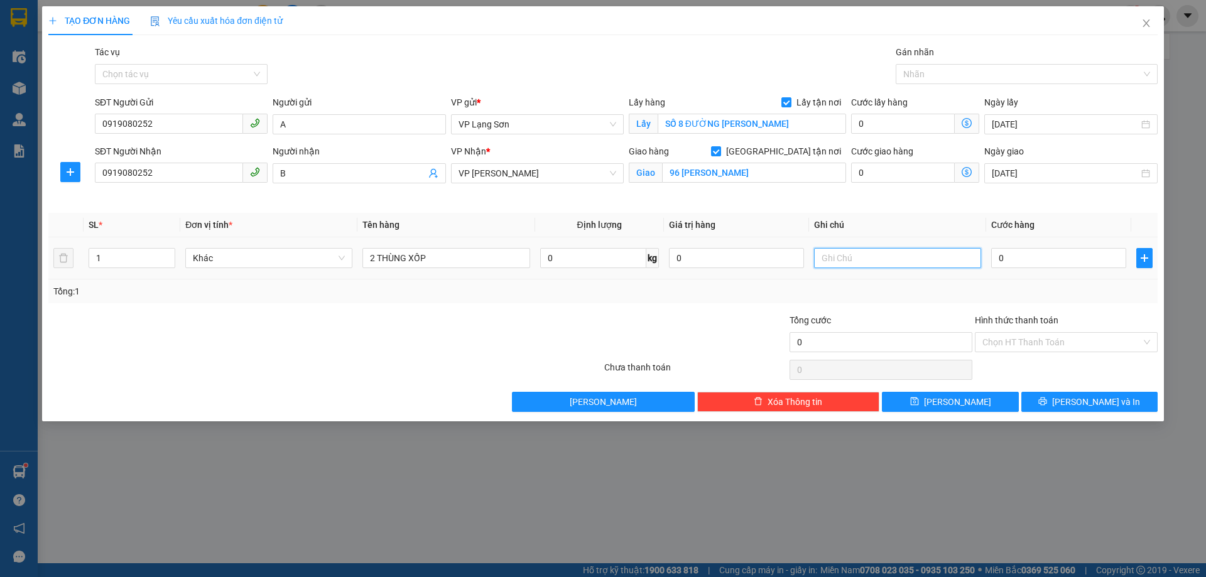
click at [907, 265] on input "text" at bounding box center [897, 258] width 167 height 20
click at [906, 288] on div "Tổng: 1" at bounding box center [602, 291] width 1099 height 14
click at [991, 402] on button "[PERSON_NAME]" at bounding box center [950, 402] width 136 height 20
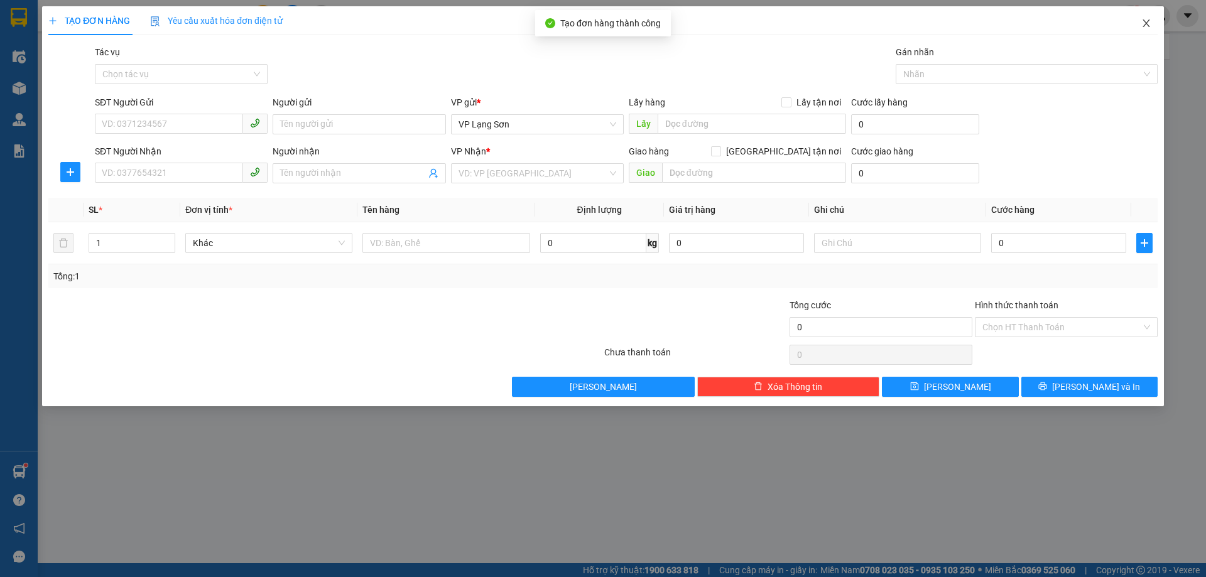
click at [1153, 26] on span "Close" at bounding box center [1145, 23] width 35 height 35
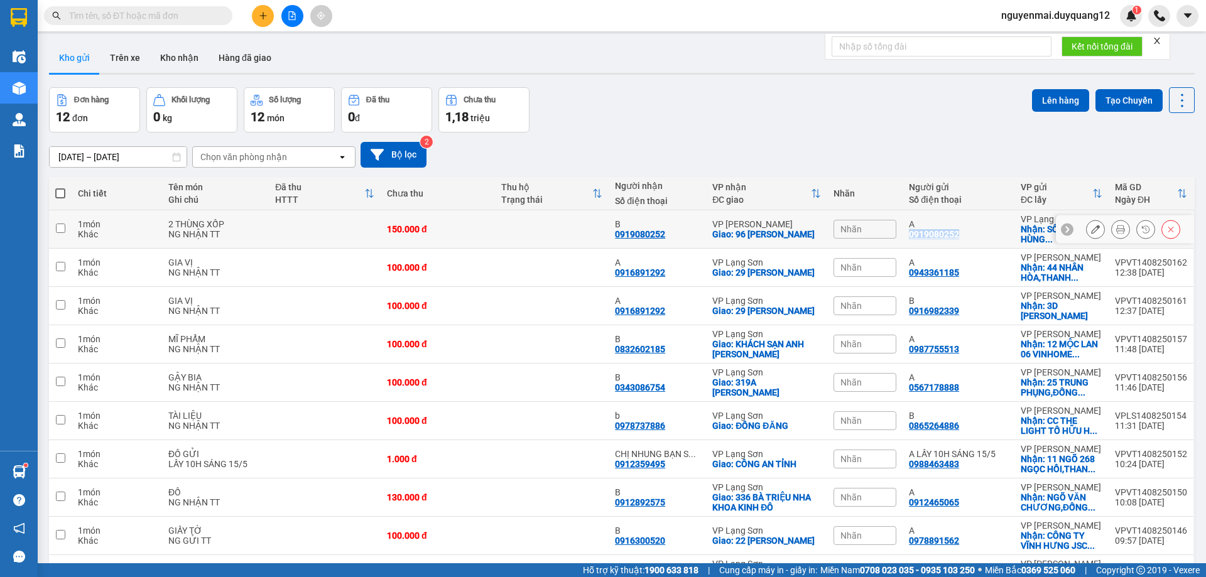
drag, startPoint x: 973, startPoint y: 237, endPoint x: 901, endPoint y: 237, distance: 72.2
click at [902, 237] on td "A 0919080252" at bounding box center [958, 229] width 112 height 38
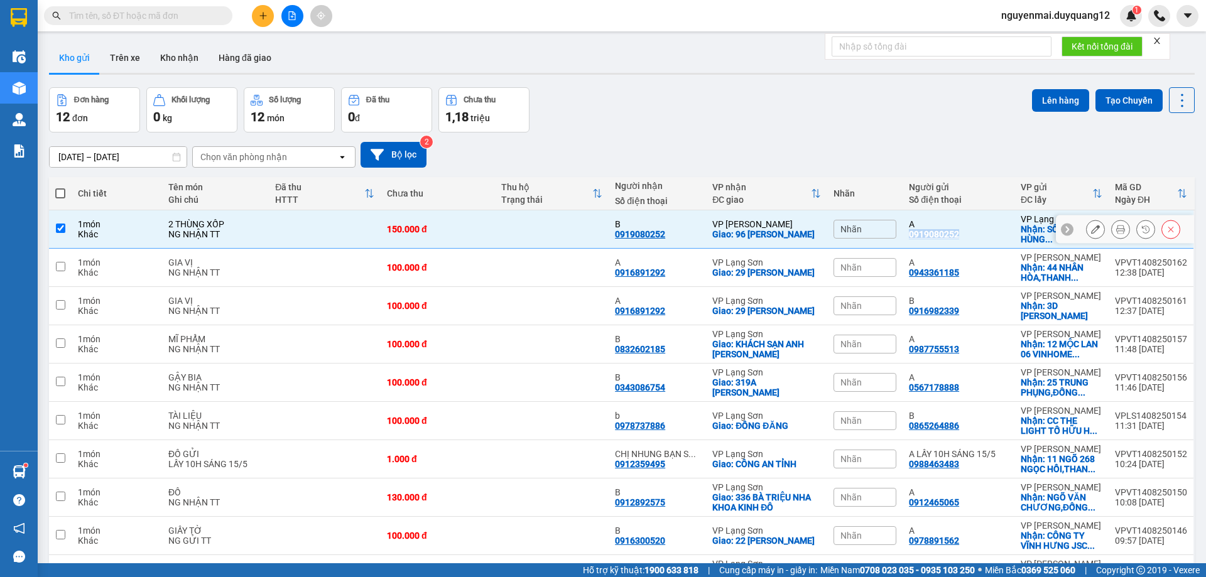
copy div "0919080252"
click at [58, 230] on input "checkbox" at bounding box center [60, 228] width 9 height 9
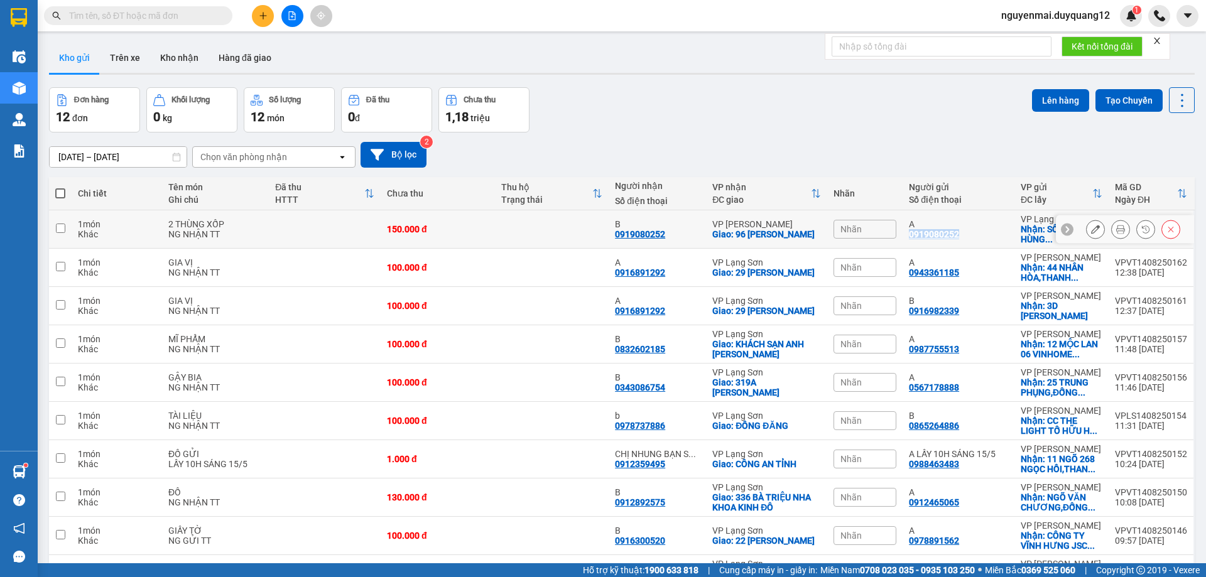
click at [1091, 229] on icon at bounding box center [1095, 229] width 9 height 9
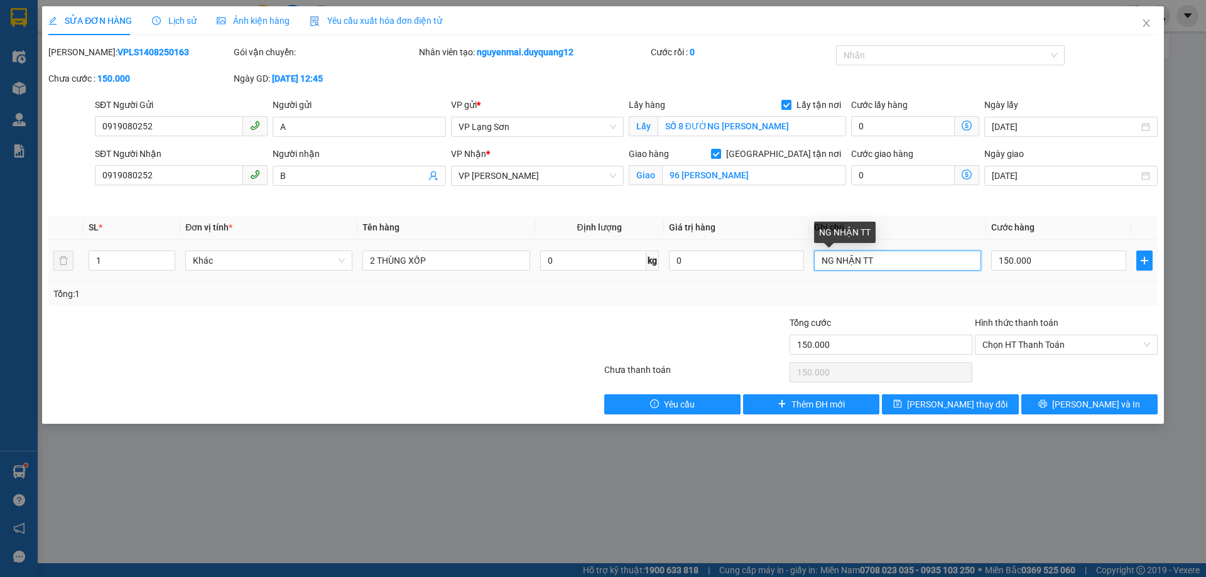
click at [897, 261] on input "NG NHẬN TT" at bounding box center [897, 261] width 167 height 20
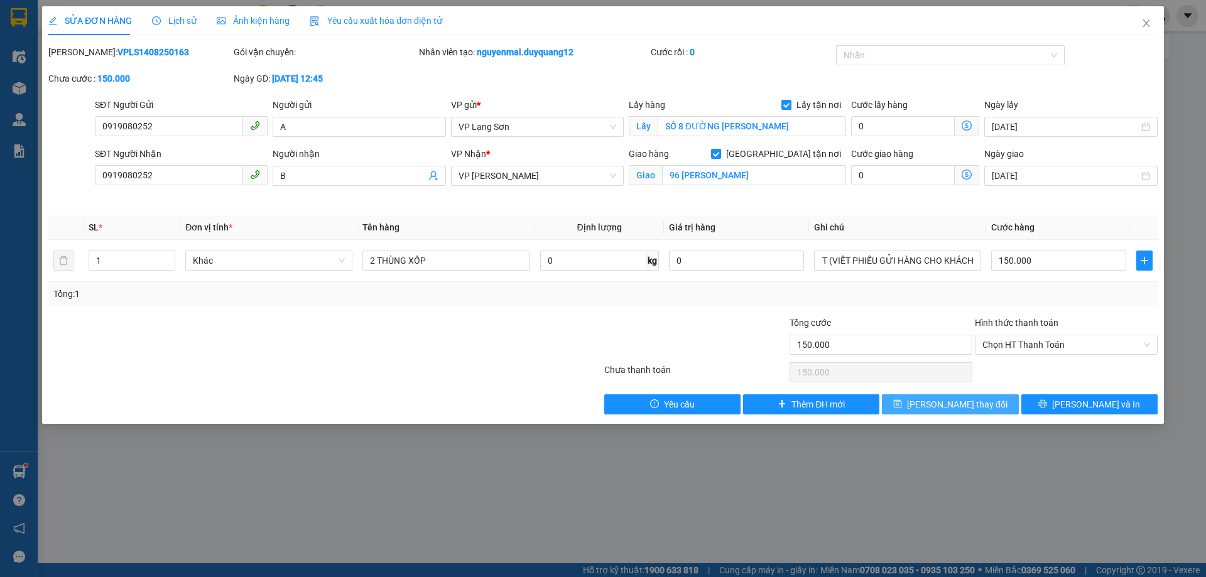
click at [975, 404] on span "[PERSON_NAME] thay đổi" at bounding box center [957, 404] width 100 height 14
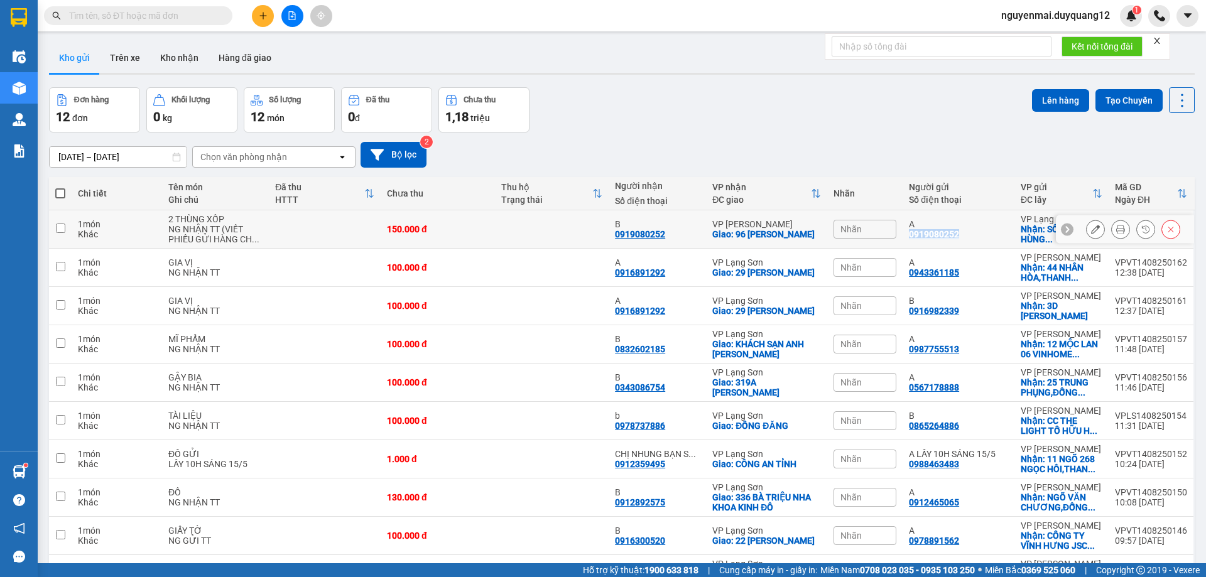
drag, startPoint x: 963, startPoint y: 233, endPoint x: 900, endPoint y: 236, distance: 62.9
click at [902, 236] on td "A 0919080252" at bounding box center [958, 229] width 112 height 38
copy div "0919080252"
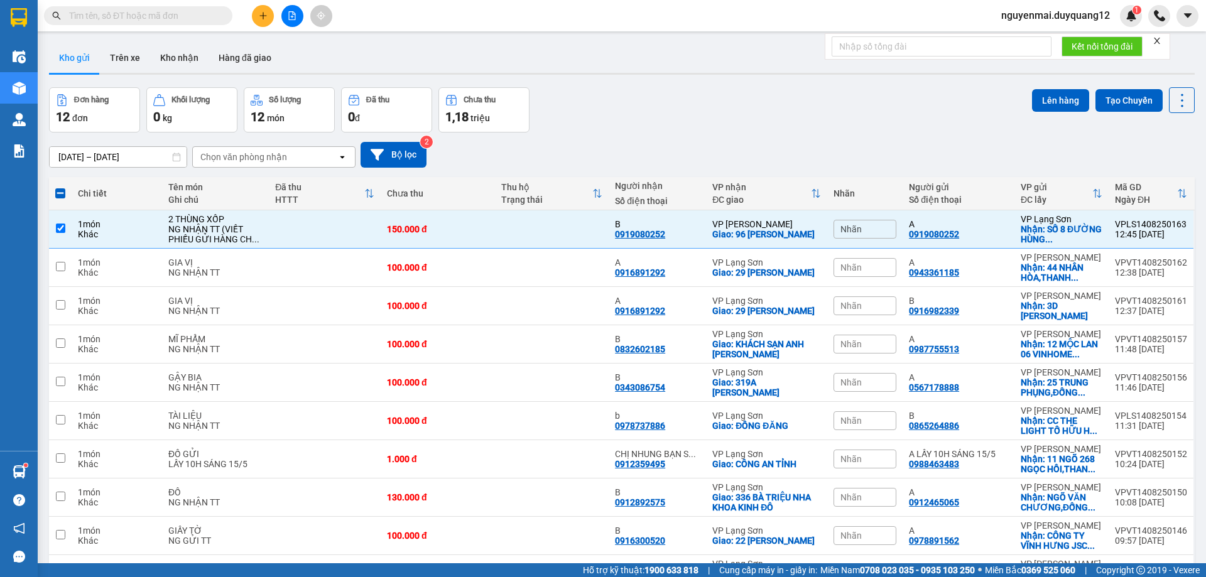
click at [885, 234] on div "Nhãn" at bounding box center [864, 229] width 63 height 19
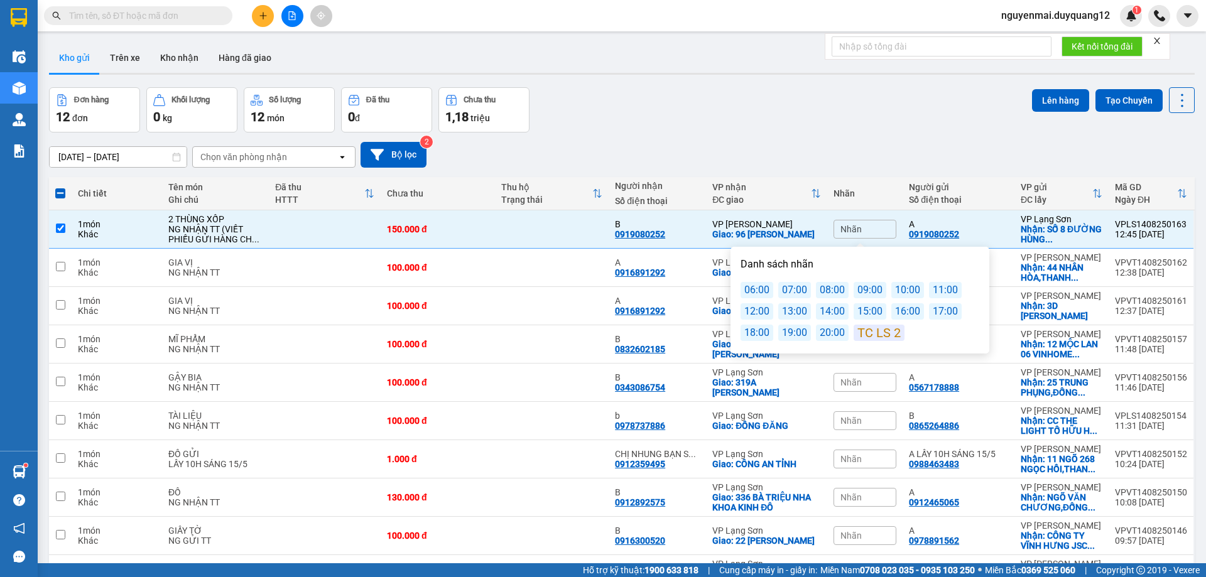
click at [825, 313] on div "14:00" at bounding box center [832, 311] width 33 height 16
click at [899, 140] on div "12/08/2025 – 14/08/2025 Press the down arrow key to interact with the calendar …" at bounding box center [621, 154] width 1145 height 45
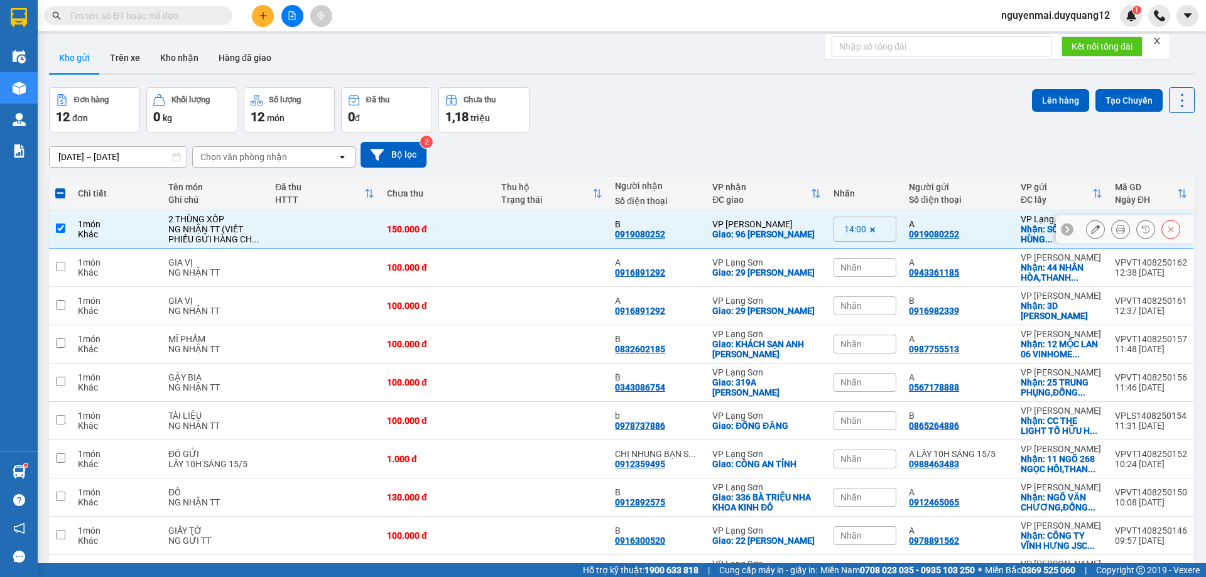
click at [57, 230] on input "checkbox" at bounding box center [60, 228] width 9 height 9
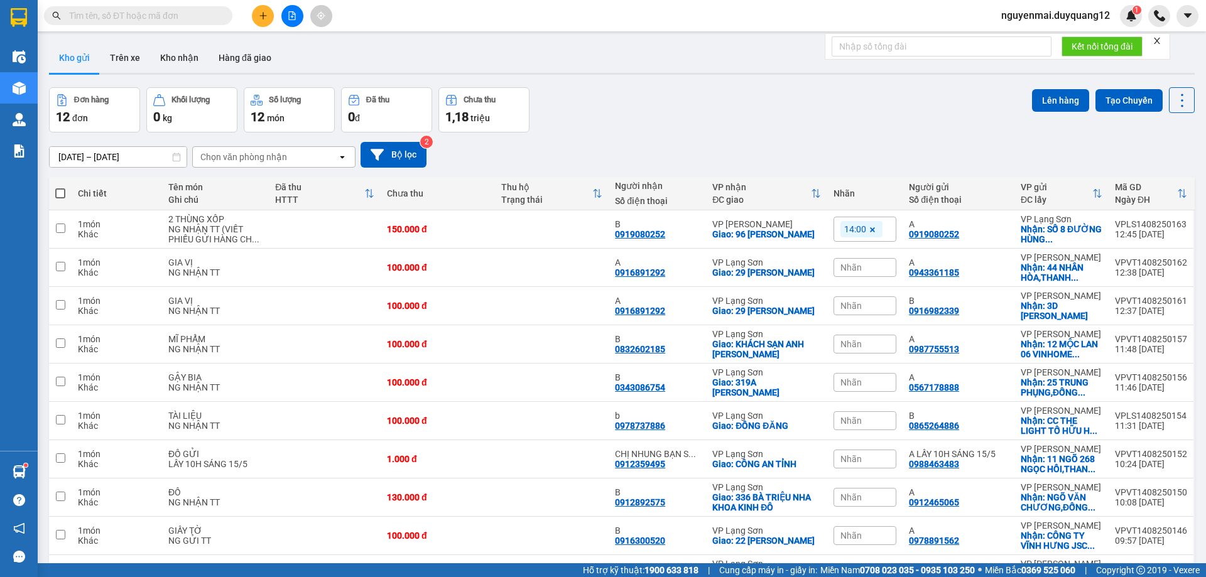
click at [688, 147] on div "12/08/2025 – 14/08/2025 Press the down arrow key to interact with the calendar …" at bounding box center [621, 155] width 1145 height 26
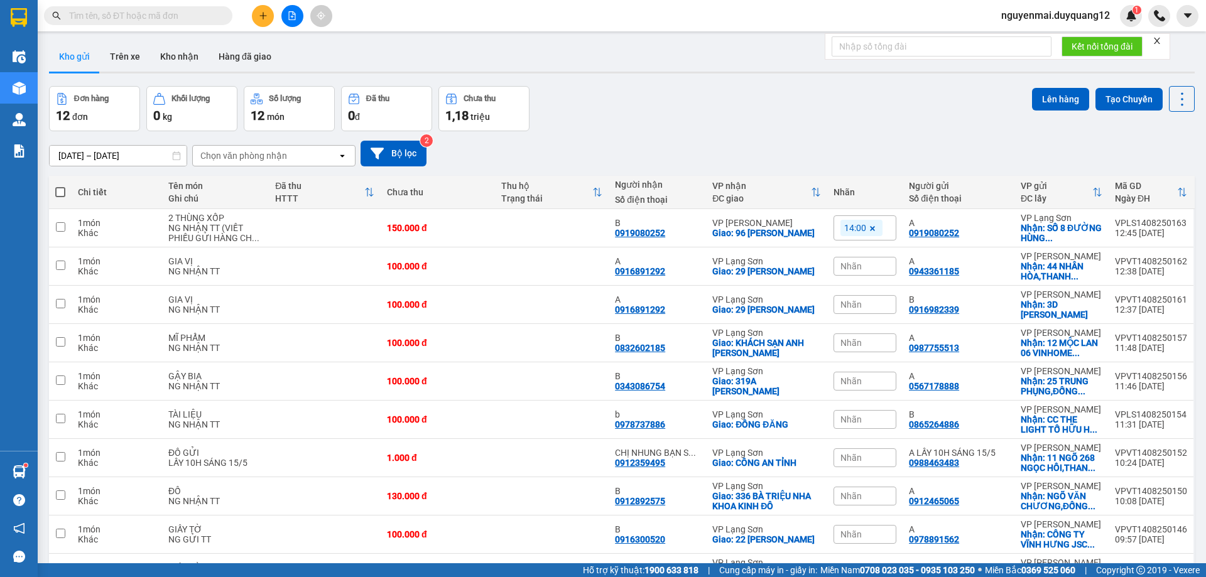
scroll to position [82, 0]
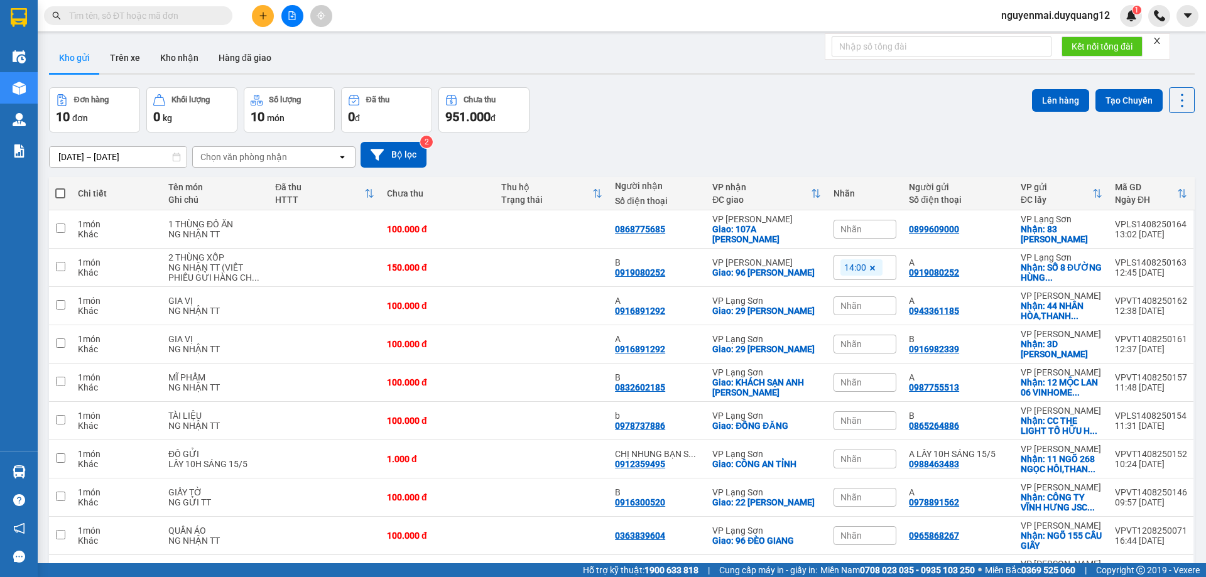
click at [722, 131] on div "Đơn hàng 10 đơn Khối lượng 0 kg Số lượng 10 món Đã thu 0 đ Chưa thu 951.000 đ L…" at bounding box center [621, 109] width 1145 height 45
click at [259, 20] on button at bounding box center [263, 16] width 22 height 22
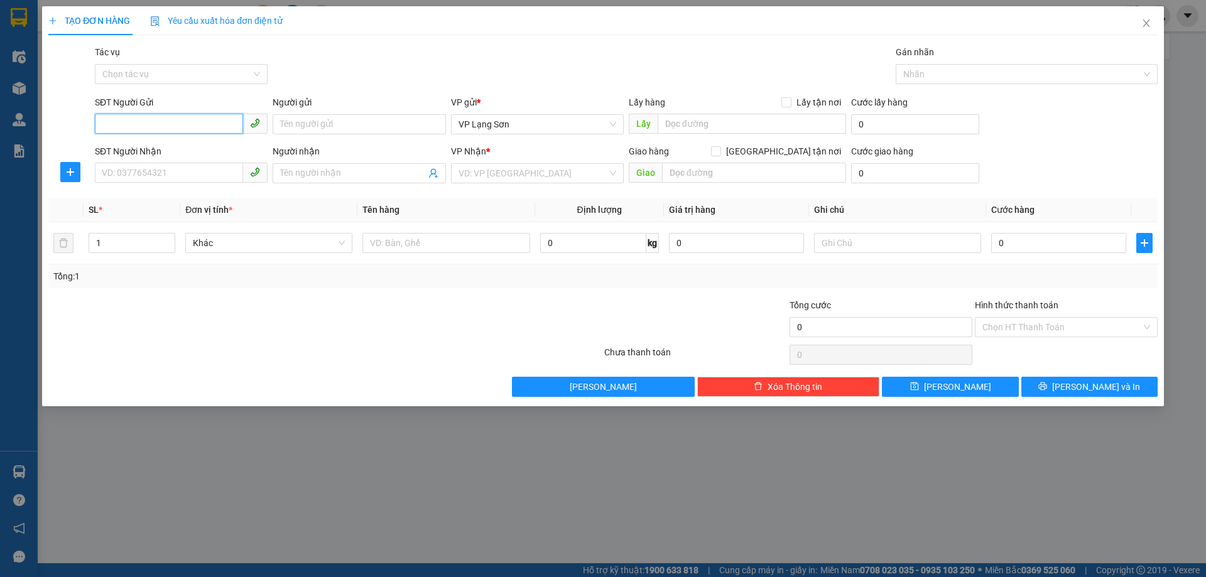
click at [171, 126] on input "SĐT Người Gửi" at bounding box center [169, 124] width 148 height 20
type input "0838111996"
click at [143, 147] on div "0838111996 - A" at bounding box center [181, 150] width 158 height 14
type input "A"
checkbox input "true"
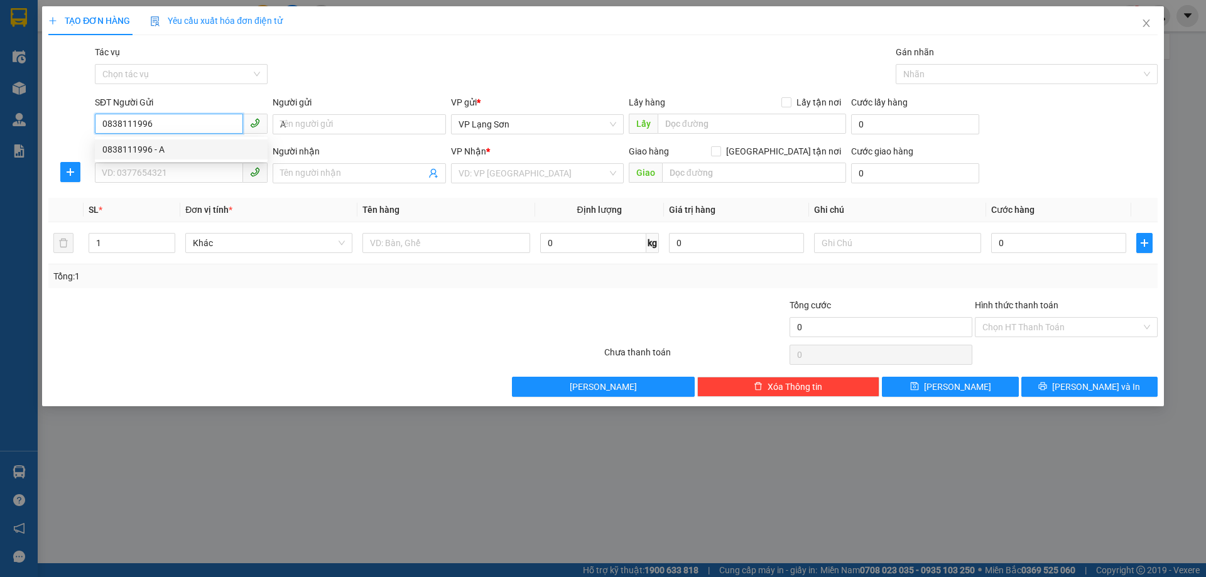
type input "s207 [GEOGRAPHIC_DATA]"
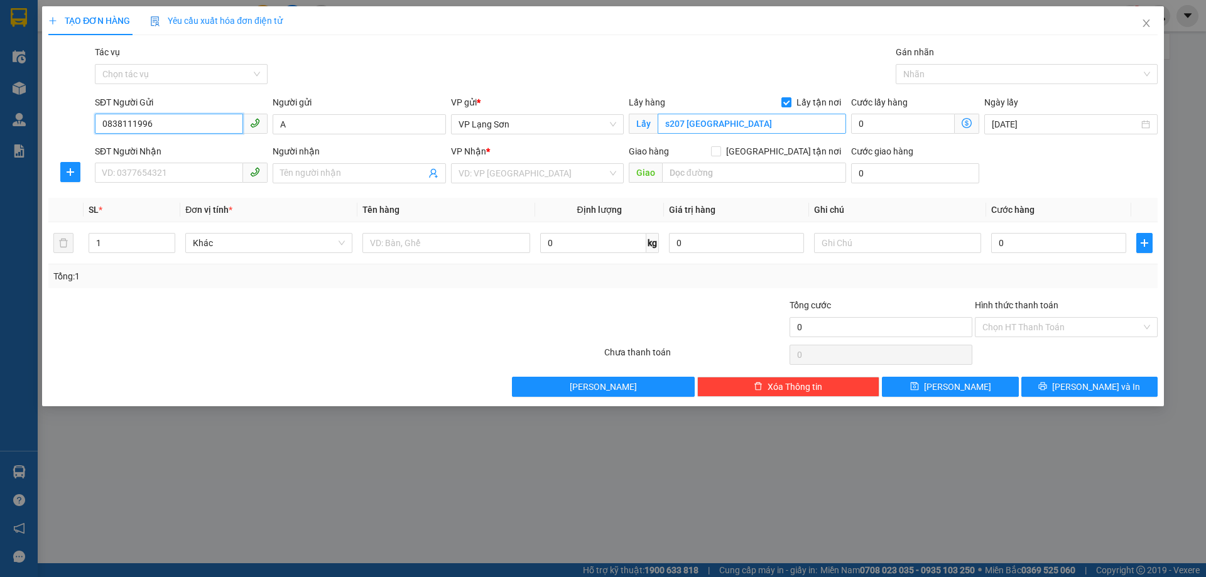
type input "0838111996"
click at [668, 124] on input "s207 [GEOGRAPHIC_DATA]" at bounding box center [751, 124] width 188 height 20
click at [124, 173] on input "SĐT Người Nhận" at bounding box center [169, 173] width 148 height 20
click at [685, 121] on input "s207 [GEOGRAPHIC_DATA]" at bounding box center [751, 124] width 188 height 20
click at [681, 121] on input "s207 [GEOGRAPHIC_DATA]" at bounding box center [751, 124] width 188 height 20
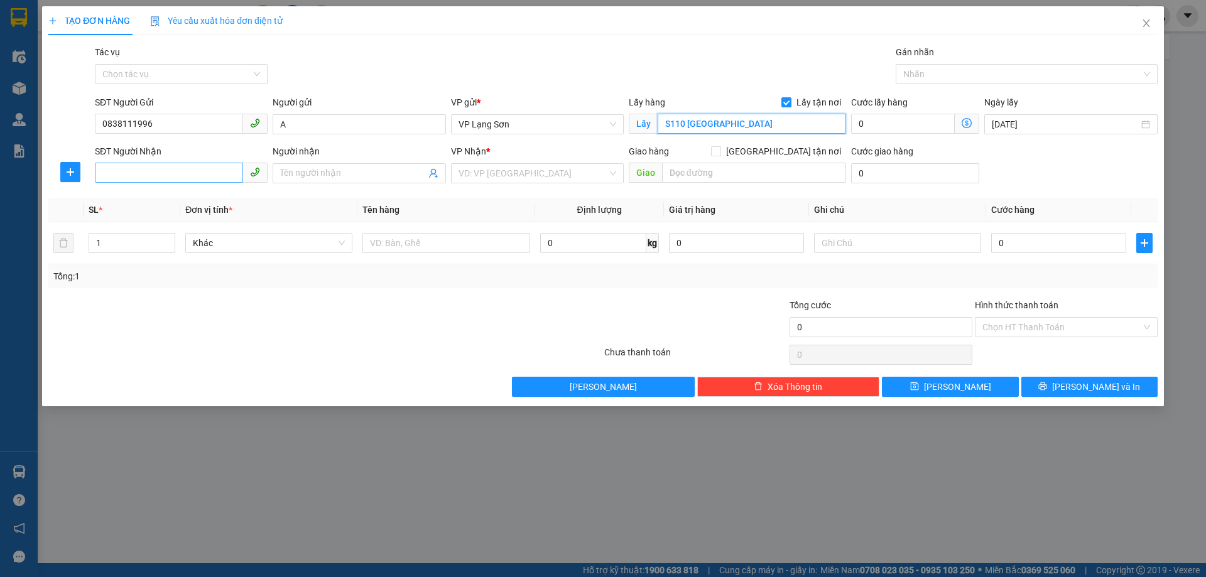
type input "S110 [GEOGRAPHIC_DATA]"
click at [184, 170] on input "SĐT Người Nhận" at bounding box center [169, 173] width 148 height 20
click at [721, 154] on span at bounding box center [716, 151] width 10 height 10
click at [720, 154] on input "[GEOGRAPHIC_DATA] tận nơi" at bounding box center [715, 150] width 9 height 9
checkbox input "true"
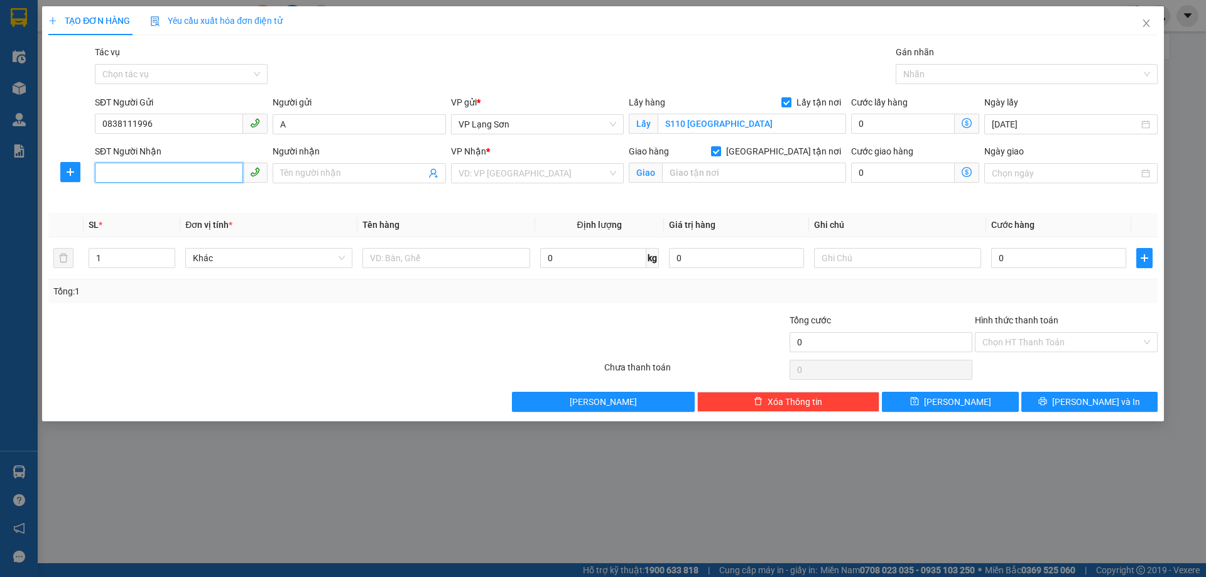
click at [176, 166] on input "SĐT Người Nhận" at bounding box center [169, 173] width 148 height 20
type input "0357510763"
click at [286, 171] on input "Người nhận" at bounding box center [352, 173] width 145 height 14
type input "B"
click at [526, 180] on input "search" at bounding box center [532, 173] width 149 height 19
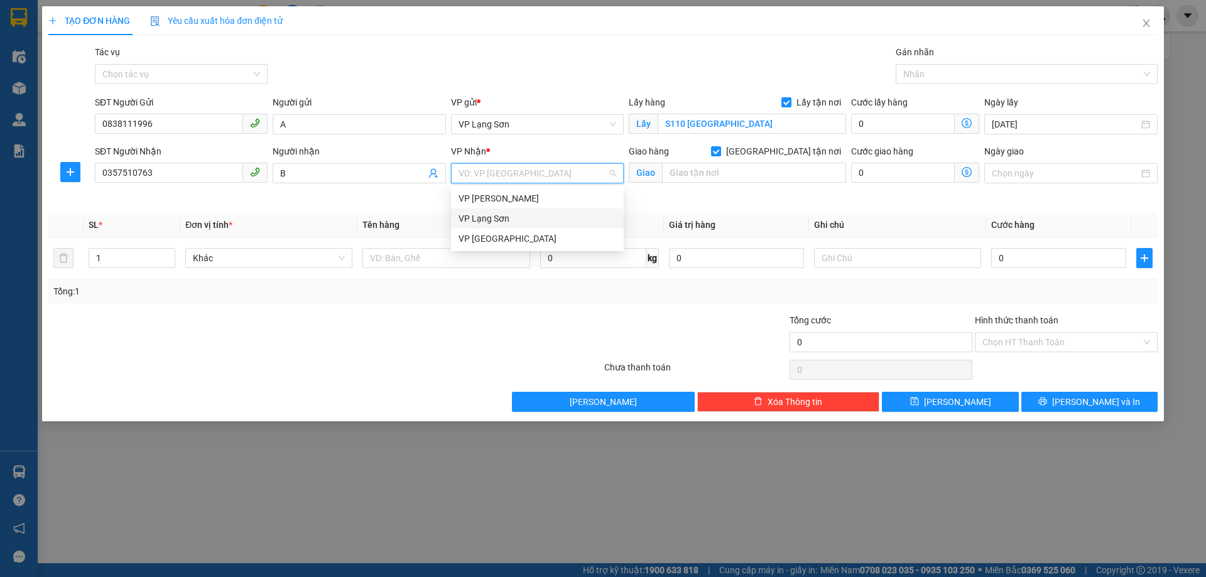
click at [516, 217] on div "VP Lạng Sơn" at bounding box center [537, 219] width 158 height 14
click at [532, 123] on span "VP Lạng Sơn" at bounding box center [537, 124] width 158 height 19
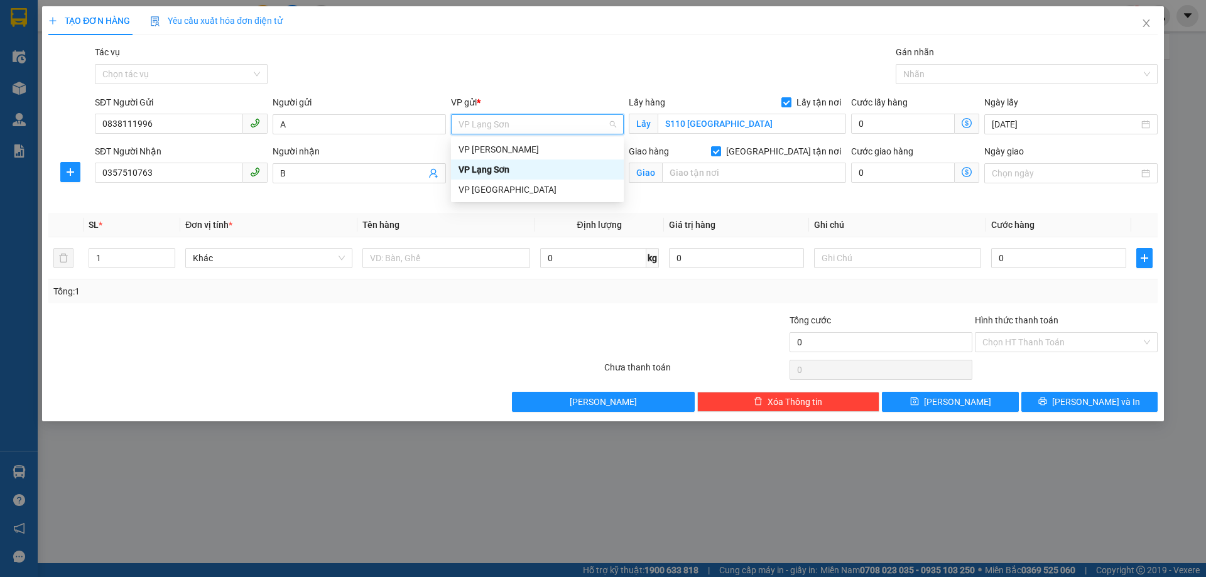
click at [514, 159] on div "VP [PERSON_NAME]" at bounding box center [537, 149] width 173 height 20
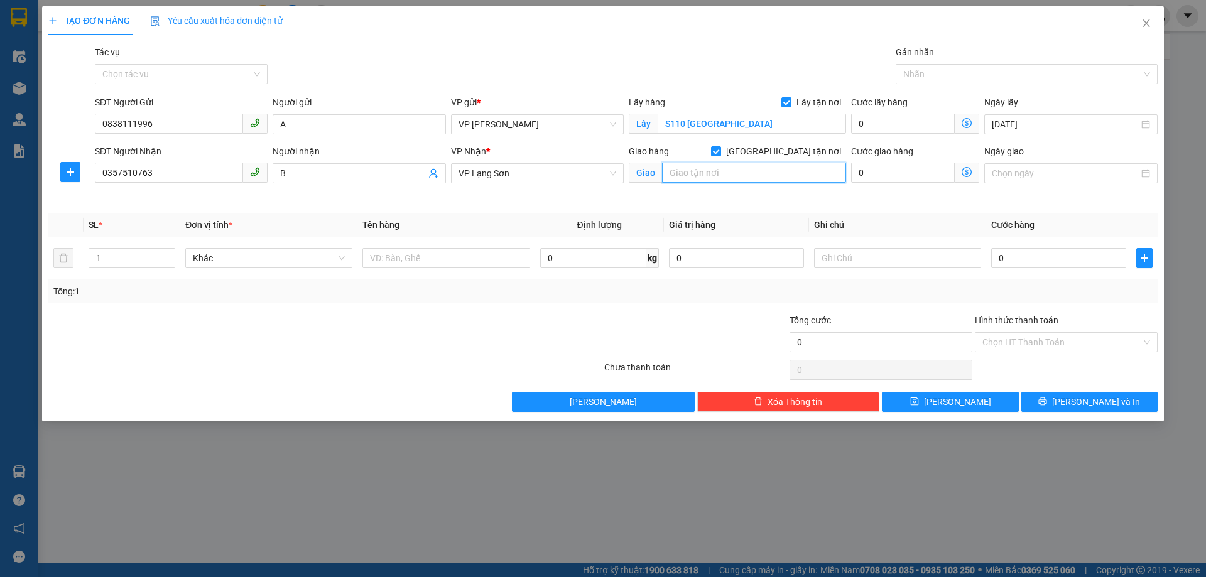
click at [694, 173] on input "text" at bounding box center [754, 173] width 184 height 20
click at [743, 171] on input "text" at bounding box center [754, 173] width 184 height 20
click at [1006, 177] on input "Ngày giao" at bounding box center [1064, 173] width 146 height 14
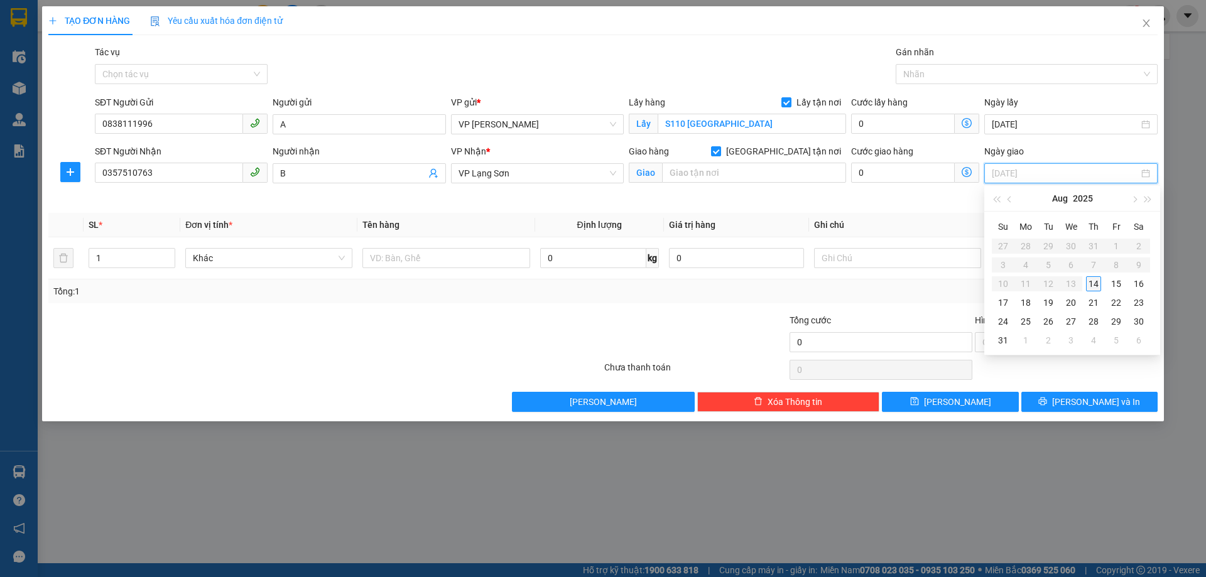
type input "[DATE]"
click at [1098, 283] on div "14" at bounding box center [1093, 283] width 15 height 15
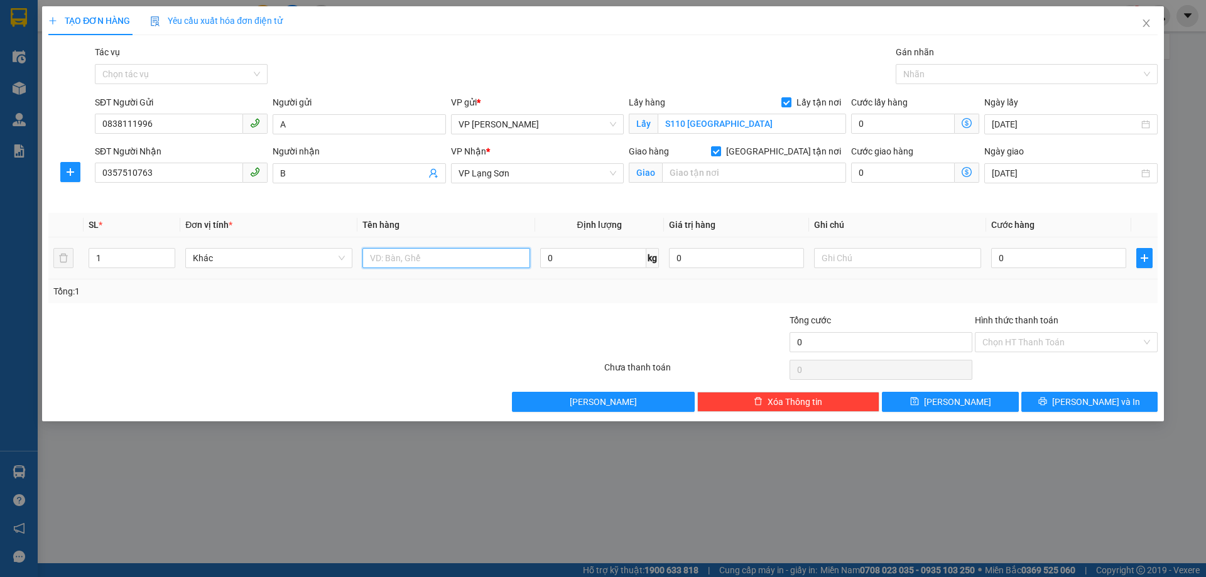
click at [448, 257] on input "text" at bounding box center [445, 258] width 167 height 20
click at [713, 179] on input "text" at bounding box center [754, 173] width 184 height 20
type input "1"
type input "6"
type input "1"
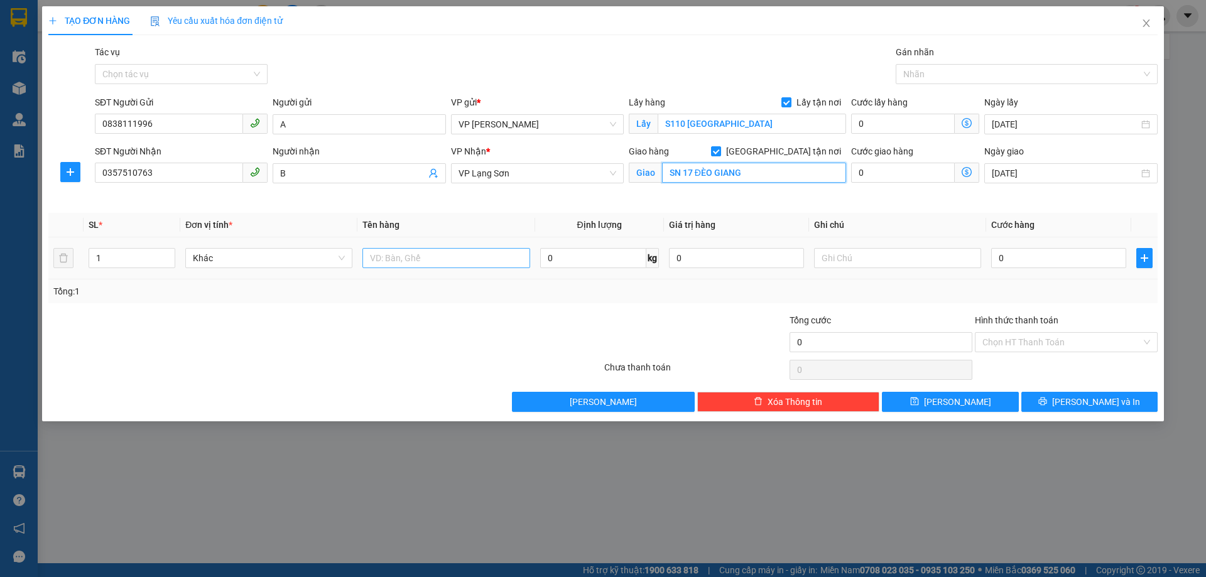
type input "SN 17 ĐÈO GIANG"
click at [404, 262] on input "text" at bounding box center [445, 258] width 167 height 20
type input "1 KIỆN QUẦN ÁO"
click at [910, 262] on input "text" at bounding box center [897, 258] width 167 height 20
type input "NG NHẬN TT"
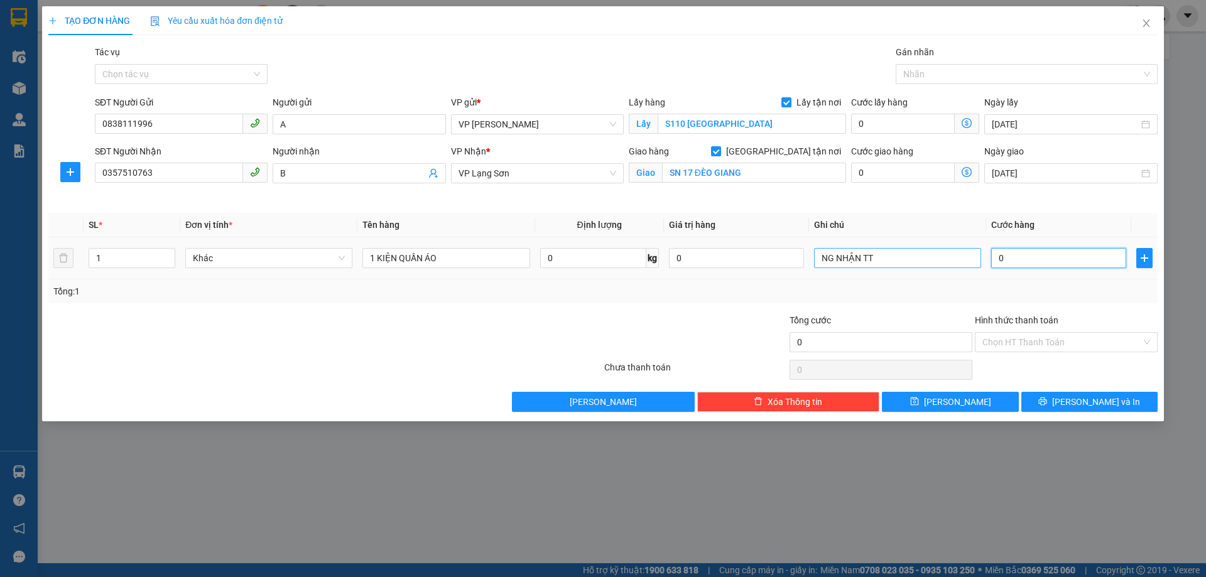
type input "1"
type input "11"
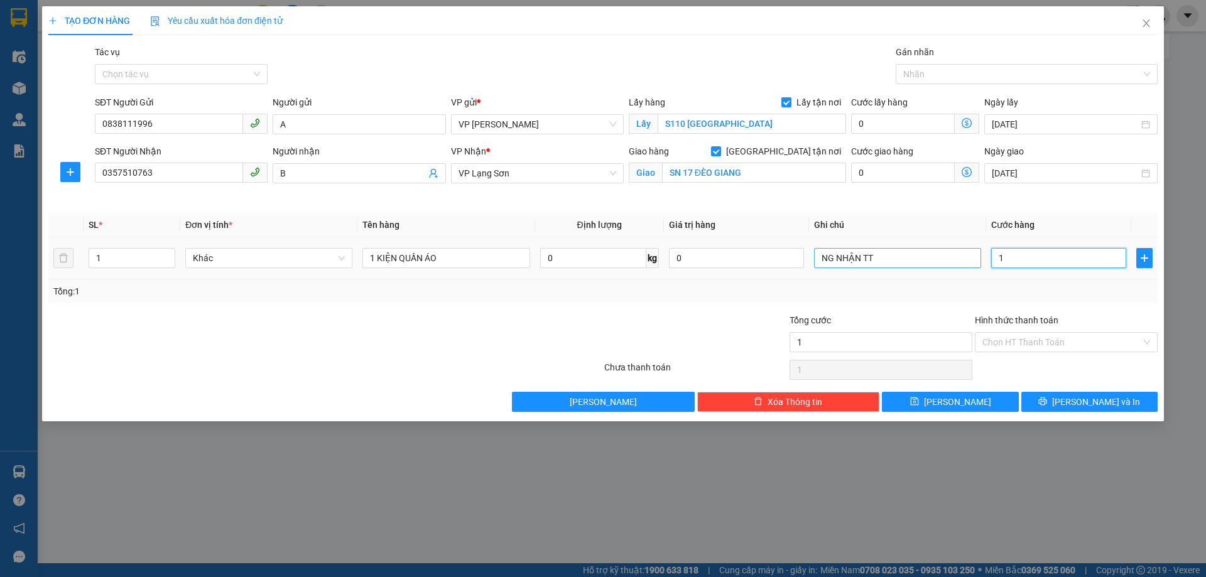
type input "11"
type input "110"
type input "1.100"
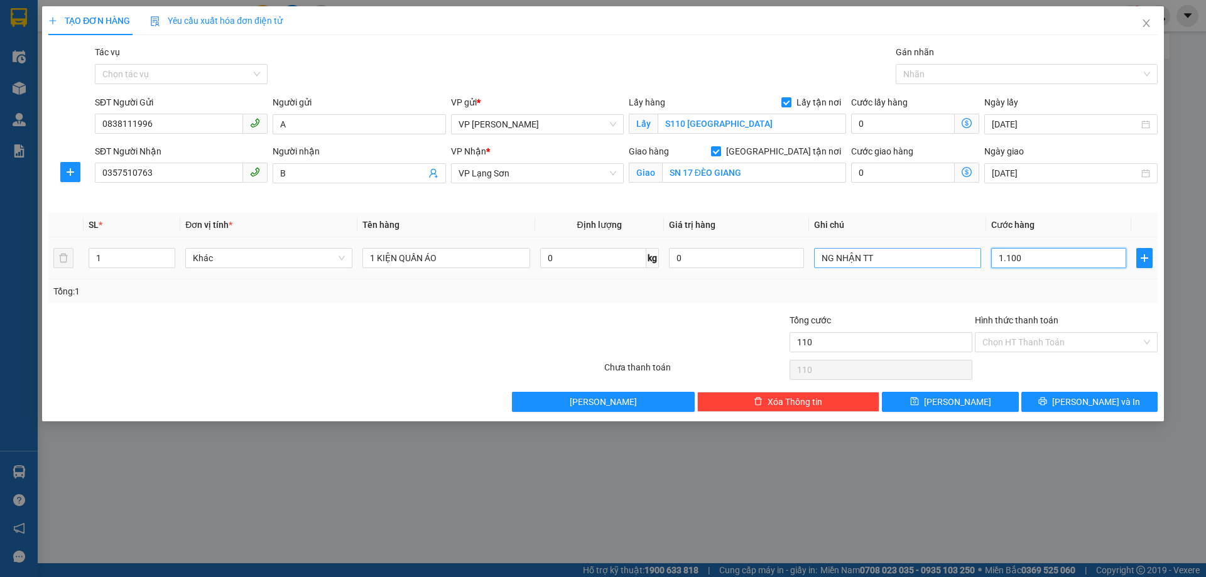
type input "1.100"
type input "11.000"
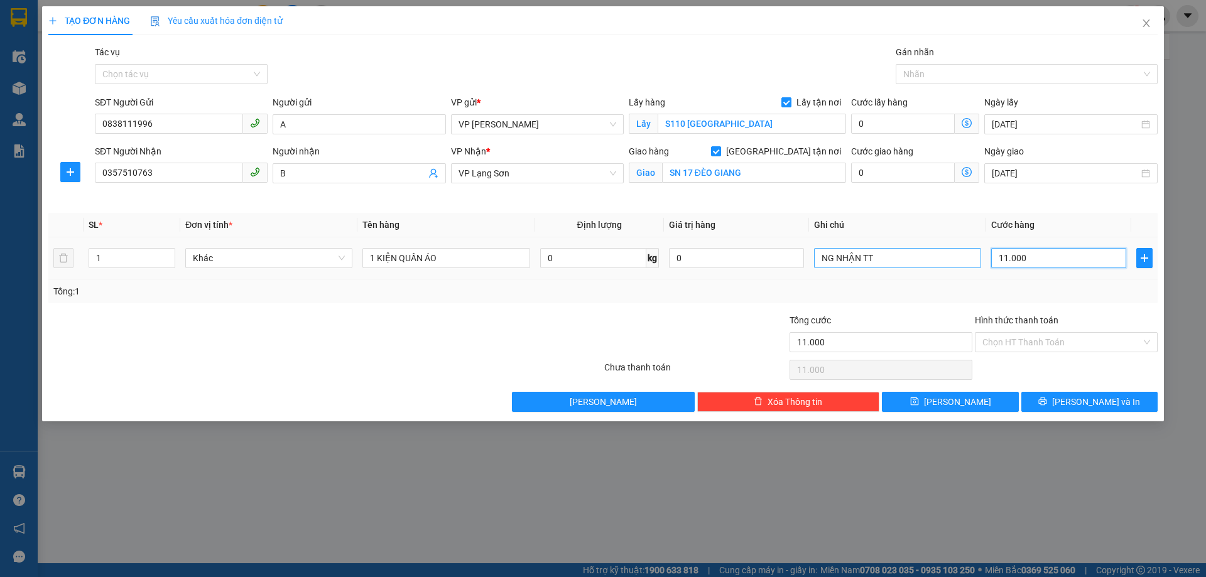
type input "110.000"
click at [918, 296] on div "Tổng: 1" at bounding box center [602, 291] width 1099 height 14
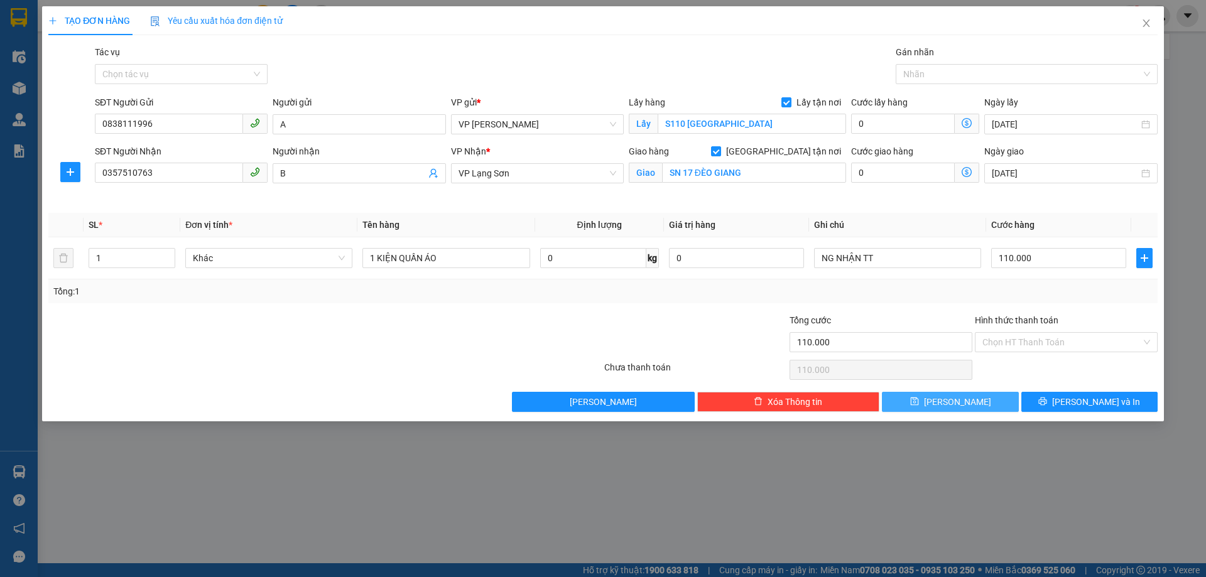
click at [961, 408] on span "[PERSON_NAME]" at bounding box center [957, 402] width 67 height 14
checkbox input "false"
type input "0"
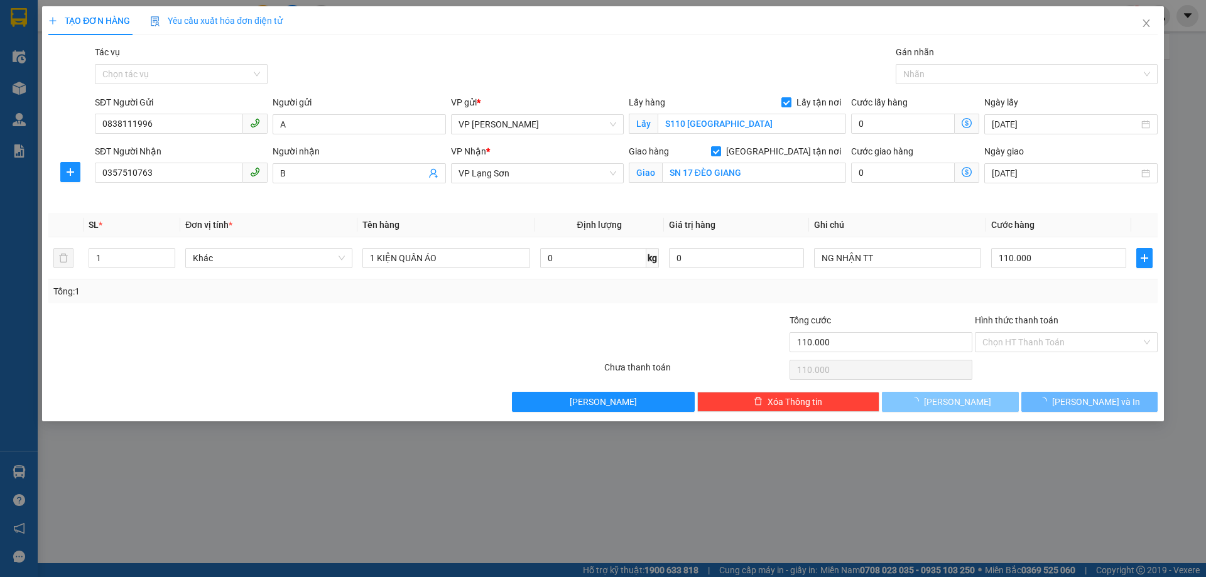
type input "0"
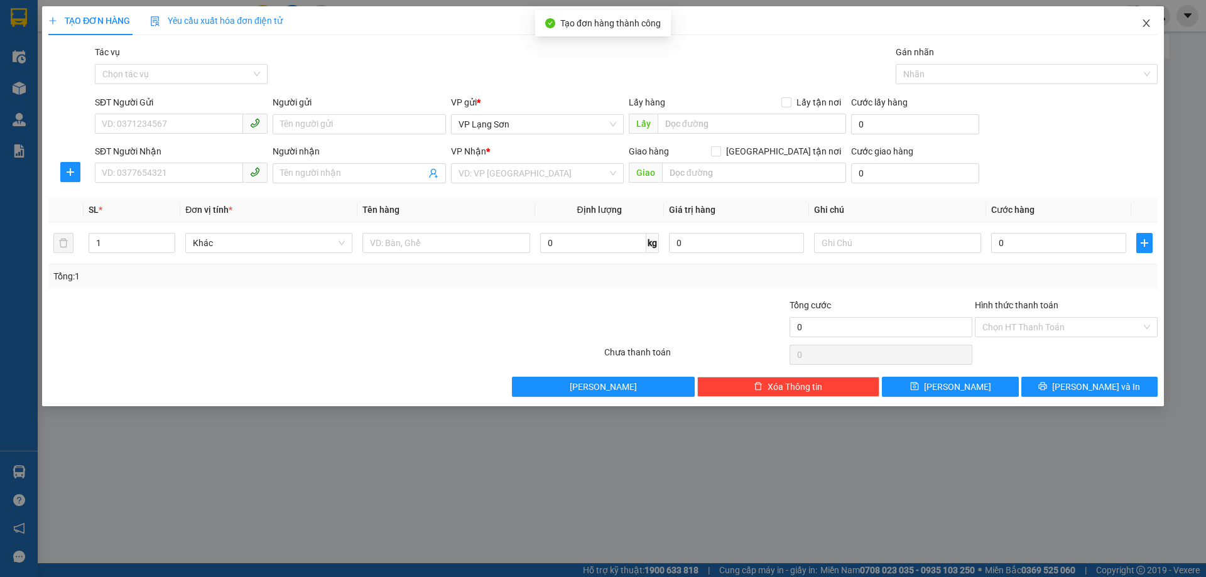
click at [1142, 18] on span "Close" at bounding box center [1145, 23] width 35 height 35
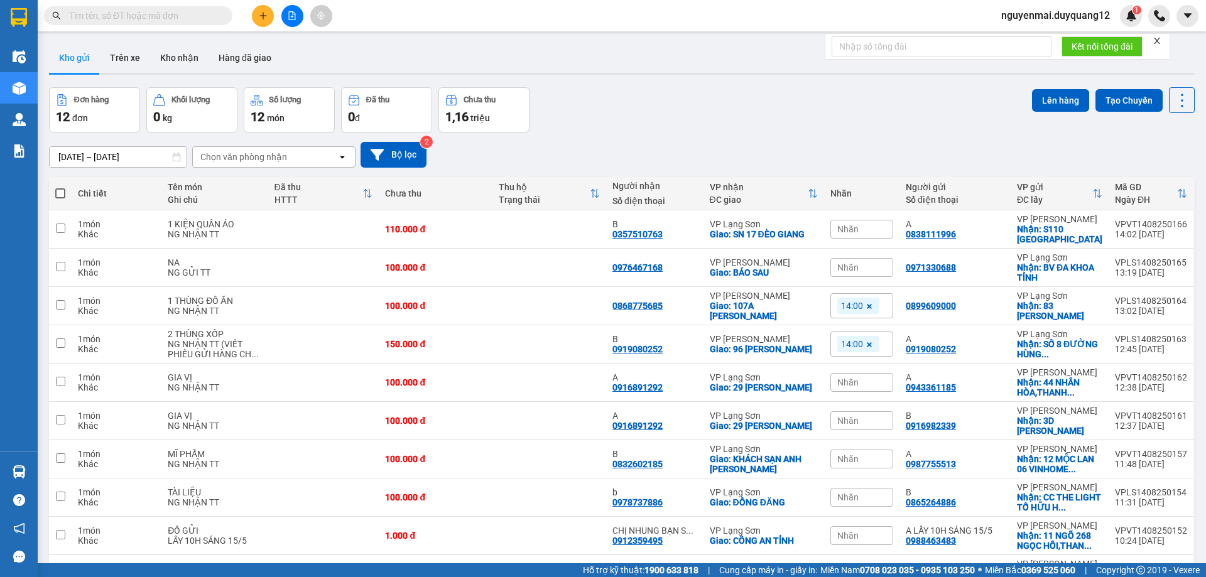
click at [267, 19] on button at bounding box center [263, 16] width 22 height 22
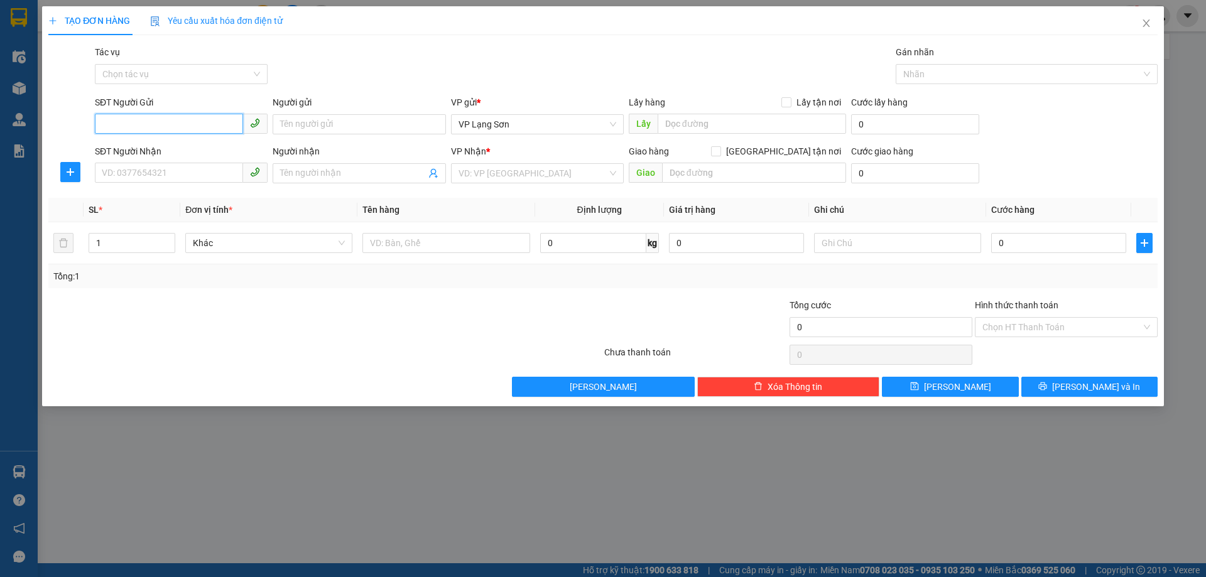
click at [200, 119] on input "SĐT Người Gửi" at bounding box center [169, 124] width 148 height 20
type input "0989138586"
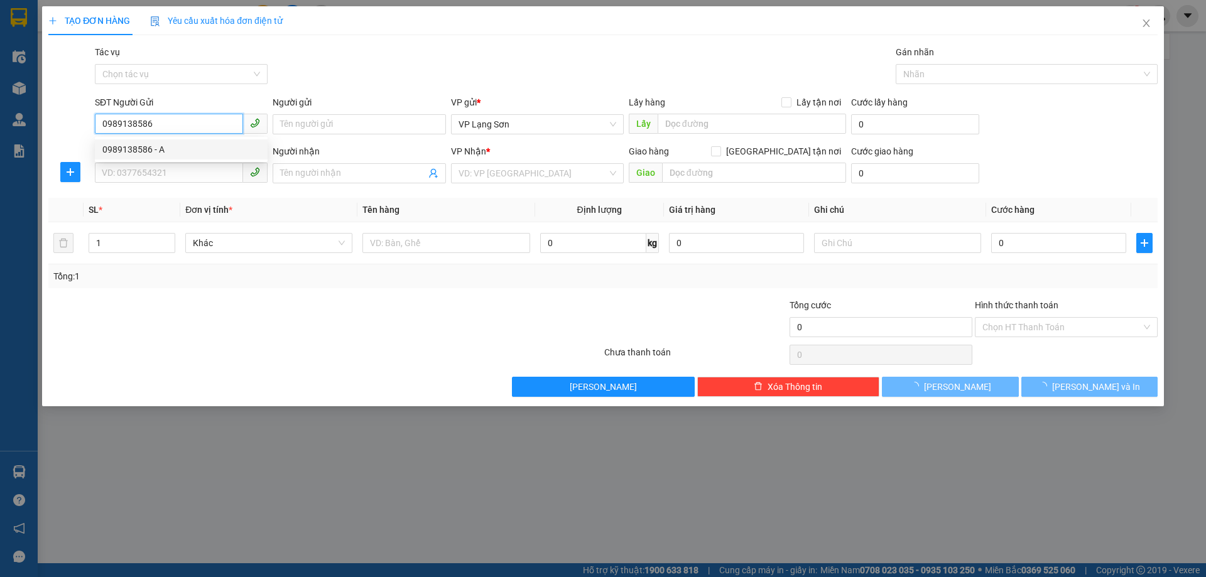
click at [208, 151] on div "0989138586 - A" at bounding box center [181, 150] width 158 height 14
type input "A"
checkbox input "true"
type input "307 [PERSON_NAME],ĐỐNG ĐA,[GEOGRAPHIC_DATA]"
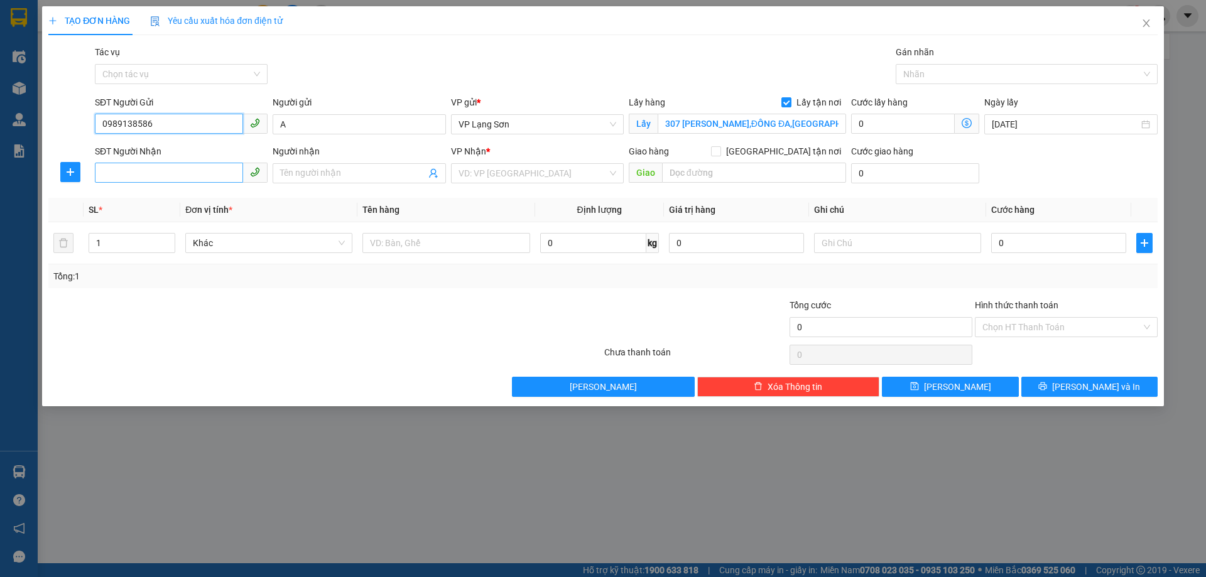
type input "0989138586"
click at [178, 182] on input "SĐT Người Nhận" at bounding box center [169, 173] width 148 height 20
click at [174, 197] on div "0847622999 - A CƯỜNG" at bounding box center [181, 199] width 158 height 14
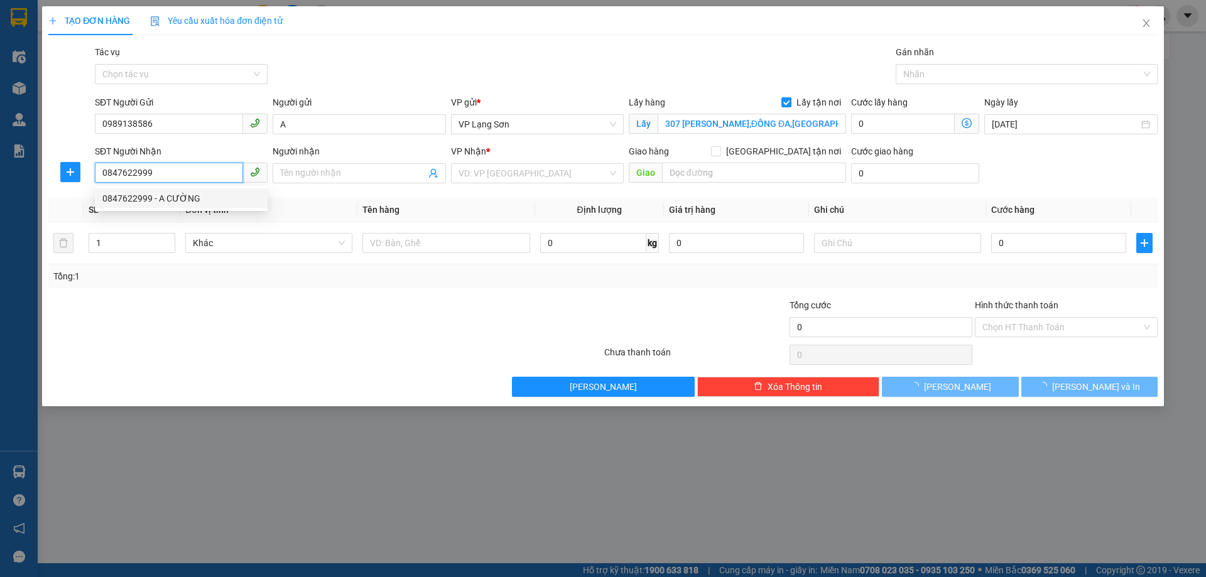
type input "0847622999"
type input "A CƯỜNG"
checkbox input "true"
type input "CỐC NAM ĐỒNG ĐĂNG"
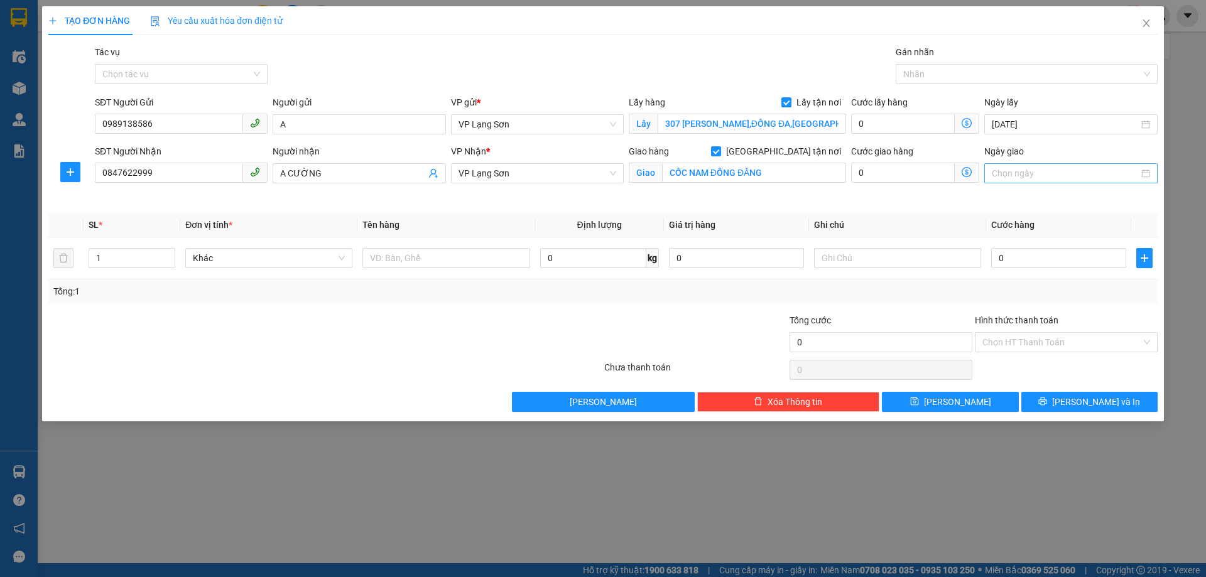
click at [1055, 172] on input "Ngày giao" at bounding box center [1064, 173] width 146 height 14
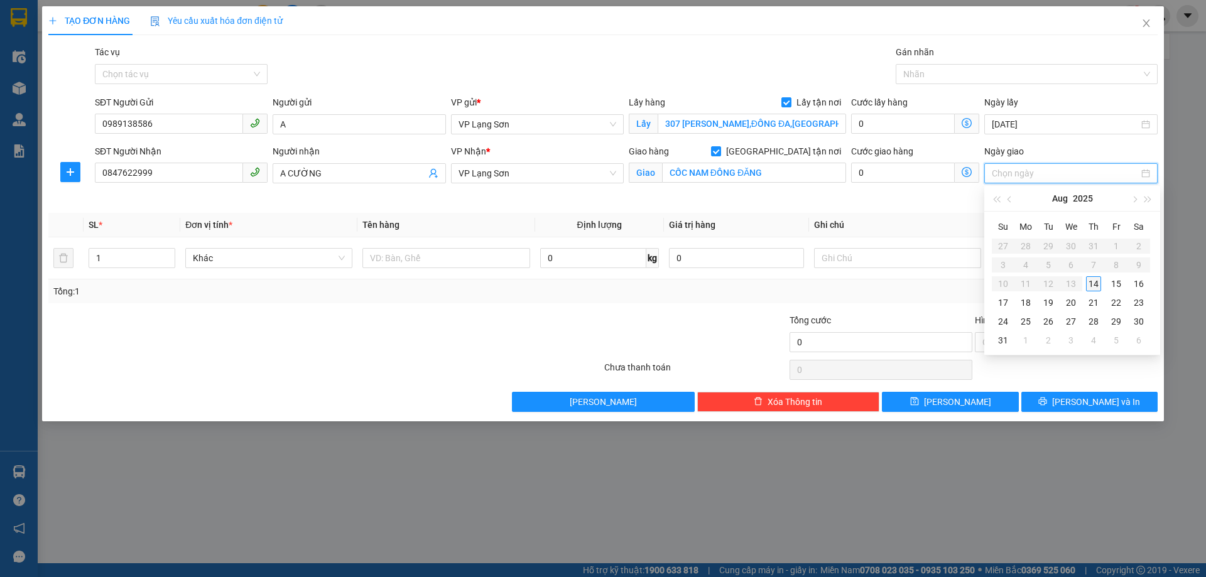
type input "[DATE]"
click at [1096, 285] on div "14" at bounding box center [1093, 283] width 15 height 15
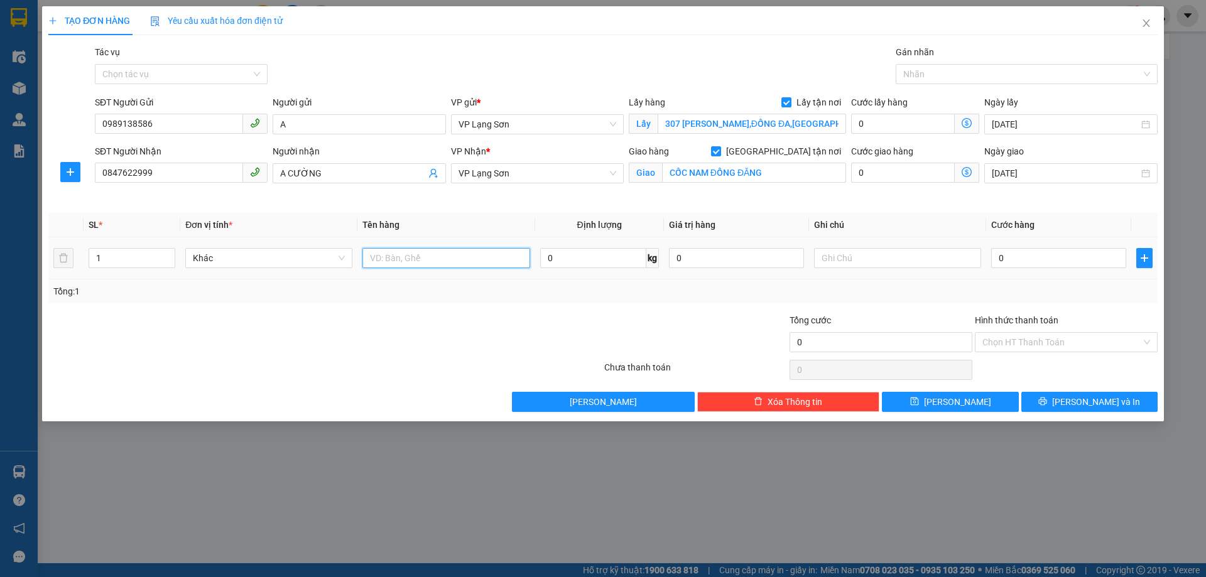
click at [441, 255] on input "text" at bounding box center [445, 258] width 167 height 20
type input "1 KIỆN"
click at [1013, 262] on input "0" at bounding box center [1058, 258] width 135 height 20
click at [878, 264] on input "text" at bounding box center [897, 258] width 167 height 20
type input "NG GỬI TT"
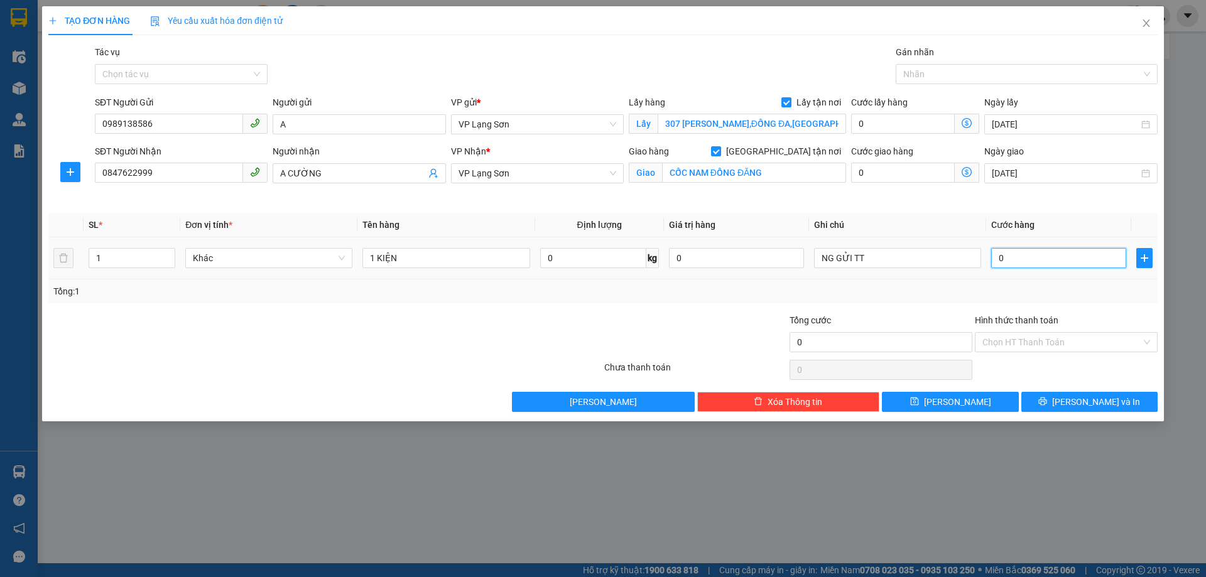
click at [1007, 254] on input "0" at bounding box center [1058, 258] width 135 height 20
type input "1"
type input "10"
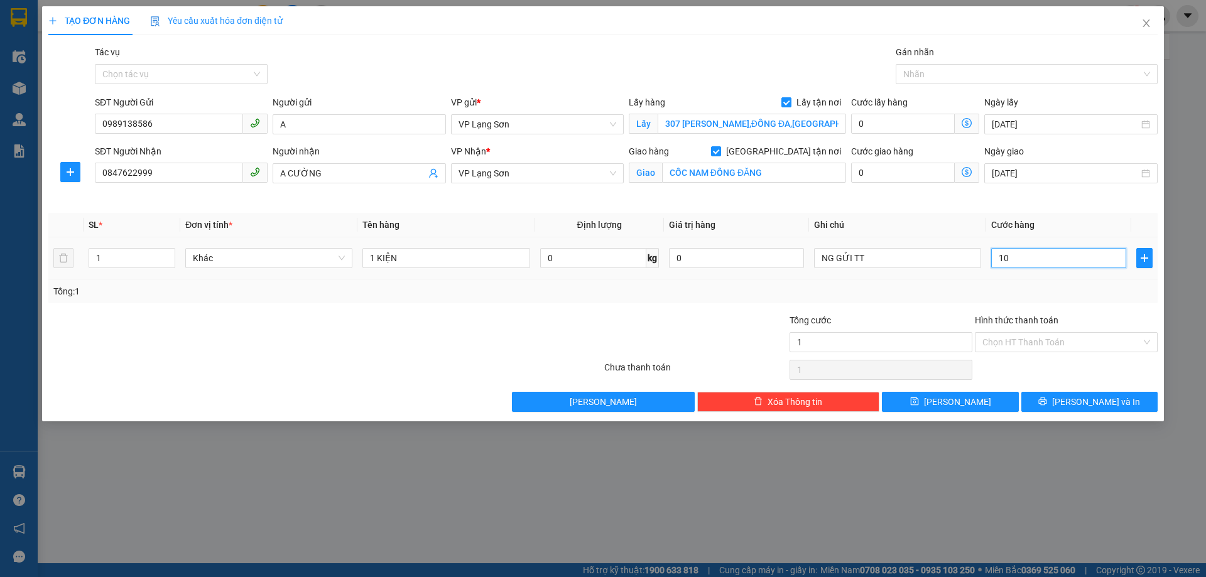
type input "10"
type input "100"
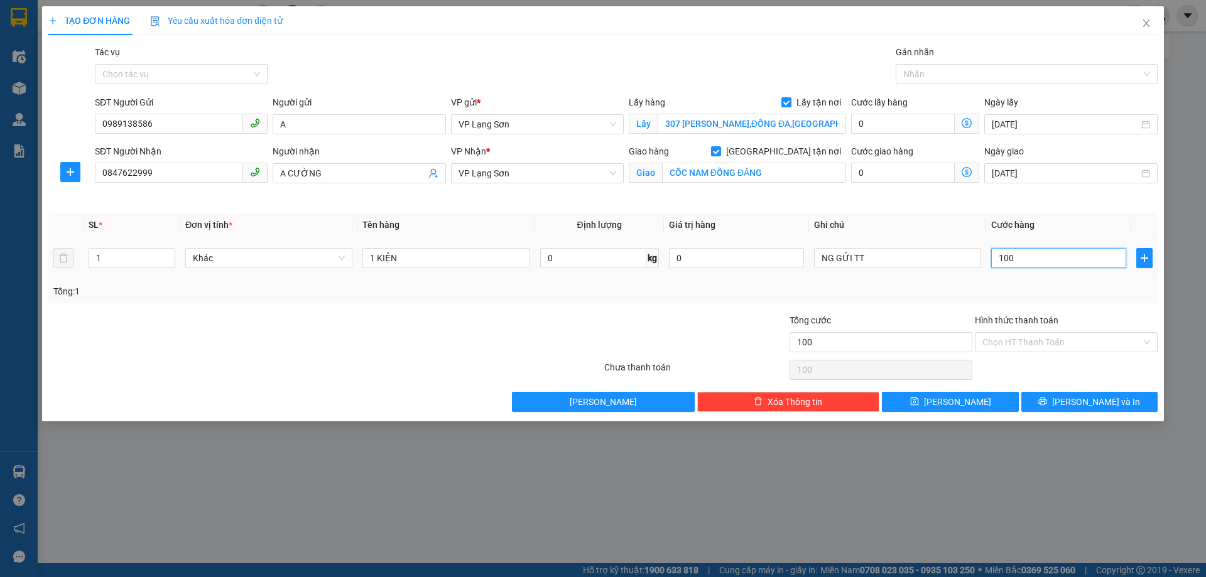
type input "1.000"
type input "10.000"
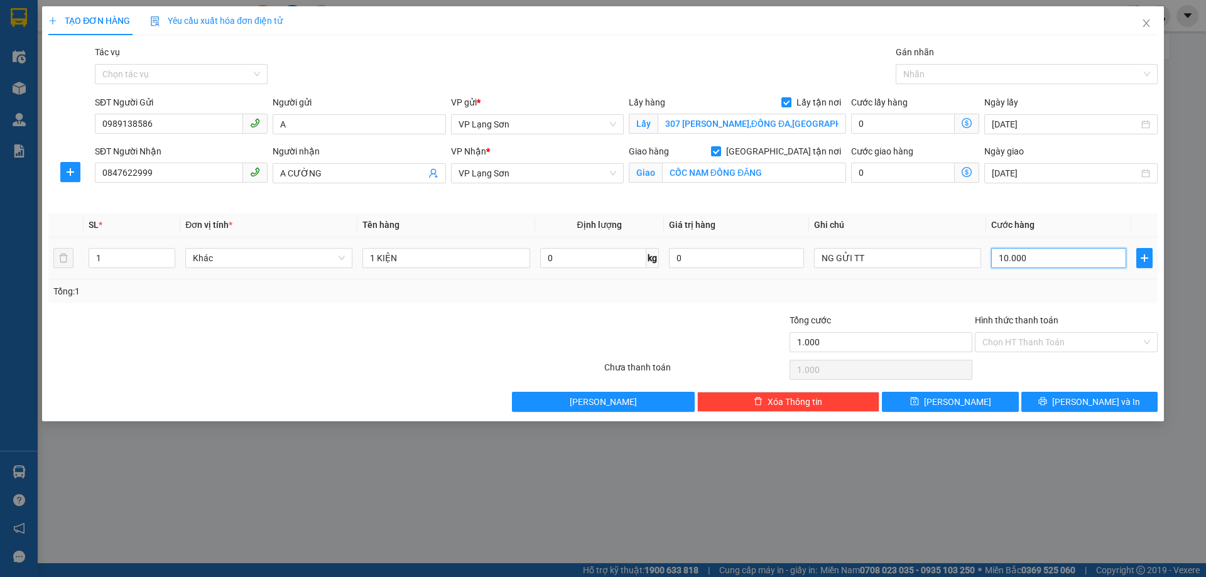
type input "10.000"
type input "100.000"
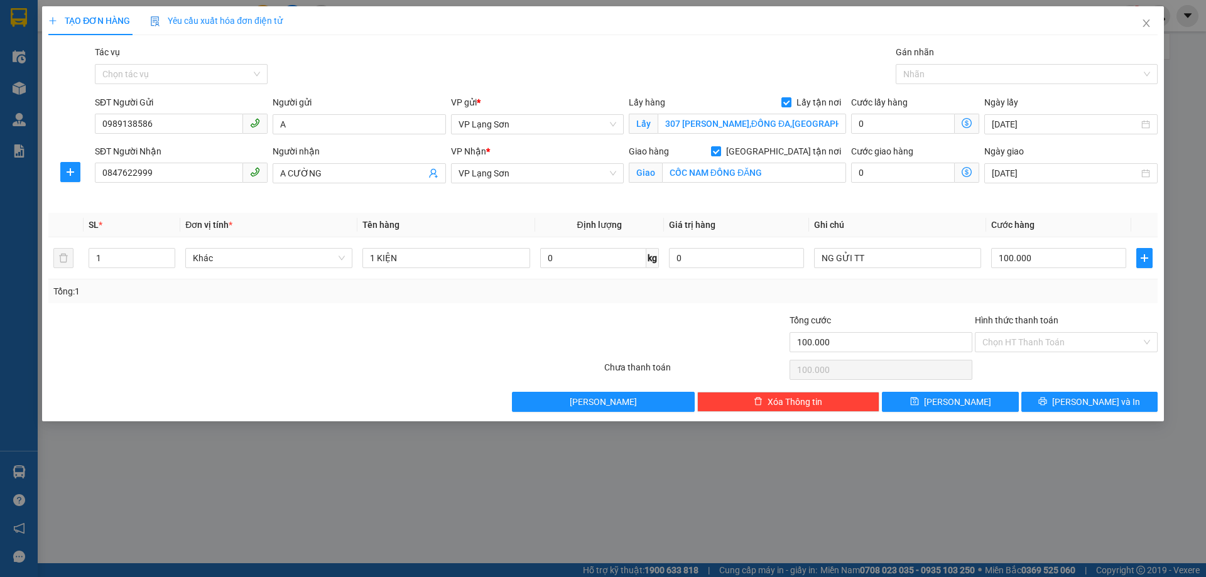
click at [959, 289] on div "Tổng: 1" at bounding box center [602, 291] width 1099 height 14
click at [987, 400] on button "[PERSON_NAME]" at bounding box center [950, 402] width 136 height 20
checkbox input "false"
type input "0"
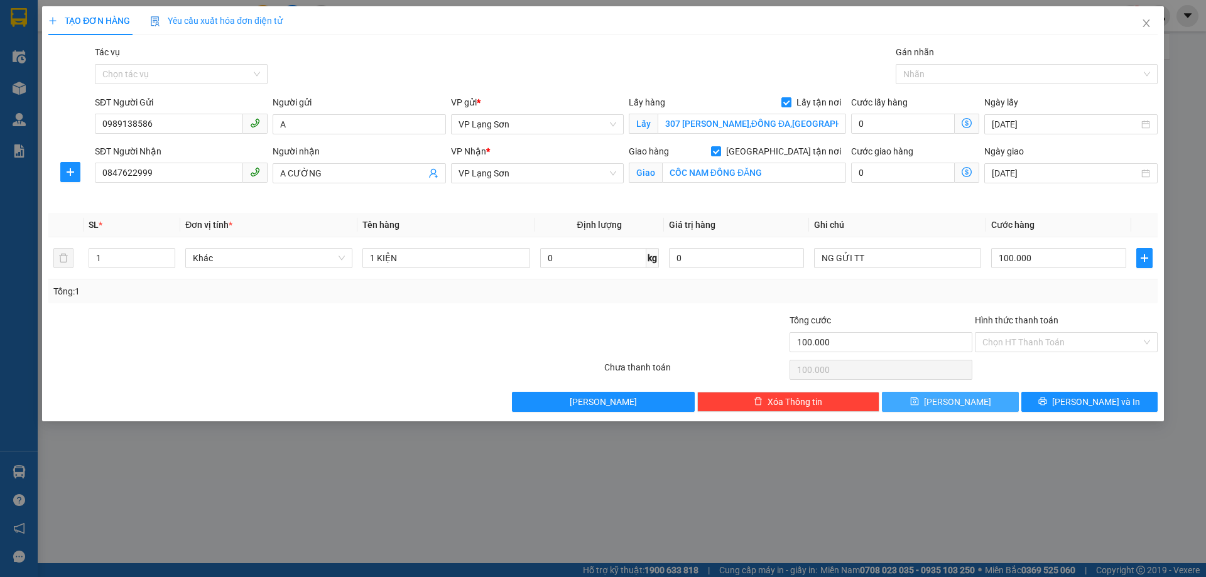
type input "0"
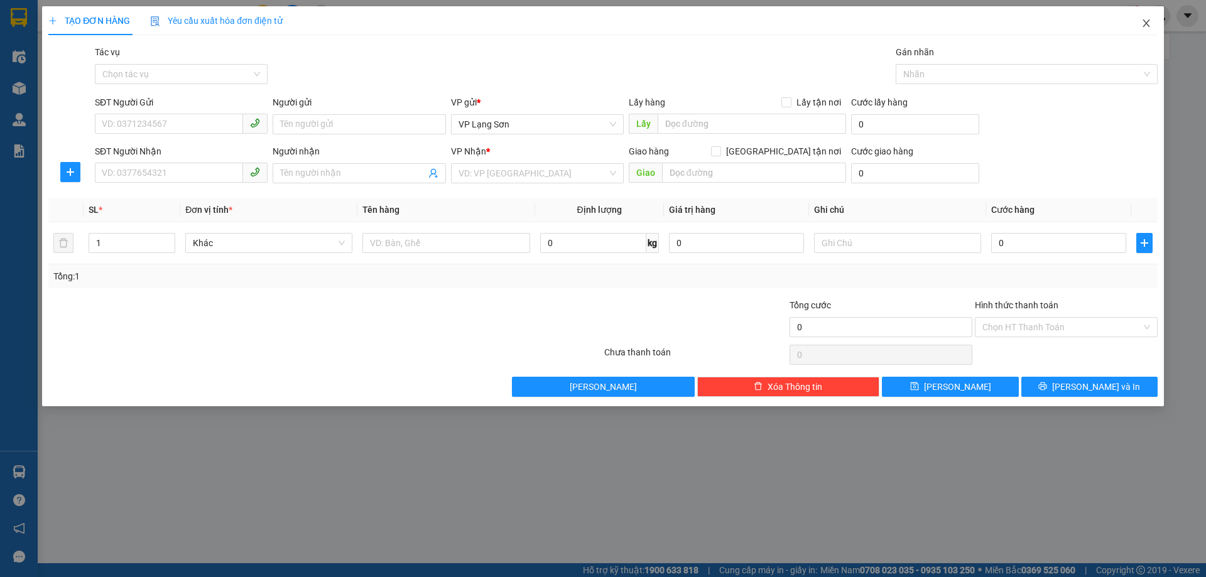
click at [1143, 21] on icon "close" at bounding box center [1145, 23] width 7 height 8
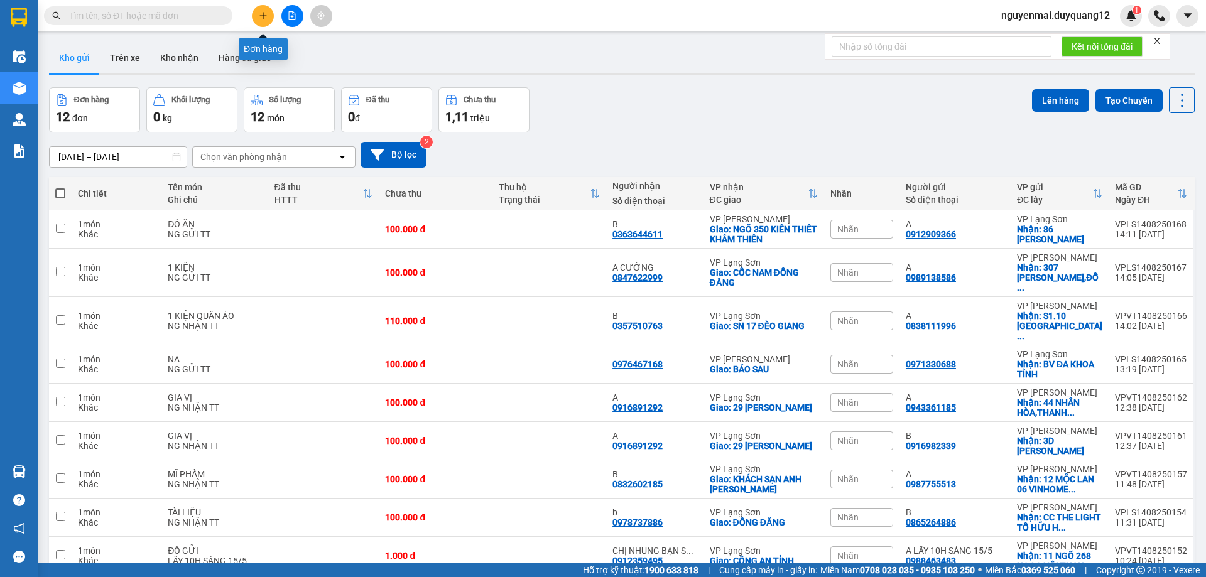
click at [261, 20] on button at bounding box center [263, 16] width 22 height 22
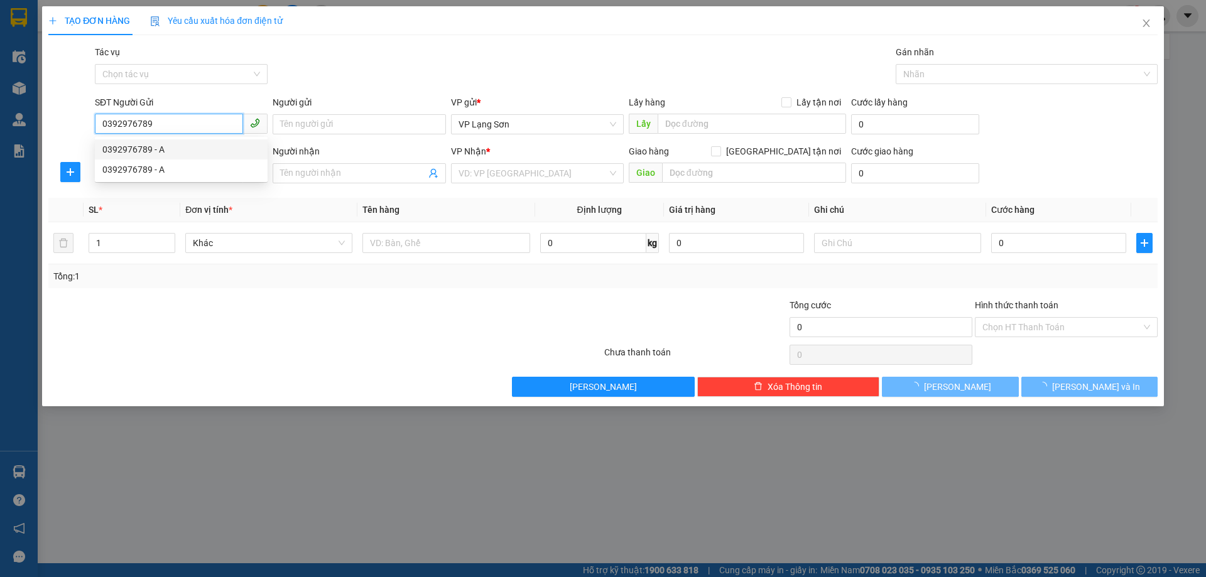
click at [156, 146] on div "0392976789 - A" at bounding box center [181, 150] width 158 height 14
type input "0392976789"
type input "A"
checkbox input "true"
type input "516 BẠCH MAI,HAI BÀ TRƯNG,HÀ NỘI"
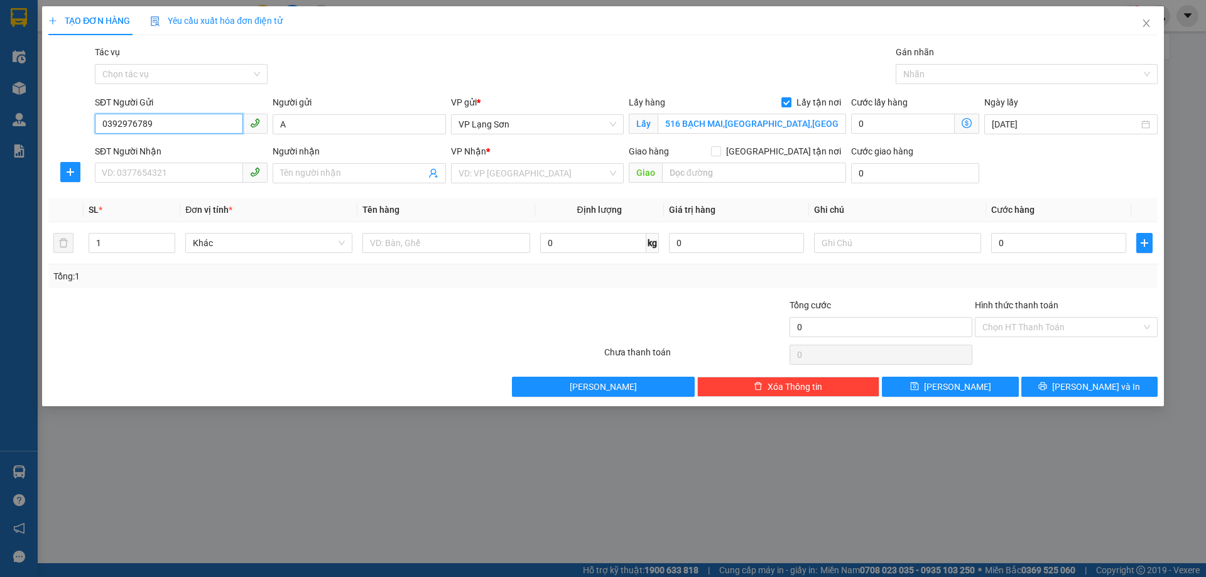
type input "0392976789"
click at [178, 188] on div "SĐT Người Nhận VD: 0377654321" at bounding box center [181, 166] width 173 height 44
click at [191, 168] on input "SĐT Người Nhận" at bounding box center [169, 173] width 148 height 20
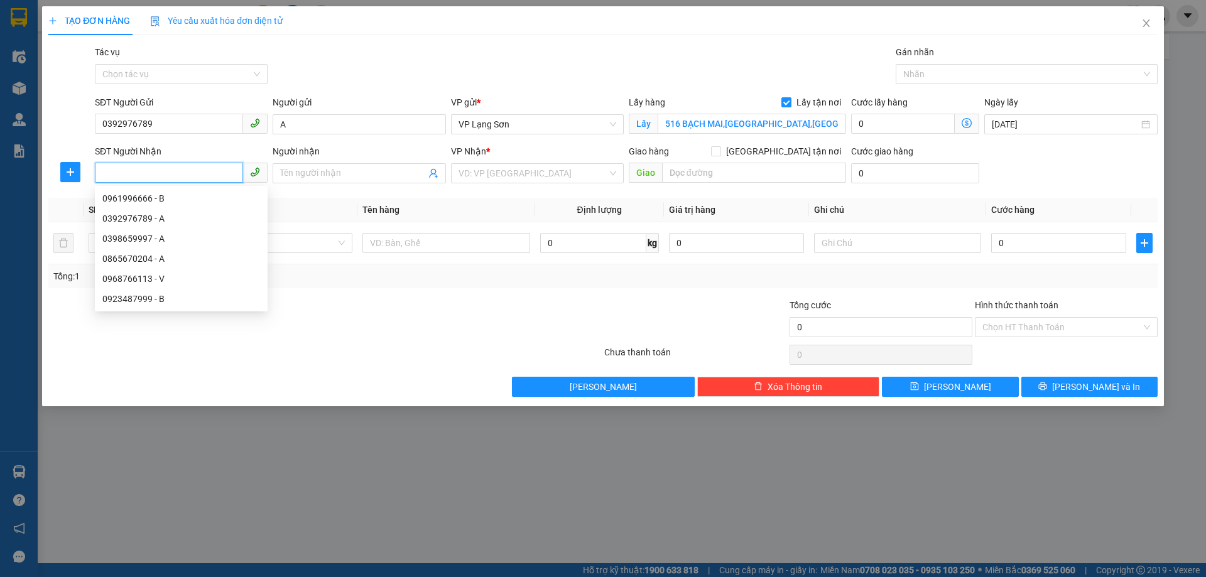
click at [191, 168] on input "SĐT Người Nhận" at bounding box center [169, 173] width 148 height 20
click at [160, 238] on div "0961996666 - B" at bounding box center [181, 239] width 158 height 14
type input "0961996666"
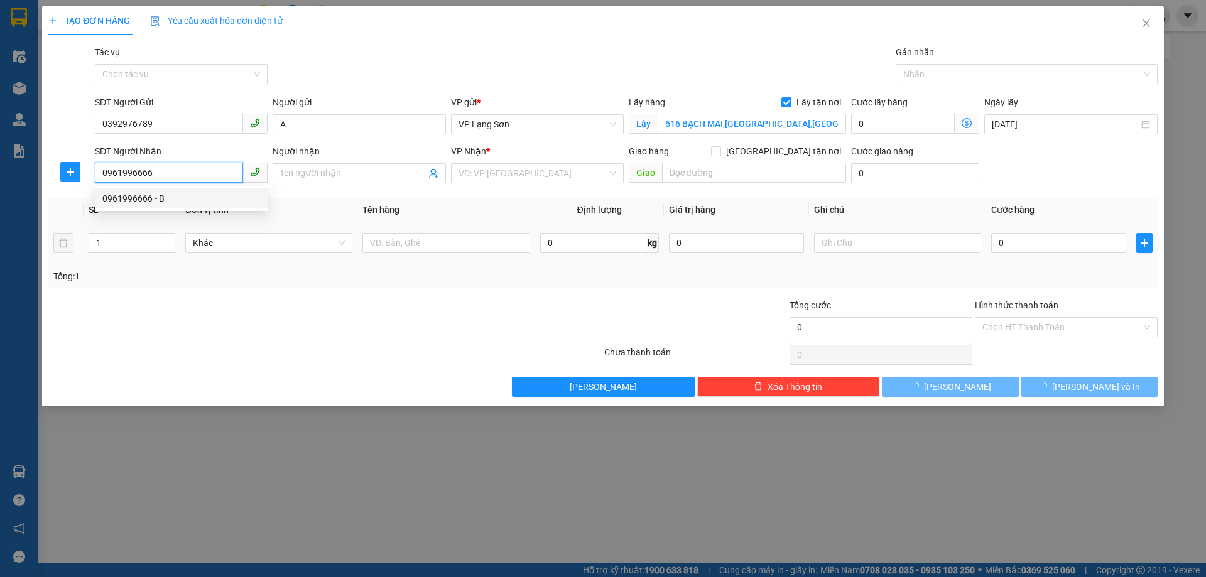
type input "B"
checkbox input "true"
type input "47 TRẦN ĐĂNG NINH"
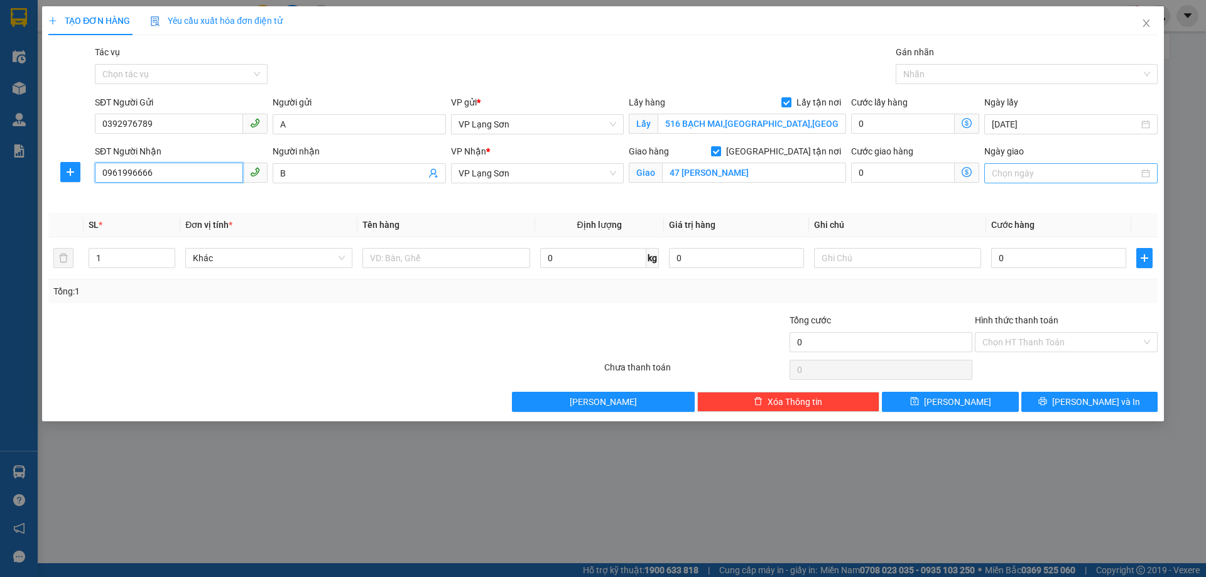
type input "0961996666"
click at [1027, 178] on input "Ngày giao" at bounding box center [1064, 173] width 146 height 14
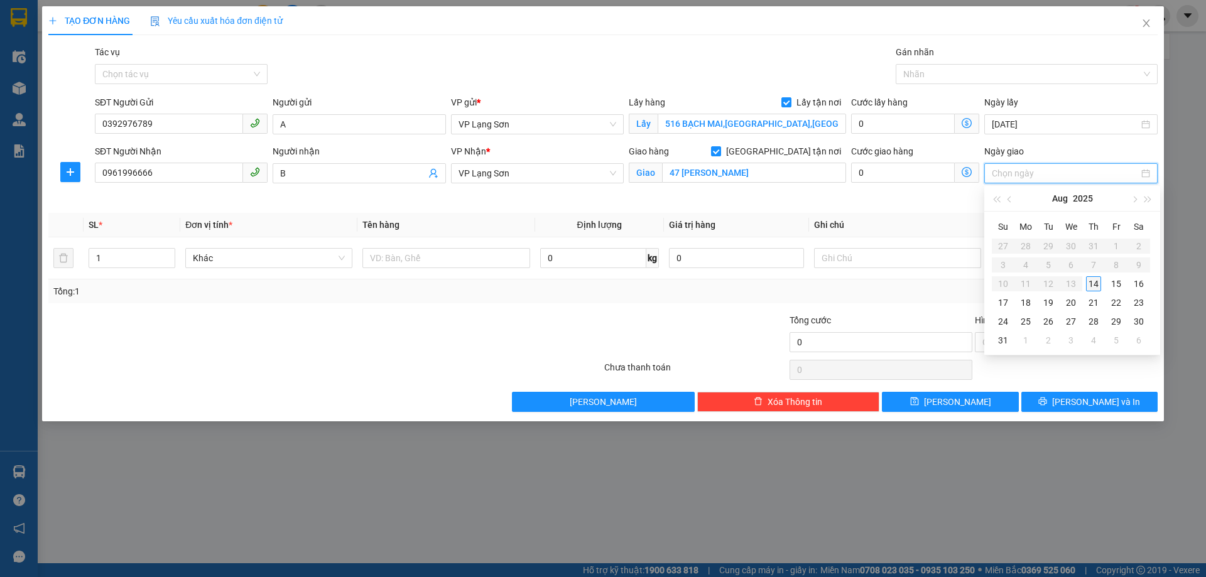
type input "[DATE]"
click at [1092, 284] on div "14" at bounding box center [1093, 283] width 15 height 15
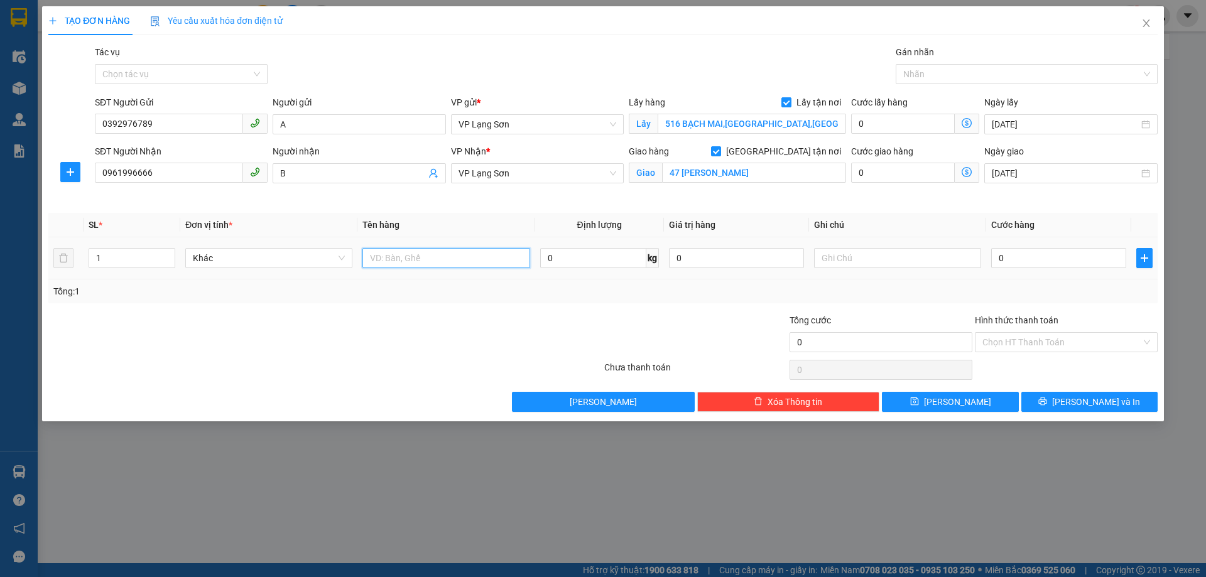
click at [433, 256] on input "text" at bounding box center [445, 258] width 167 height 20
type input "K"
type input "LINH KIỆN ĐIỆN THOẠI"
click at [848, 256] on input "text" at bounding box center [897, 258] width 167 height 20
type input "NG NHẬN TT"
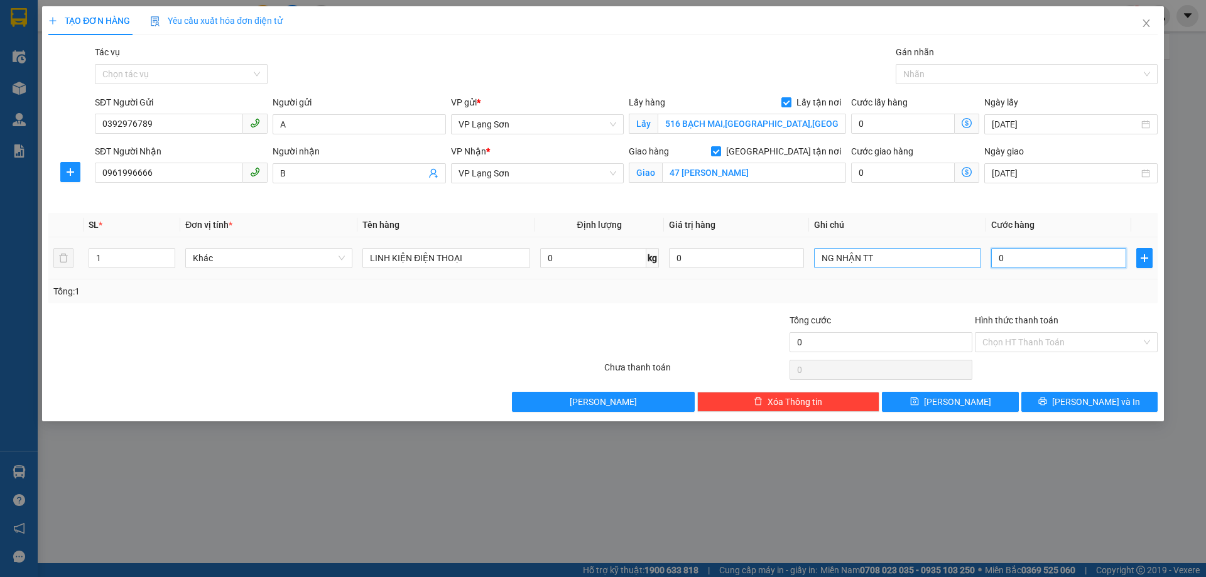
type input "1"
type input "10"
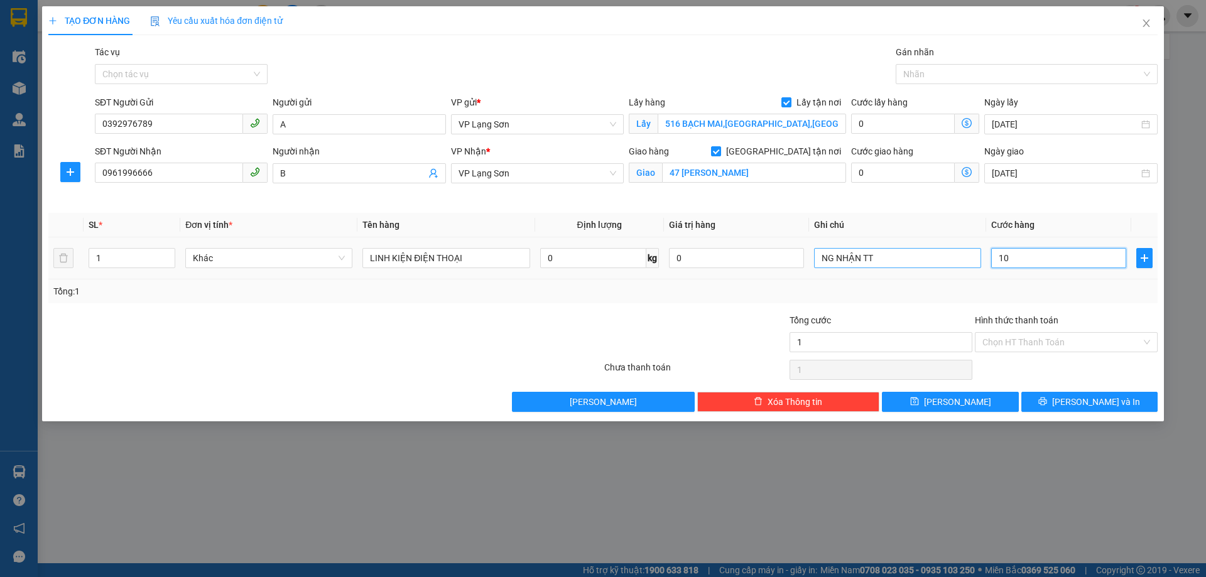
type input "10"
type input "100"
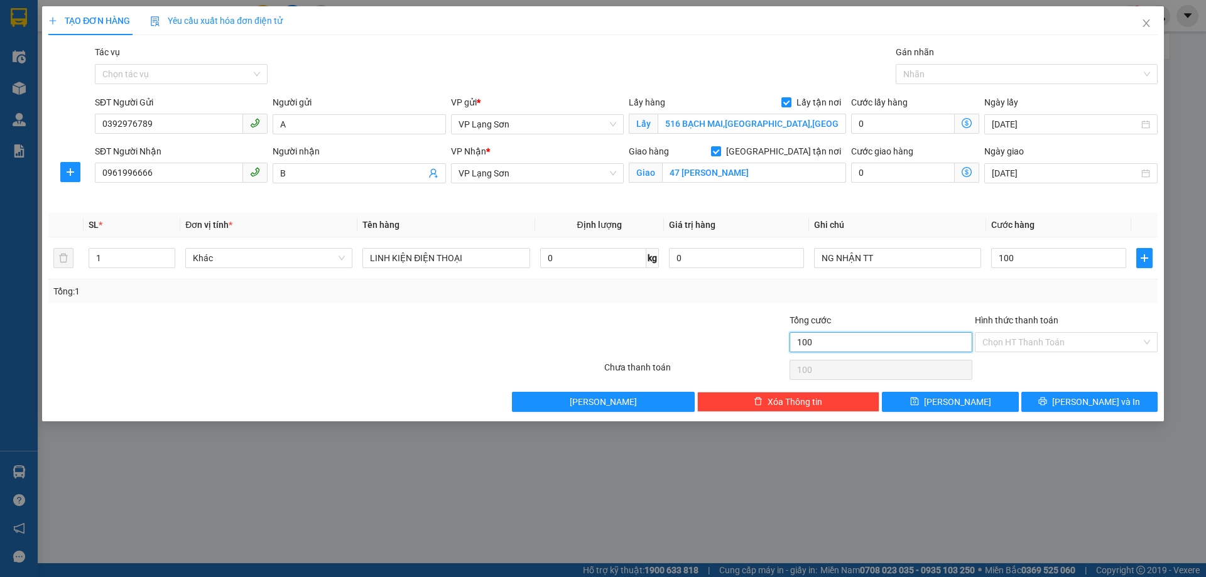
type input "100.000"
click at [933, 402] on button "[PERSON_NAME]" at bounding box center [950, 402] width 136 height 20
checkbox input "false"
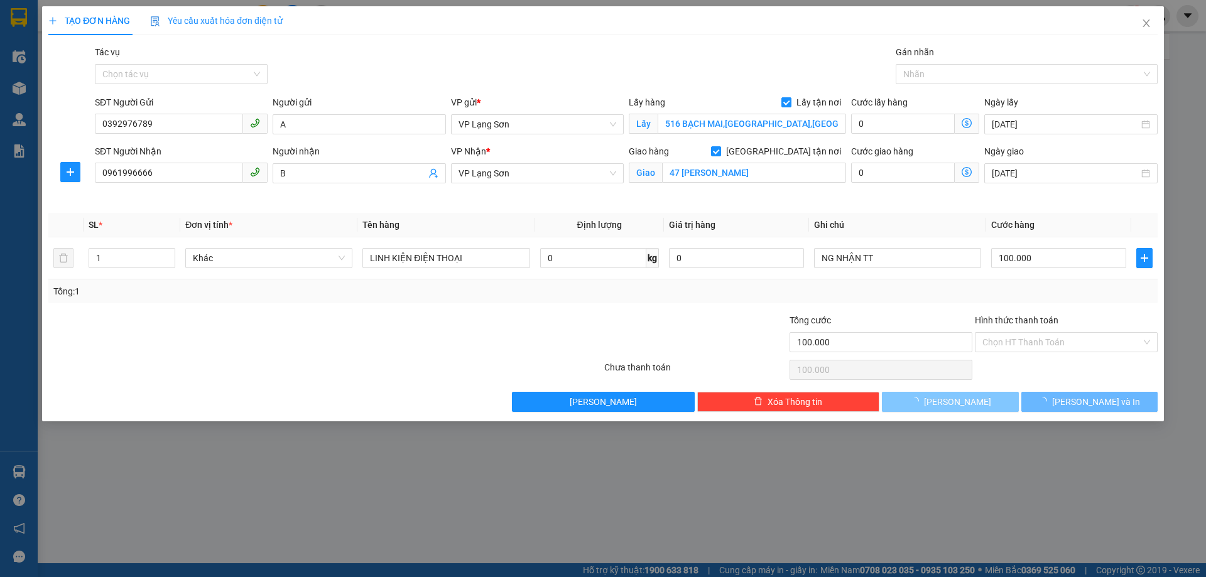
checkbox input "false"
type input "0"
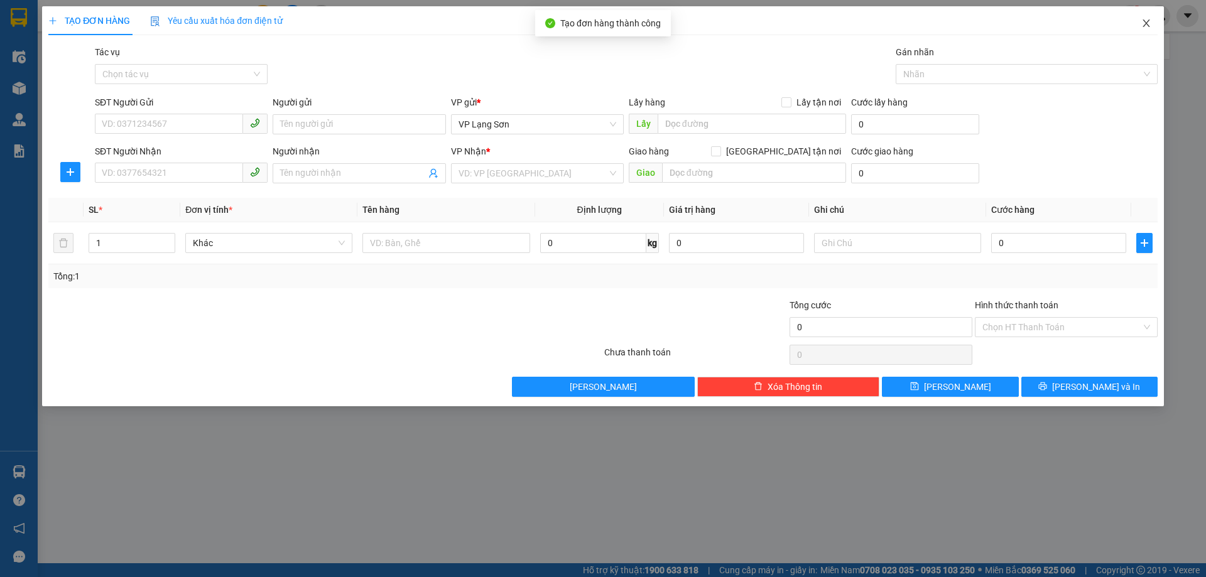
click at [1149, 26] on icon "close" at bounding box center [1146, 23] width 10 height 10
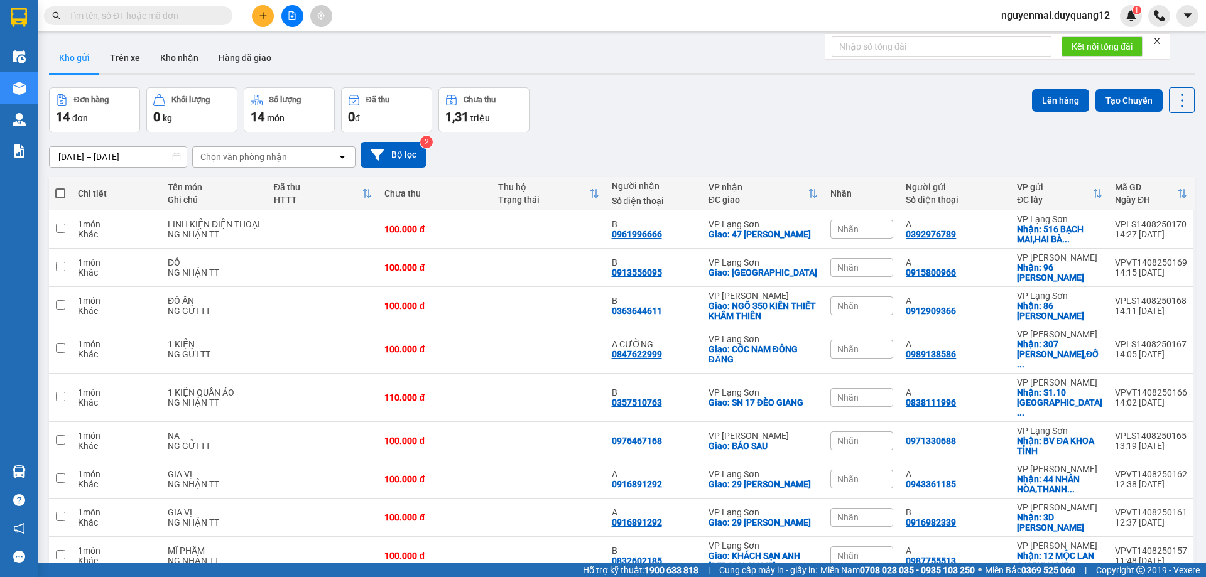
click at [826, 111] on div "Đơn hàng 14 đơn Khối lượng 0 kg Số lượng 14 món Đã thu 0 đ Chưa thu 1,31 triệu …" at bounding box center [621, 109] width 1145 height 45
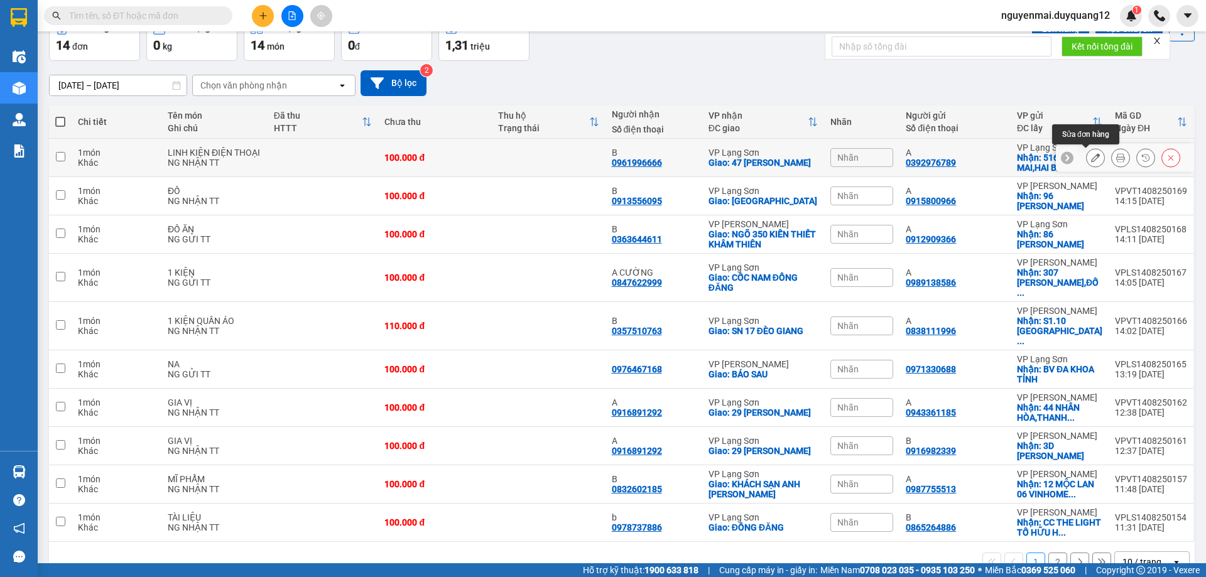
click at [1091, 160] on icon at bounding box center [1095, 157] width 9 height 9
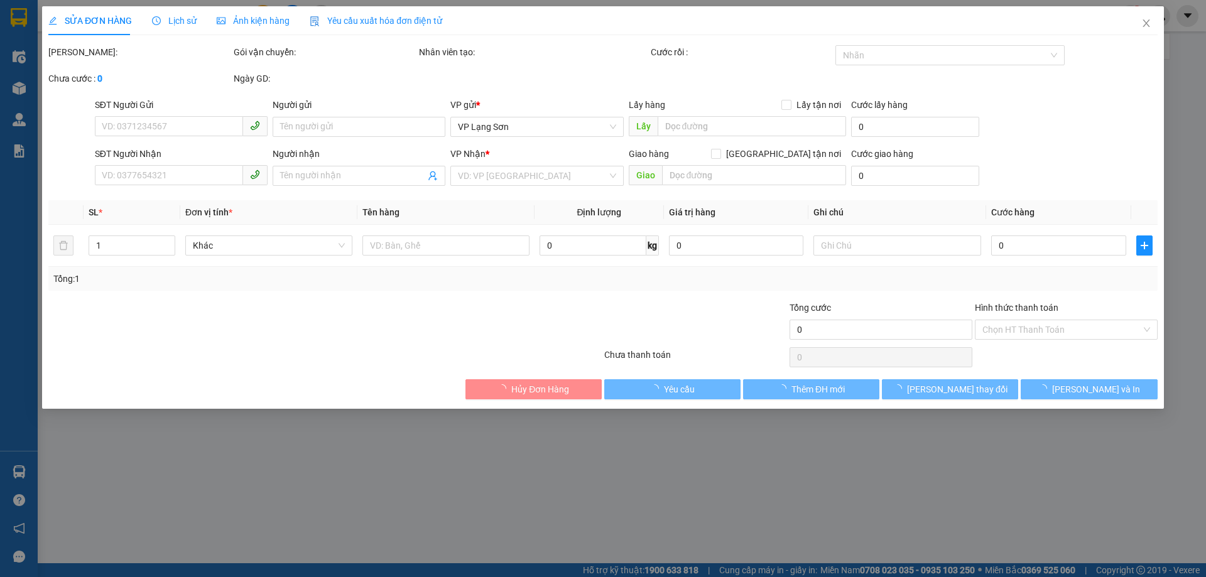
type input "0392976789"
type input "A"
checkbox input "true"
type input "516 BẠCH MAI,HAI BÀ TRƯNG,HÀ NỘI"
type input "0961996666"
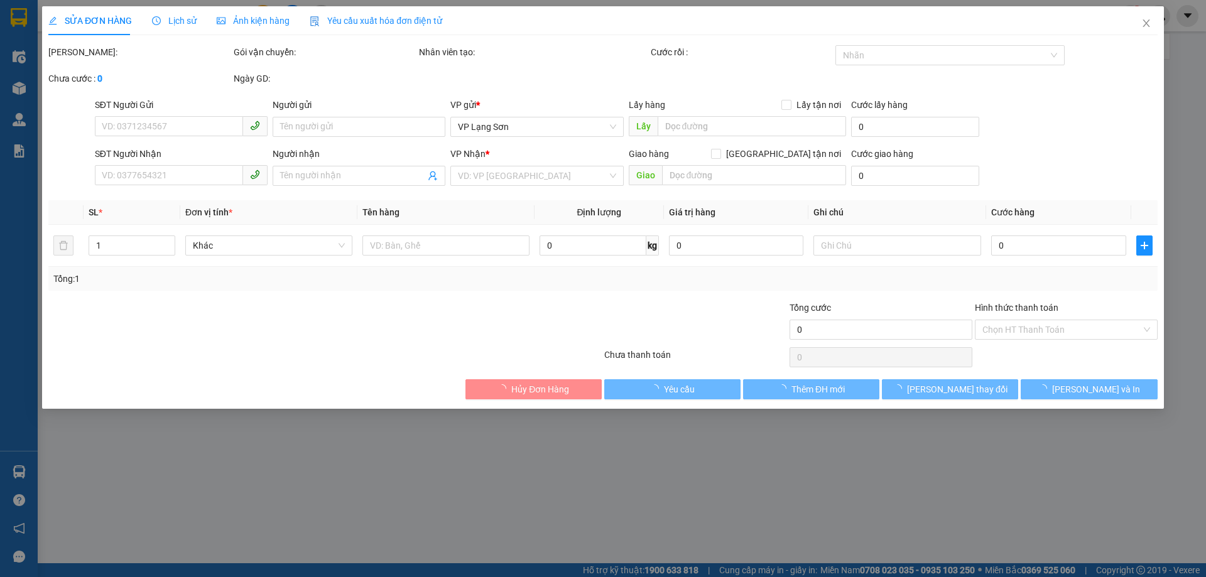
type input "B"
checkbox input "true"
type input "47 TRẦN ĐĂNG NINH"
type input "100.000"
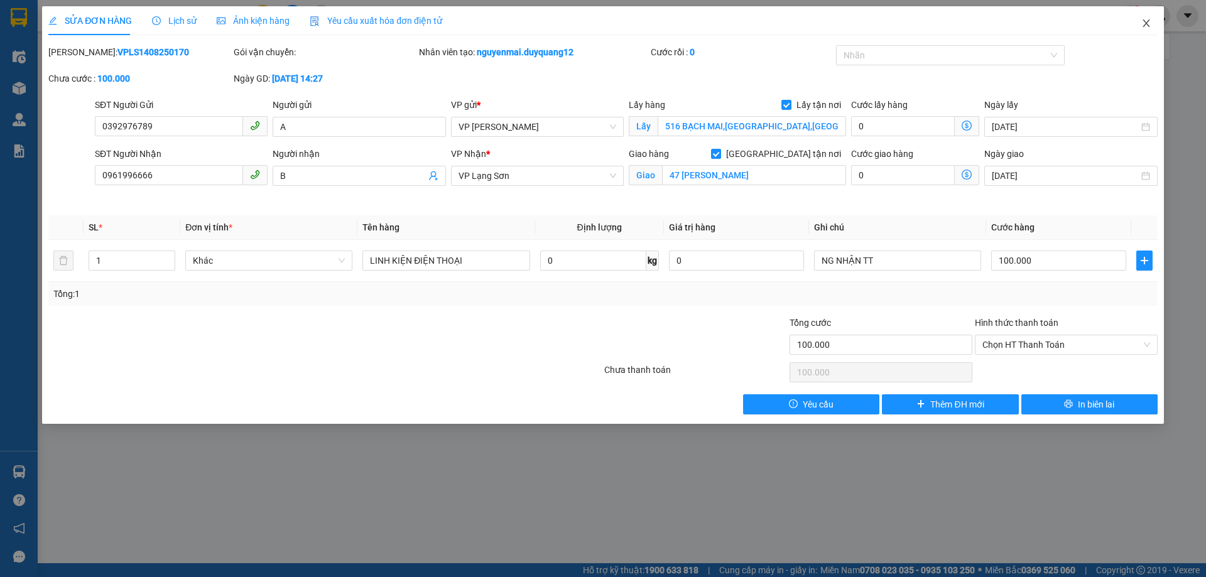
click at [1143, 19] on icon "close" at bounding box center [1146, 23] width 10 height 10
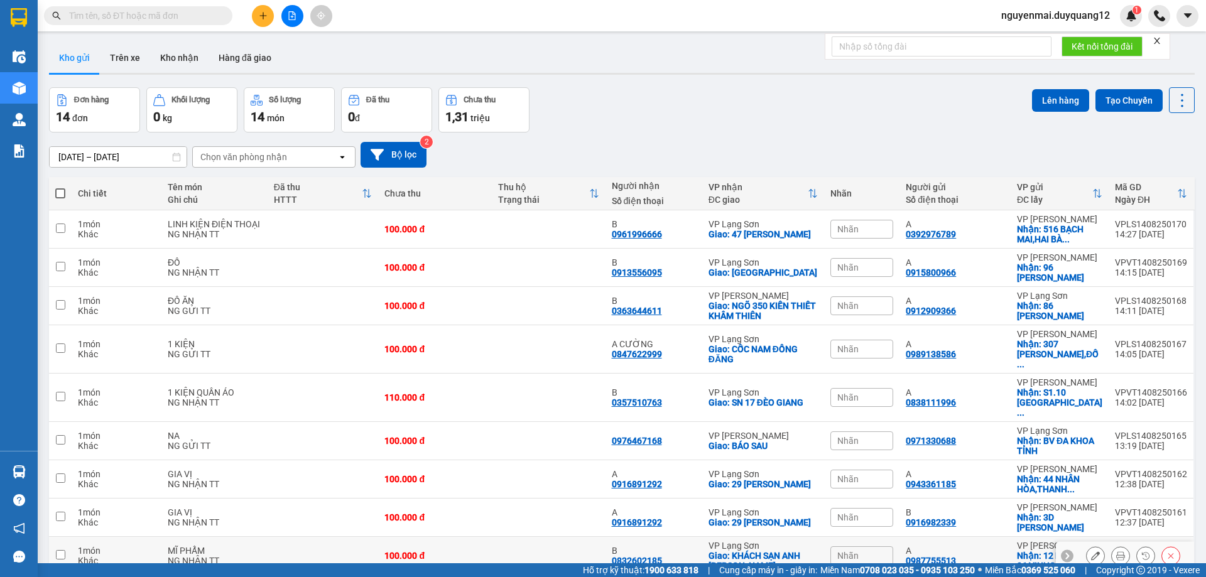
scroll to position [72, 0]
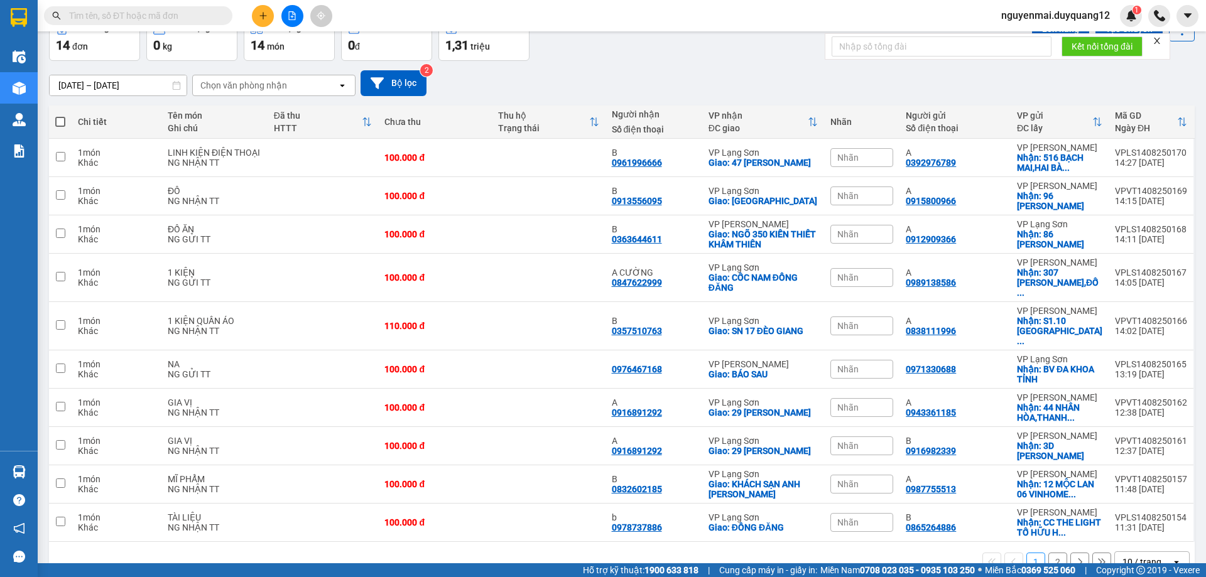
click at [1048, 553] on button "2" at bounding box center [1057, 562] width 19 height 19
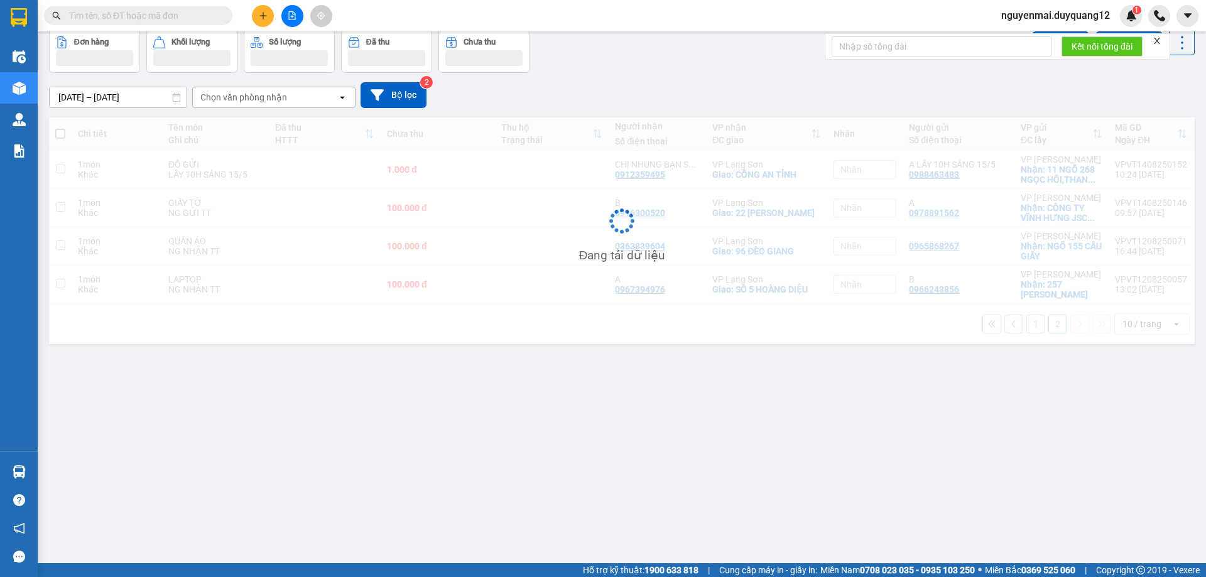
scroll to position [58, 0]
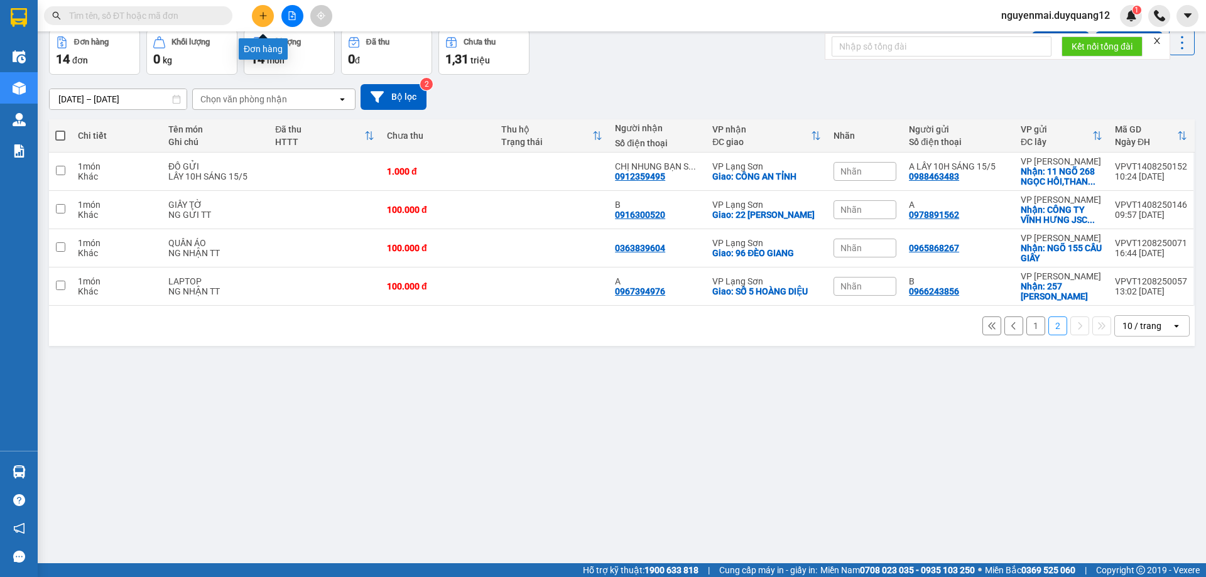
click at [266, 21] on button at bounding box center [263, 16] width 22 height 22
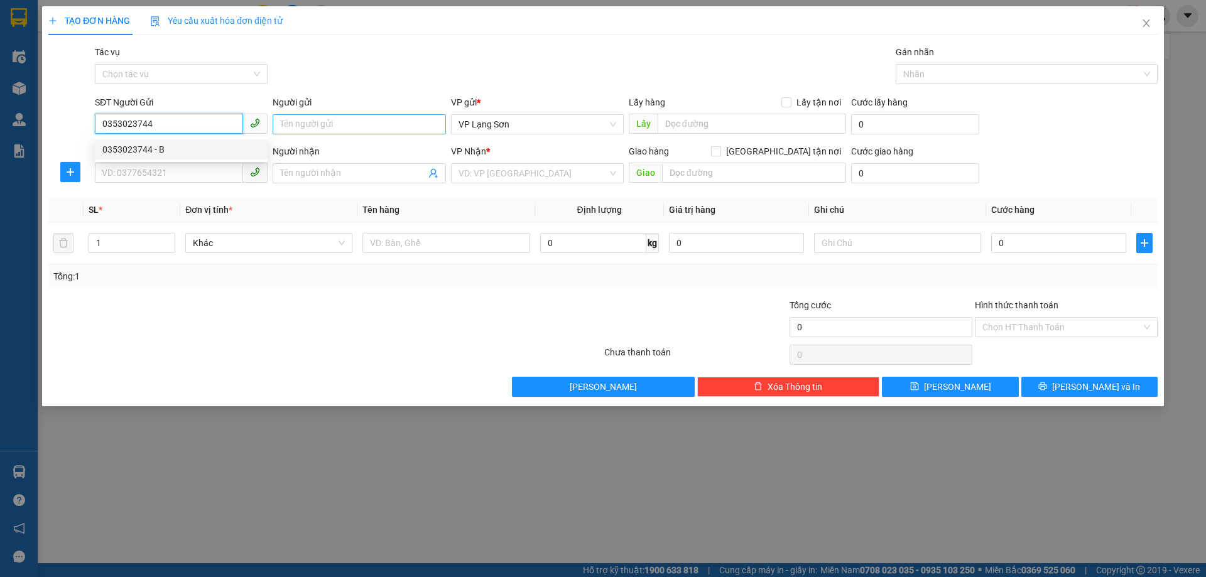
type input "0353023744"
click at [314, 121] on input "Người gửi" at bounding box center [359, 124] width 173 height 20
type input "A"
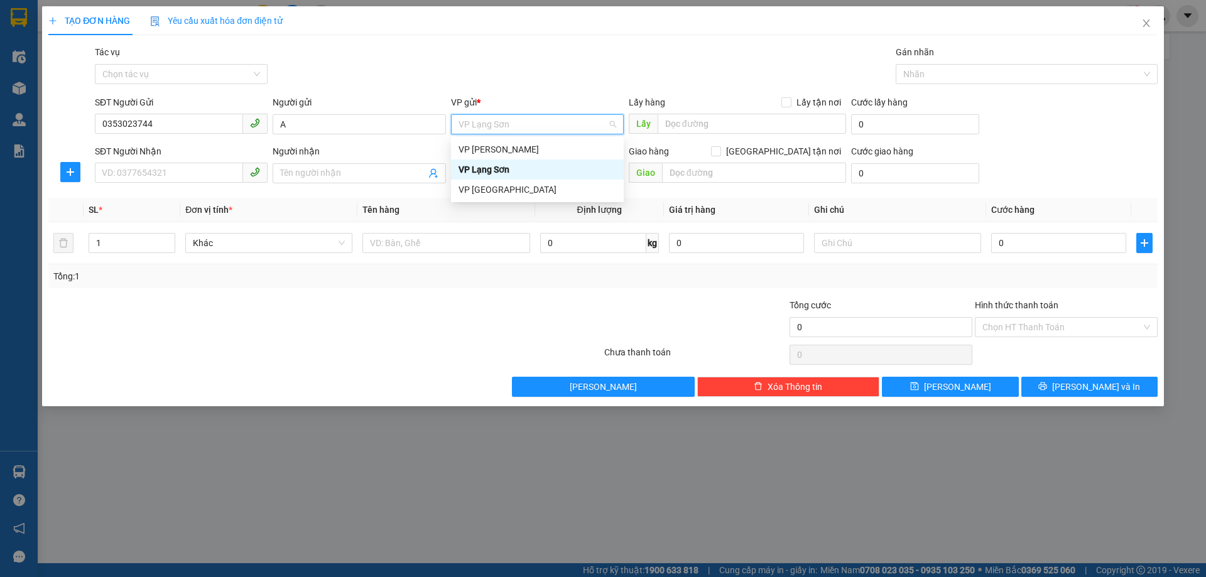
click at [493, 171] on div "VP Lạng Sơn" at bounding box center [537, 170] width 158 height 14
click at [786, 102] on input "Lấy tận nơi" at bounding box center [785, 101] width 9 height 9
checkbox input "true"
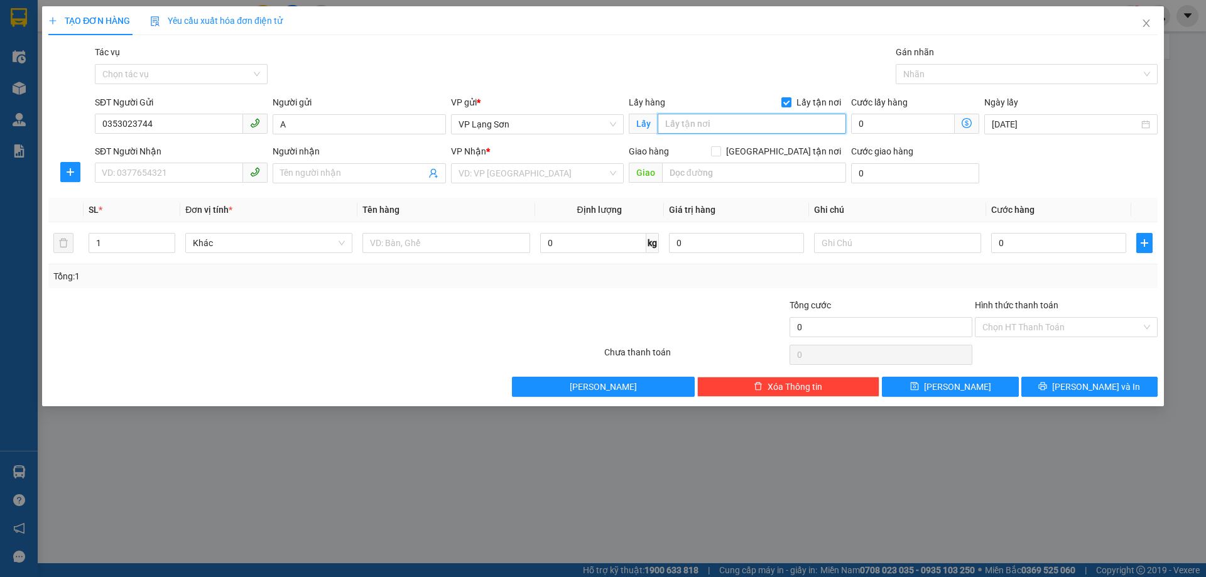
click at [697, 127] on input "text" at bounding box center [751, 124] width 188 height 20
type input "VPLS"
click at [549, 178] on input "search" at bounding box center [532, 173] width 149 height 19
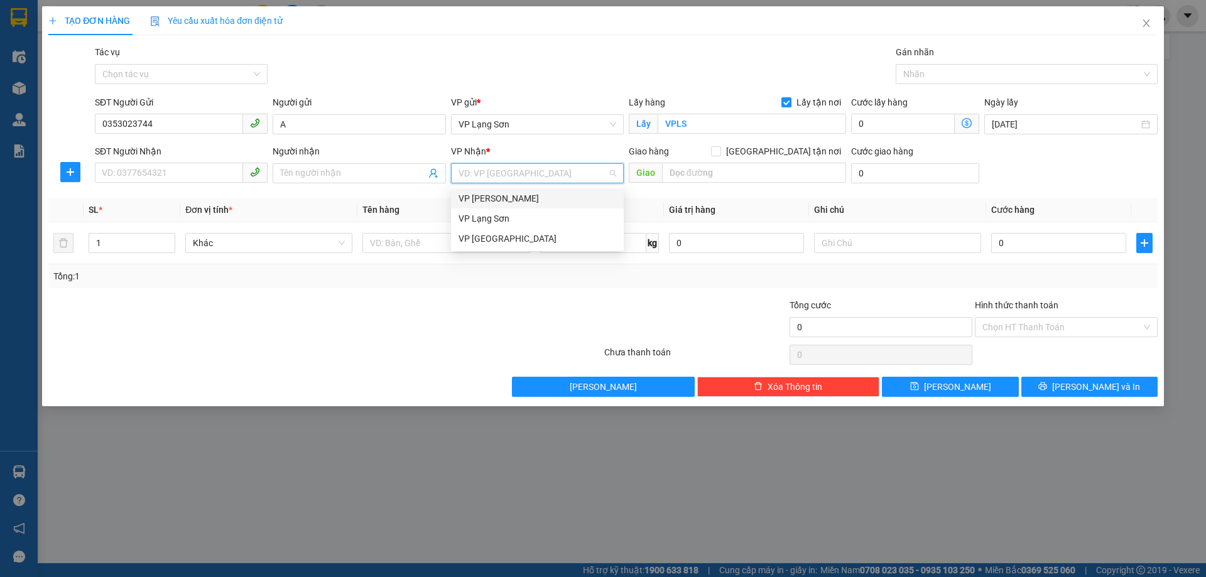
click at [518, 202] on div "VP [PERSON_NAME]" at bounding box center [537, 199] width 158 height 14
click at [774, 149] on div "Giao hàng Giao tận nơi" at bounding box center [737, 151] width 217 height 14
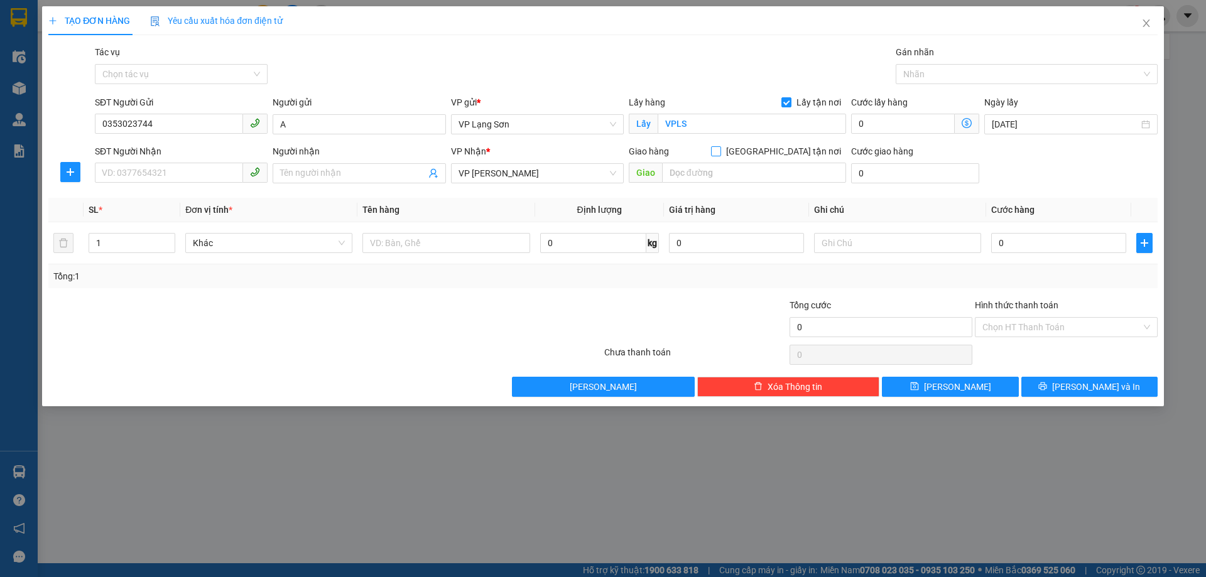
click at [720, 149] on input "[GEOGRAPHIC_DATA] tận nơi" at bounding box center [715, 150] width 9 height 9
checkbox input "true"
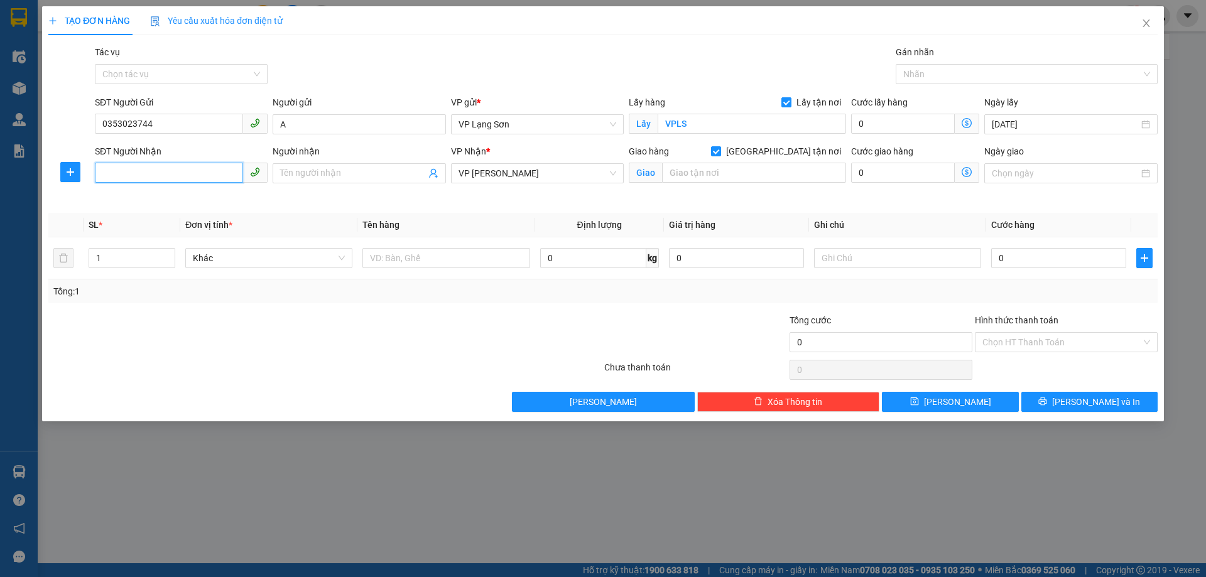
click at [183, 174] on input "SĐT Người Nhận" at bounding box center [169, 173] width 148 height 20
type input "0986055131"
click at [188, 200] on div "0986055131 - B" at bounding box center [181, 199] width 158 height 14
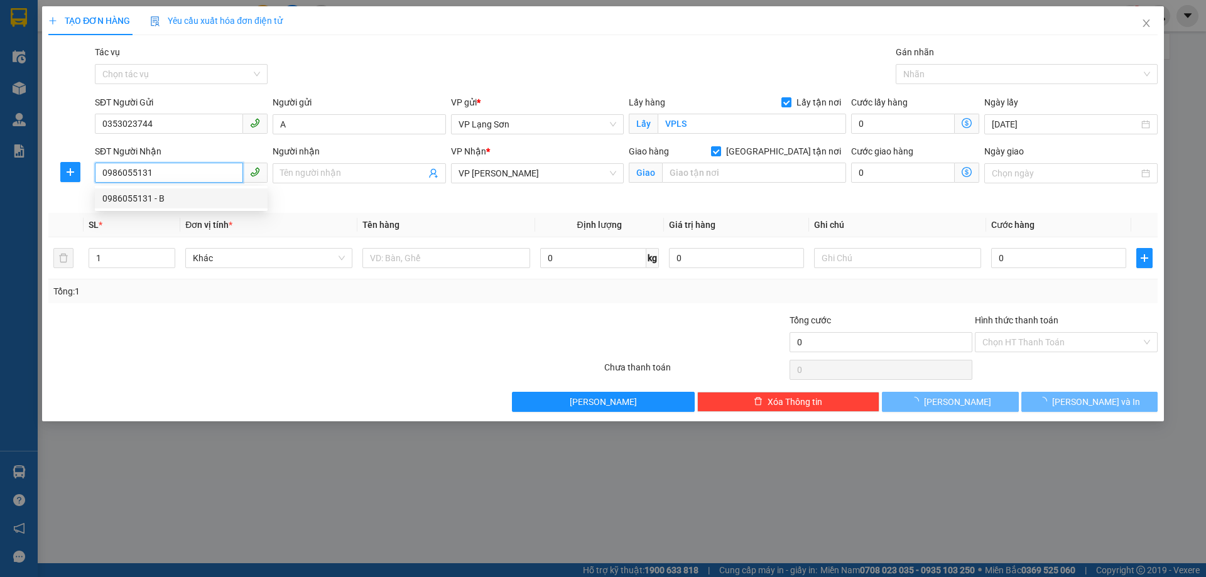
type input "B"
type input "219 HẢI ÂU 2 OCEAN PARK ĐA TỐN,GIA LÂM,HÀ NỘI"
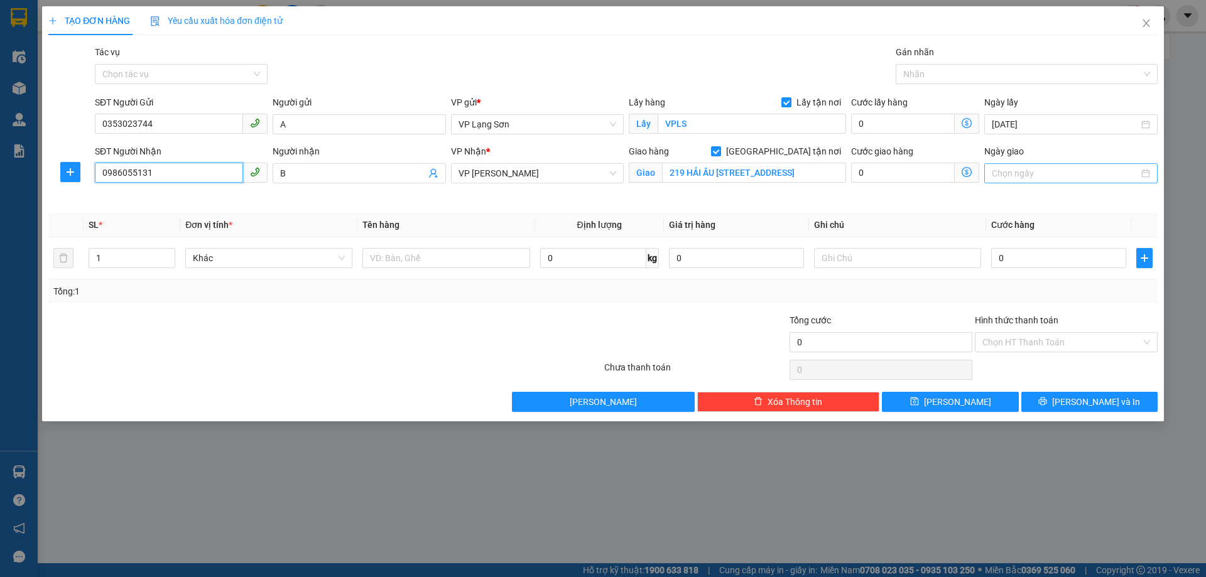
type input "0986055131"
click at [1091, 175] on input "Ngày giao" at bounding box center [1064, 173] width 146 height 14
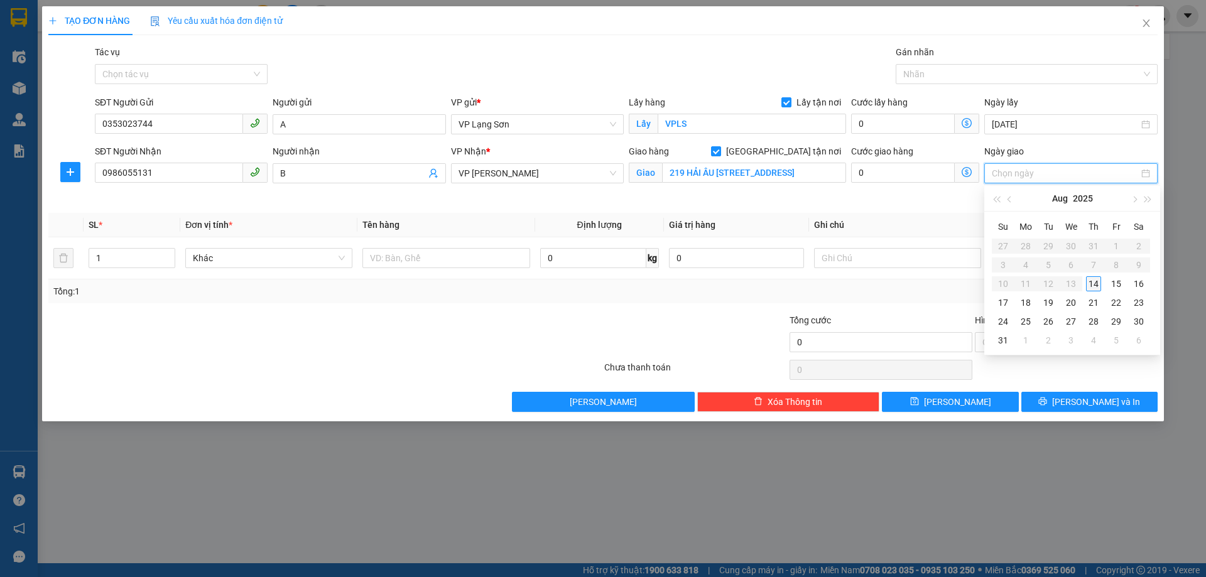
type input "[DATE]"
click at [1098, 286] on div "14" at bounding box center [1093, 283] width 15 height 15
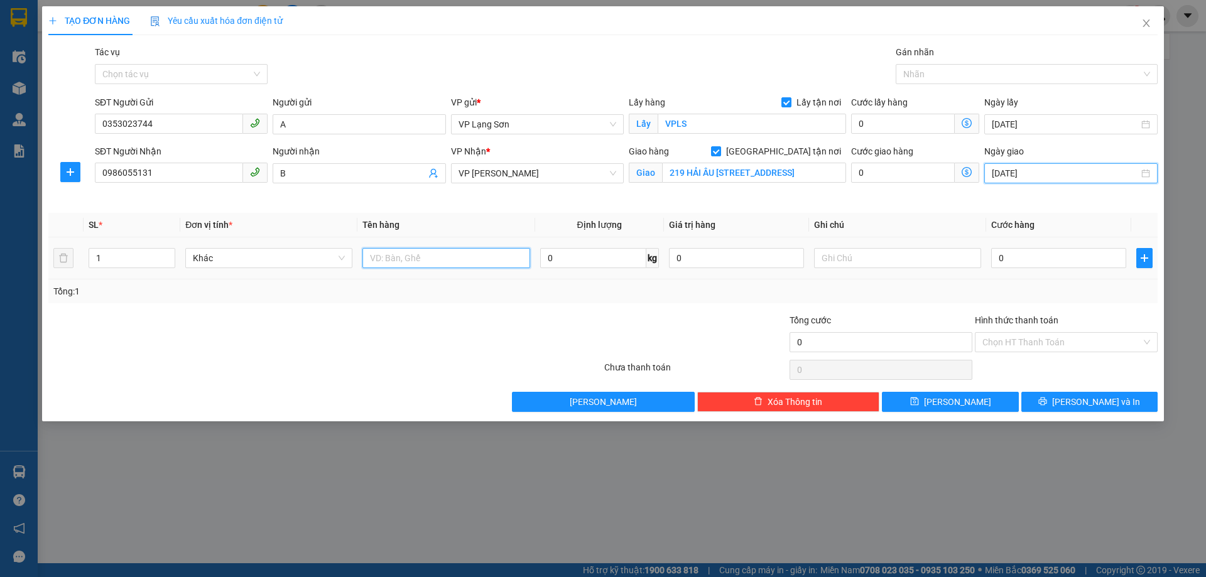
click at [425, 259] on input "text" at bounding box center [445, 258] width 167 height 20
type input "4 CON VỊT"
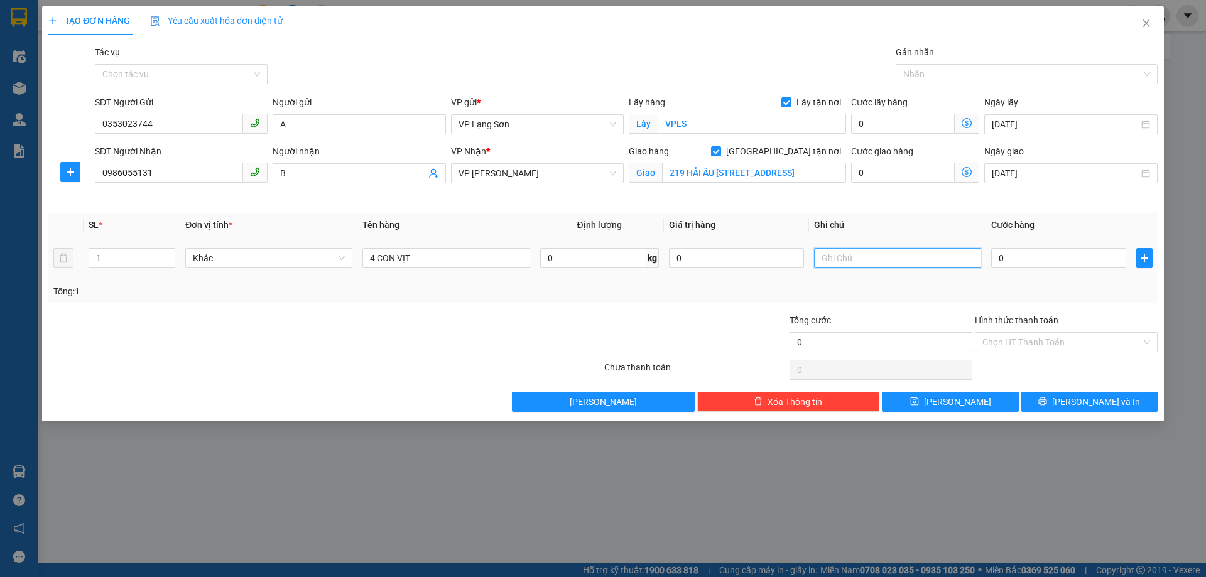
click at [864, 262] on input "text" at bounding box center [897, 258] width 167 height 20
type input "C"
type input "NG GỬI TT CK CTY 14:56"
click at [1057, 258] on input "0" at bounding box center [1058, 258] width 135 height 20
type input "1"
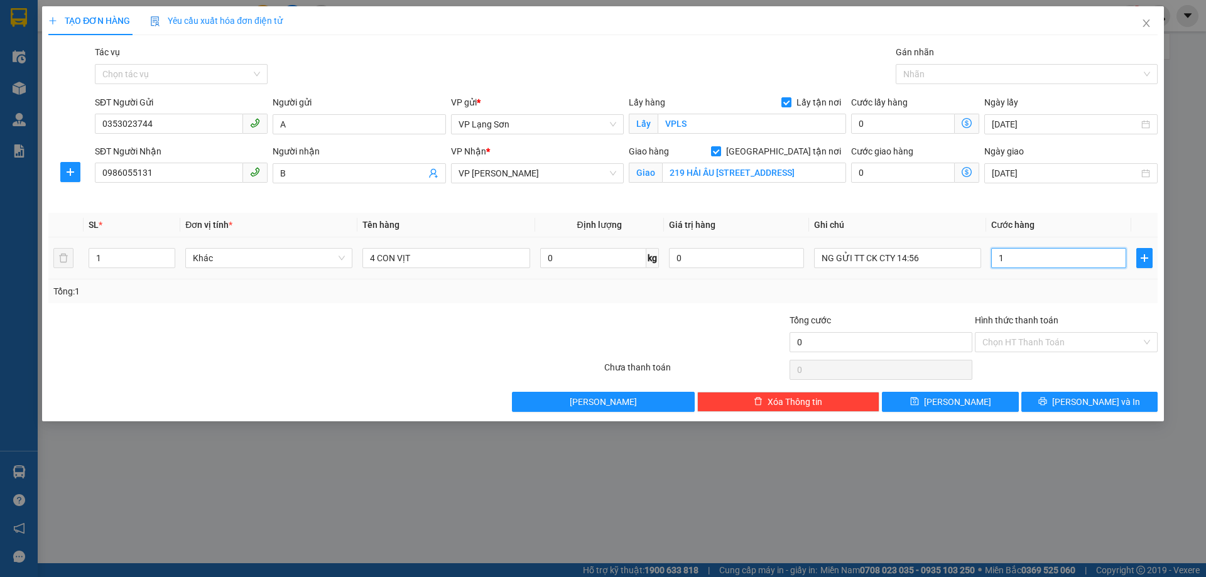
type input "1"
type input "10"
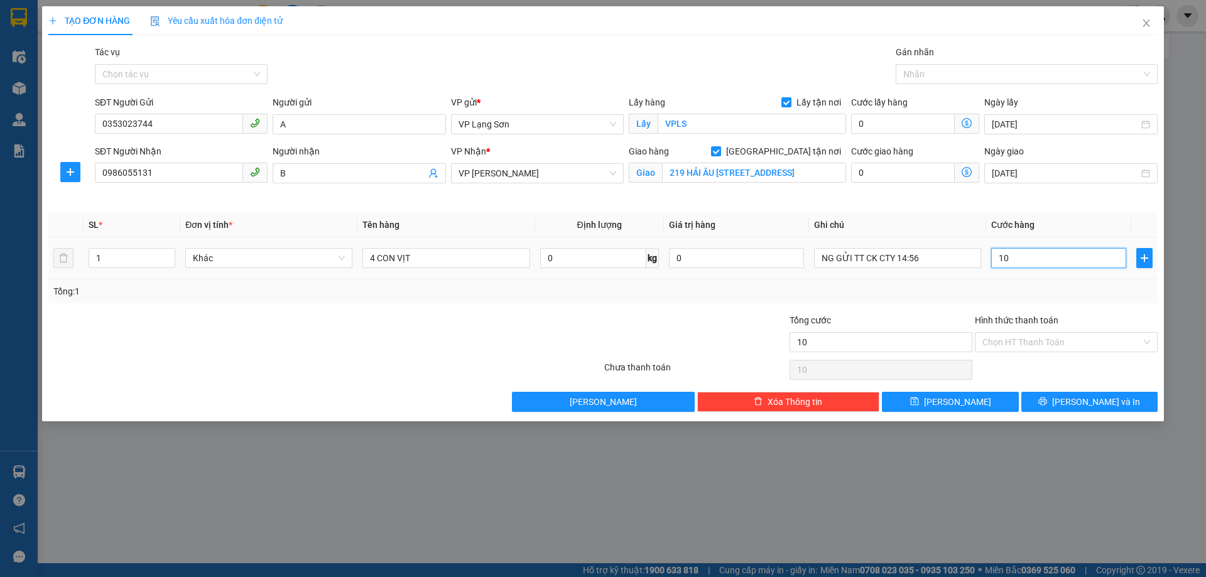
type input "100"
type input "1.000"
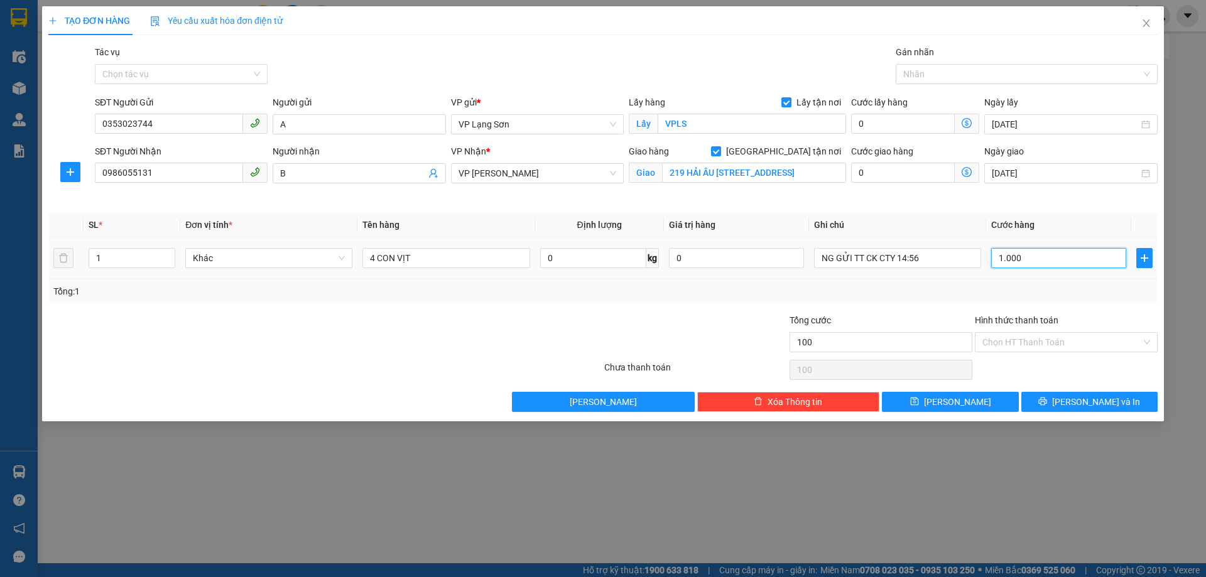
type input "1.000"
type input "10.000"
type input "100.000"
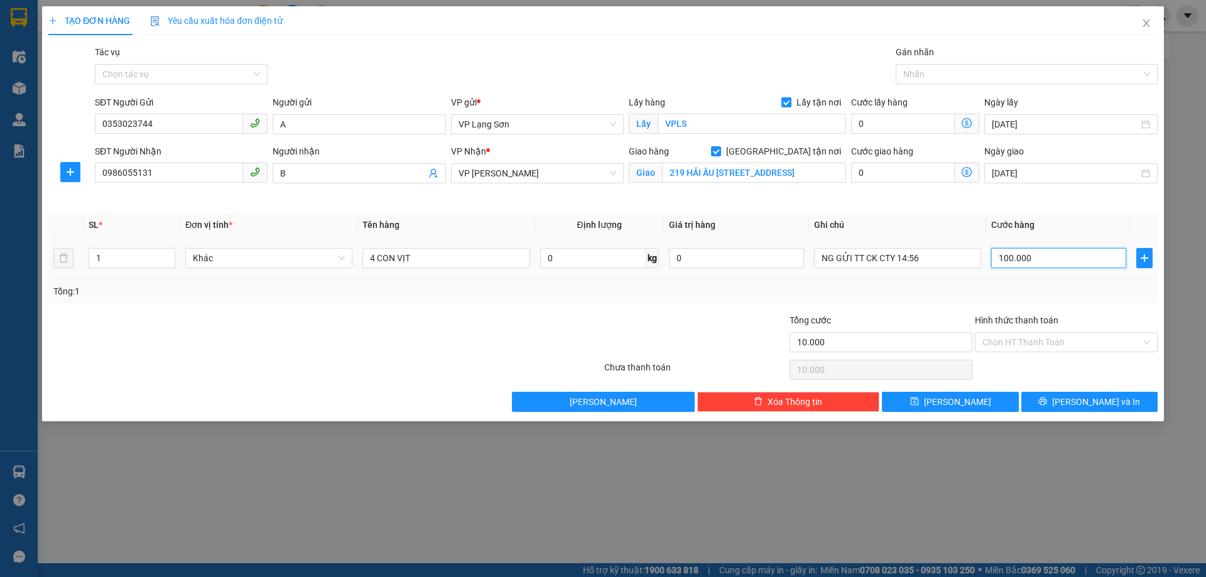
type input "100.000"
click at [1035, 340] on input "Hình thức thanh toán" at bounding box center [1061, 342] width 159 height 19
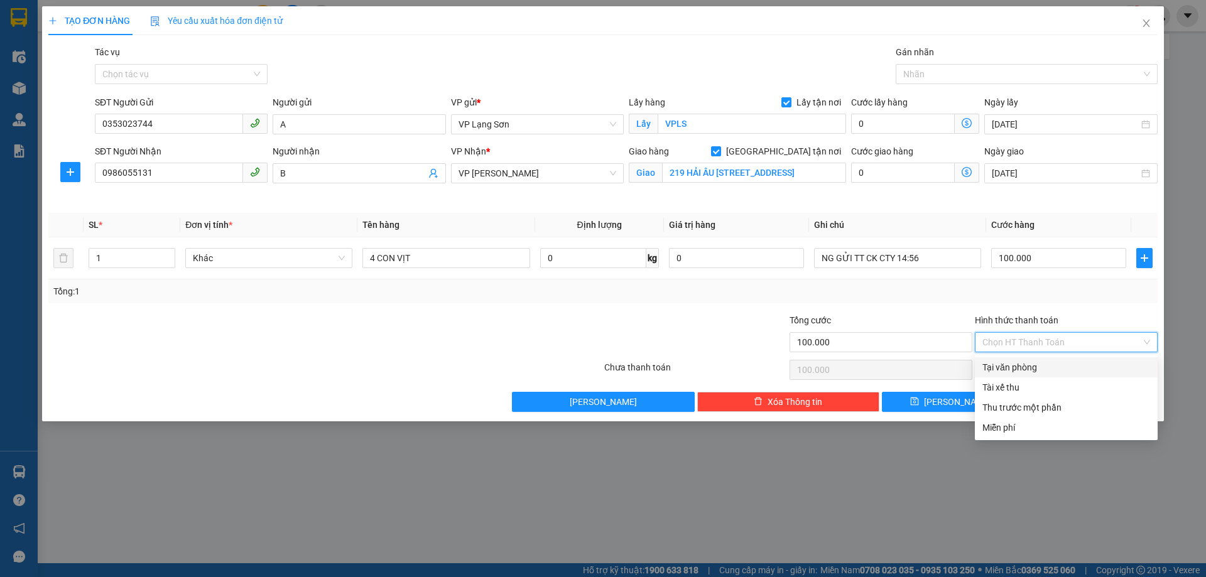
click at [1028, 369] on div "Tại văn phòng" at bounding box center [1066, 367] width 168 height 14
type input "0"
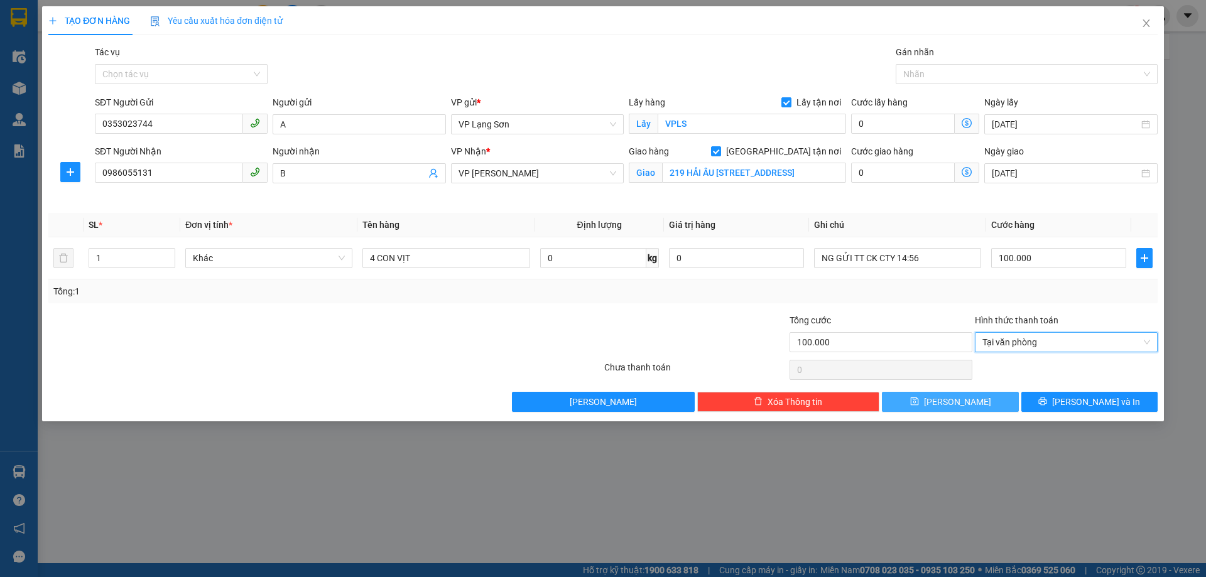
click at [926, 396] on button "[PERSON_NAME]" at bounding box center [950, 402] width 136 height 20
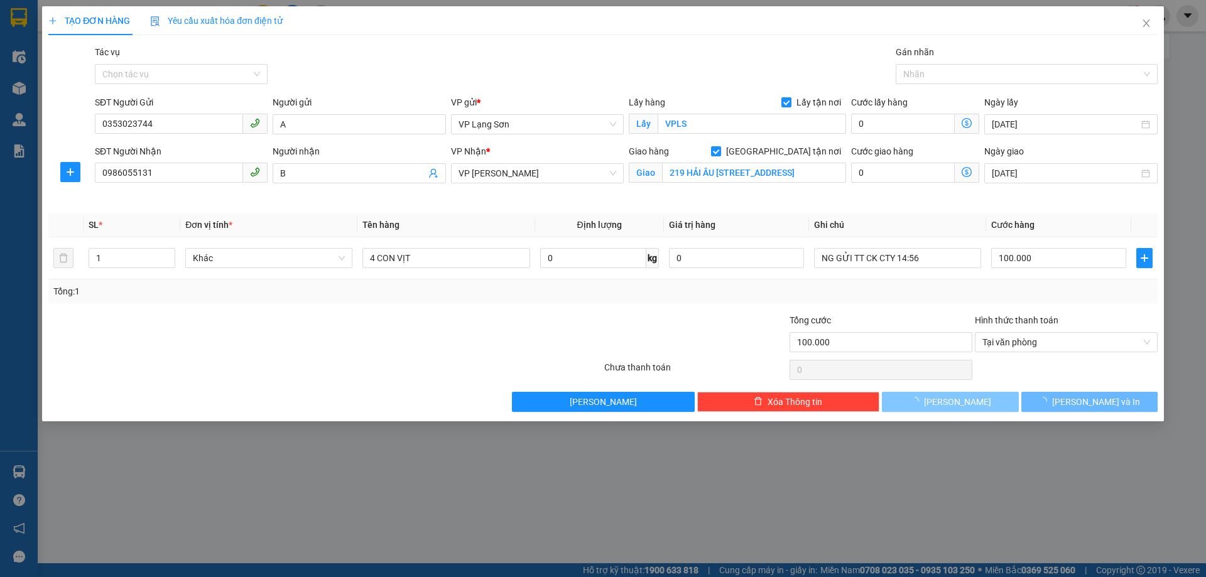
checkbox input "false"
type input "0"
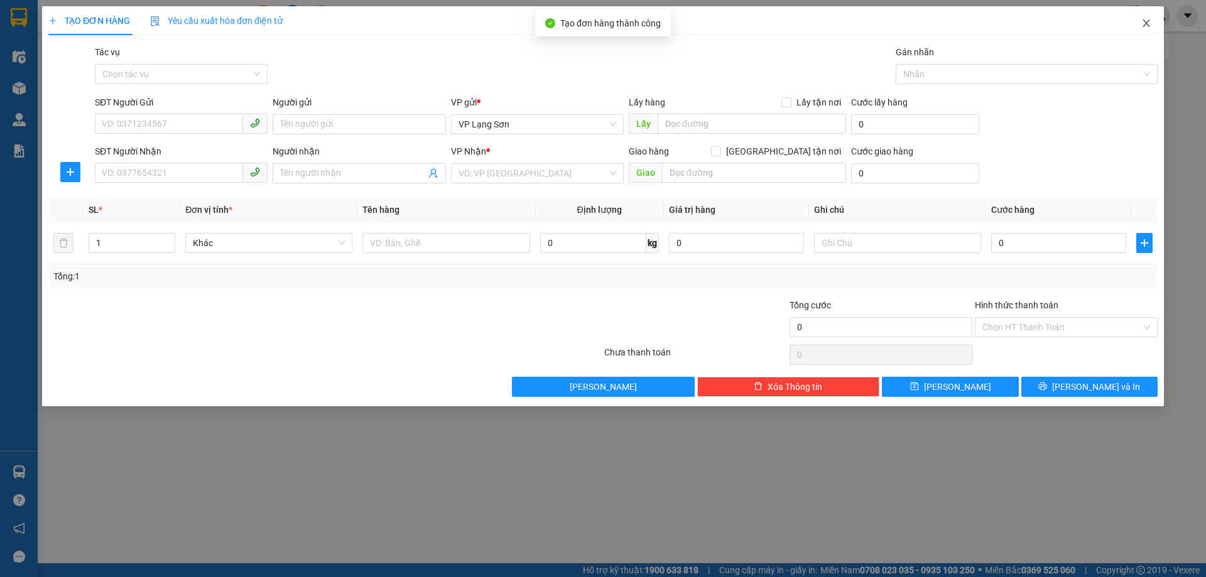
click at [1148, 24] on icon "close" at bounding box center [1146, 23] width 10 height 10
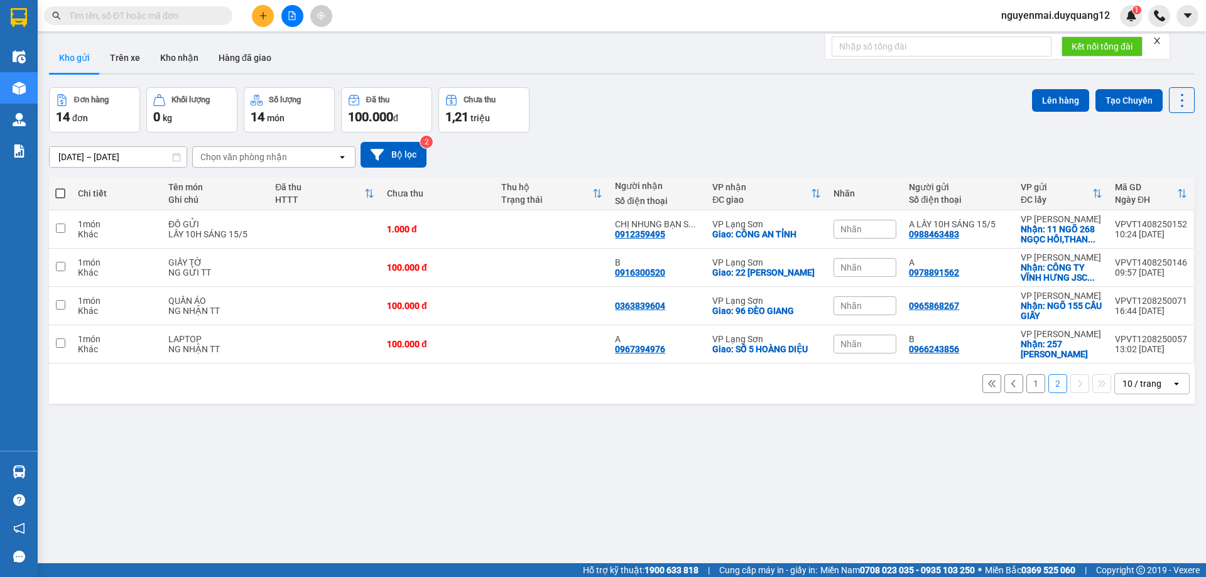
click at [1043, 19] on span "nguyenmai.duyquang12" at bounding box center [1055, 16] width 129 height 16
click at [1029, 43] on span "Đăng xuất" at bounding box center [1060, 39] width 103 height 14
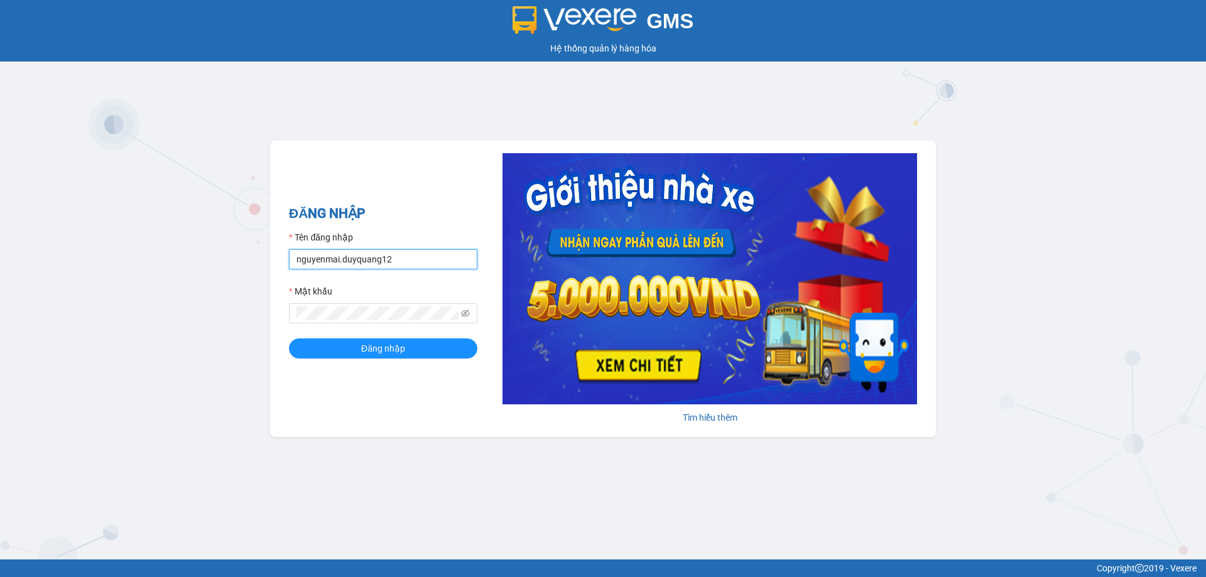
drag, startPoint x: 423, startPoint y: 263, endPoint x: 429, endPoint y: 264, distance: 6.4
click at [423, 263] on input "nguyenmai.duyquang12" at bounding box center [383, 259] width 188 height 20
type input "n"
type input "bichhuong.duyquang12"
drag, startPoint x: 370, startPoint y: 350, endPoint x: 435, endPoint y: 353, distance: 64.7
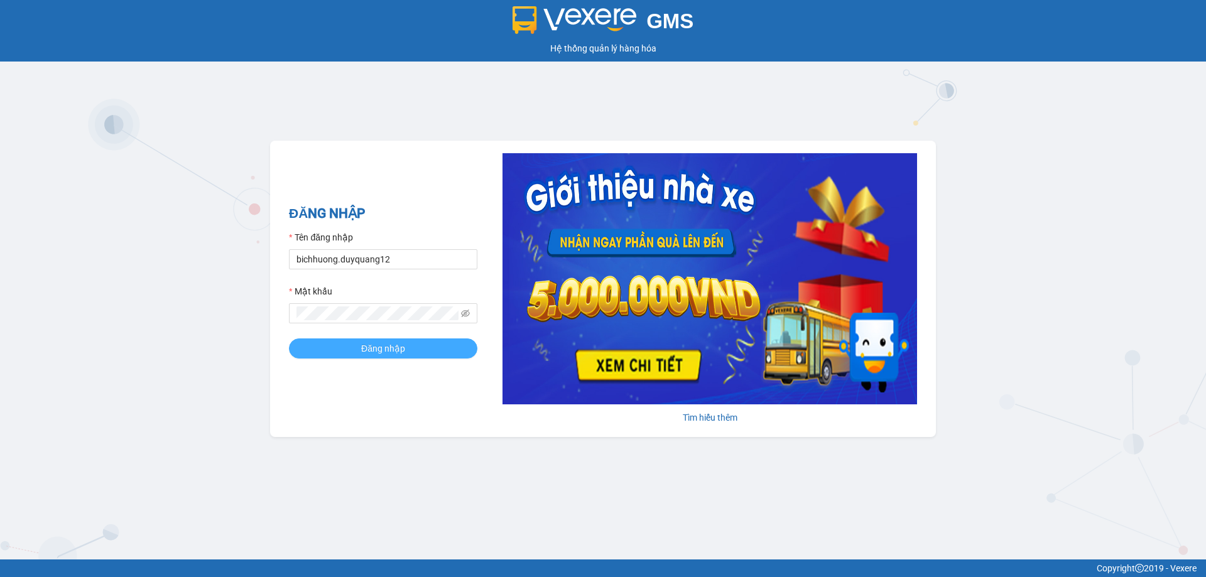
click at [378, 350] on span "Đăng nhập" at bounding box center [383, 349] width 44 height 14
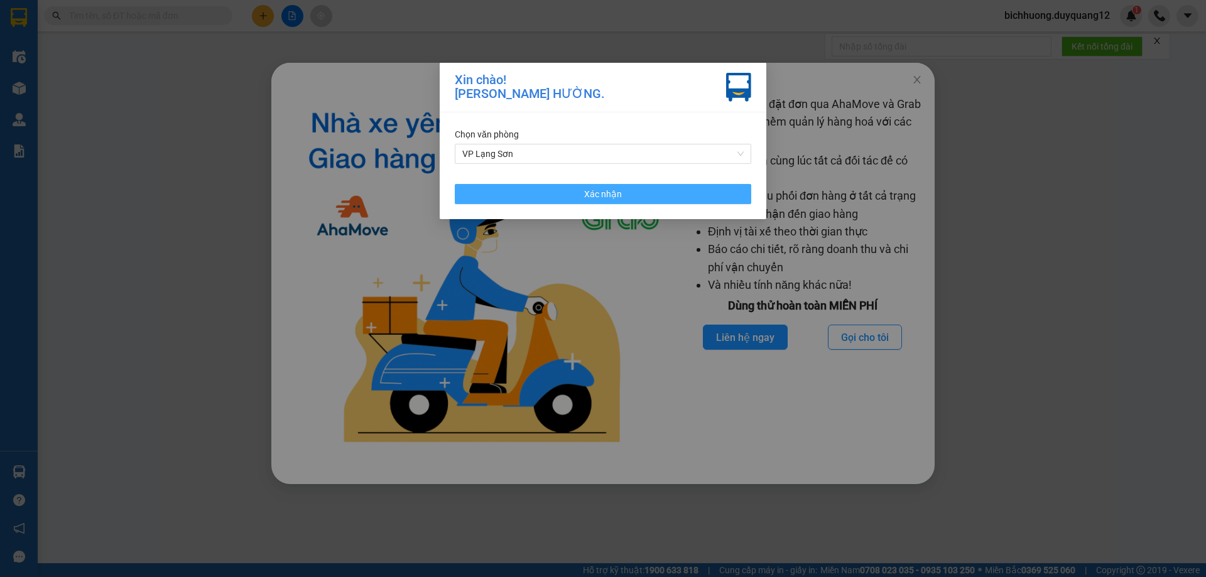
click at [620, 195] on span "Xác nhận" at bounding box center [603, 194] width 38 height 14
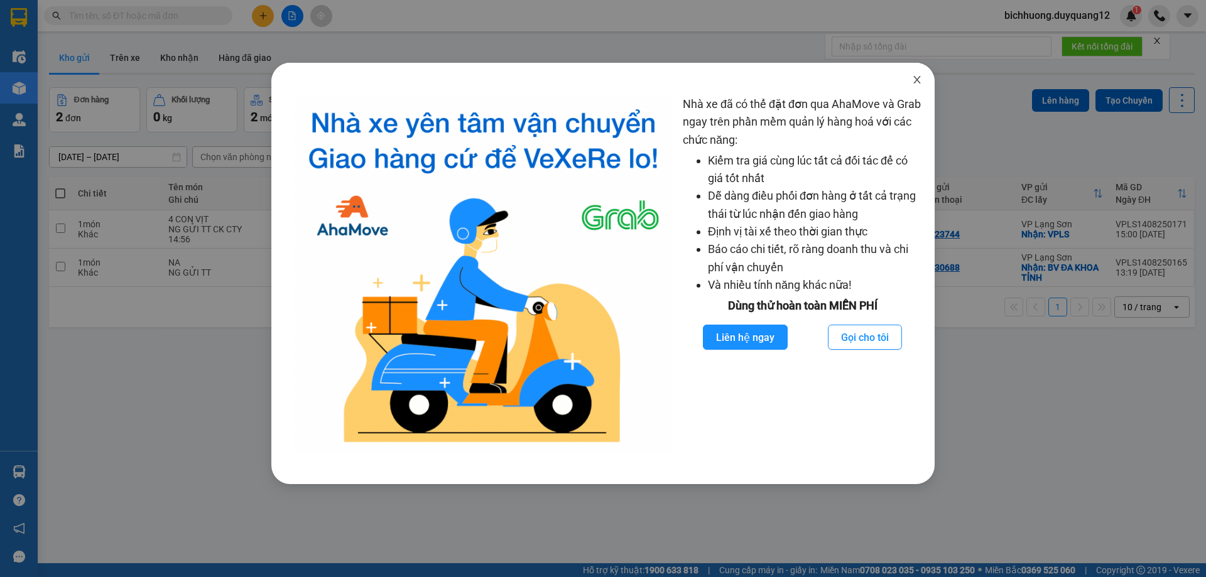
click at [923, 77] on span "Close" at bounding box center [916, 80] width 35 height 35
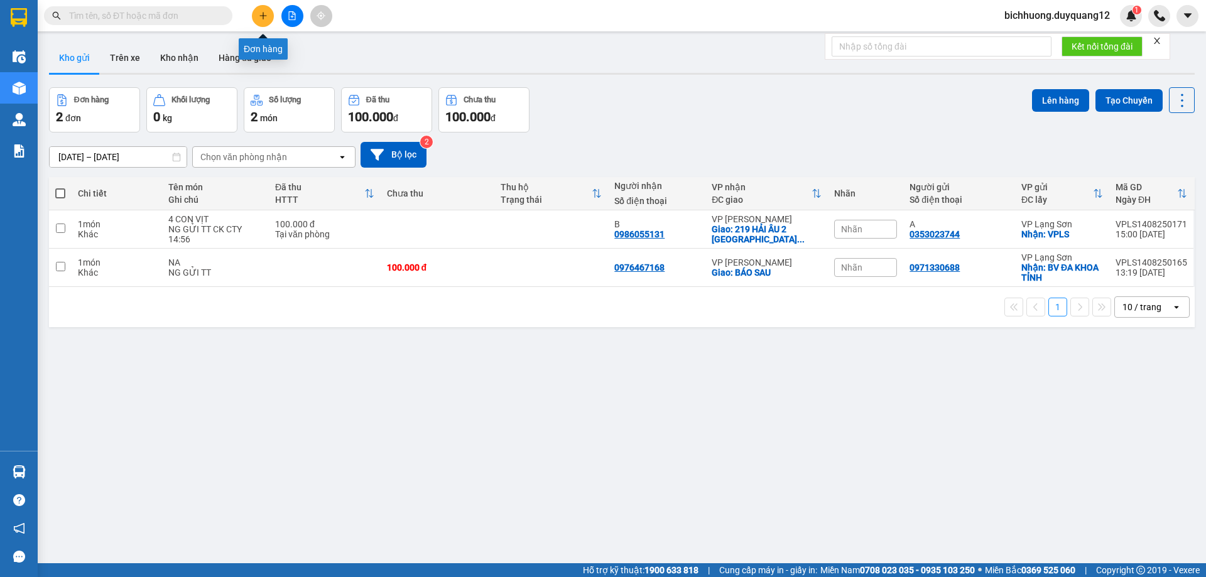
drag, startPoint x: 265, startPoint y: 21, endPoint x: 275, endPoint y: 20, distance: 10.1
click at [264, 20] on button at bounding box center [263, 16] width 22 height 22
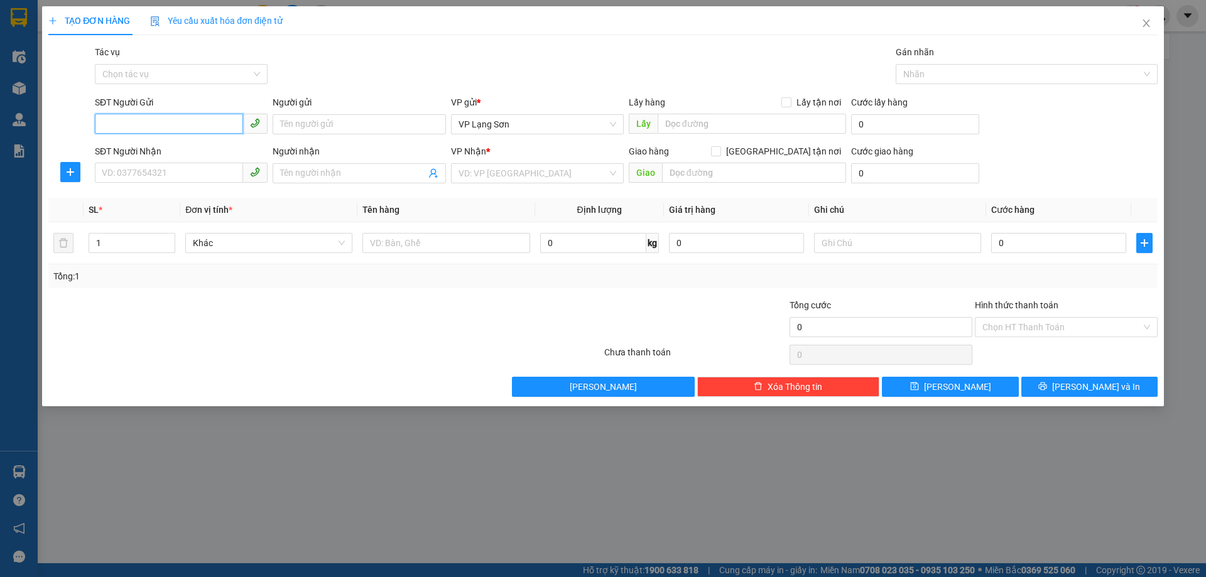
drag, startPoint x: 116, startPoint y: 128, endPoint x: 122, endPoint y: 115, distance: 14.9
click at [115, 127] on input "SĐT Người Gửi" at bounding box center [169, 124] width 148 height 20
paste input "0932220995"
click at [104, 126] on input "0932220995" at bounding box center [169, 124] width 148 height 20
type input "0932220995"
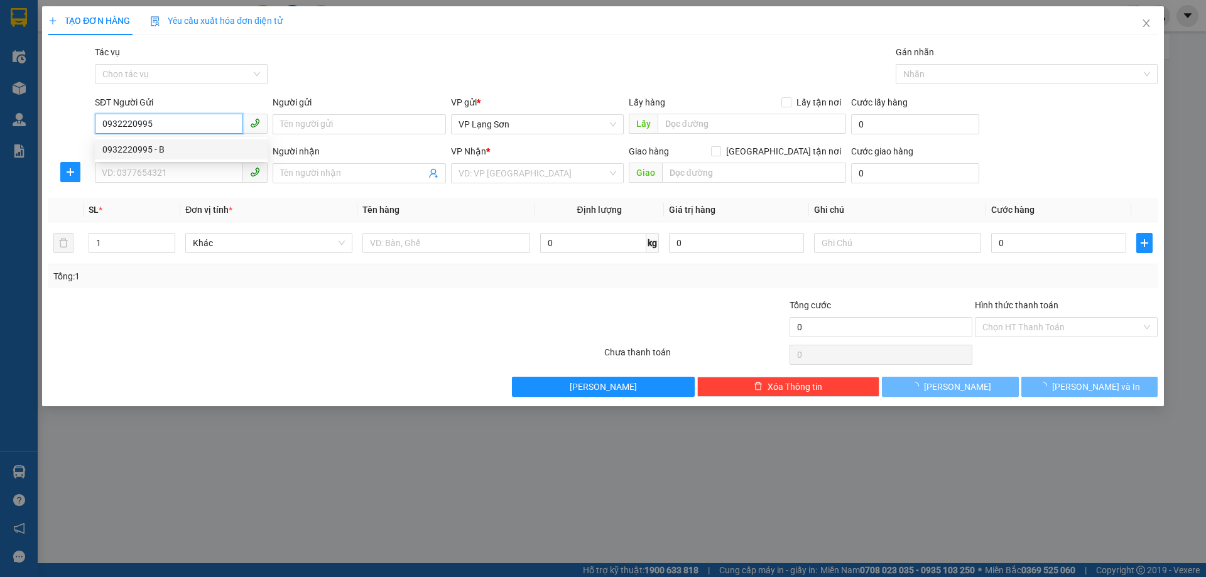
click at [120, 145] on div "0932220995 - B" at bounding box center [181, 150] width 158 height 14
type input "B"
checkbox input "true"
type input "125 [PERSON_NAME],[GEOGRAPHIC_DATA],[GEOGRAPHIC_DATA]"
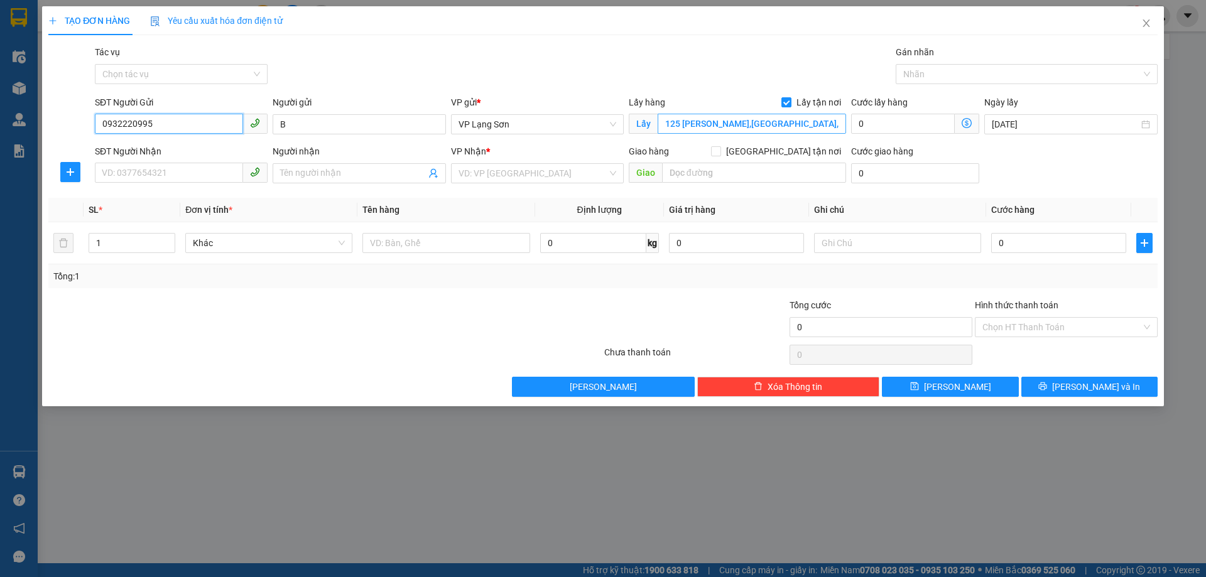
type input "0932220995"
type input "1 [PERSON_NAME]"
click at [708, 180] on input "text" at bounding box center [754, 173] width 184 height 20
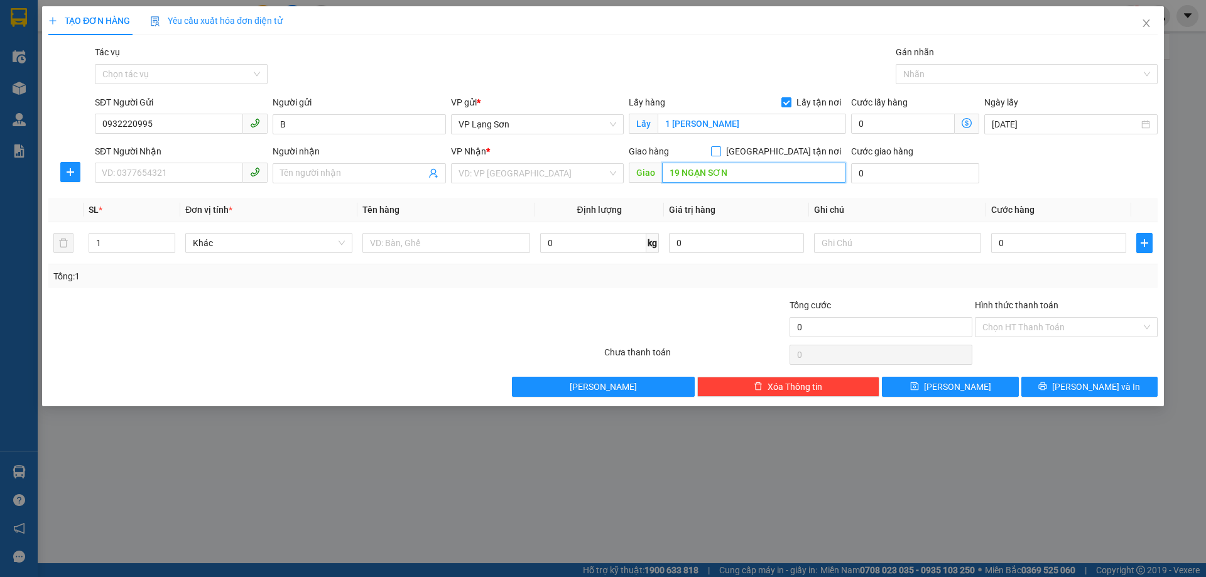
type input "19 NGẠN SƠN"
drag, startPoint x: 786, startPoint y: 153, endPoint x: 602, endPoint y: 189, distance: 187.4
click at [720, 153] on input "[GEOGRAPHIC_DATA] tận nơi" at bounding box center [715, 150] width 9 height 9
checkbox input "true"
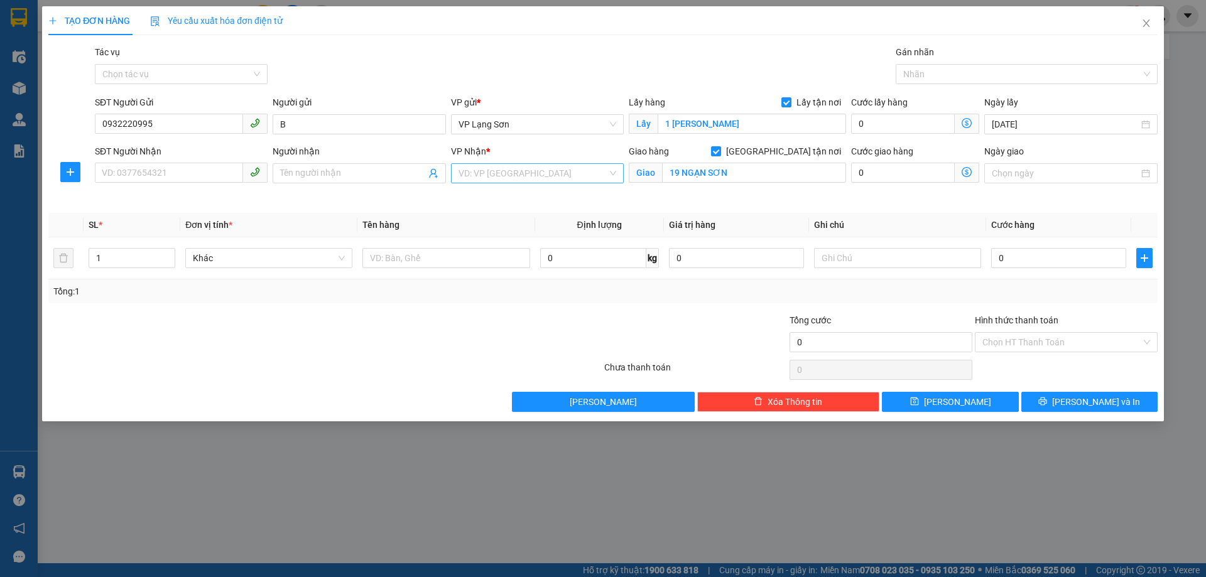
click at [529, 173] on input "search" at bounding box center [532, 173] width 149 height 19
drag, startPoint x: 486, startPoint y: 219, endPoint x: 536, endPoint y: 162, distance: 75.7
click at [490, 219] on div "VP Lạng Sơn" at bounding box center [537, 219] width 158 height 14
click at [519, 127] on span "VP Lạng Sơn" at bounding box center [537, 124] width 158 height 19
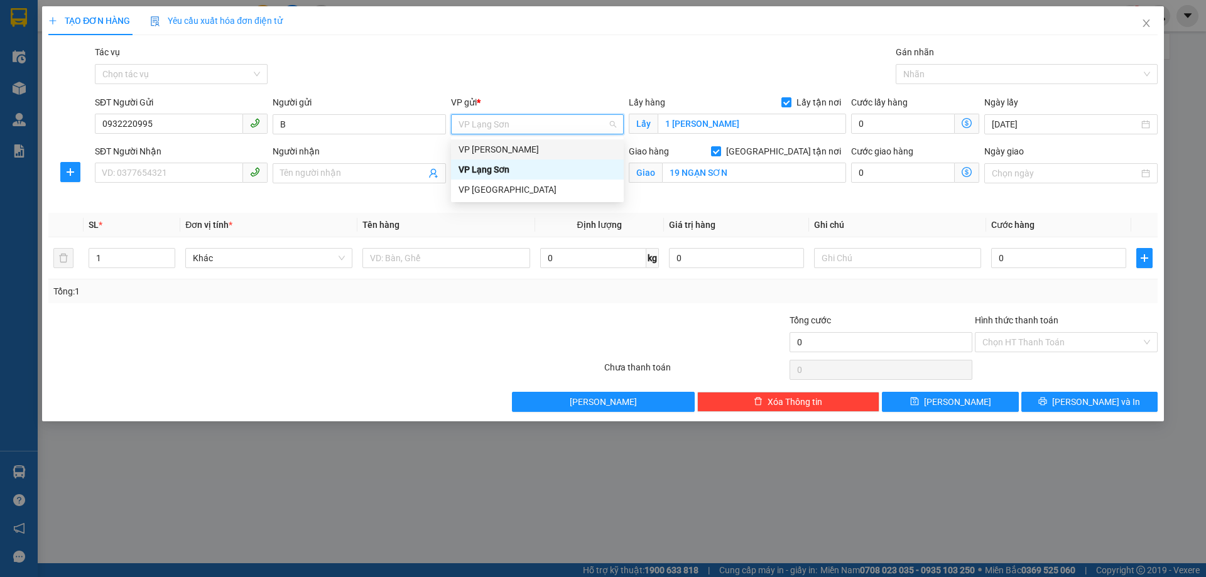
click at [492, 149] on div "VP [PERSON_NAME]" at bounding box center [537, 150] width 158 height 14
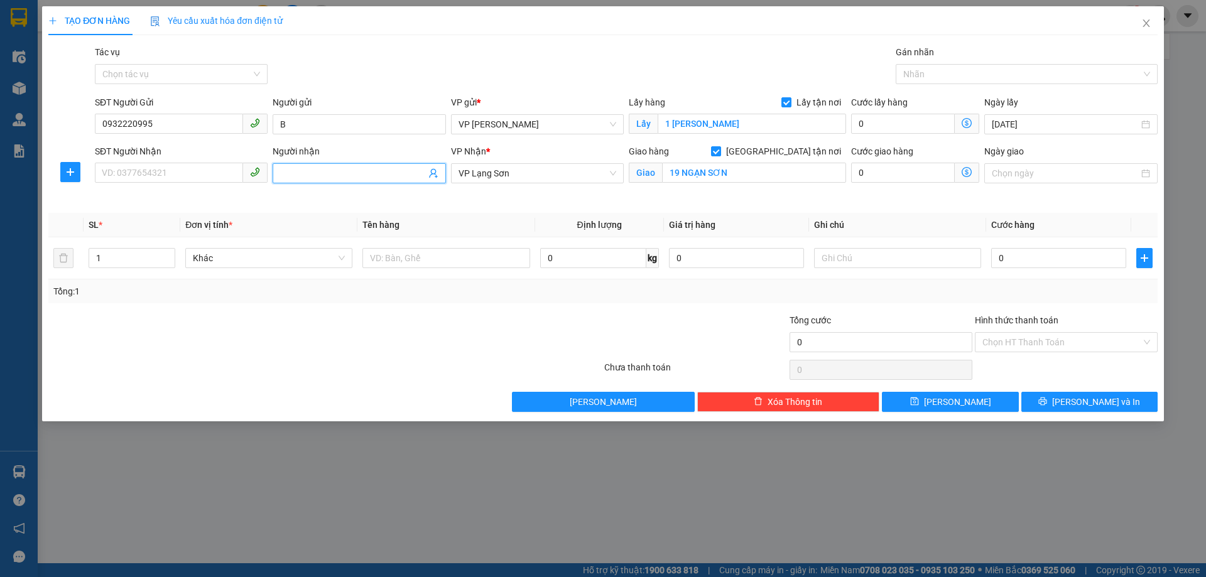
click at [340, 174] on input "Người nhận" at bounding box center [352, 173] width 145 height 14
type input "B"
click at [181, 169] on input "SĐT Người Nhận" at bounding box center [169, 173] width 148 height 20
type input "0964513942"
click at [1025, 170] on input "Ngày giao" at bounding box center [1064, 173] width 146 height 14
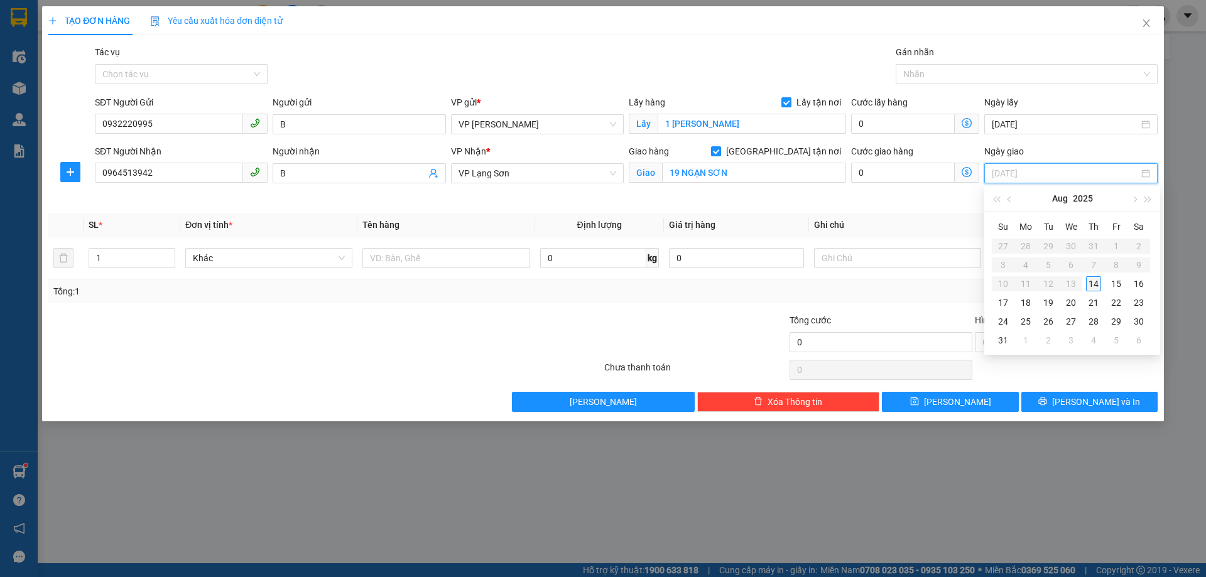
type input "[DATE]"
click at [1093, 288] on div "14" at bounding box center [1093, 283] width 15 height 15
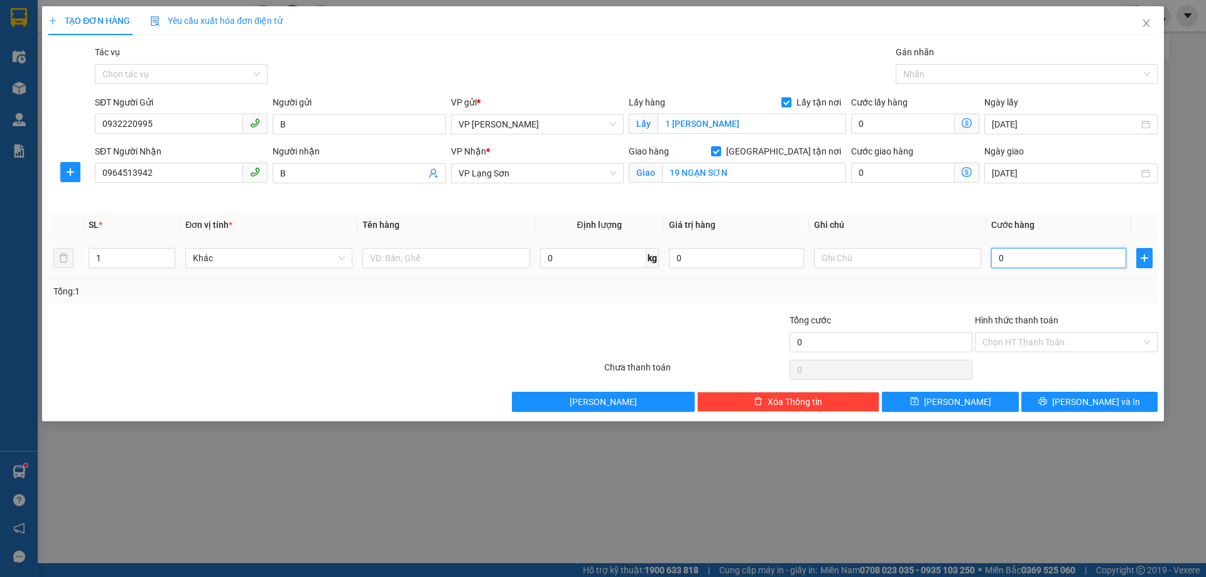
type input "1"
type input "10"
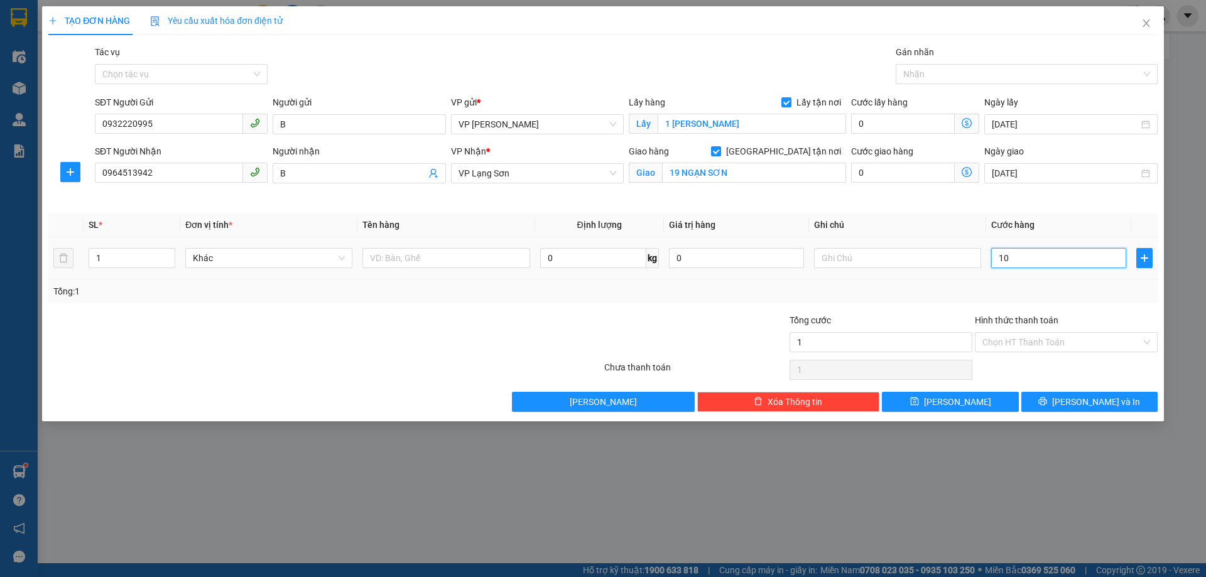
type input "10"
type input "100"
type input "1.000"
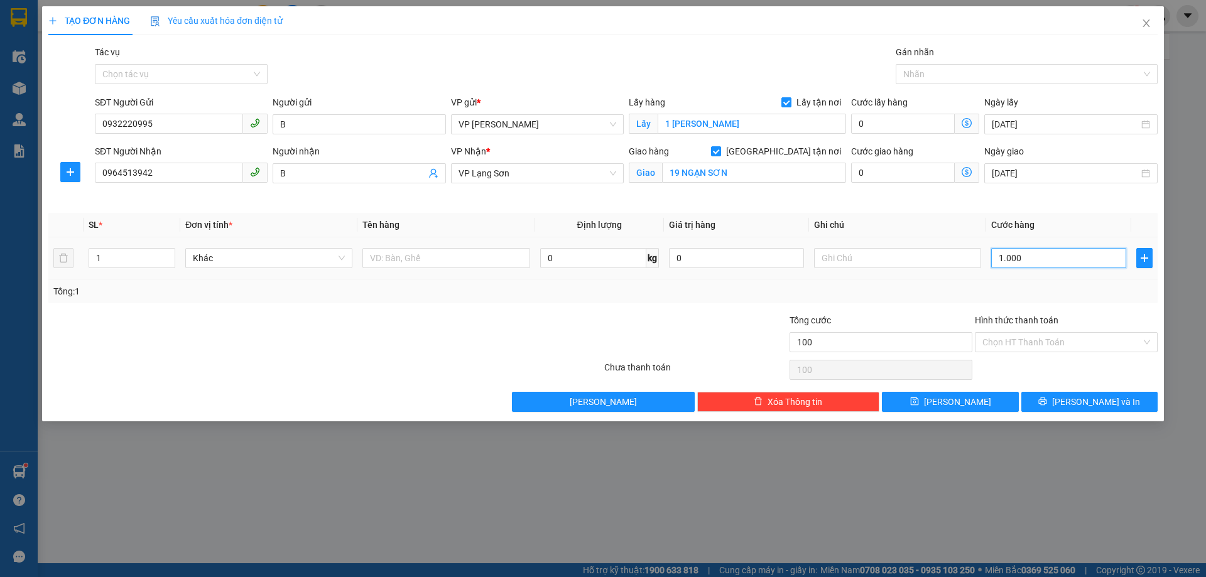
type input "1.000"
type input "10.000"
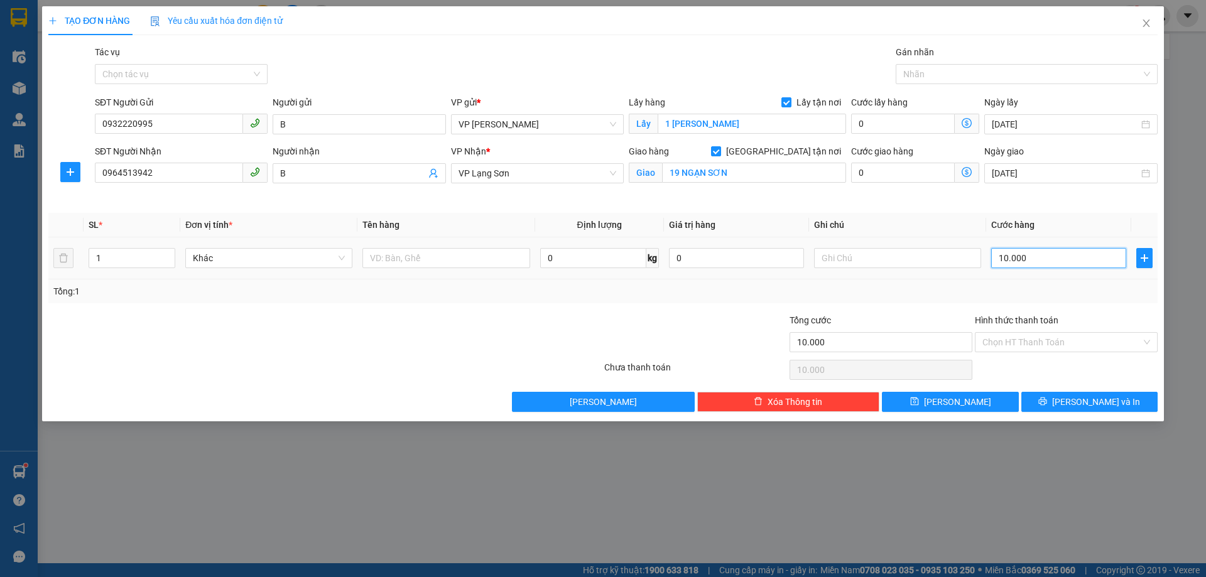
type input "100.000"
click at [834, 261] on input "text" at bounding box center [897, 258] width 167 height 20
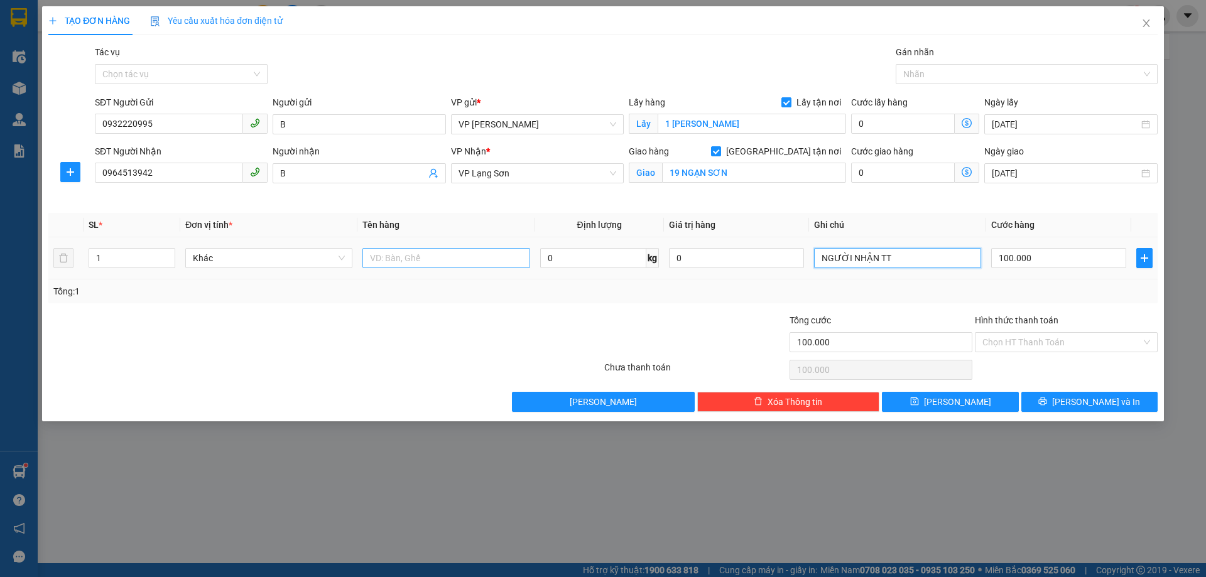
type input "NGƯỜI NHẬN TT"
click at [415, 264] on input "text" at bounding box center [445, 258] width 167 height 20
type input "HỘ CHIẾU"
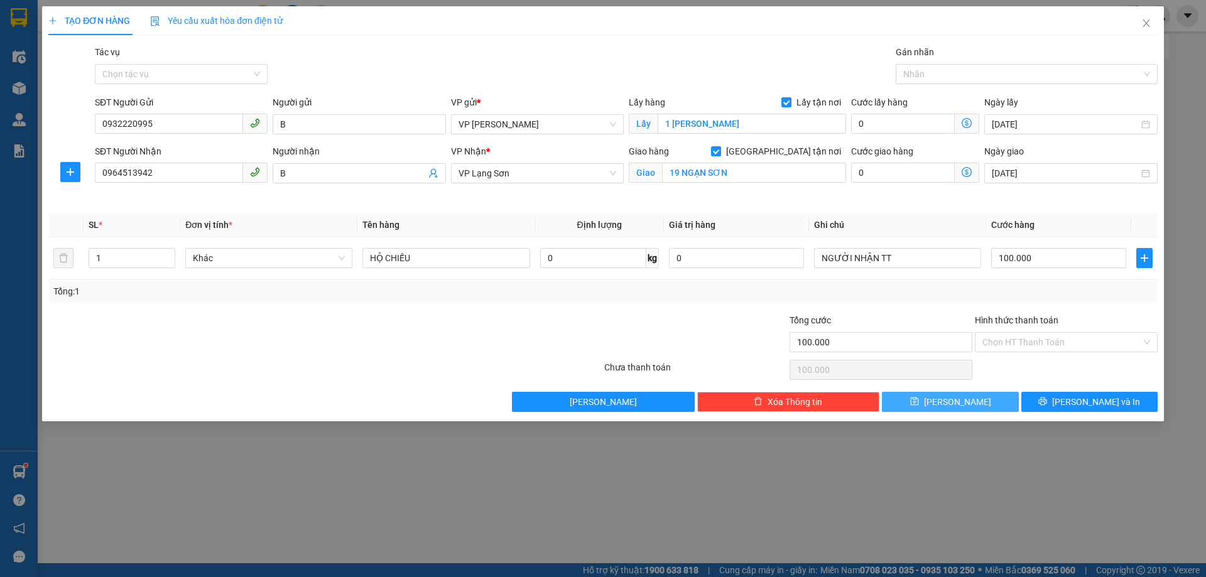
click at [970, 397] on button "[PERSON_NAME]" at bounding box center [950, 402] width 136 height 20
checkbox input "false"
type input "0"
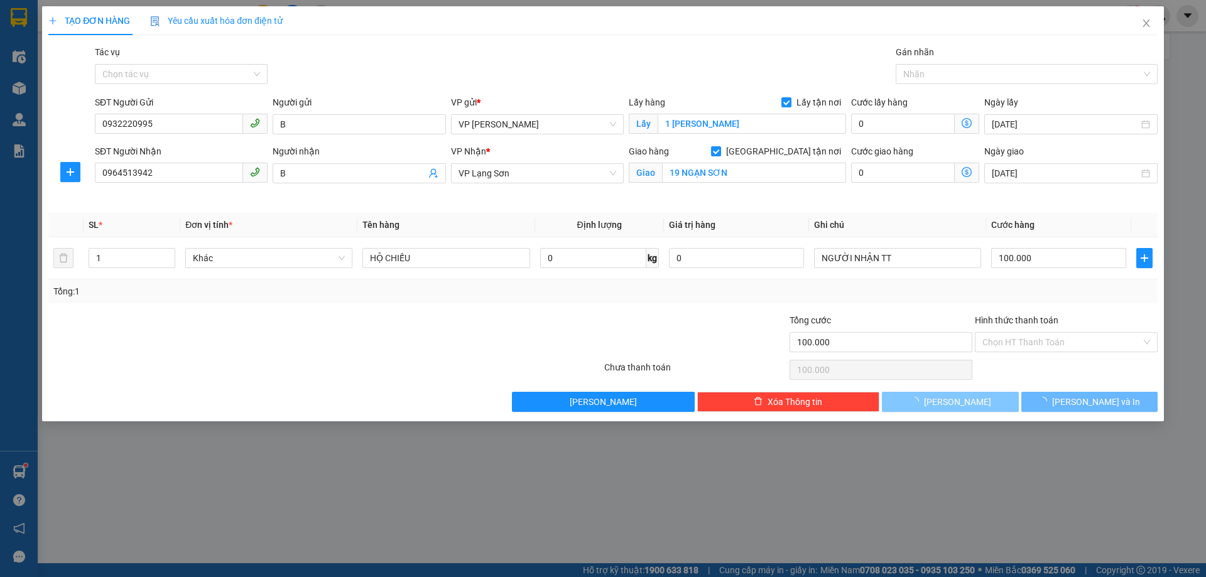
type input "0"
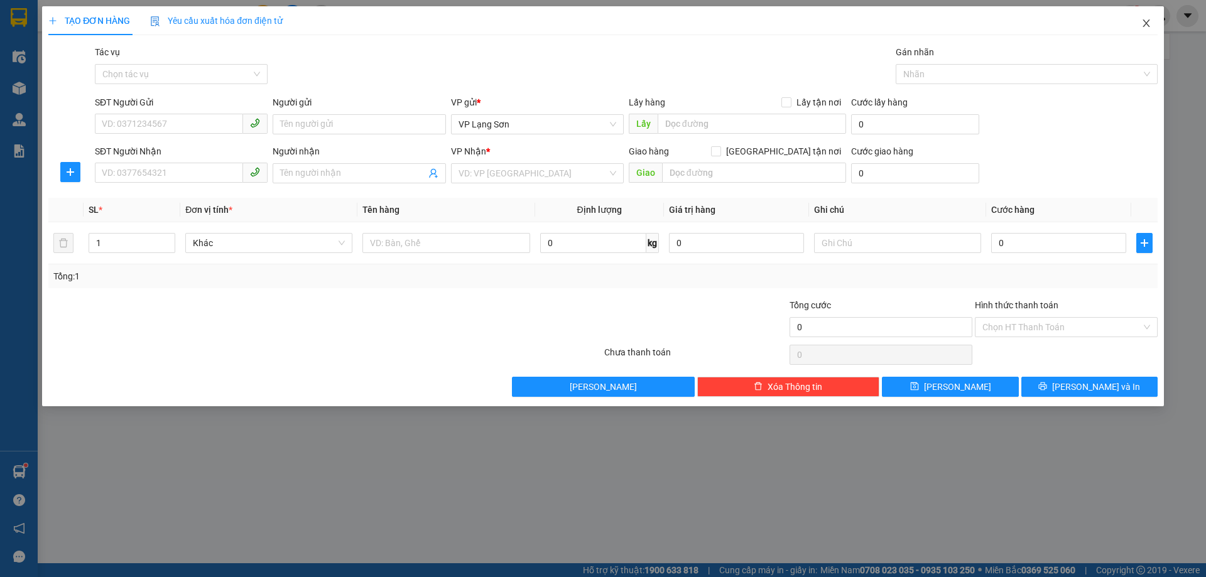
click at [1147, 21] on icon "close" at bounding box center [1146, 23] width 10 height 10
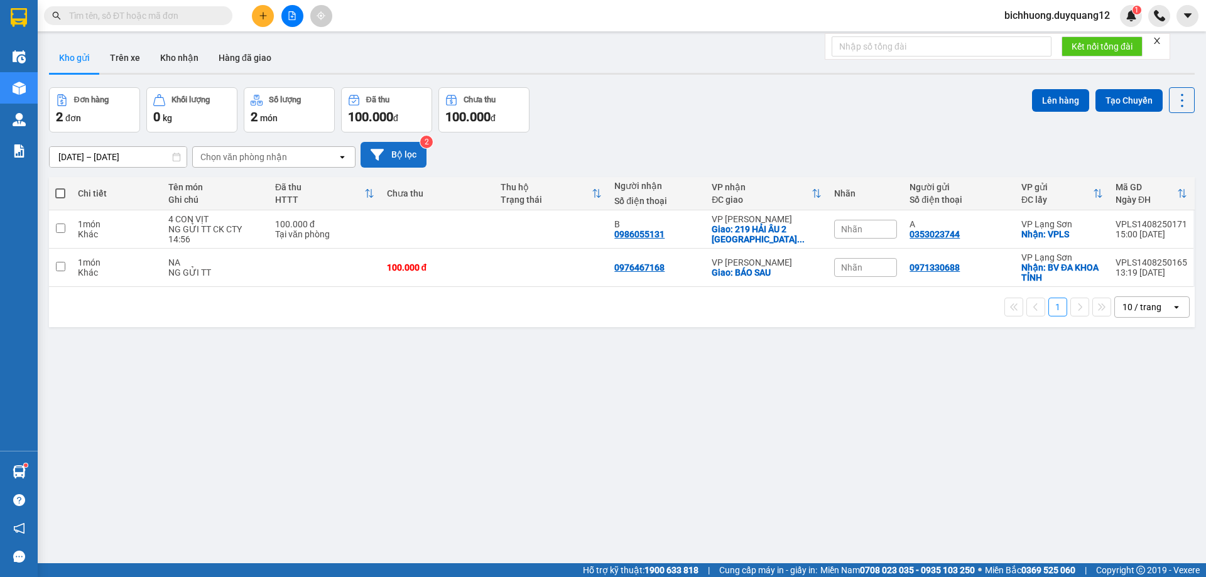
click at [409, 157] on button "Bộ lọc" at bounding box center [393, 155] width 66 height 26
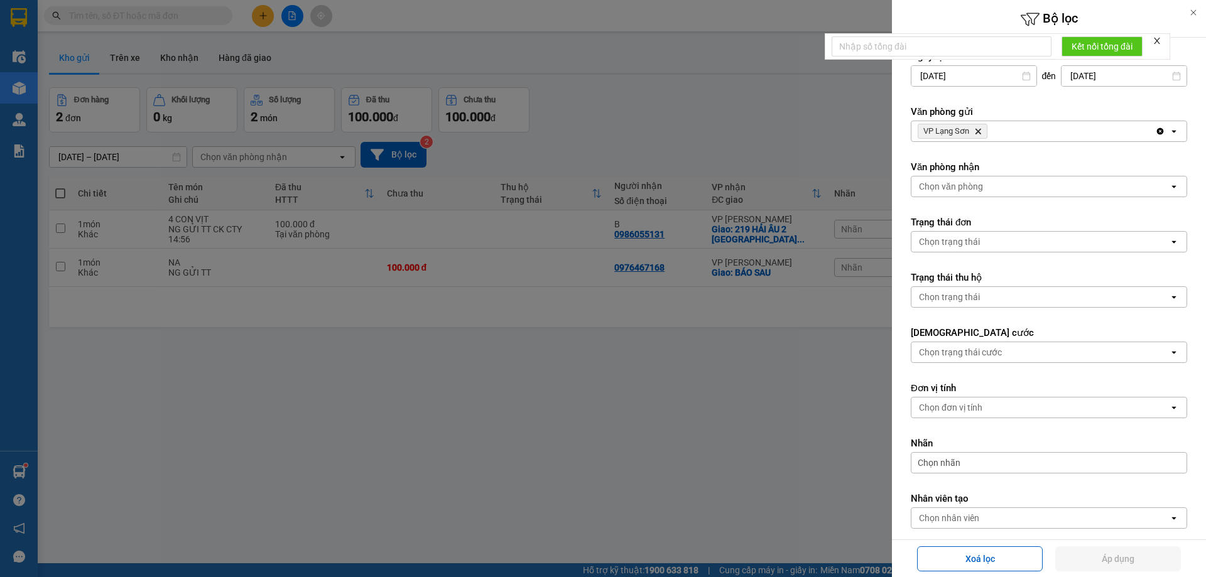
click at [978, 129] on icon "Delete" at bounding box center [978, 131] width 8 height 8
click at [981, 129] on div "Chọn văn phòng" at bounding box center [951, 131] width 64 height 13
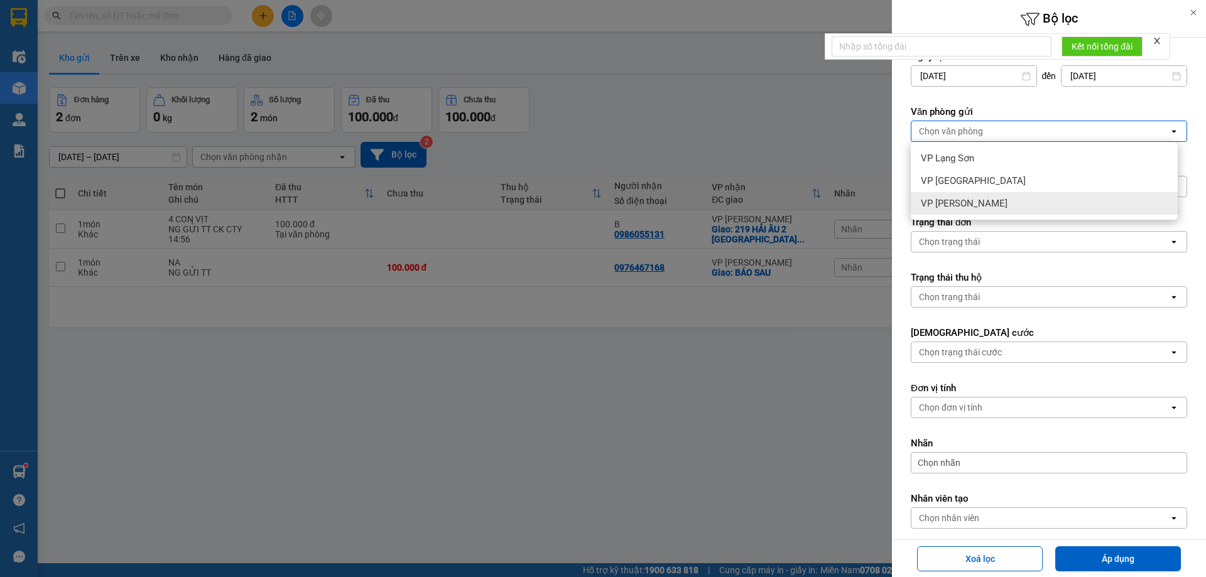
click at [953, 203] on span "VP [PERSON_NAME]" at bounding box center [964, 203] width 87 height 13
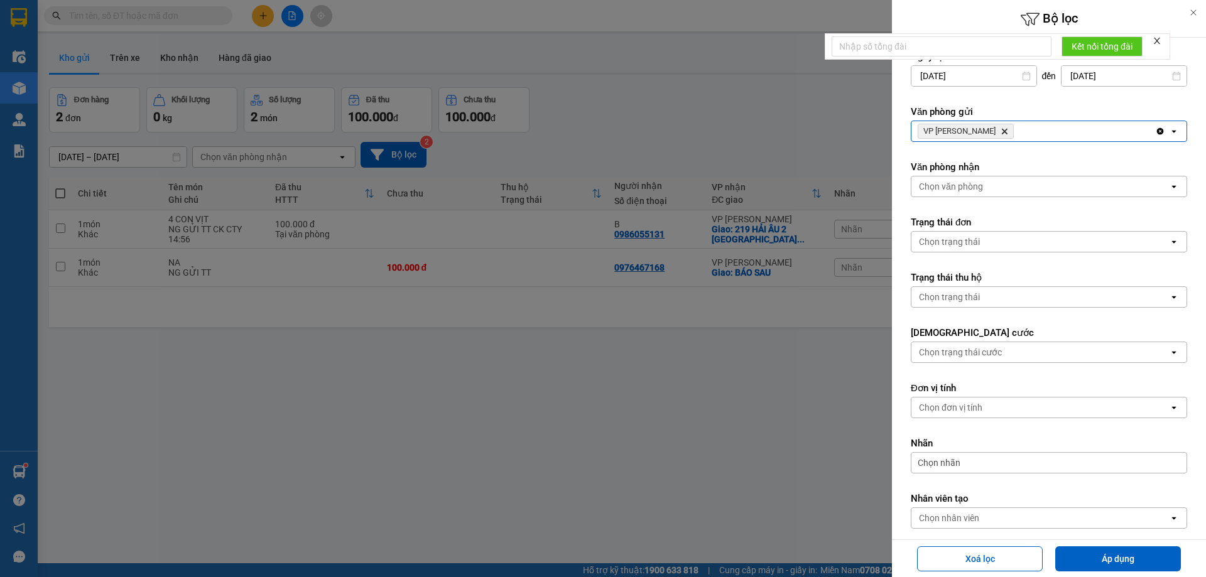
click at [969, 189] on div "Chọn văn phòng" at bounding box center [951, 186] width 64 height 13
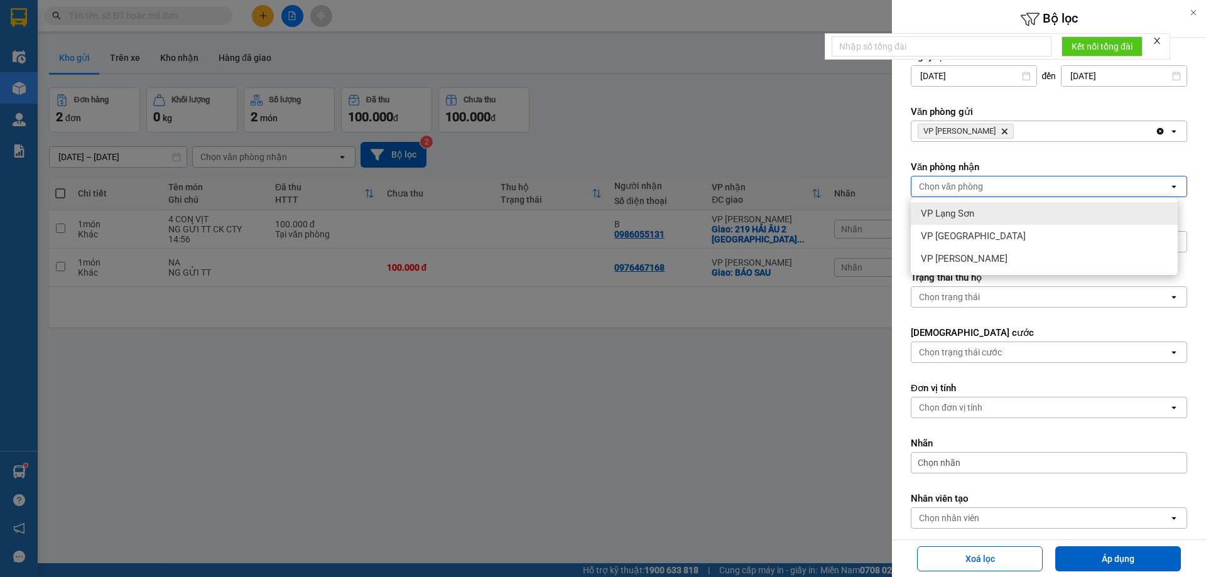
click at [966, 213] on span "VP Lạng Sơn" at bounding box center [947, 213] width 53 height 13
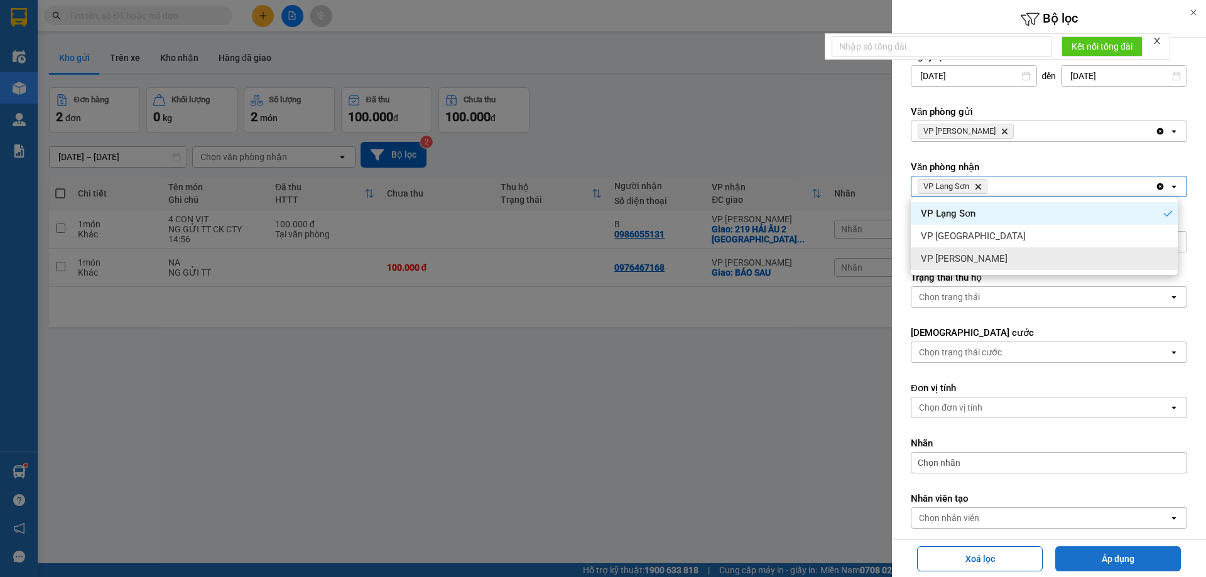
click at [1118, 561] on button "Áp dụng" at bounding box center [1118, 558] width 126 height 25
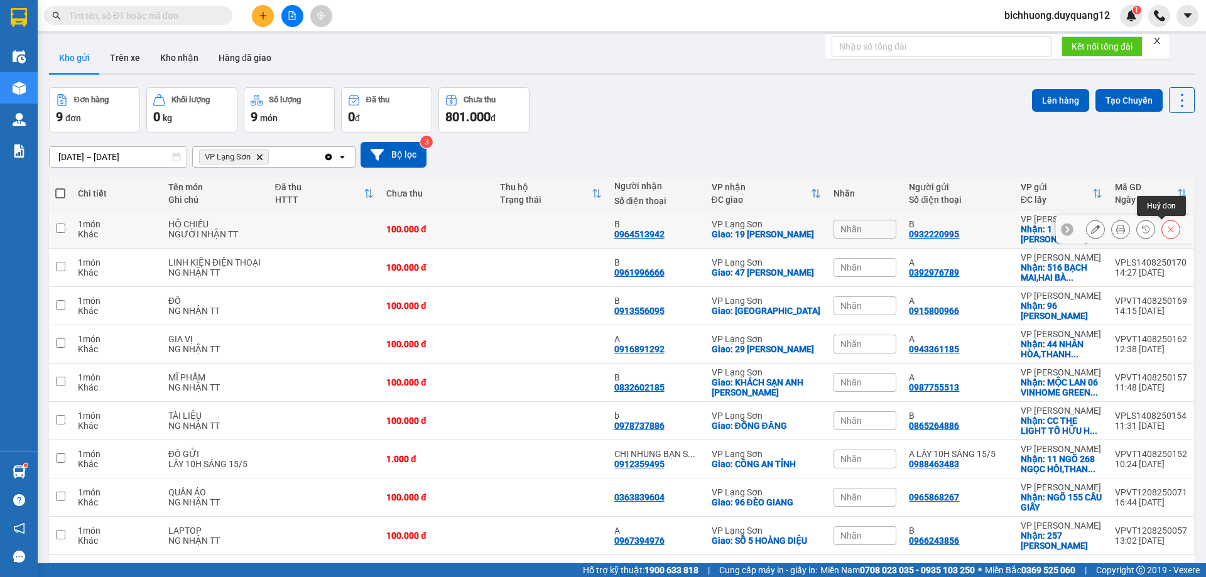
drag, startPoint x: 1157, startPoint y: 230, endPoint x: 1168, endPoint y: 233, distance: 11.1
click at [1166, 230] on icon at bounding box center [1170, 229] width 9 height 9
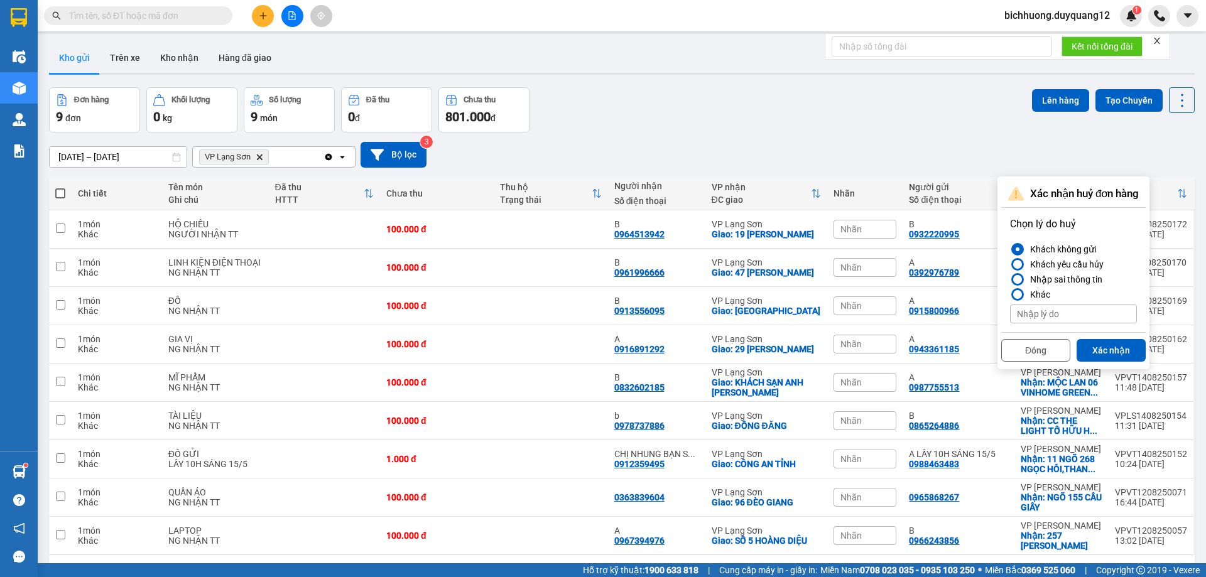
click at [1114, 353] on button "Xác nhận" at bounding box center [1110, 350] width 69 height 23
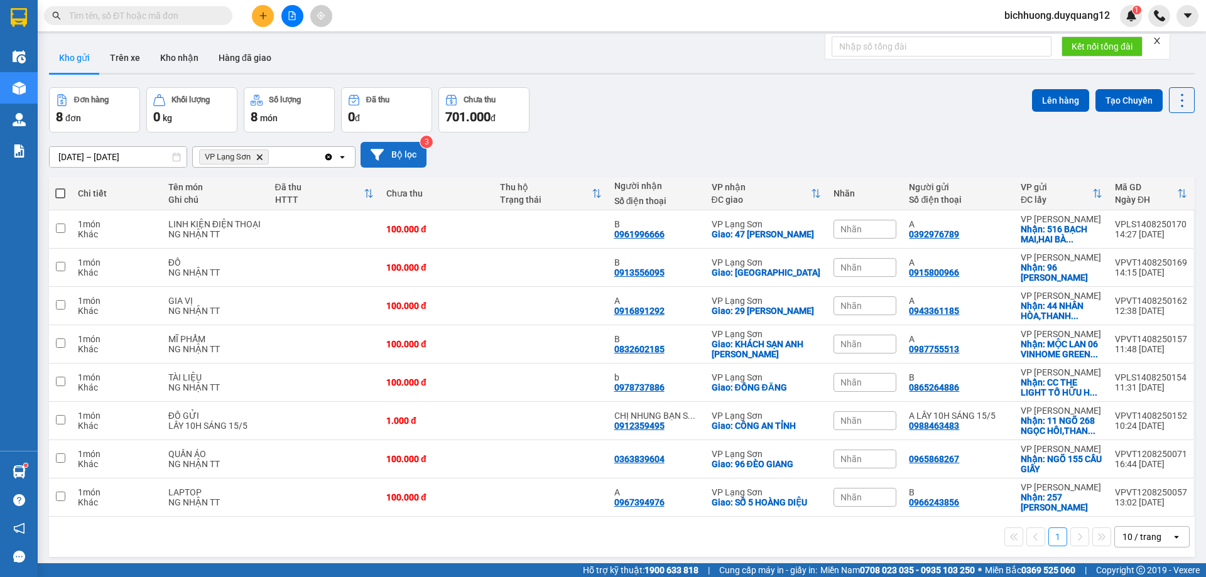
click at [404, 157] on button "Bộ lọc" at bounding box center [393, 155] width 66 height 26
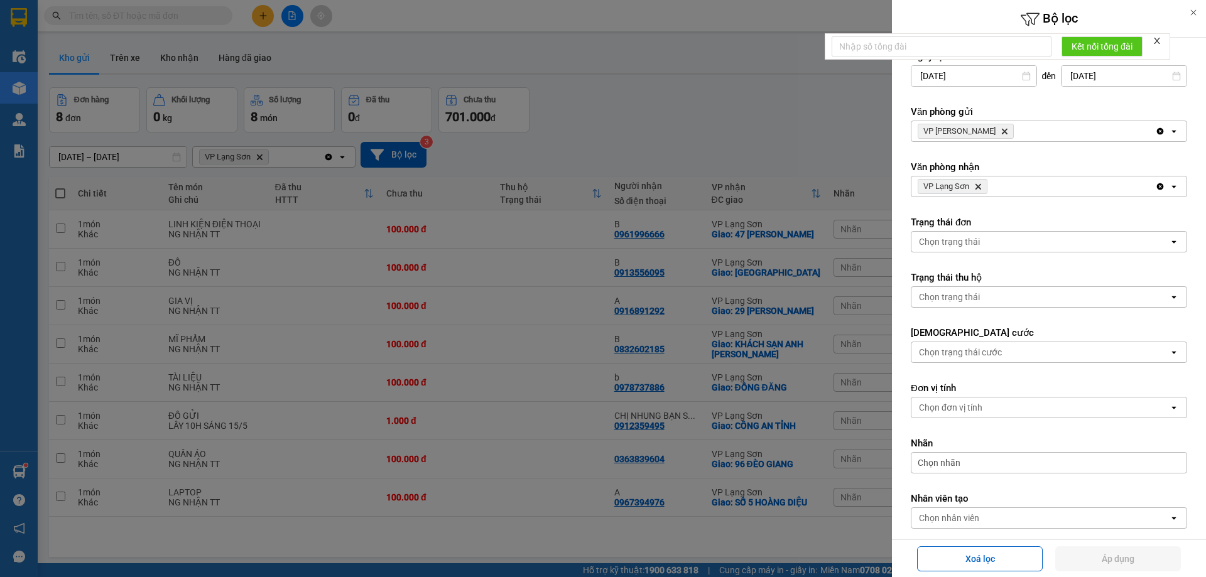
click at [811, 148] on div at bounding box center [603, 288] width 1206 height 577
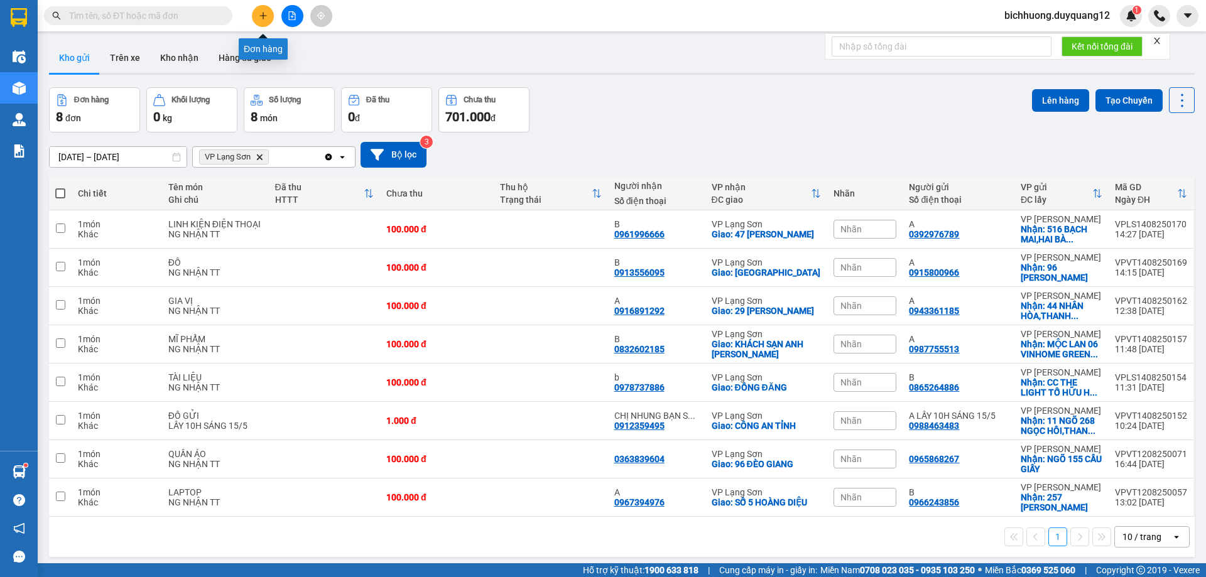
click at [263, 16] on icon "plus" at bounding box center [262, 15] width 7 height 1
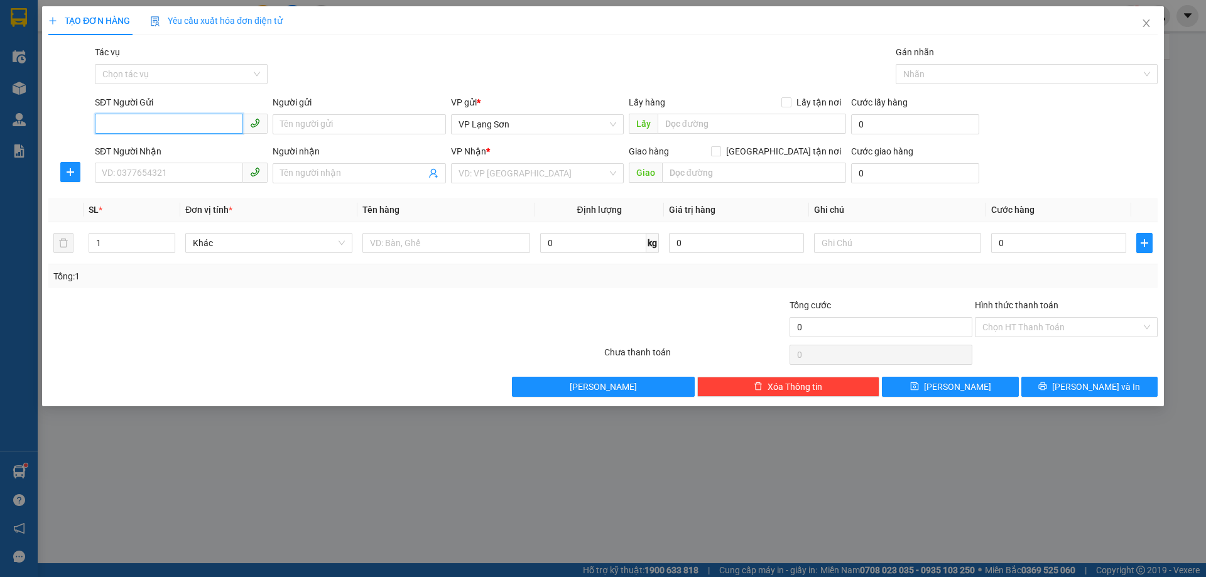
click at [121, 126] on input "SĐT Người Gửi" at bounding box center [169, 124] width 148 height 20
click at [1146, 22] on icon "close" at bounding box center [1146, 23] width 10 height 10
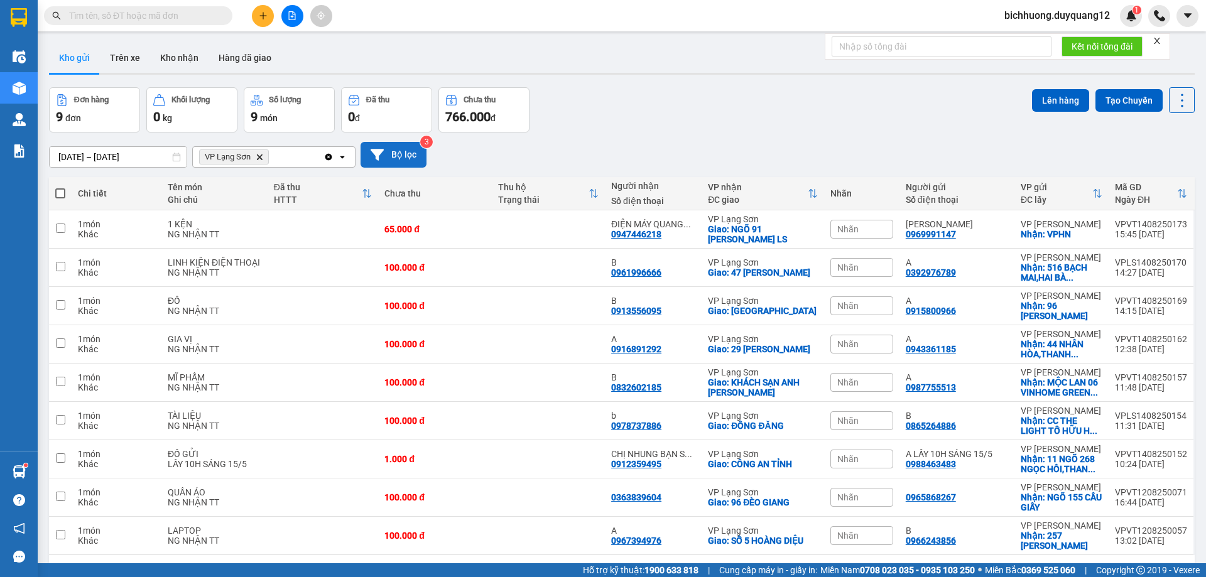
click at [402, 154] on button "Bộ lọc" at bounding box center [393, 155] width 66 height 26
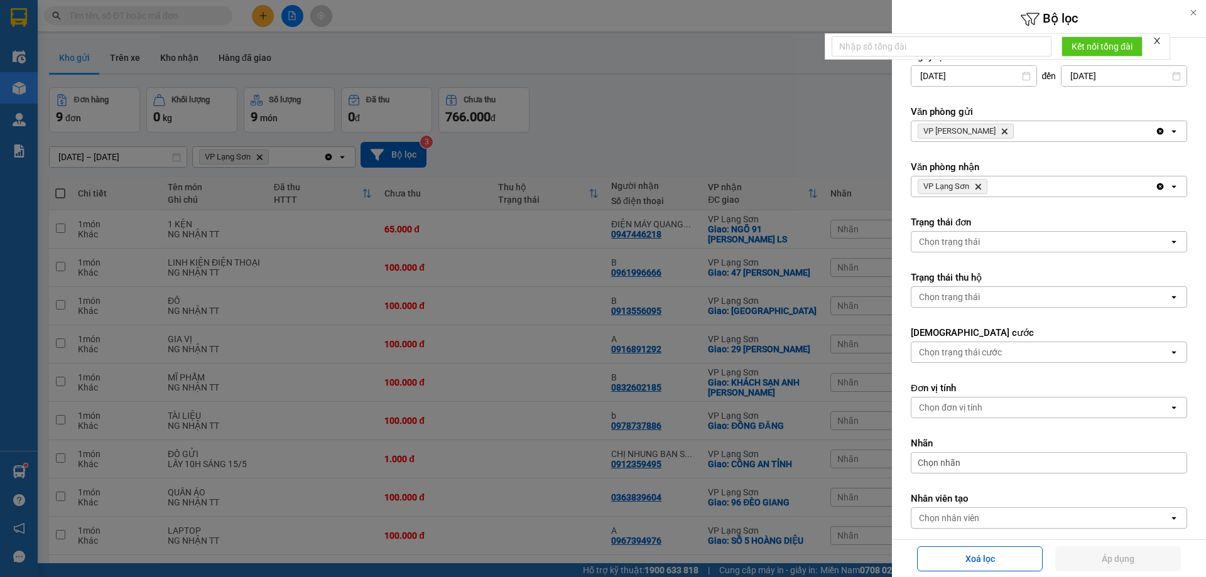
click at [1002, 130] on icon "VP Minh Khai, close by backspace" at bounding box center [1005, 132] width 6 height 6
click at [981, 134] on div "Chọn văn phòng" at bounding box center [951, 131] width 64 height 13
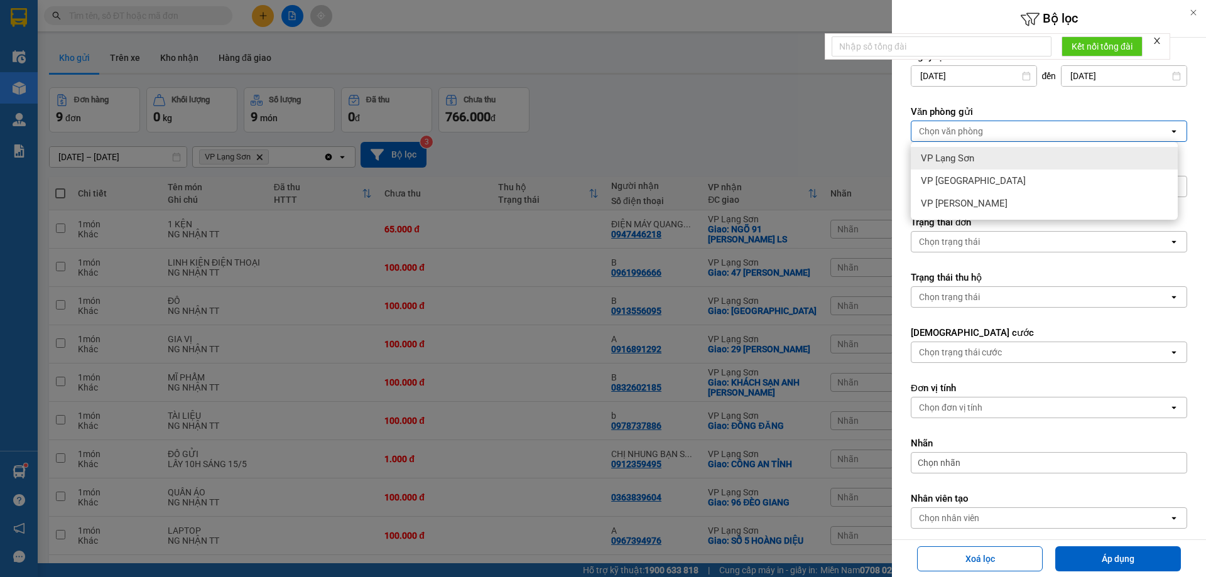
click at [861, 151] on div at bounding box center [603, 288] width 1206 height 577
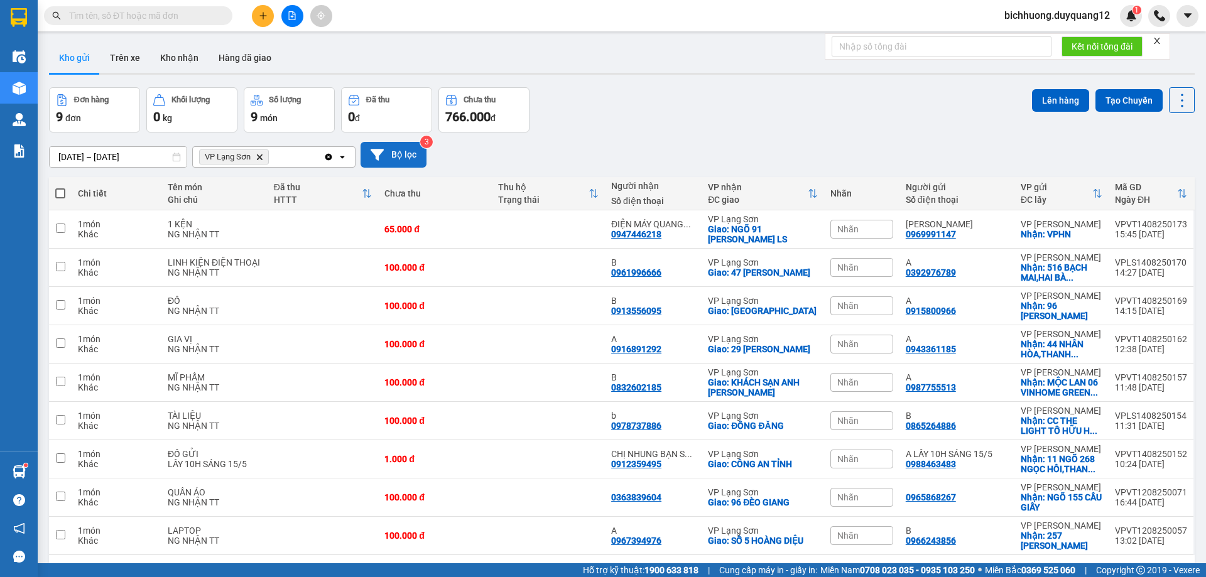
drag, startPoint x: 399, startPoint y: 154, endPoint x: 411, endPoint y: 154, distance: 11.3
click at [411, 154] on button "Bộ lọc" at bounding box center [393, 155] width 66 height 26
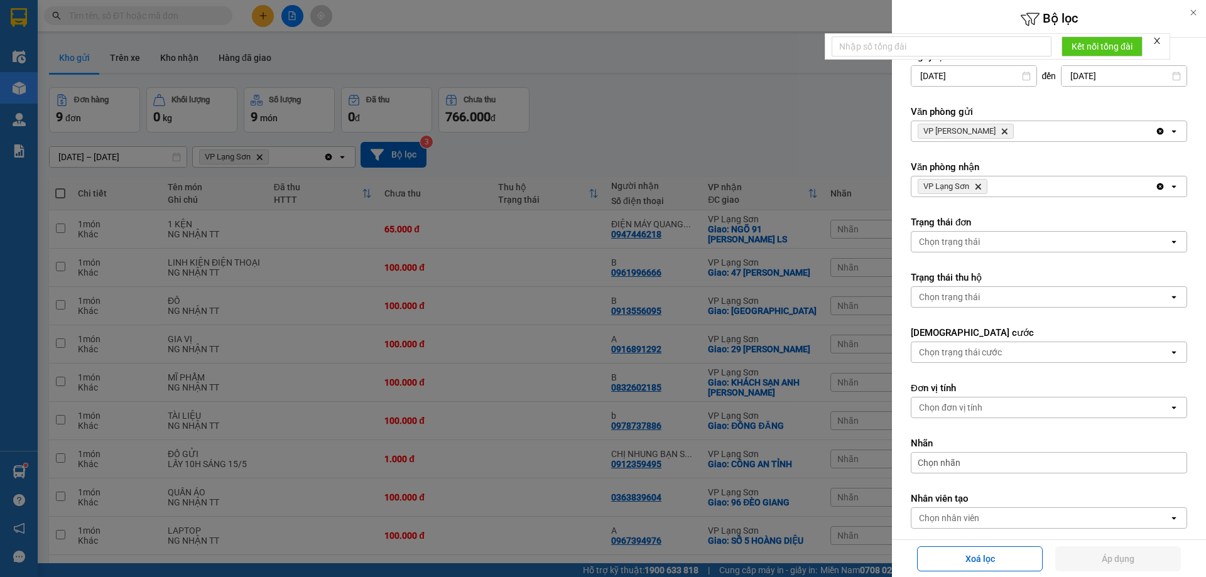
click at [720, 144] on div at bounding box center [603, 288] width 1206 height 577
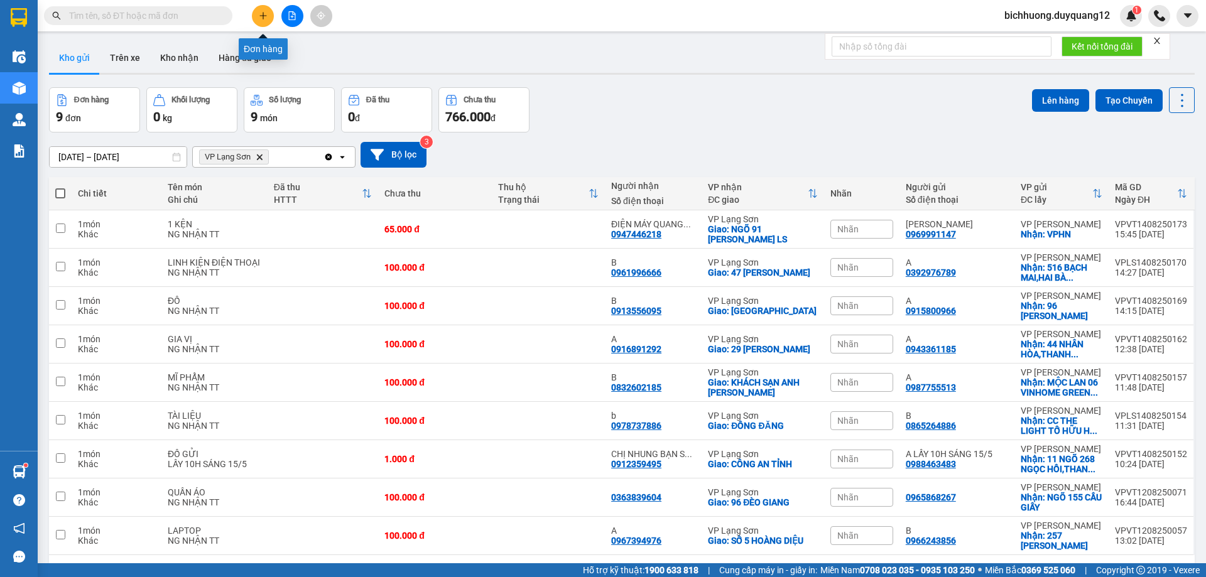
click at [259, 17] on icon "plus" at bounding box center [263, 15] width 9 height 9
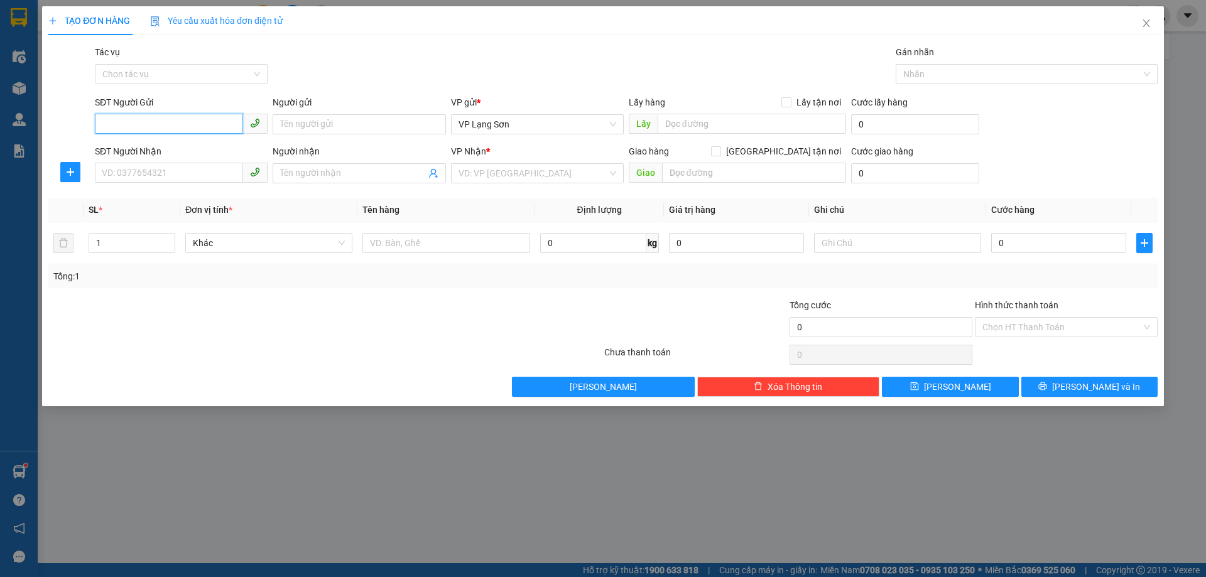
click at [108, 127] on input "SĐT Người Gửi" at bounding box center [169, 124] width 148 height 20
paste input "0932220995"
click at [106, 132] on input "0932220995" at bounding box center [169, 124] width 148 height 20
type input "0932220995"
click at [126, 153] on div "0932220995 - B" at bounding box center [181, 150] width 158 height 14
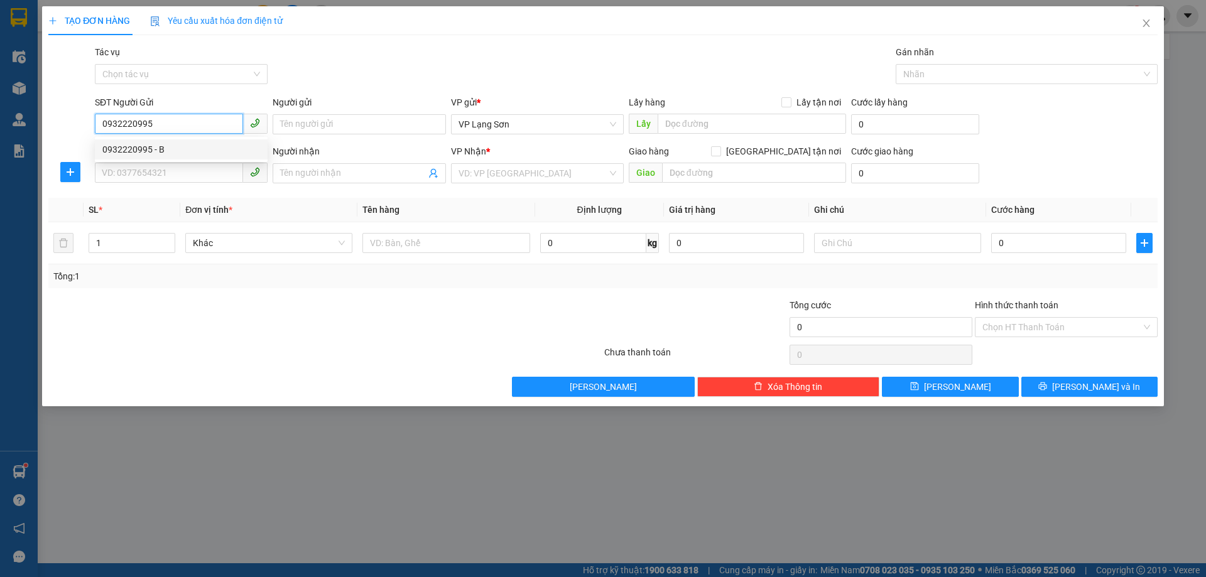
type input "B"
checkbox input "true"
type input "125 [PERSON_NAME],[GEOGRAPHIC_DATA],[GEOGRAPHIC_DATA]"
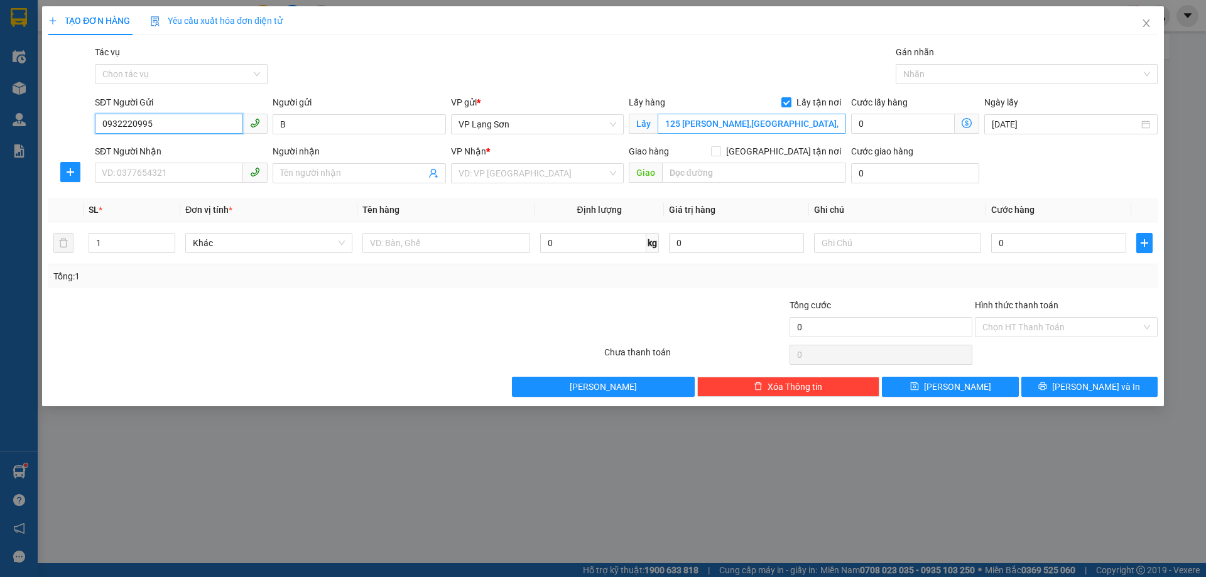
type input "0932220995"
click at [836, 131] on input "125 [PERSON_NAME],[GEOGRAPHIC_DATA],[GEOGRAPHIC_DATA]" at bounding box center [751, 124] width 188 height 20
type input "1 [PERSON_NAME]"
click at [516, 168] on input "search" at bounding box center [532, 173] width 149 height 19
click at [190, 176] on input "SĐT Người Nhận" at bounding box center [169, 173] width 148 height 20
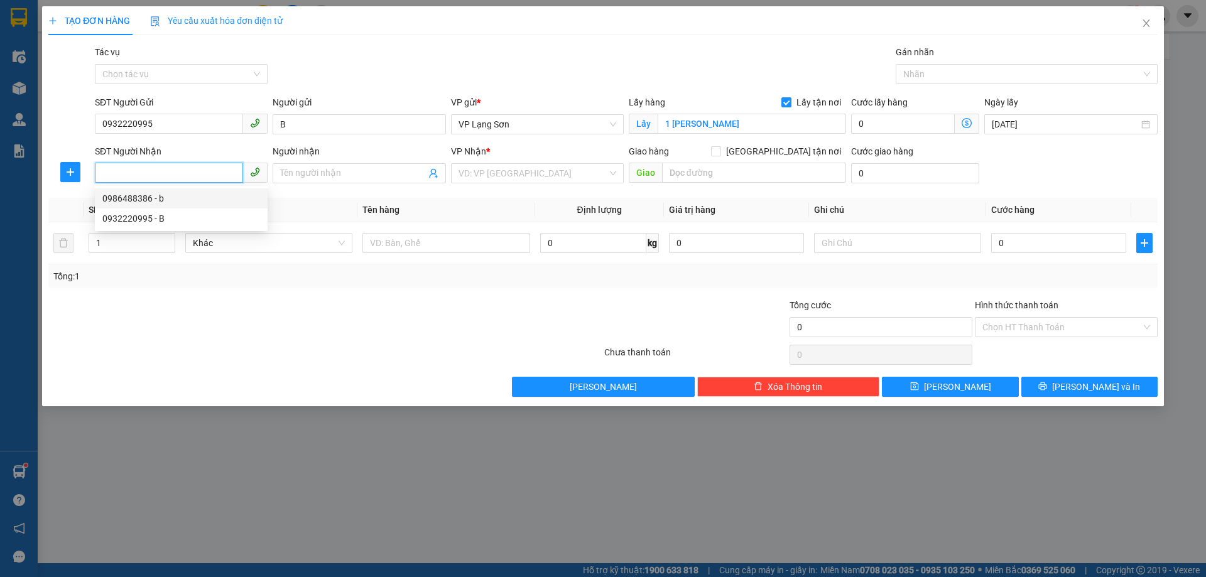
drag, startPoint x: 151, startPoint y: 205, endPoint x: 163, endPoint y: 205, distance: 11.9
click at [152, 205] on div "0986488386 - b" at bounding box center [181, 198] width 173 height 20
type input "0986488386"
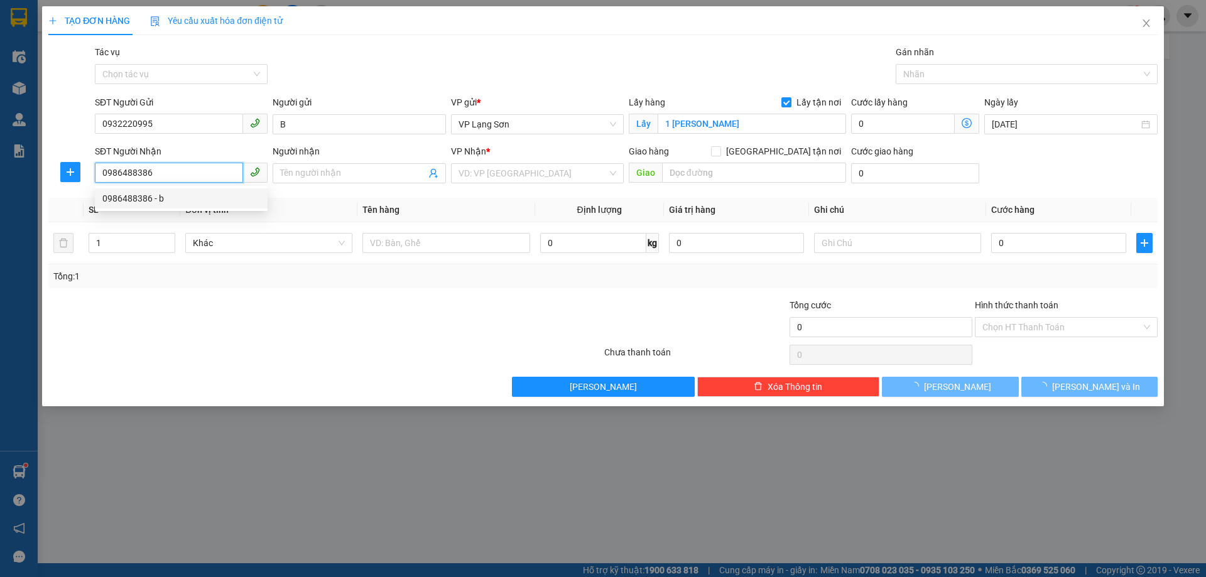
type input "b"
checkbox input "true"
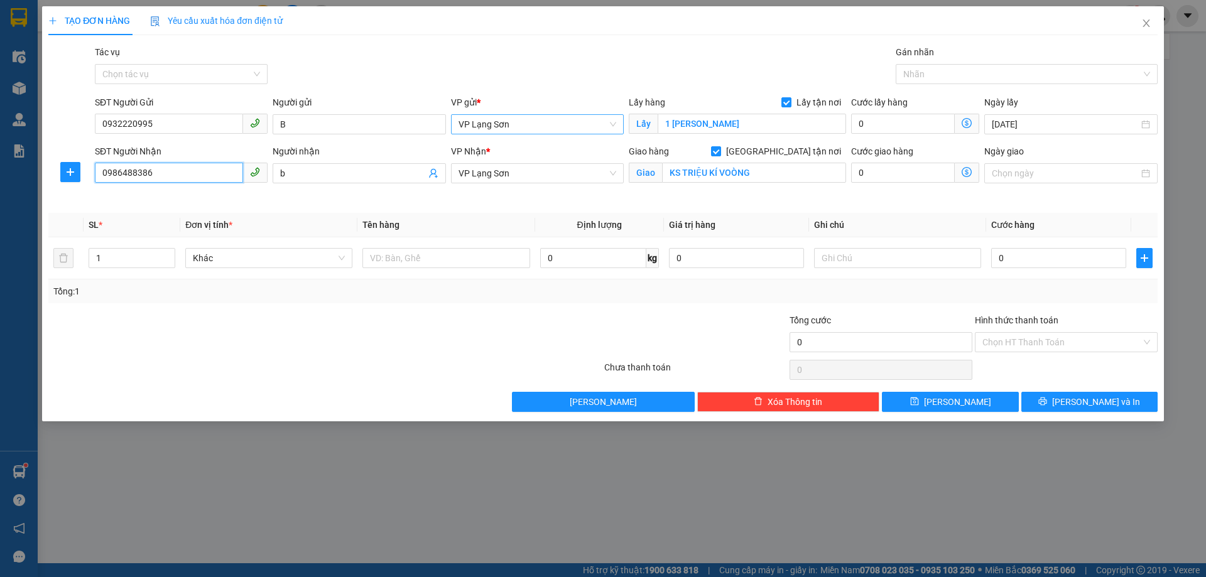
click at [546, 126] on span "VP Lạng Sơn" at bounding box center [537, 124] width 158 height 19
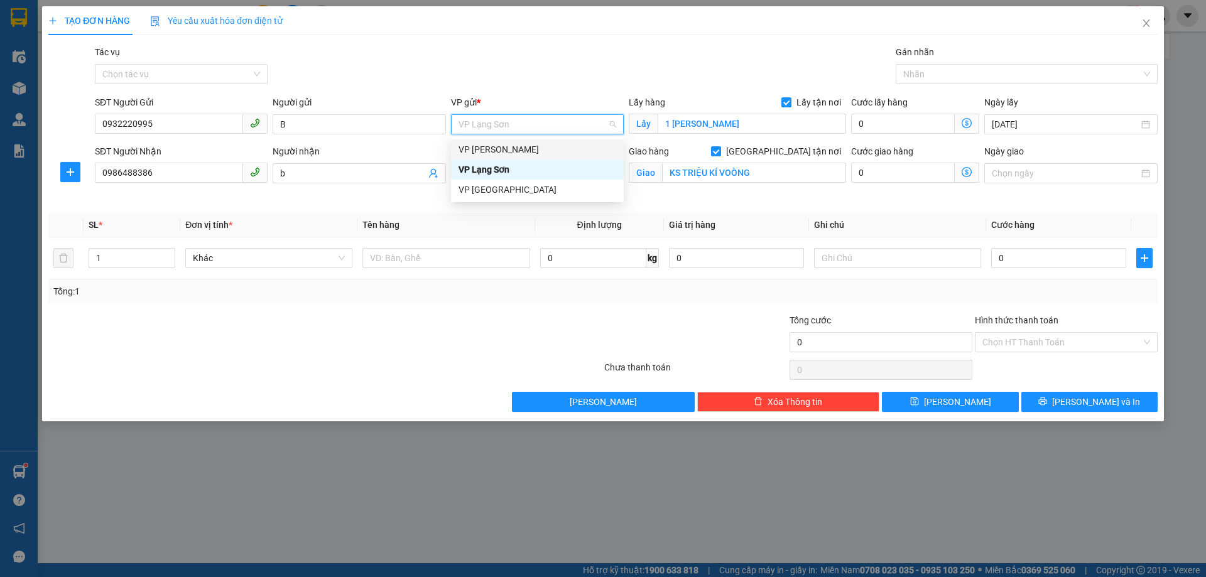
click at [502, 153] on div "VP [PERSON_NAME]" at bounding box center [537, 150] width 158 height 14
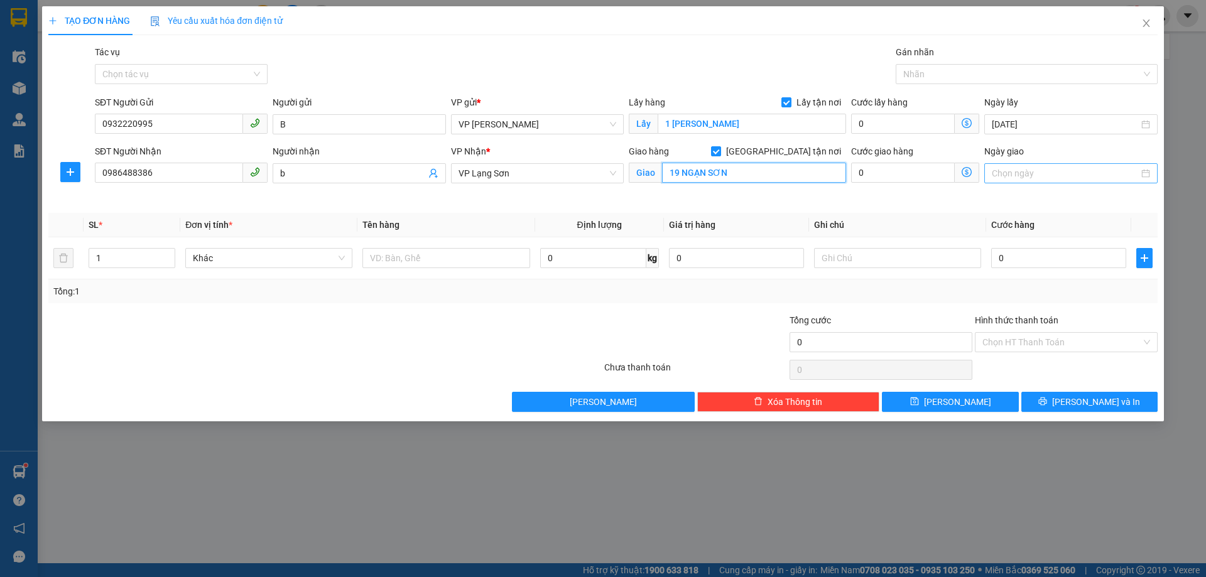
type input "19 NGẠN SƠN"
click at [1024, 173] on input "Ngày giao" at bounding box center [1064, 173] width 146 height 14
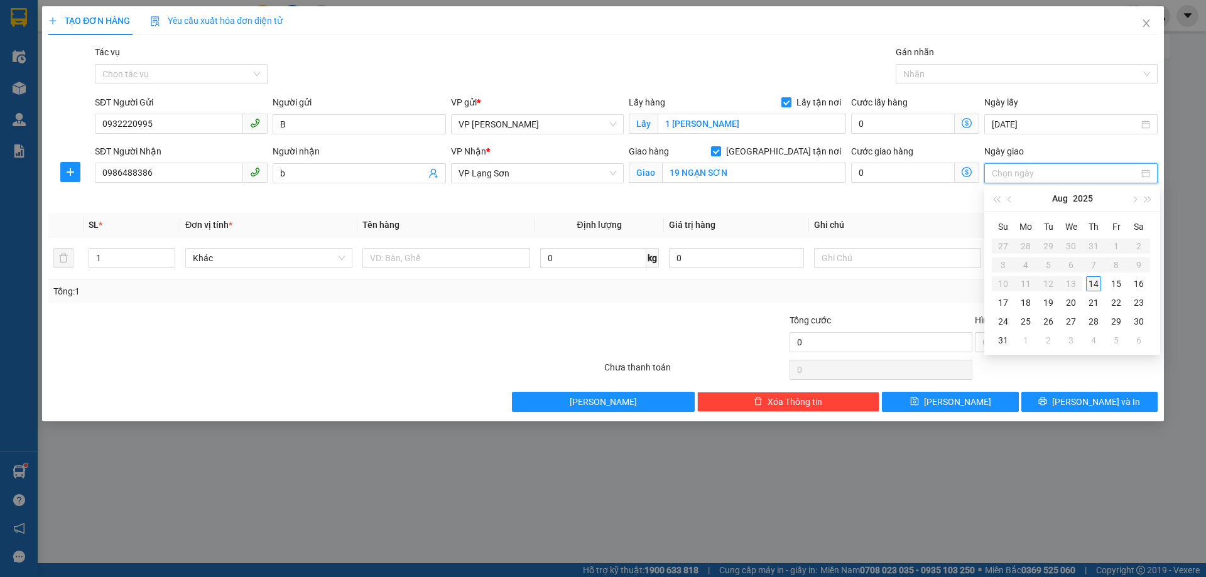
type input "[DATE]"
click at [1099, 284] on div "14" at bounding box center [1093, 283] width 15 height 15
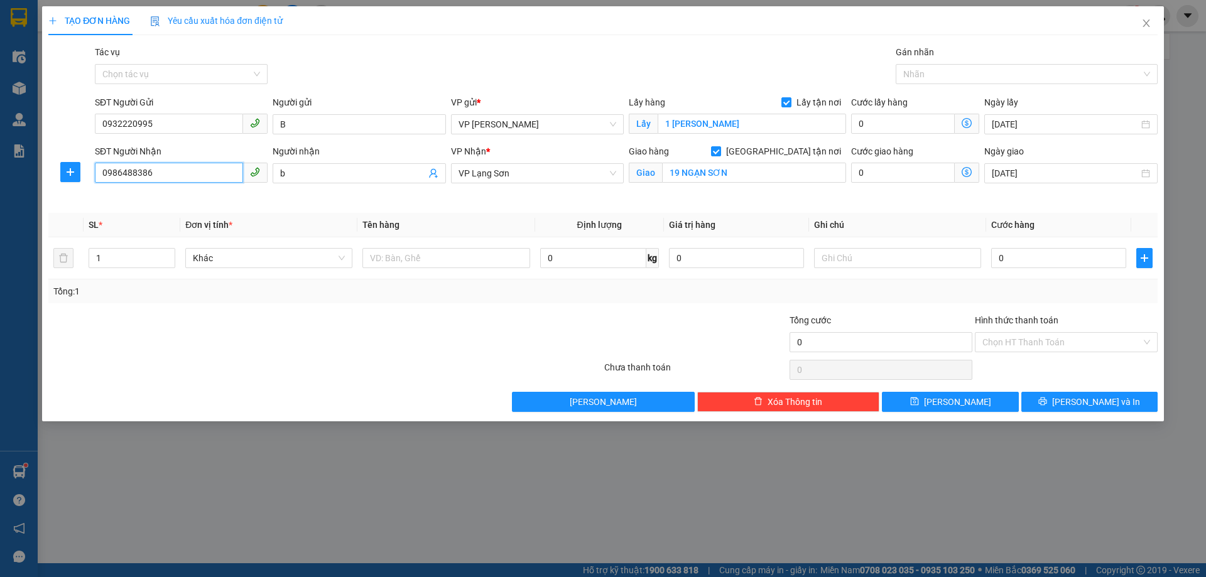
click at [148, 176] on input "0986488386" at bounding box center [169, 173] width 148 height 20
type input "0"
type input "0964513942"
drag, startPoint x: 1031, startPoint y: 257, endPoint x: 992, endPoint y: 229, distance: 47.7
click at [1029, 255] on input "0" at bounding box center [1058, 258] width 135 height 20
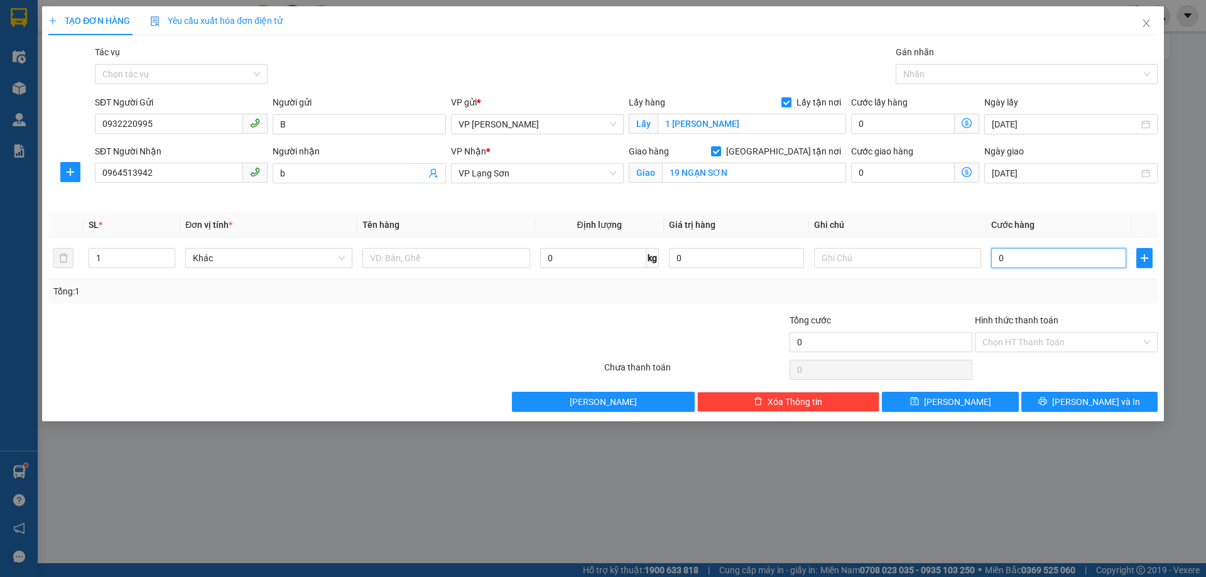
type input "1"
type input "10"
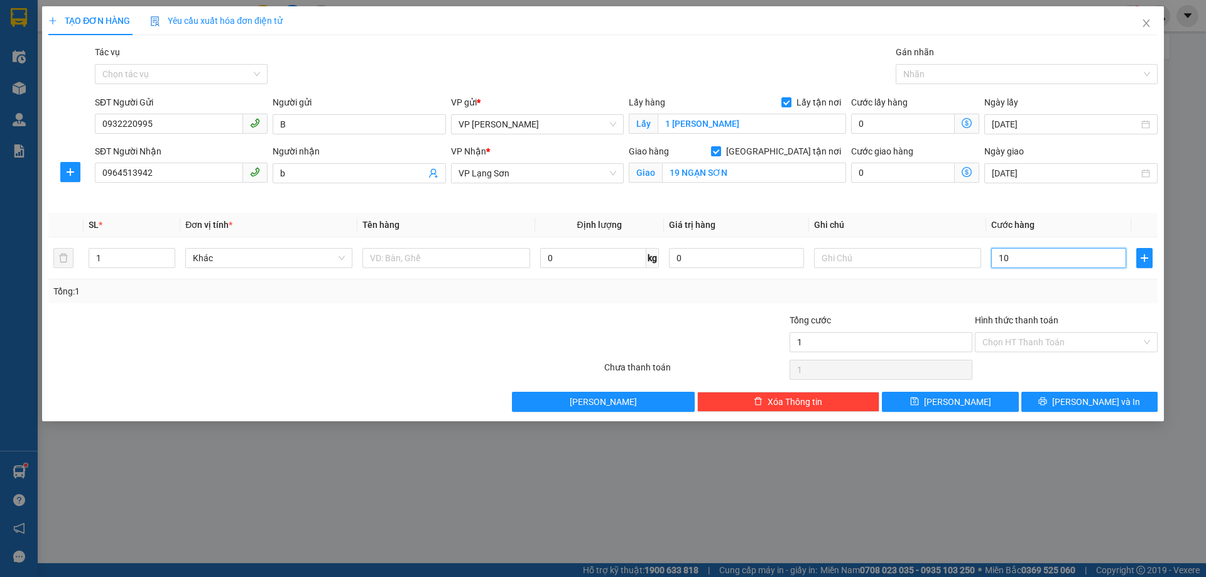
type input "10"
type input "100"
type input "1.000"
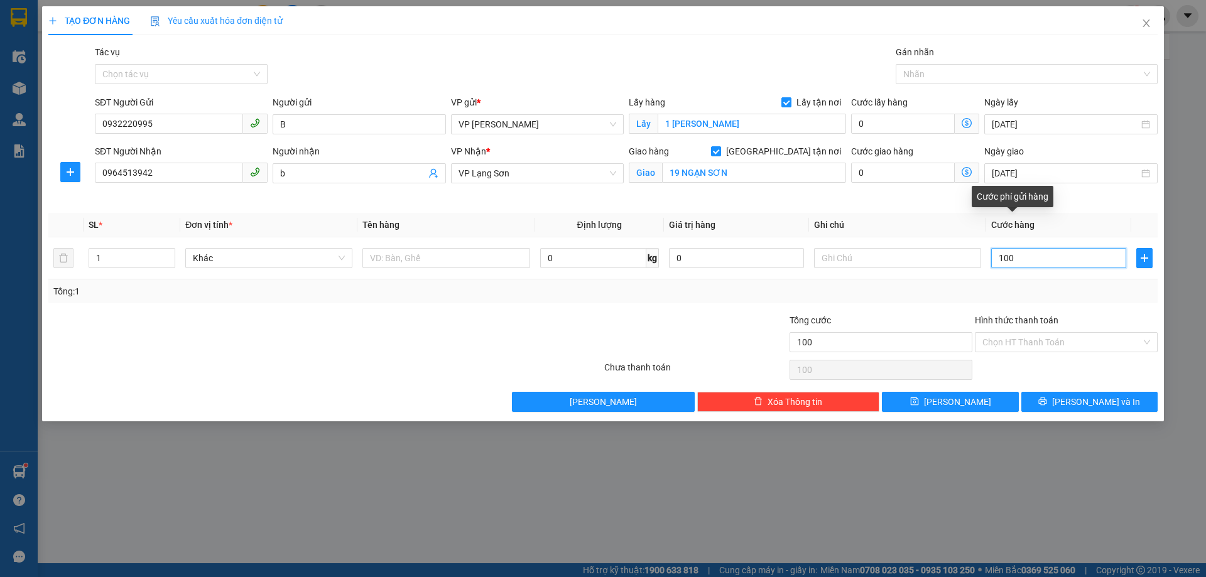
type input "1.000"
type input "10.000"
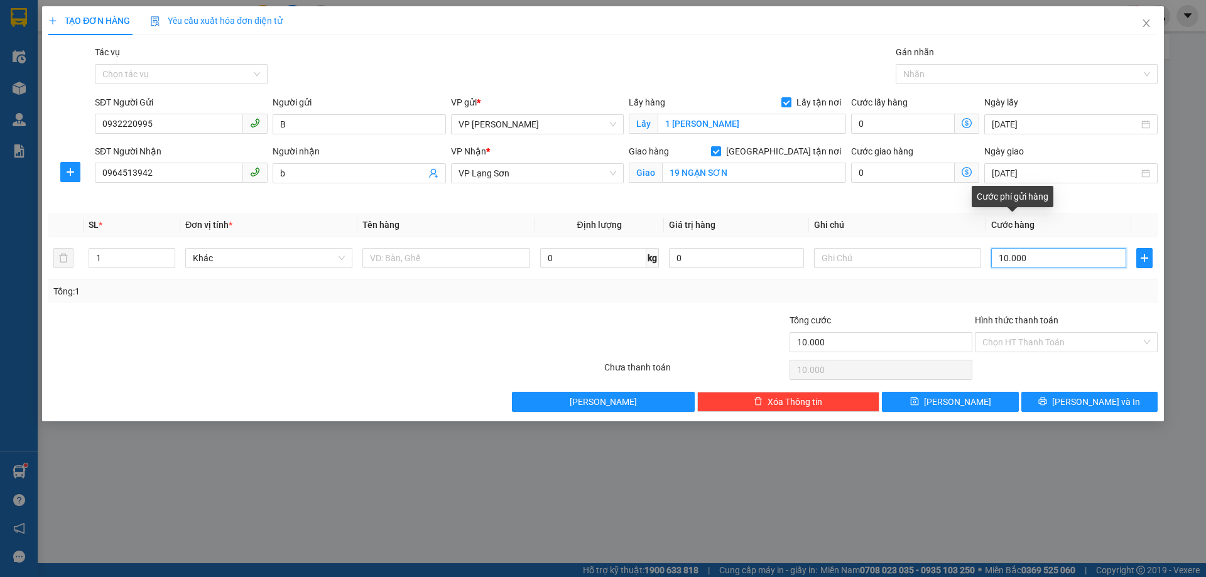
type input "100.000"
click at [881, 261] on input "text" at bounding box center [897, 258] width 167 height 20
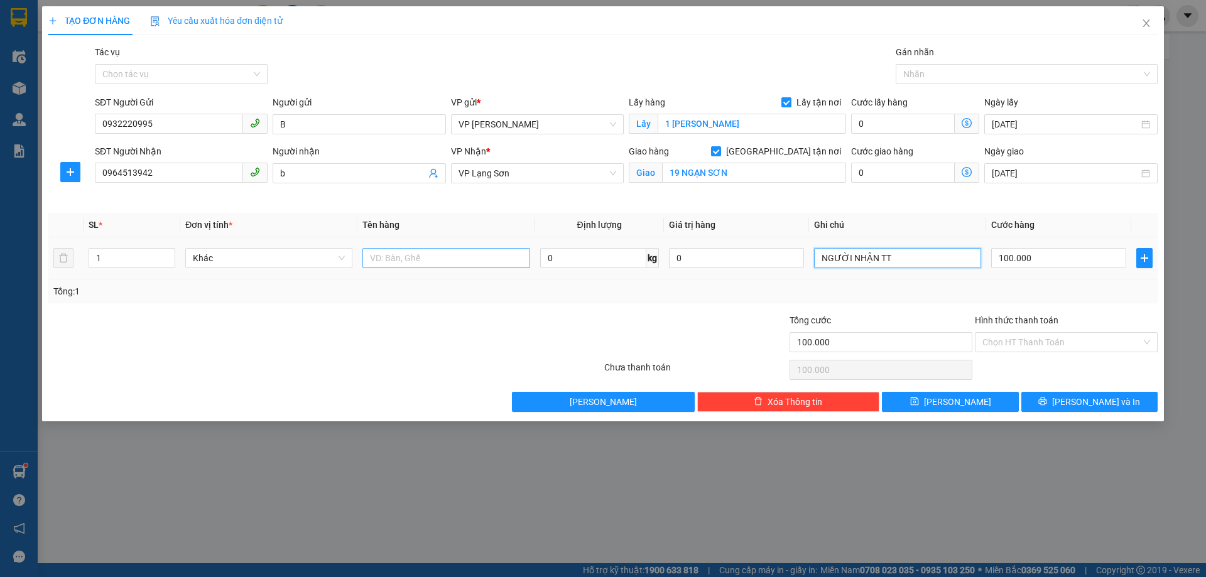
type input "NGƯỜI NHẬN TT"
click at [411, 261] on input "text" at bounding box center [445, 258] width 167 height 20
type input "HỘ CHIẾU"
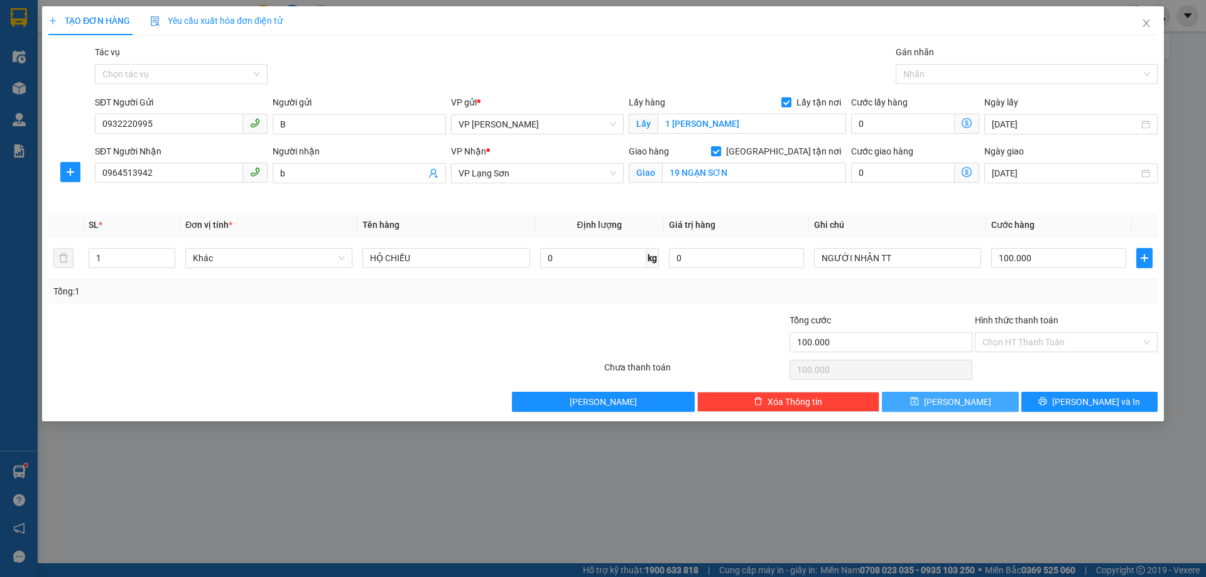
click at [954, 400] on span "[PERSON_NAME]" at bounding box center [957, 402] width 67 height 14
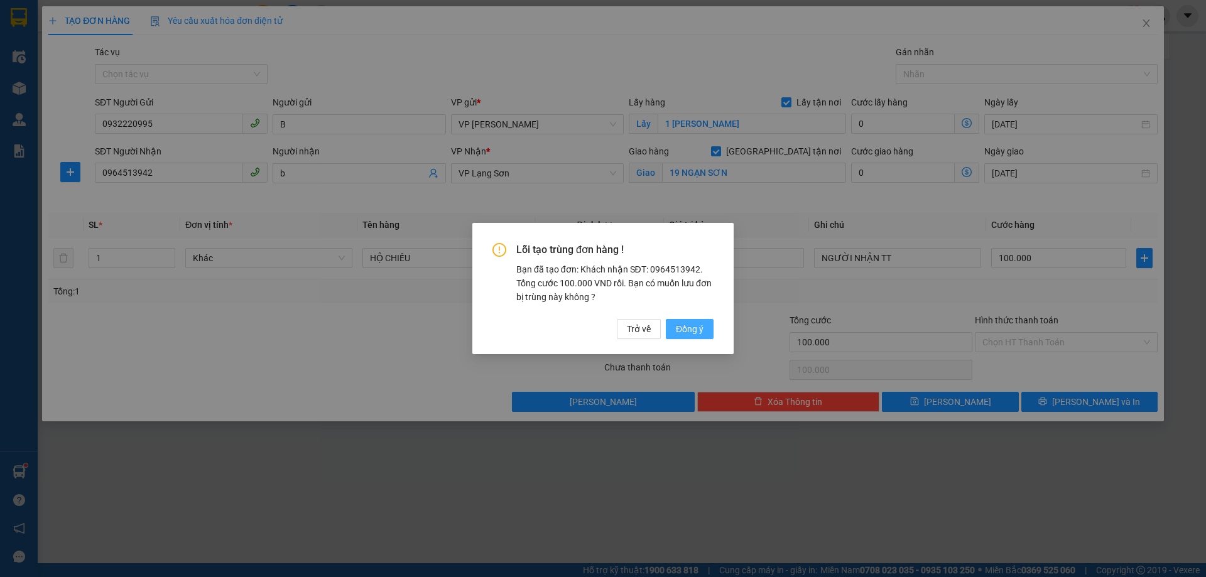
drag, startPoint x: 693, startPoint y: 325, endPoint x: 796, endPoint y: 313, distance: 103.7
click at [693, 324] on span "Đồng ý" at bounding box center [690, 329] width 28 height 14
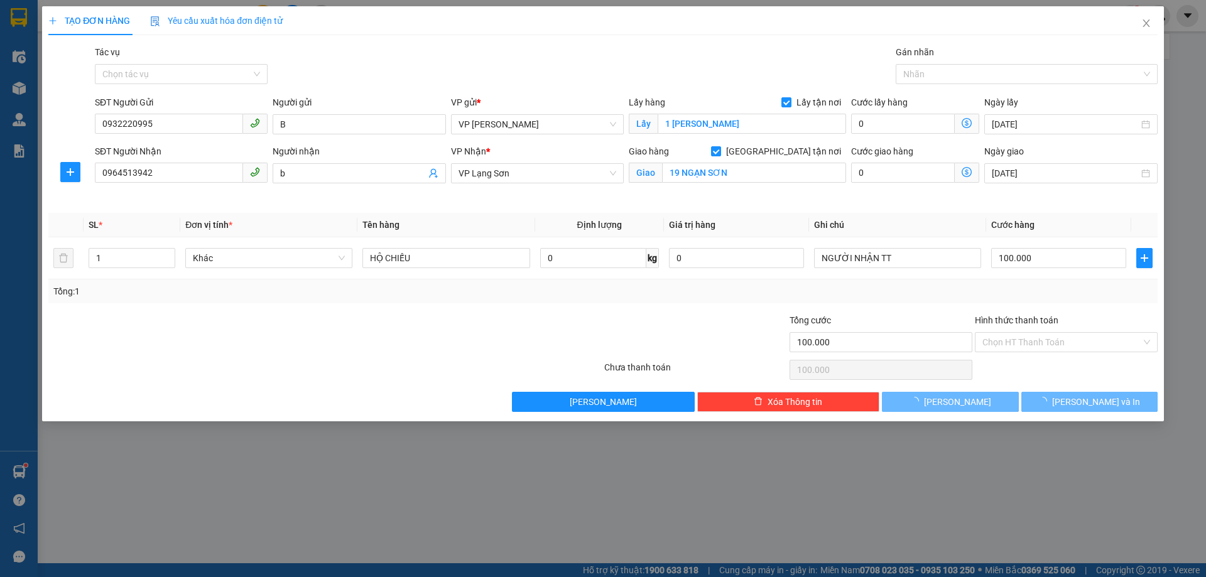
checkbox input "false"
type input "0"
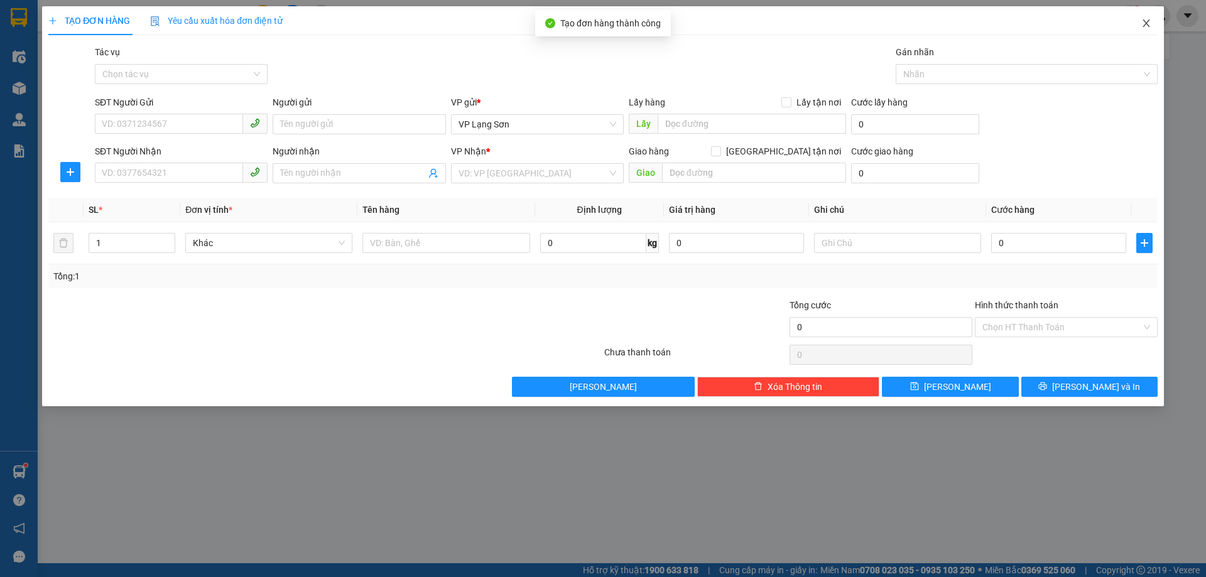
click at [1144, 22] on icon "close" at bounding box center [1145, 23] width 7 height 8
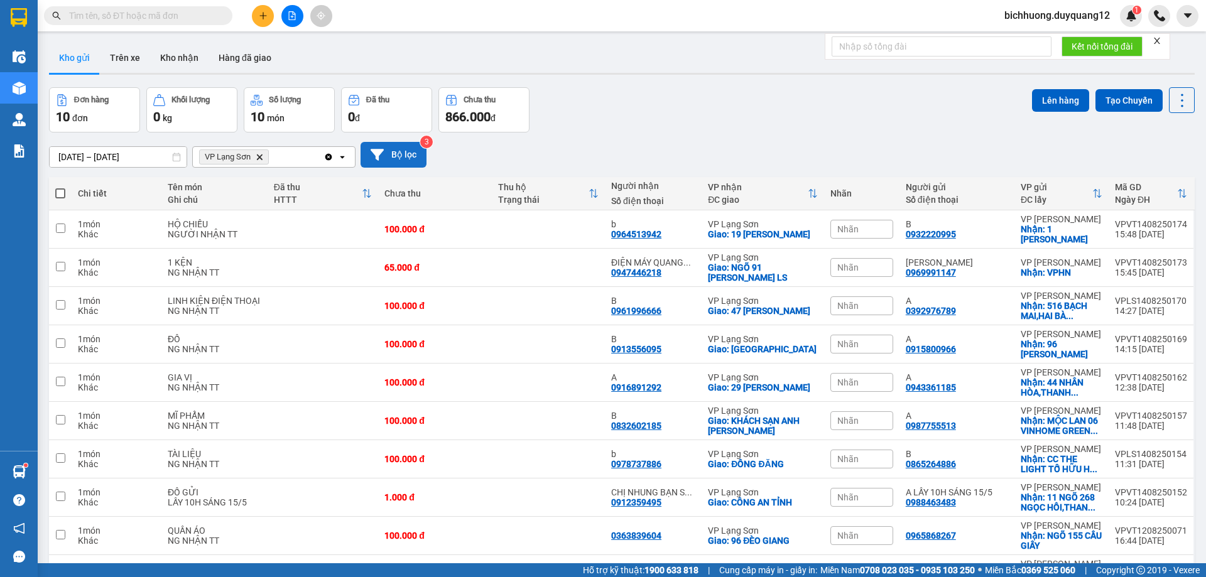
drag, startPoint x: 404, startPoint y: 154, endPoint x: 414, endPoint y: 154, distance: 9.4
click at [414, 154] on button "Bộ lọc" at bounding box center [393, 155] width 66 height 26
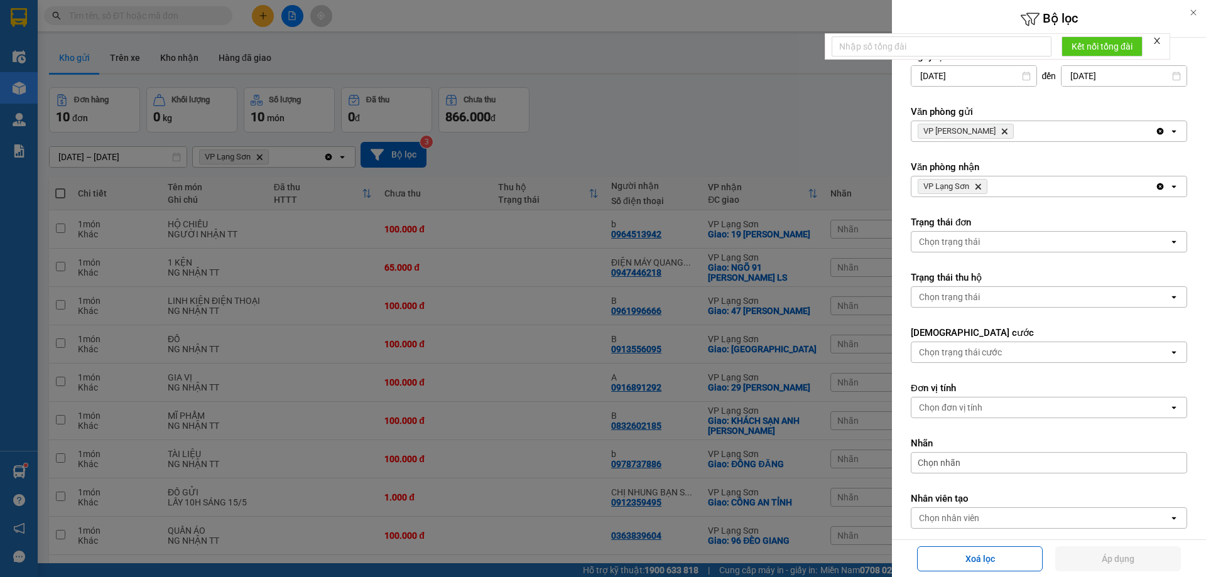
drag, startPoint x: 794, startPoint y: 163, endPoint x: 840, endPoint y: 151, distance: 48.0
click at [794, 162] on div at bounding box center [603, 288] width 1206 height 577
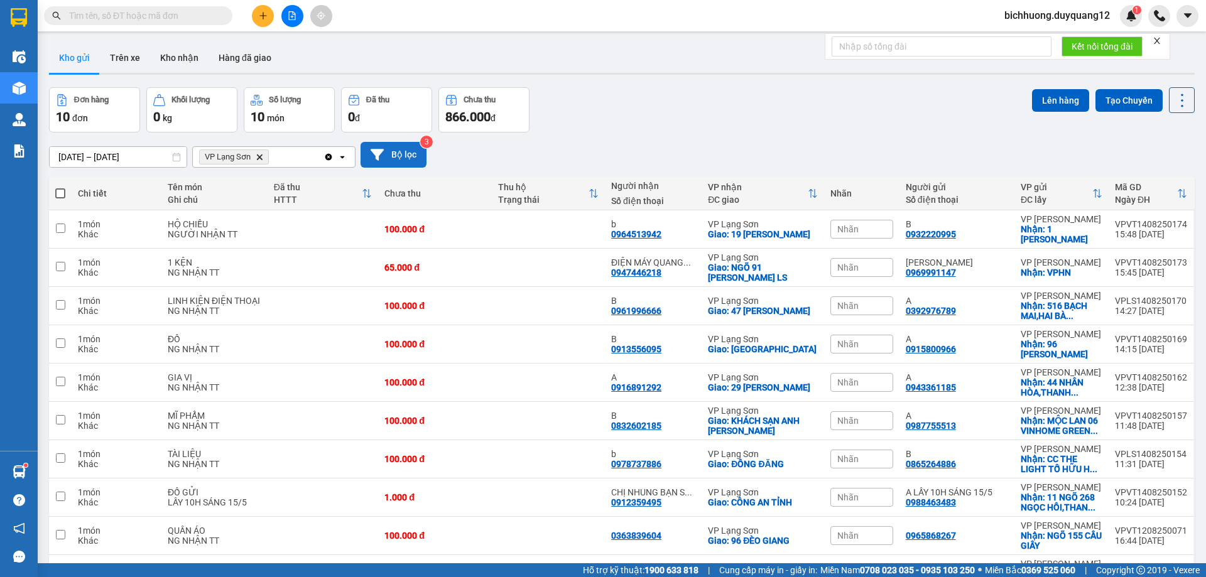
click at [398, 149] on button "Bộ lọc" at bounding box center [393, 155] width 66 height 26
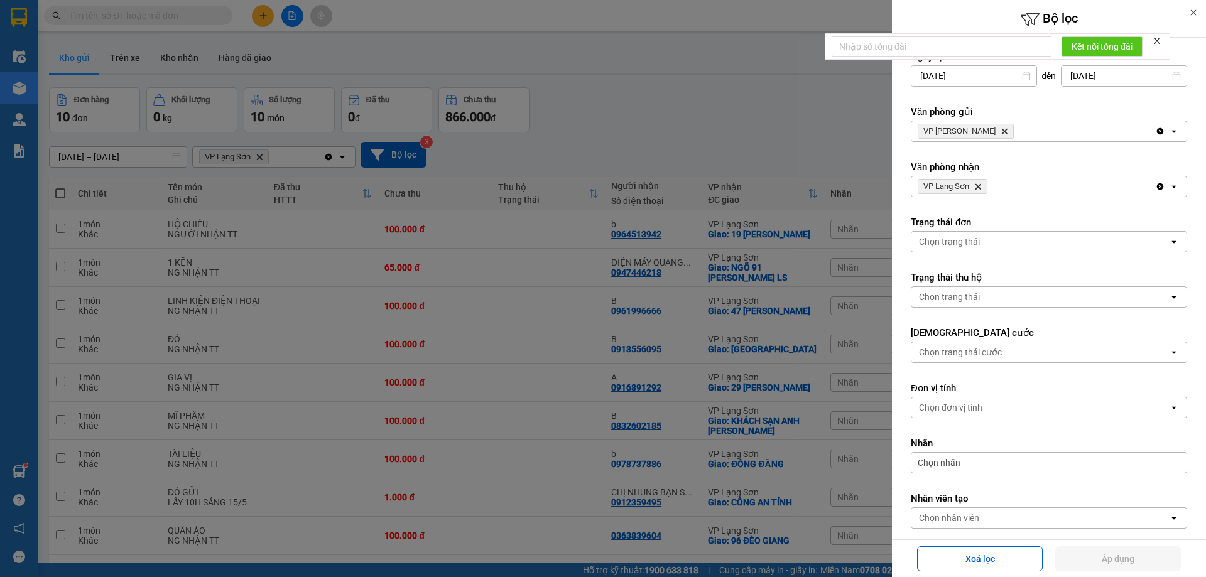
click at [1000, 129] on icon "Delete" at bounding box center [1004, 131] width 8 height 8
click at [983, 130] on div "Chọn văn phòng" at bounding box center [1039, 131] width 257 height 20
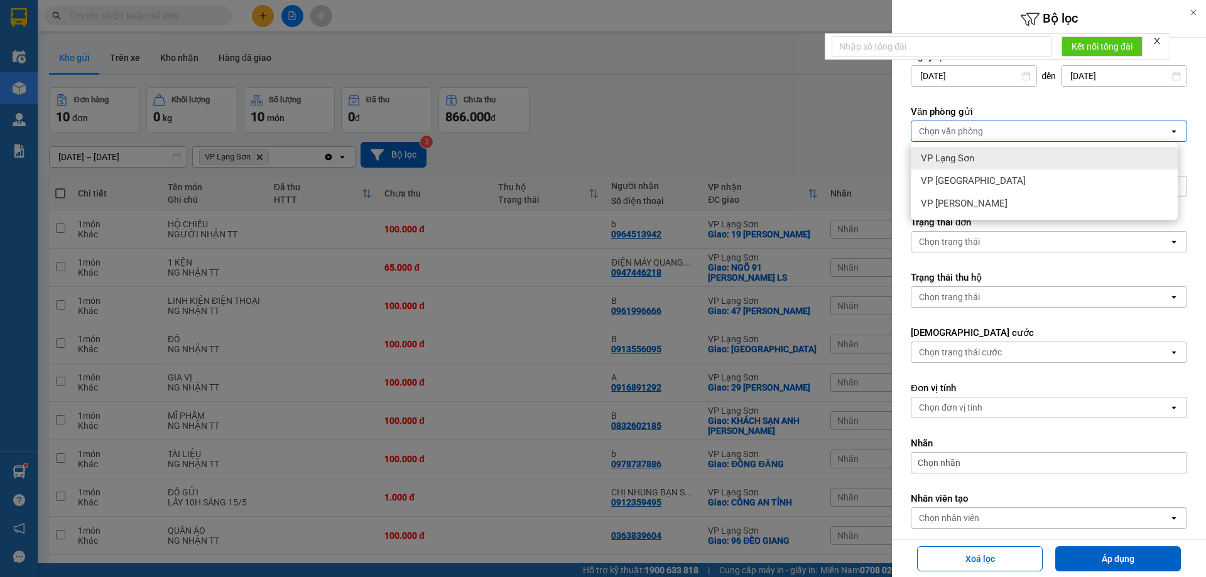
click at [949, 164] on span "VP Lạng Sơn" at bounding box center [947, 158] width 53 height 13
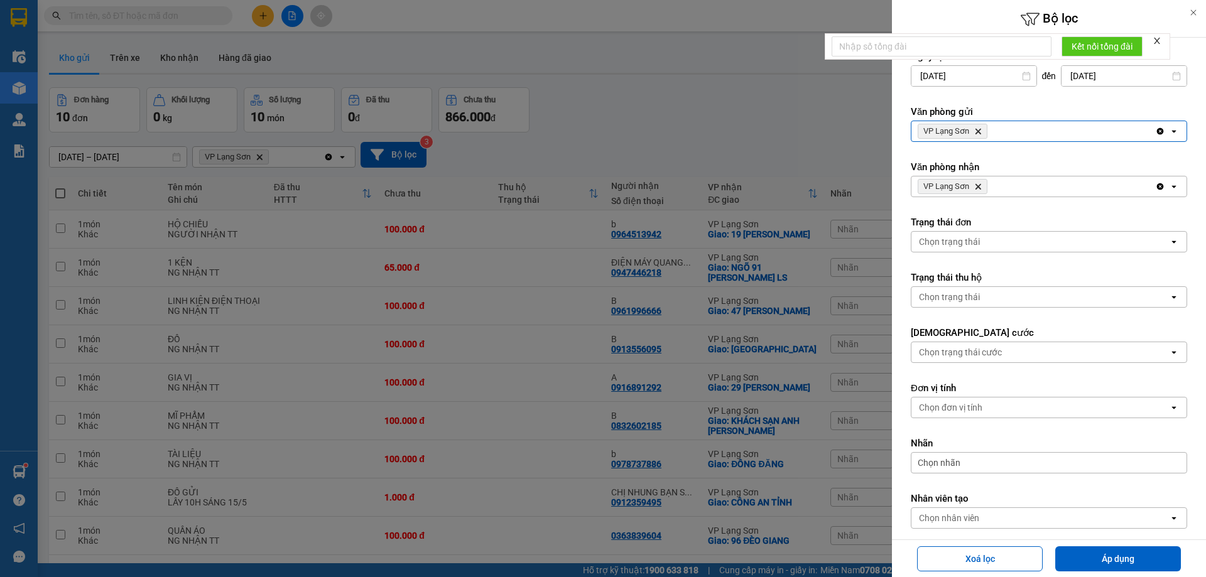
click at [980, 188] on icon "VP Lạng Sơn, close by backspace" at bounding box center [978, 187] width 6 height 6
click at [980, 187] on div "Chọn văn phòng" at bounding box center [951, 186] width 64 height 13
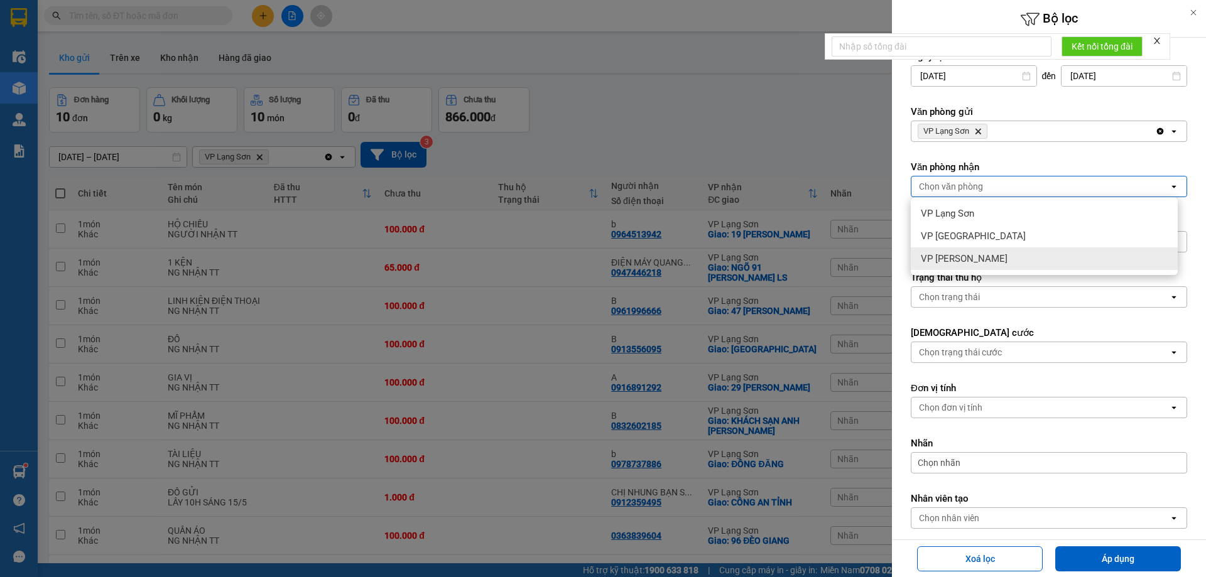
click at [959, 261] on span "VP [PERSON_NAME]" at bounding box center [964, 258] width 87 height 13
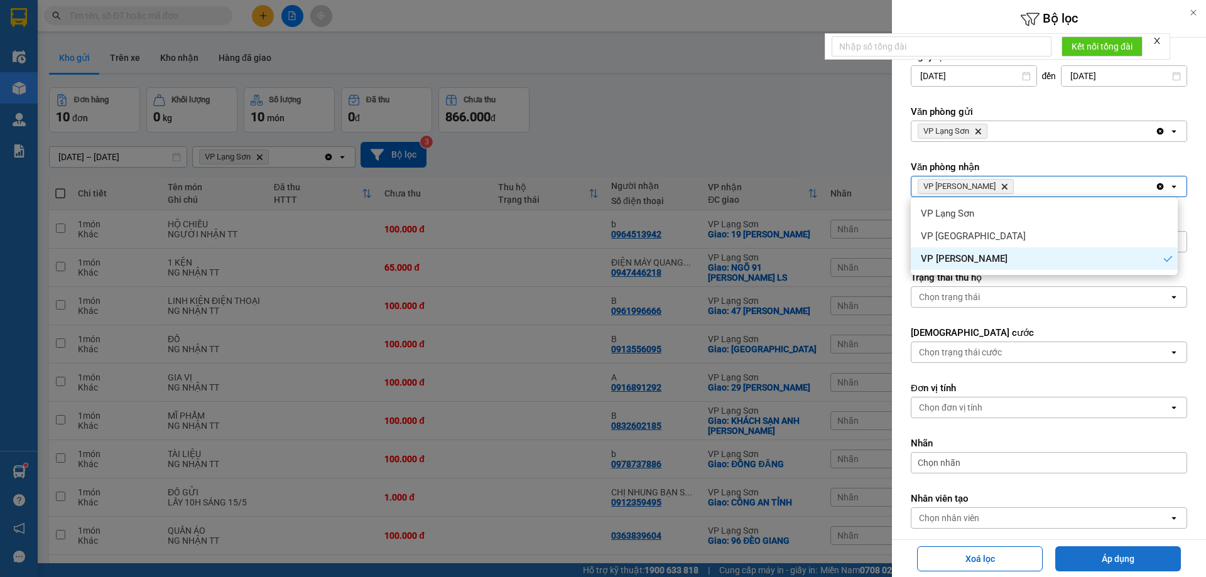
click at [1112, 562] on button "Áp dụng" at bounding box center [1118, 558] width 126 height 25
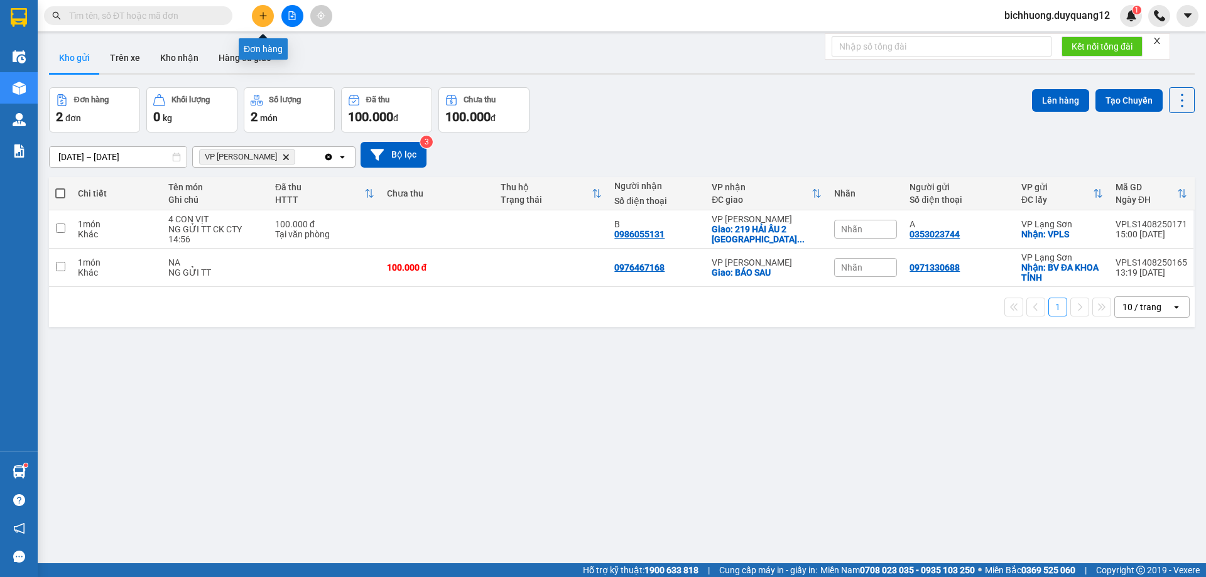
click at [260, 14] on icon "plus" at bounding box center [263, 15] width 9 height 9
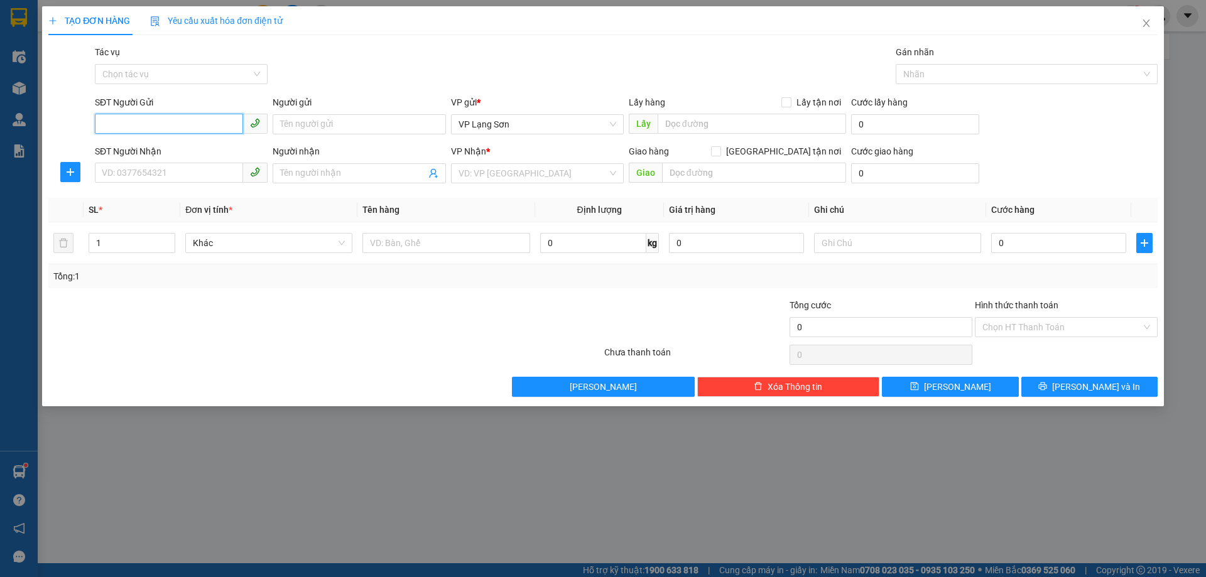
click at [156, 122] on input "SĐT Người Gửi" at bounding box center [169, 124] width 148 height 20
type input "0862713688"
click at [123, 152] on div "0862713688" at bounding box center [181, 150] width 158 height 14
checkbox input "true"
type input "VPLS"
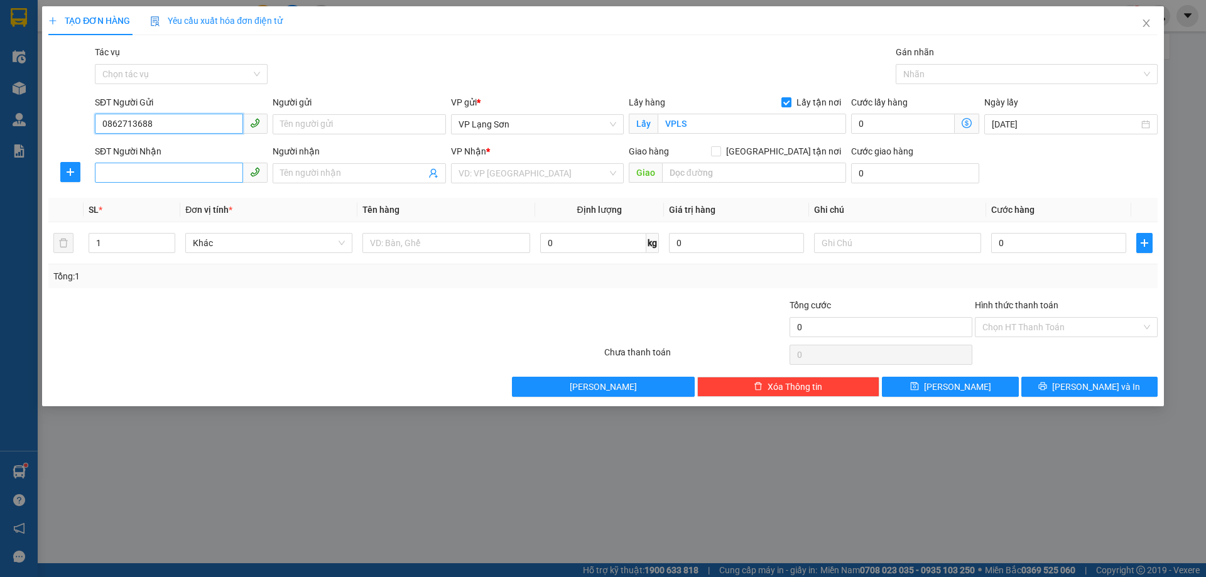
type input "0862713688"
click at [176, 176] on input "SĐT Người Nhận" at bounding box center [169, 173] width 148 height 20
click at [168, 198] on div "0973421898 - C TRANG" at bounding box center [181, 199] width 158 height 14
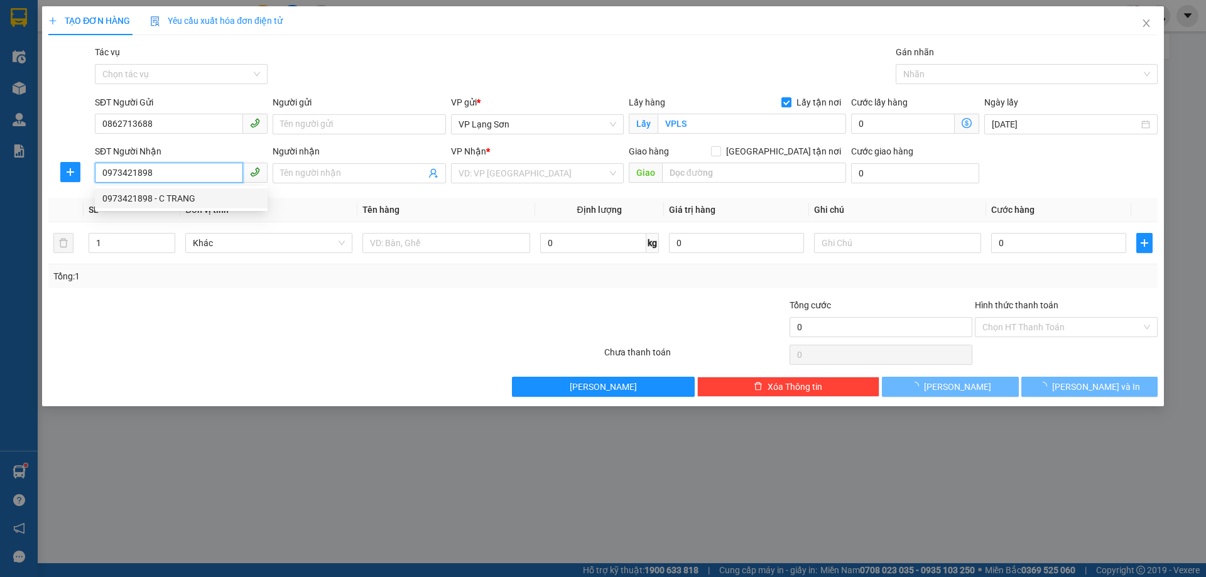
type input "0973421898"
type input "C TRANG"
checkbox input "true"
type input "VPHN"
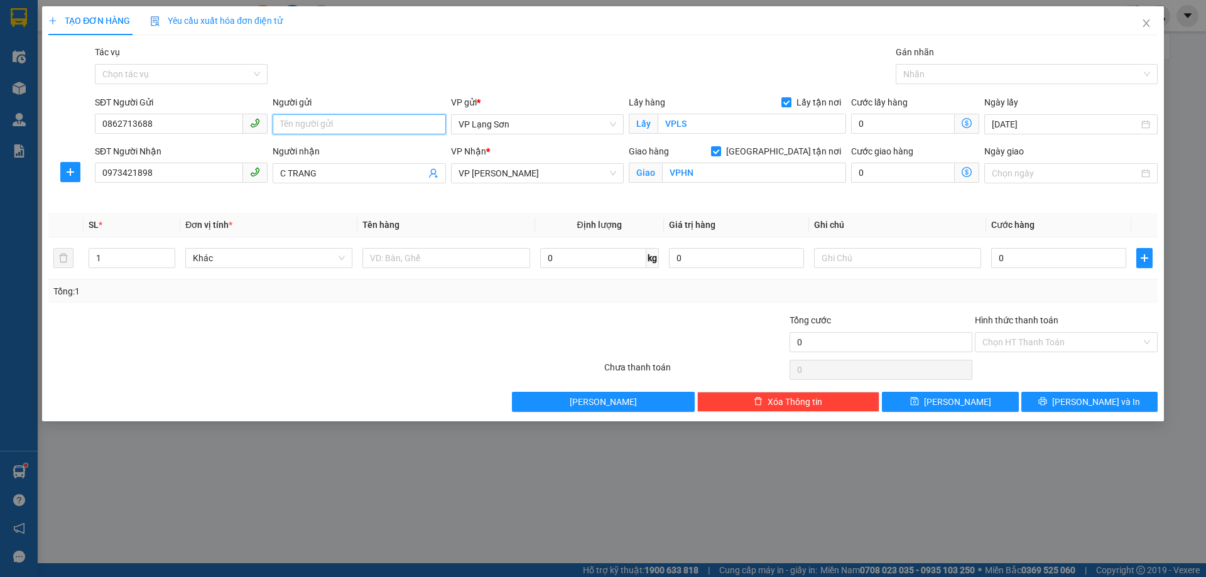
click at [327, 129] on input "Người gửi" at bounding box center [359, 124] width 173 height 20
type input "A"
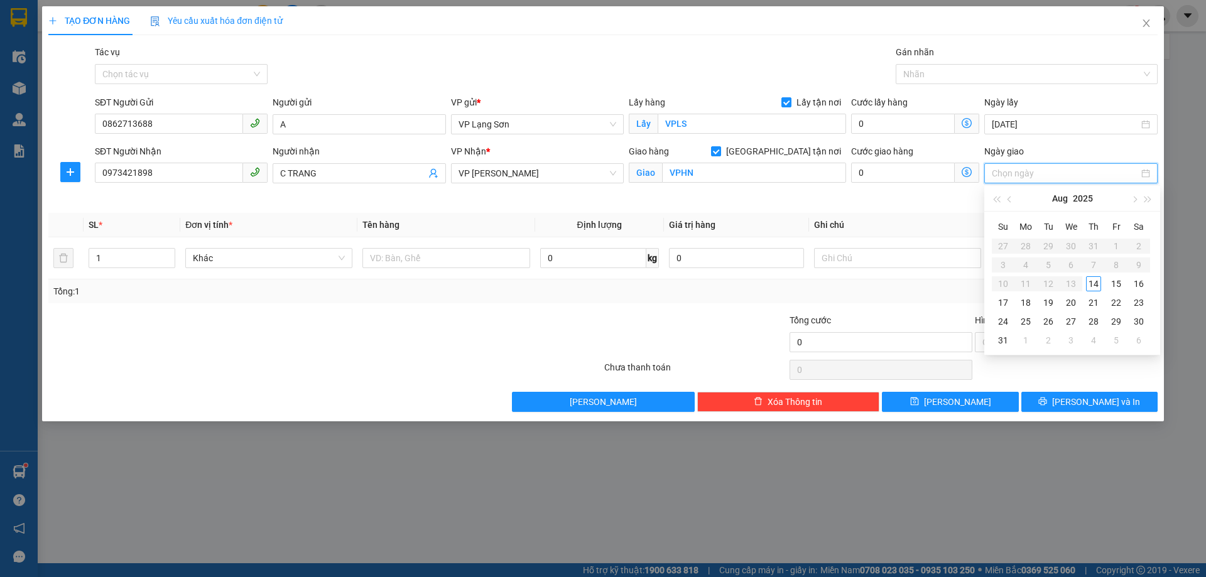
click at [1096, 172] on input "Ngày giao" at bounding box center [1064, 173] width 146 height 14
type input "[DATE]"
drag, startPoint x: 1093, startPoint y: 284, endPoint x: 1100, endPoint y: 288, distance: 8.4
click at [1093, 284] on div "14" at bounding box center [1093, 283] width 15 height 15
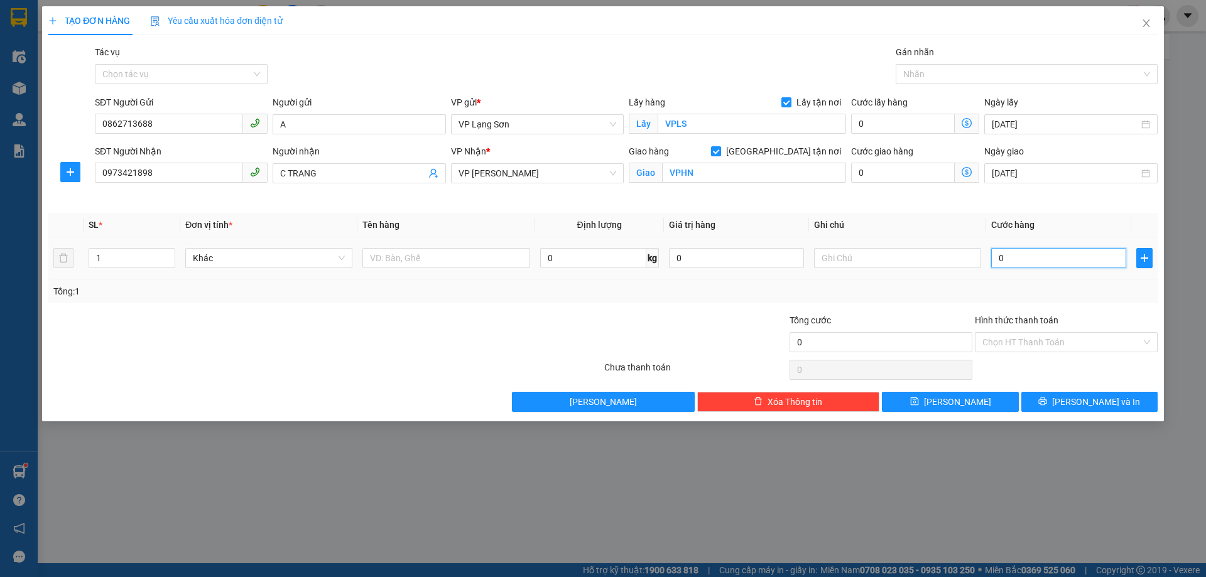
type input "5"
type input "55"
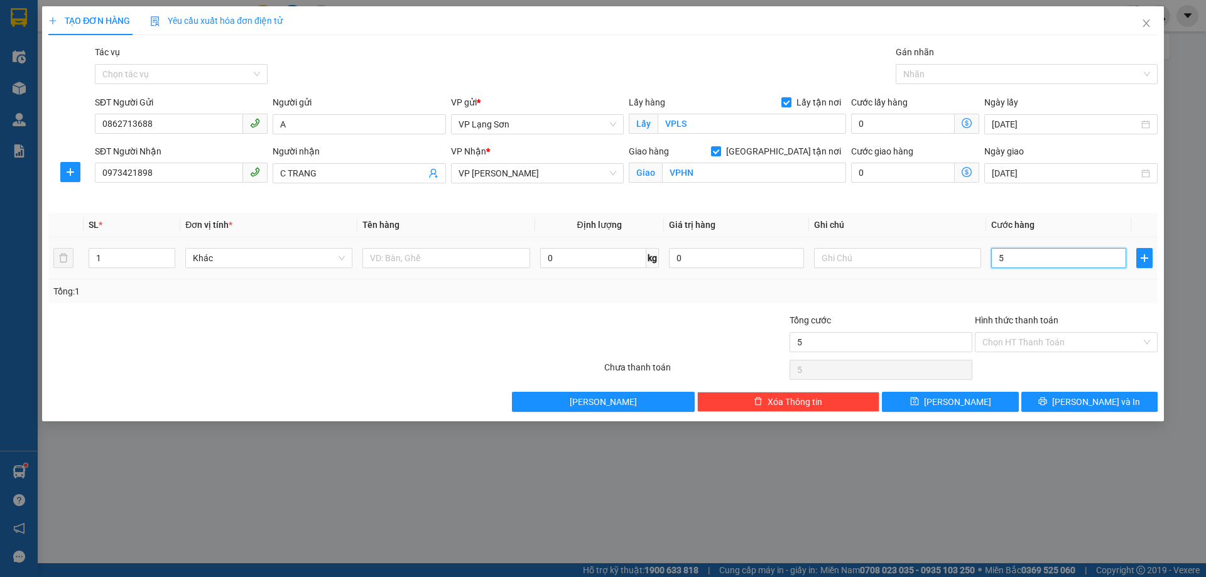
type input "55"
type input "550"
type input "5.500"
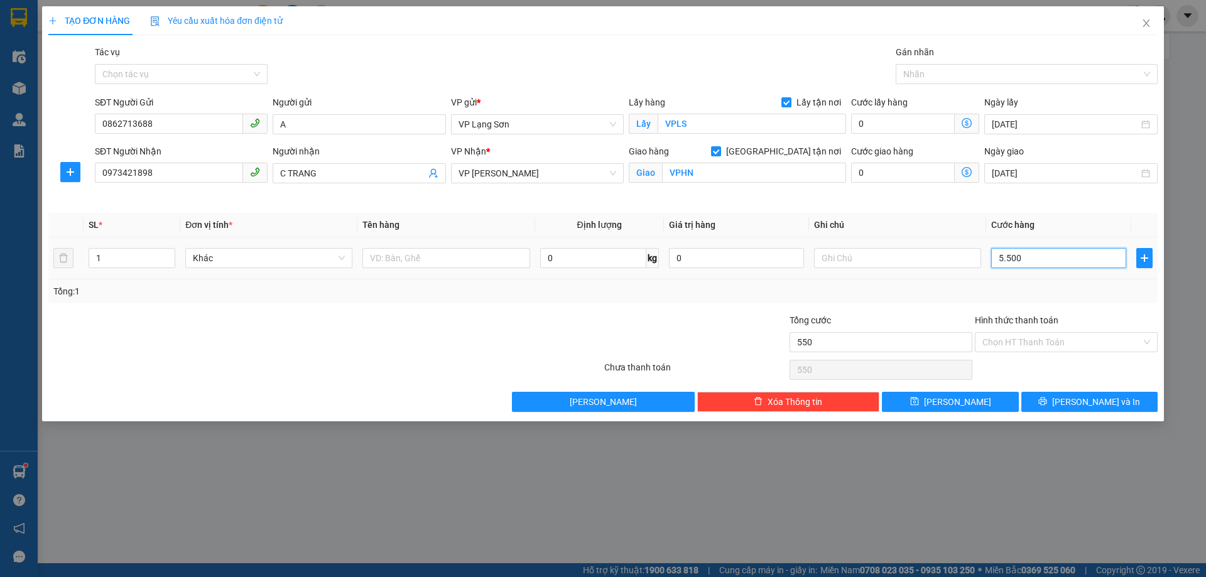
type input "5.500"
type input "55.000"
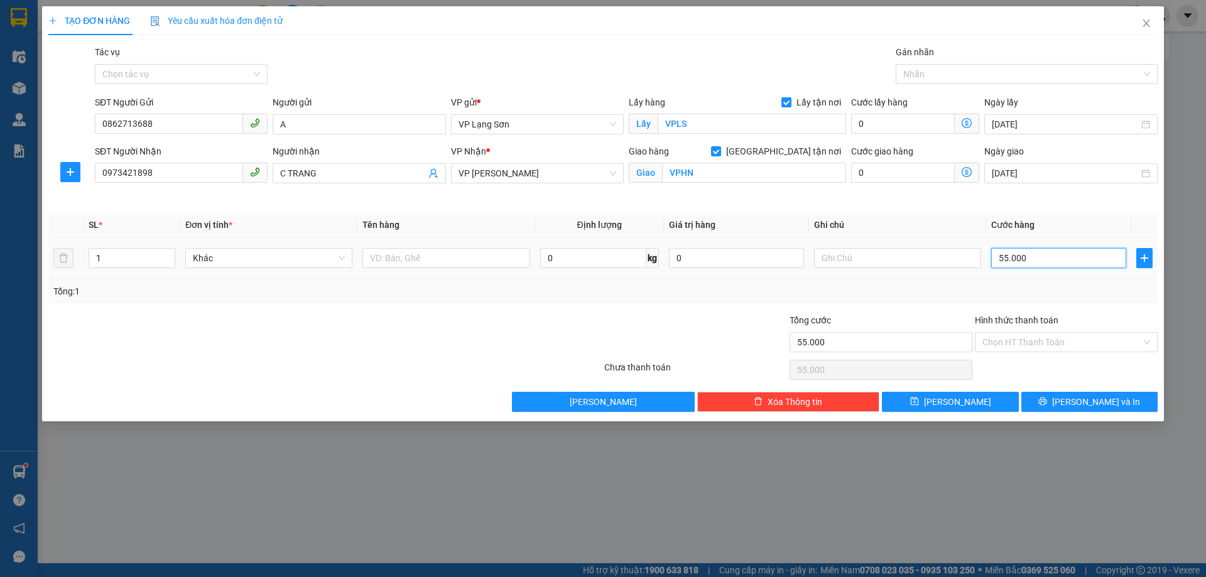
type input "550.000"
type input "55.000"
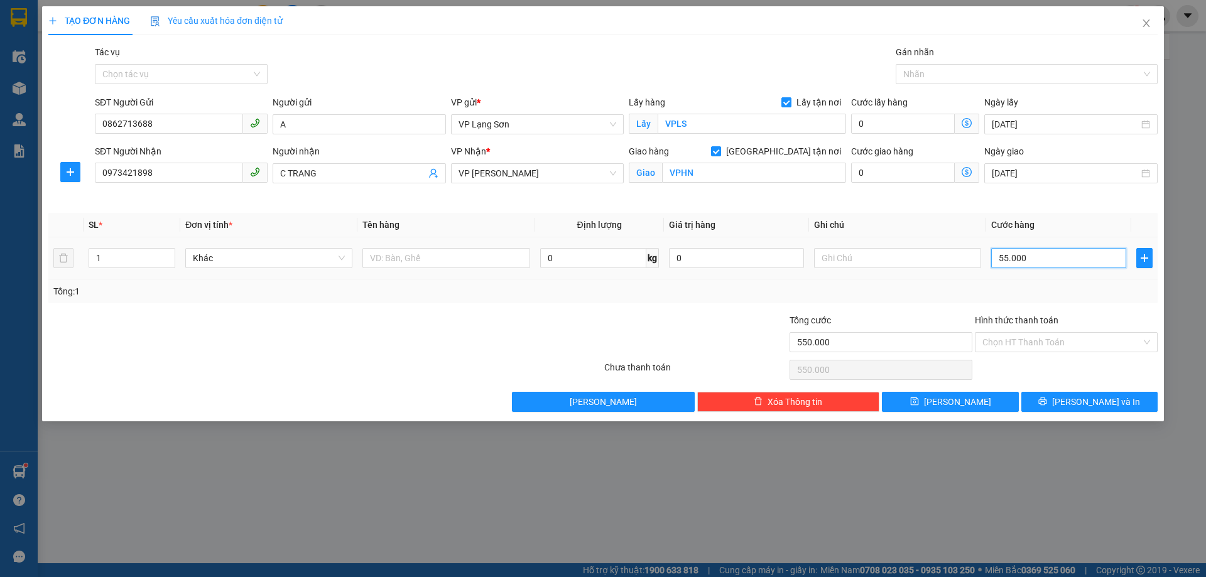
type input "55.000"
click at [841, 261] on input "text" at bounding box center [897, 258] width 167 height 20
type input "NGƯỜI NHẬN TT"
click at [426, 256] on input "text" at bounding box center [445, 258] width 167 height 20
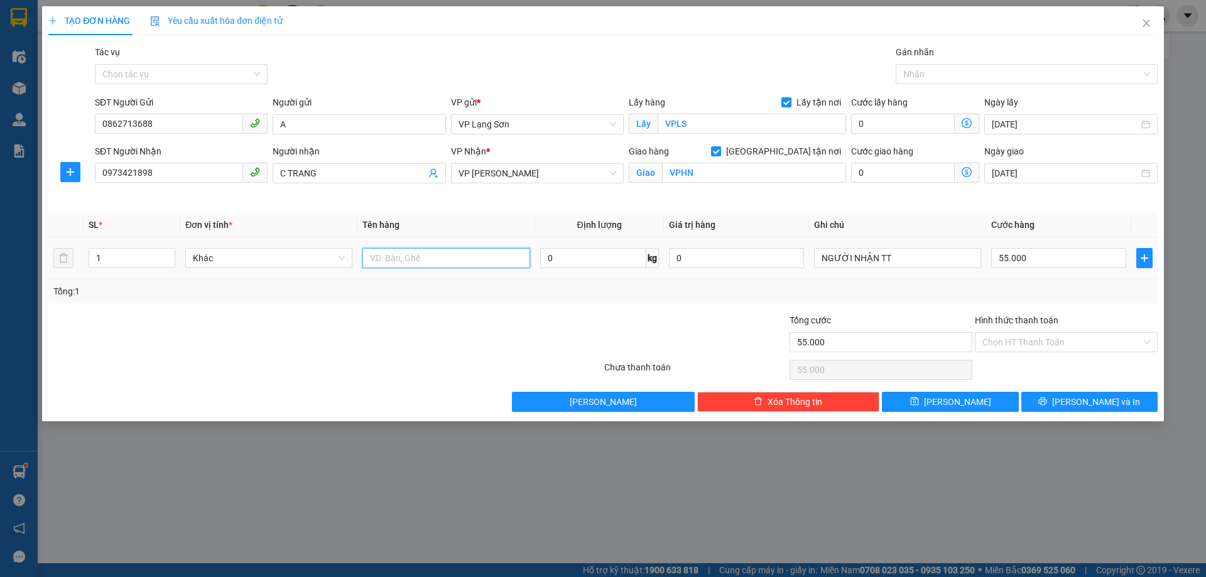
type input "D"
type input "ĐỒ DỄ VỠ"
click at [961, 401] on span "[PERSON_NAME]" at bounding box center [957, 402] width 67 height 14
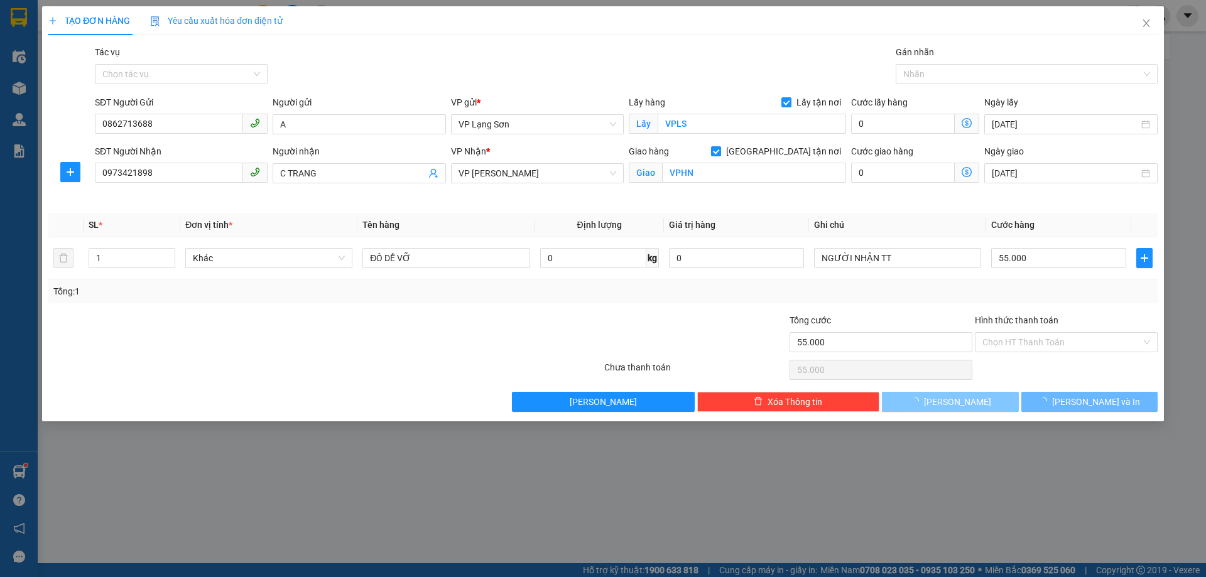
checkbox input "false"
type input "0"
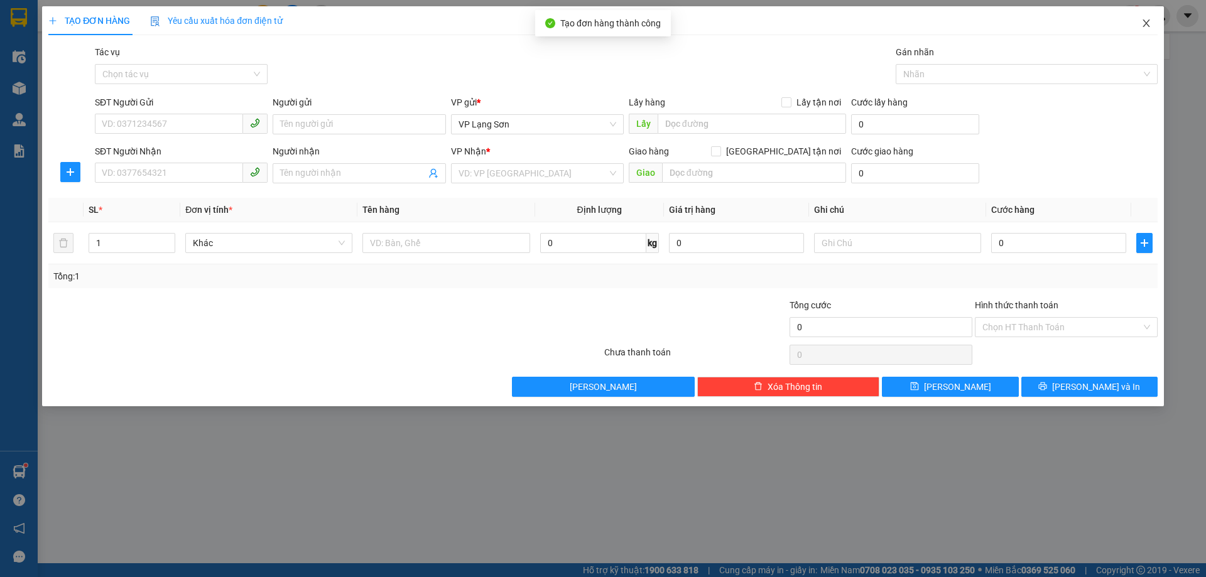
click at [1145, 24] on icon "close" at bounding box center [1145, 23] width 7 height 8
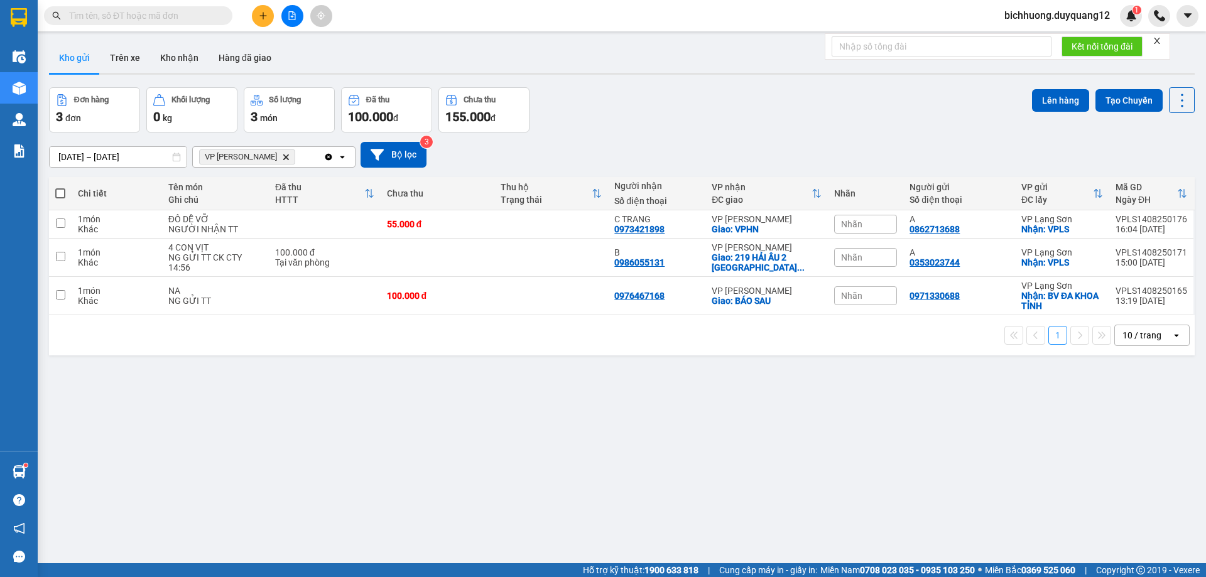
click at [857, 226] on span "Nhãn" at bounding box center [851, 224] width 21 height 10
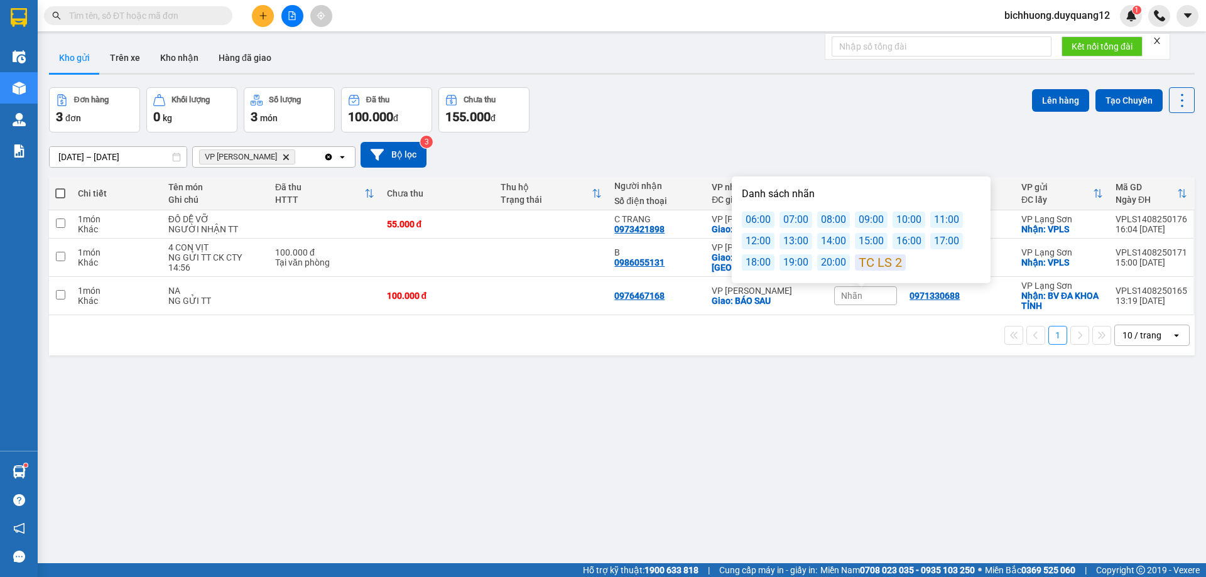
click at [940, 240] on div "17:00" at bounding box center [946, 241] width 33 height 16
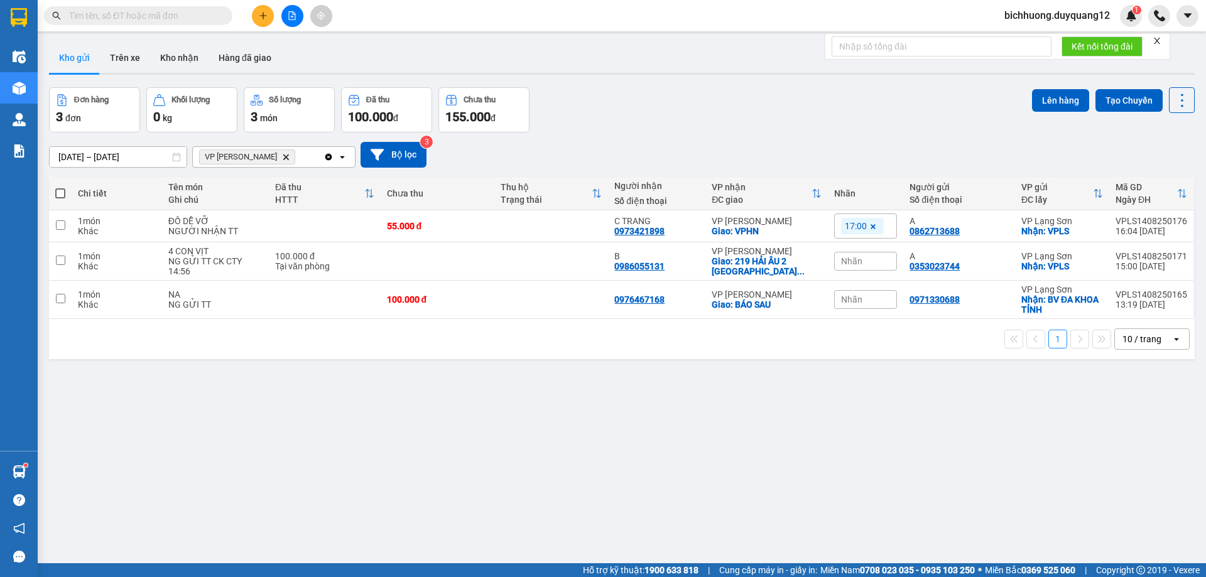
click at [964, 163] on div "[DATE] – [DATE] Press the down arrow key to interact with the calendar and sele…" at bounding box center [621, 155] width 1145 height 26
click at [262, 16] on icon "plus" at bounding box center [262, 15] width 7 height 1
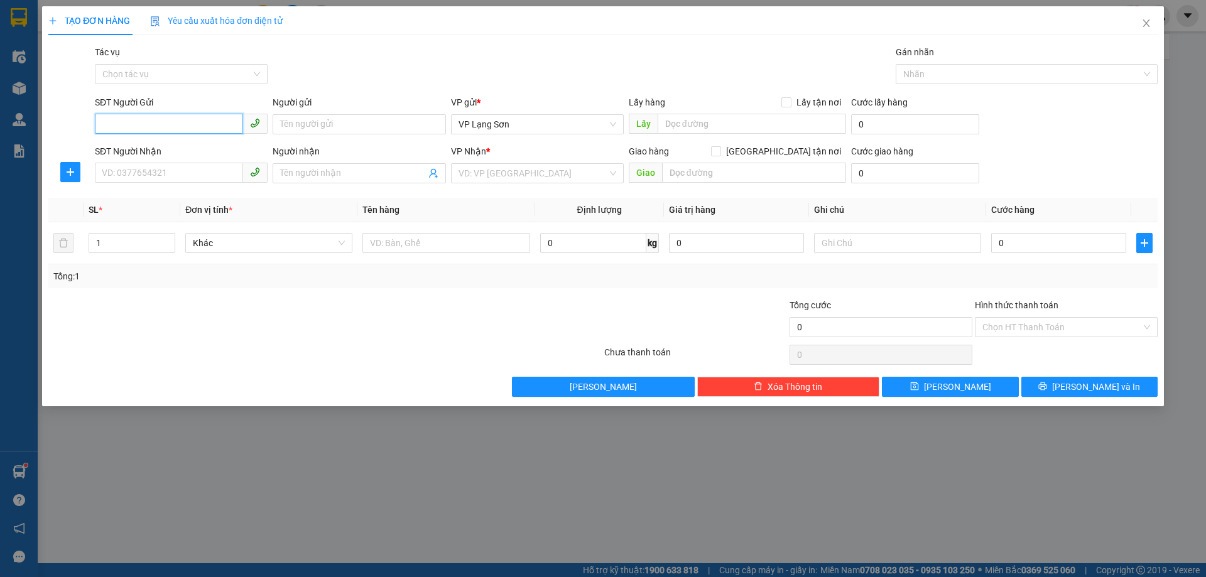
click at [151, 125] on input "SĐT Người Gửi" at bounding box center [169, 124] width 148 height 20
paste input "0364486214"
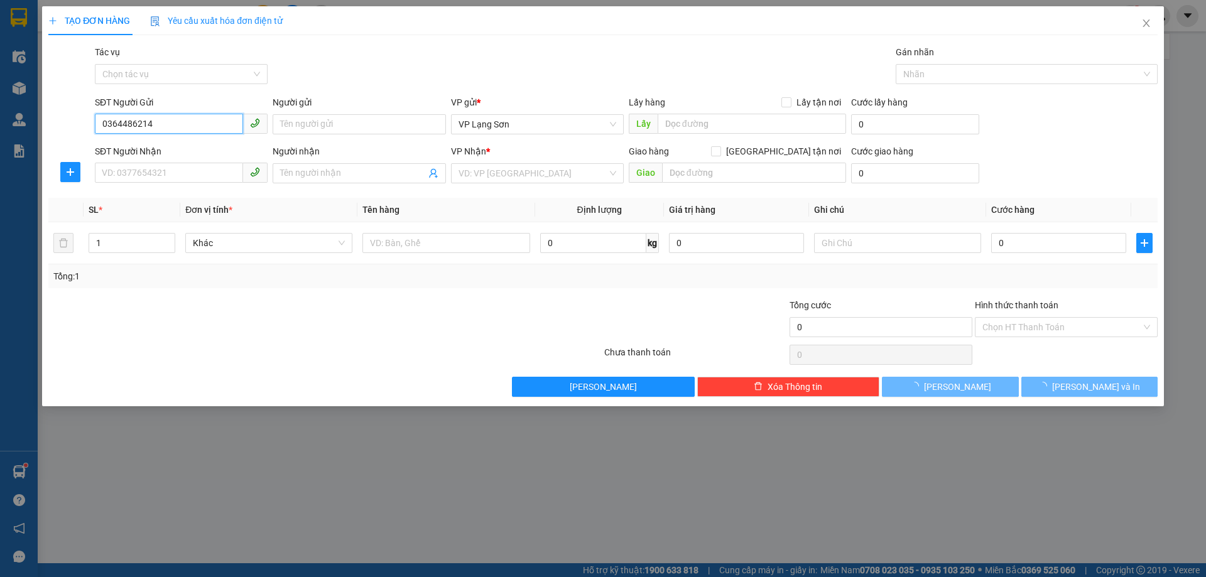
click at [105, 129] on input "0364486214" at bounding box center [169, 124] width 148 height 20
type input "0364486214"
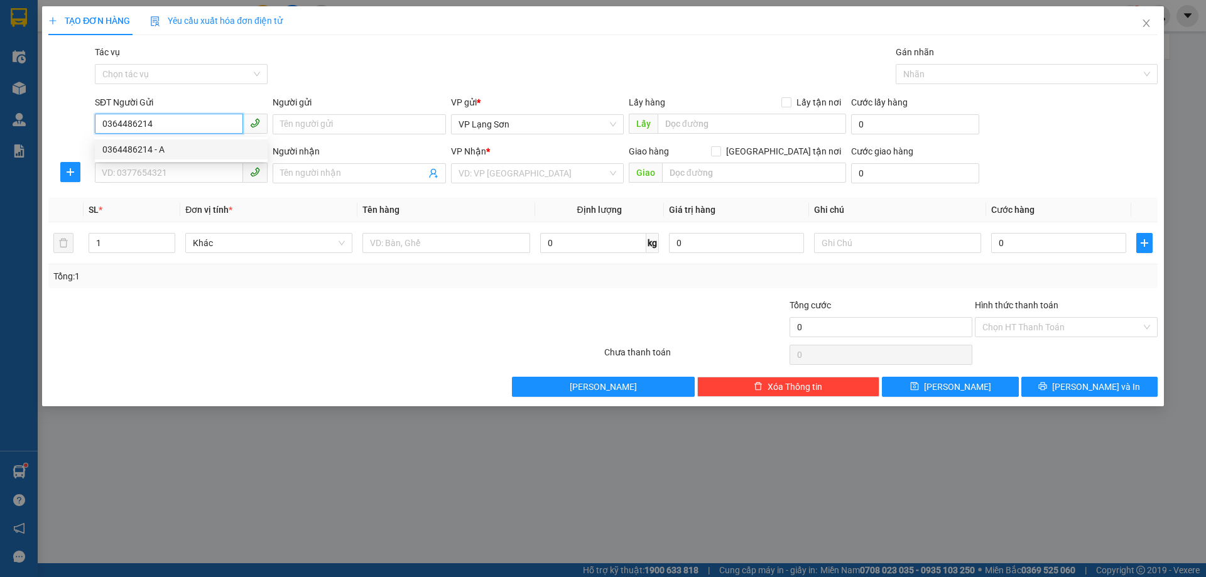
click at [123, 147] on div "0364486214 - A" at bounding box center [181, 150] width 158 height 14
type input "A"
checkbox input "true"
type input "K35 TÂN MAI,[GEOGRAPHIC_DATA],[GEOGRAPHIC_DATA]"
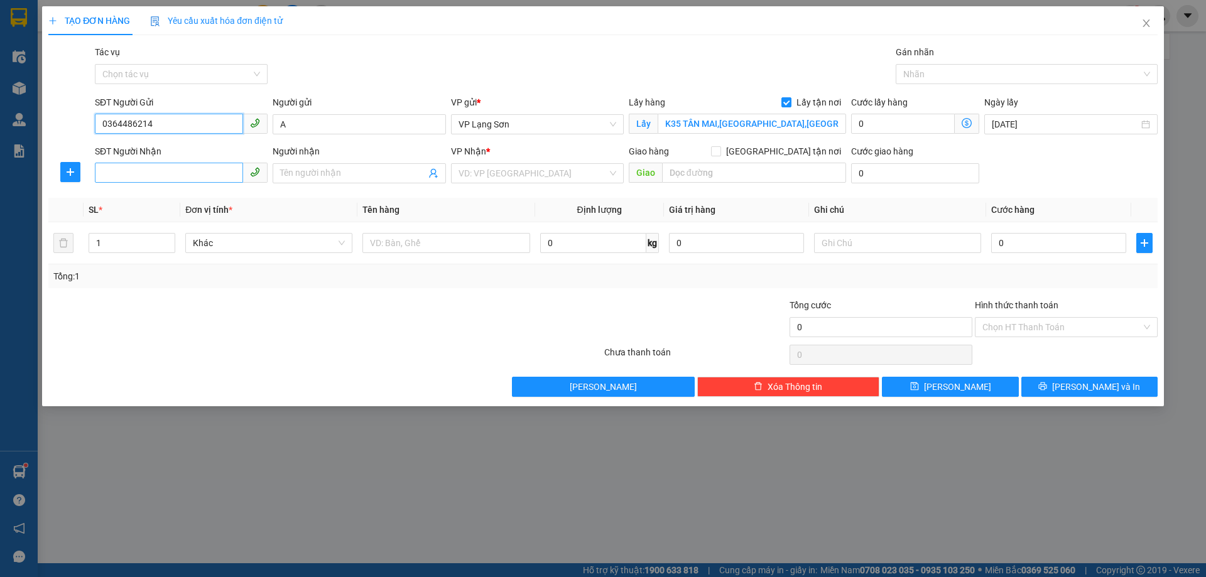
type input "0364486214"
click at [178, 176] on input "SĐT Người Nhận" at bounding box center [169, 173] width 148 height 20
drag, startPoint x: 150, startPoint y: 200, endPoint x: 162, endPoint y: 201, distance: 11.9
click at [153, 201] on div "0847622999 - A CƯỜNG" at bounding box center [181, 199] width 158 height 14
type input "0847622999"
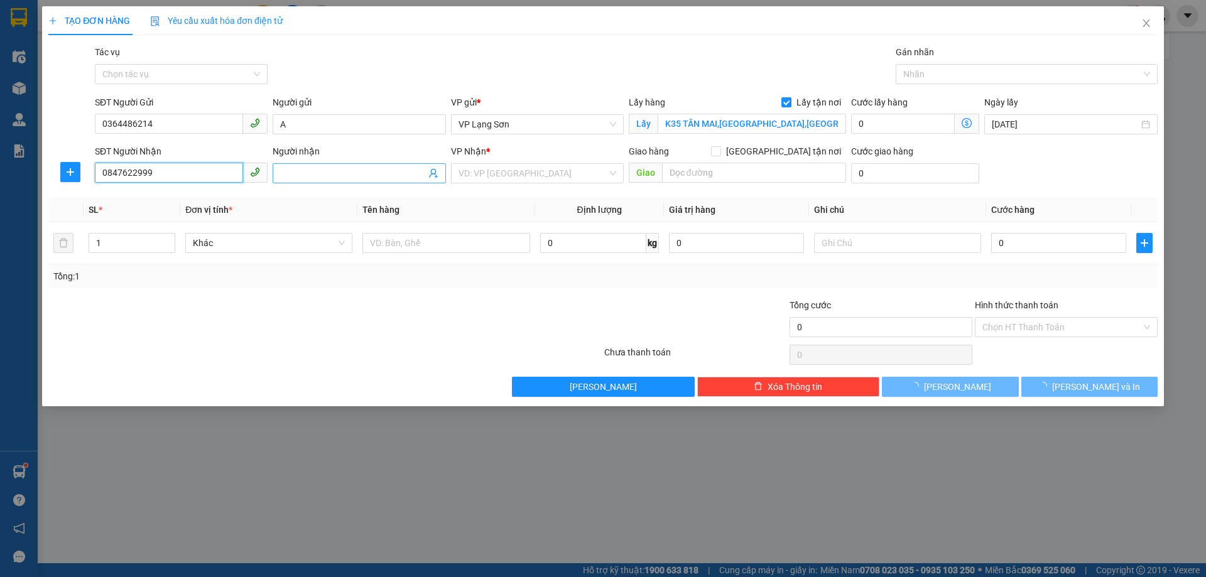
type input "A CƯỜNG"
checkbox input "true"
type input "CỐC NAM ĐỒNG ĐĂNG"
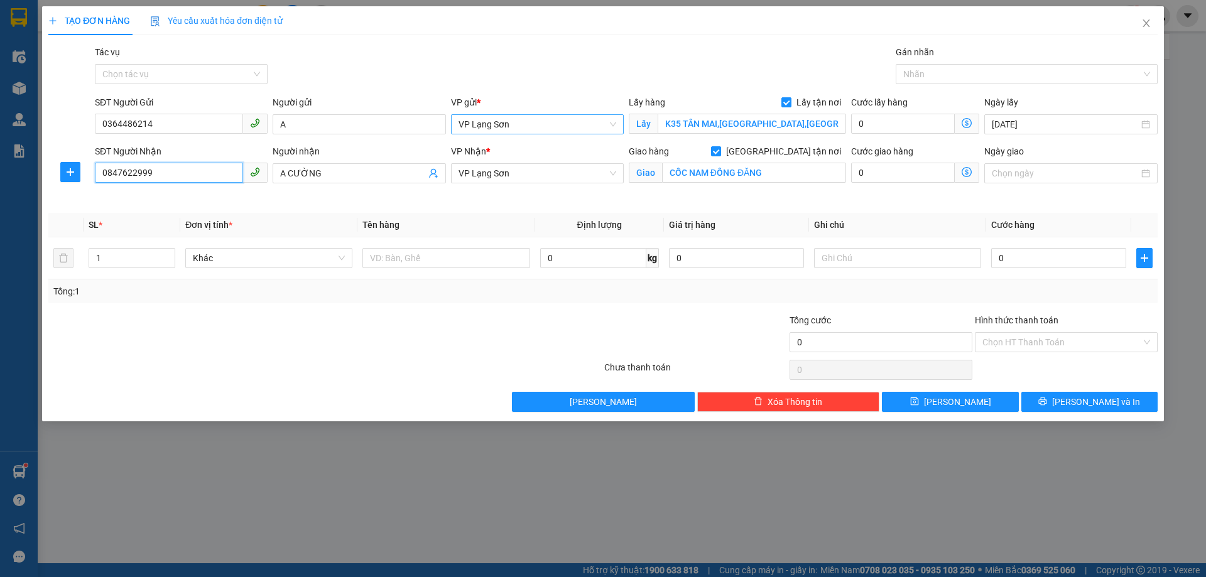
click at [559, 126] on span "VP Lạng Sơn" at bounding box center [537, 124] width 158 height 19
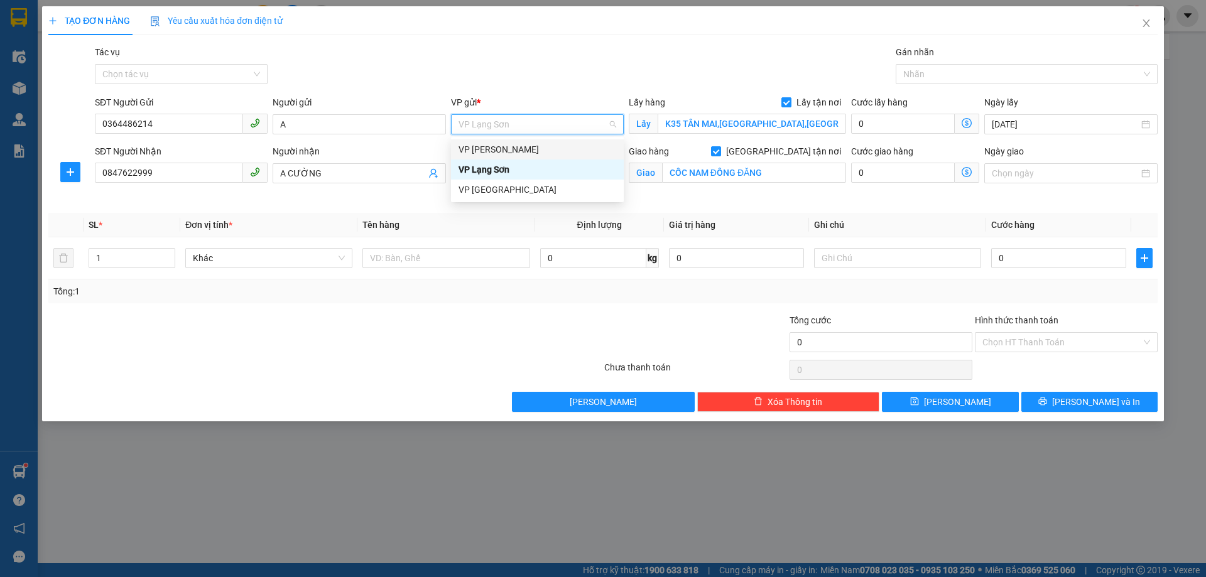
drag, startPoint x: 512, startPoint y: 151, endPoint x: 534, endPoint y: 151, distance: 22.0
click at [515, 151] on div "VP [PERSON_NAME]" at bounding box center [537, 150] width 158 height 14
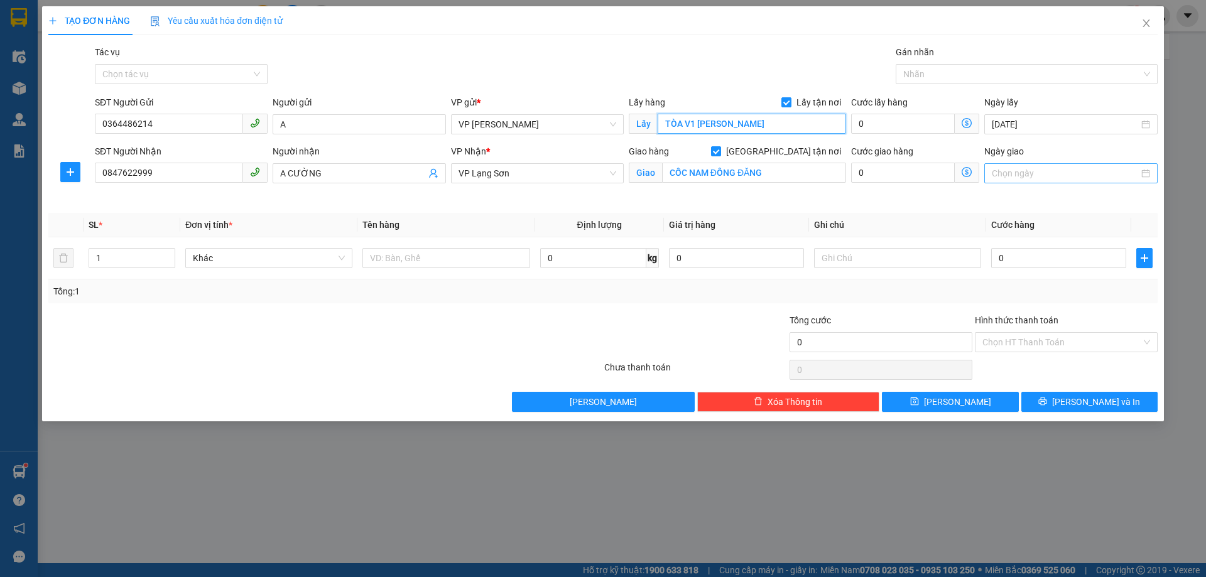
type input "TÒA V1 [PERSON_NAME]"
click at [1032, 174] on input "Ngày giao" at bounding box center [1064, 173] width 146 height 14
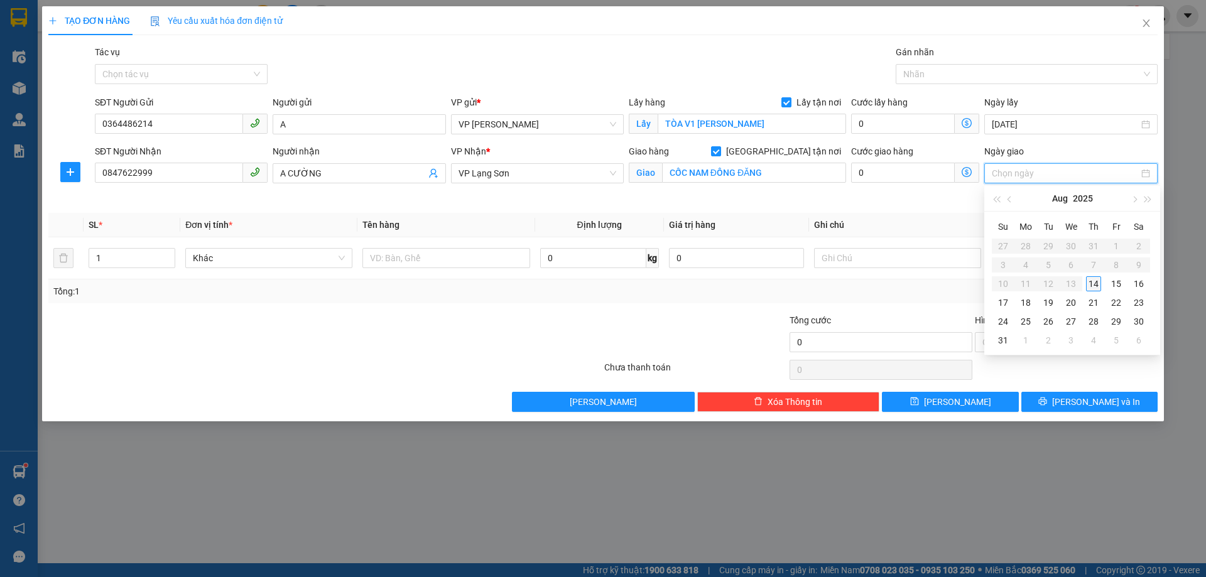
type input "[DATE]"
click at [1093, 286] on div "14" at bounding box center [1093, 283] width 15 height 15
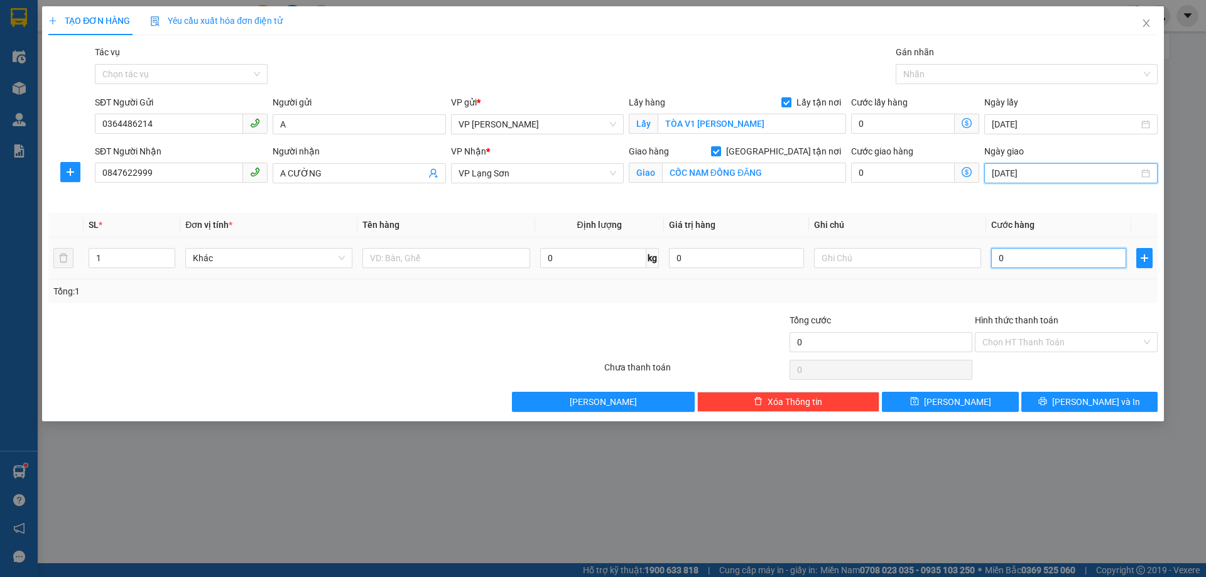
click at [1025, 265] on input "0" at bounding box center [1058, 258] width 135 height 20
type input "1"
type input "10"
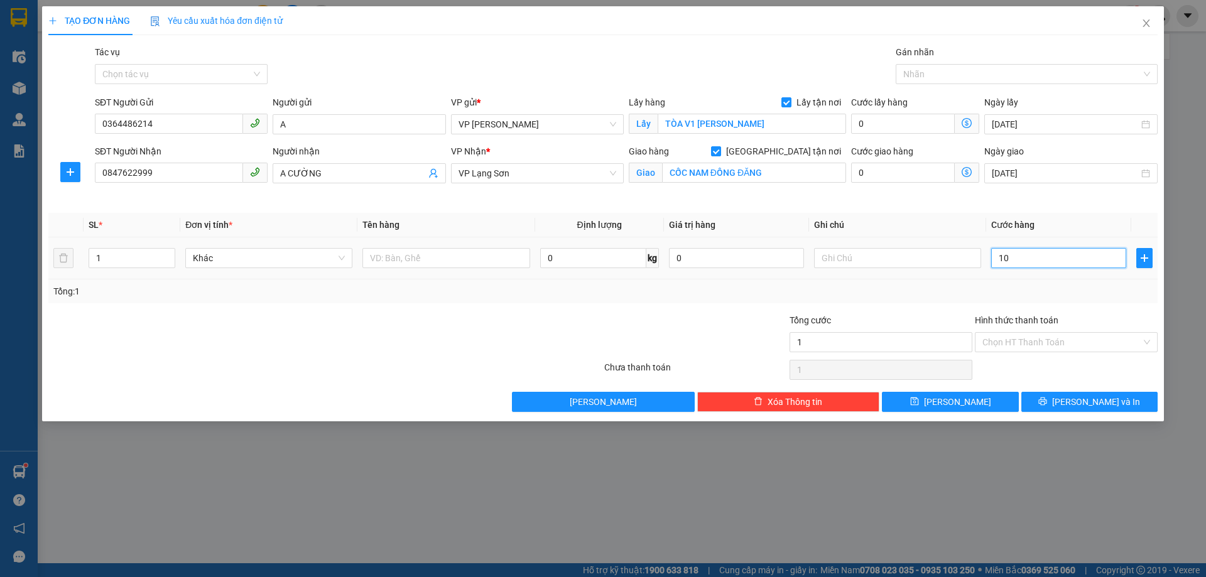
type input "10"
type input "1"
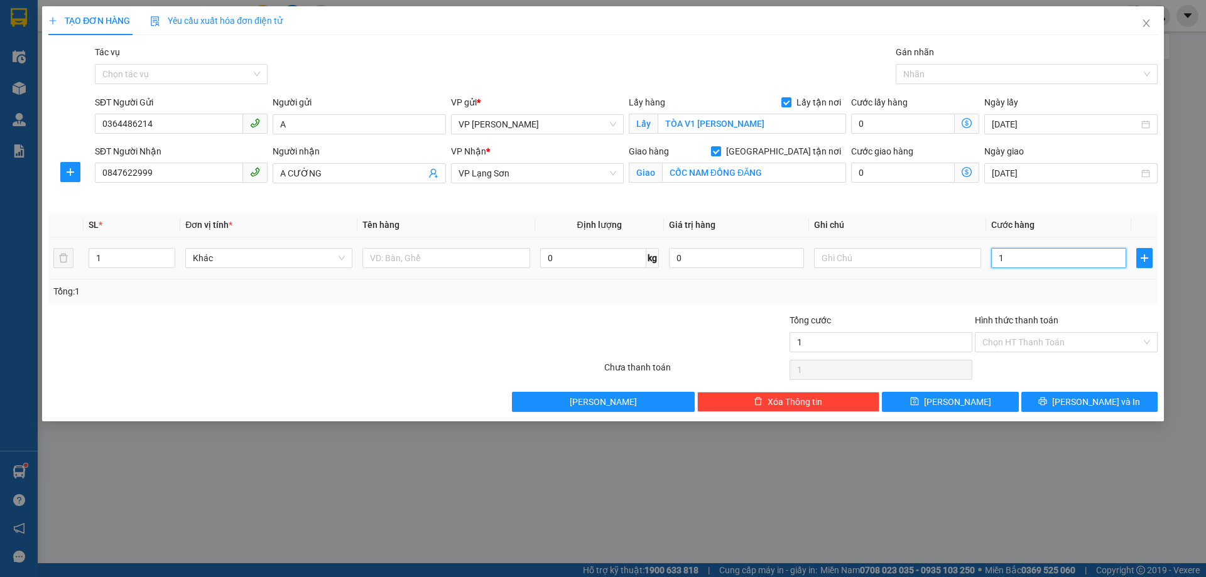
type input "12"
type input "120"
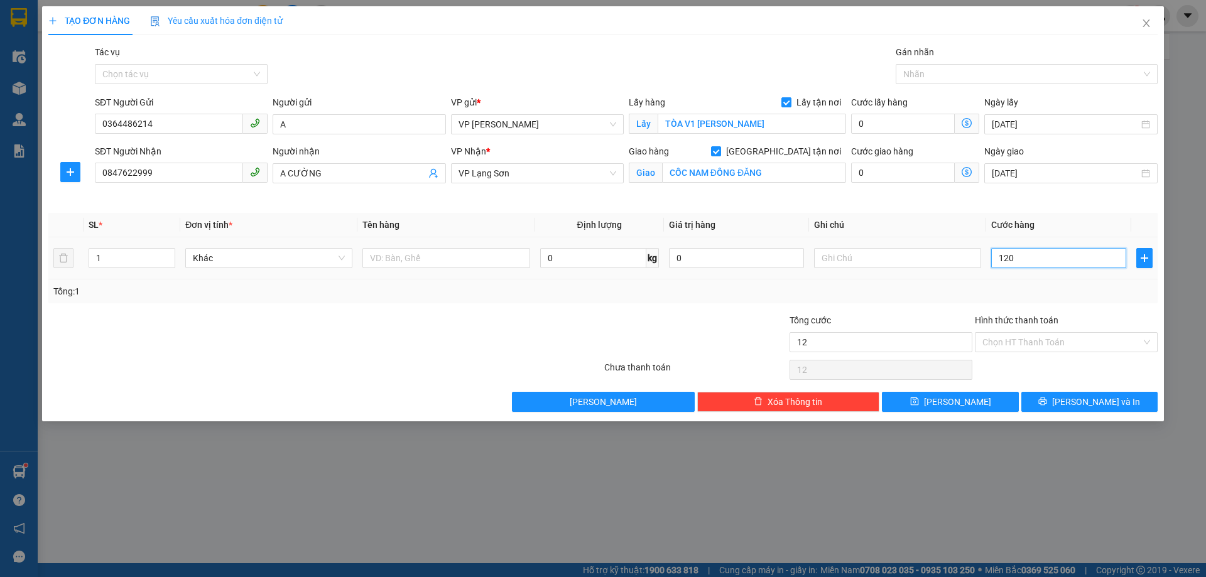
type input "120"
type input "1.200"
type input "12.000"
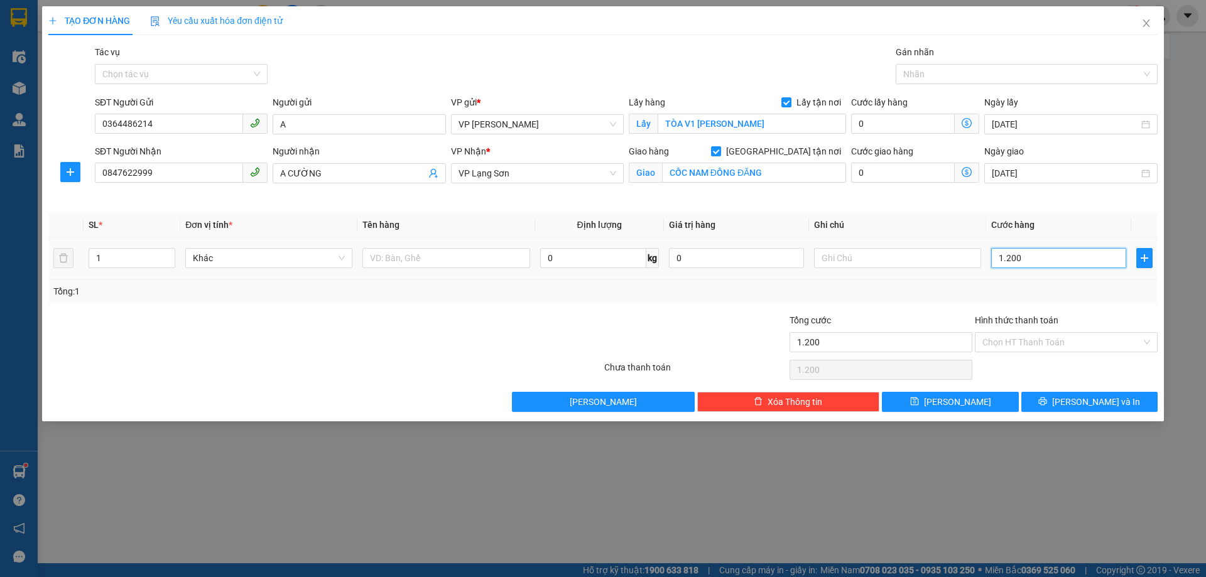
type input "12.000"
type input "120.000"
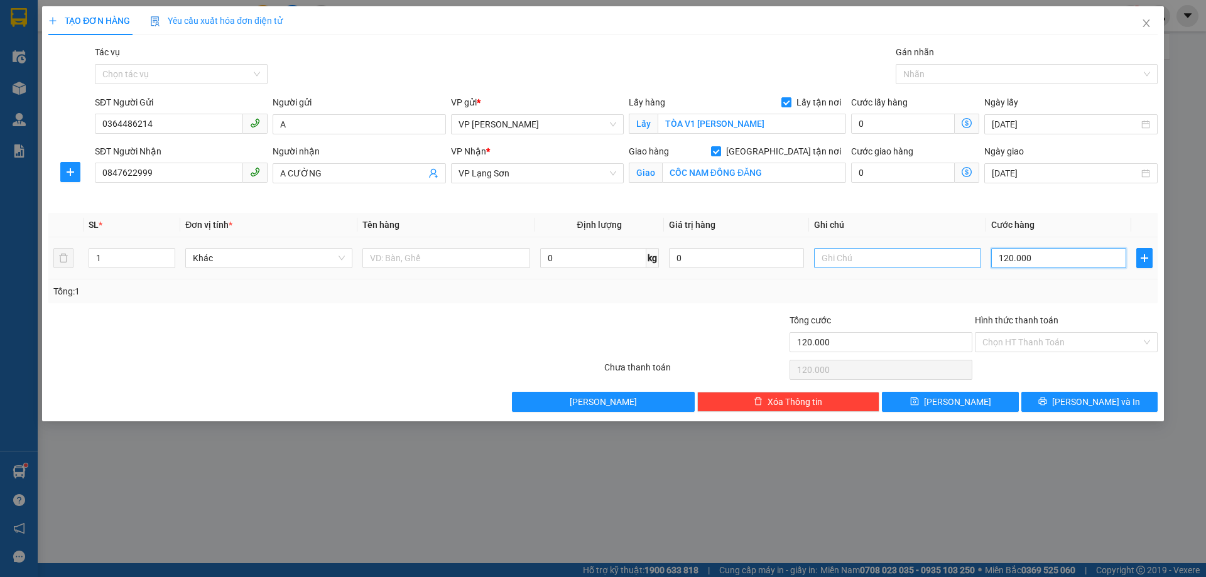
type input "120.000"
click at [827, 260] on input "text" at bounding box center [897, 258] width 167 height 20
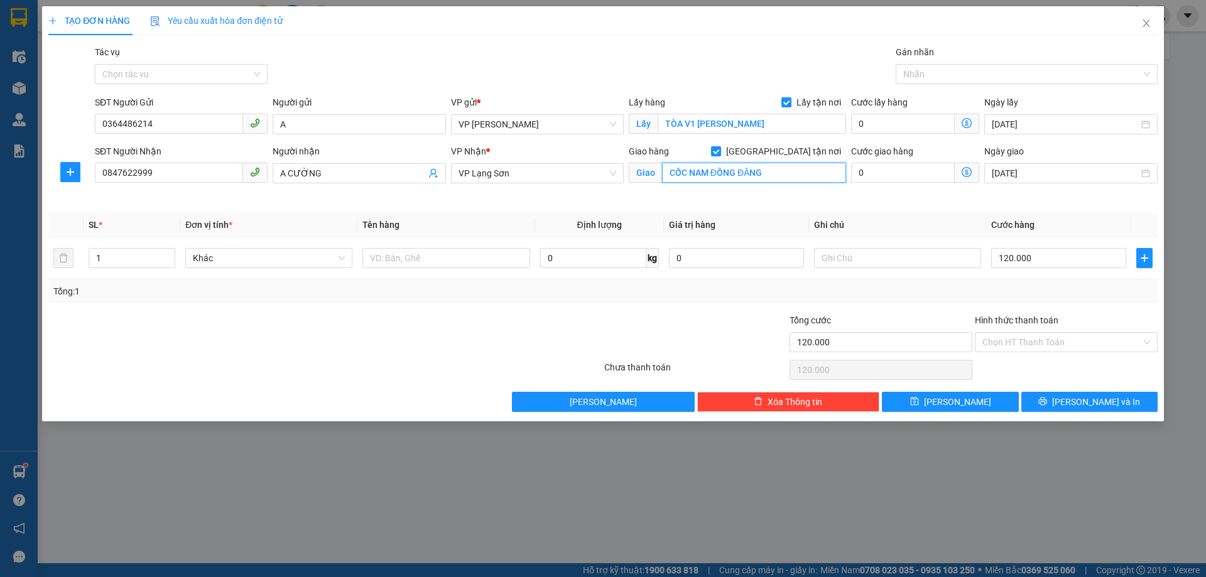
click at [709, 174] on input "CỐC NAM ĐỒNG ĐĂNG" at bounding box center [754, 173] width 184 height 20
drag, startPoint x: 710, startPoint y: 174, endPoint x: 664, endPoint y: 179, distance: 46.1
click at [664, 179] on input "CỐC NAM ĐỒNG ĐĂNG" at bounding box center [754, 173] width 184 height 20
type input "1 NAM QUAN ĐỒNG ĐĂNG"
click at [782, 126] on input "TÒA V1 [PERSON_NAME]" at bounding box center [751, 124] width 188 height 20
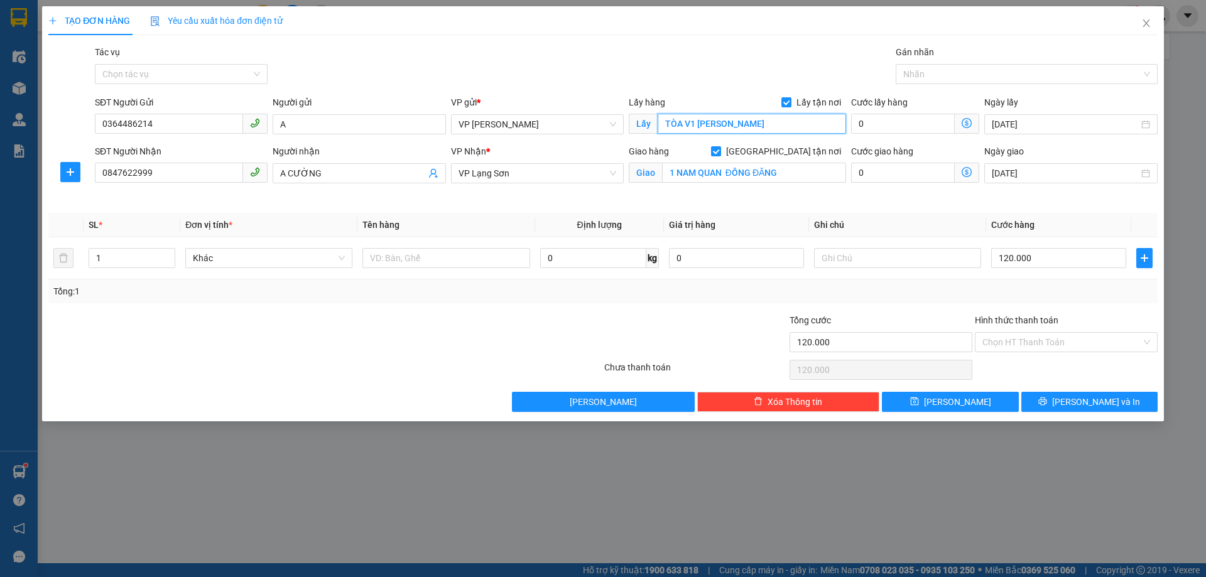
click at [782, 126] on input "TÒA V1 [PERSON_NAME]" at bounding box center [751, 124] width 188 height 20
click at [783, 126] on input "TÒA V1 [PERSON_NAME]" at bounding box center [751, 124] width 188 height 20
click at [784, 124] on input "TÒA V1 [PERSON_NAME]" at bounding box center [751, 124] width 188 height 20
click at [782, 123] on input "TÒA V1 [PERSON_NAME]" at bounding box center [751, 124] width 188 height 20
type input "TÒA V1 [PERSON_NAME][GEOGRAPHIC_DATA]"
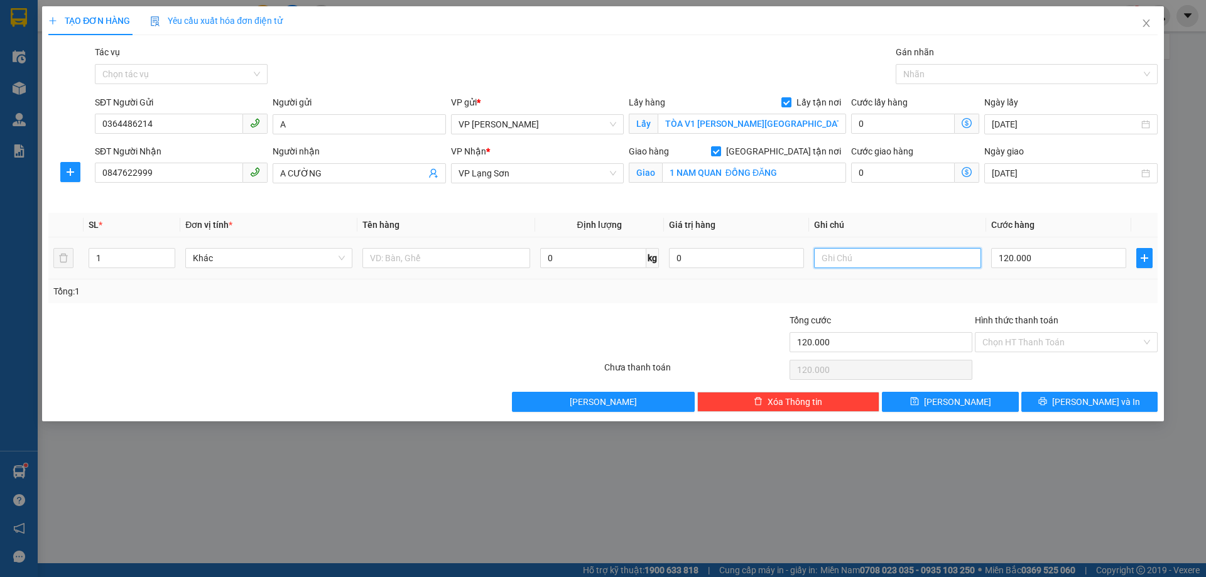
click at [872, 251] on input "text" at bounding box center [897, 258] width 167 height 20
type input "NGƯỜI NHẬN TT"
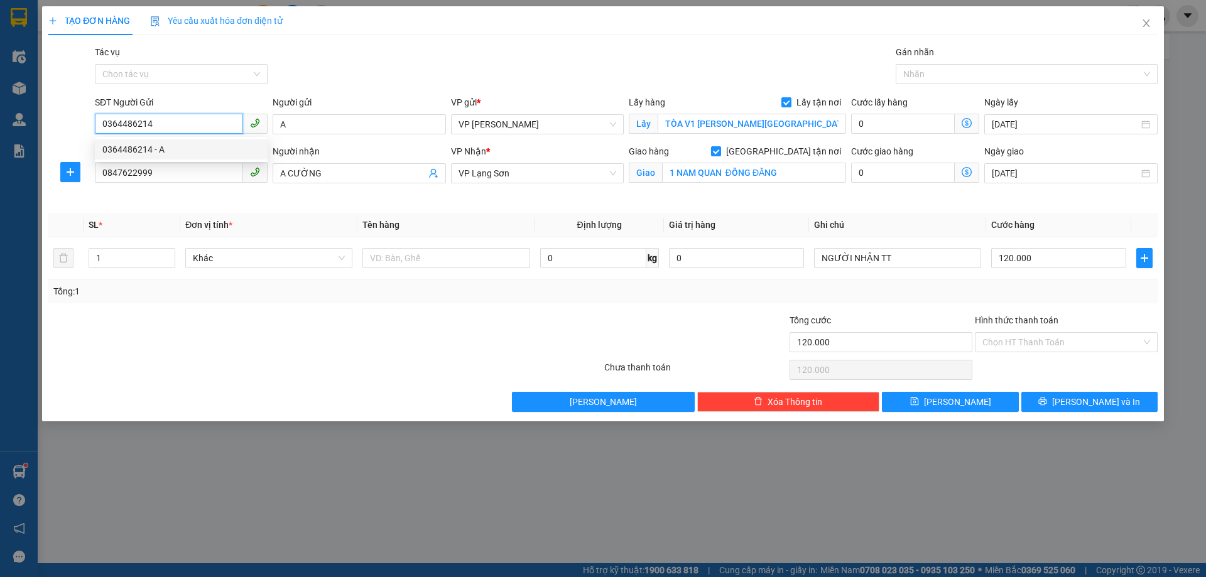
drag, startPoint x: 143, startPoint y: 122, endPoint x: 98, endPoint y: 126, distance: 44.7
click at [98, 126] on input "0364486214" at bounding box center [169, 124] width 148 height 20
click at [662, 120] on input "TÒA V1 [PERSON_NAME][GEOGRAPHIC_DATA]" at bounding box center [751, 124] width 188 height 20
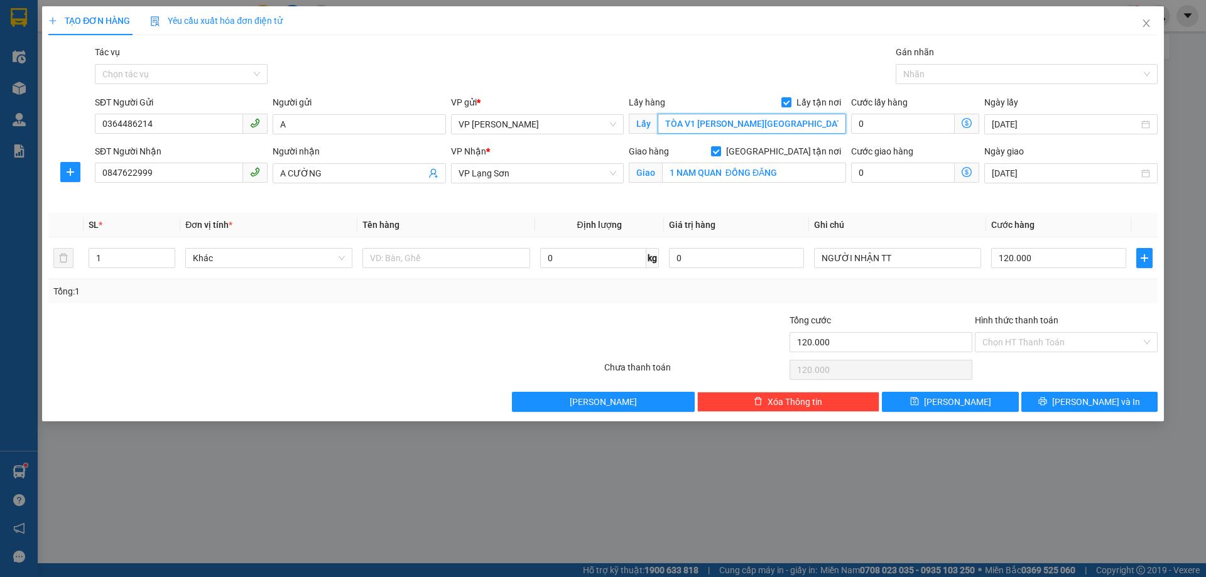
click at [662, 120] on input "TÒA V1 [PERSON_NAME][GEOGRAPHIC_DATA]" at bounding box center [751, 124] width 188 height 20
click at [807, 126] on input "(TÒA V1 [GEOGRAPHIC_DATA]" at bounding box center [751, 124] width 188 height 20
type input "(TÒA V1 [GEOGRAPHIC_DATA])"
click at [1042, 258] on input "120.000" at bounding box center [1058, 258] width 135 height 20
type input "1"
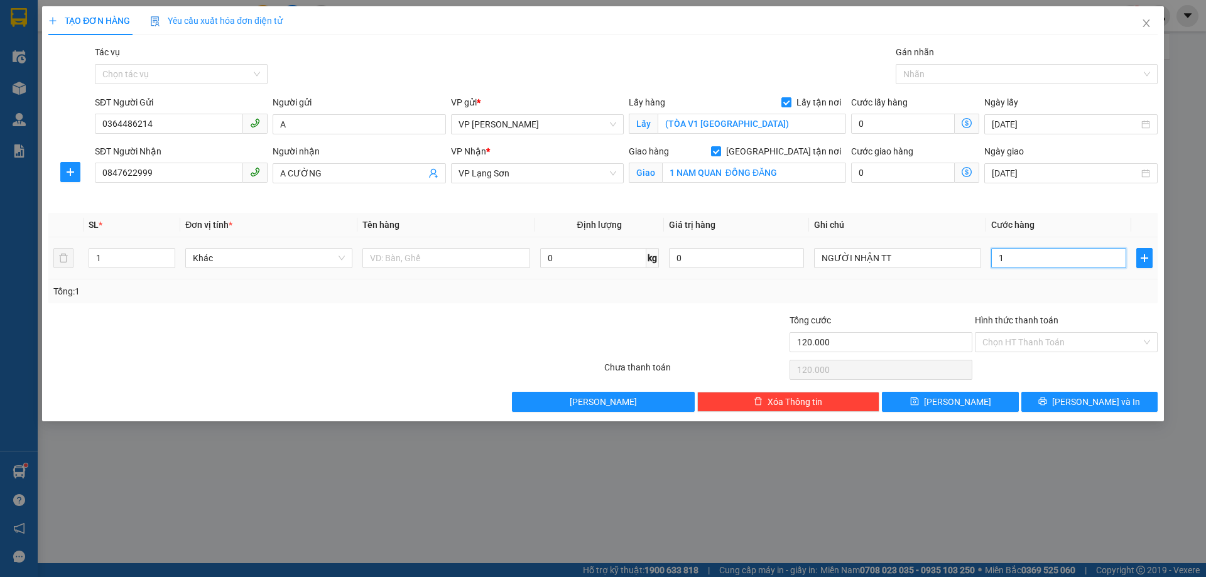
type input "1"
type input "10"
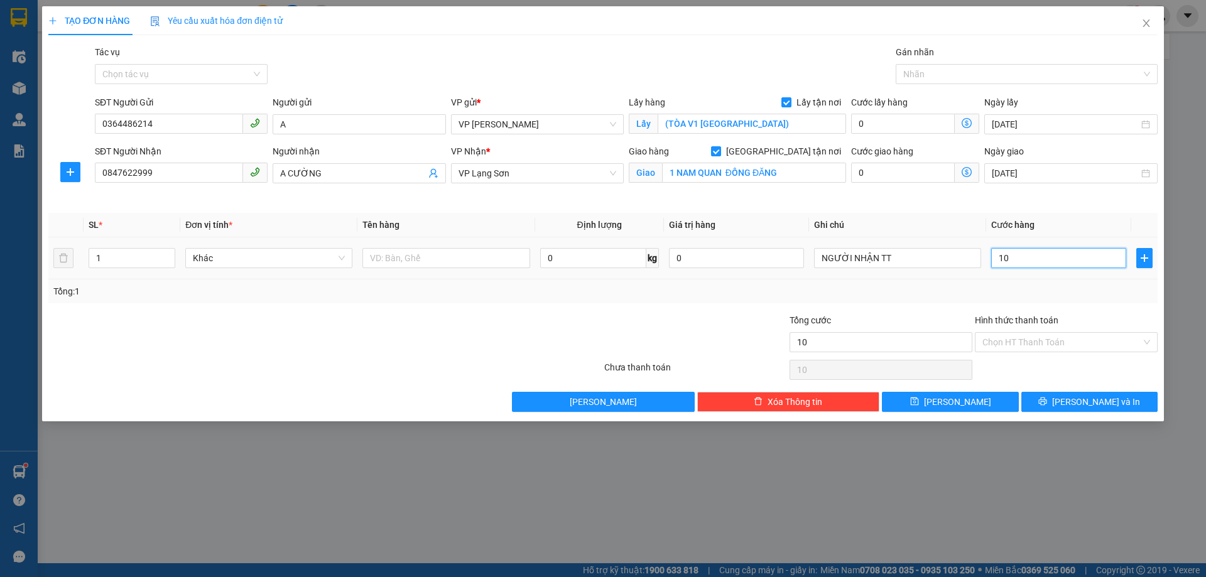
type input "100"
type input "1.000"
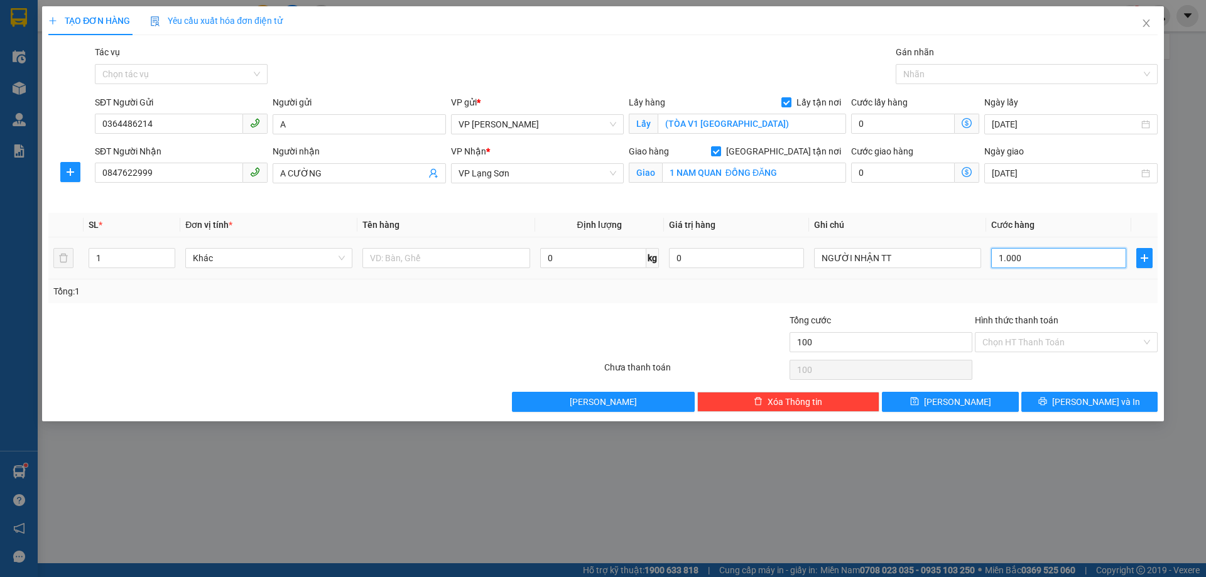
type input "1.000"
type input "10.000"
type input "100.000"
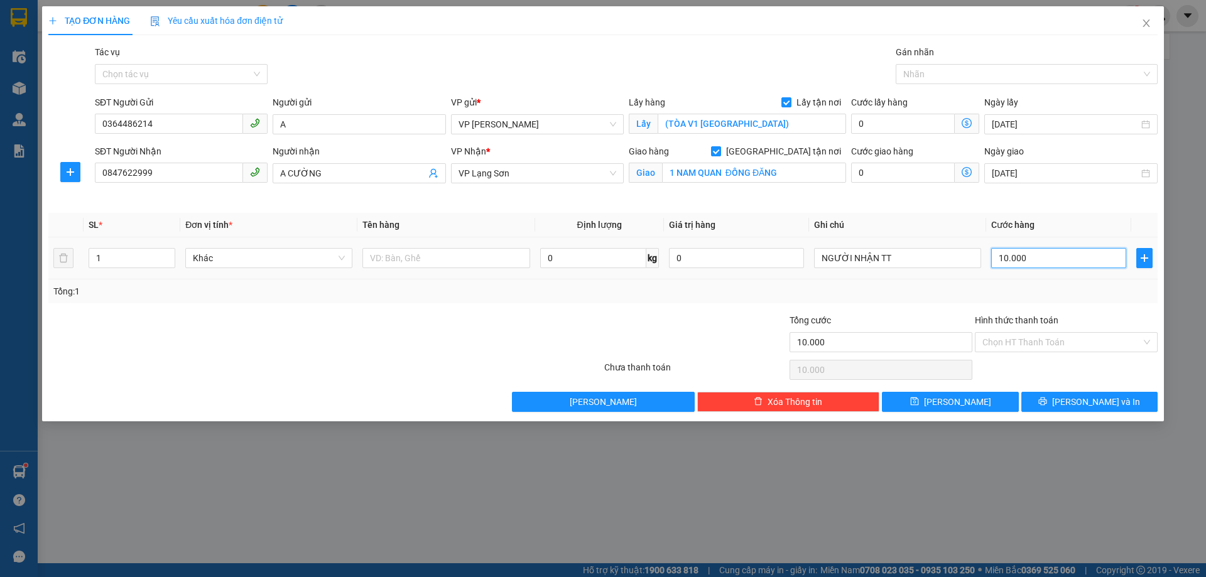
type input "100.000"
click at [434, 262] on input "text" at bounding box center [445, 258] width 167 height 20
click at [969, 401] on button "[PERSON_NAME]" at bounding box center [950, 402] width 136 height 20
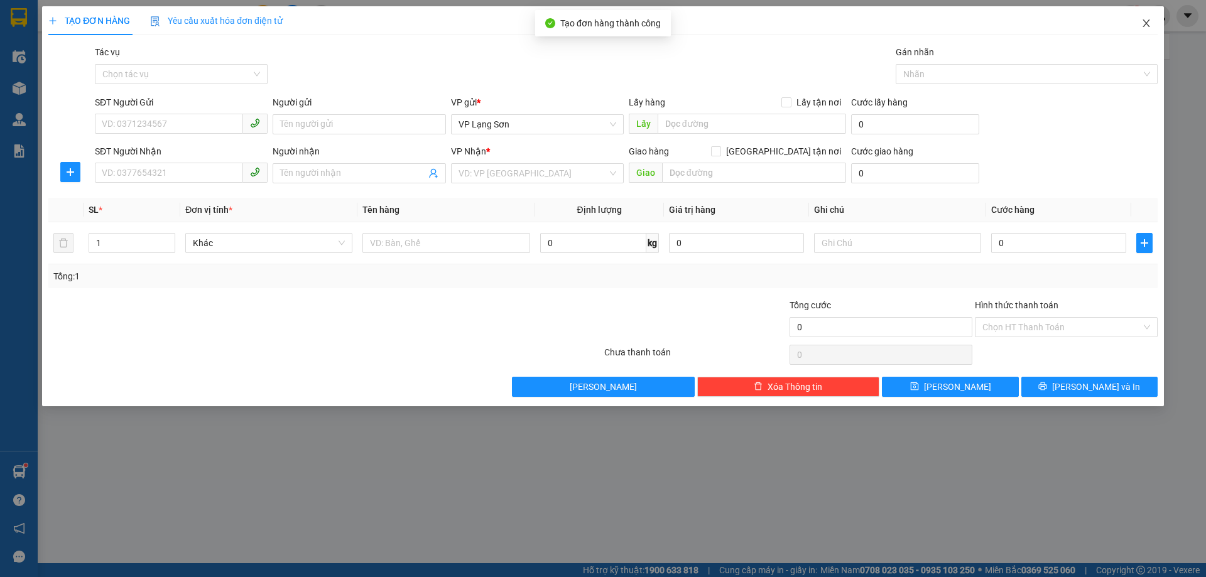
click at [1149, 24] on icon "close" at bounding box center [1146, 23] width 10 height 10
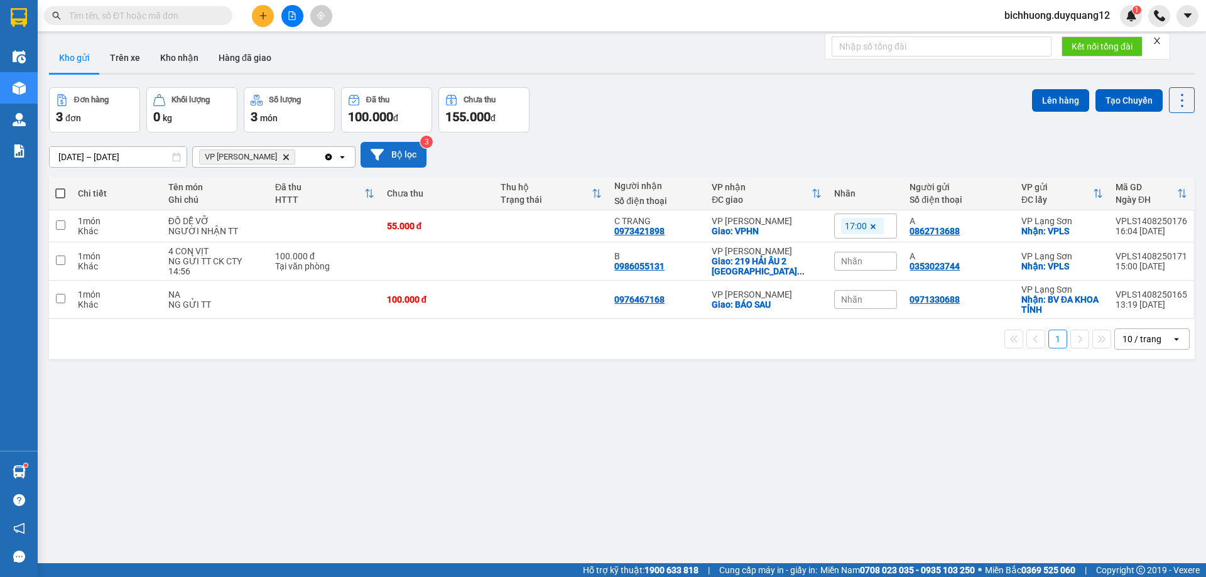
click at [399, 151] on button "Bộ lọc" at bounding box center [393, 155] width 66 height 26
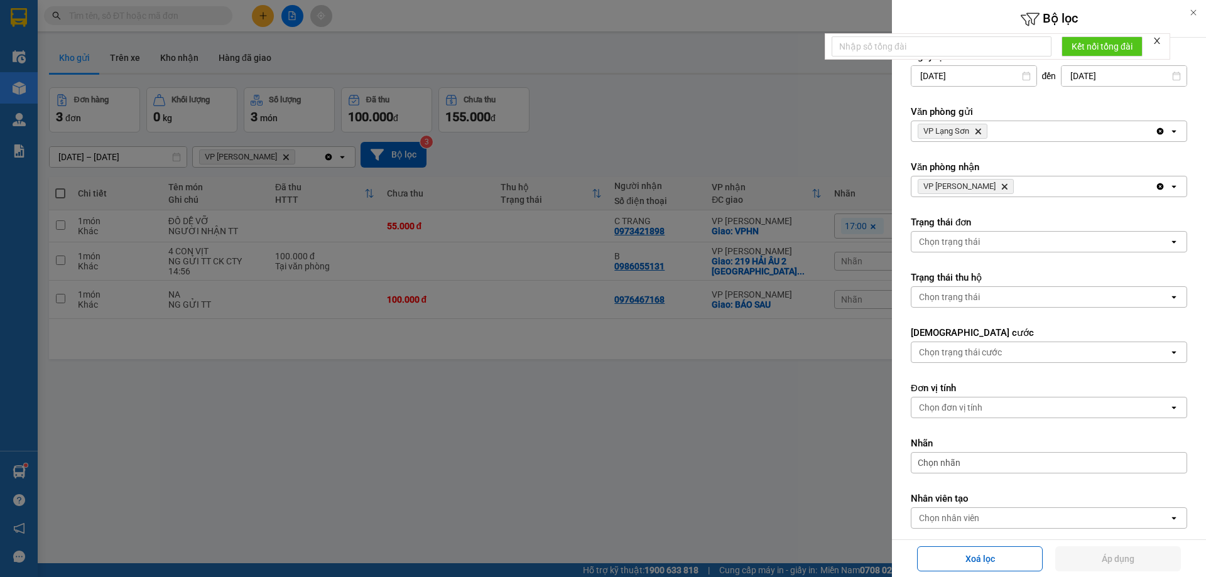
click at [977, 132] on icon "Delete" at bounding box center [978, 131] width 8 height 8
click at [980, 131] on div "Chọn văn phòng" at bounding box center [951, 131] width 64 height 13
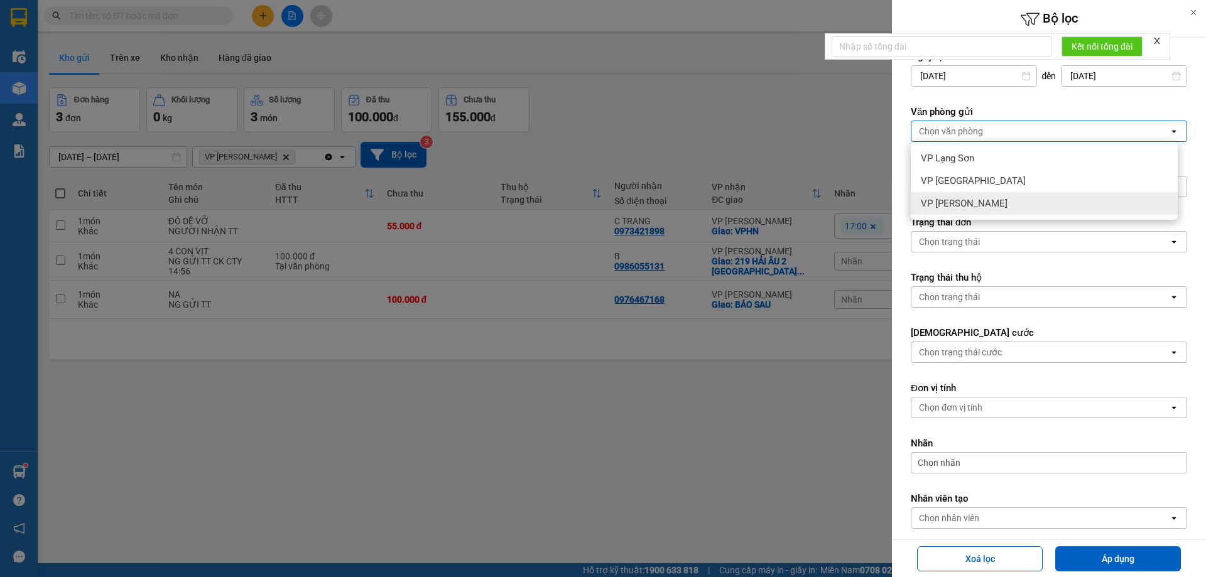
click at [946, 202] on span "VP [PERSON_NAME]" at bounding box center [964, 203] width 87 height 13
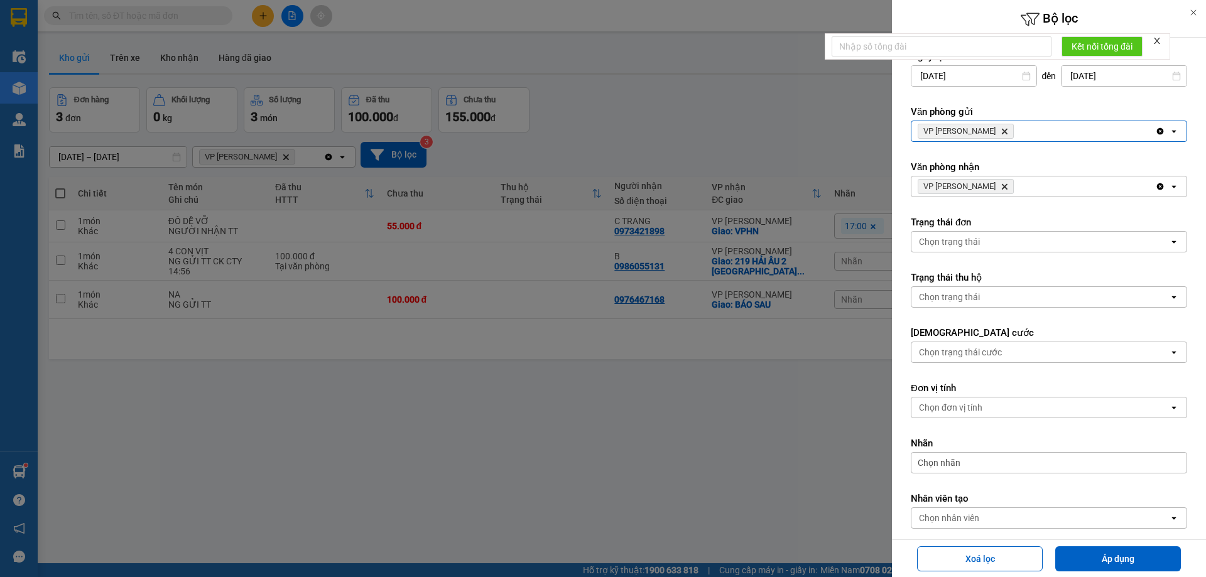
click at [1000, 186] on icon "Delete" at bounding box center [1004, 187] width 8 height 8
click at [980, 186] on div "Chọn văn phòng" at bounding box center [951, 186] width 64 height 13
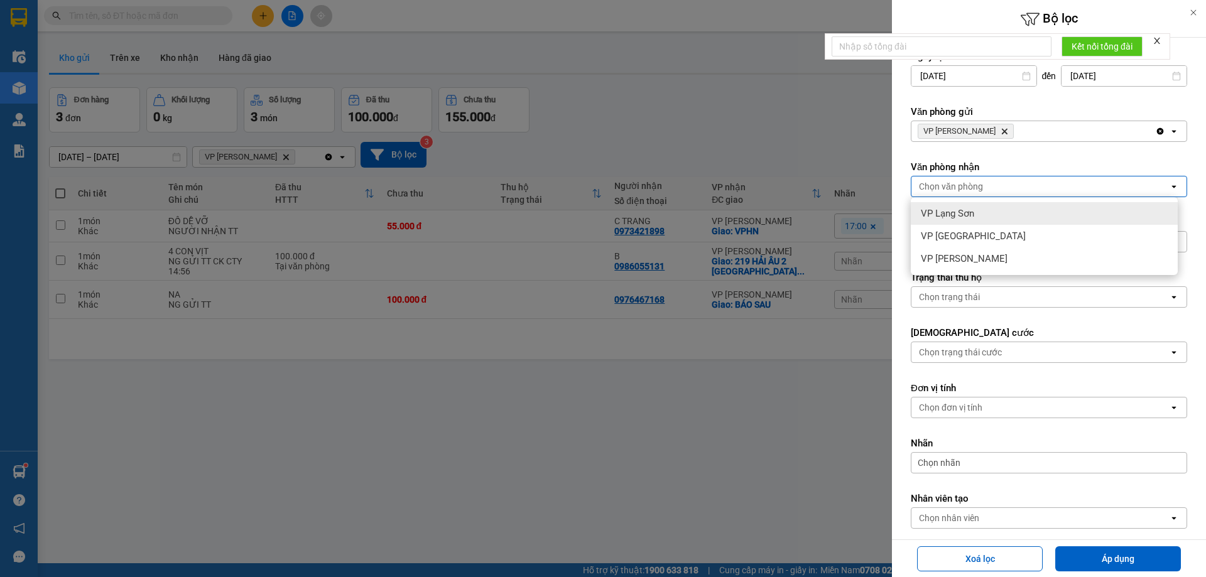
click at [956, 215] on span "VP Lạng Sơn" at bounding box center [947, 213] width 53 height 13
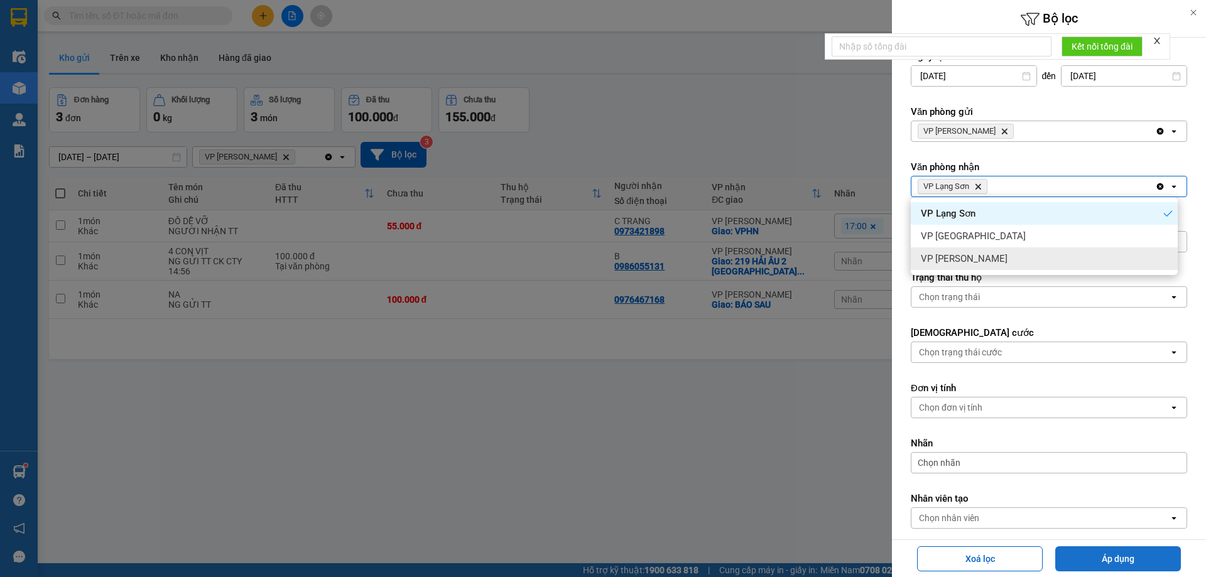
click at [1119, 560] on button "Áp dụng" at bounding box center [1118, 558] width 126 height 25
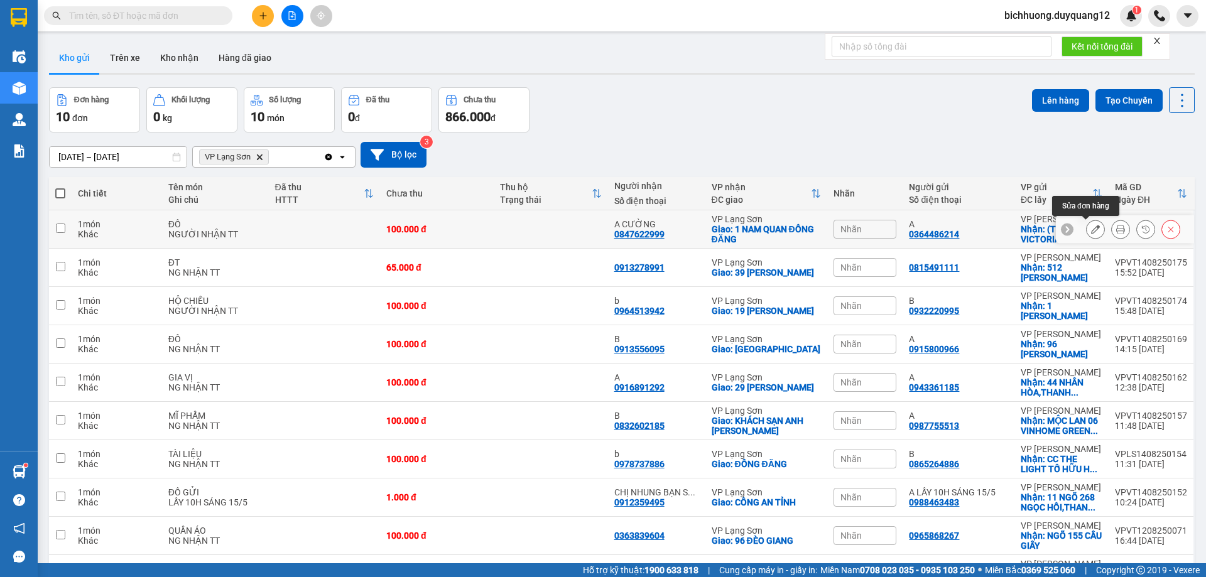
click at [1091, 230] on icon at bounding box center [1095, 229] width 9 height 9
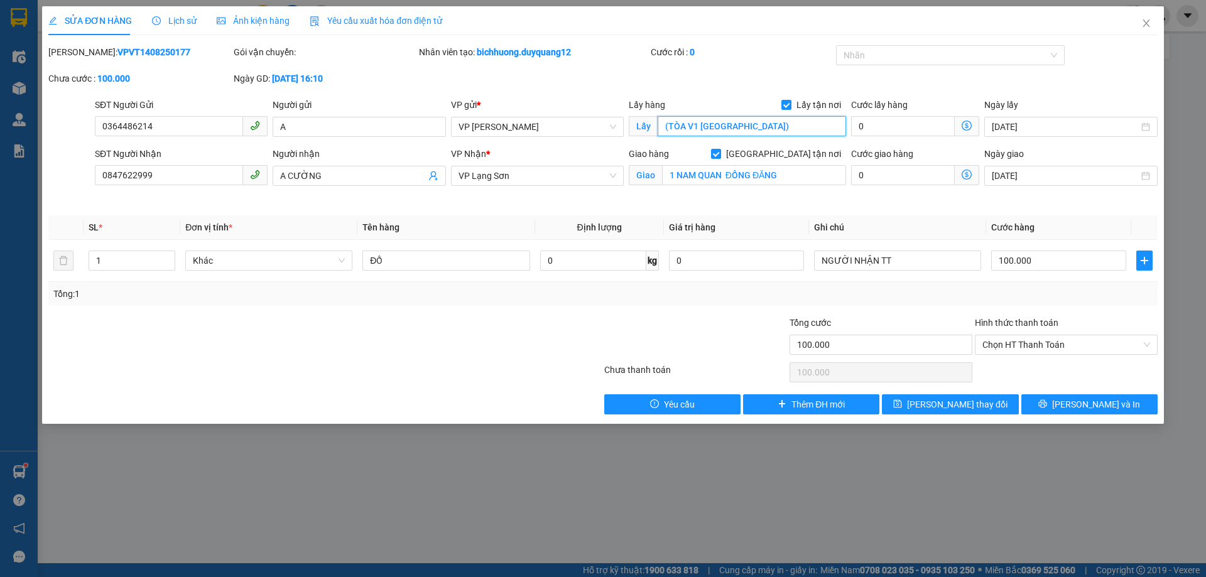
click at [661, 125] on input "(TÒA V1 [GEOGRAPHIC_DATA])" at bounding box center [751, 126] width 188 height 20
click at [964, 402] on span "[PERSON_NAME] thay đổi" at bounding box center [957, 404] width 100 height 14
